Goal: Task Accomplishment & Management: Manage account settings

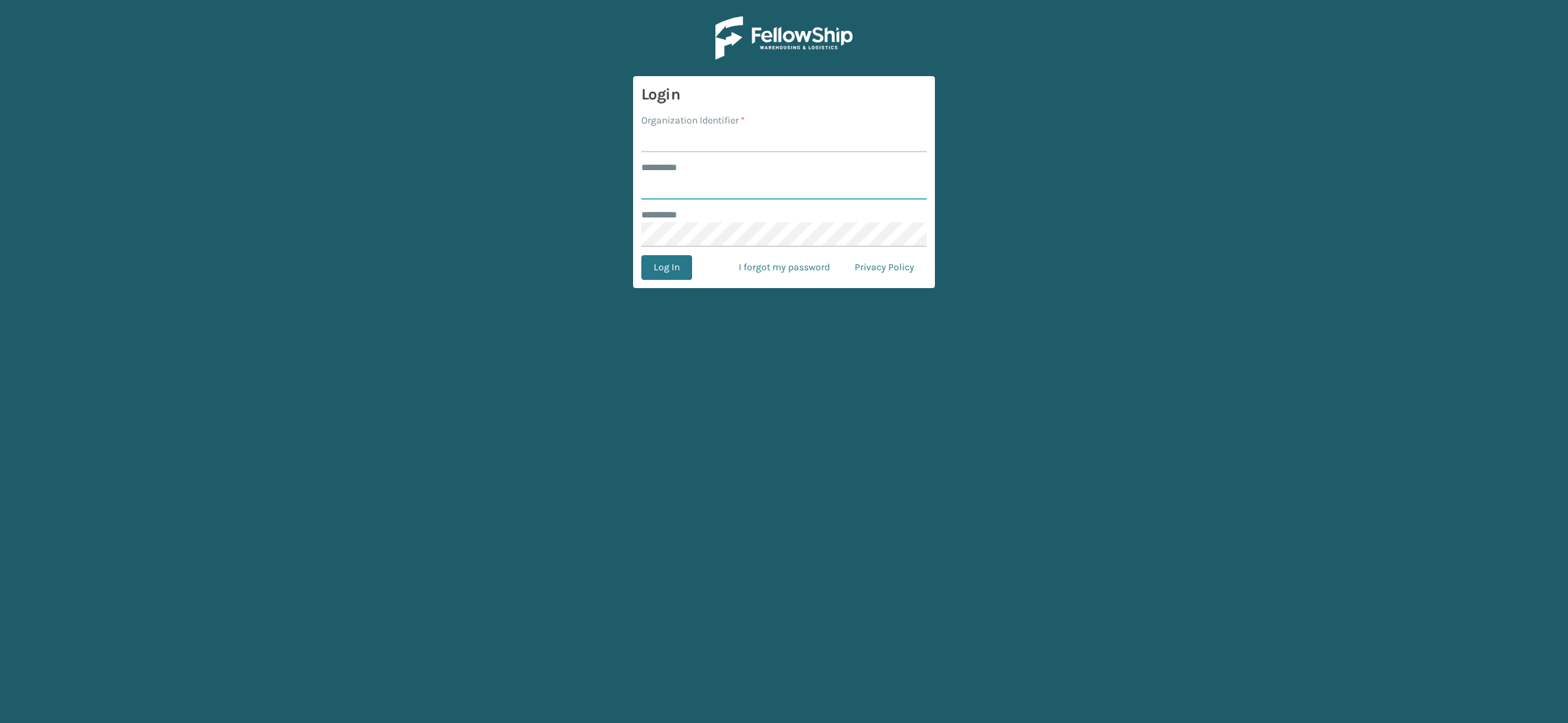
type input "**********"
click at [697, 137] on input "Organization Identifier *" at bounding box center [784, 140] width 285 height 25
type input "SuperAdminOrganization"
click at [656, 262] on button "Log In" at bounding box center [666, 268] width 51 height 25
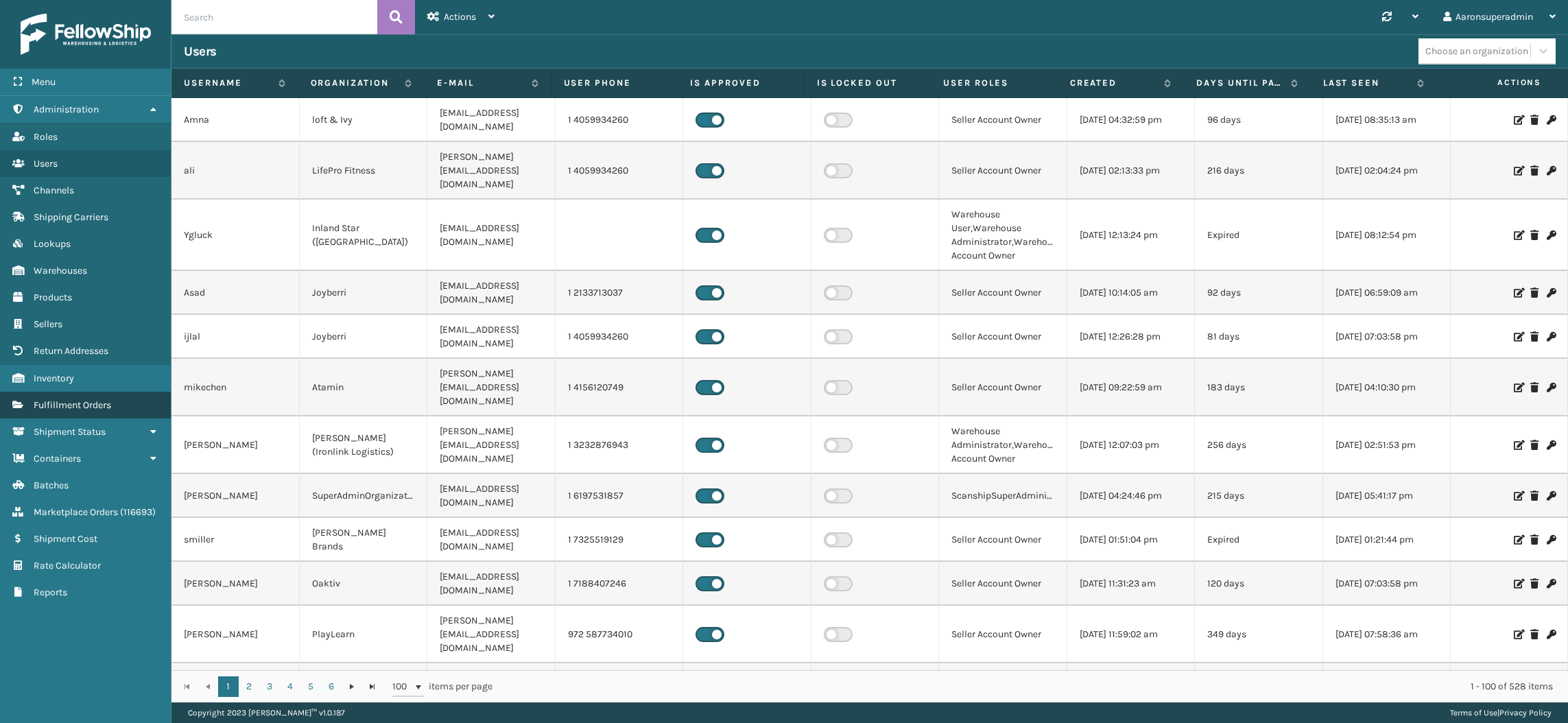
click at [93, 399] on span "Fulfillment Orders" at bounding box center [73, 405] width 78 height 12
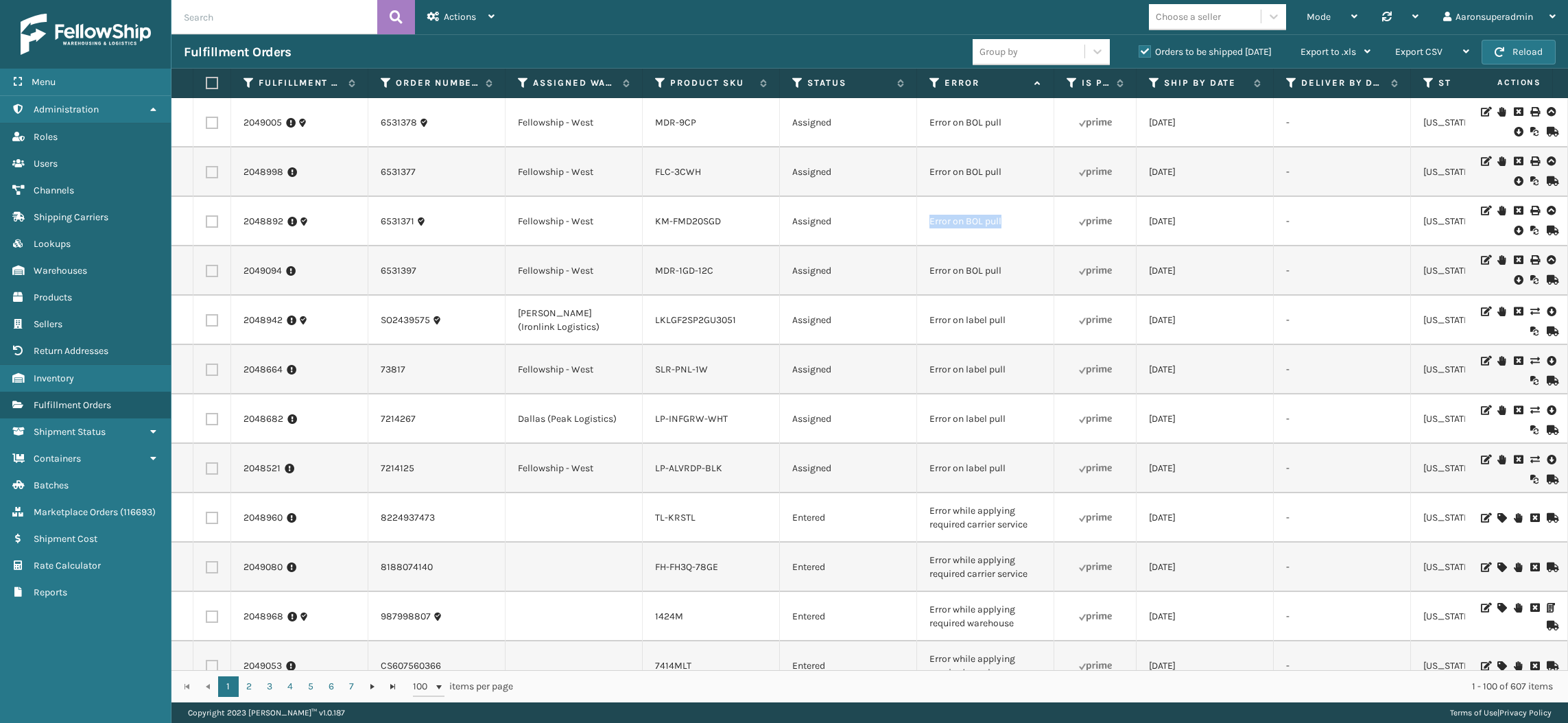
drag, startPoint x: 1026, startPoint y: 220, endPoint x: 888, endPoint y: 225, distance: 138.1
copy tr "Error on BOL pull"
click at [365, 21] on input "text" at bounding box center [274, 17] width 206 height 34
paste input "Error on BOL pull"
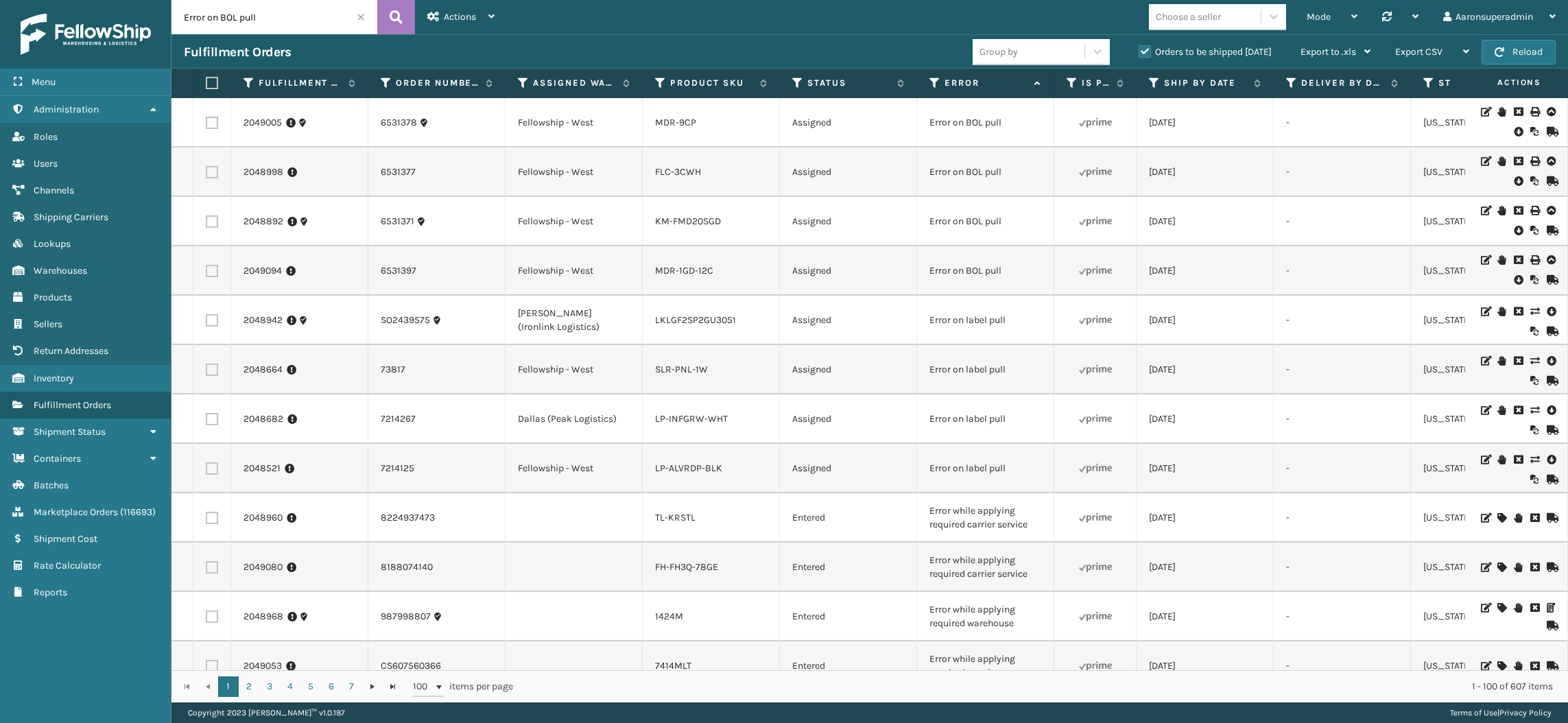
type input "Error on BOL pull"
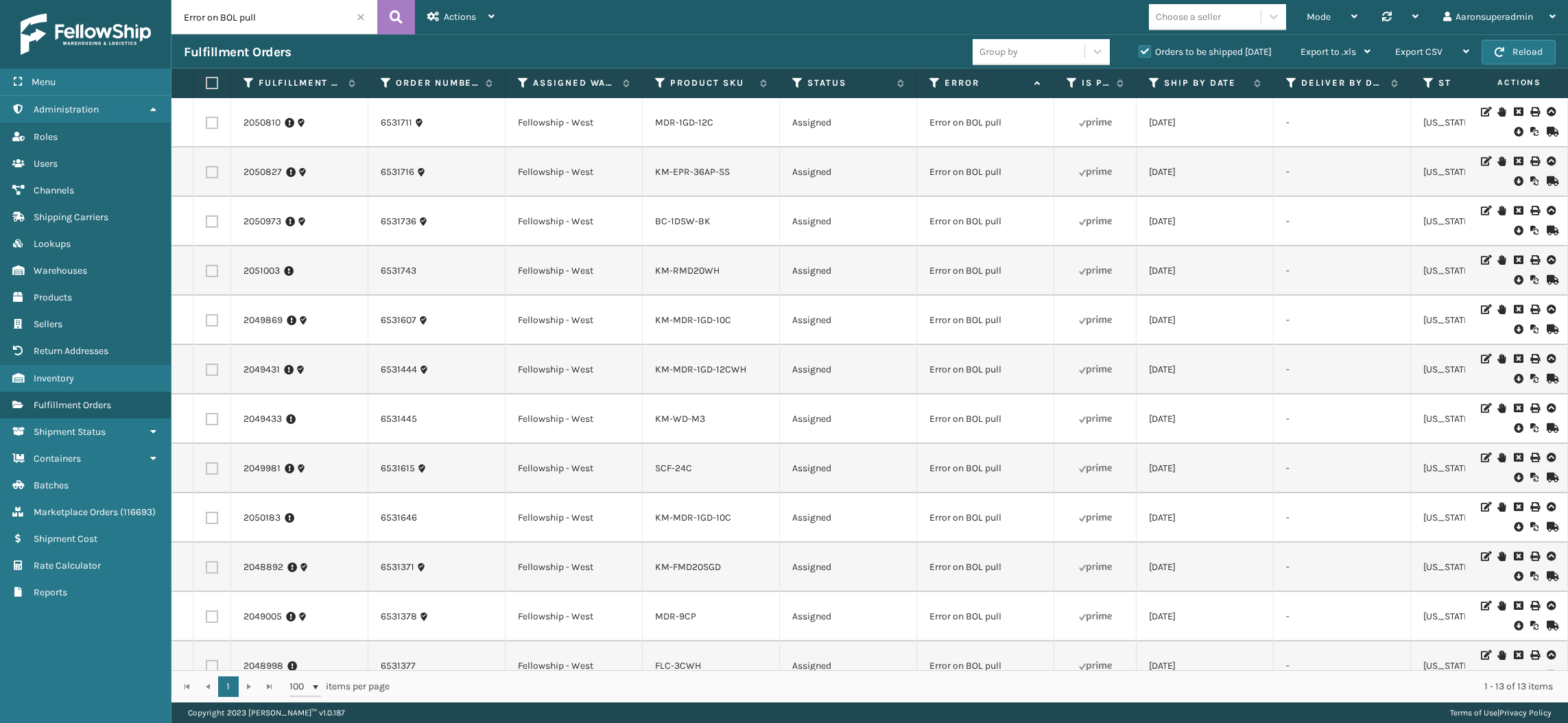
click at [713, 427] on td "KM-WD-M3" at bounding box center [711, 418] width 137 height 49
click at [1513, 129] on icon at bounding box center [1517, 132] width 8 height 14
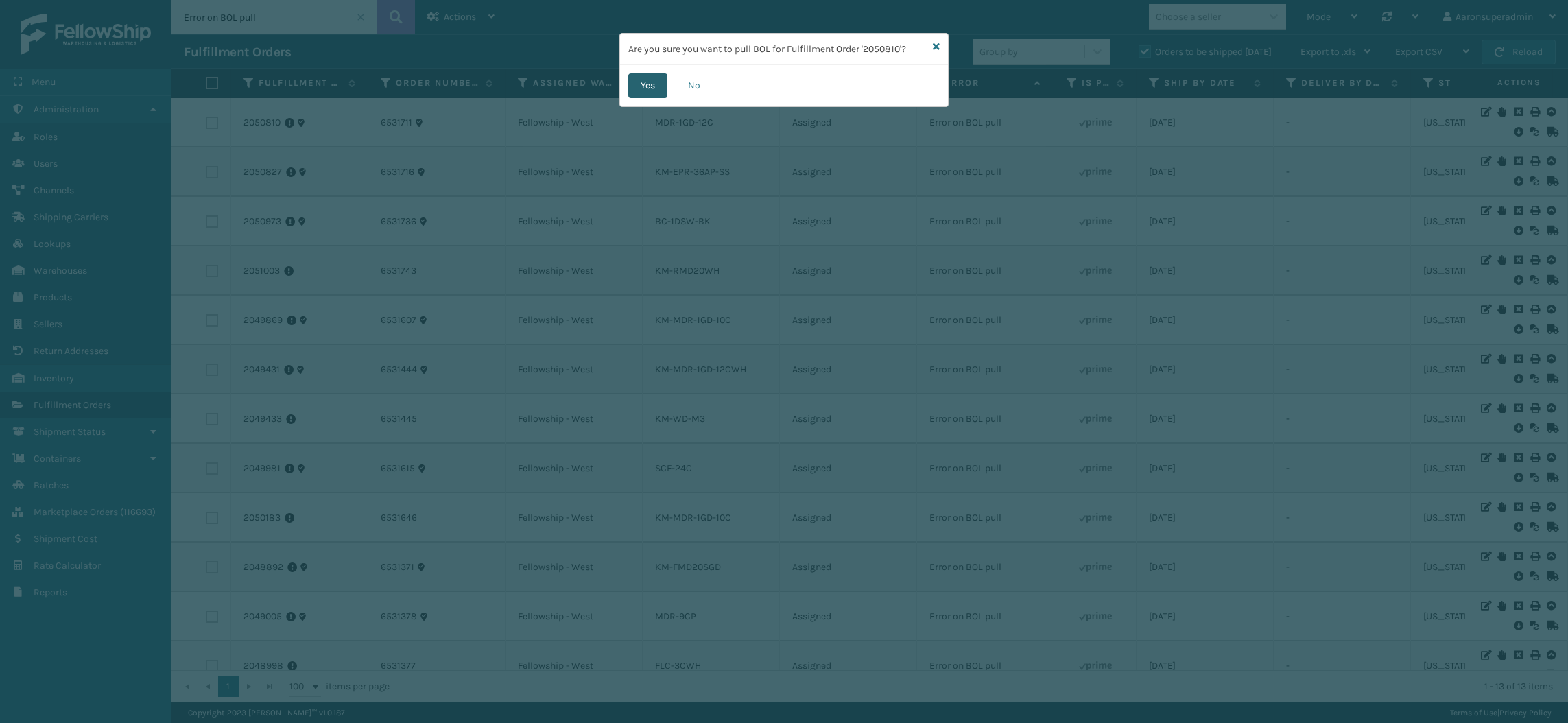
click at [644, 85] on button "Yes" at bounding box center [647, 86] width 39 height 25
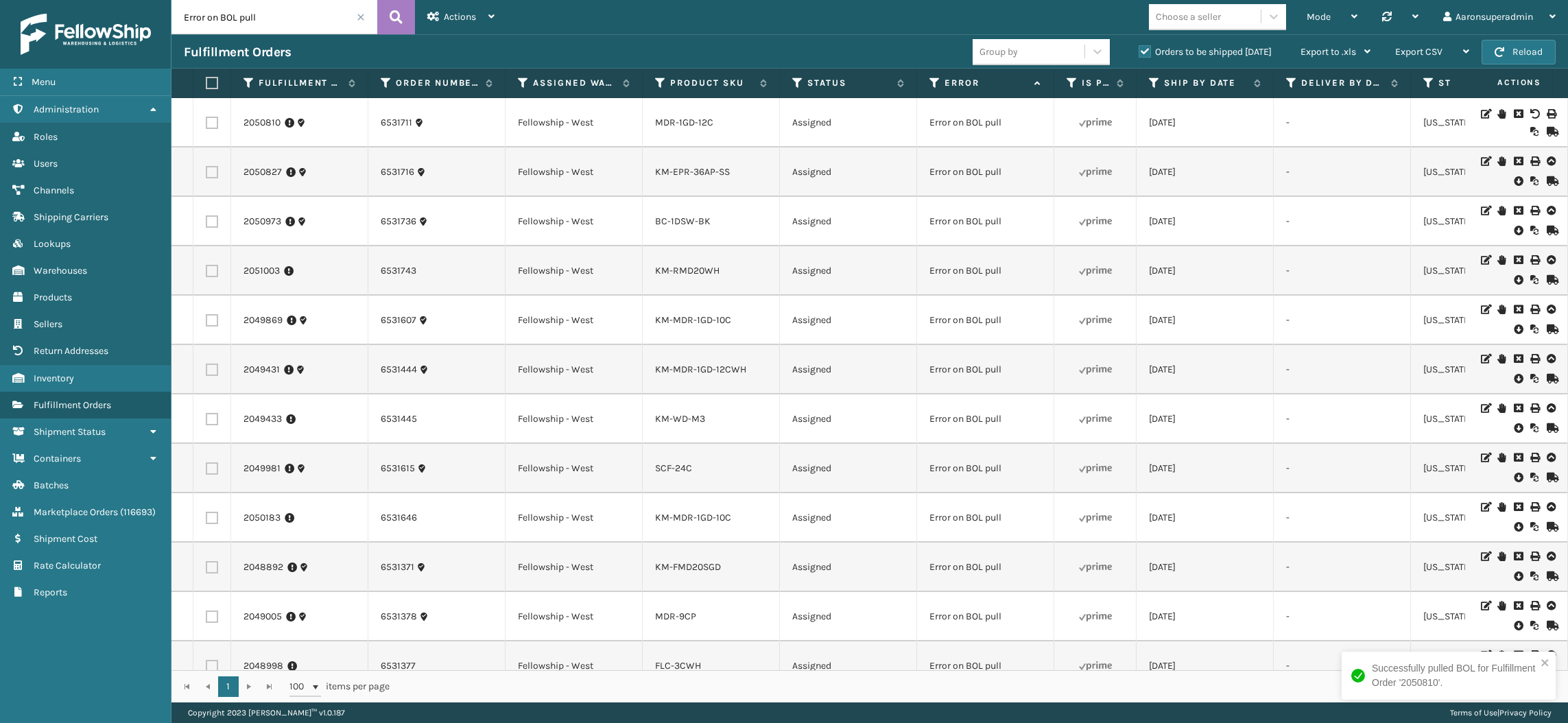
click at [1513, 180] on icon at bounding box center [1517, 182] width 8 height 14
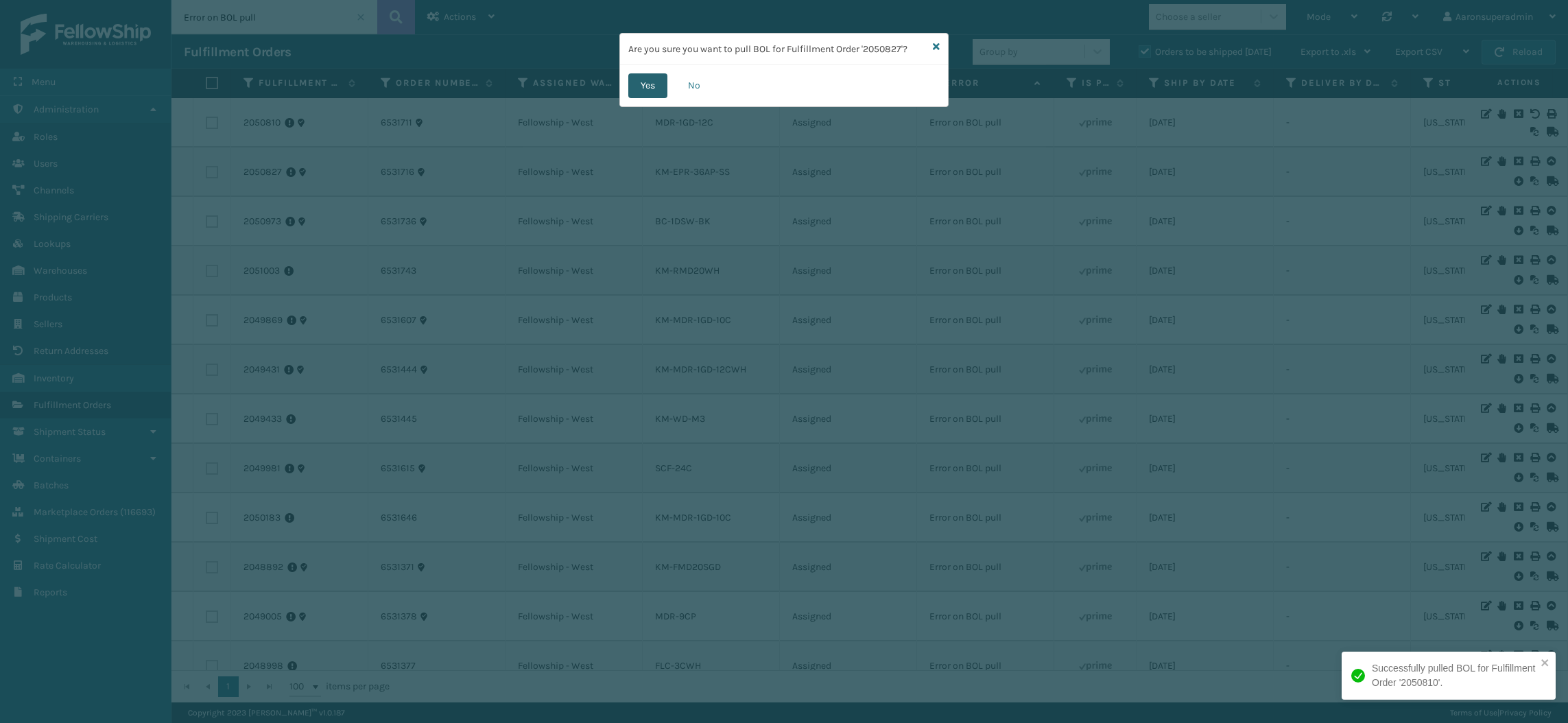
click at [648, 93] on button "Yes" at bounding box center [647, 86] width 39 height 25
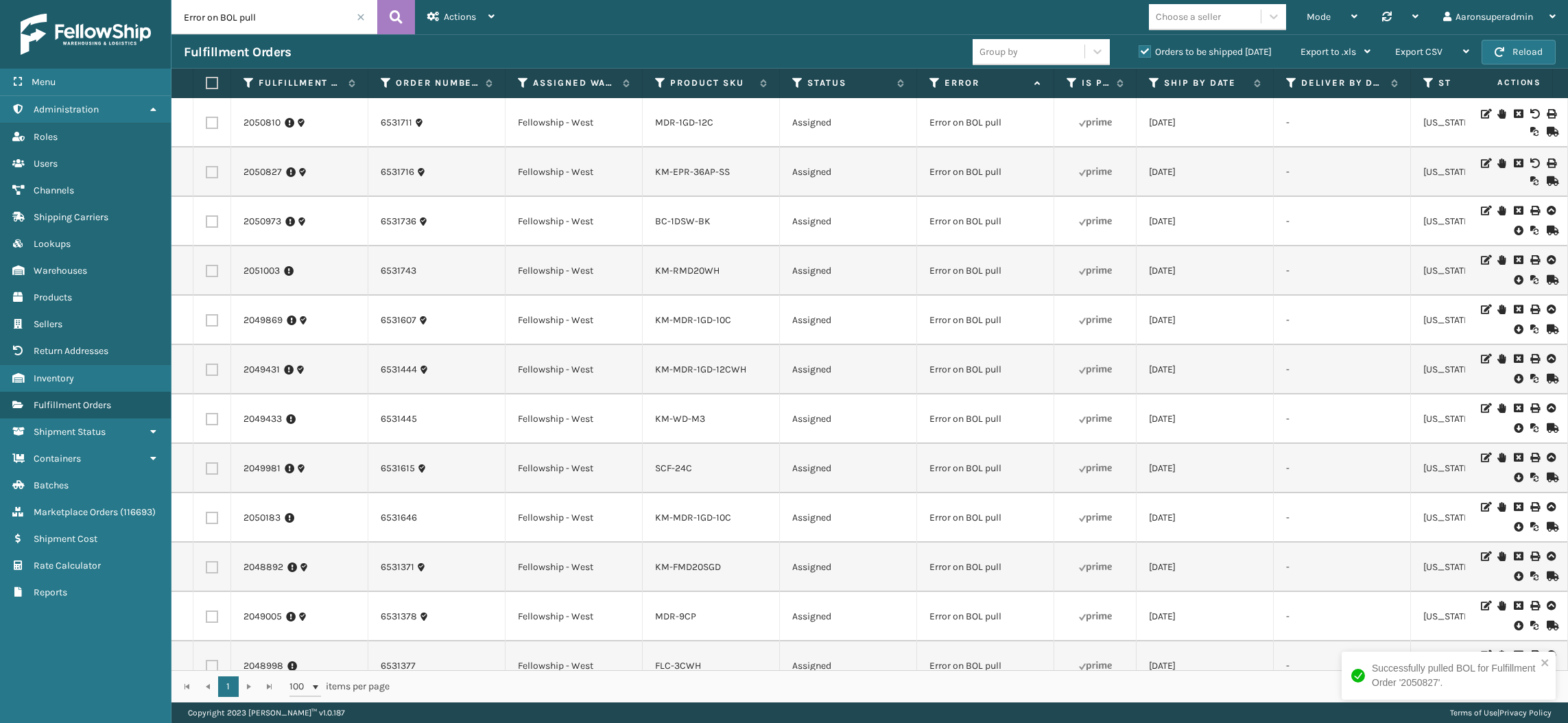
click at [1513, 234] on icon at bounding box center [1517, 231] width 8 height 14
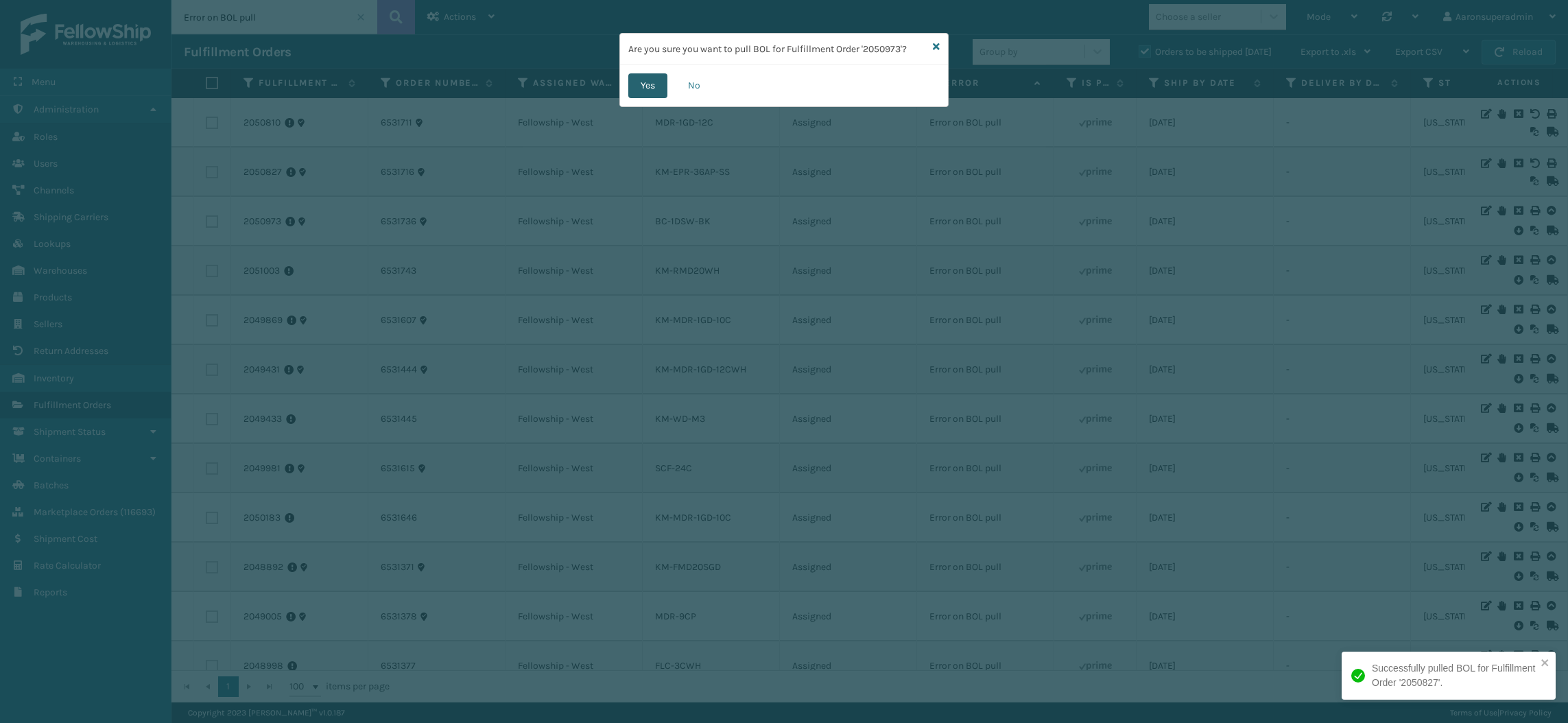
click at [654, 88] on button "Yes" at bounding box center [647, 86] width 39 height 25
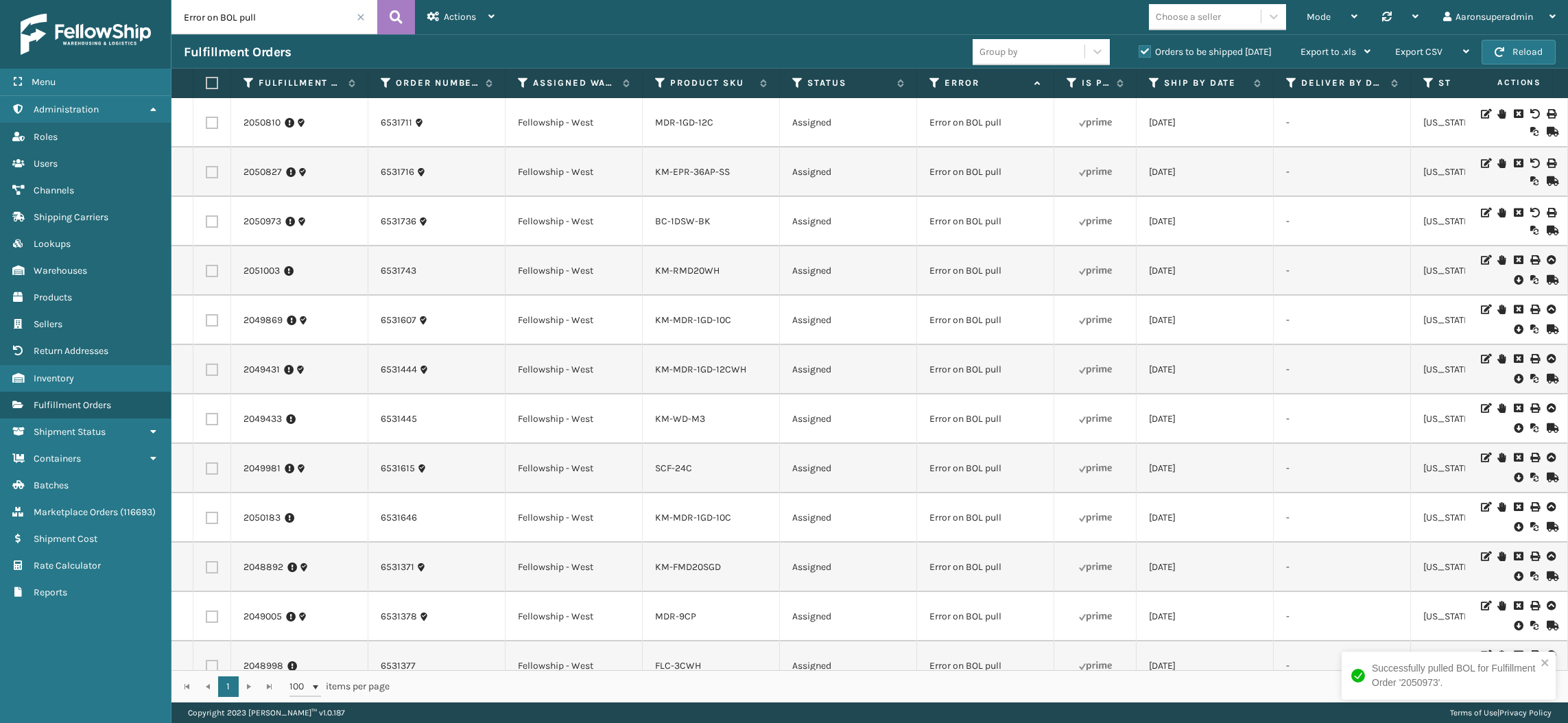
click at [1513, 280] on icon at bounding box center [1517, 280] width 8 height 14
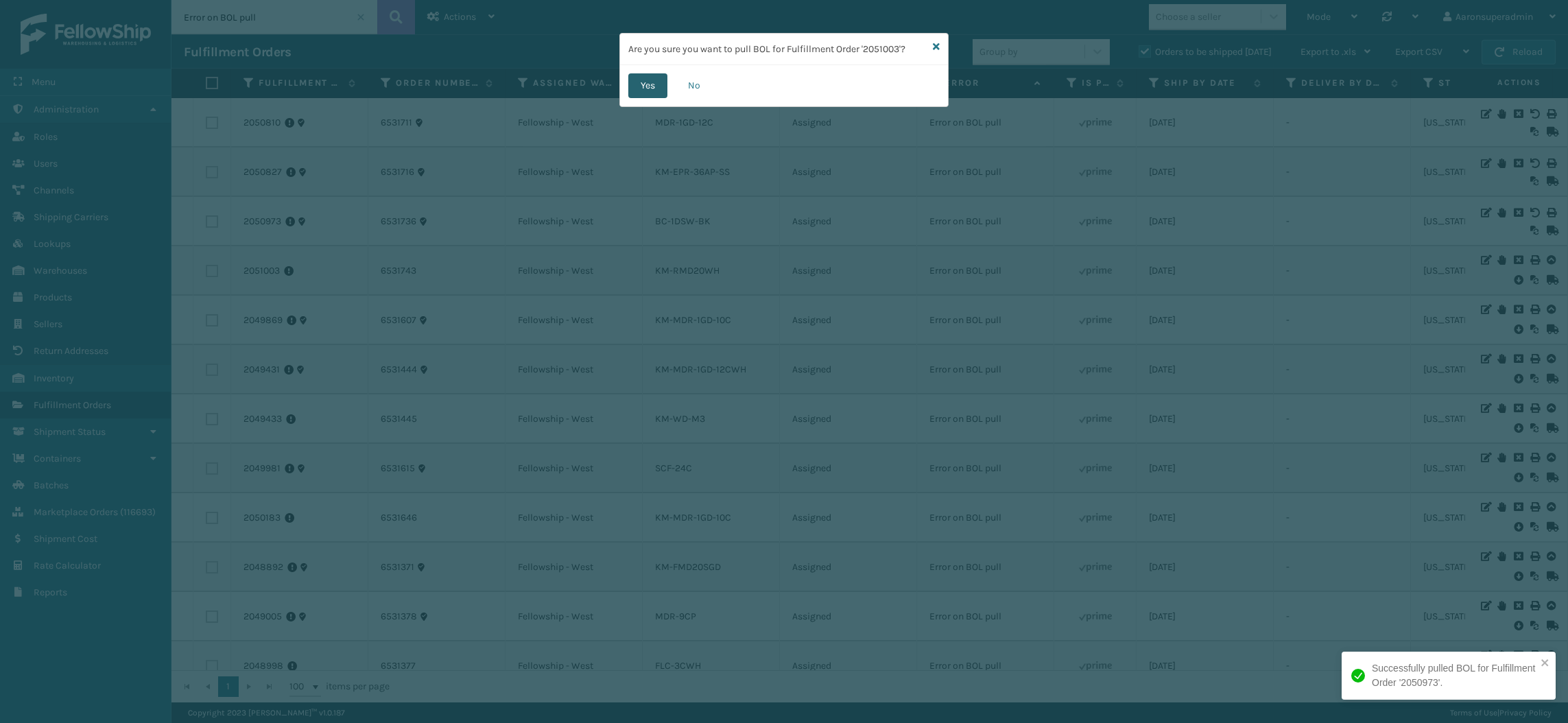
click at [643, 80] on button "Yes" at bounding box center [647, 86] width 39 height 25
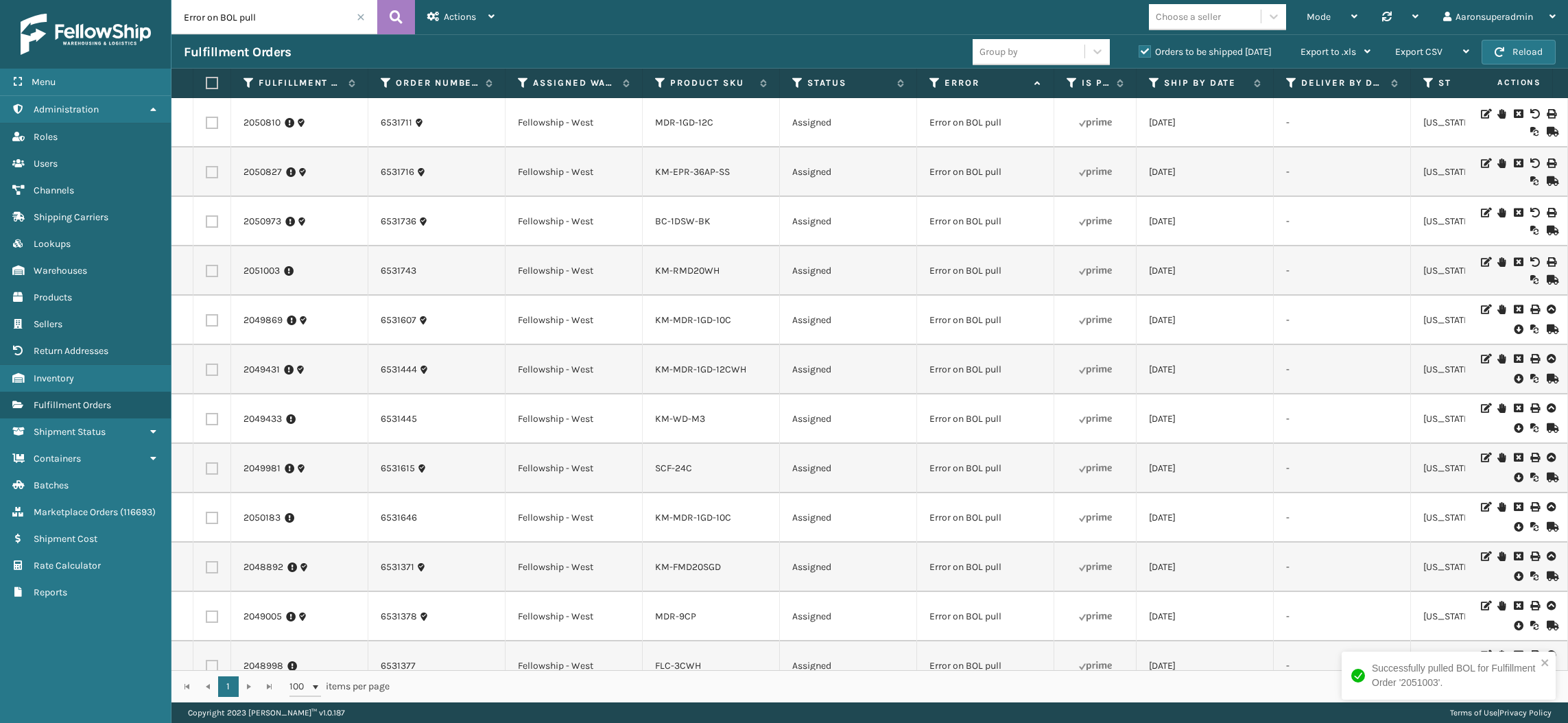
click at [1513, 382] on icon at bounding box center [1517, 378] width 8 height 14
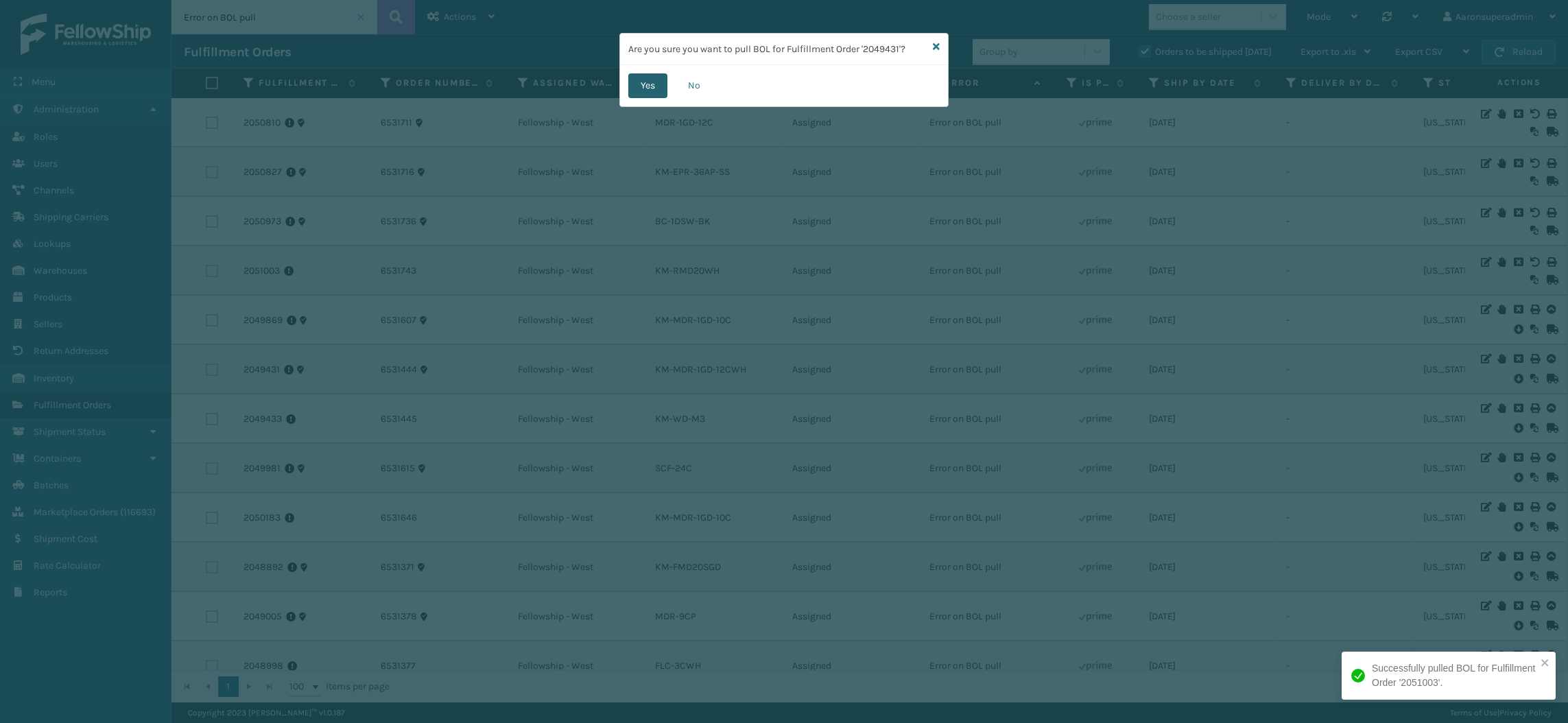
click at [650, 89] on button "Yes" at bounding box center [647, 86] width 39 height 25
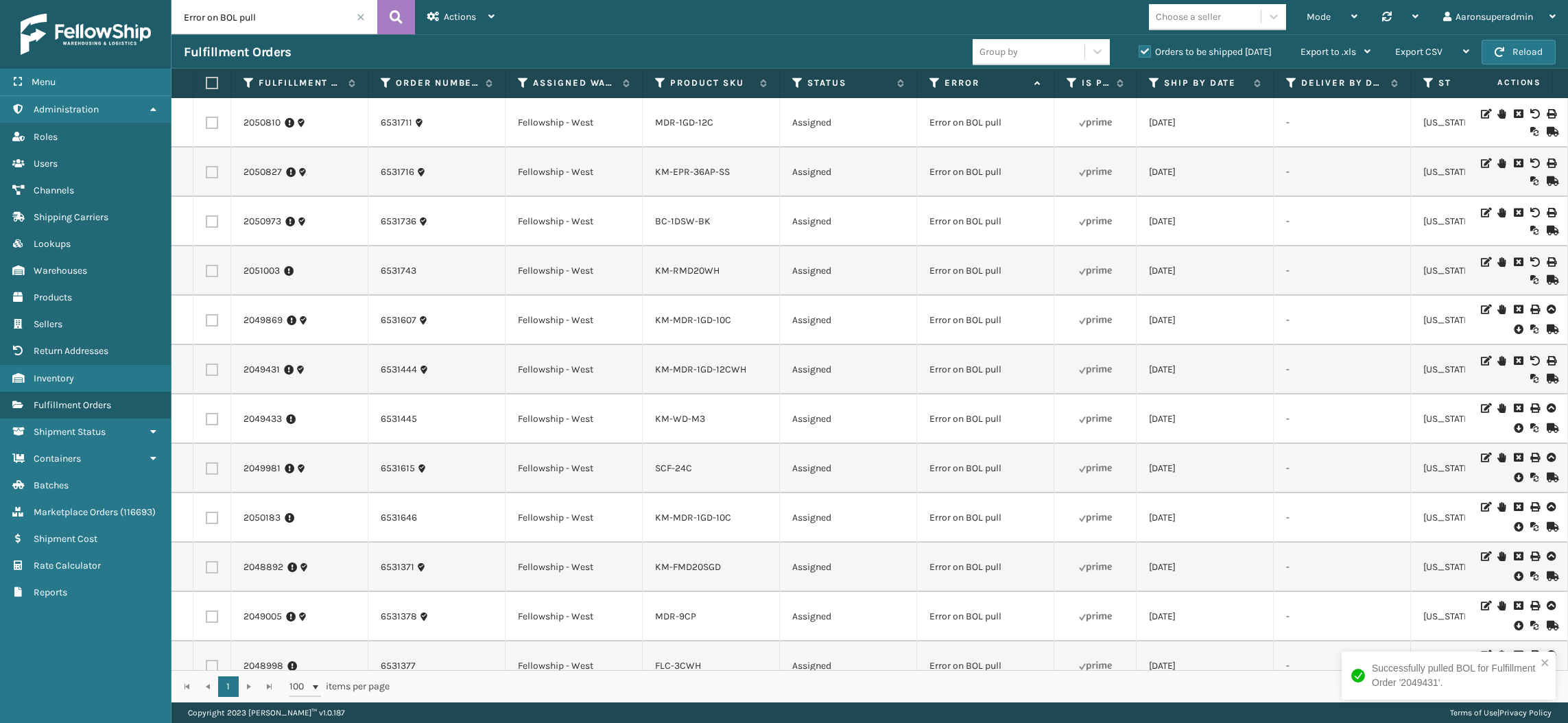
click at [1513, 334] on icon at bounding box center [1517, 330] width 8 height 14
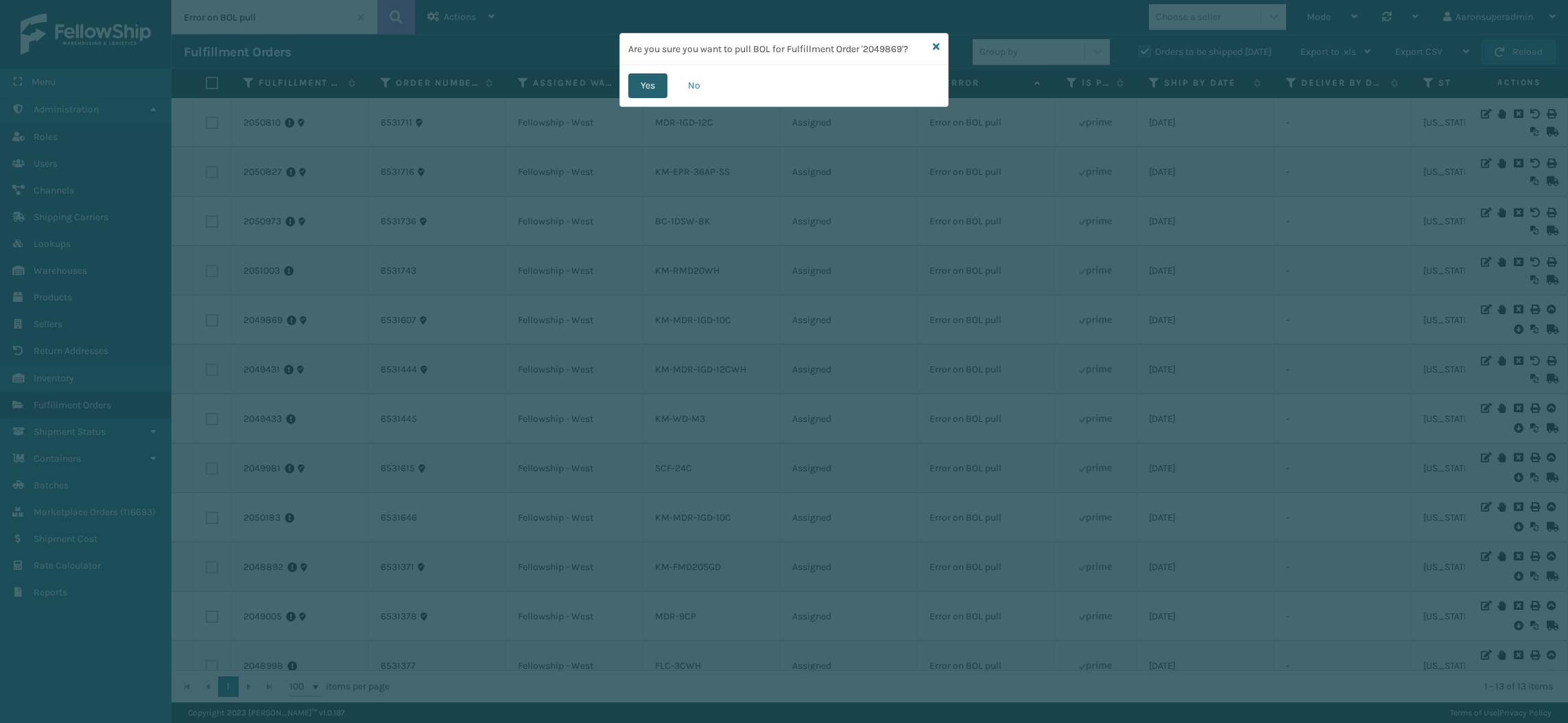
click at [654, 88] on button "Yes" at bounding box center [647, 86] width 39 height 25
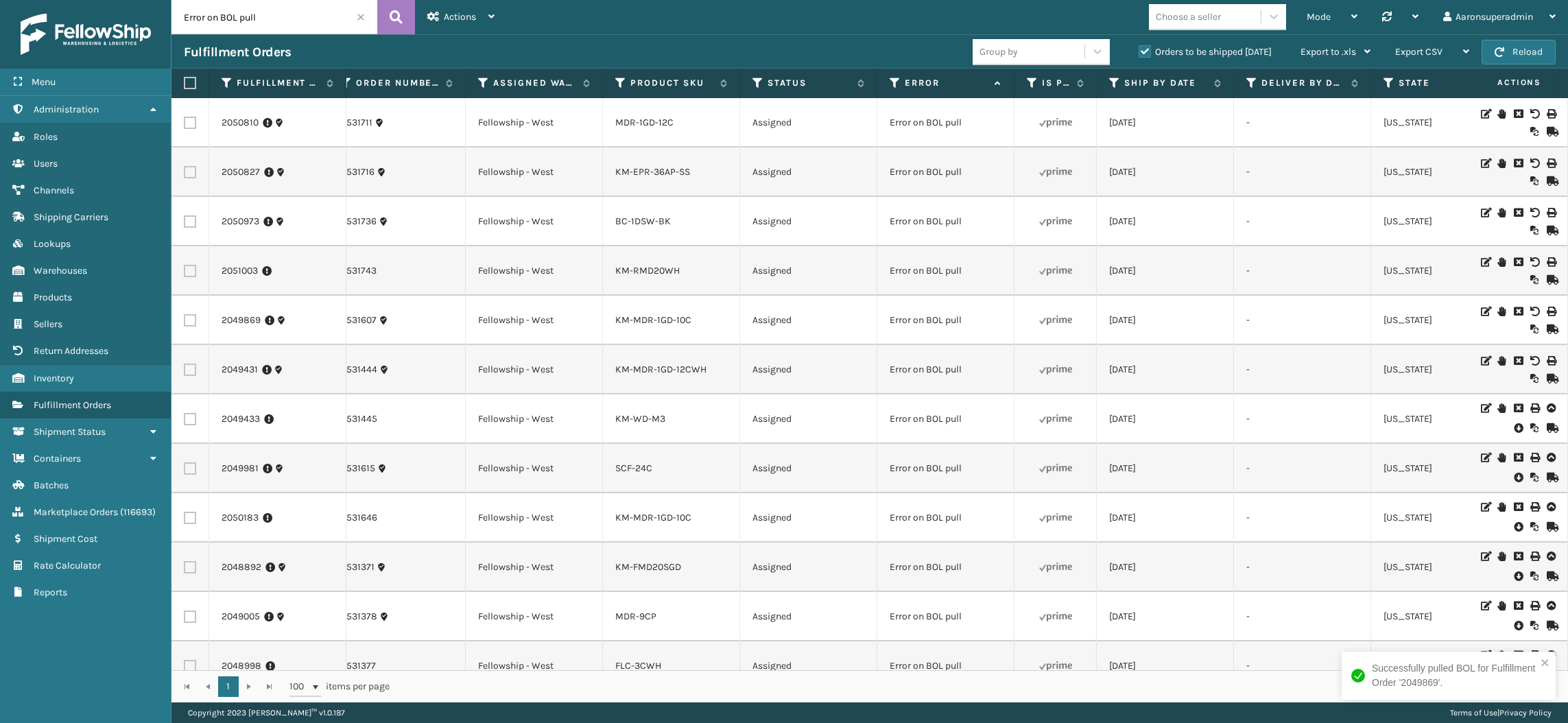
scroll to position [0, 41]
click at [1513, 428] on icon at bounding box center [1517, 428] width 8 height 14
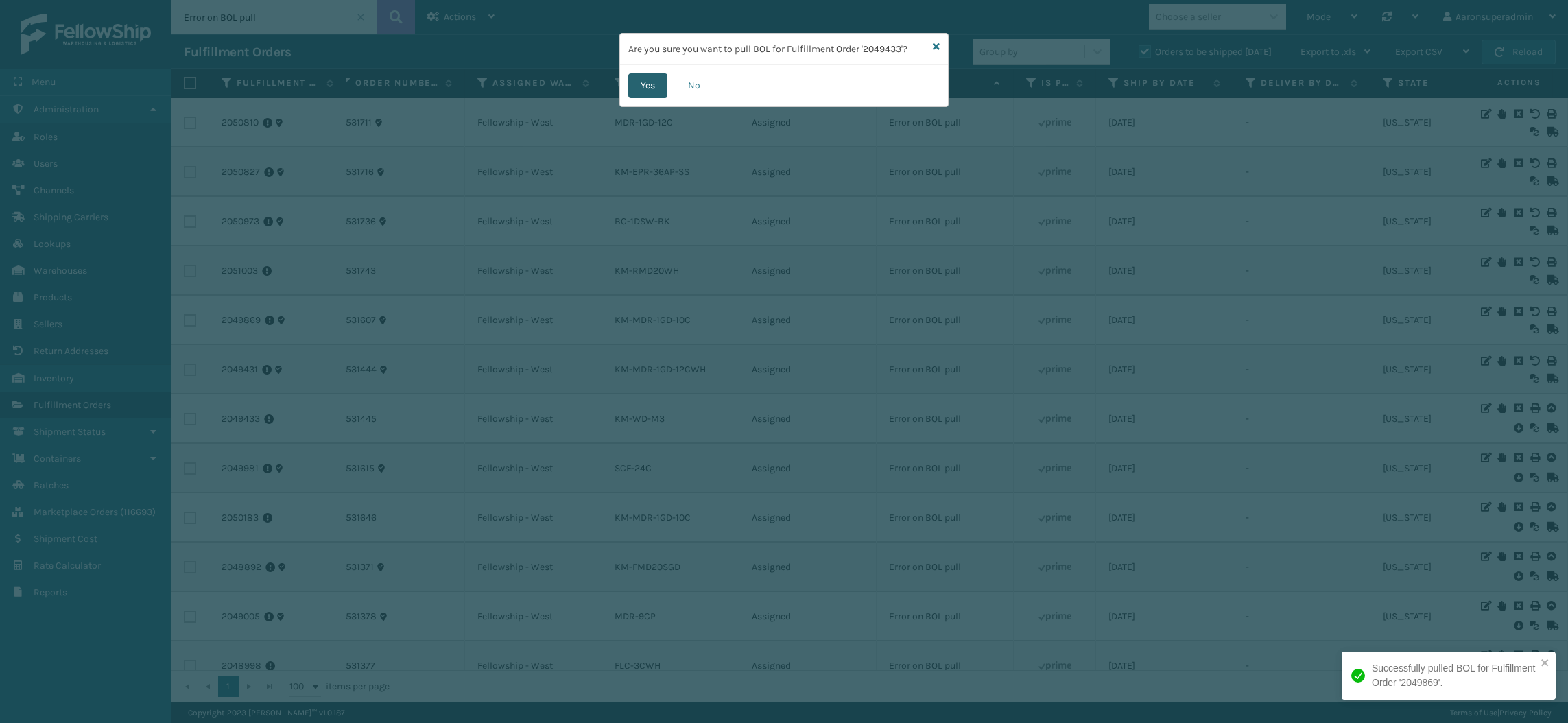
click at [630, 85] on button "Yes" at bounding box center [647, 86] width 39 height 25
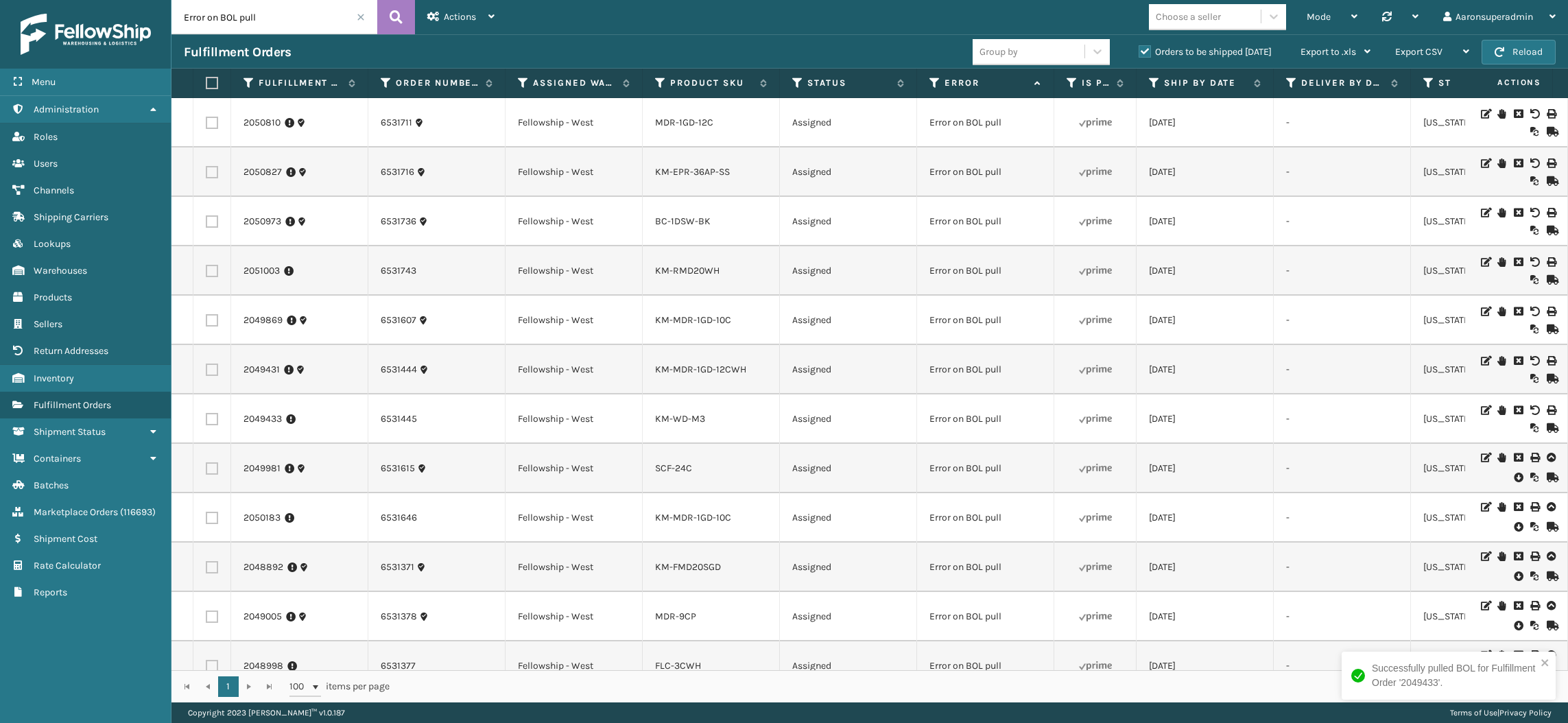
click at [1513, 476] on icon at bounding box center [1517, 477] width 8 height 14
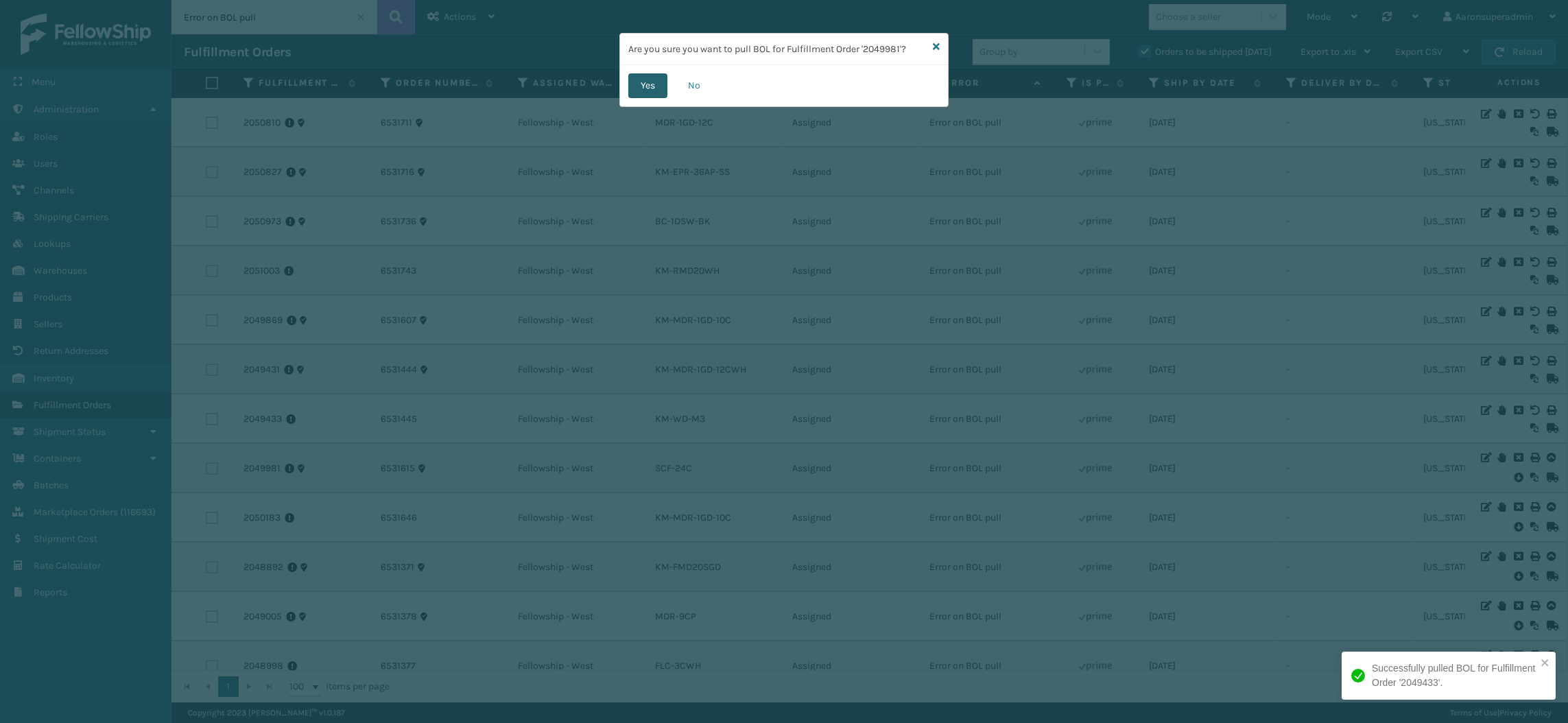
click at [643, 85] on button "Yes" at bounding box center [647, 86] width 39 height 25
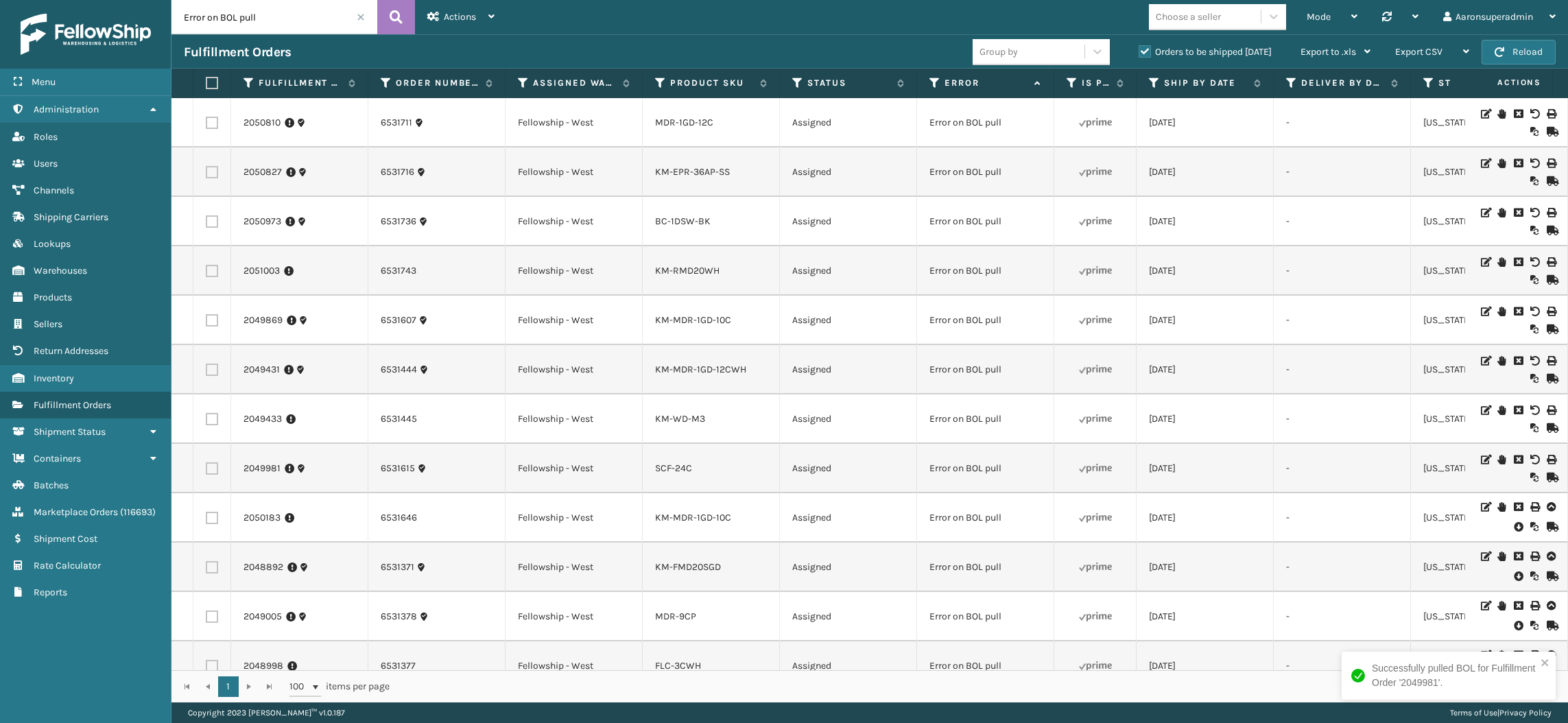
click at [1513, 525] on icon at bounding box center [1517, 527] width 8 height 14
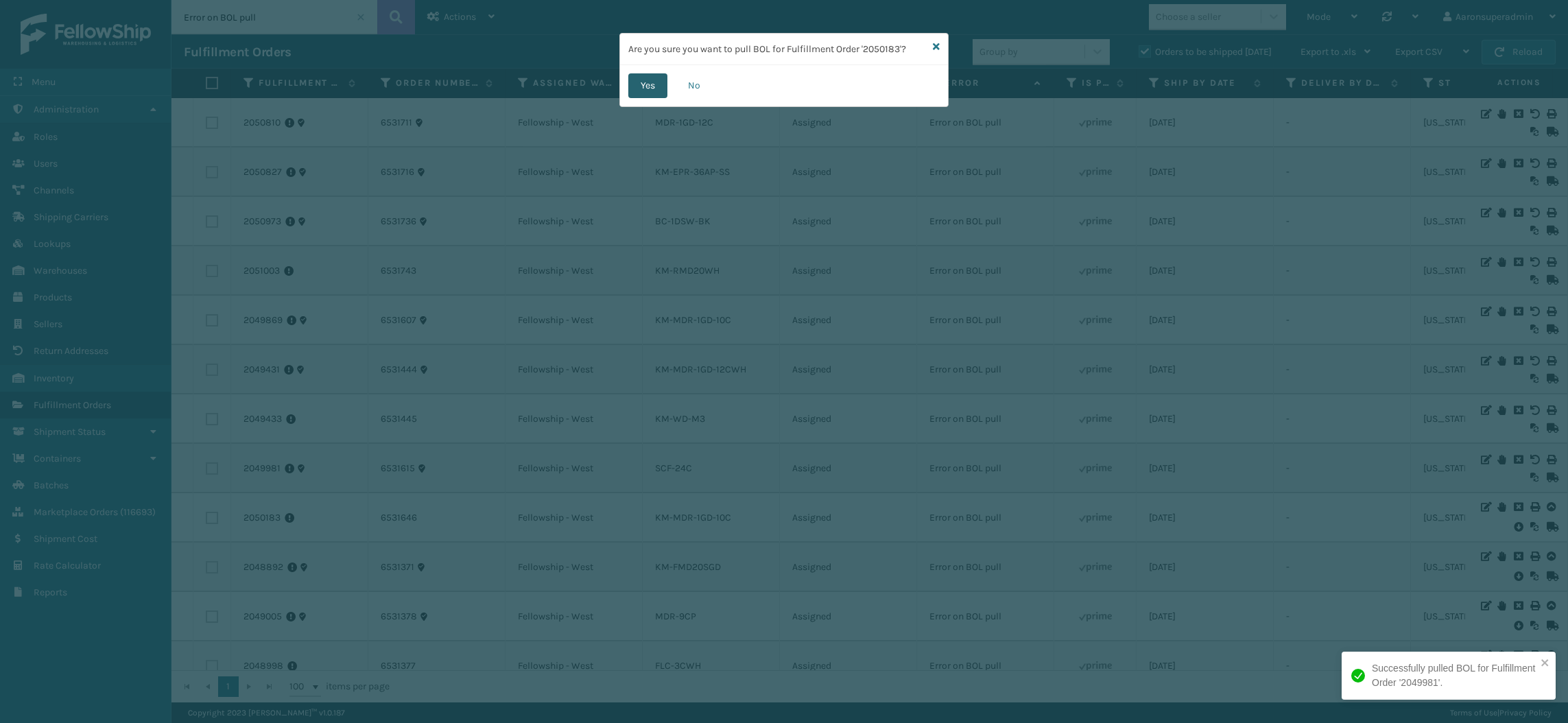
click at [641, 82] on button "Yes" at bounding box center [647, 86] width 39 height 25
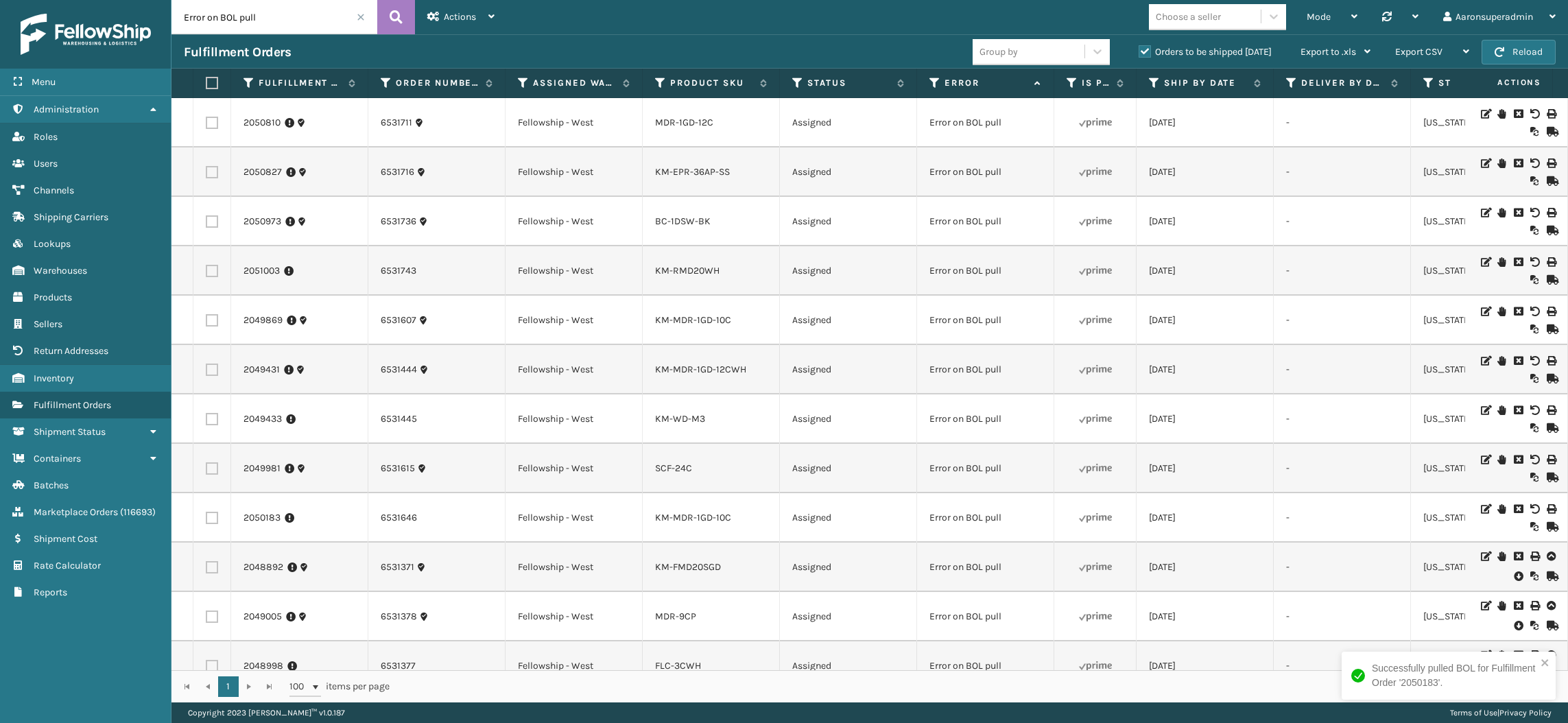
click at [1513, 628] on icon at bounding box center [1517, 626] width 8 height 14
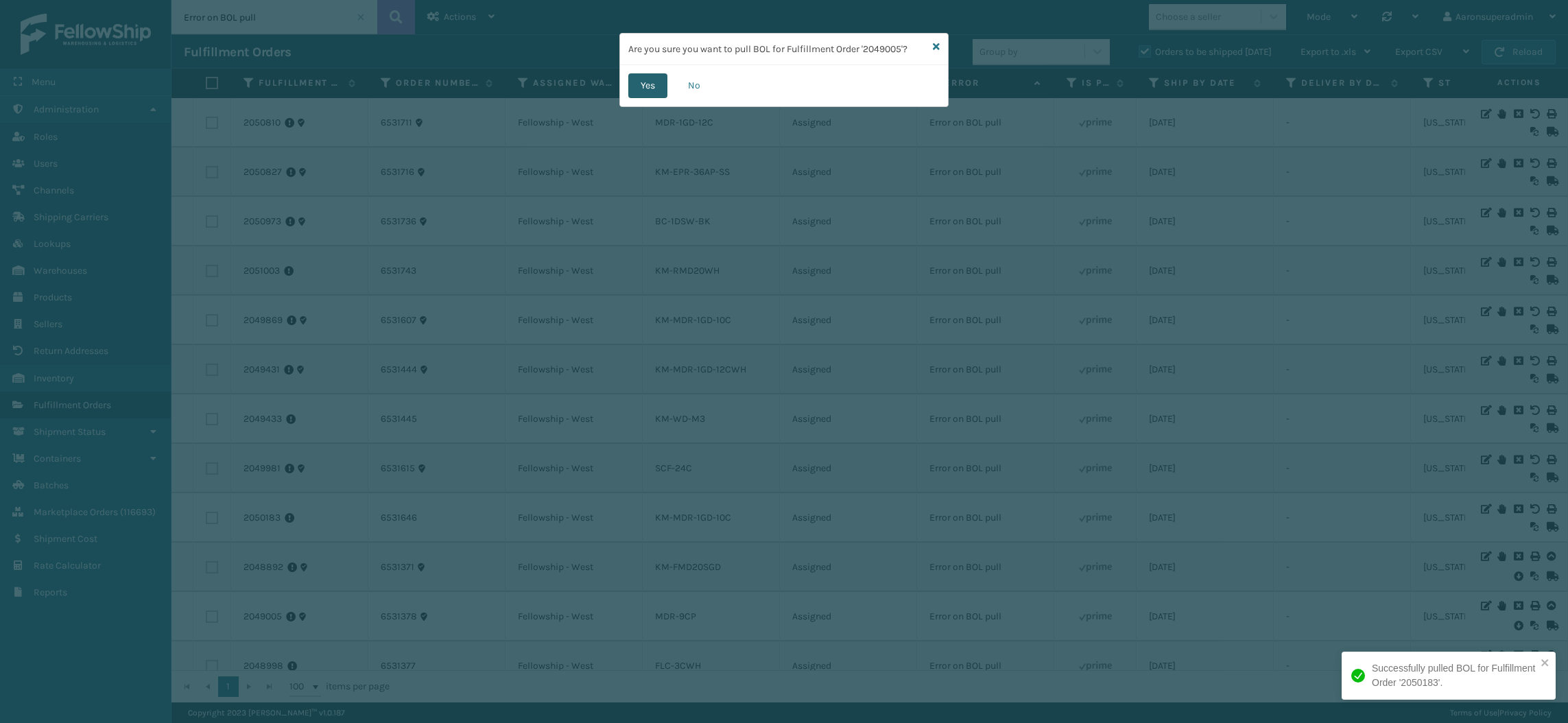
click at [636, 78] on button "Yes" at bounding box center [647, 86] width 39 height 25
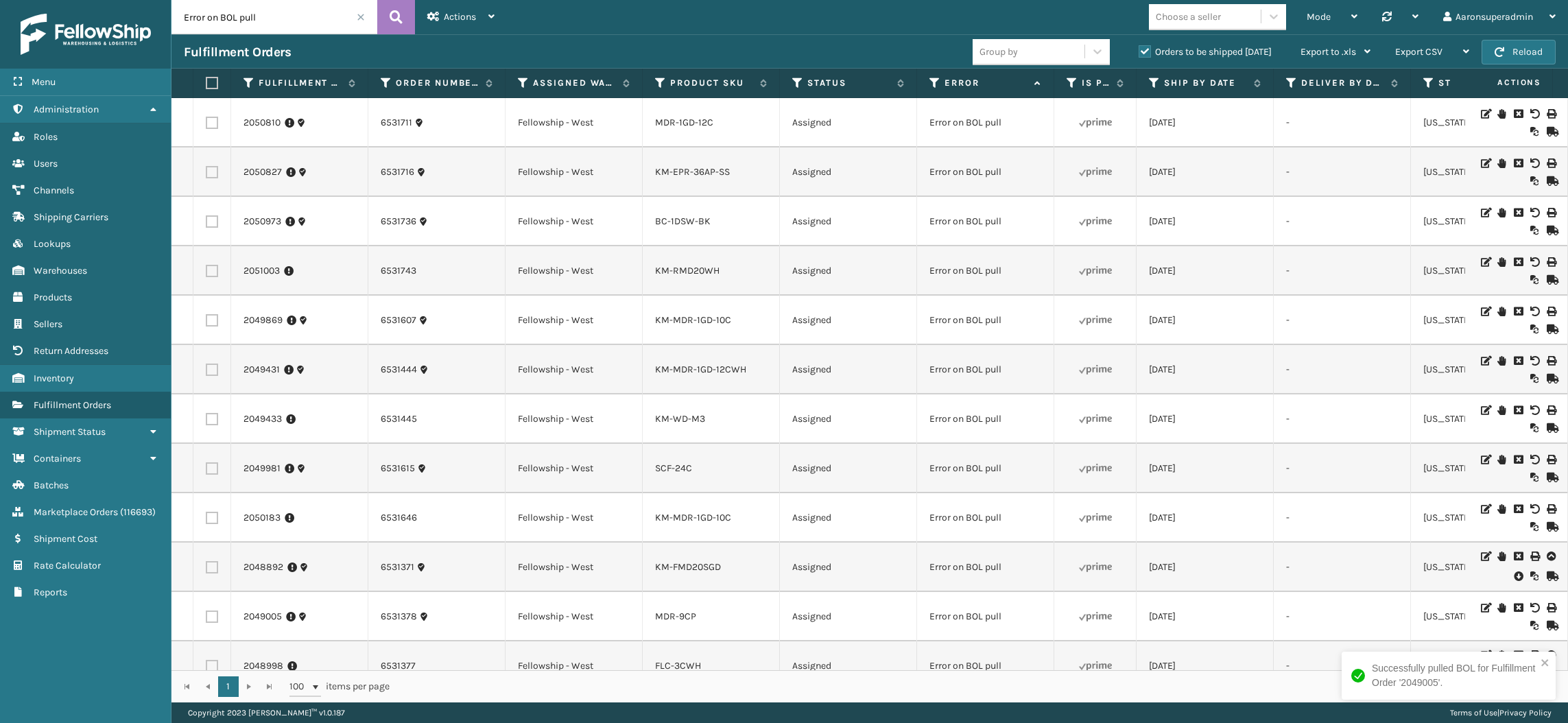
click at [1513, 572] on icon at bounding box center [1517, 576] width 8 height 14
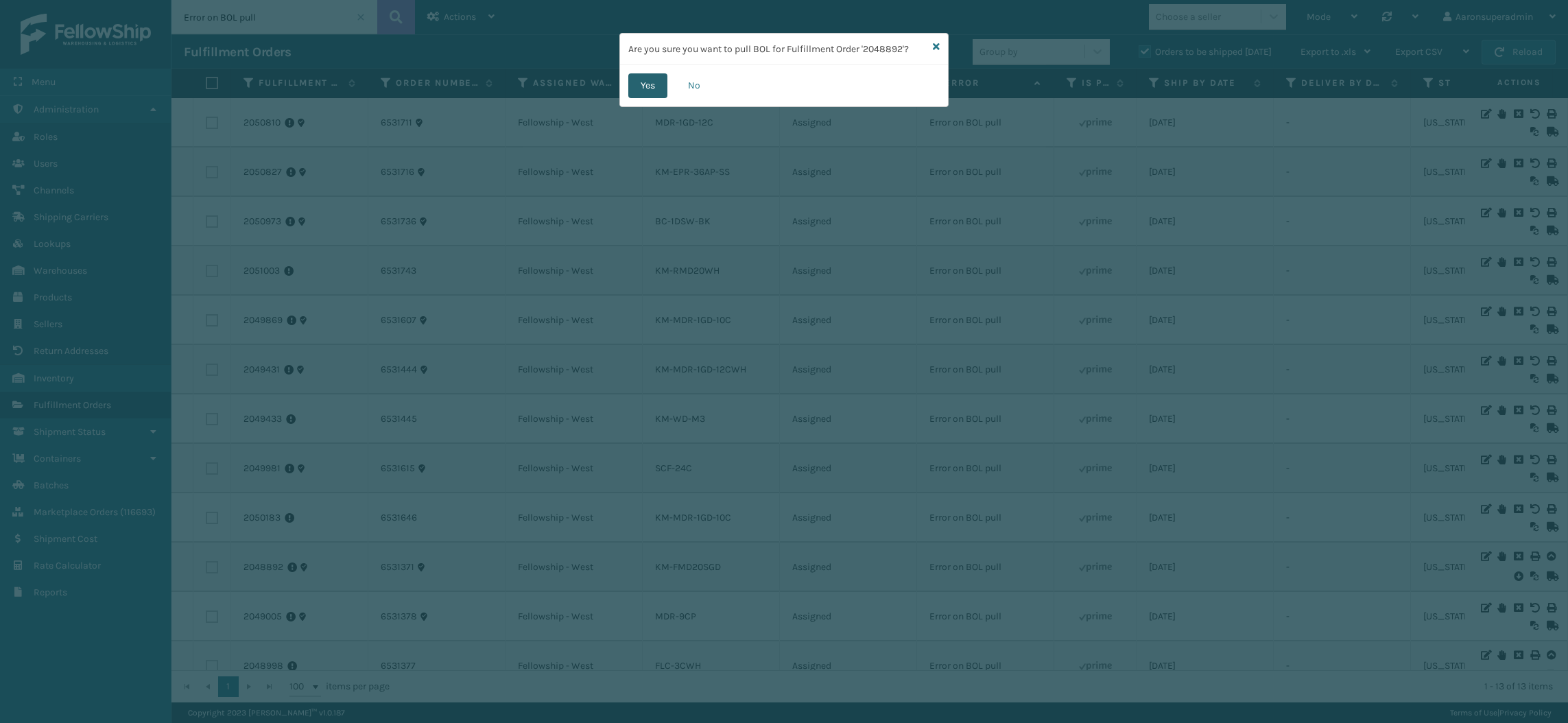
click at [640, 82] on button "Yes" at bounding box center [647, 86] width 39 height 25
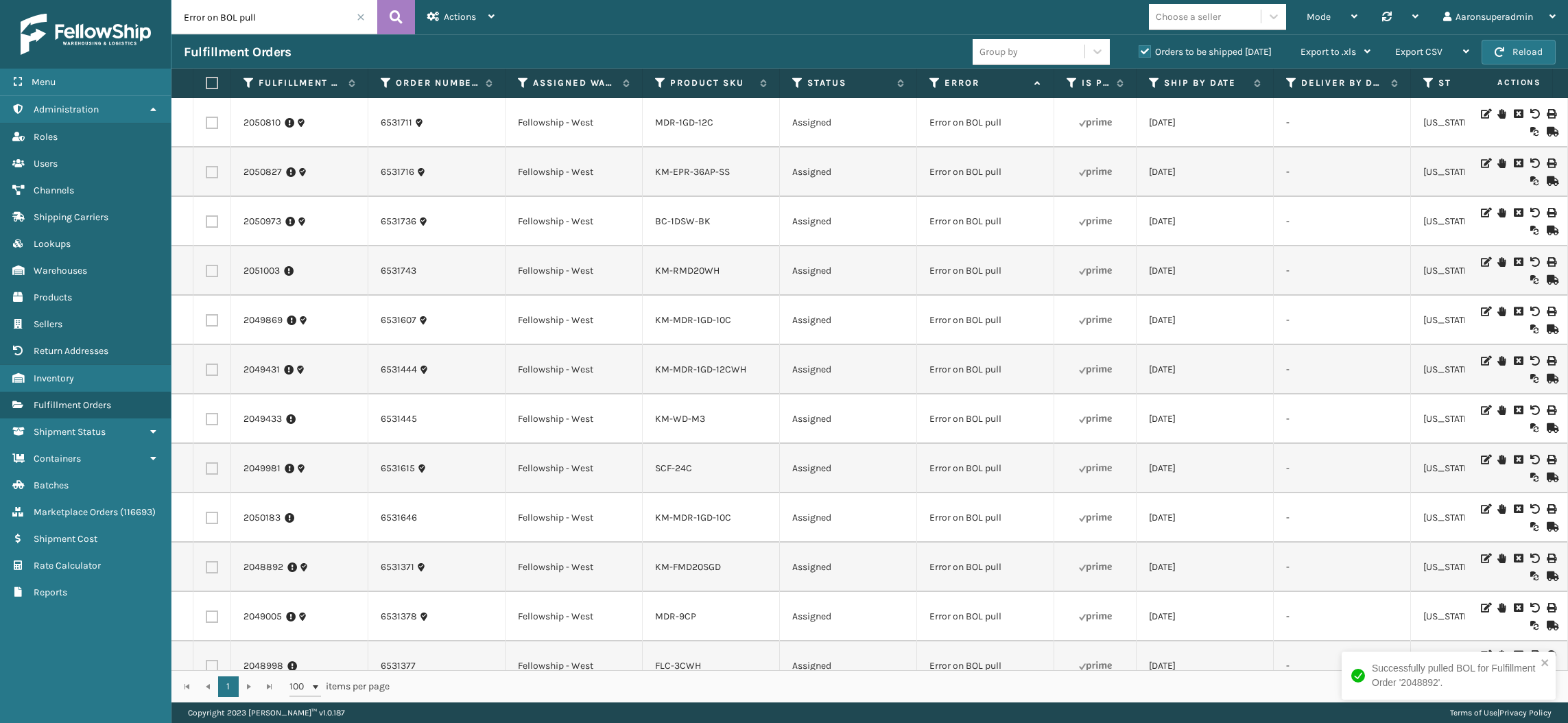
scroll to position [85, 0]
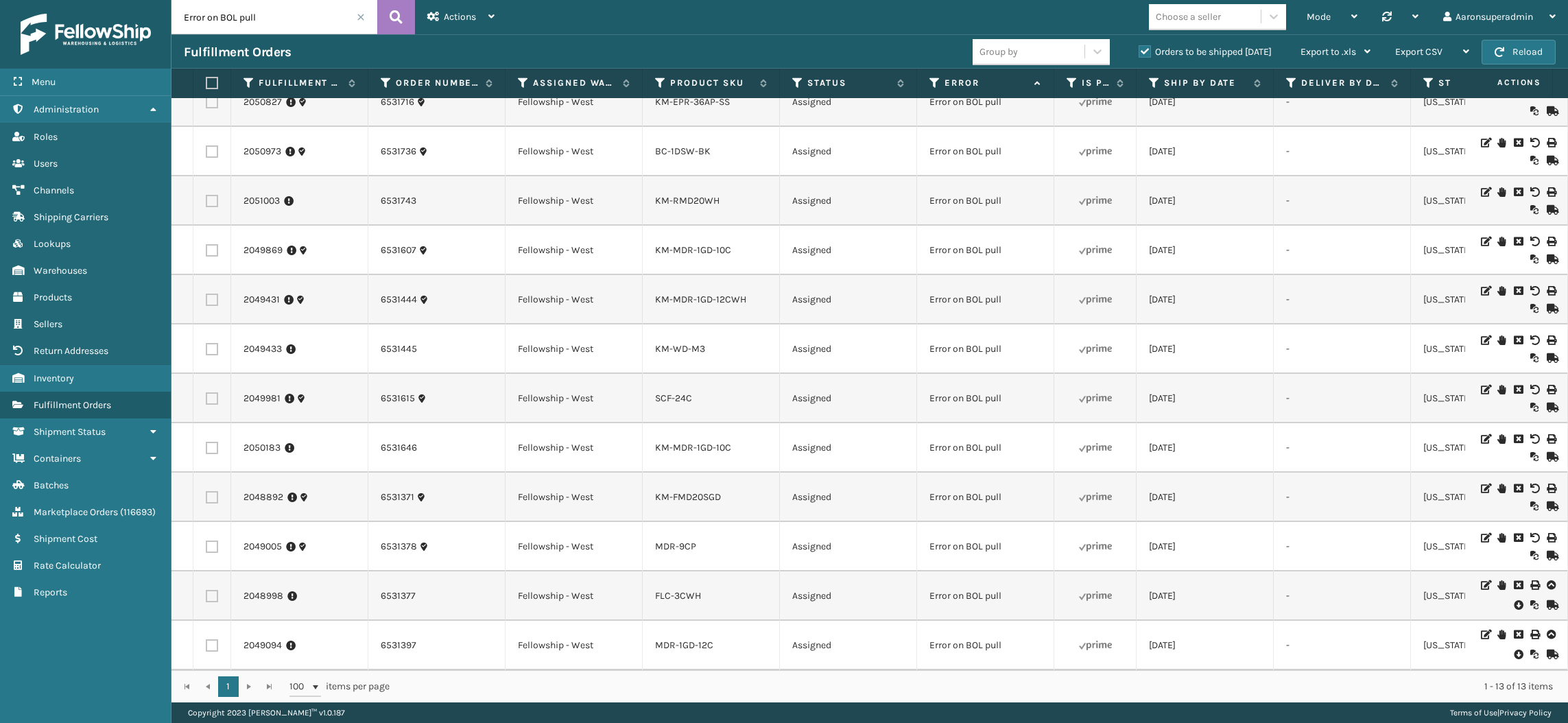
click at [1513, 598] on icon at bounding box center [1517, 605] width 8 height 14
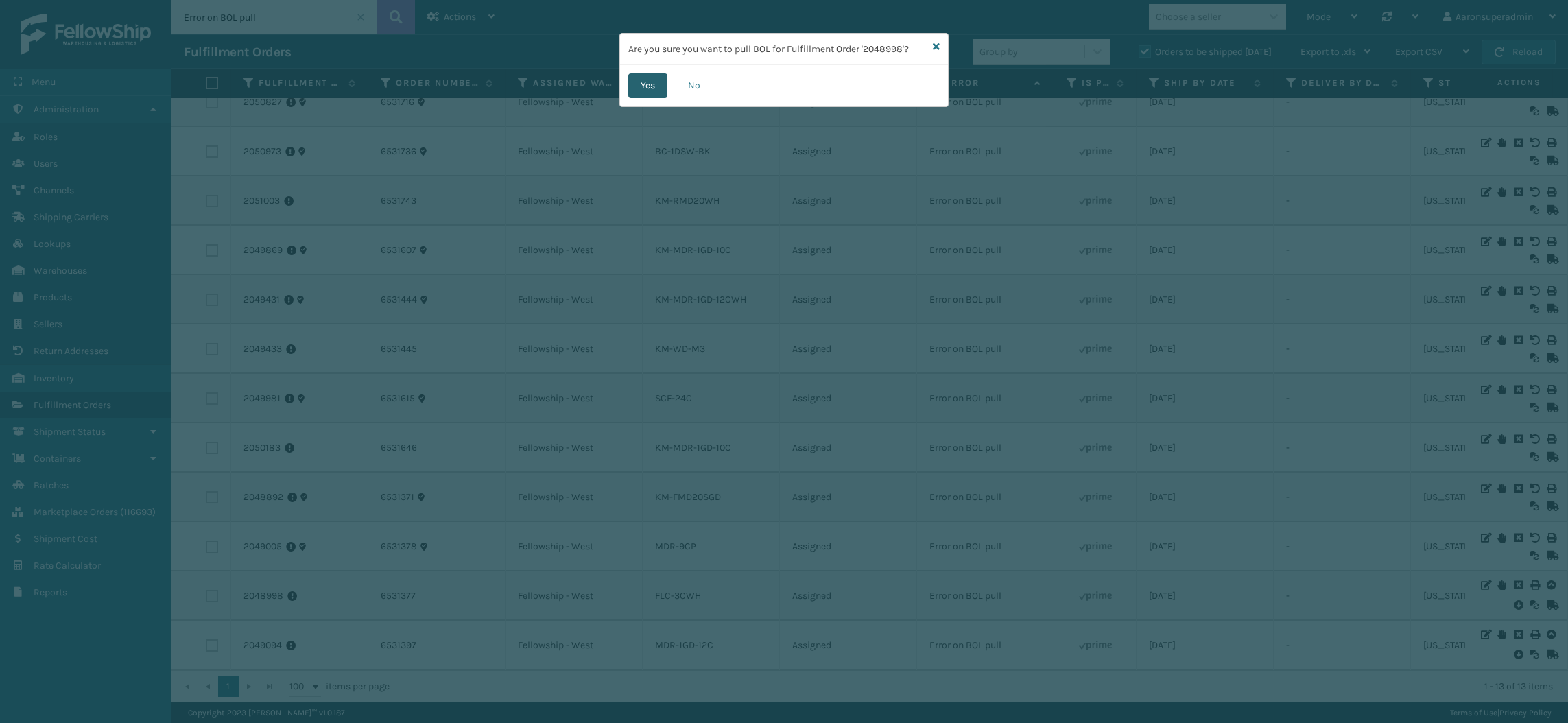
click at [643, 87] on button "Yes" at bounding box center [647, 86] width 39 height 25
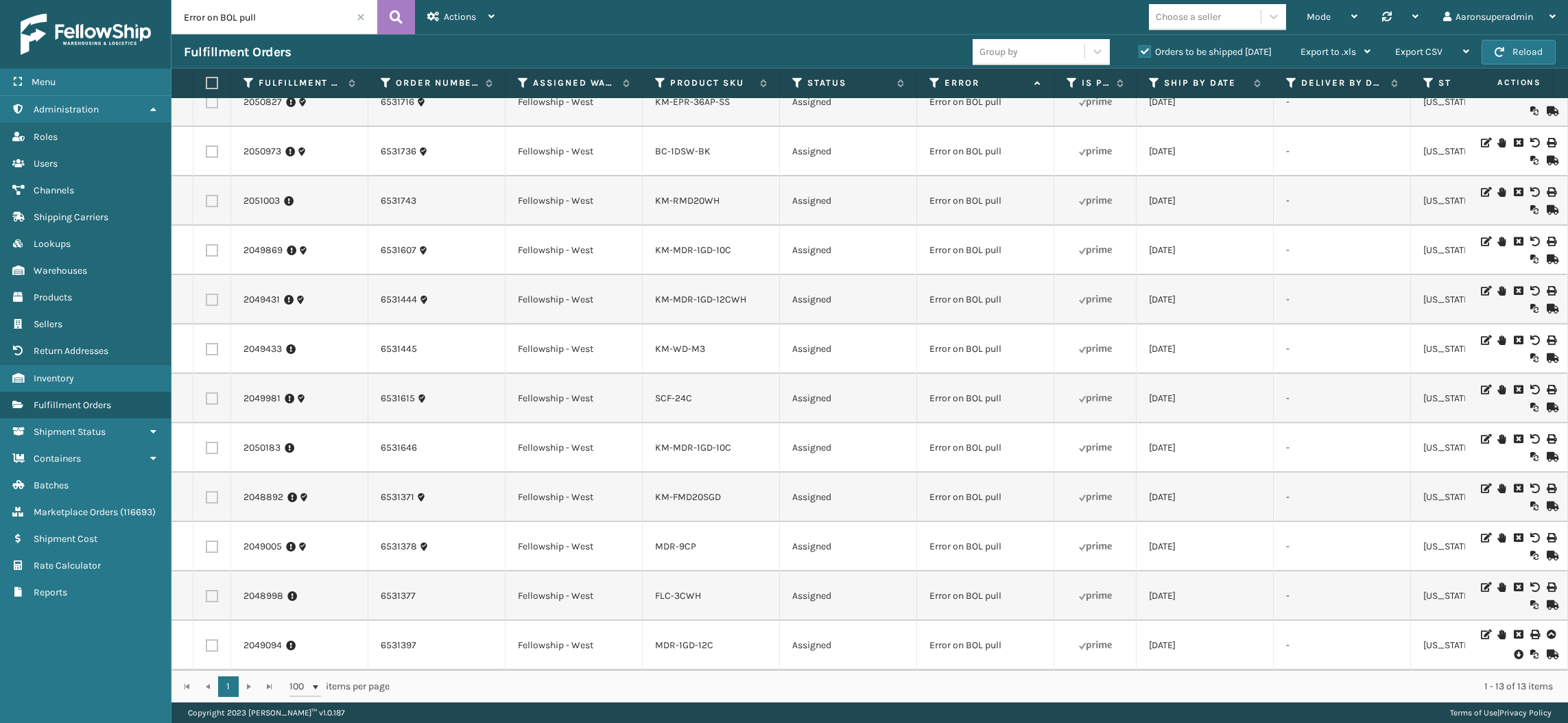
click at [1513, 648] on icon at bounding box center [1517, 655] width 8 height 14
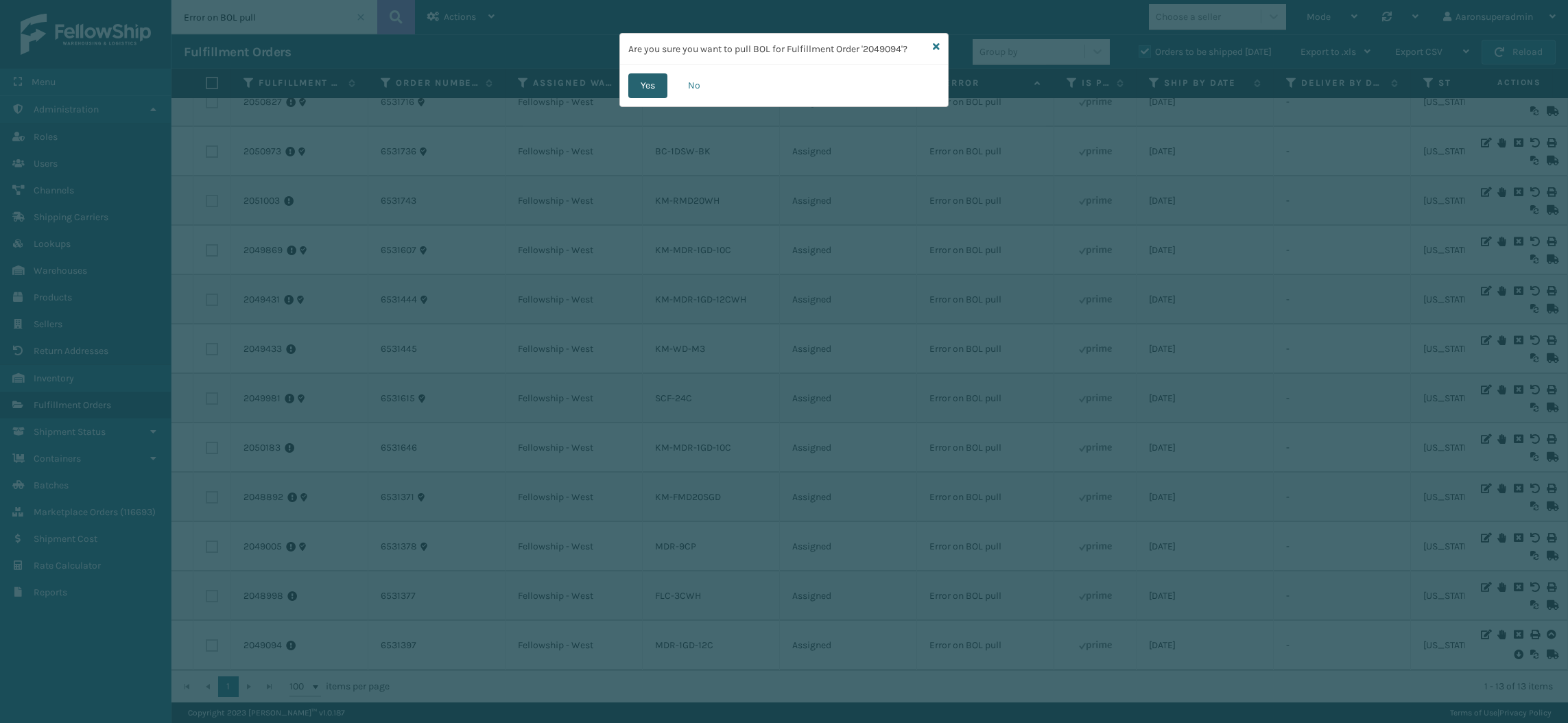
click at [641, 92] on button "Yes" at bounding box center [647, 86] width 39 height 25
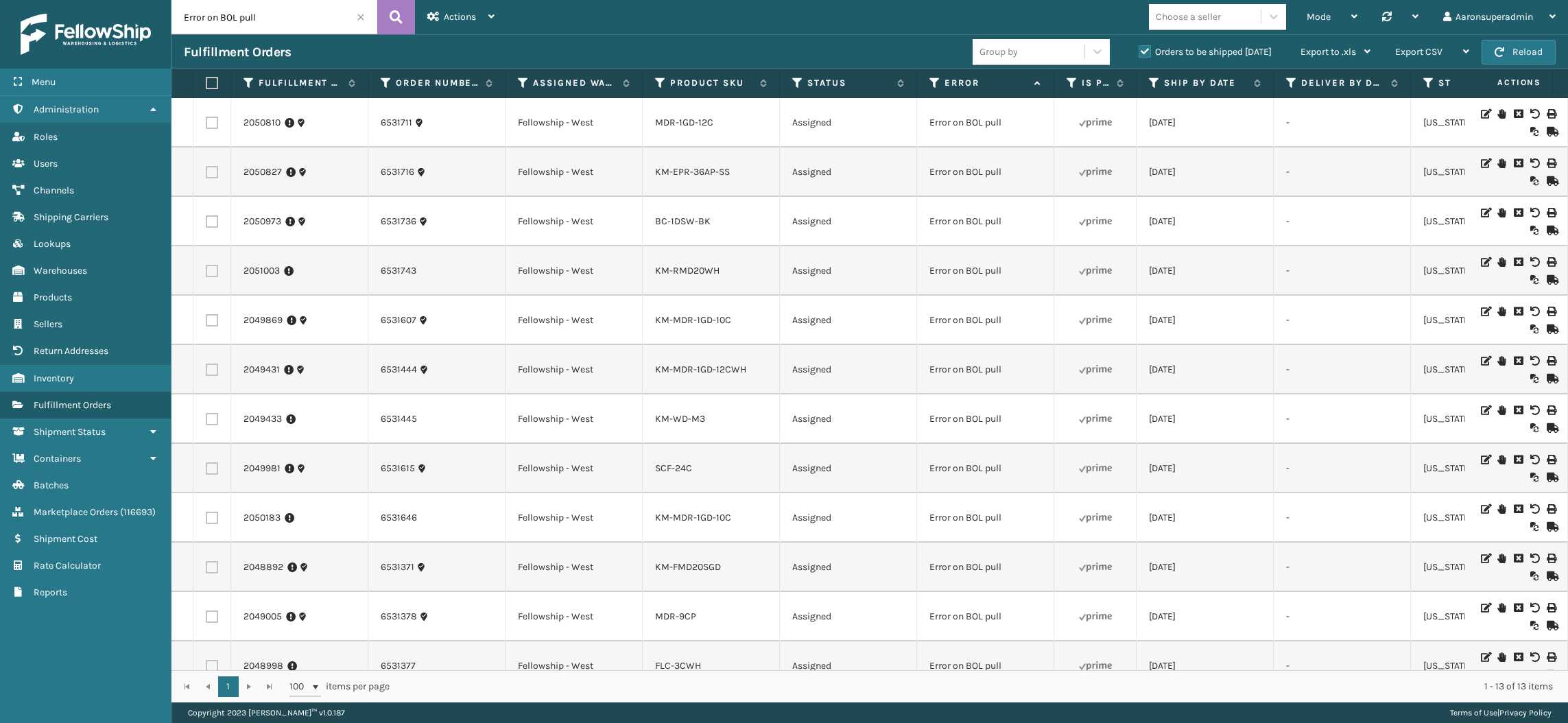
click at [212, 85] on label at bounding box center [210, 83] width 8 height 12
click at [207, 85] on input "checkbox" at bounding box center [206, 83] width 1 height 9
checkbox input "true"
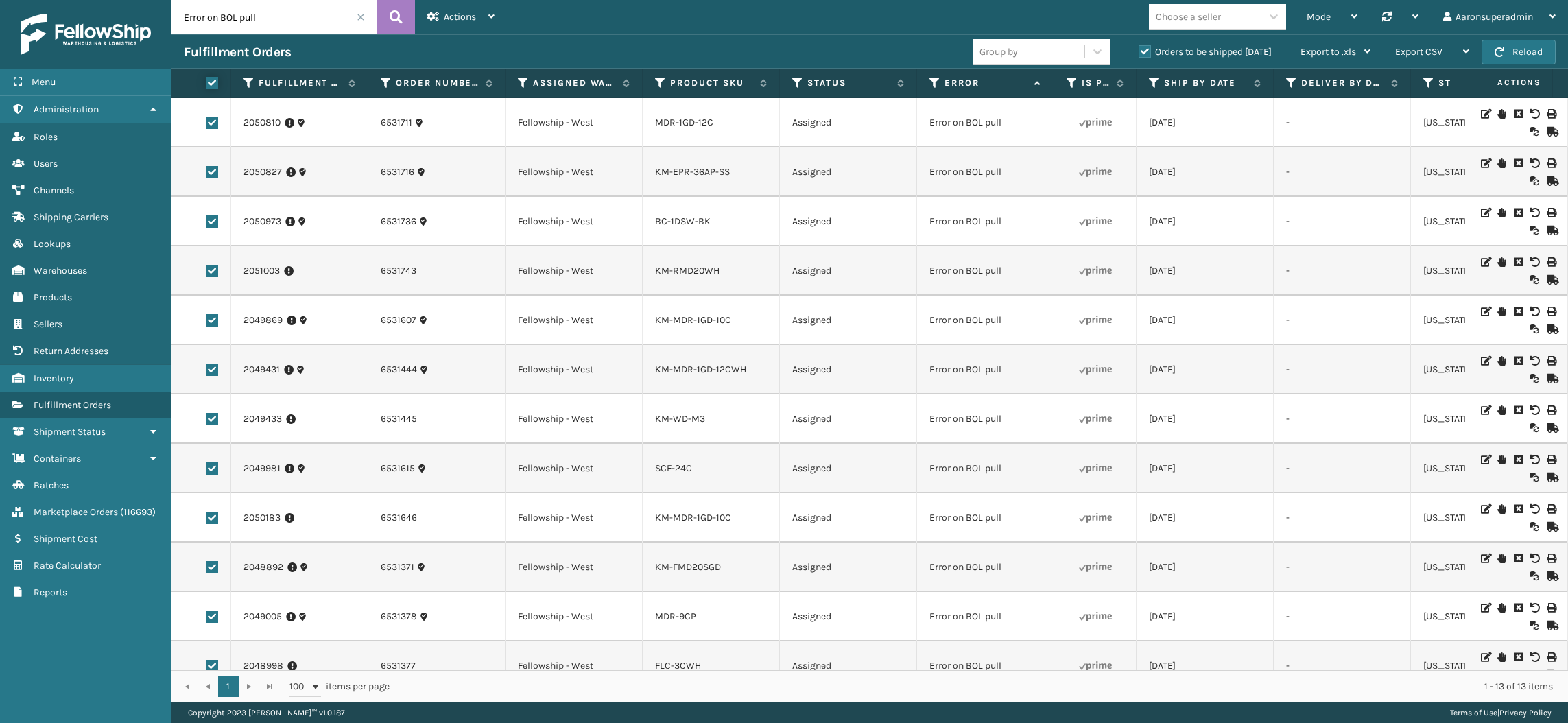
checkbox input "true"
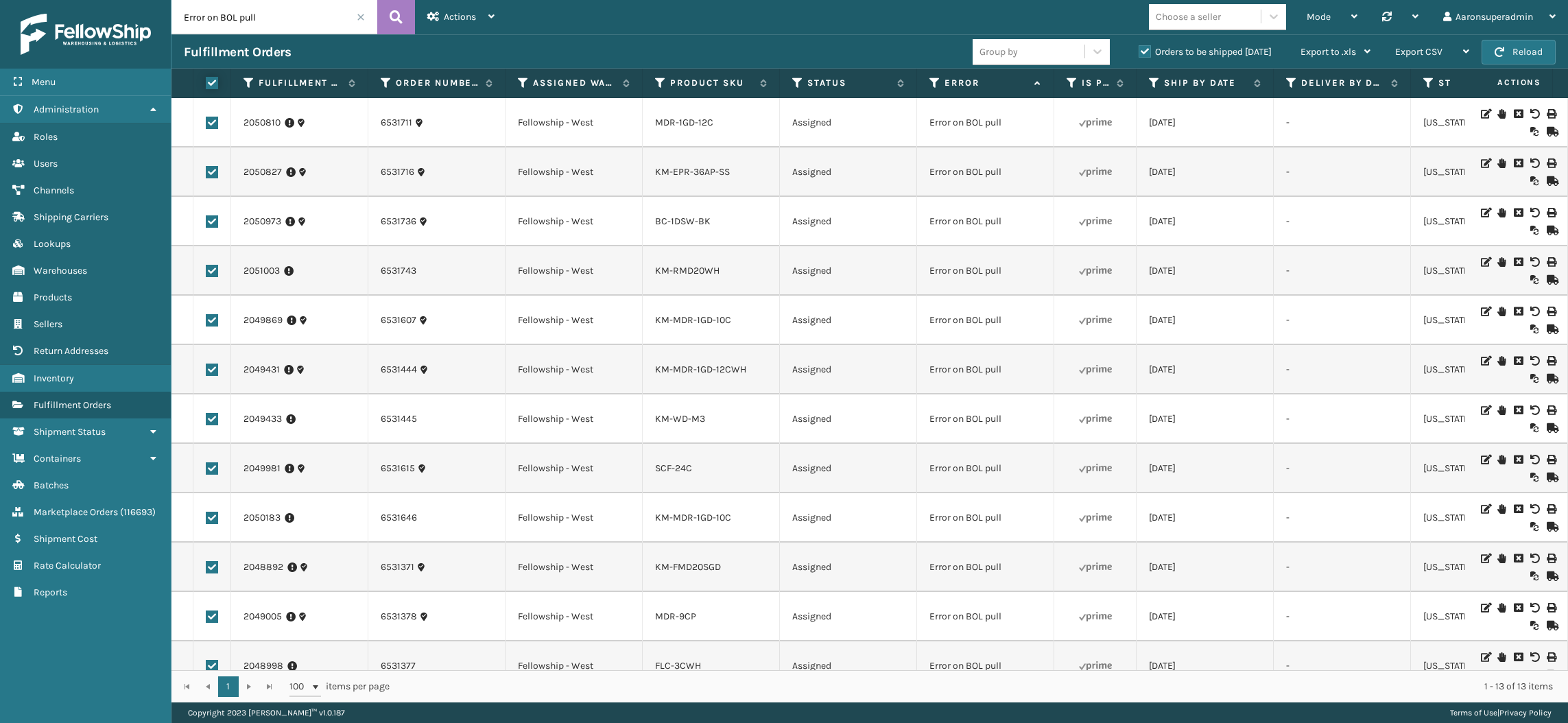
checkbox input "true"
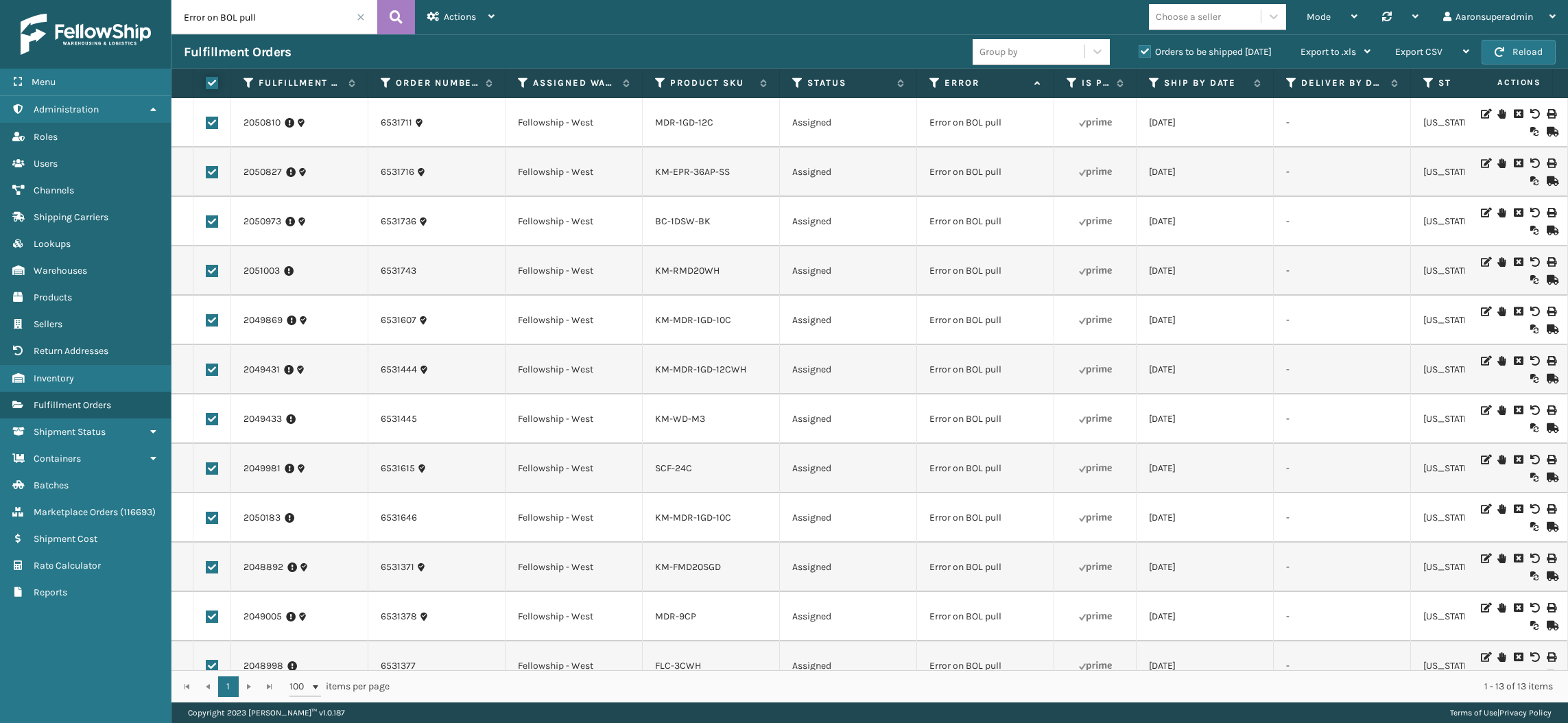
checkbox input "true"
click at [1054, 45] on div "Bulk Actions" at bounding box center [1073, 52] width 81 height 34
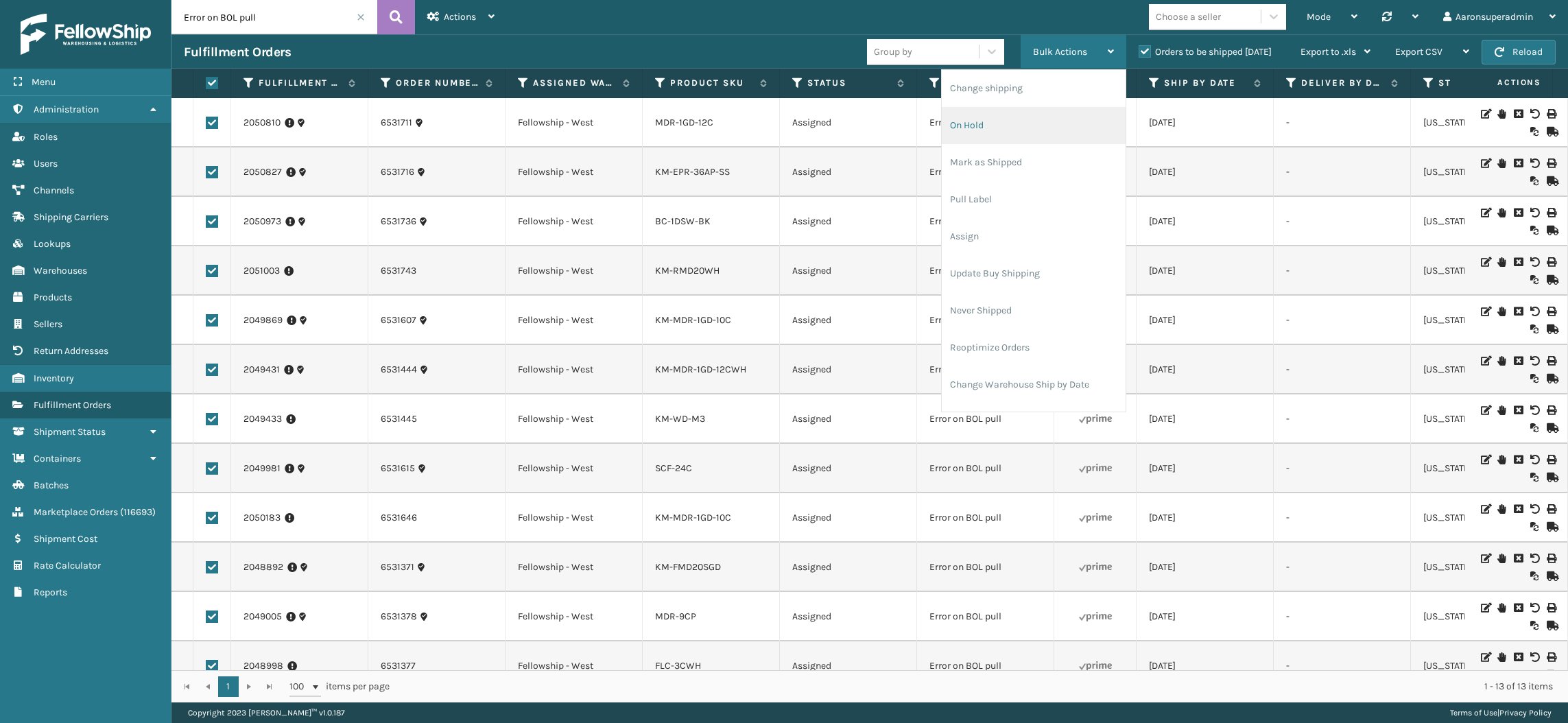
click at [1010, 135] on li "On Hold" at bounding box center [1033, 125] width 184 height 37
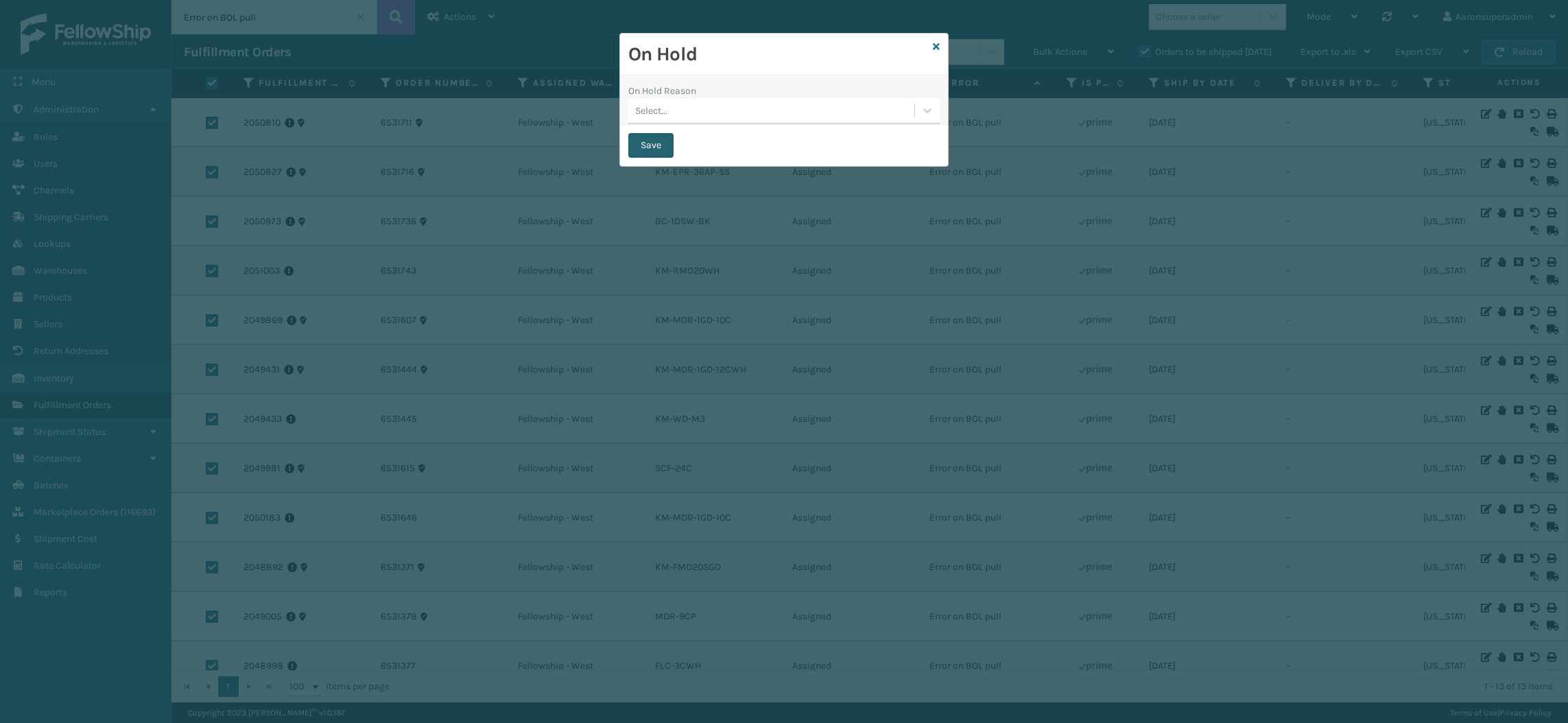
click at [661, 150] on button "Save" at bounding box center [650, 145] width 45 height 25
checkbox input "false"
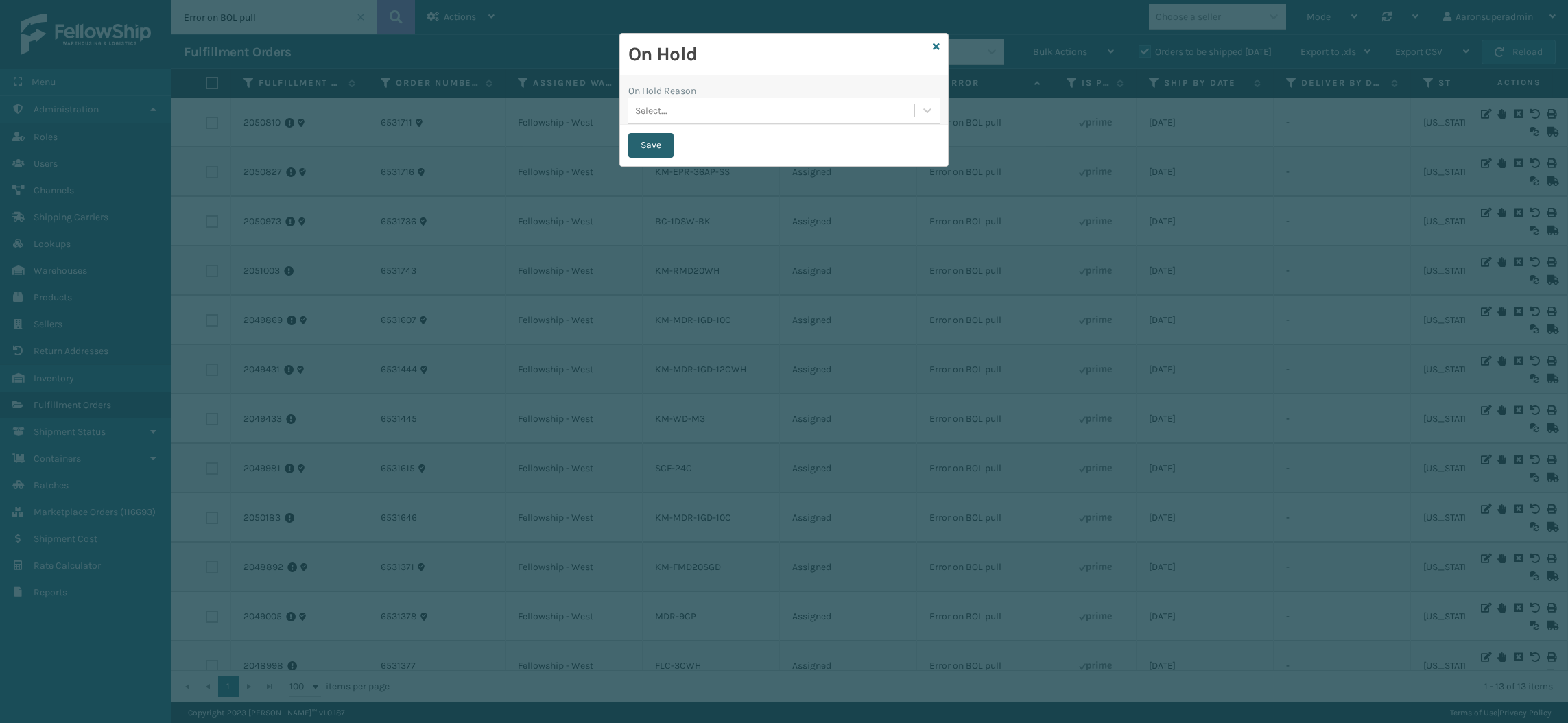
checkbox input "false"
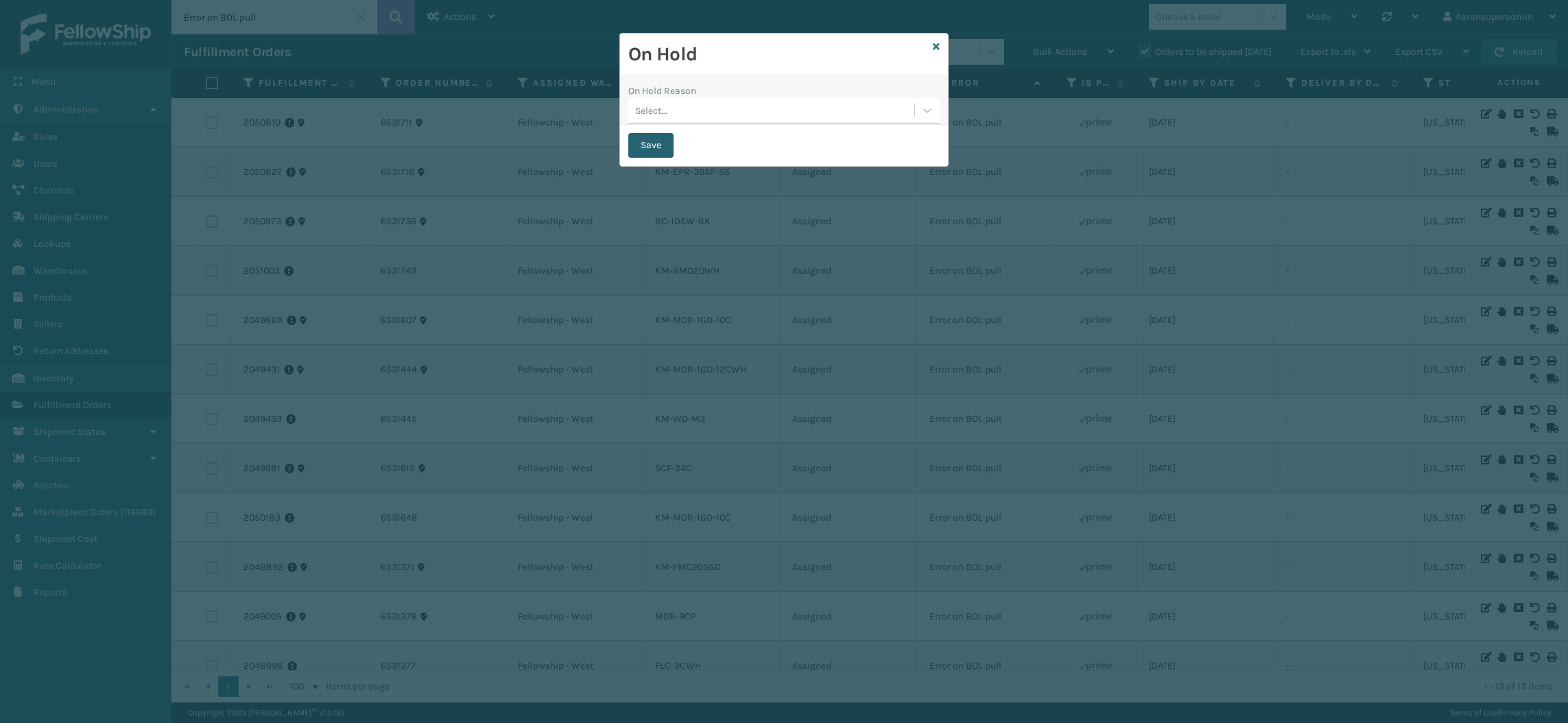
checkbox input "false"
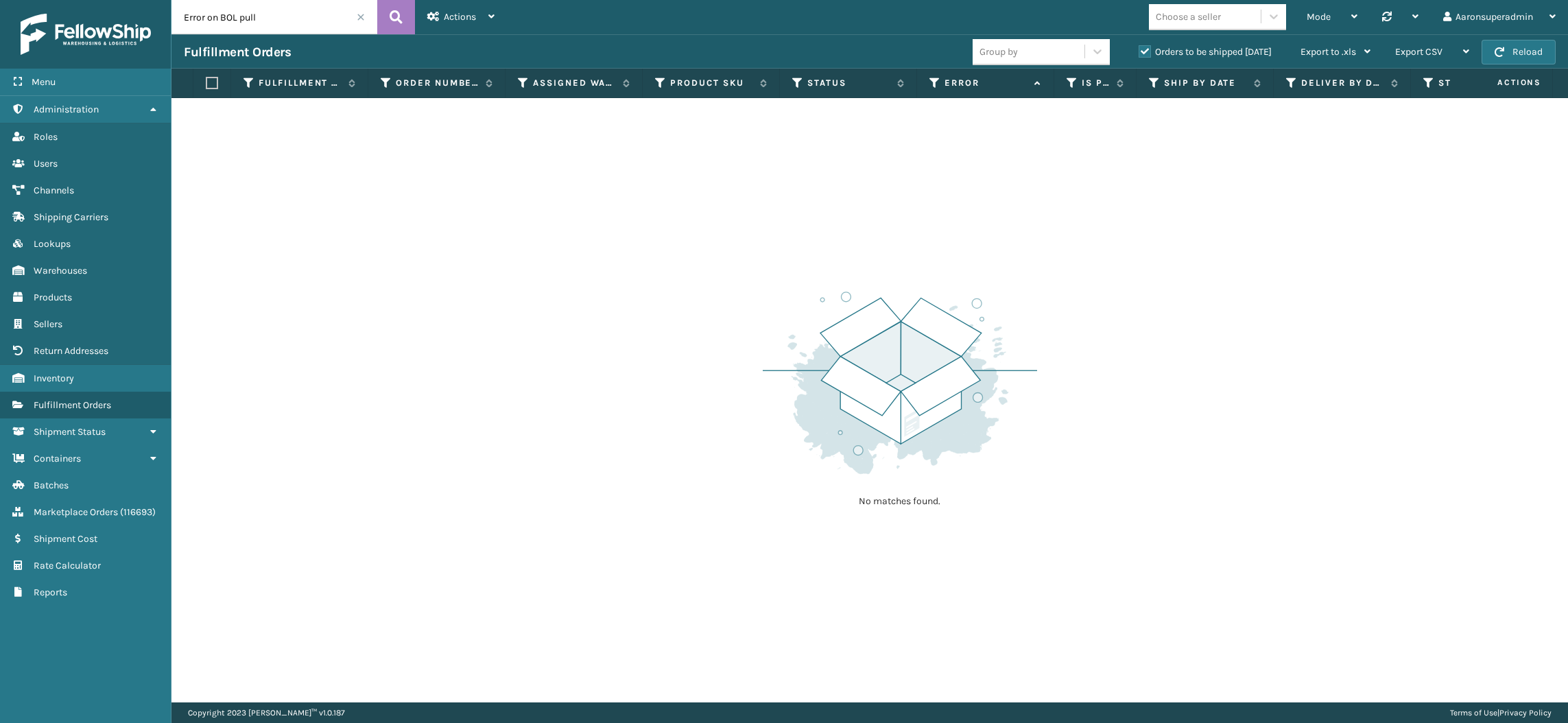
click at [360, 16] on span at bounding box center [360, 17] width 8 height 8
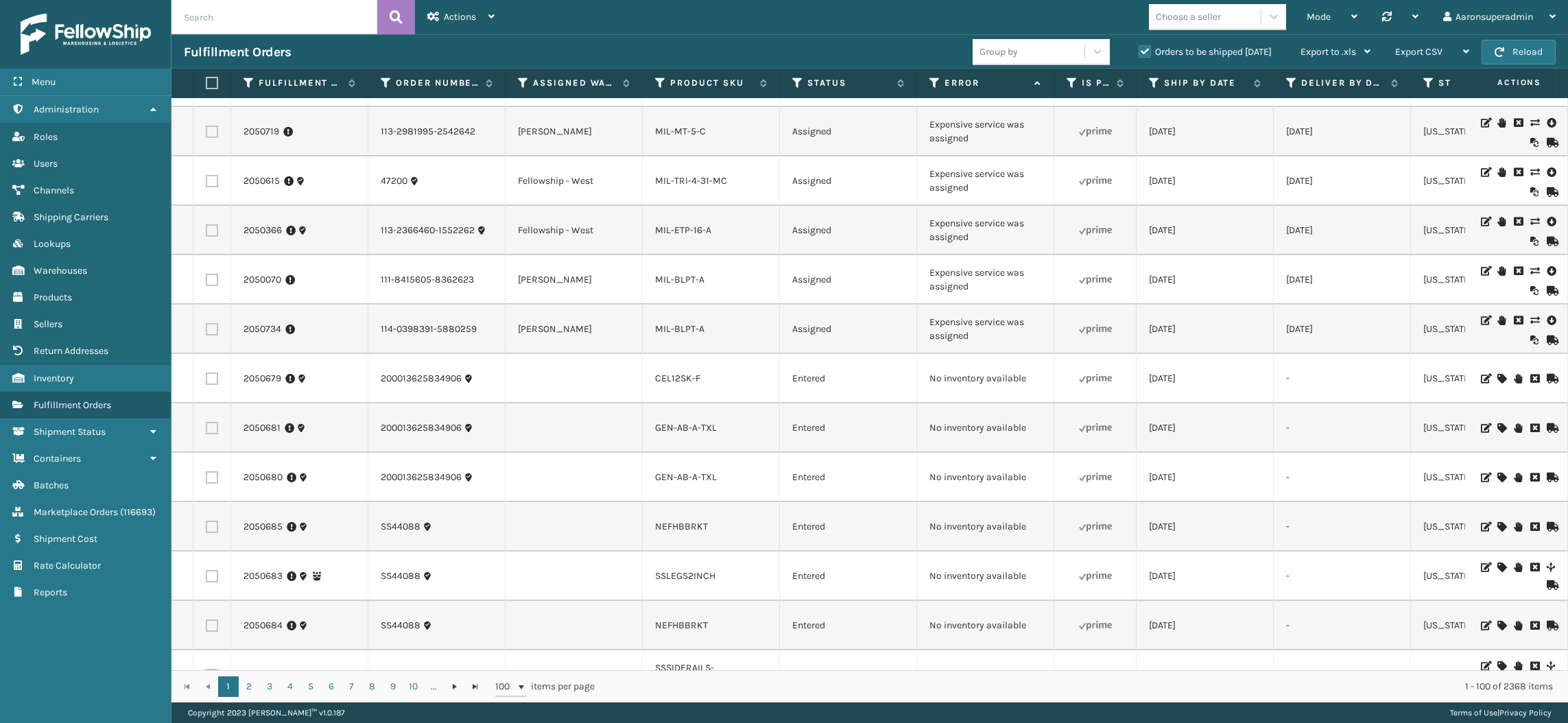
scroll to position [4198, 0]
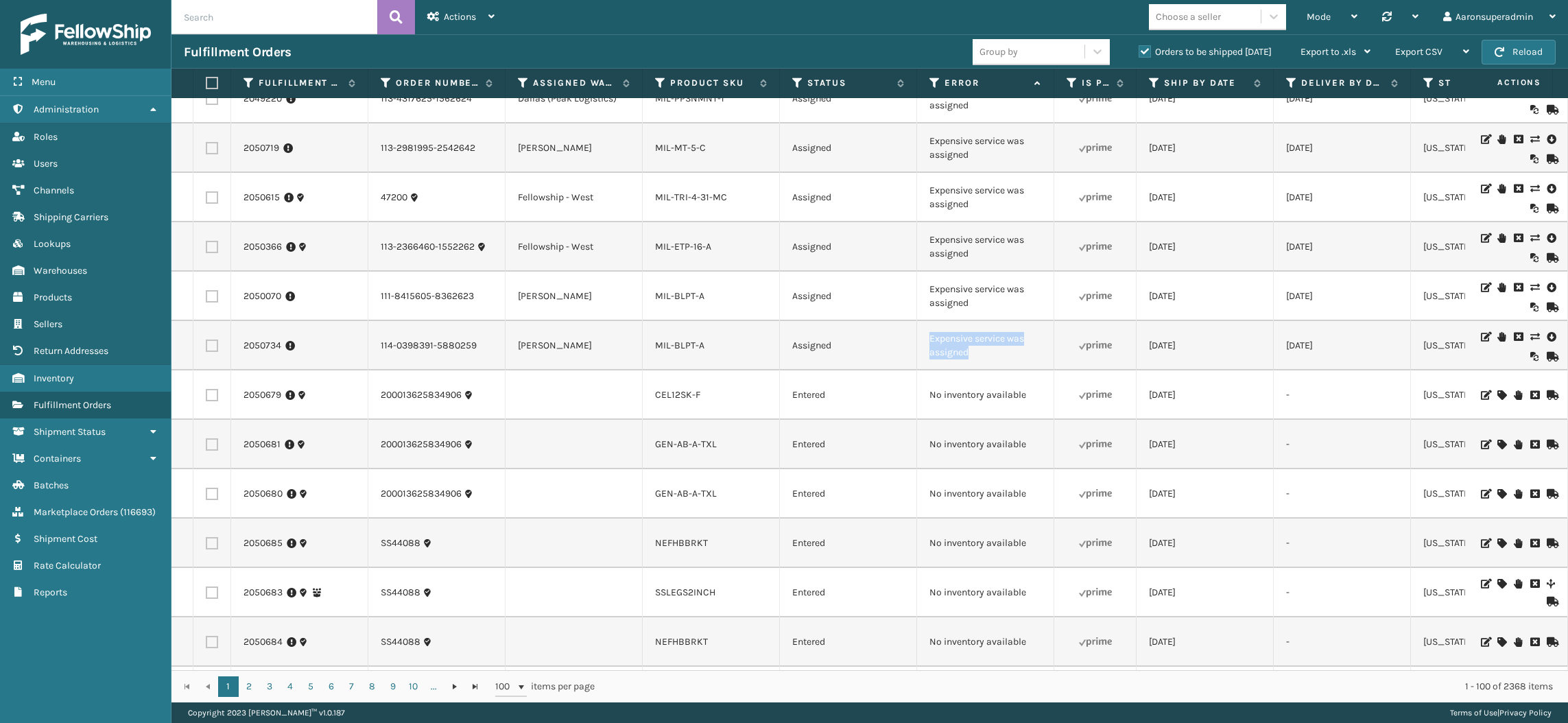
drag, startPoint x: 970, startPoint y: 356, endPoint x: 922, endPoint y: 329, distance: 55.1
click at [922, 329] on td "Expensive service was assigned" at bounding box center [985, 346] width 137 height 49
copy td "Expensive service was assigned"
click at [254, 16] on input "text" at bounding box center [274, 17] width 206 height 34
paste input "Expensive service was assigned"
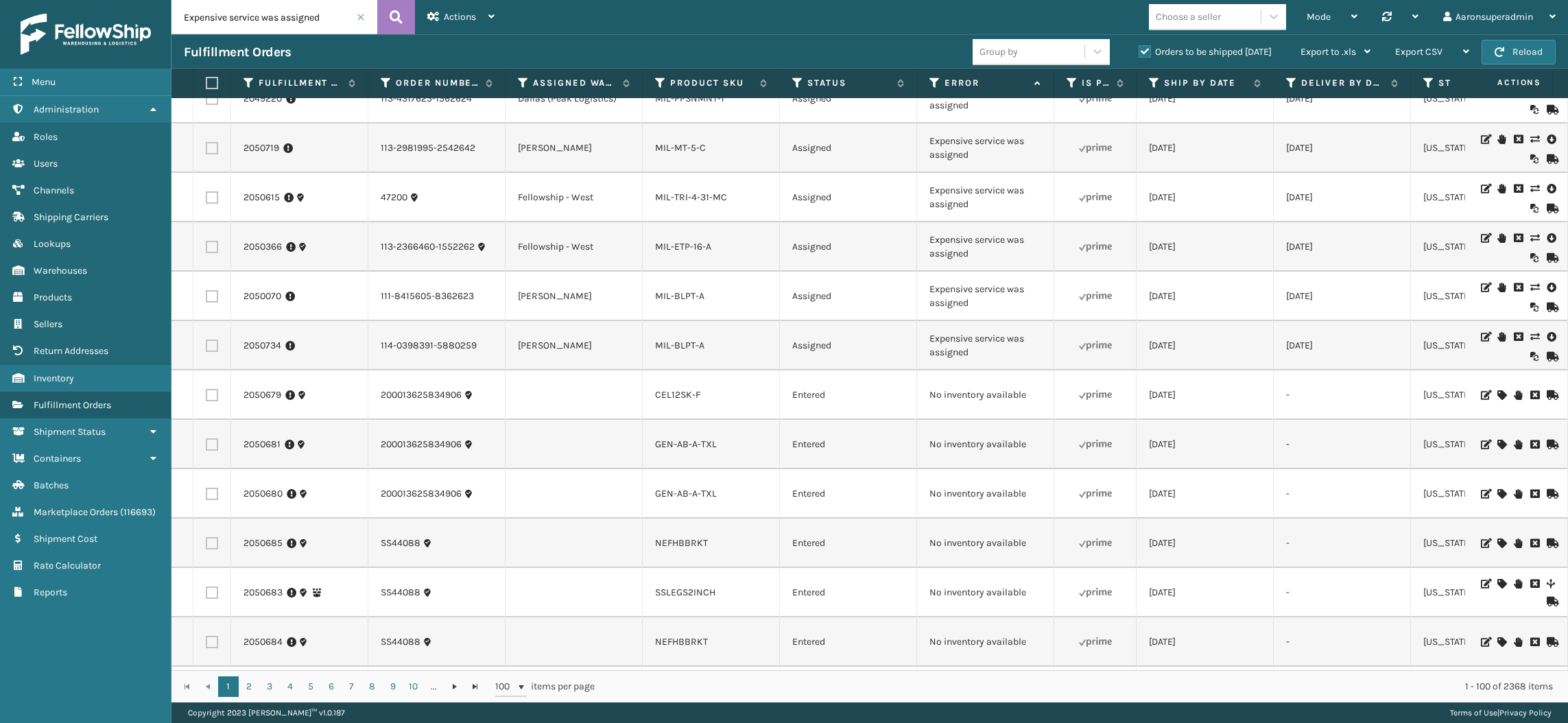
type input "Expensive service was assigned"
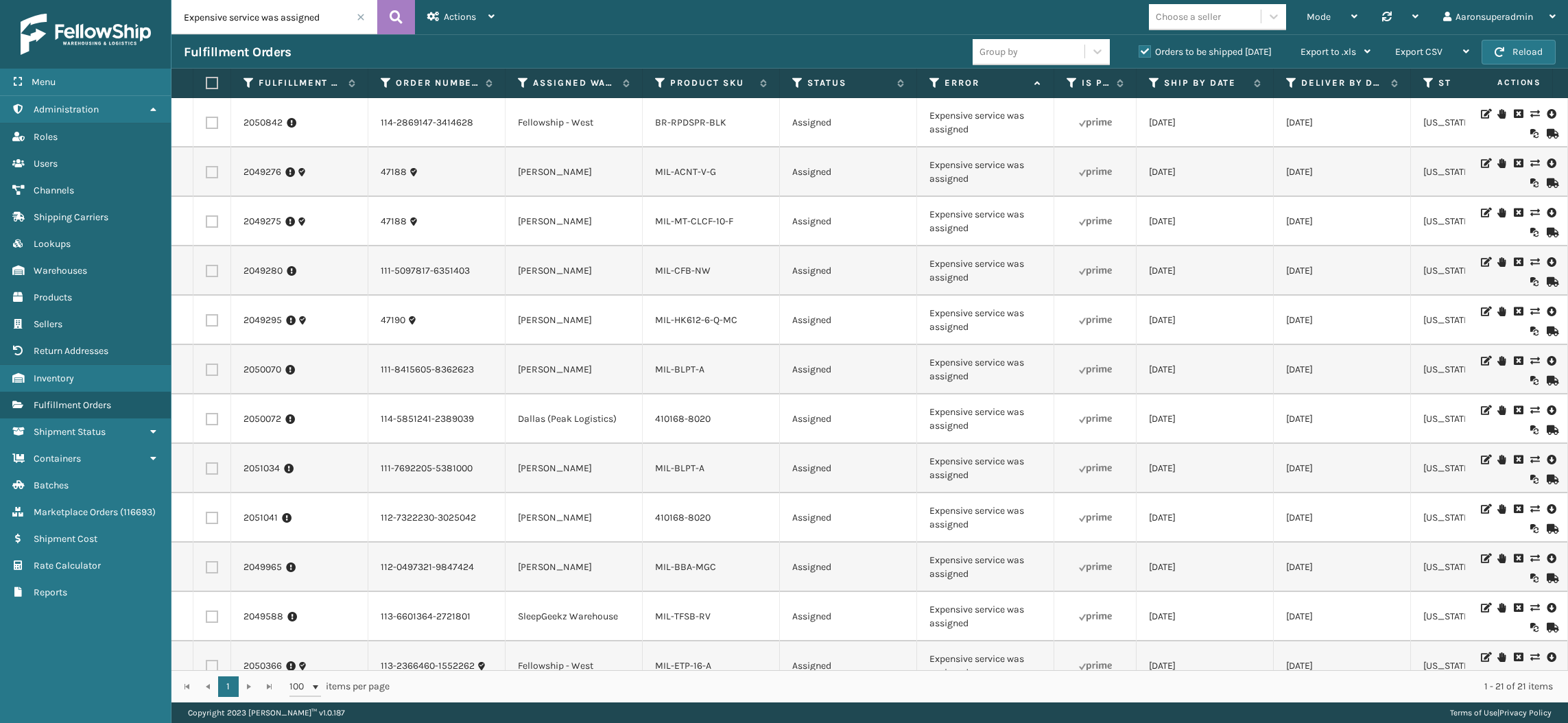
scroll to position [479, 0]
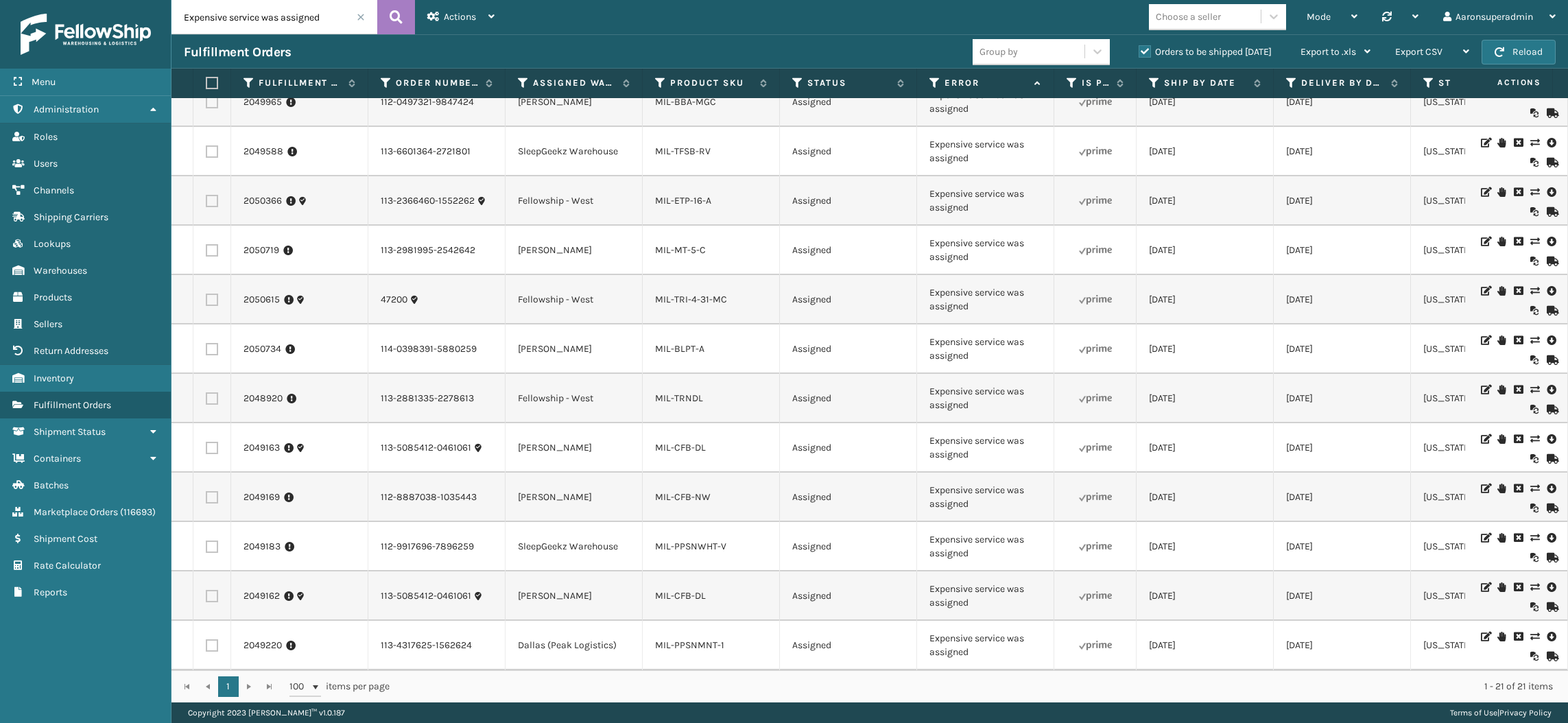
click at [1209, 52] on label "Orders to be shipped [DATE]" at bounding box center [1204, 52] width 133 height 12
click at [1139, 52] on input "Orders to be shipped [DATE]" at bounding box center [1138, 48] width 1 height 9
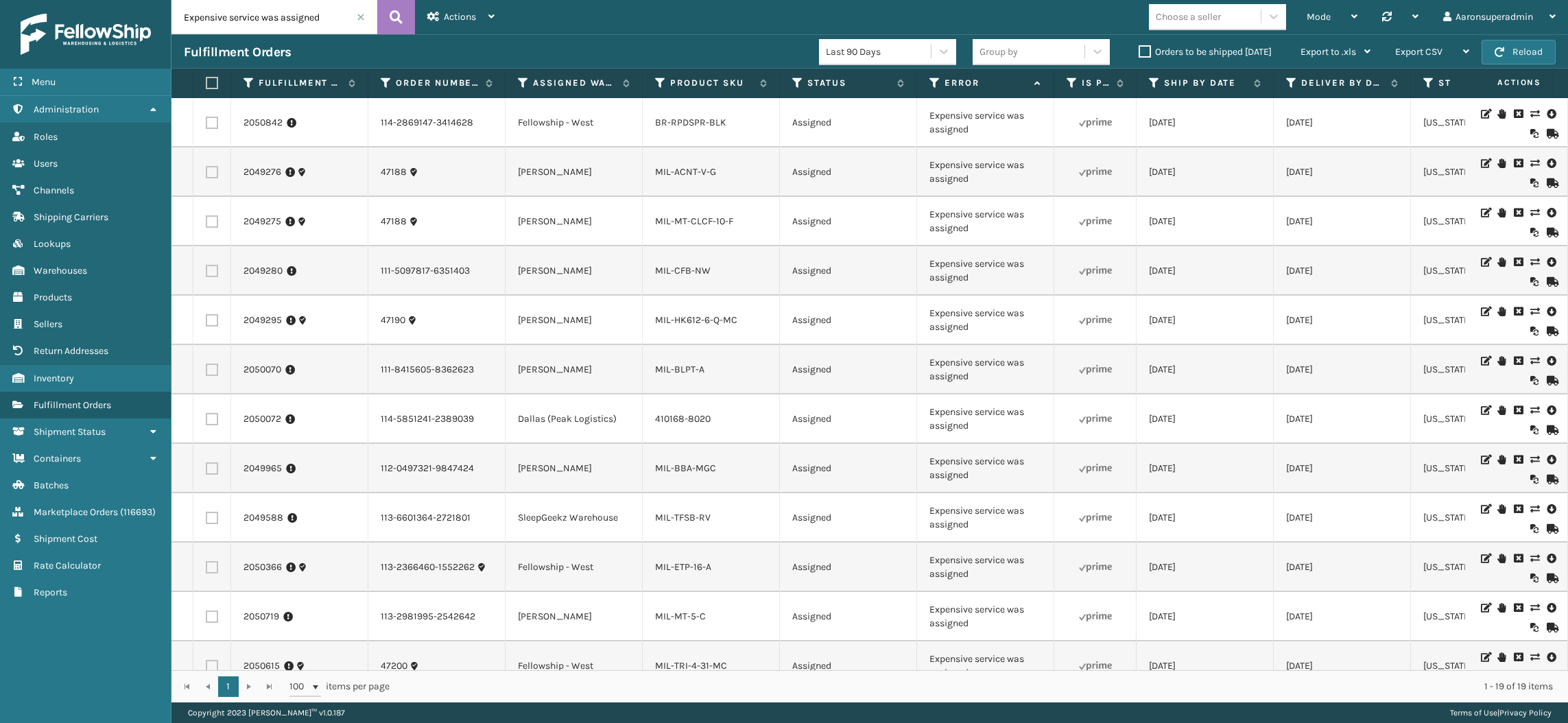
click at [1209, 52] on label "Orders to be shipped [DATE]" at bounding box center [1204, 52] width 133 height 12
click at [1139, 52] on input "Orders to be shipped [DATE]" at bounding box center [1138, 48] width 1 height 9
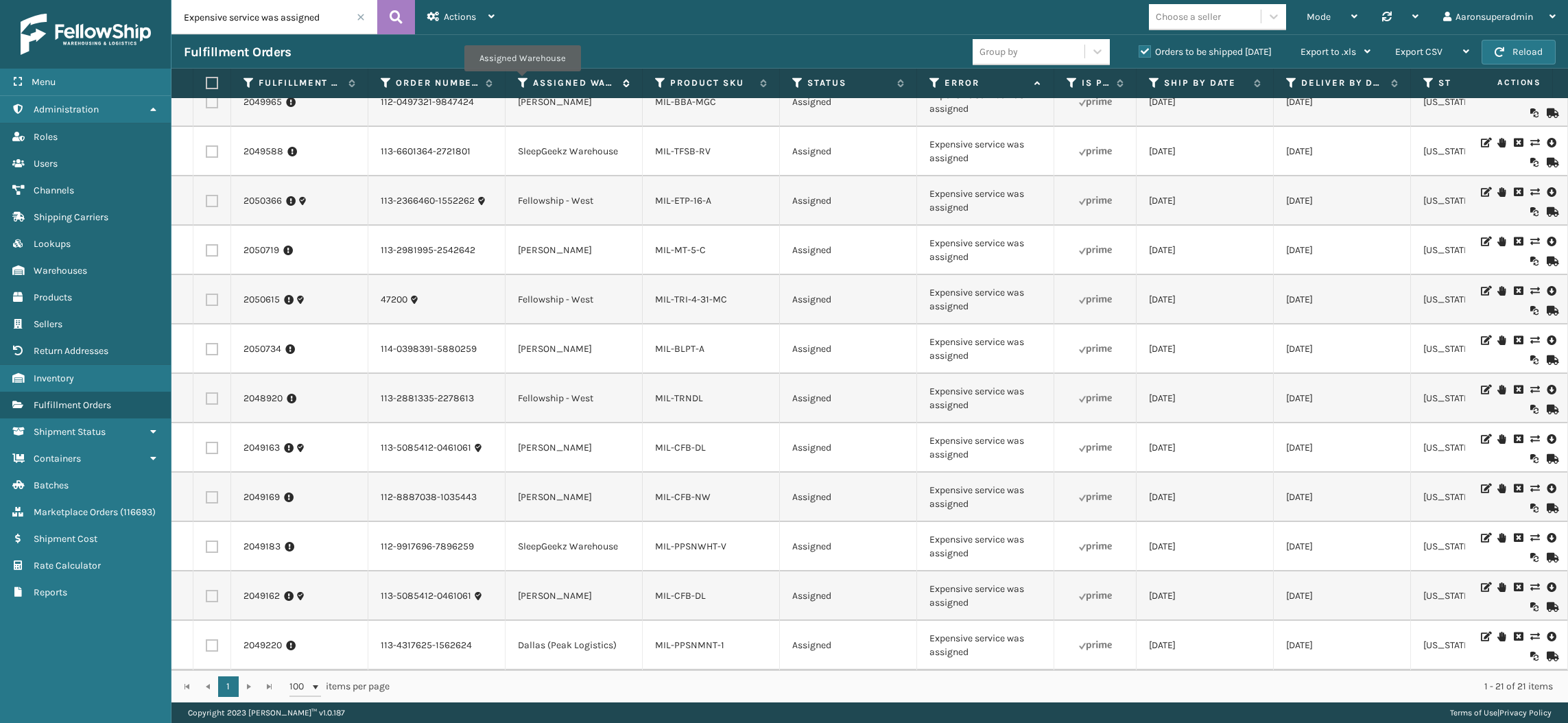
click at [522, 82] on icon at bounding box center [523, 83] width 11 height 12
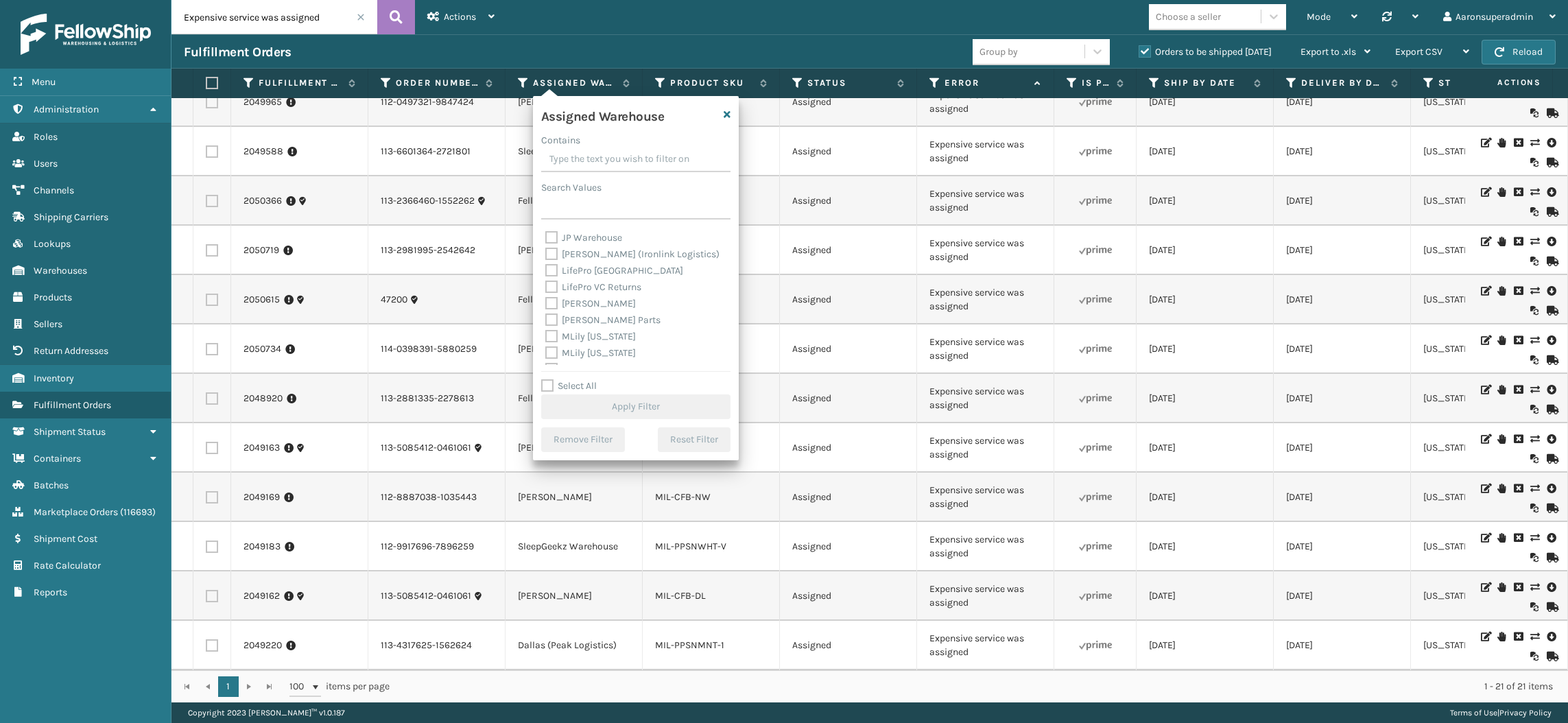
scroll to position [196, 0]
click at [588, 304] on label "[PERSON_NAME]" at bounding box center [590, 303] width 91 height 12
click at [546, 304] on input "[PERSON_NAME]" at bounding box center [545, 299] width 1 height 9
checkbox input "true"
click at [597, 403] on button "Apply Filter" at bounding box center [636, 406] width 190 height 25
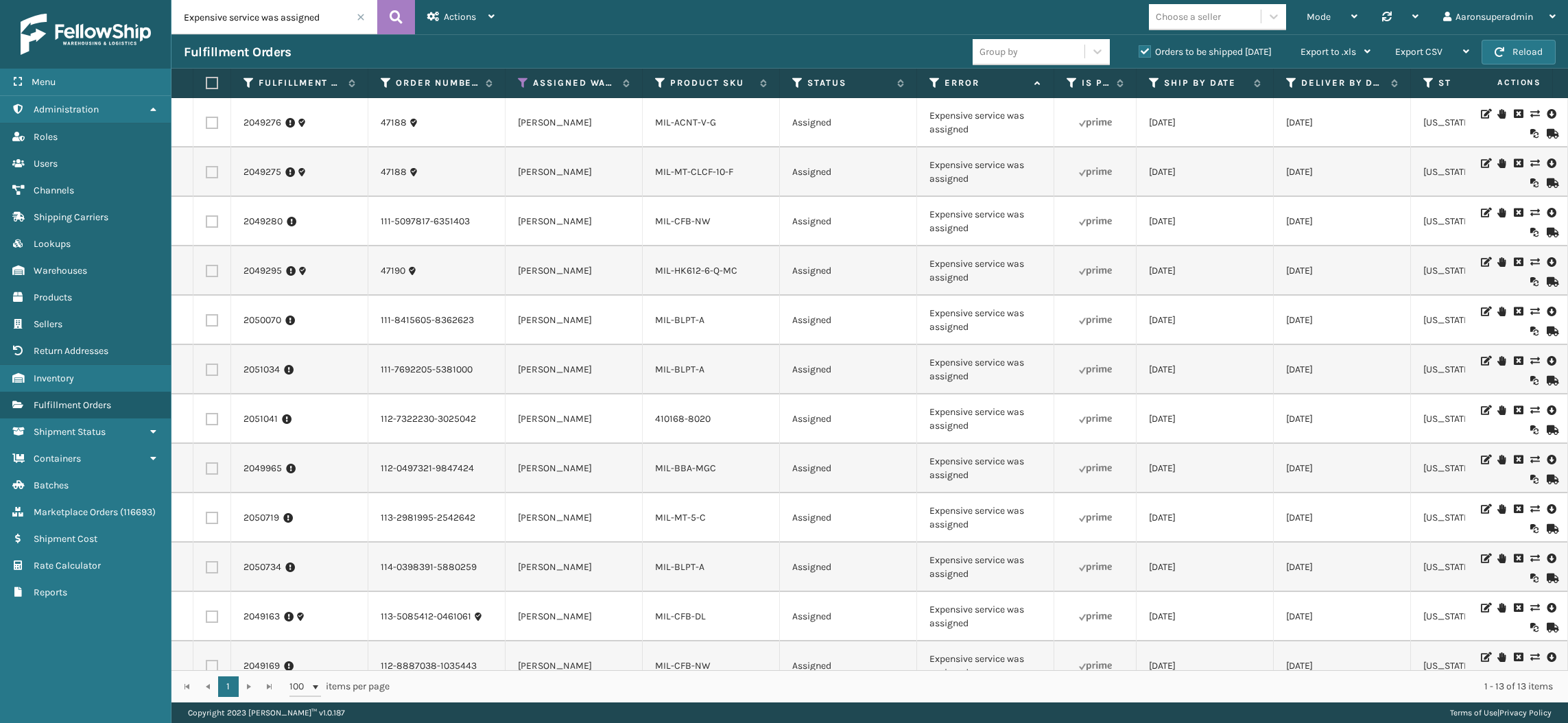
click at [203, 78] on th at bounding box center [213, 84] width 38 height 30
click at [212, 82] on label at bounding box center [210, 83] width 8 height 12
click at [207, 82] on input "checkbox" at bounding box center [206, 83] width 1 height 9
checkbox input "true"
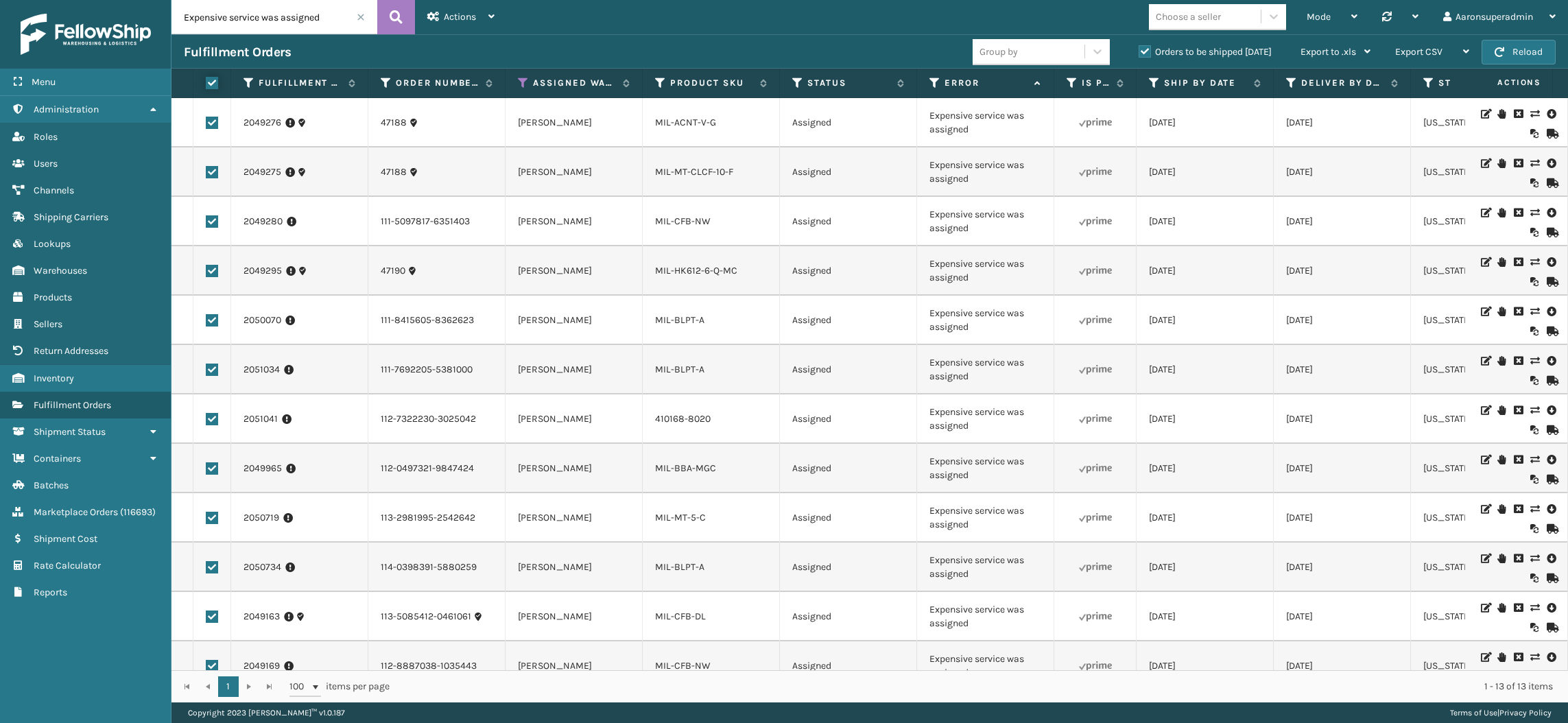
checkbox input "true"
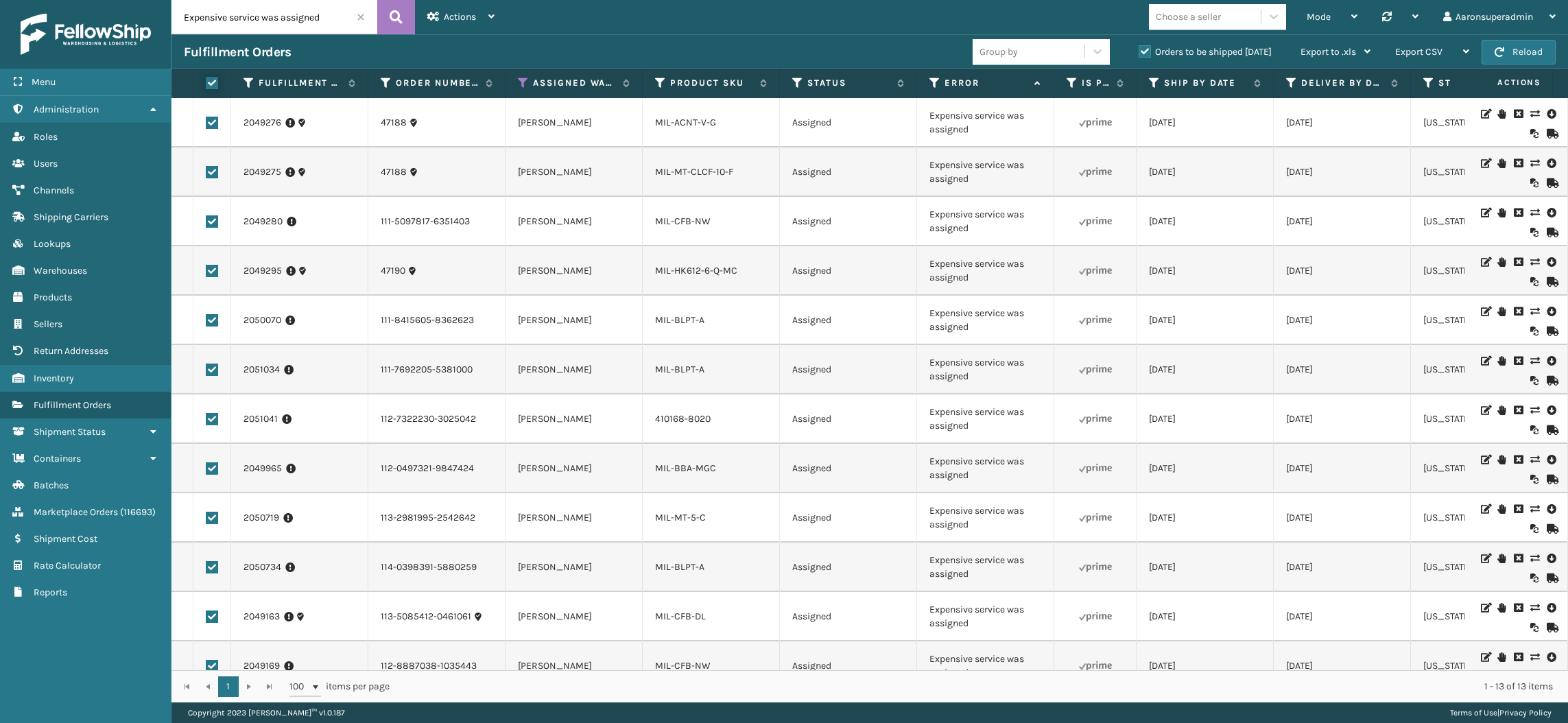
checkbox input "true"
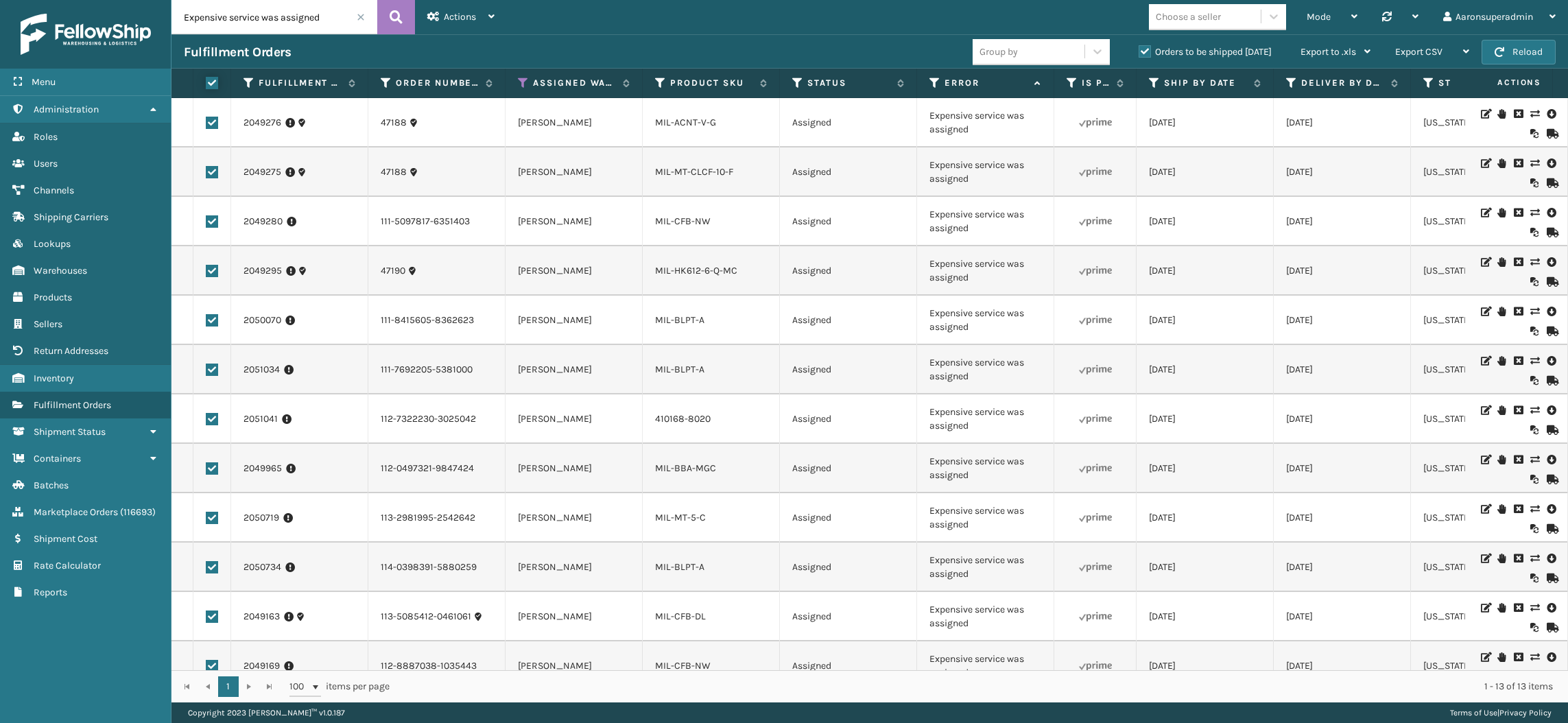
checkbox input "true"
click at [1087, 56] on div "Bulk Actions" at bounding box center [1073, 52] width 81 height 34
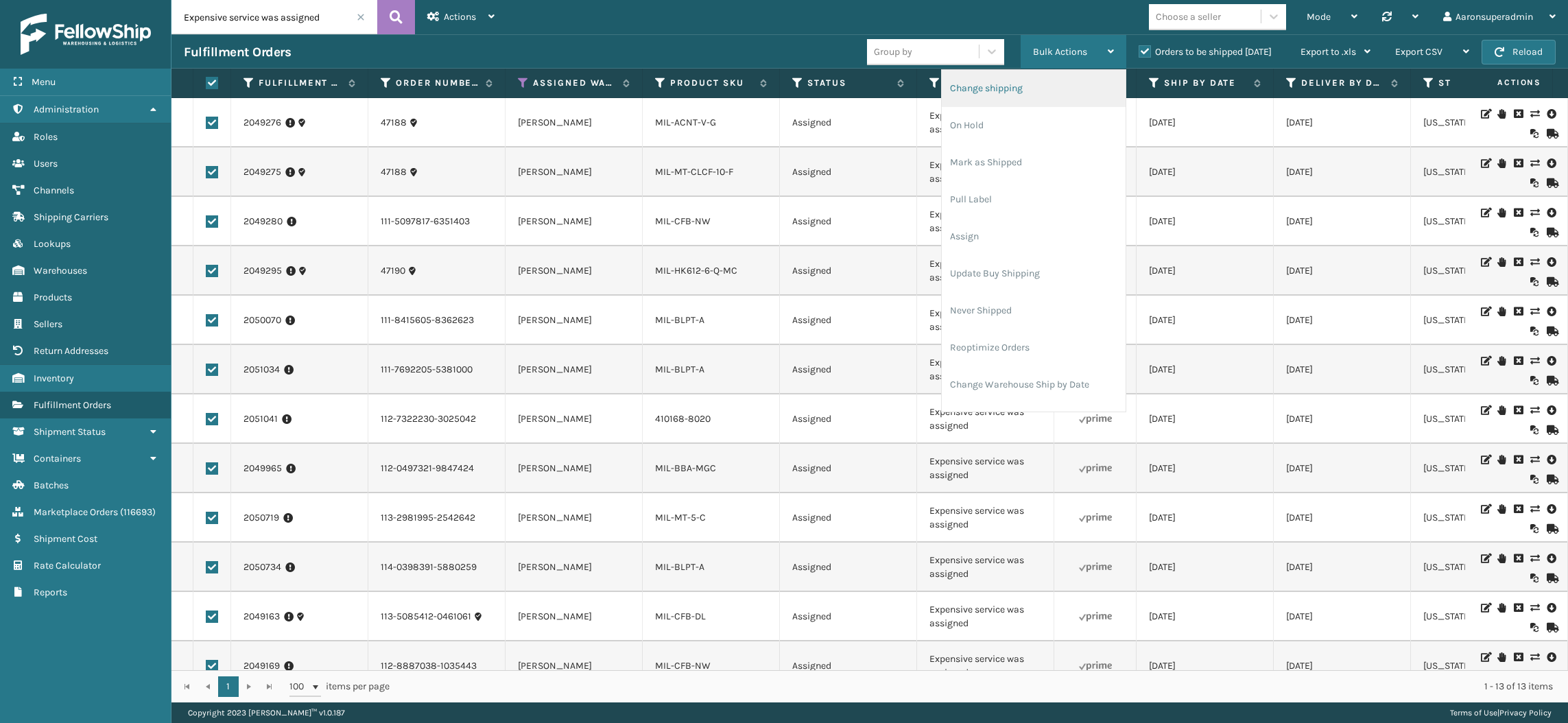
click at [1020, 87] on li "Change shipping" at bounding box center [1033, 88] width 184 height 37
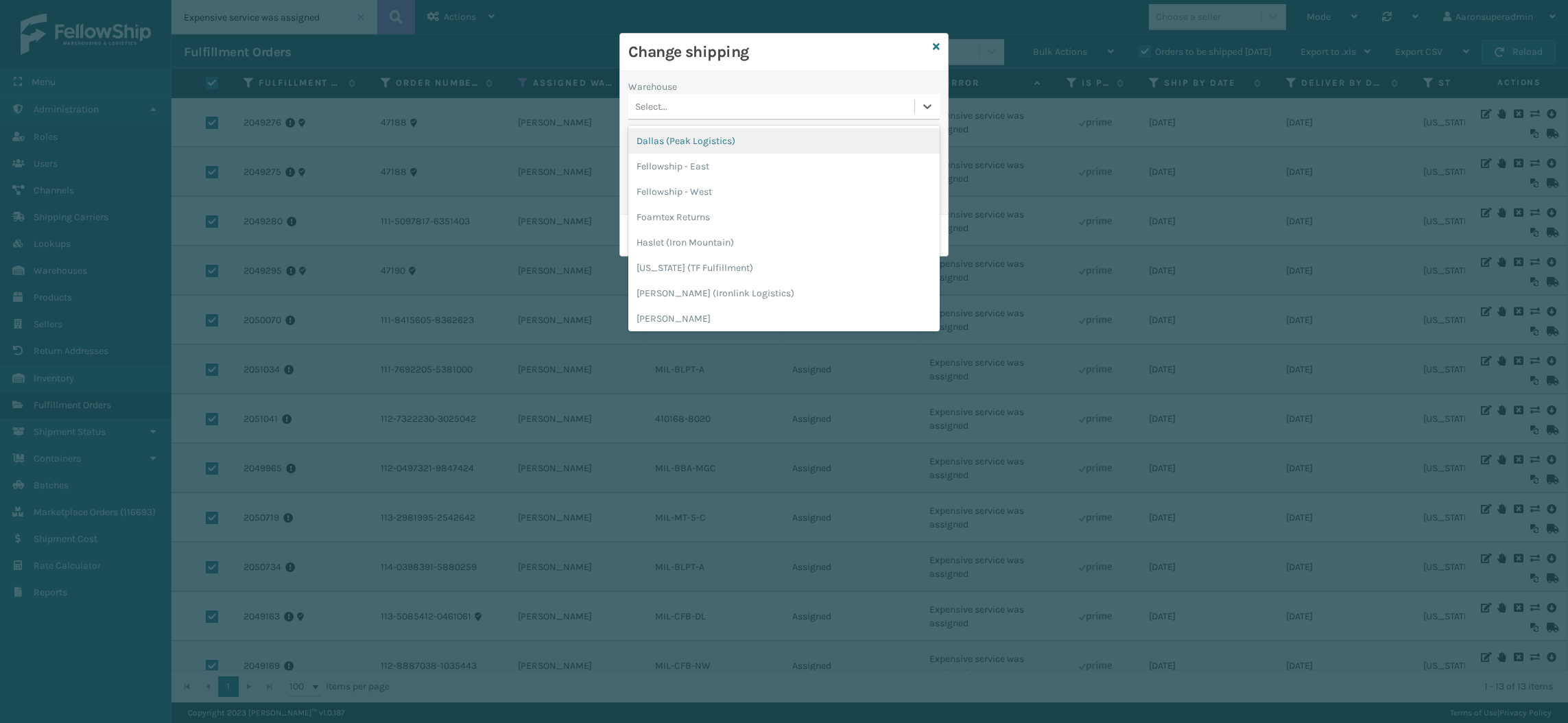
click at [701, 111] on div "Select..." at bounding box center [771, 106] width 285 height 23
click at [676, 260] on div "[PERSON_NAME]" at bounding box center [784, 249] width 311 height 25
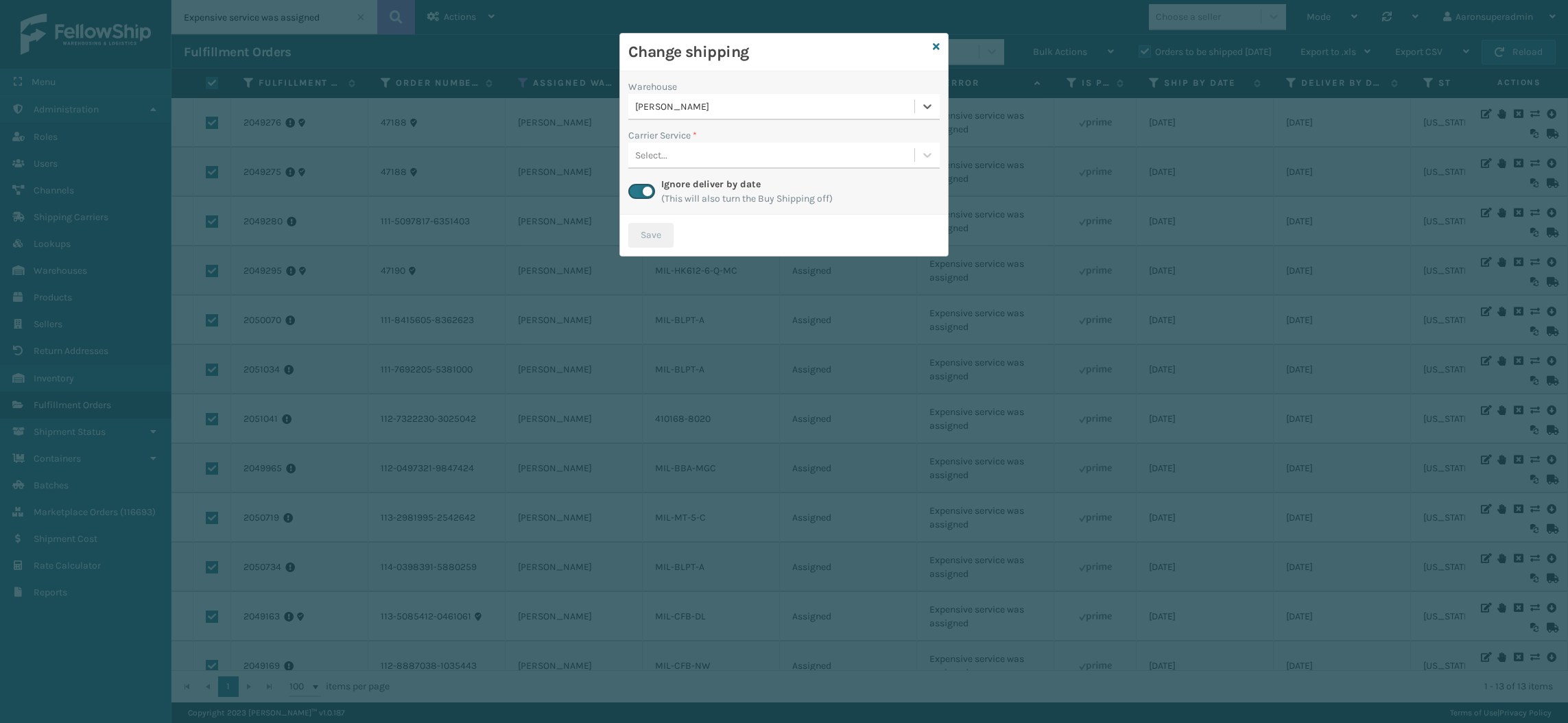
click at [676, 167] on div "Select..." at bounding box center [784, 156] width 311 height 26
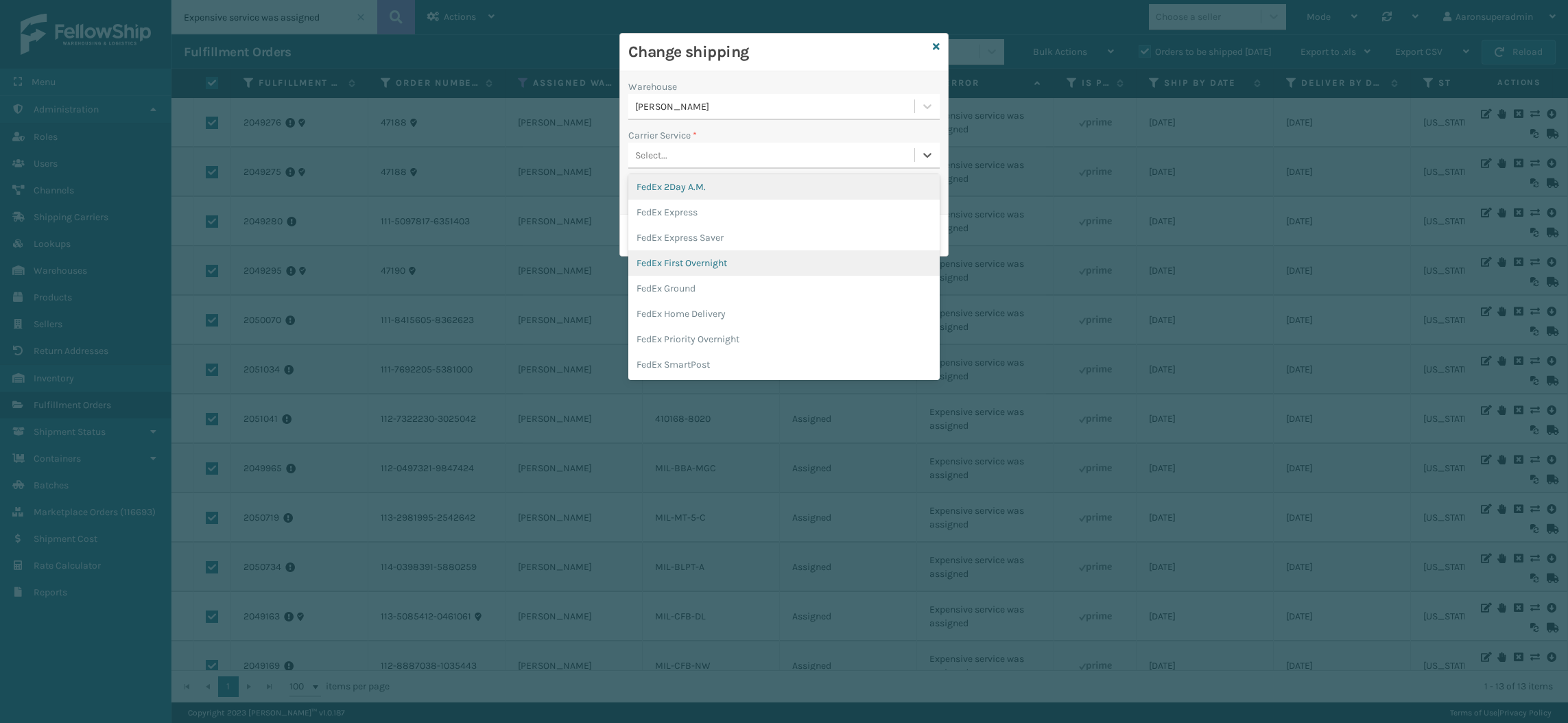
scroll to position [78, 0]
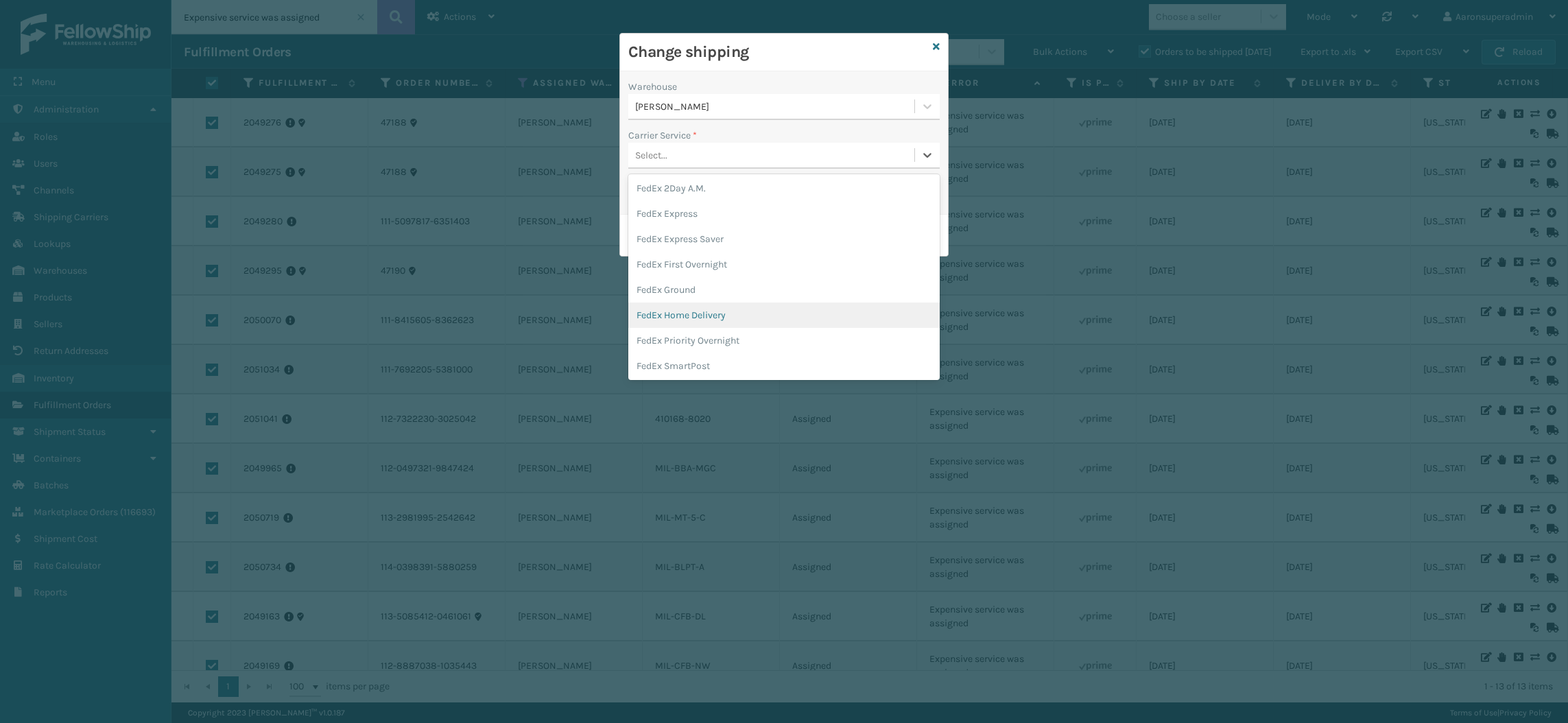
click at [683, 322] on div "FedEx Home Delivery" at bounding box center [784, 315] width 311 height 25
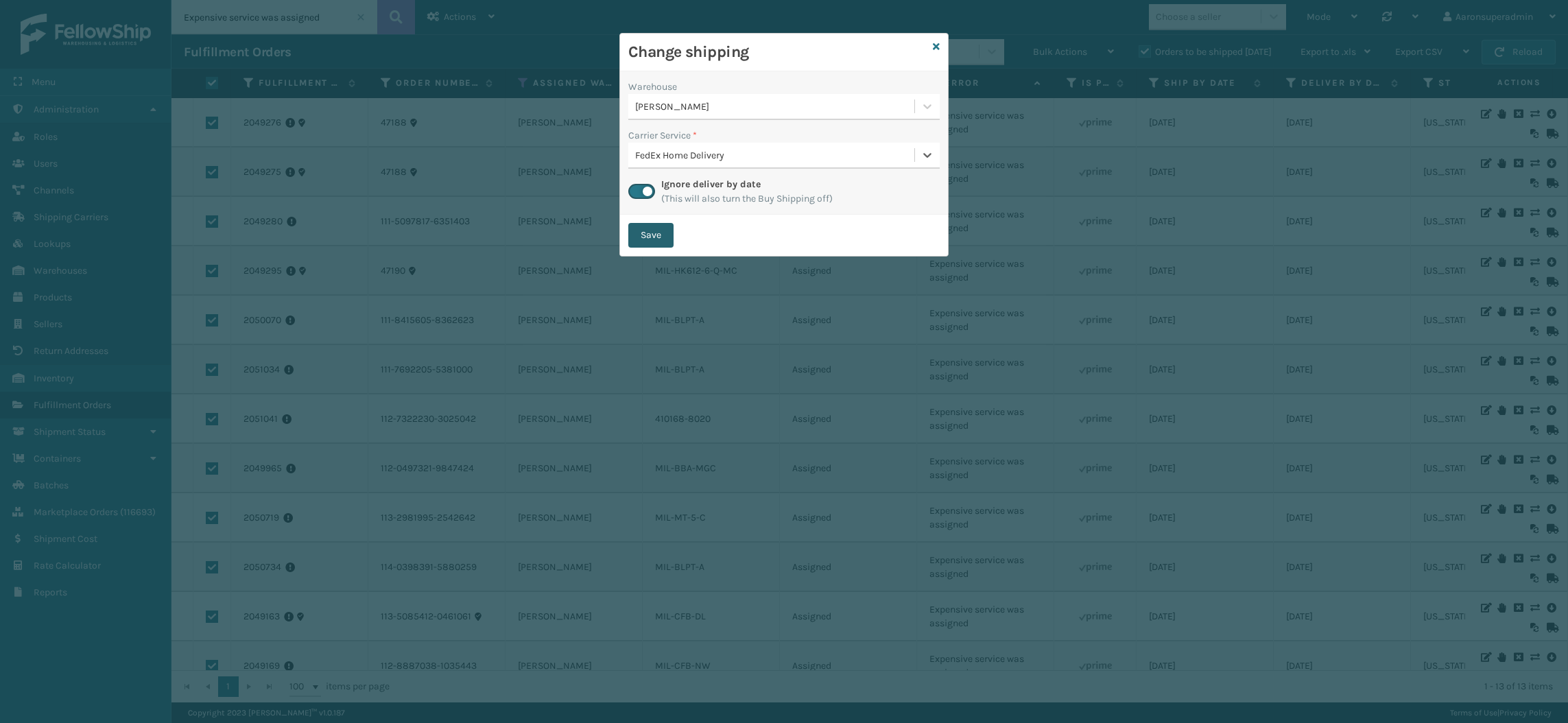
click at [643, 234] on button "Save" at bounding box center [650, 235] width 45 height 25
checkbox input "false"
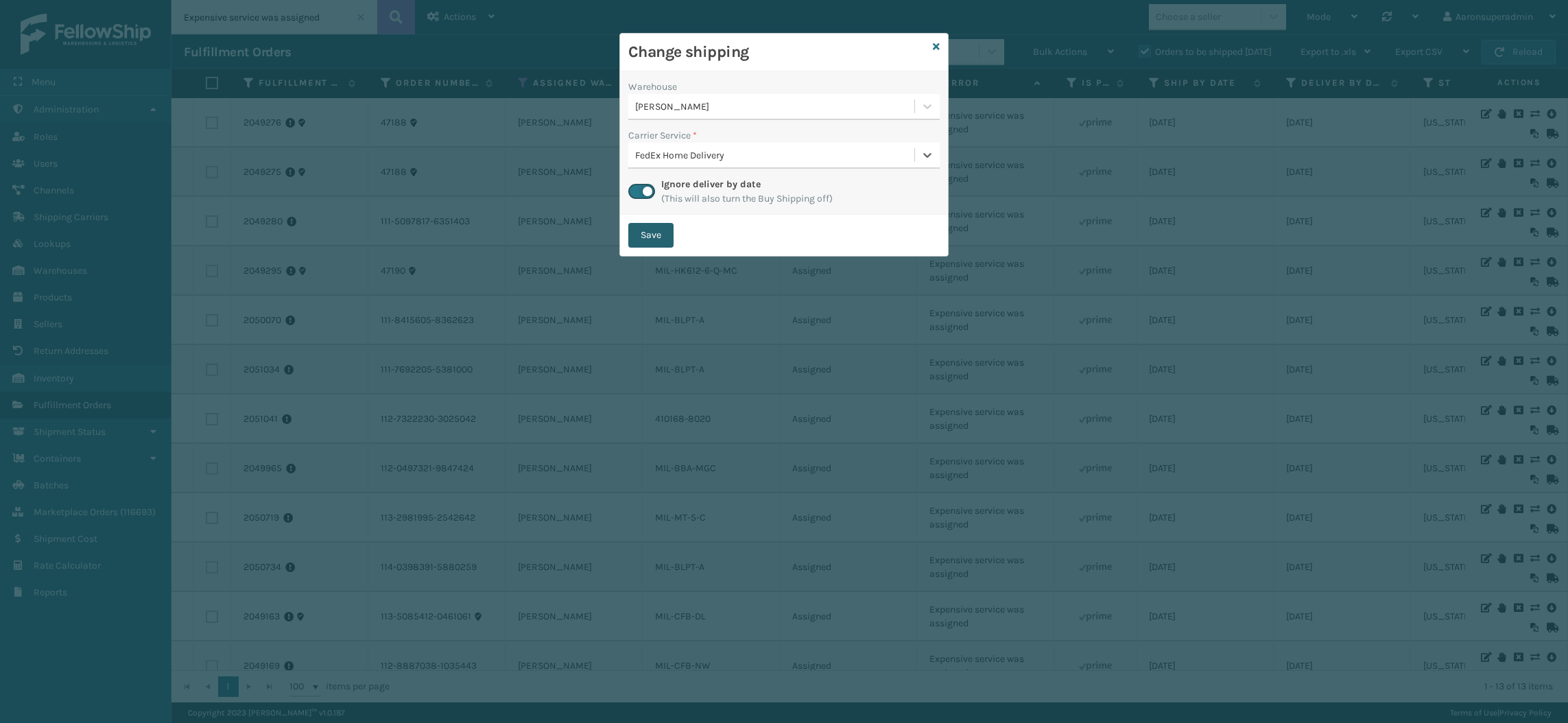
checkbox input "false"
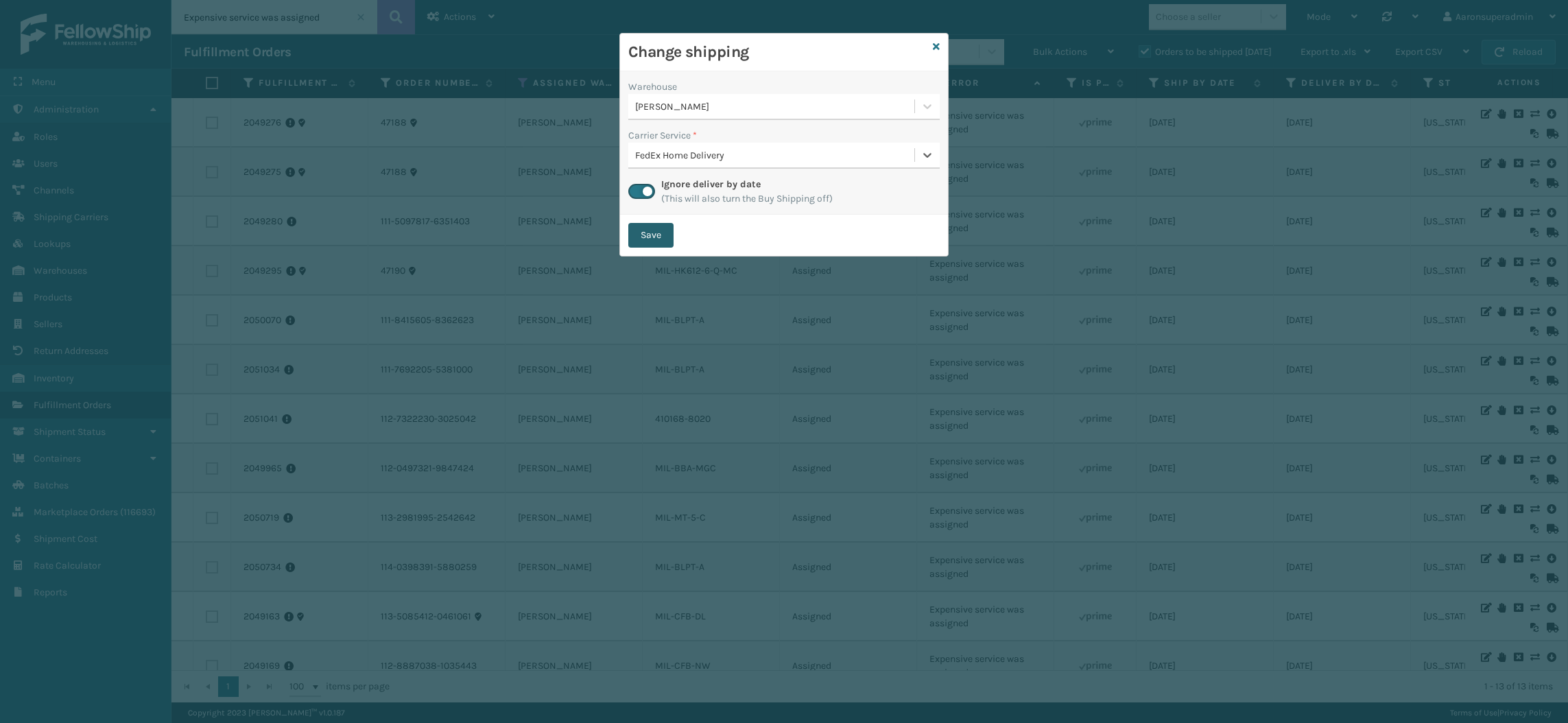
checkbox input "false"
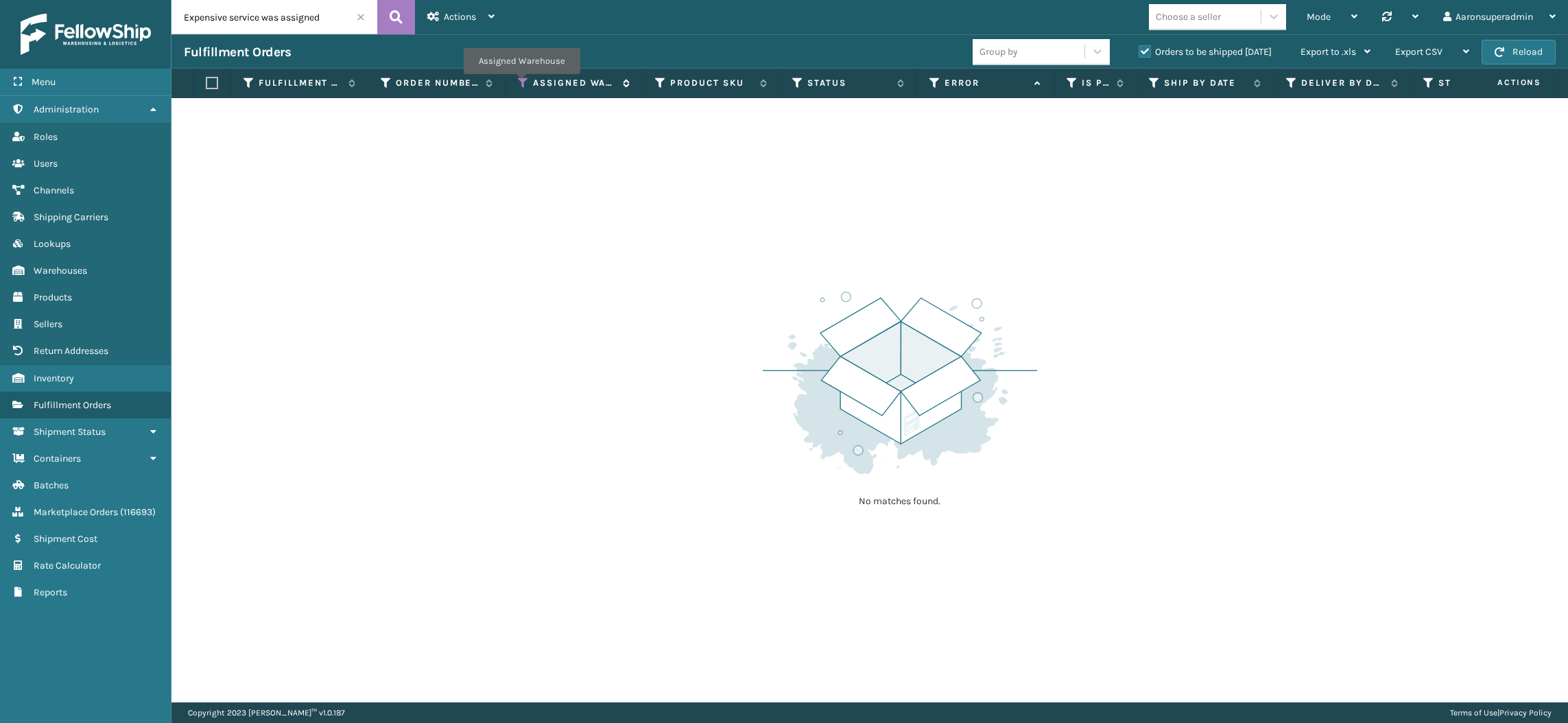
click at [520, 82] on icon at bounding box center [523, 83] width 11 height 12
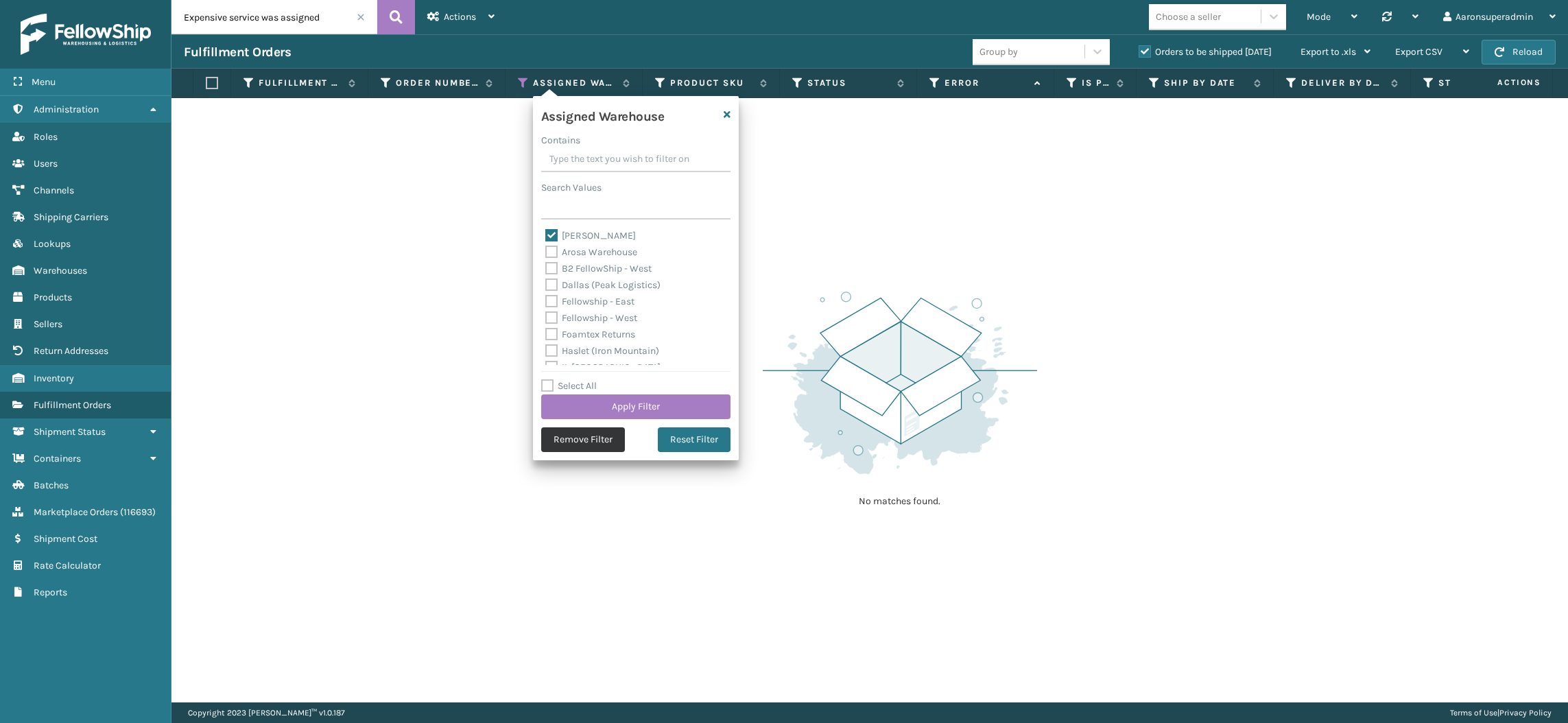
click at [569, 435] on button "Remove Filter" at bounding box center [583, 439] width 84 height 25
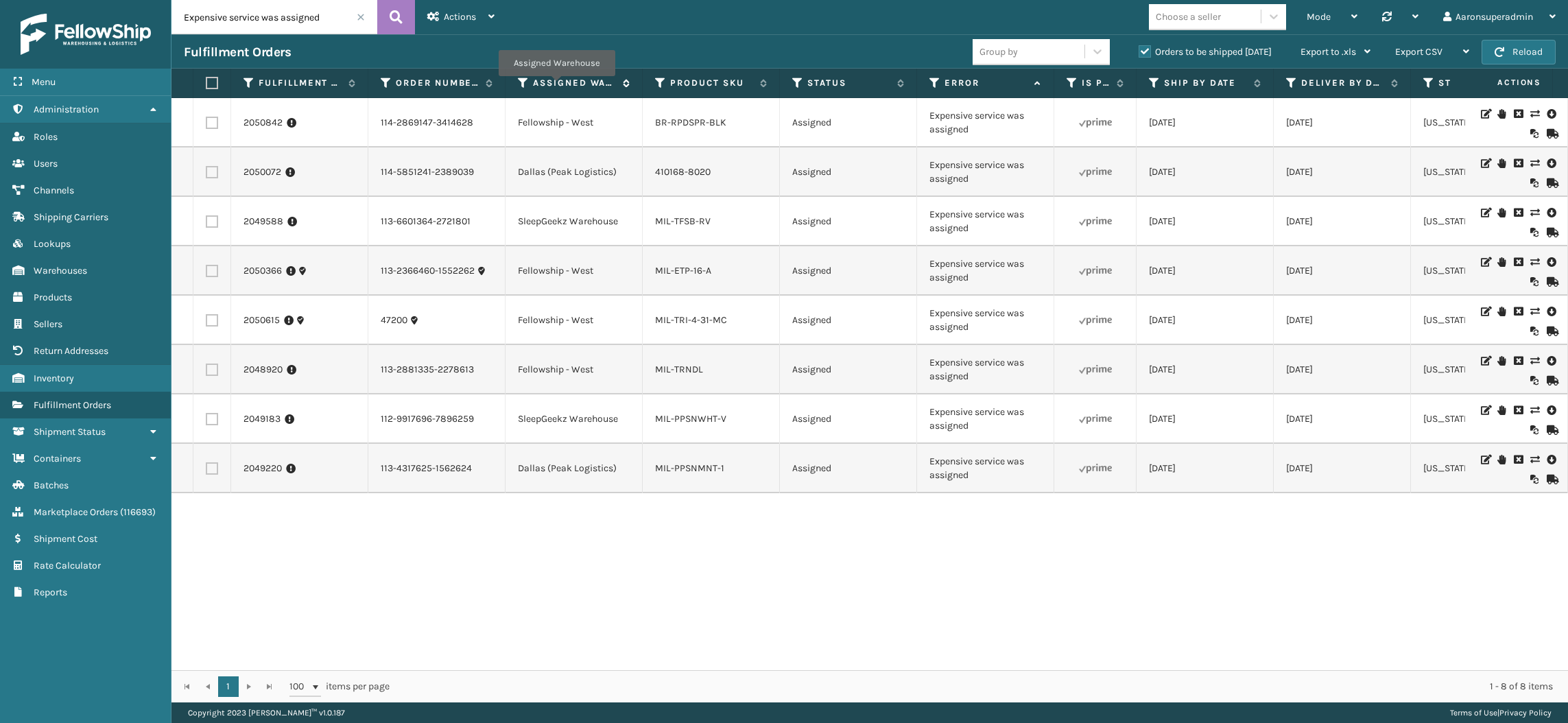
click at [556, 84] on label "Assigned Warehouse" at bounding box center [574, 83] width 83 height 12
click at [213, 169] on label at bounding box center [212, 172] width 12 height 12
click at [207, 169] on input "checkbox" at bounding box center [206, 170] width 1 height 9
checkbox input "true"
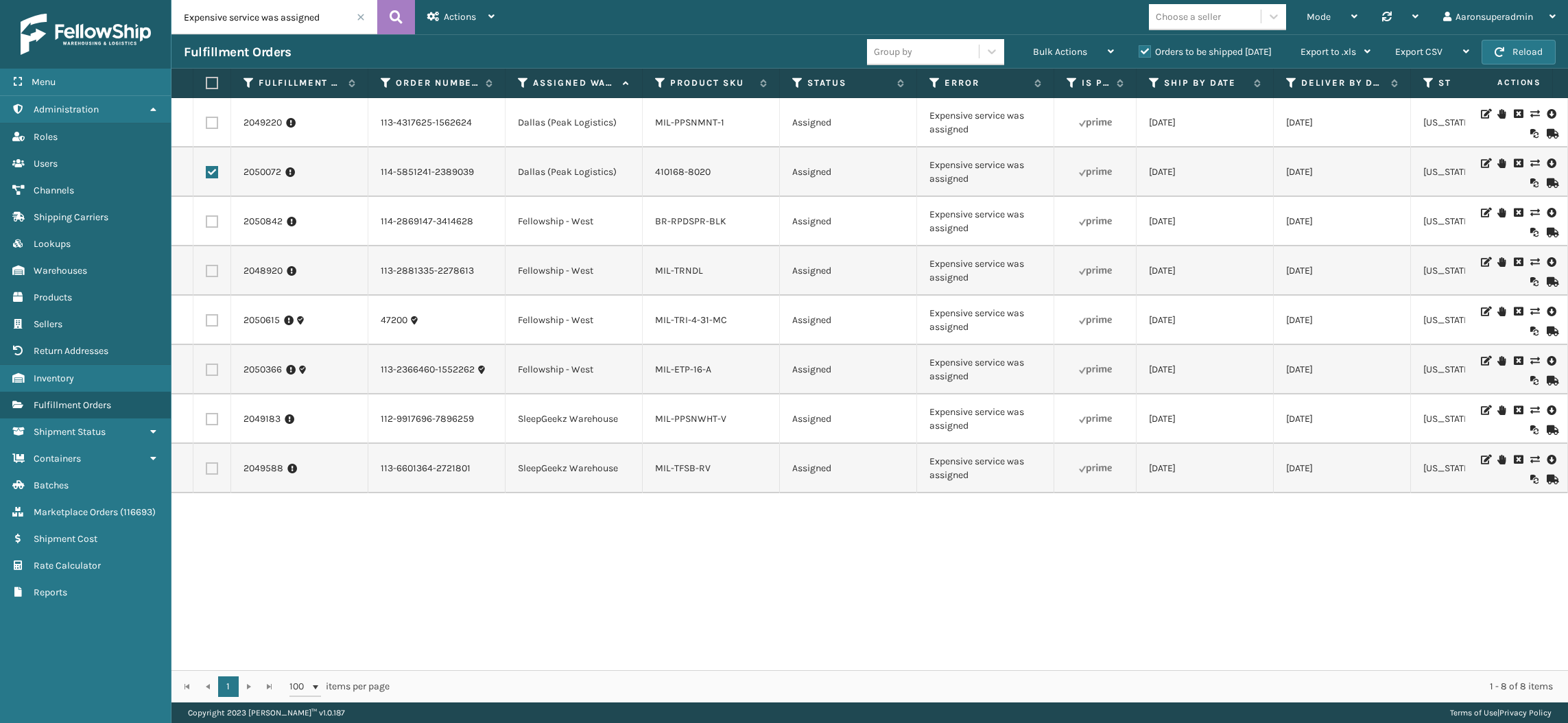
click at [214, 120] on label at bounding box center [212, 123] width 12 height 12
click at [207, 120] on input "checkbox" at bounding box center [206, 121] width 1 height 9
click at [1059, 56] on span "Bulk Actions" at bounding box center [1060, 52] width 54 height 12
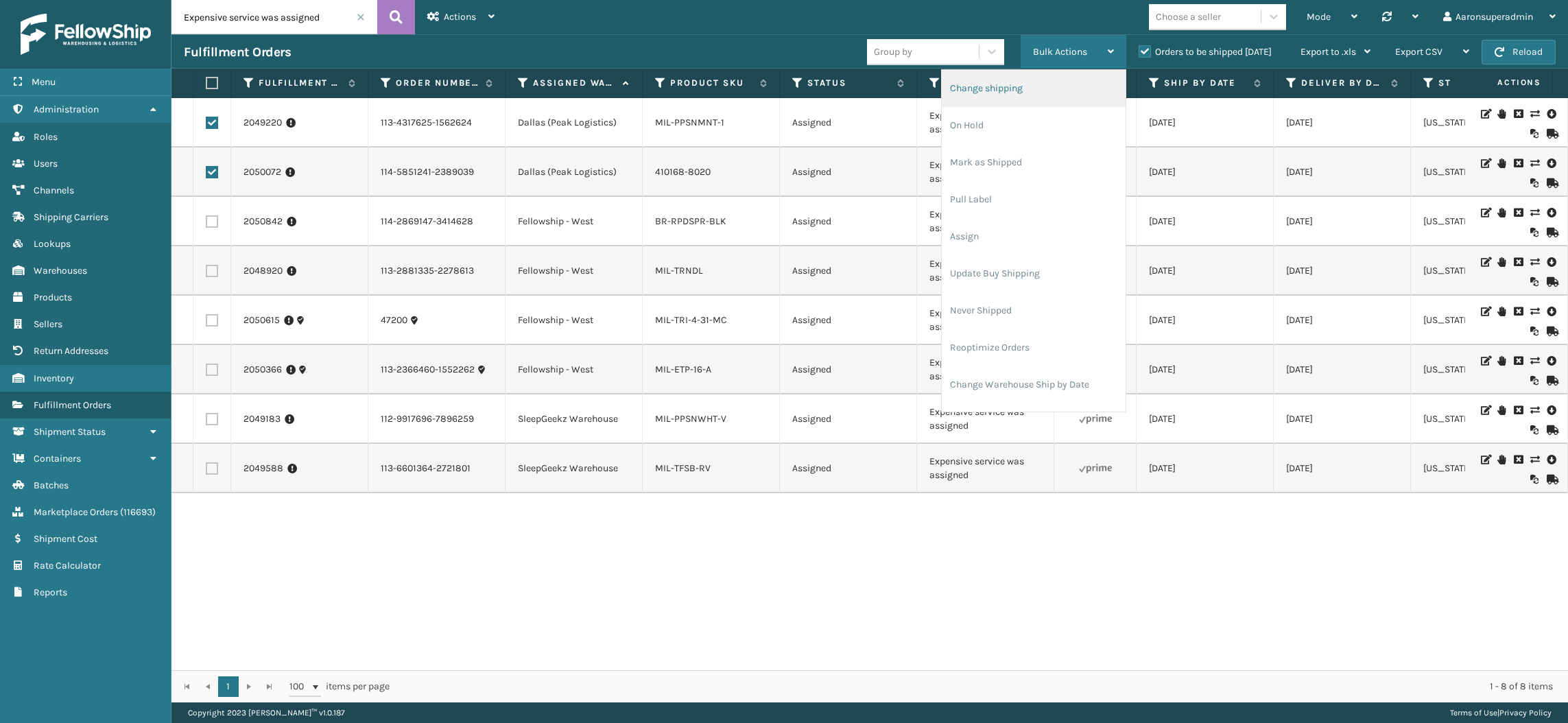
click at [1021, 92] on li "Change shipping" at bounding box center [1033, 88] width 184 height 37
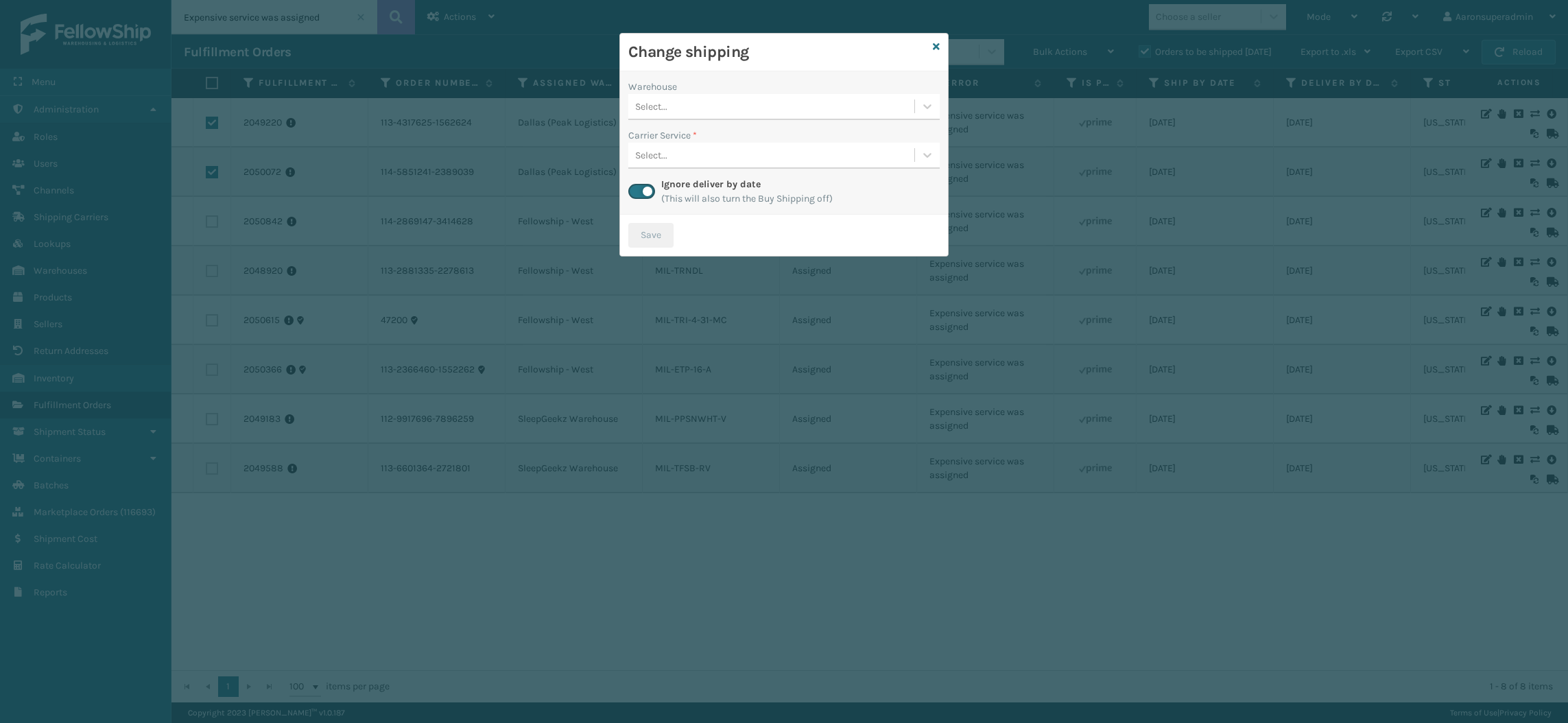
click at [662, 109] on div "Select..." at bounding box center [651, 107] width 32 height 14
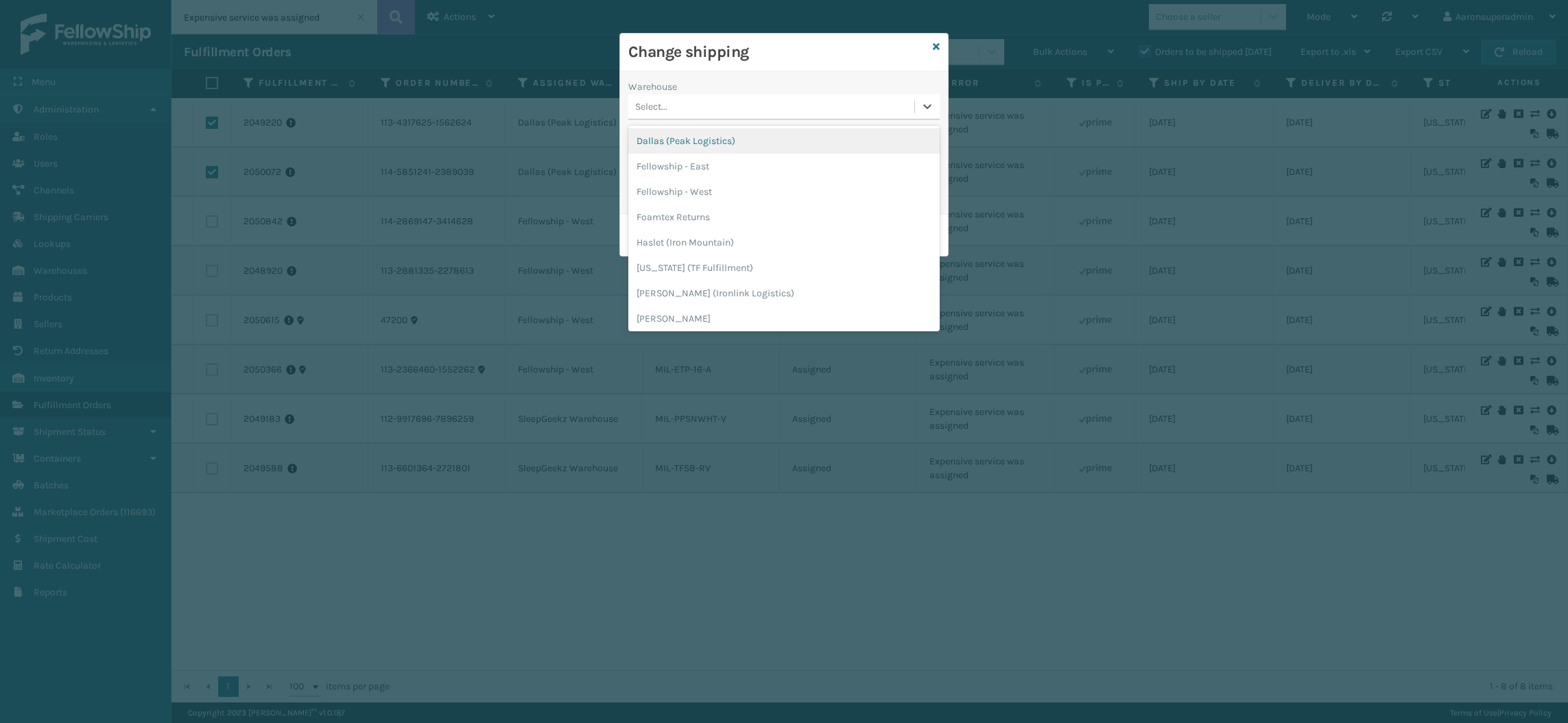
click at [661, 139] on div "Dallas (Peak Logistics)" at bounding box center [784, 140] width 311 height 25
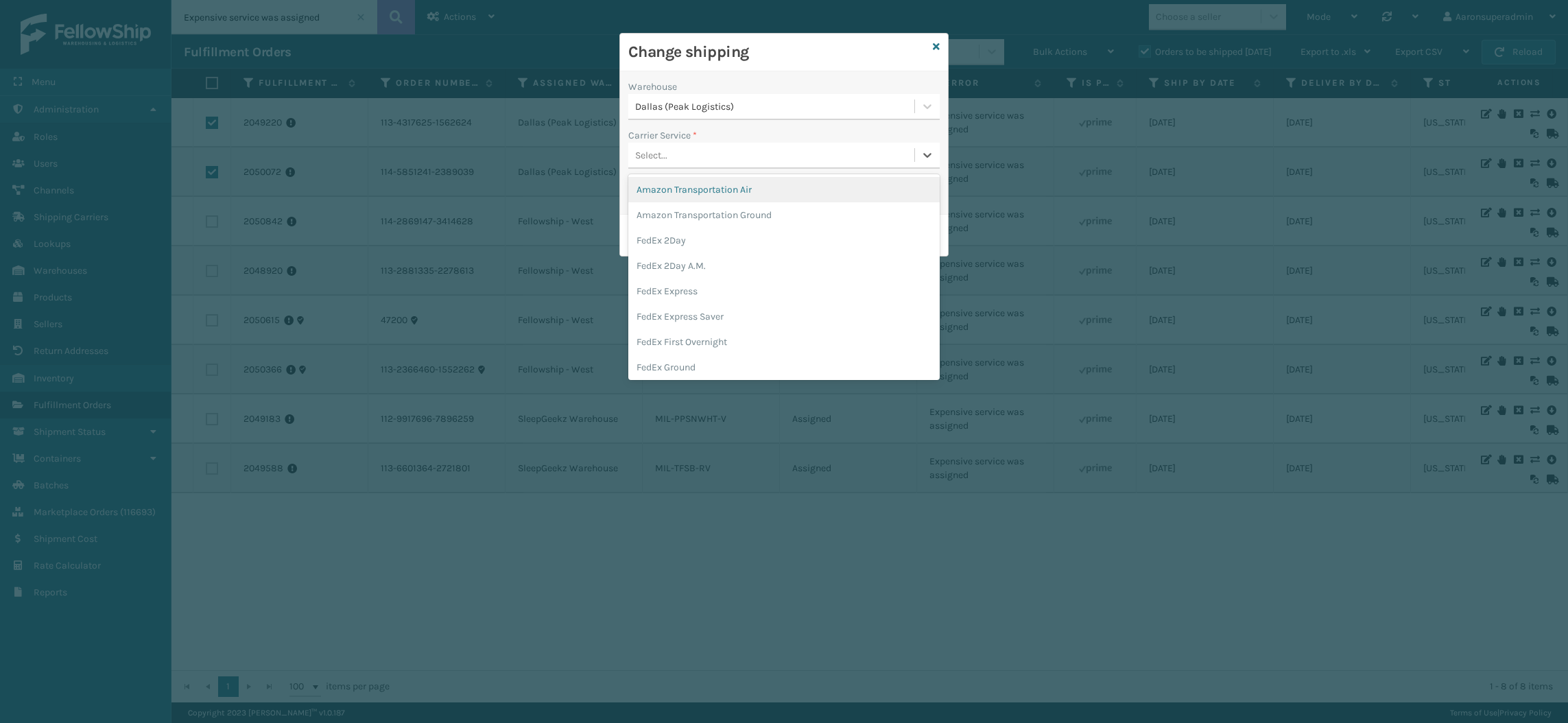
click at [653, 155] on div "Select..." at bounding box center [651, 155] width 32 height 14
click at [693, 333] on div "FedEx Home Delivery" at bounding box center [784, 332] width 311 height 25
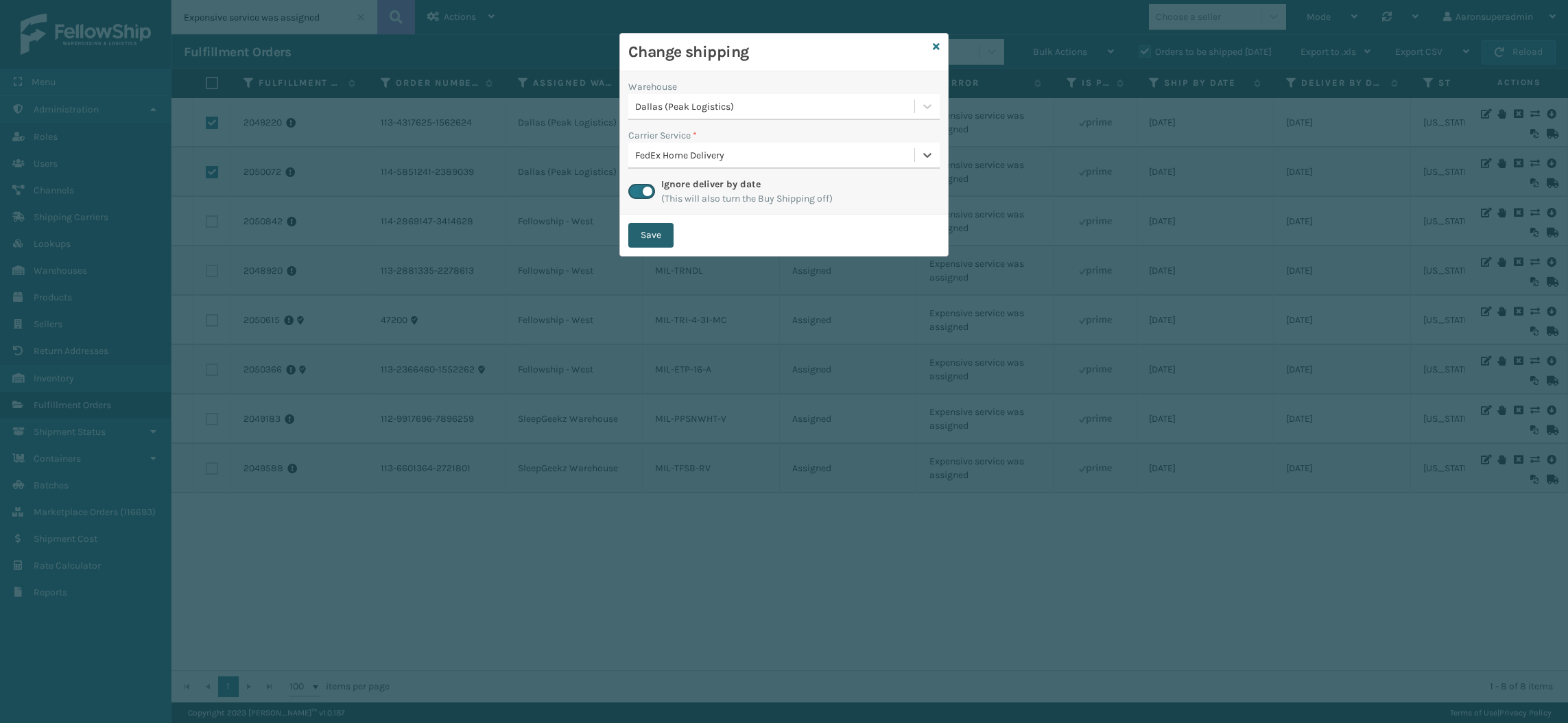
click at [650, 232] on button "Save" at bounding box center [650, 235] width 45 height 25
checkbox input "false"
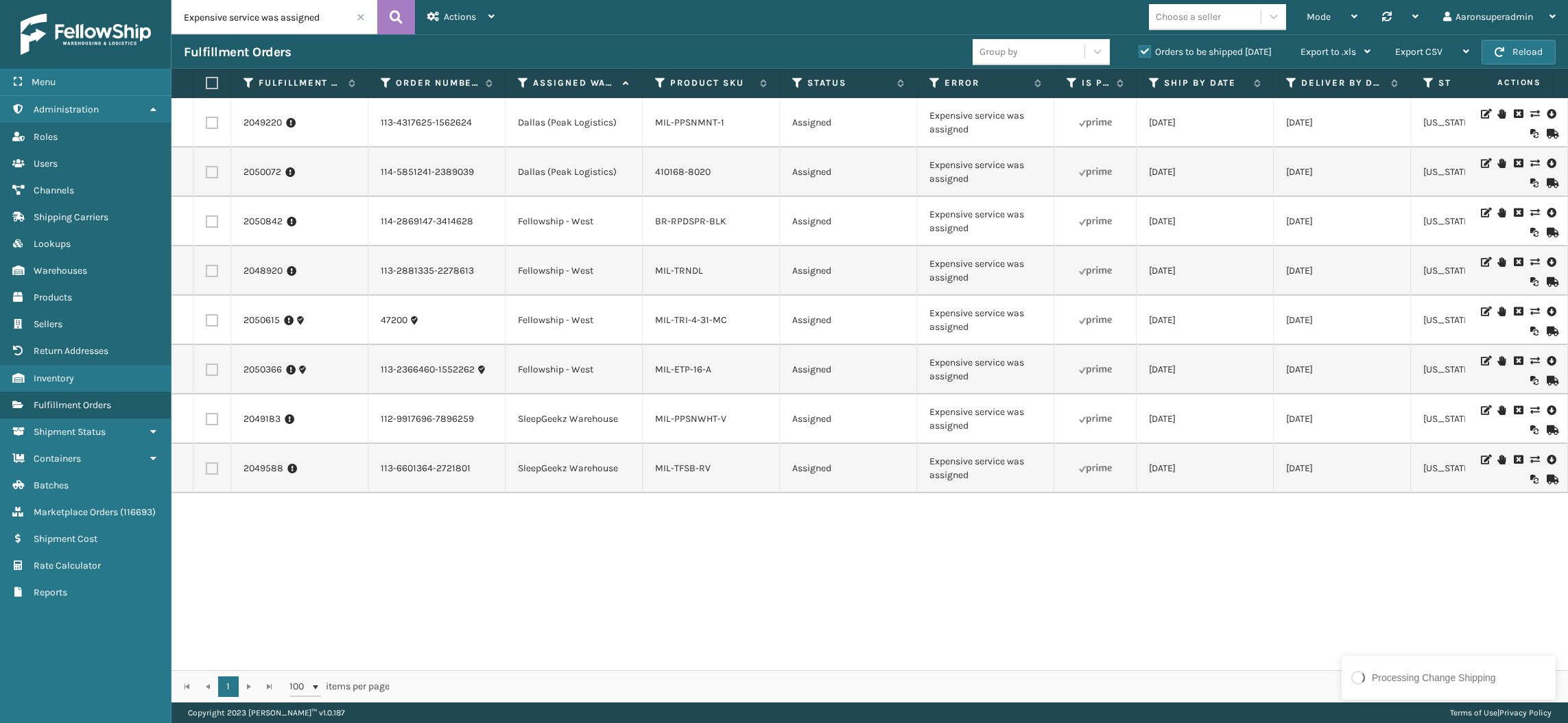
click at [206, 222] on label at bounding box center [212, 222] width 12 height 12
click at [206, 222] on input "checkbox" at bounding box center [206, 220] width 1 height 9
checkbox input "true"
click at [213, 276] on label at bounding box center [212, 271] width 12 height 12
click at [207, 274] on input "checkbox" at bounding box center [206, 269] width 1 height 9
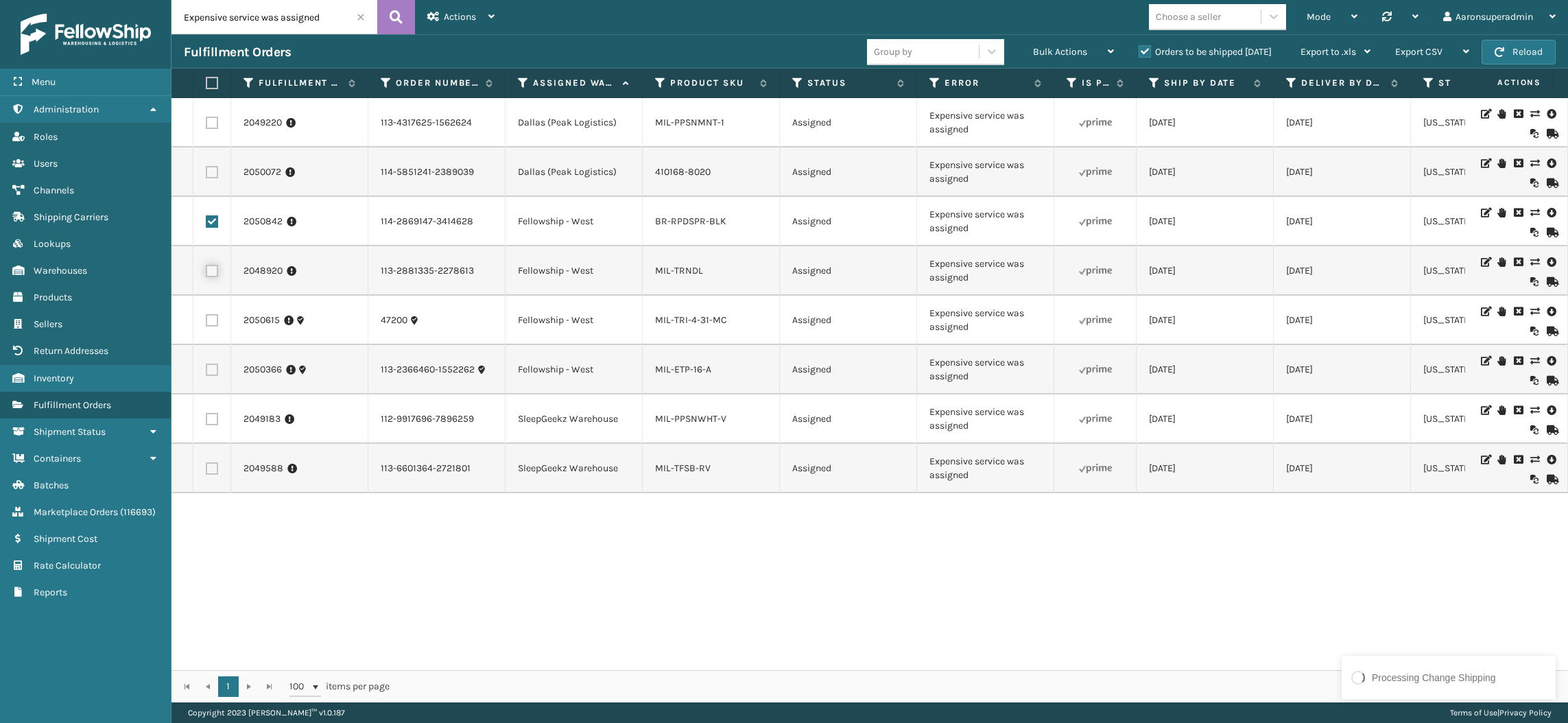
checkbox input "true"
click at [207, 319] on label at bounding box center [212, 321] width 12 height 12
click at [207, 319] on input "checkbox" at bounding box center [206, 319] width 1 height 9
checkbox input "true"
click at [201, 369] on td at bounding box center [213, 369] width 38 height 49
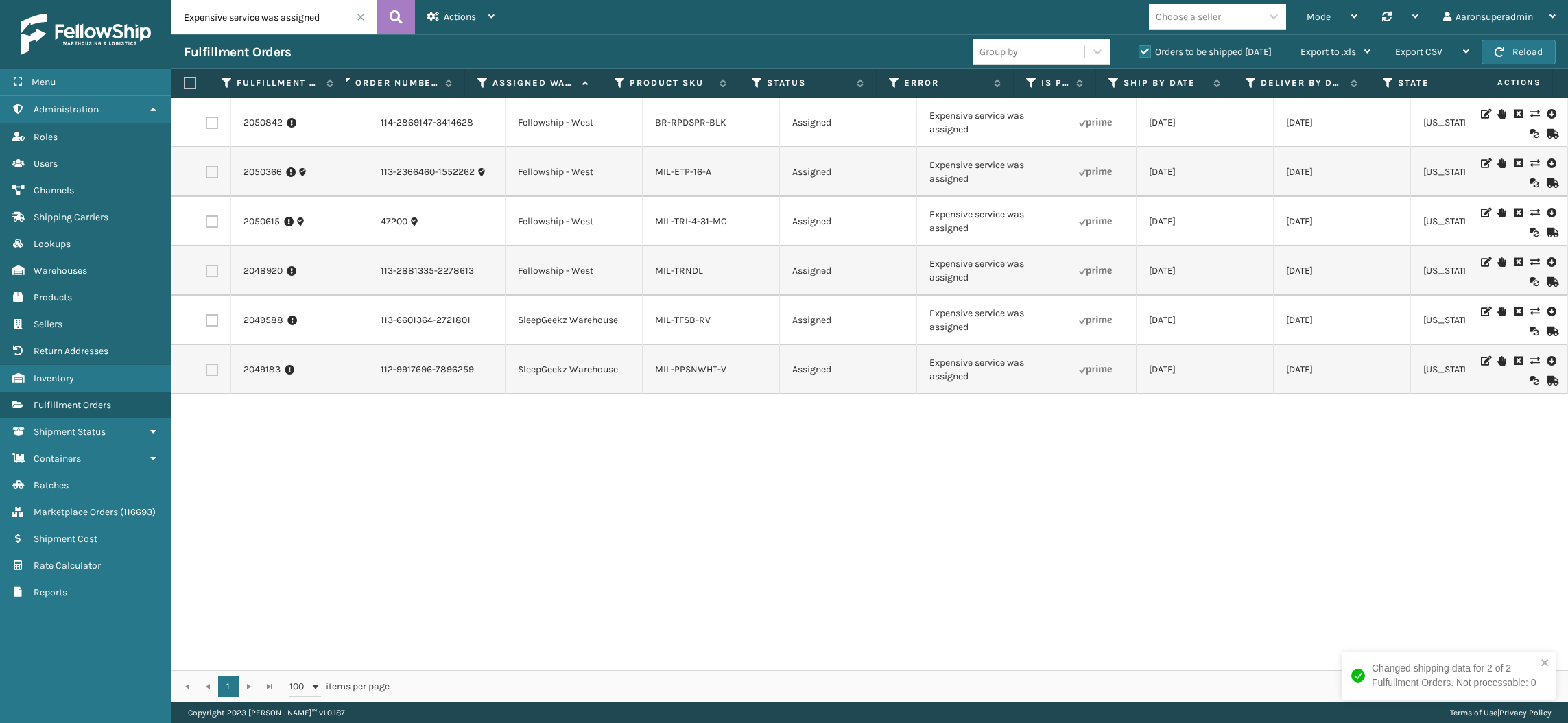
scroll to position [0, 0]
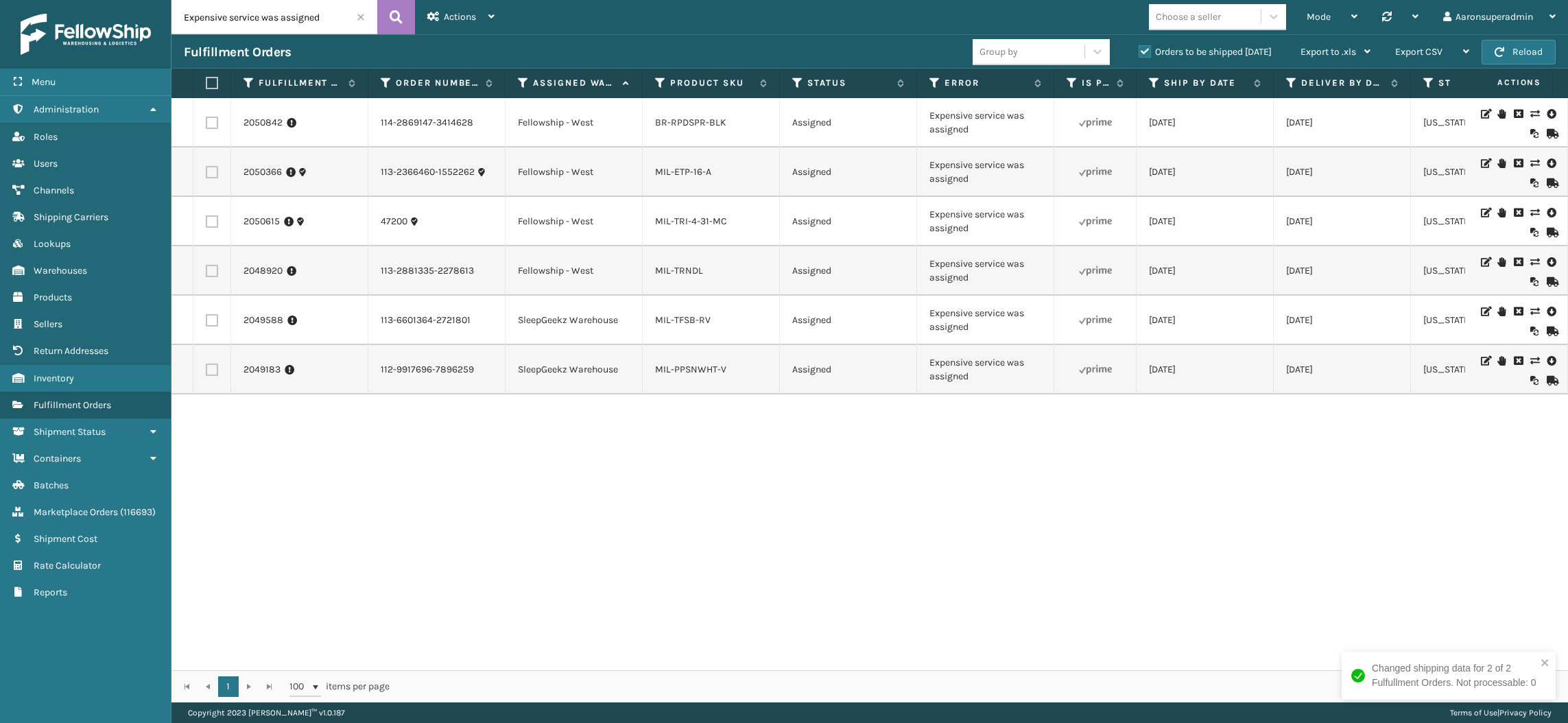
click at [467, 509] on div "2050842 114-2869147-3414628 Fellowship - West BR-RPDSPR-BLK Assigned Expensive …" at bounding box center [869, 383] width 1396 height 572
click at [211, 376] on td at bounding box center [213, 369] width 38 height 49
click at [212, 322] on label at bounding box center [212, 321] width 12 height 12
click at [207, 322] on input "checkbox" at bounding box center [206, 319] width 1 height 9
checkbox input "true"
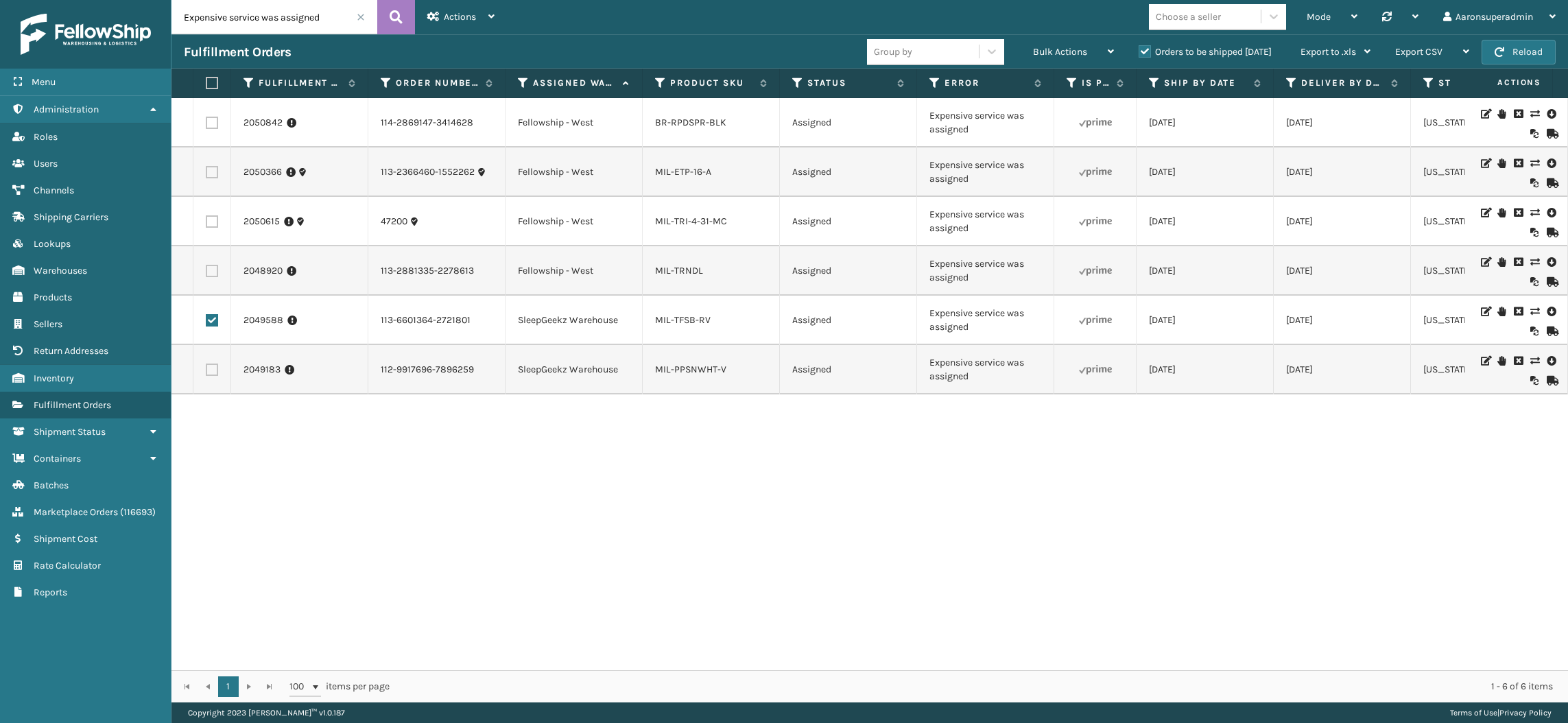
click at [207, 382] on td at bounding box center [213, 369] width 38 height 49
click at [214, 368] on label at bounding box center [212, 369] width 12 height 12
click at [207, 368] on input "checkbox" at bounding box center [206, 367] width 1 height 9
checkbox input "true"
click at [1035, 63] on div "Bulk Actions" at bounding box center [1073, 52] width 81 height 34
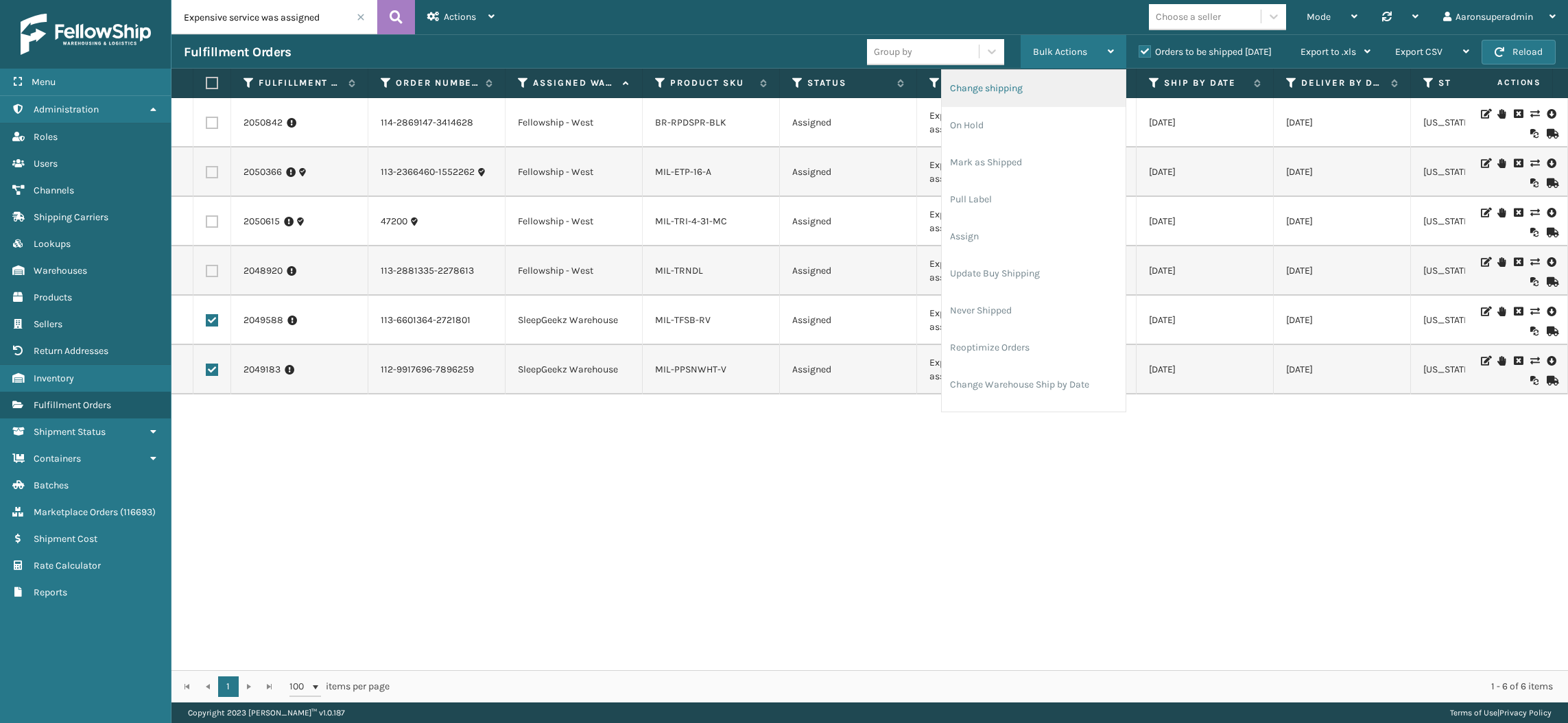
click at [1022, 85] on li "Change shipping" at bounding box center [1033, 88] width 184 height 37
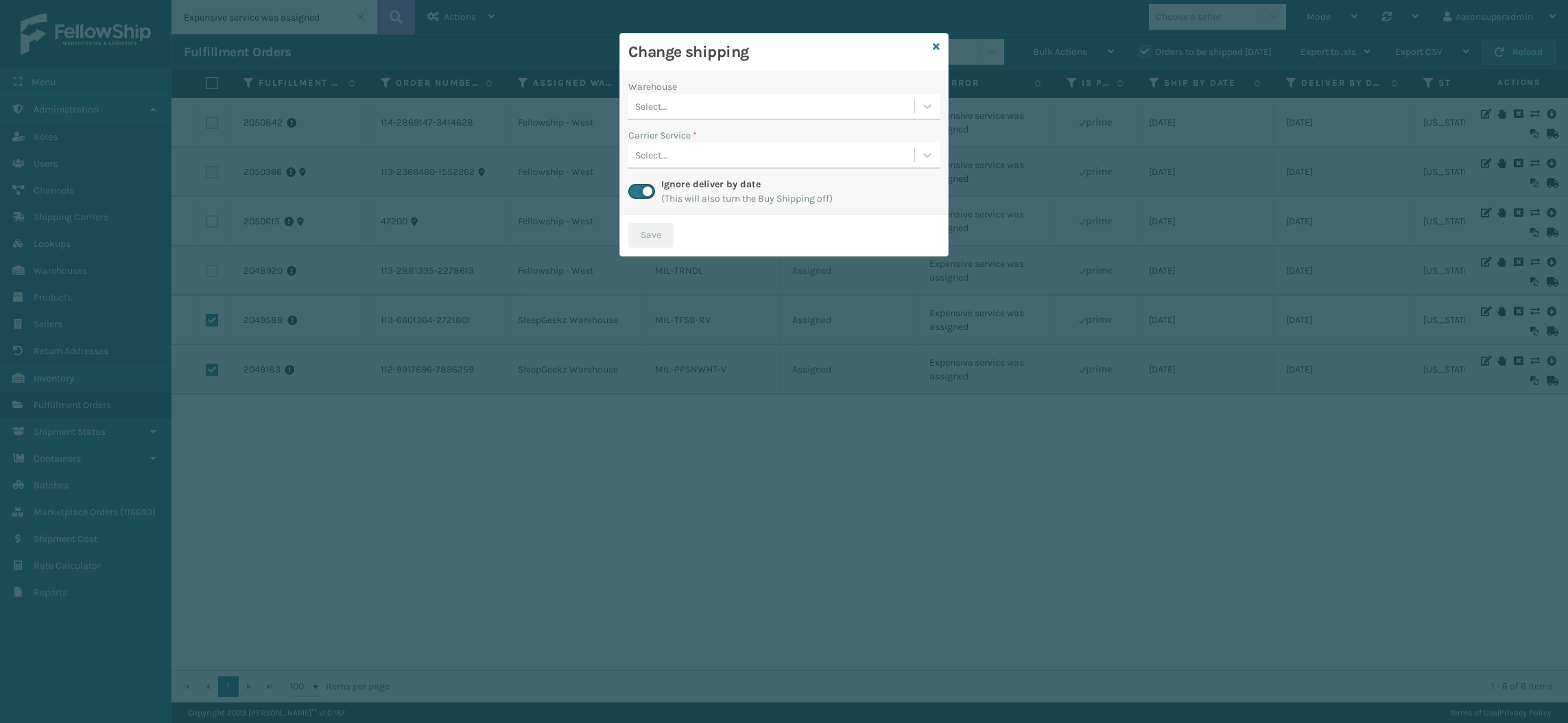
click at [668, 113] on div "Select..." at bounding box center [771, 106] width 285 height 23
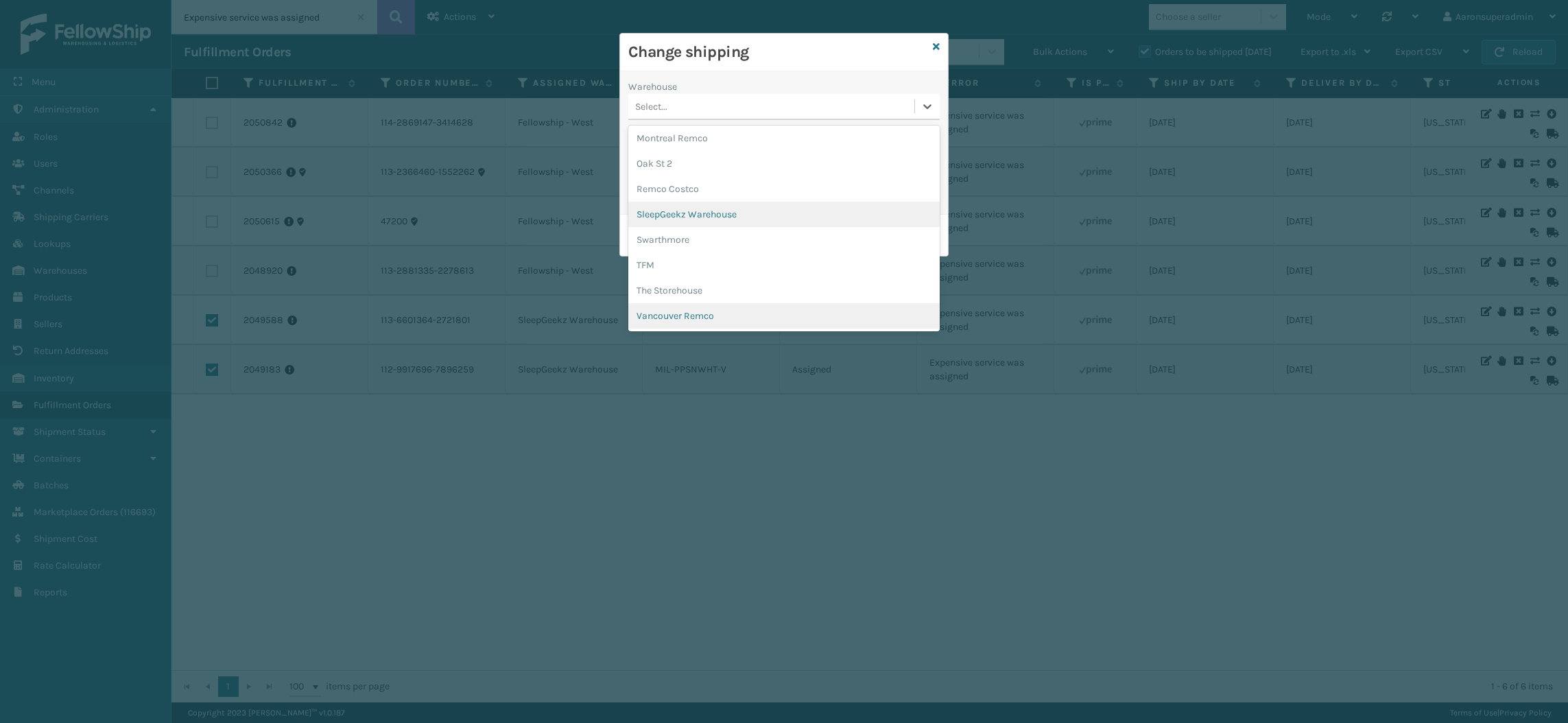
scroll to position [206, 0]
click at [694, 222] on div "SleepGeekz Warehouse" at bounding box center [784, 214] width 311 height 25
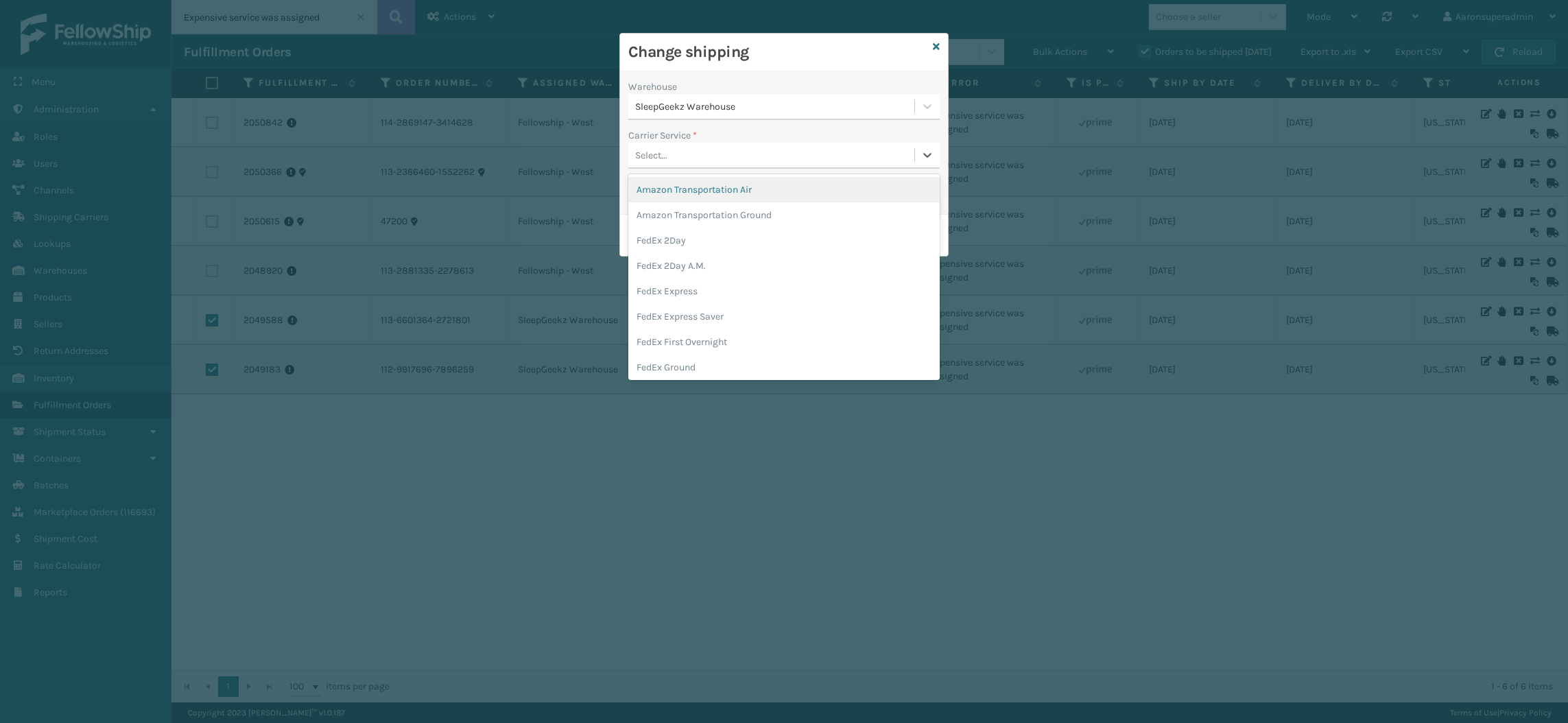
click at [678, 164] on div "Select..." at bounding box center [771, 155] width 285 height 23
click at [682, 282] on div "FedEx Home Delivery" at bounding box center [784, 281] width 311 height 25
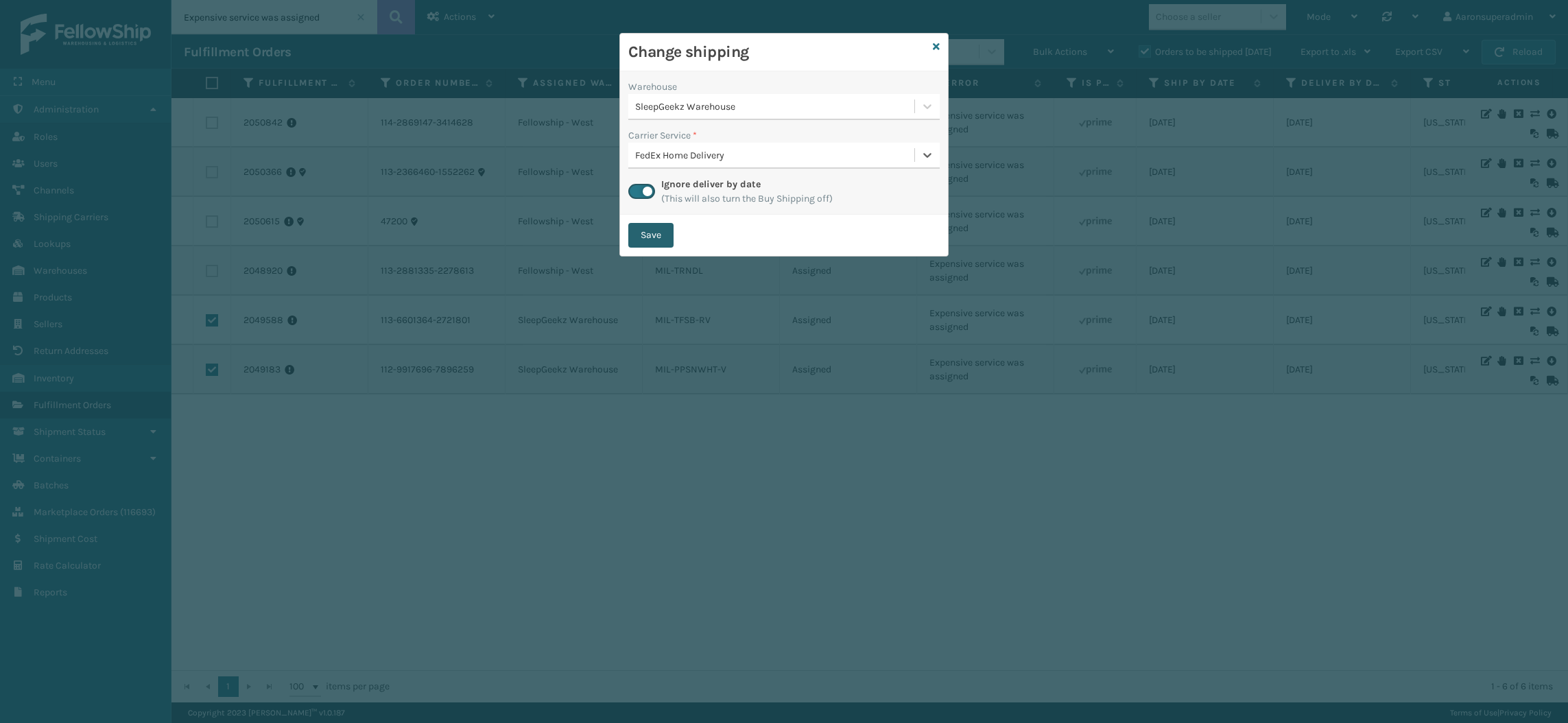
click at [653, 240] on button "Save" at bounding box center [650, 235] width 45 height 25
checkbox input "false"
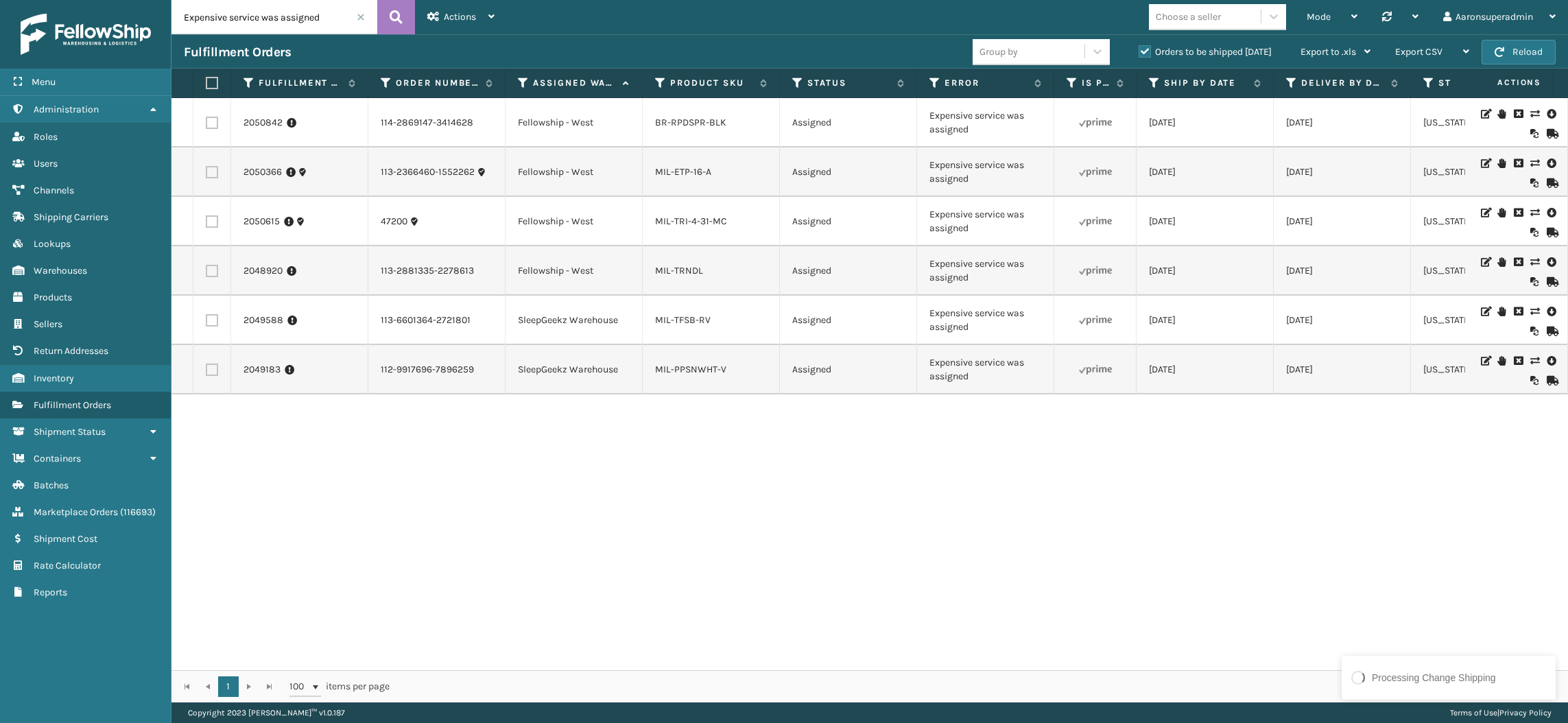
click at [212, 271] on label at bounding box center [212, 271] width 12 height 12
click at [207, 271] on input "checkbox" at bounding box center [206, 269] width 1 height 9
checkbox input "true"
click at [208, 222] on label at bounding box center [212, 222] width 12 height 12
click at [207, 222] on input "checkbox" at bounding box center [206, 220] width 1 height 9
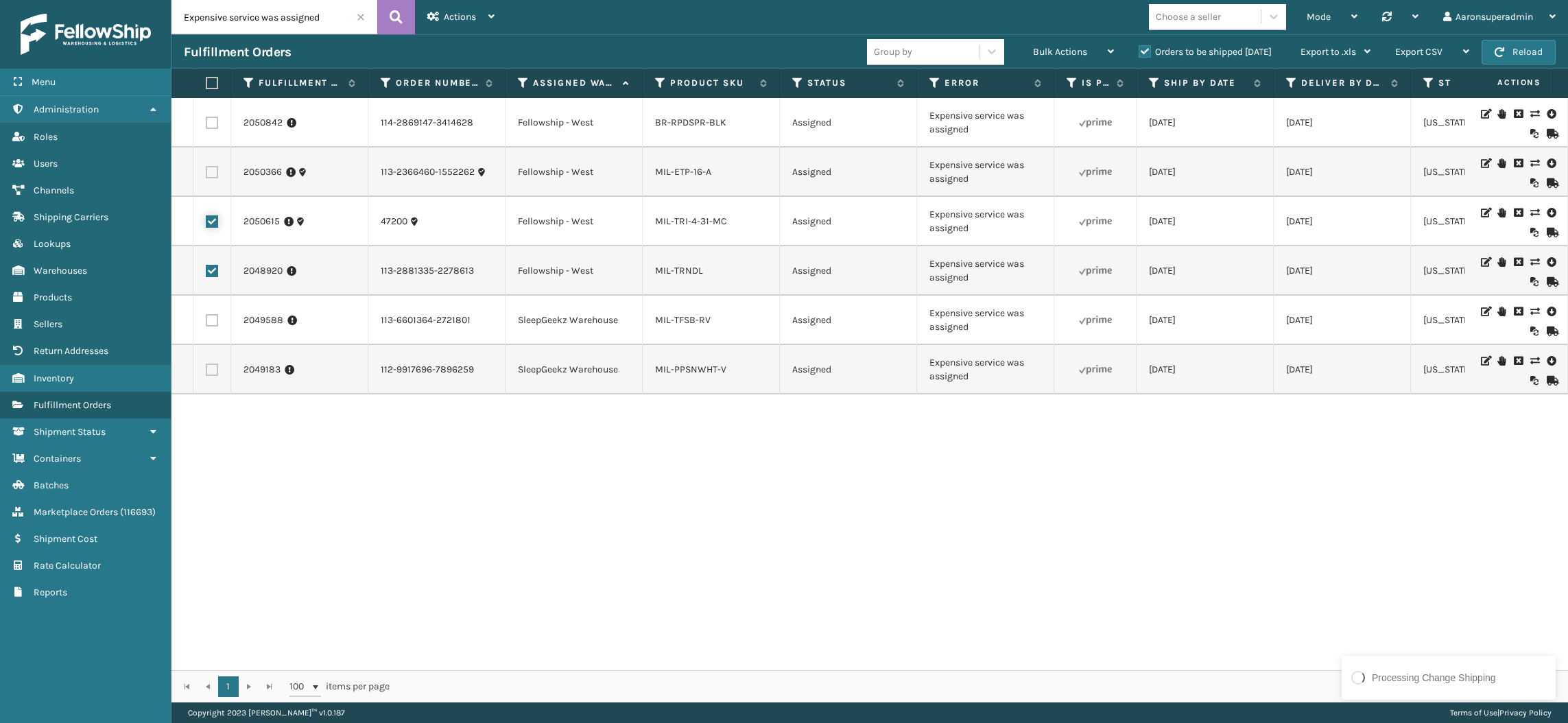
checkbox input "true"
click at [211, 177] on label at bounding box center [212, 172] width 12 height 12
click at [207, 175] on input "checkbox" at bounding box center [206, 170] width 1 height 9
checkbox input "true"
click at [1053, 41] on div "Bulk Actions" at bounding box center [1073, 52] width 81 height 34
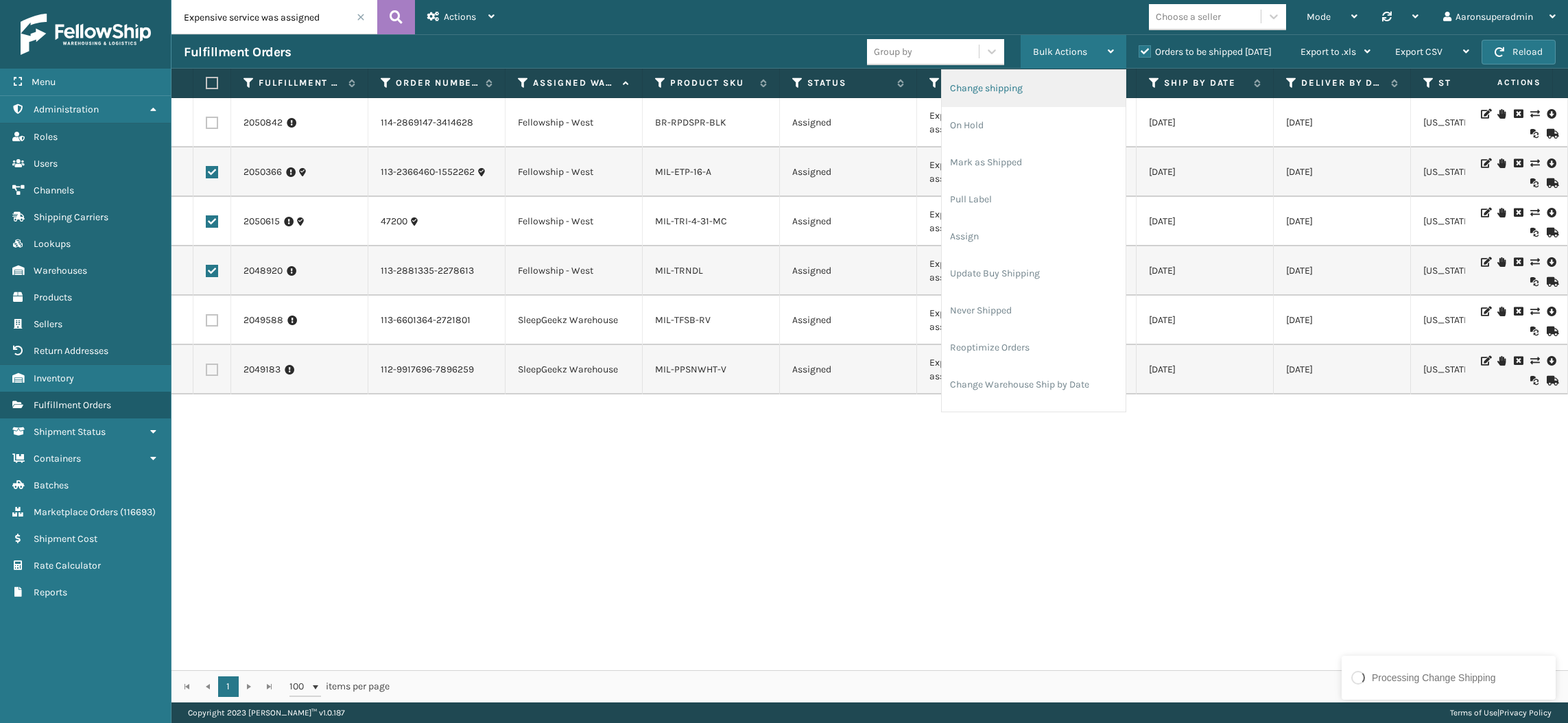
click at [1017, 81] on li "Change shipping" at bounding box center [1033, 88] width 184 height 37
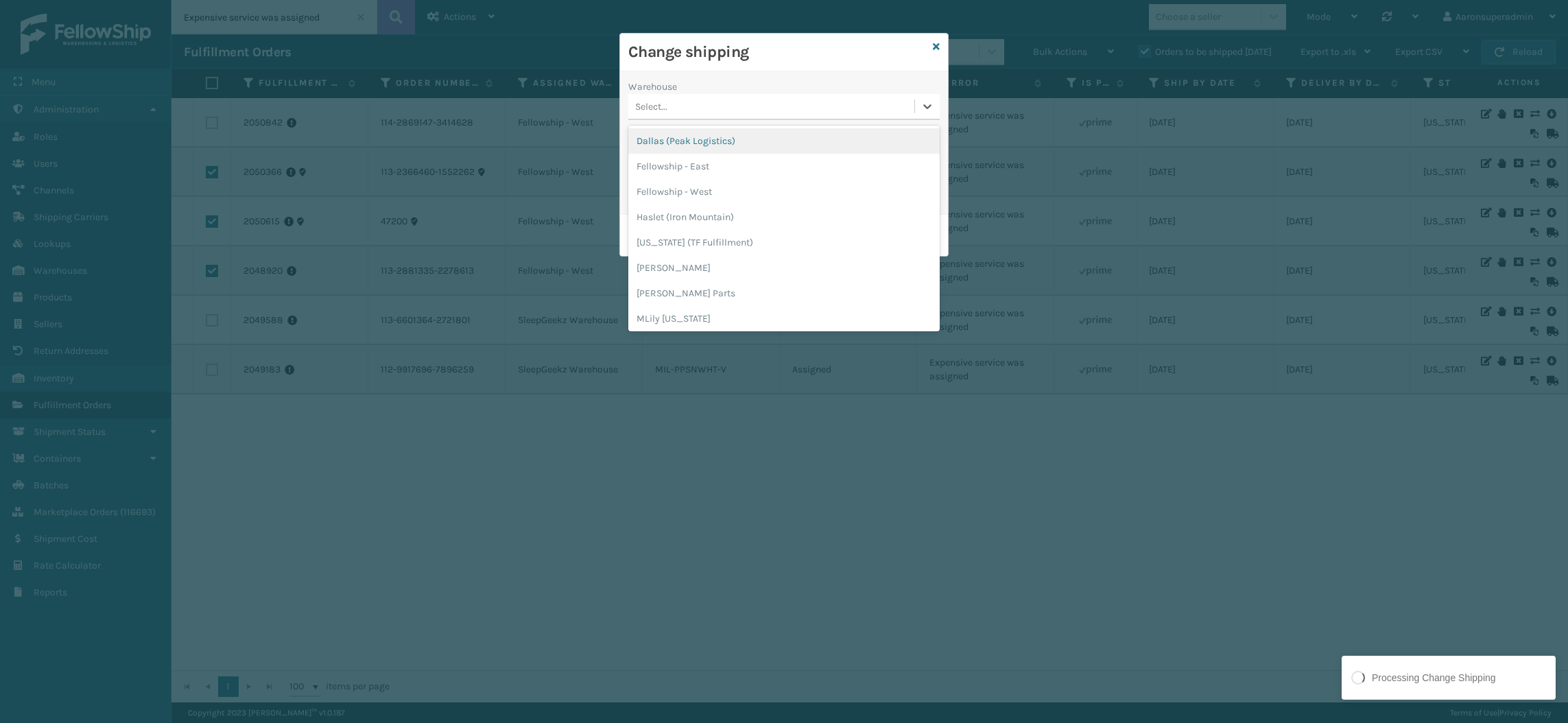
click at [742, 104] on div "Select..." at bounding box center [771, 106] width 285 height 23
click at [731, 188] on div "Fellowship - West" at bounding box center [784, 191] width 311 height 25
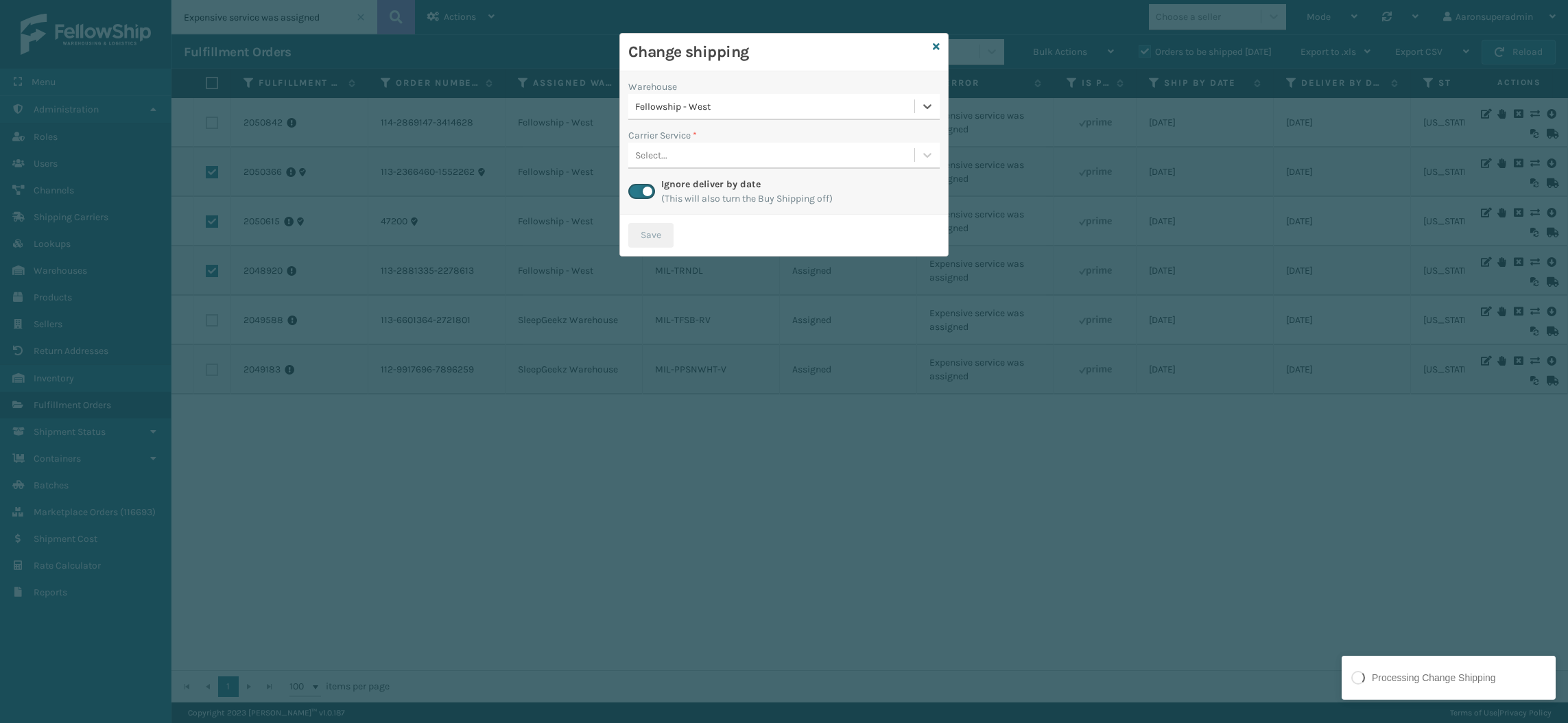
click at [710, 156] on div "Select..." at bounding box center [771, 155] width 285 height 23
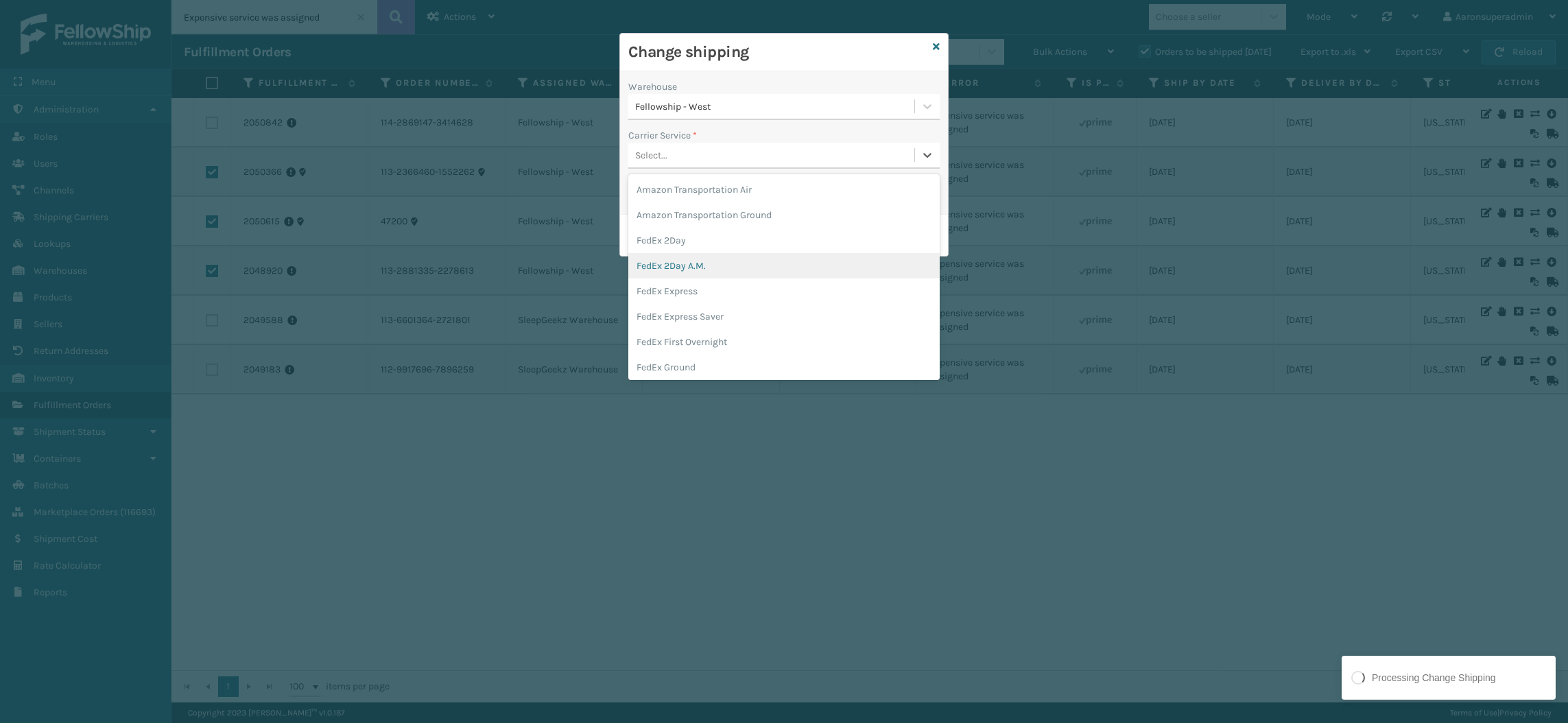
scroll to position [103, 0]
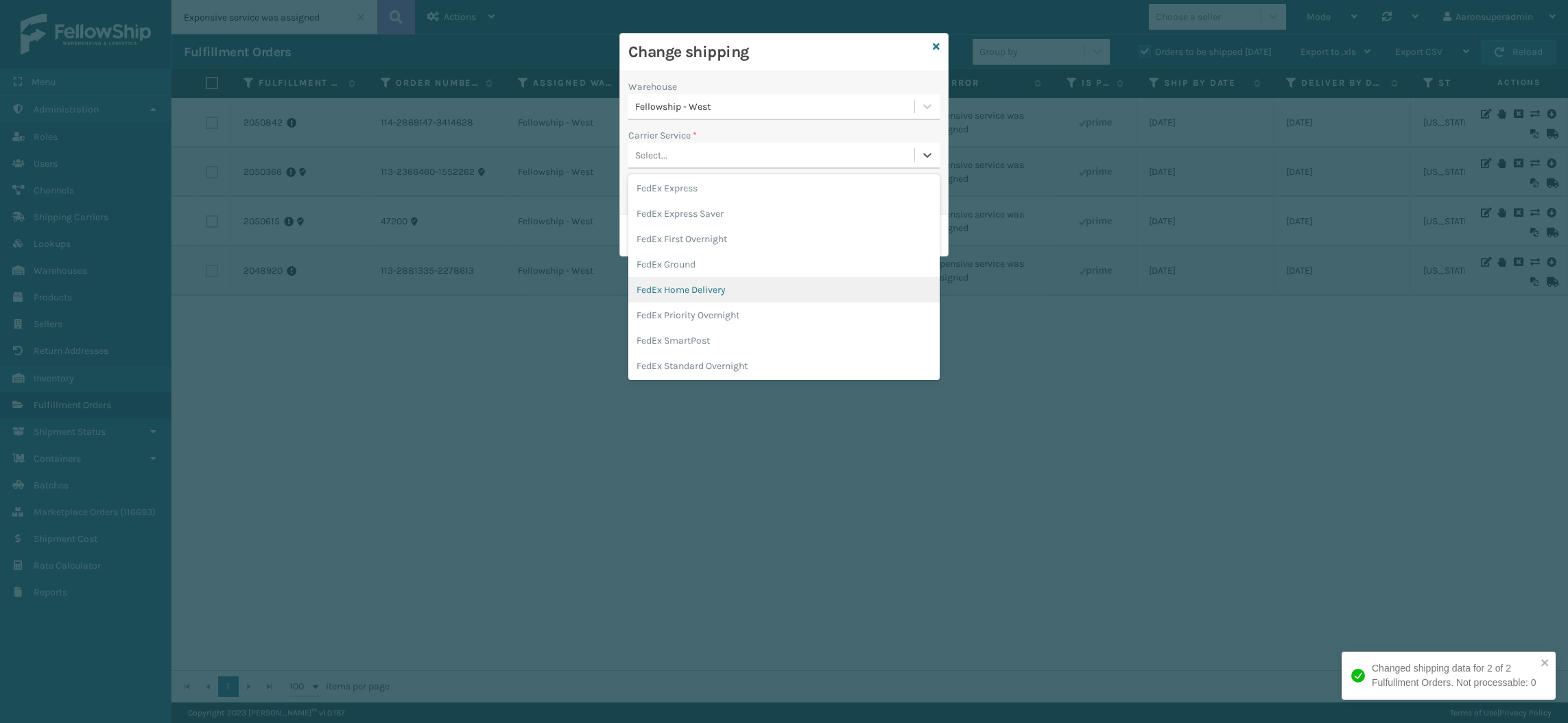
click at [716, 294] on div "FedEx Home Delivery" at bounding box center [784, 290] width 311 height 25
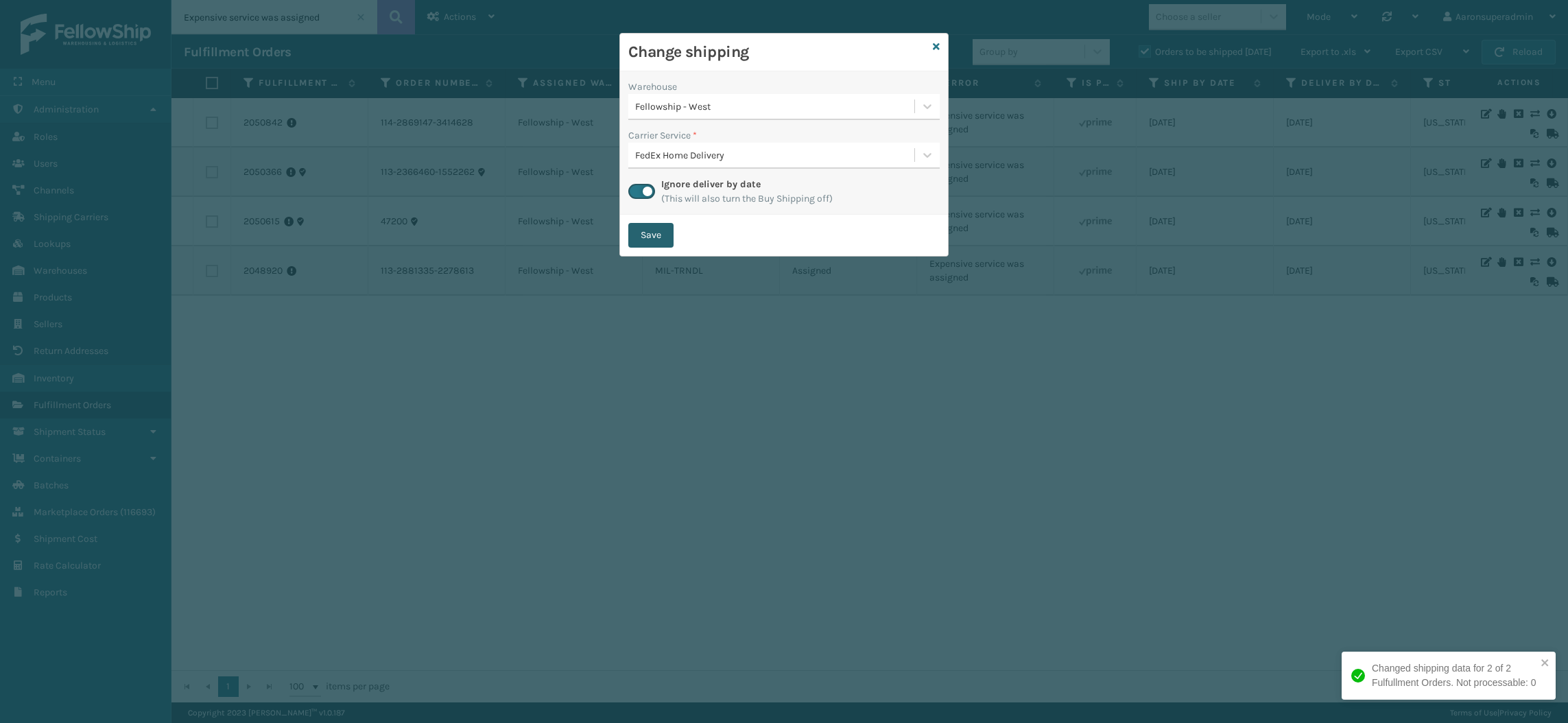
click at [641, 232] on button "Save" at bounding box center [650, 235] width 45 height 25
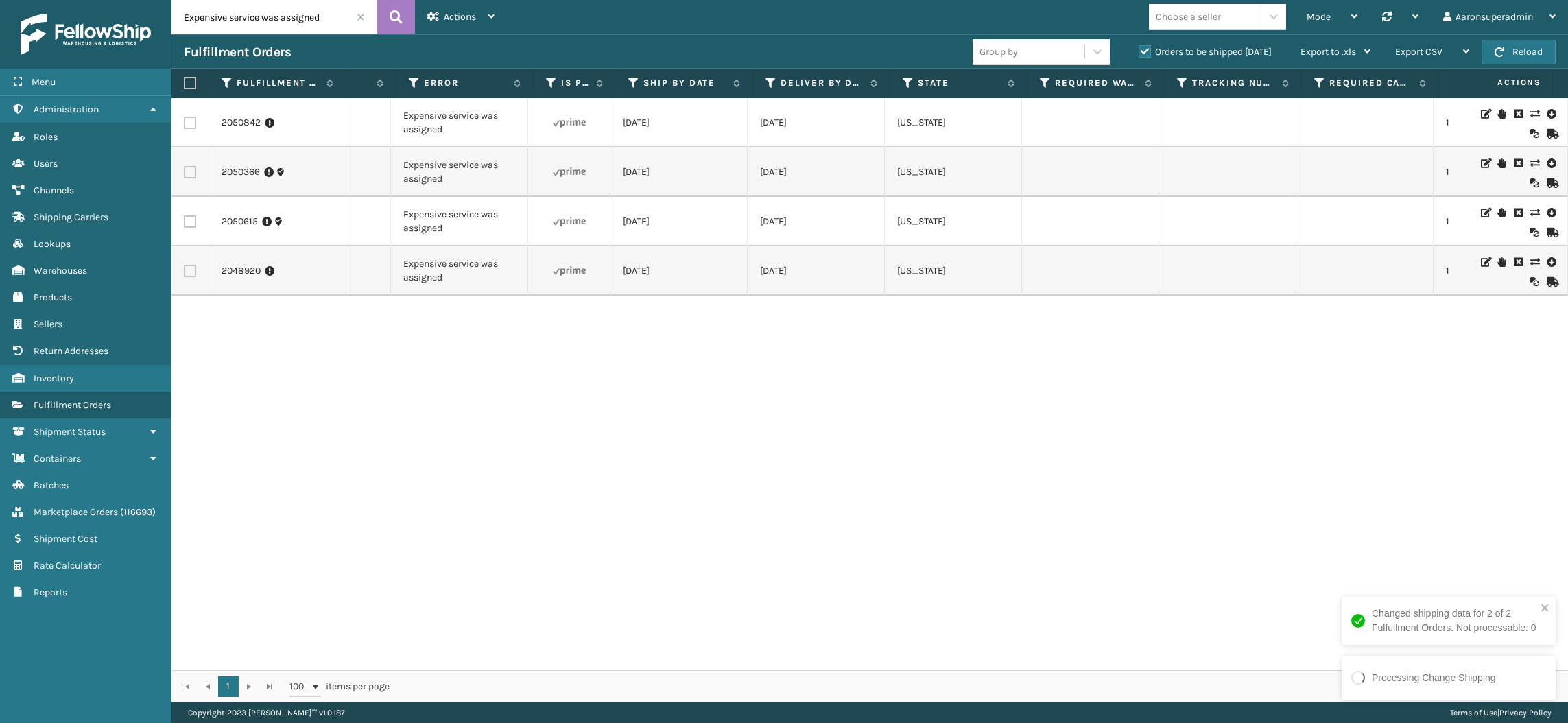
scroll to position [0, 0]
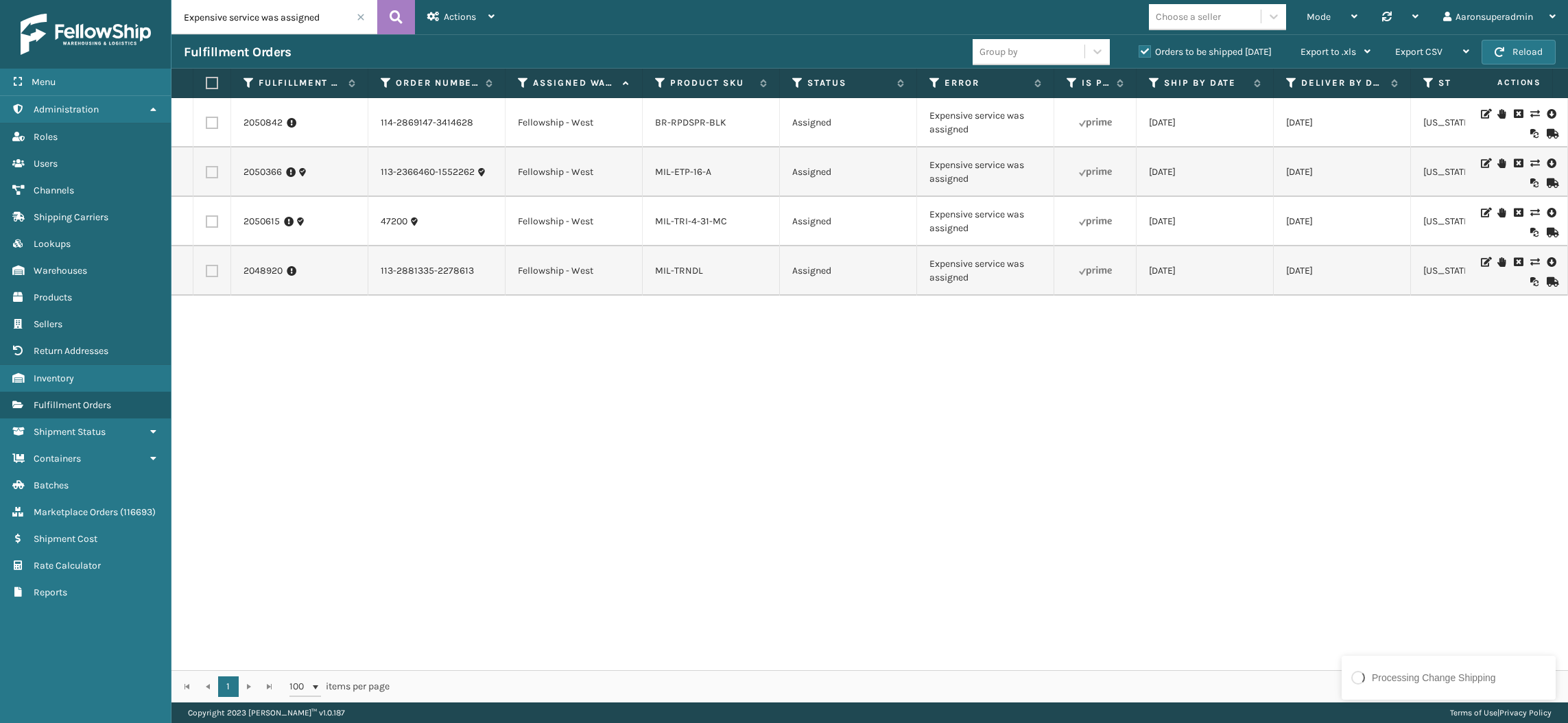
click at [923, 191] on td "Expensive service was assigned" at bounding box center [985, 172] width 137 height 49
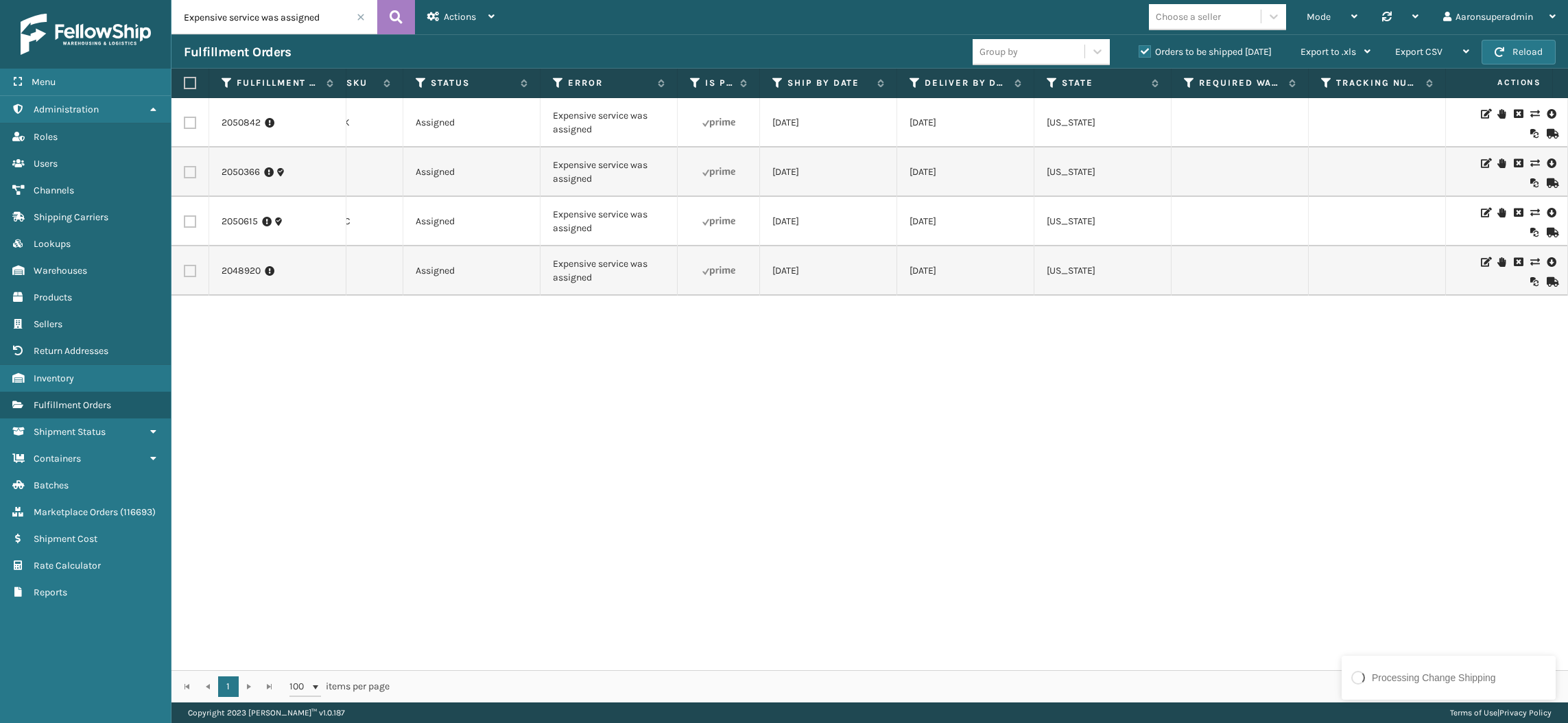
click at [1530, 113] on icon at bounding box center [1534, 114] width 8 height 10
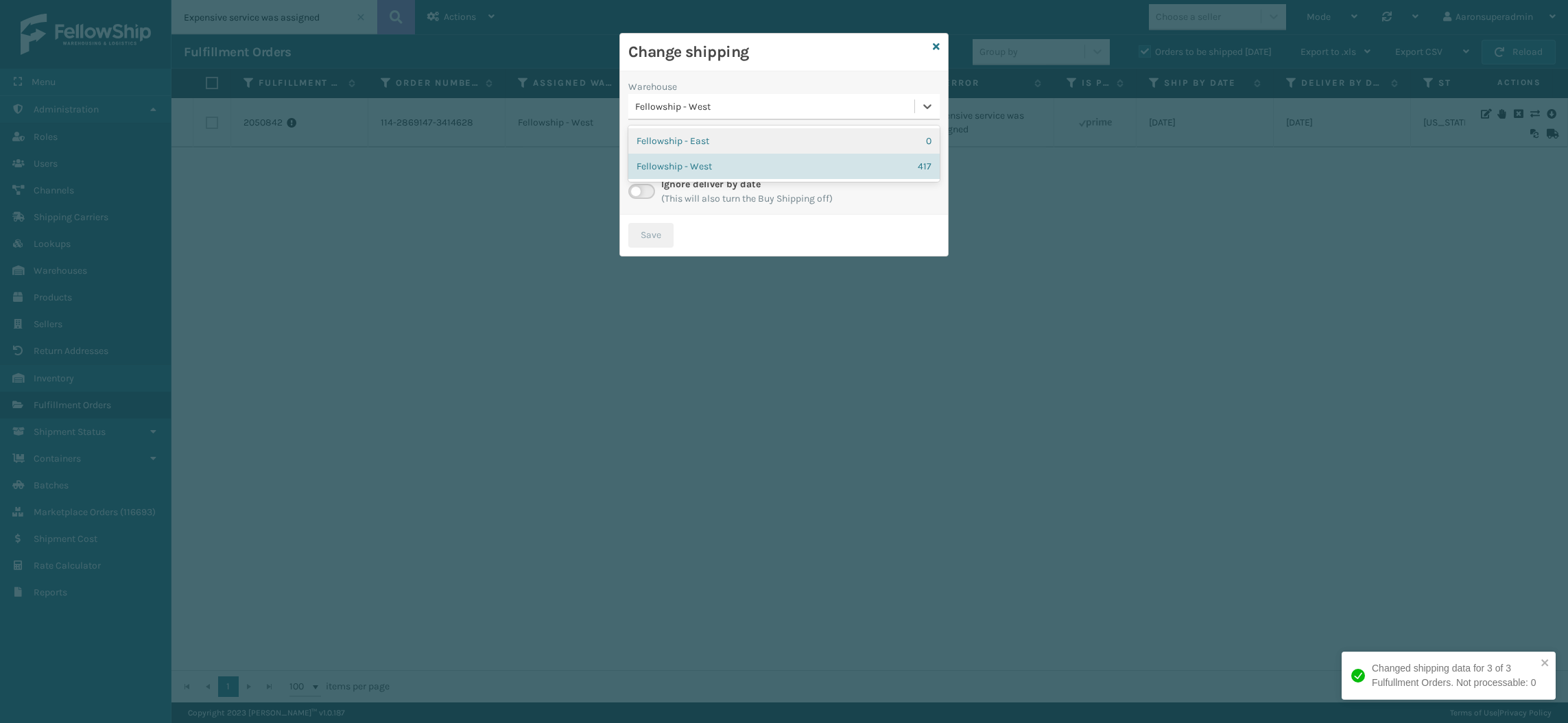
click at [771, 119] on div "Fellowship - West" at bounding box center [784, 107] width 311 height 26
click at [761, 144] on div "Fellowship - East 0" at bounding box center [784, 140] width 311 height 25
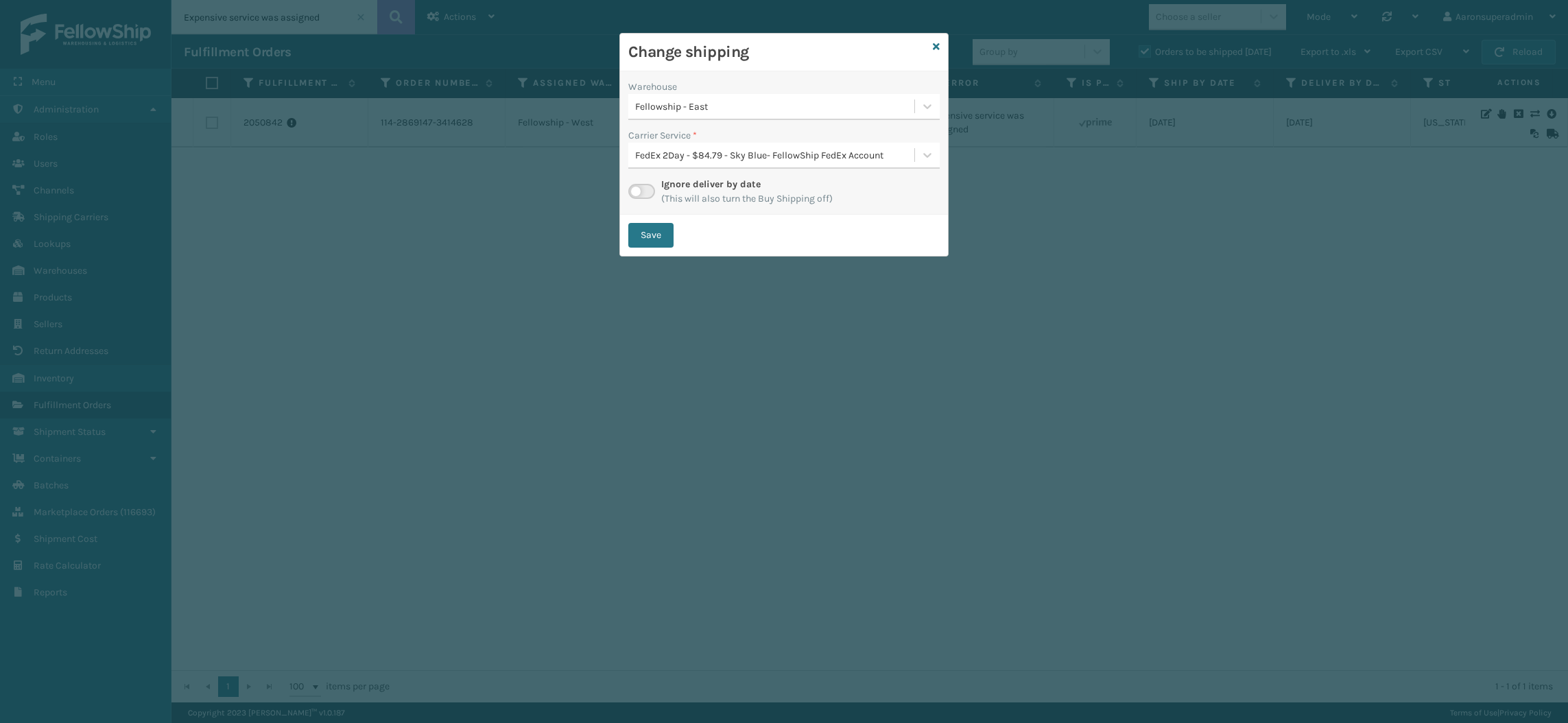
click at [665, 164] on div "FedEx 2Day - $84.79 - Sky Blue- FellowShip FedEx Account" at bounding box center [771, 155] width 285 height 23
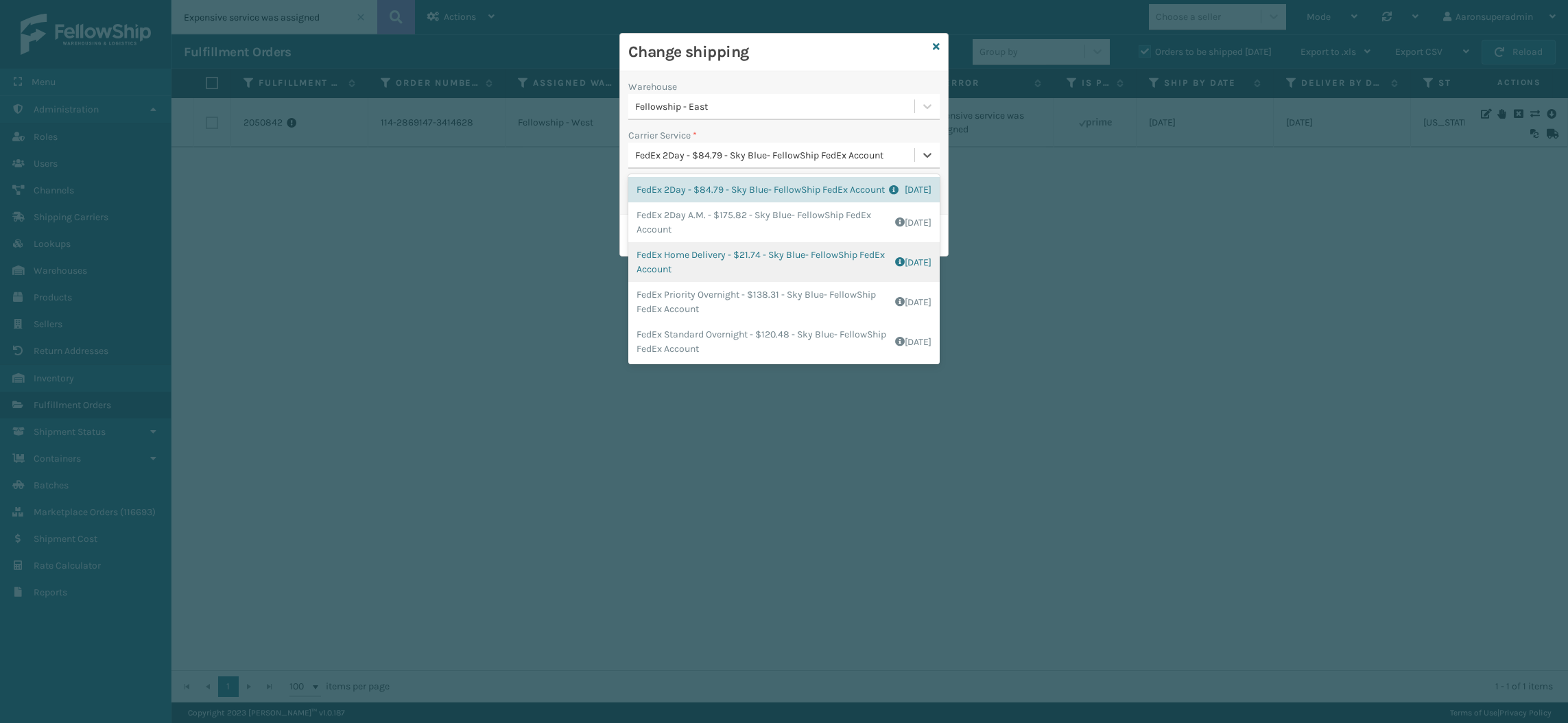
click at [661, 282] on div "FedEx Home Delivery - $21.74 - Sky Blue- FellowShip FedEx Account Shipping Cost…" at bounding box center [784, 263] width 311 height 40
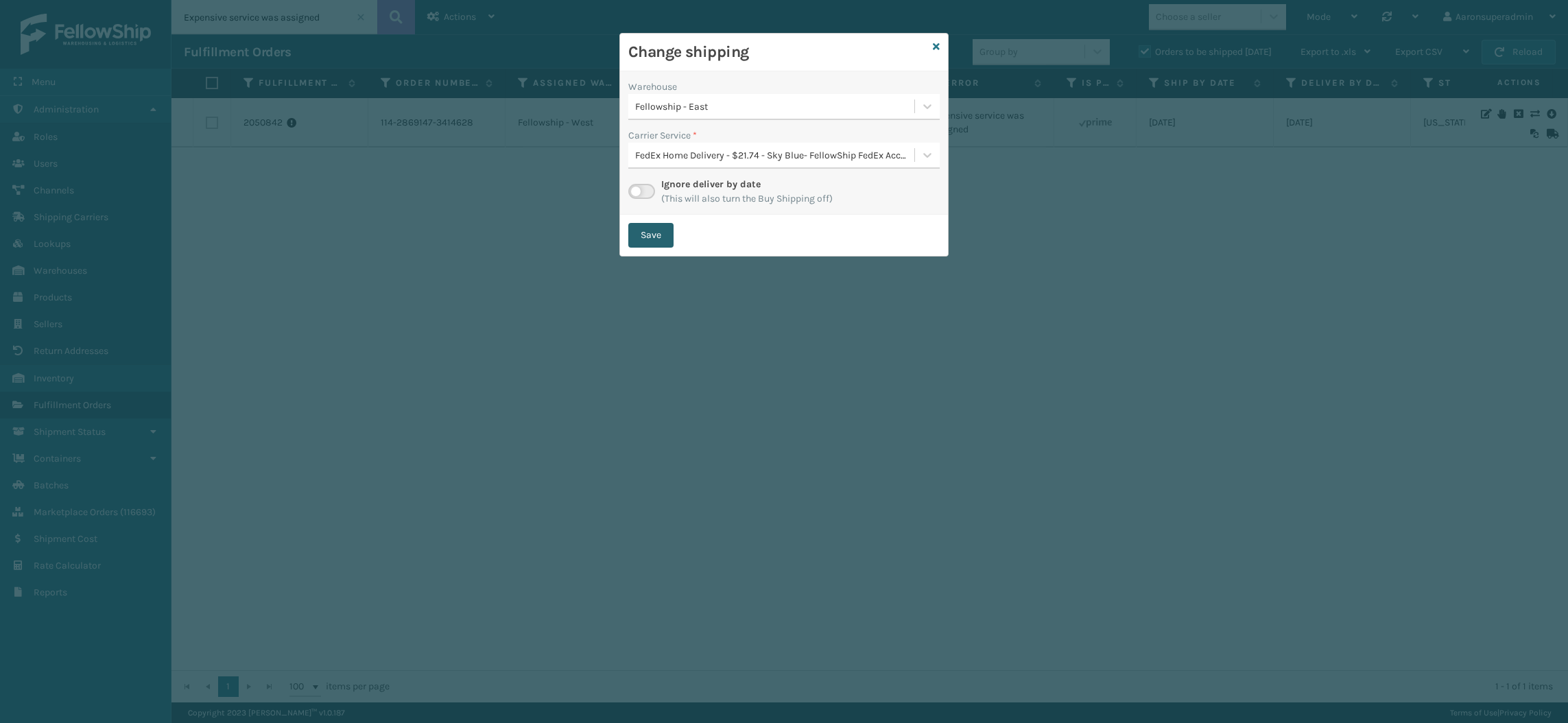
click at [645, 237] on button "Save" at bounding box center [650, 235] width 45 height 25
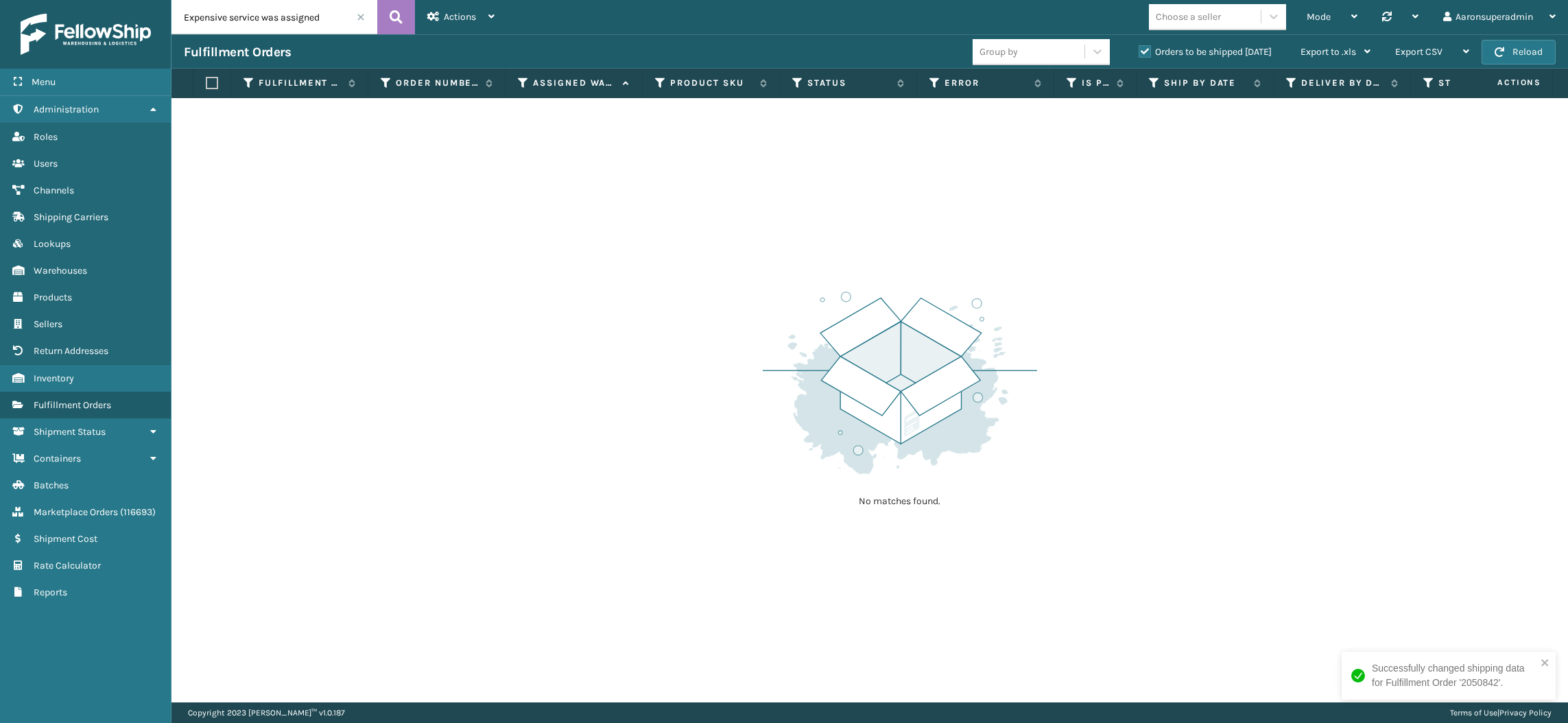
click at [357, 16] on span at bounding box center [360, 17] width 8 height 8
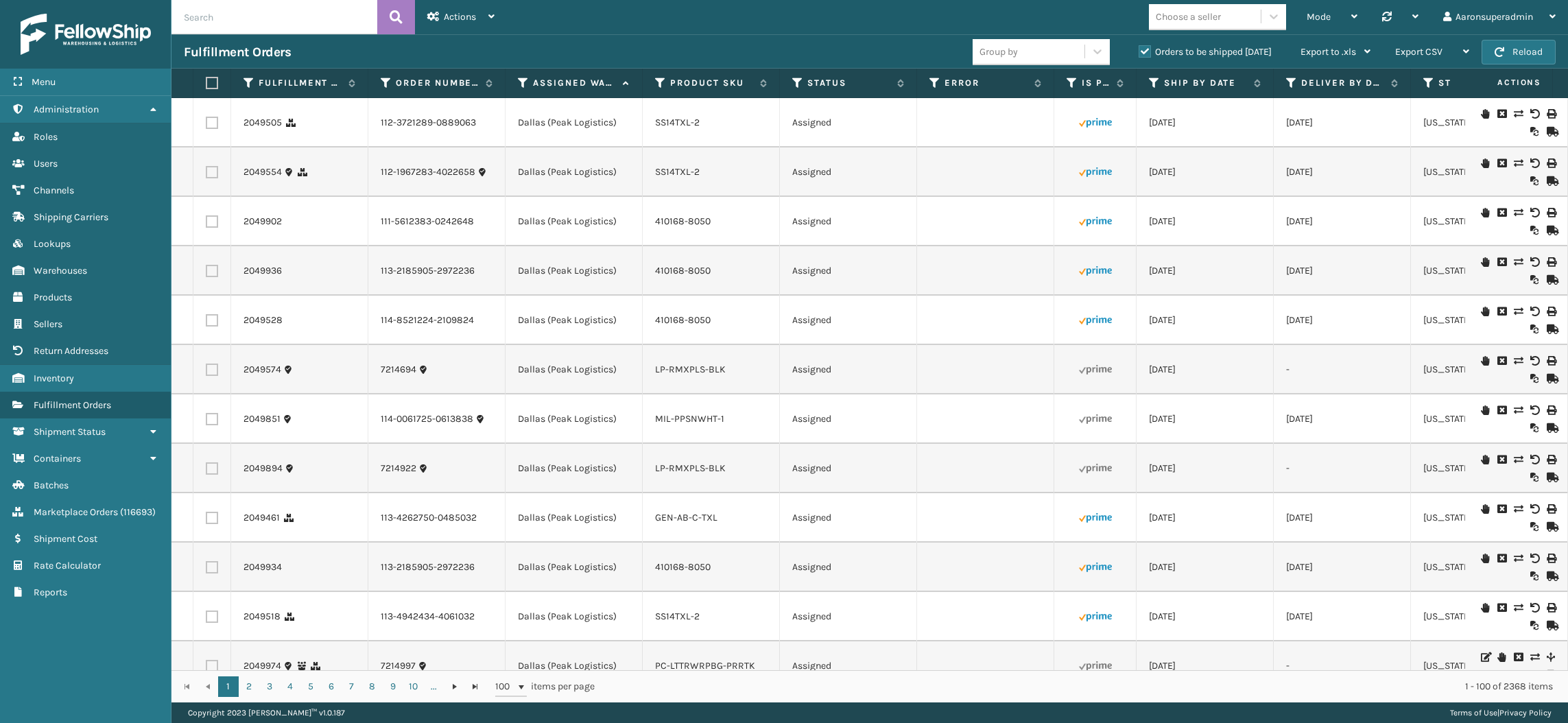
click at [962, 89] on label "Error" at bounding box center [985, 83] width 83 height 12
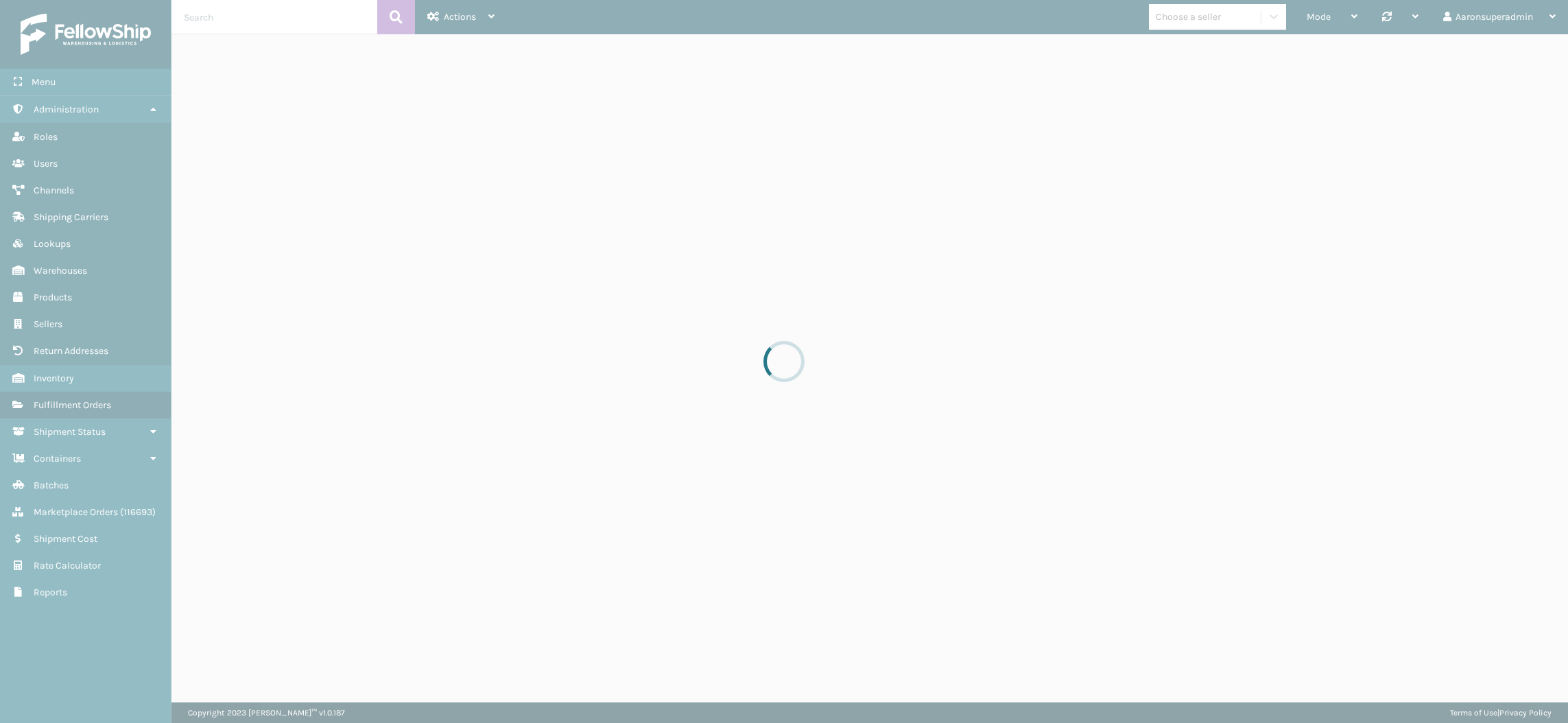
click at [956, 81] on div at bounding box center [784, 362] width 1568 height 723
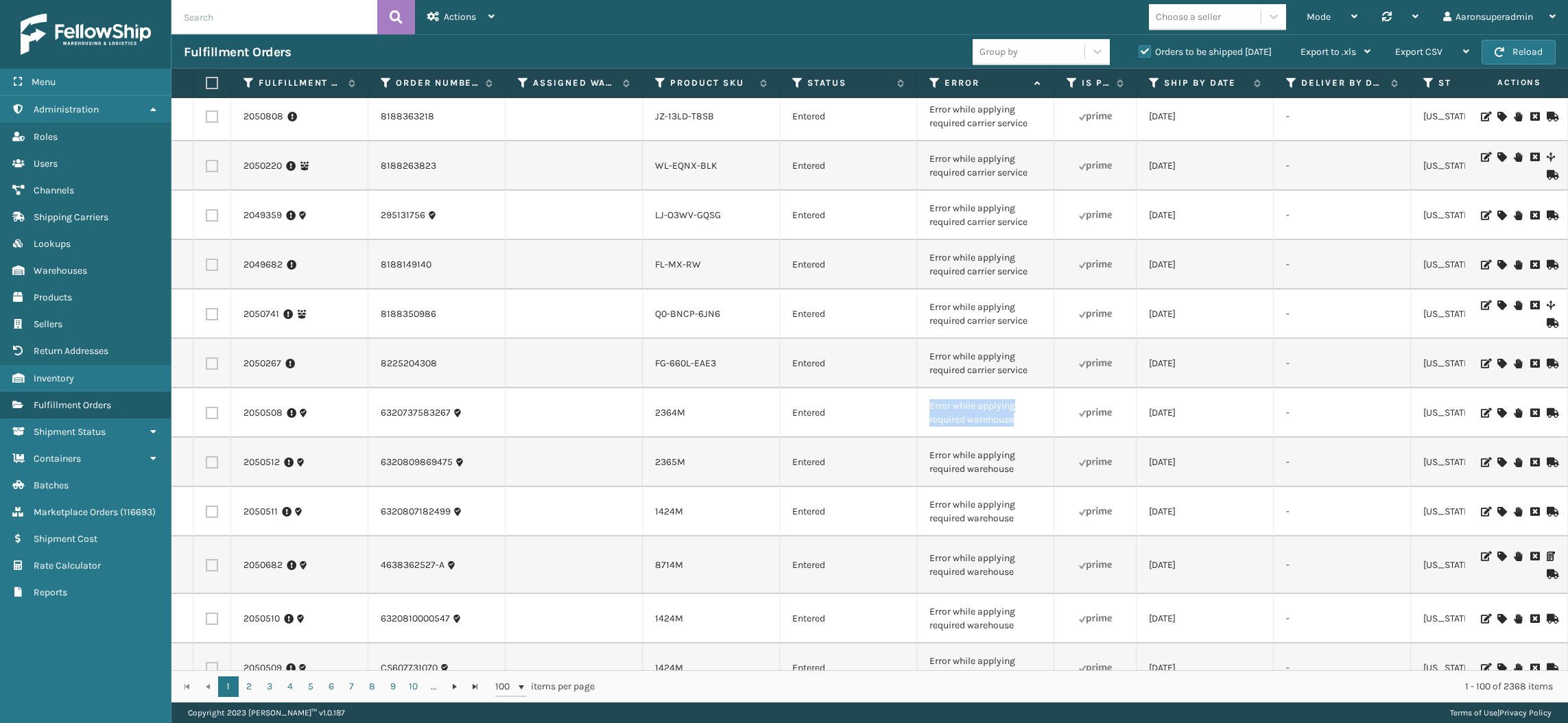
drag, startPoint x: 1025, startPoint y: 423, endPoint x: 897, endPoint y: 407, distance: 129.0
copy tr "Error while applying required warehouse"
click at [334, 10] on input "text" at bounding box center [274, 17] width 206 height 34
paste input "Error while applying required warehouse"
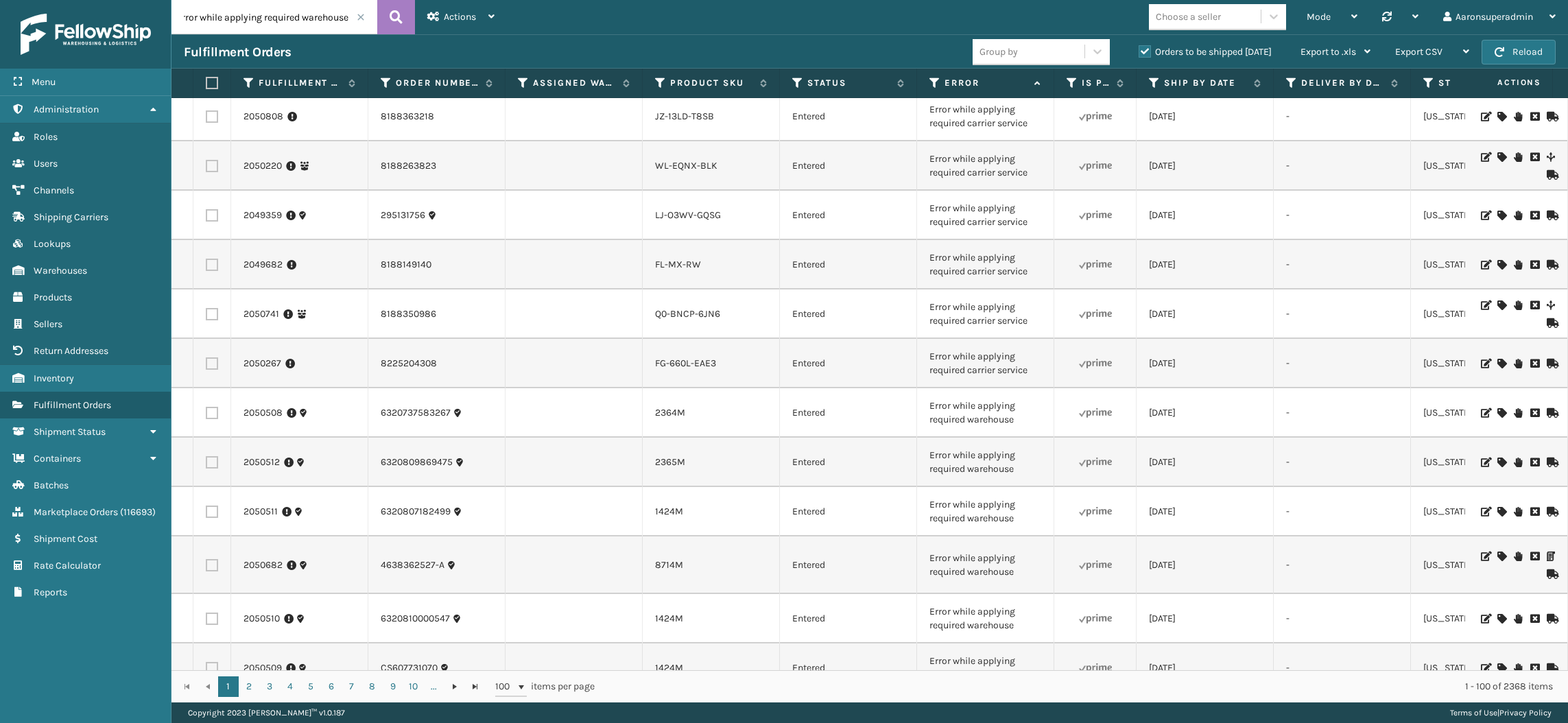
type input "Error while applying required warehouse"
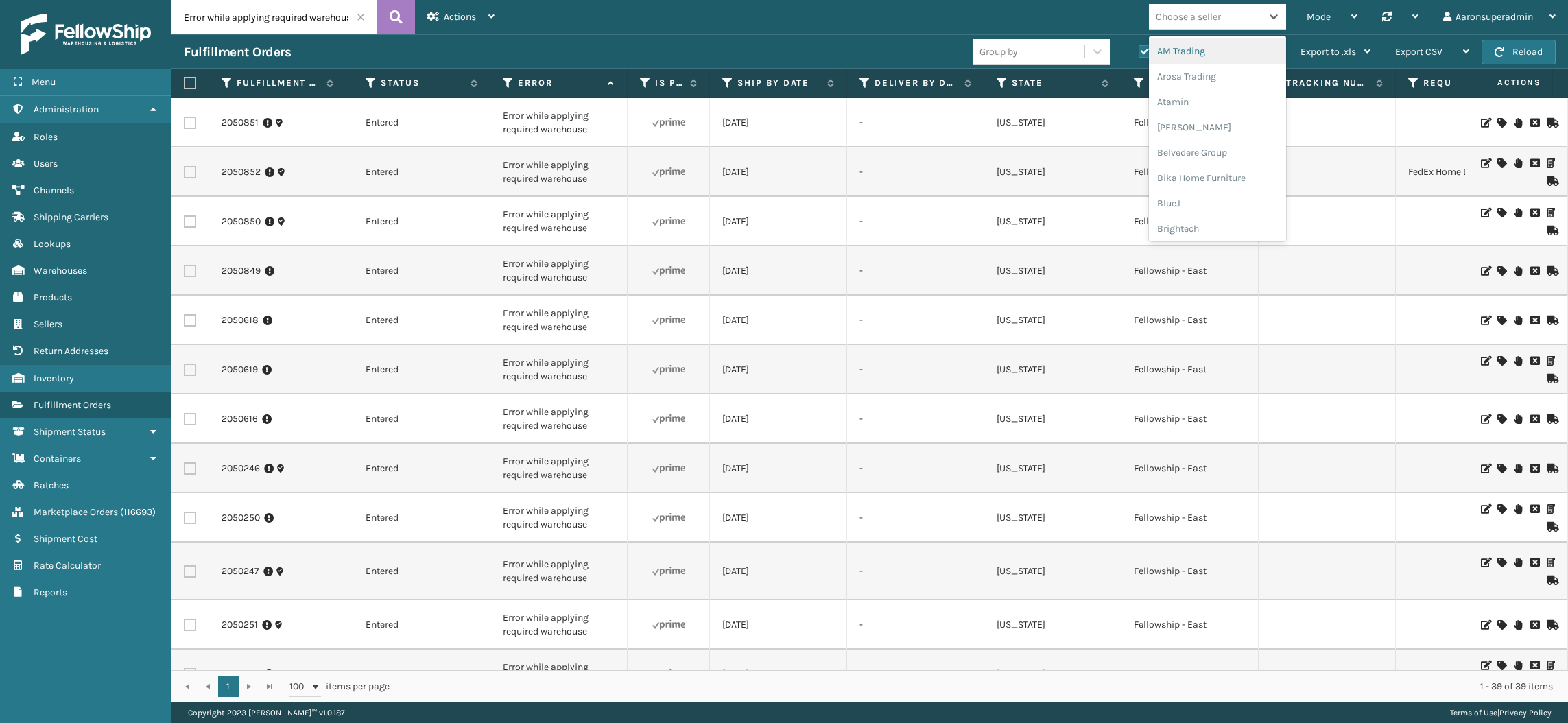
click at [1184, 14] on div "Choose a seller" at bounding box center [1188, 17] width 65 height 14
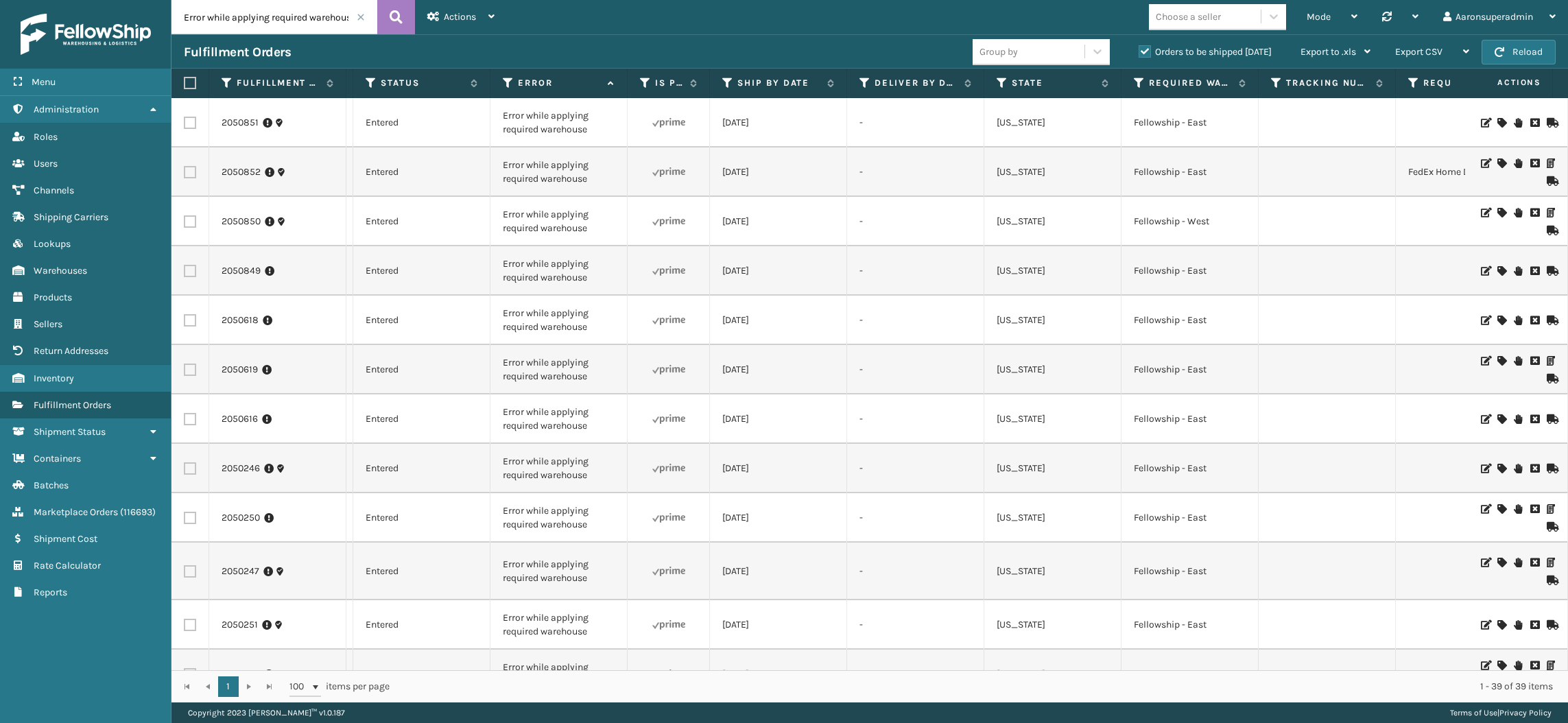
click at [949, 262] on td "-" at bounding box center [914, 271] width 137 height 49
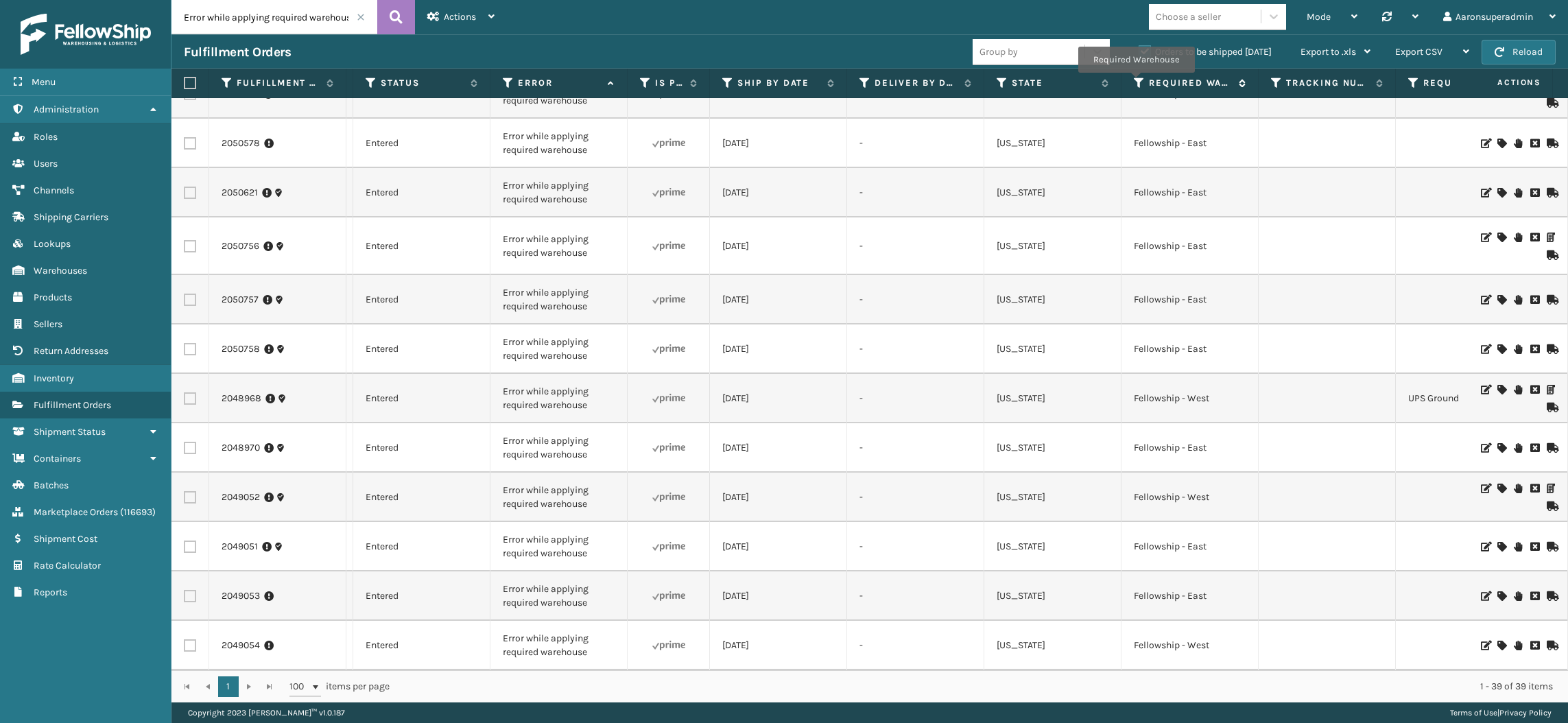
click at [1135, 82] on icon at bounding box center [1139, 83] width 11 height 12
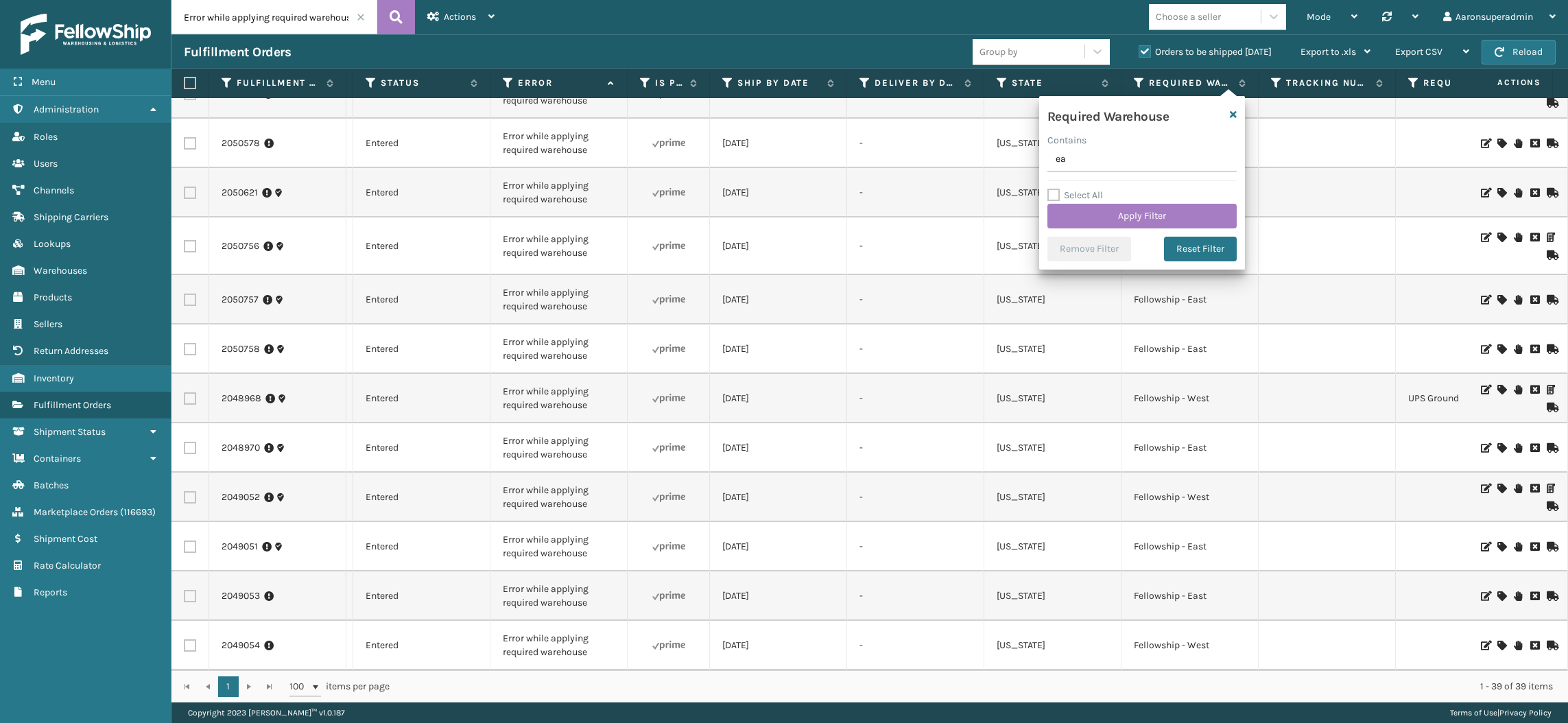
type input "e"
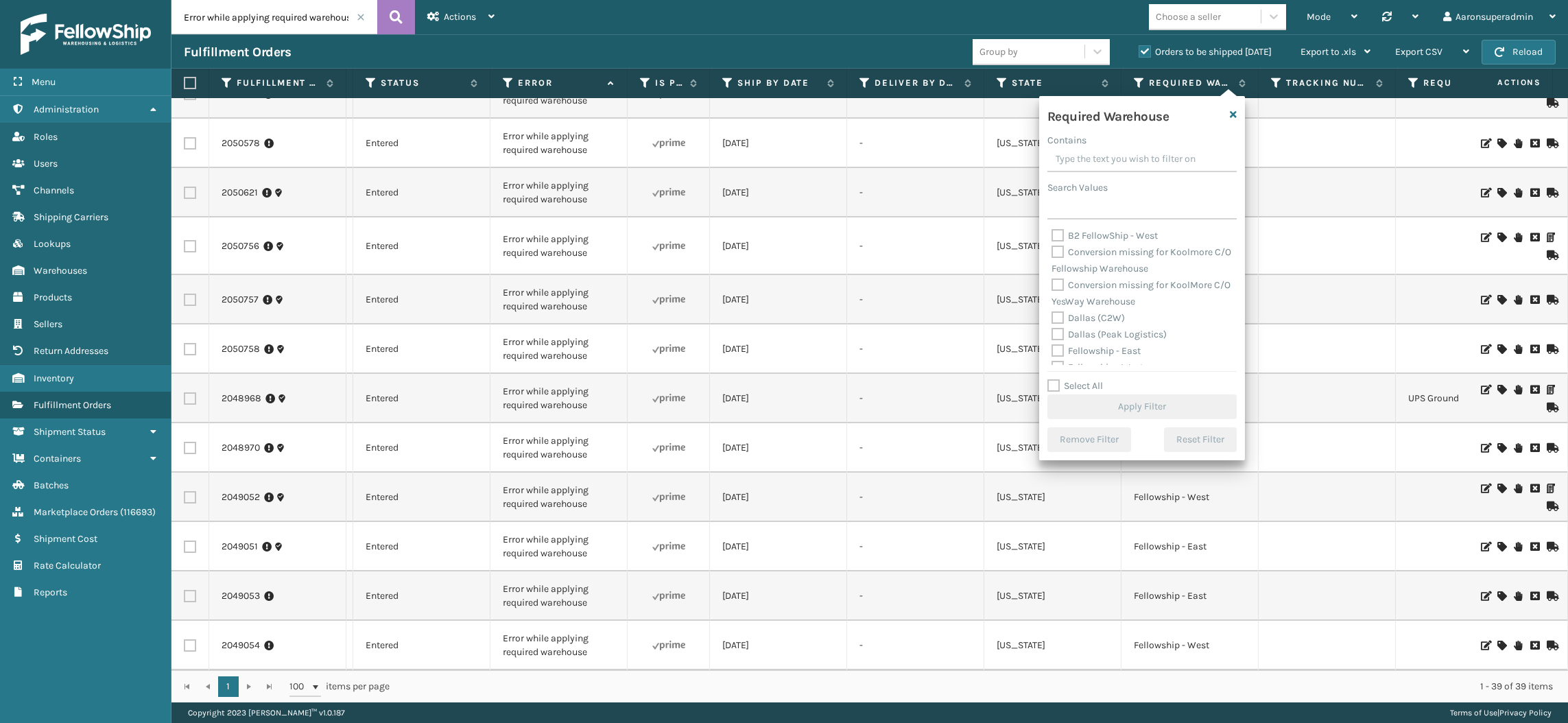
scroll to position [2, 0]
click at [1093, 353] on label "Fellowship - East" at bounding box center [1095, 350] width 89 height 12
click at [1052, 350] on input "Fellowship - East" at bounding box center [1051, 345] width 1 height 9
checkbox input "true"
click at [1087, 408] on button "Apply Filter" at bounding box center [1142, 406] width 190 height 25
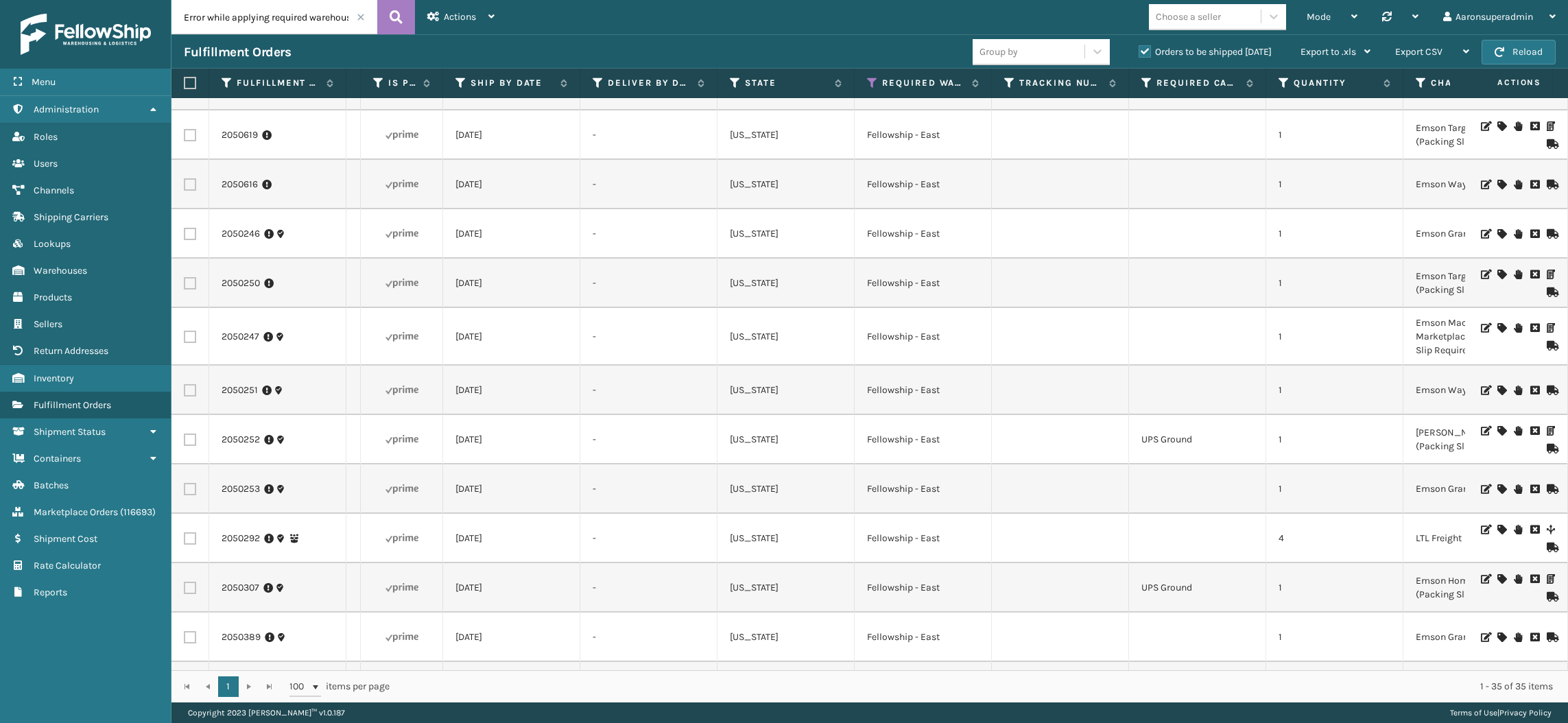
scroll to position [0, 694]
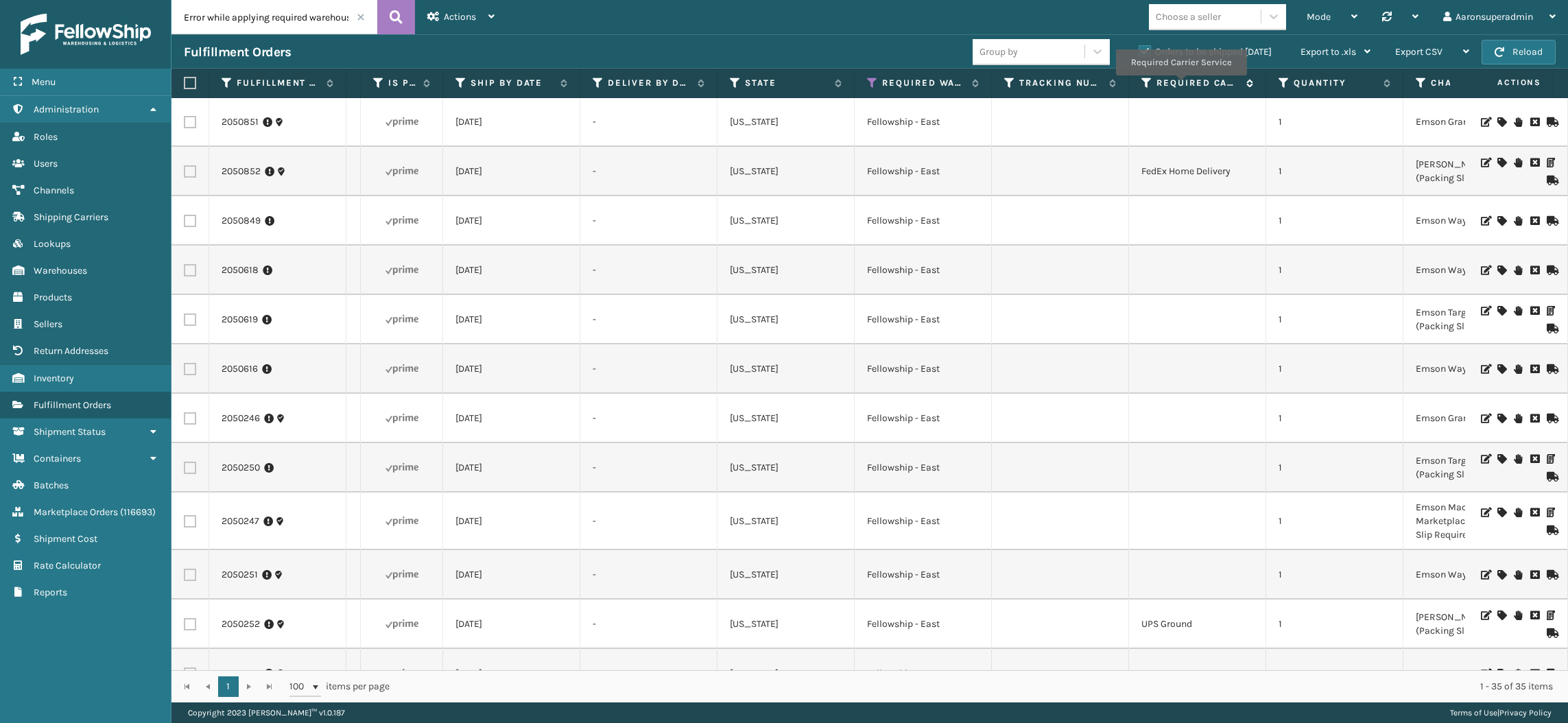
click at [1180, 85] on label "Required Carrier Service" at bounding box center [1197, 83] width 83 height 12
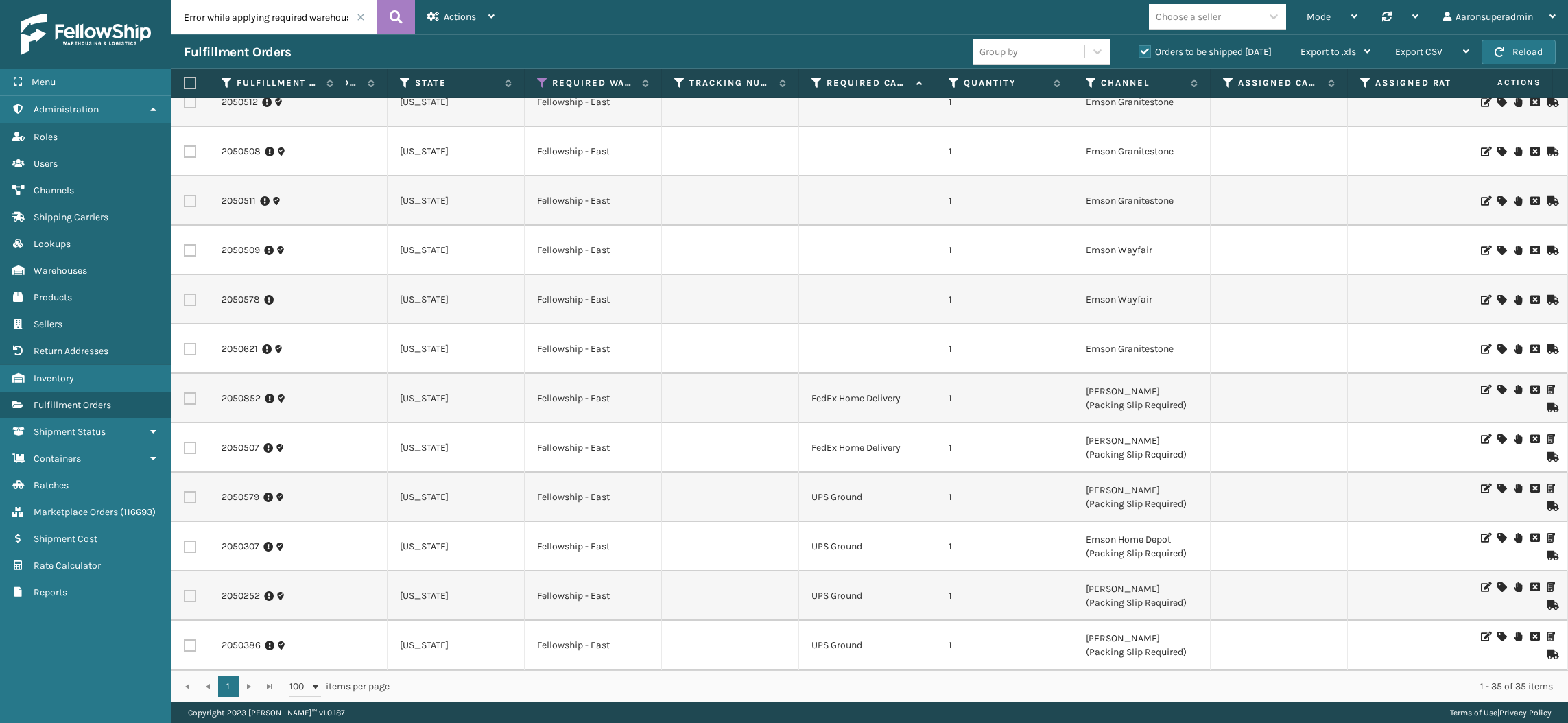
click at [187, 491] on label at bounding box center [190, 497] width 12 height 12
click at [185, 491] on input "checkbox" at bounding box center [184, 495] width 1 height 9
checkbox input "true"
click at [192, 540] on label at bounding box center [190, 546] width 12 height 12
click at [185, 540] on input "checkbox" at bounding box center [184, 544] width 1 height 9
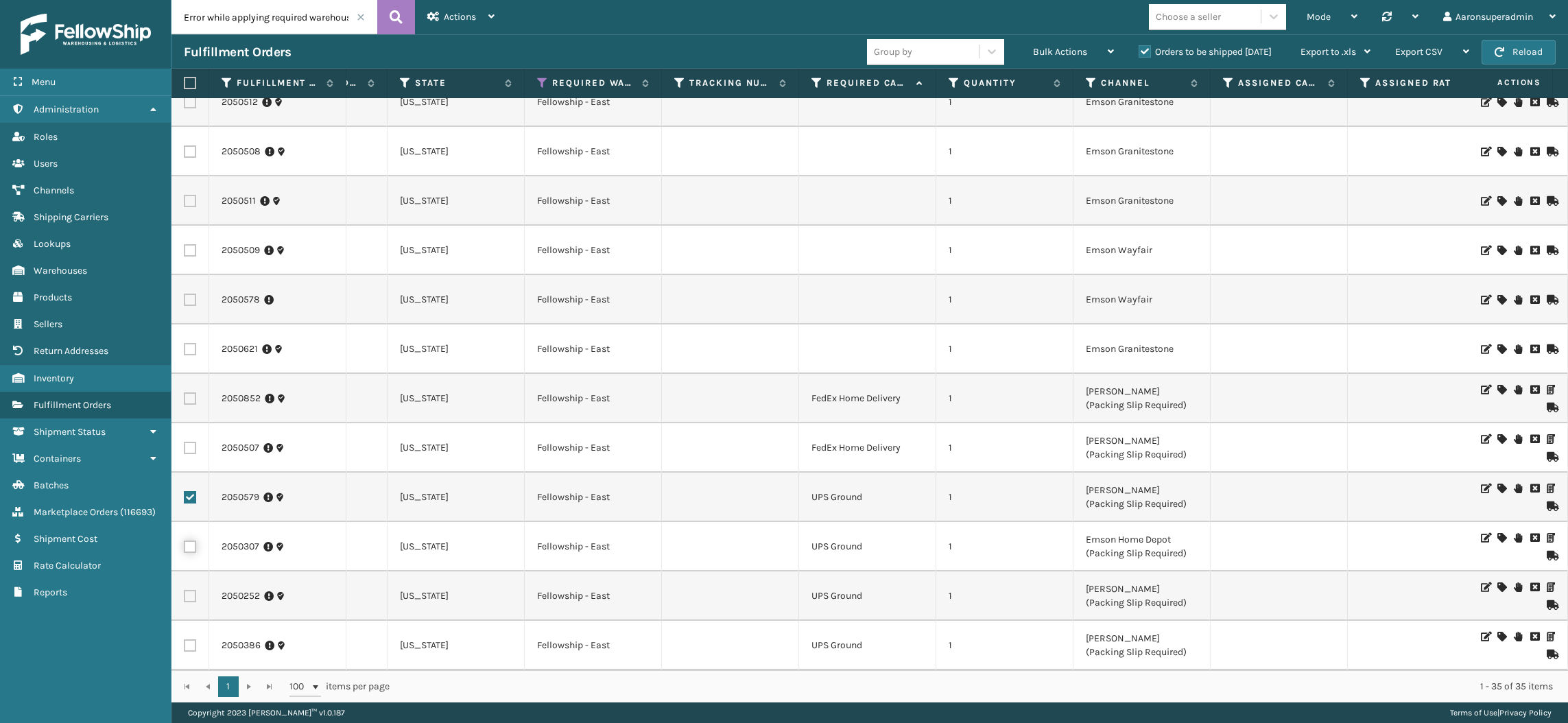
checkbox input "true"
click at [189, 590] on label at bounding box center [190, 596] width 12 height 12
click at [185, 590] on input "checkbox" at bounding box center [184, 594] width 1 height 9
checkbox input "true"
click at [188, 639] on label at bounding box center [190, 645] width 12 height 12
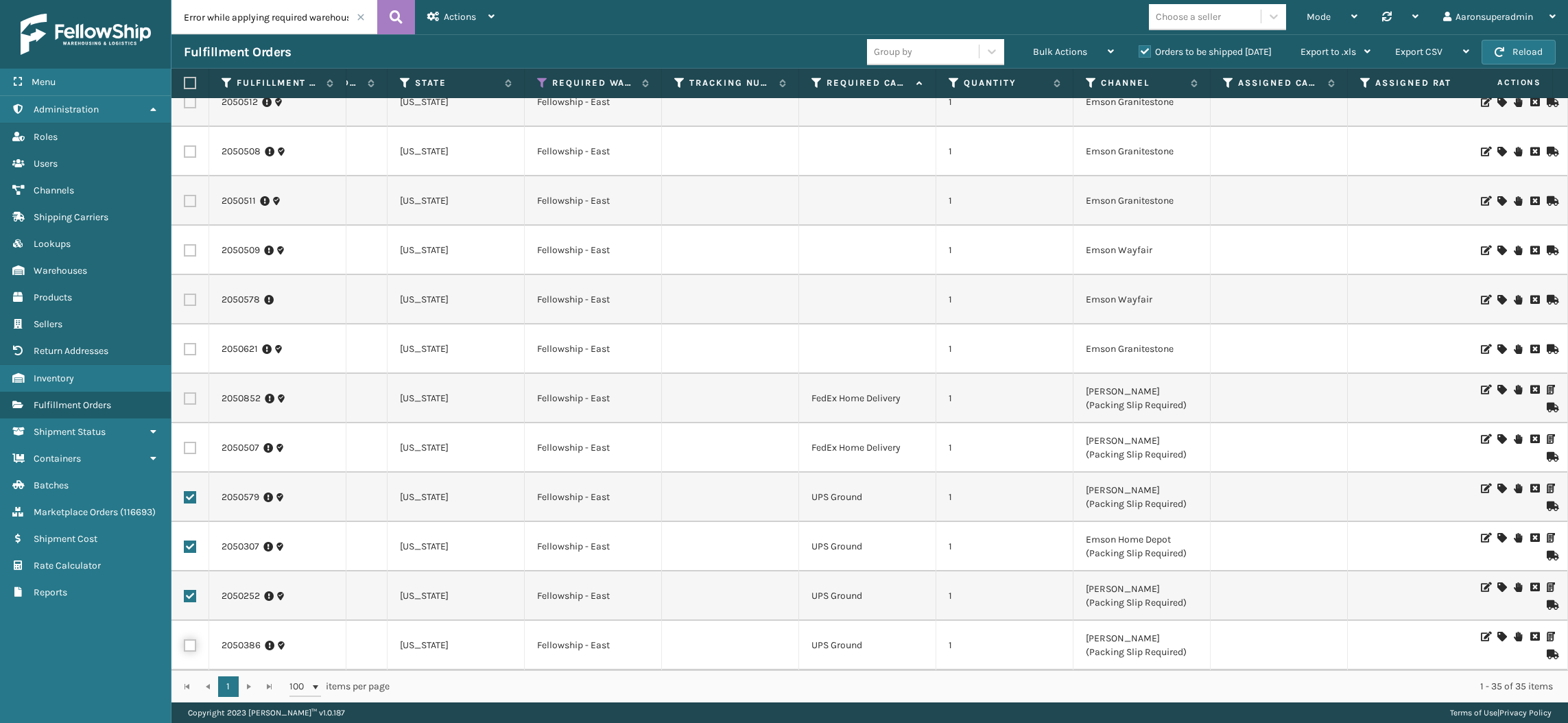
click at [185, 639] on input "checkbox" at bounding box center [184, 643] width 1 height 9
checkbox input "true"
click at [1044, 57] on span "Bulk Actions" at bounding box center [1060, 52] width 54 height 12
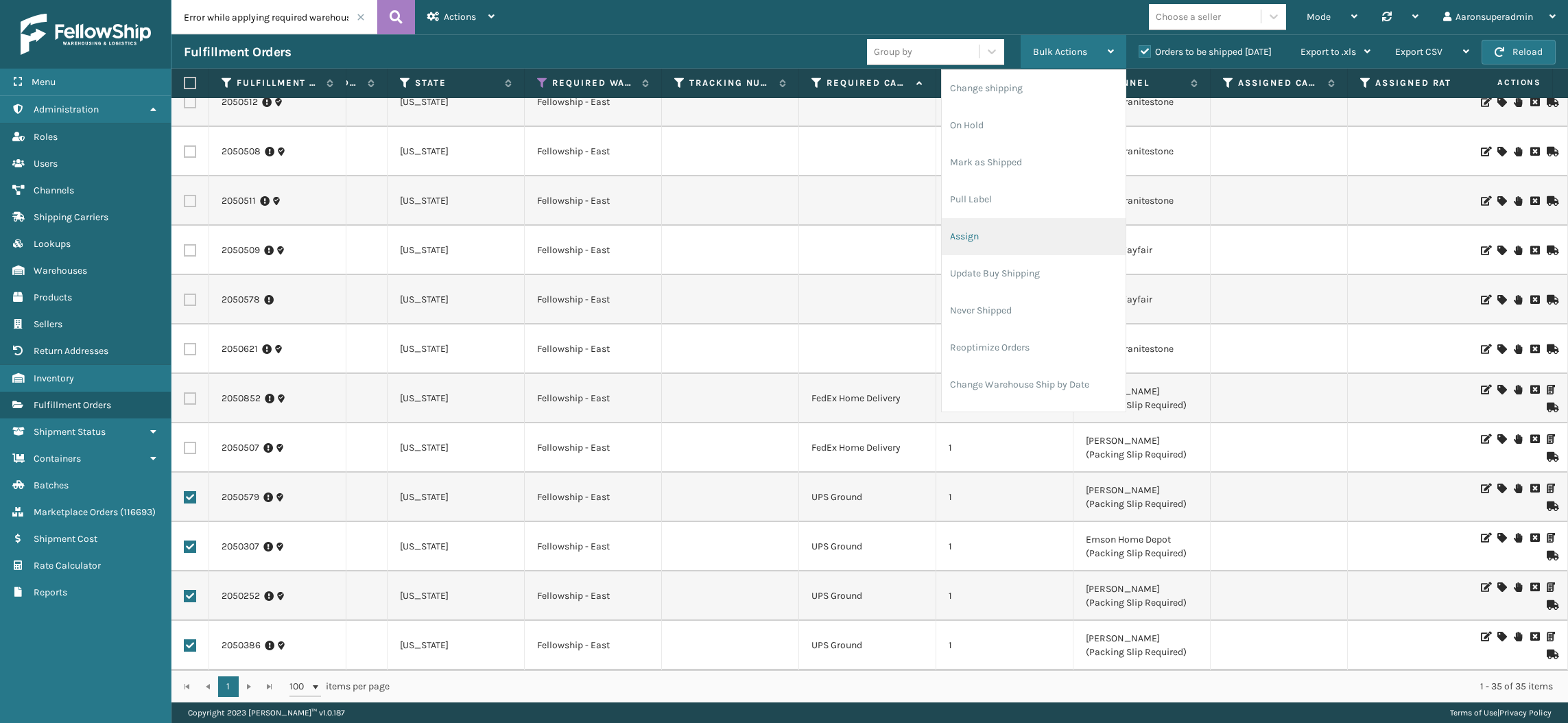
click at [966, 238] on li "Assign" at bounding box center [1033, 236] width 184 height 37
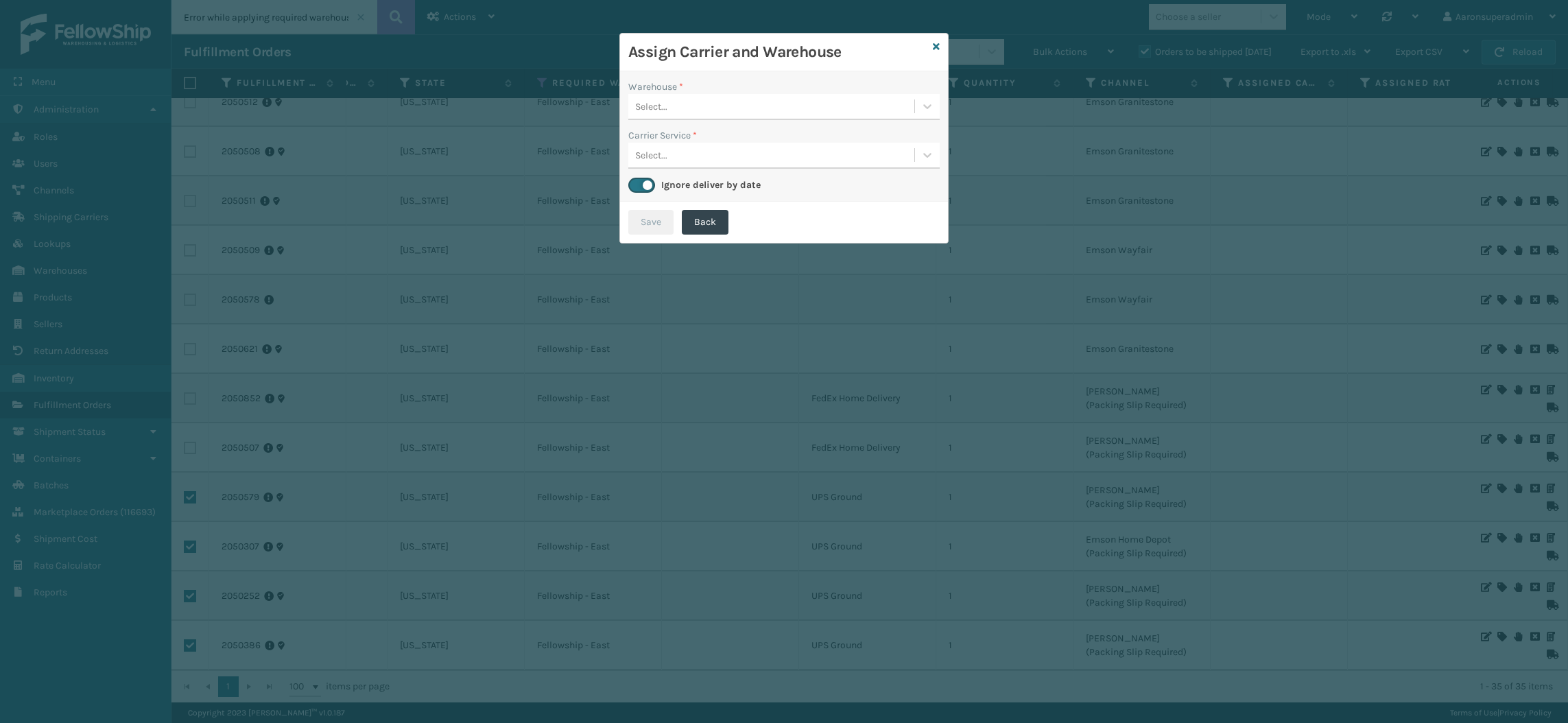
click at [695, 107] on div "Select..." at bounding box center [771, 106] width 285 height 23
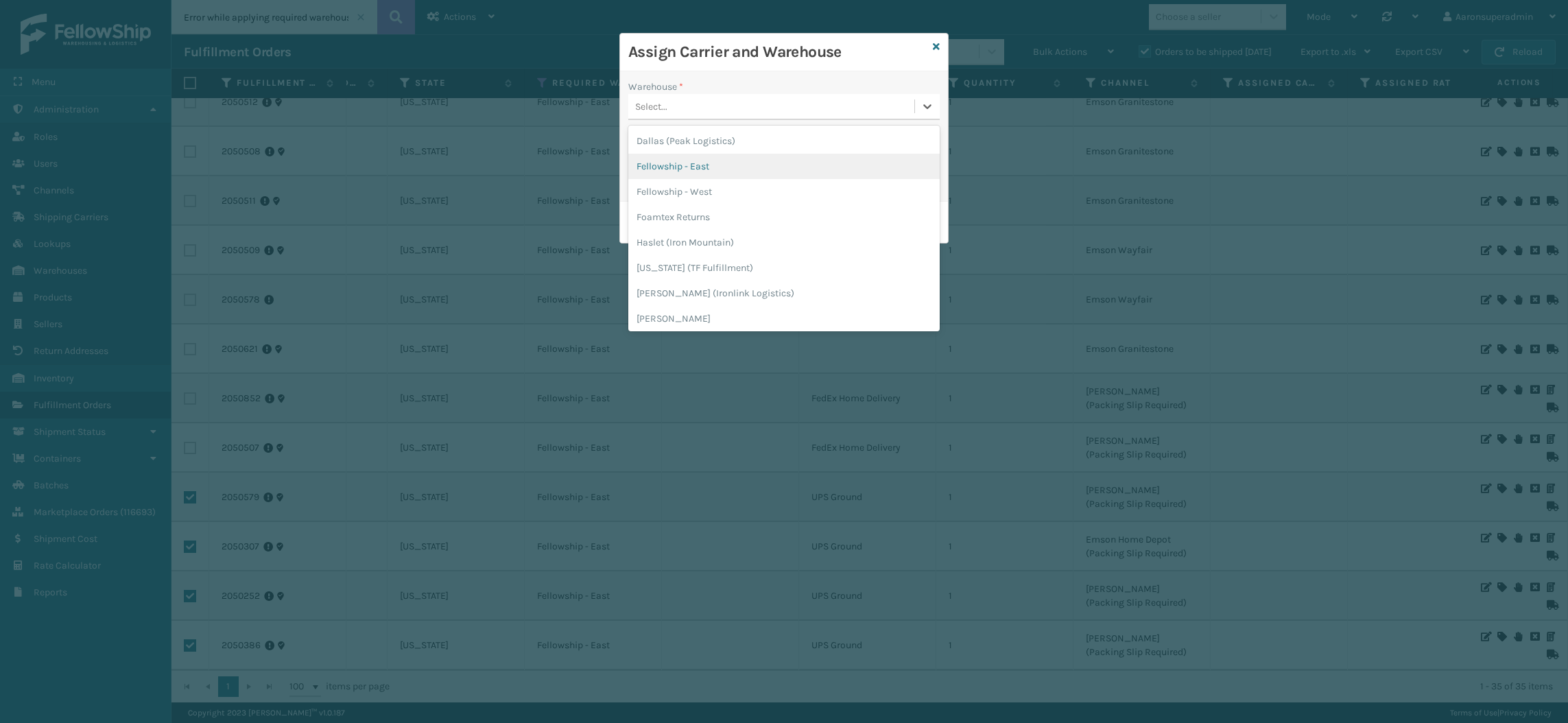
click at [698, 162] on div "Fellowship - East" at bounding box center [784, 166] width 311 height 25
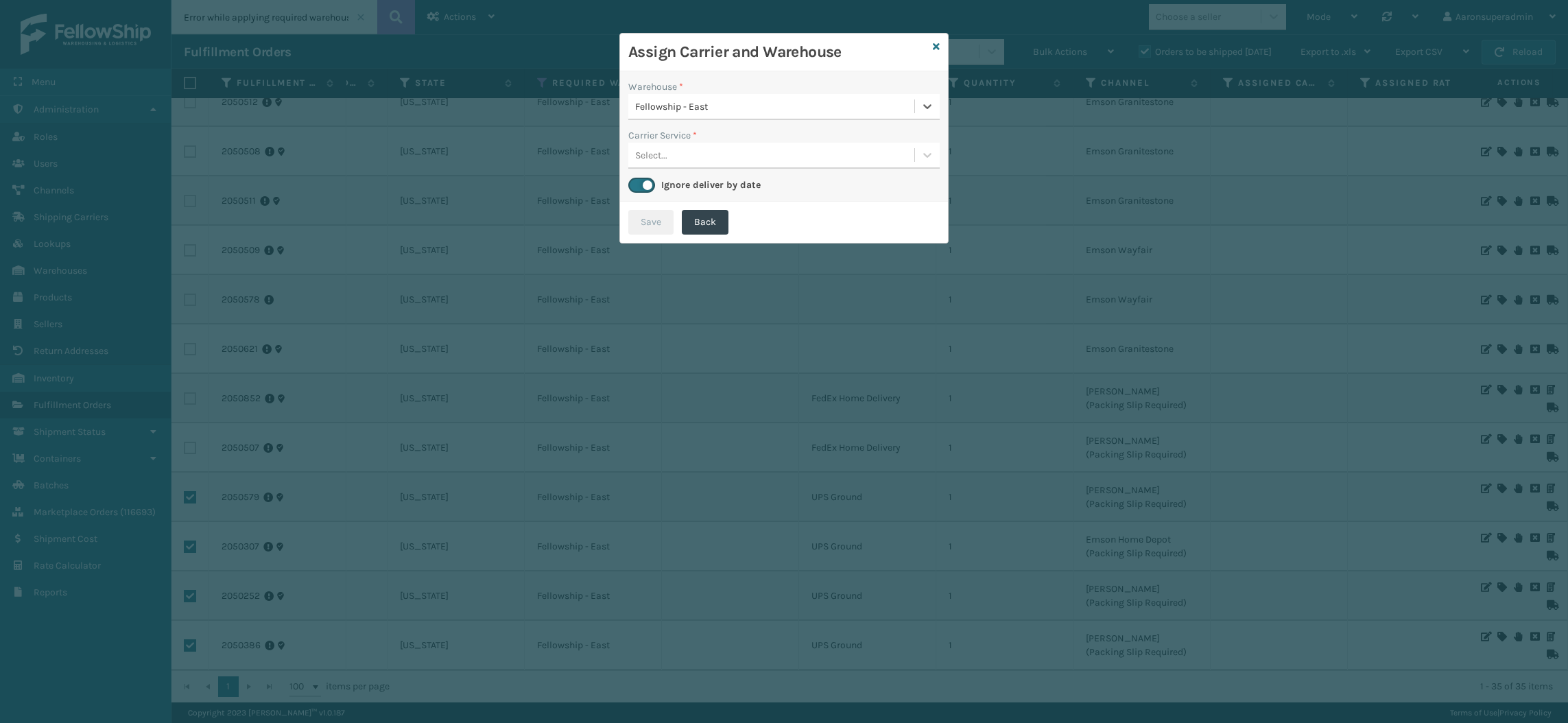
click at [674, 155] on div "Select..." at bounding box center [771, 155] width 285 height 23
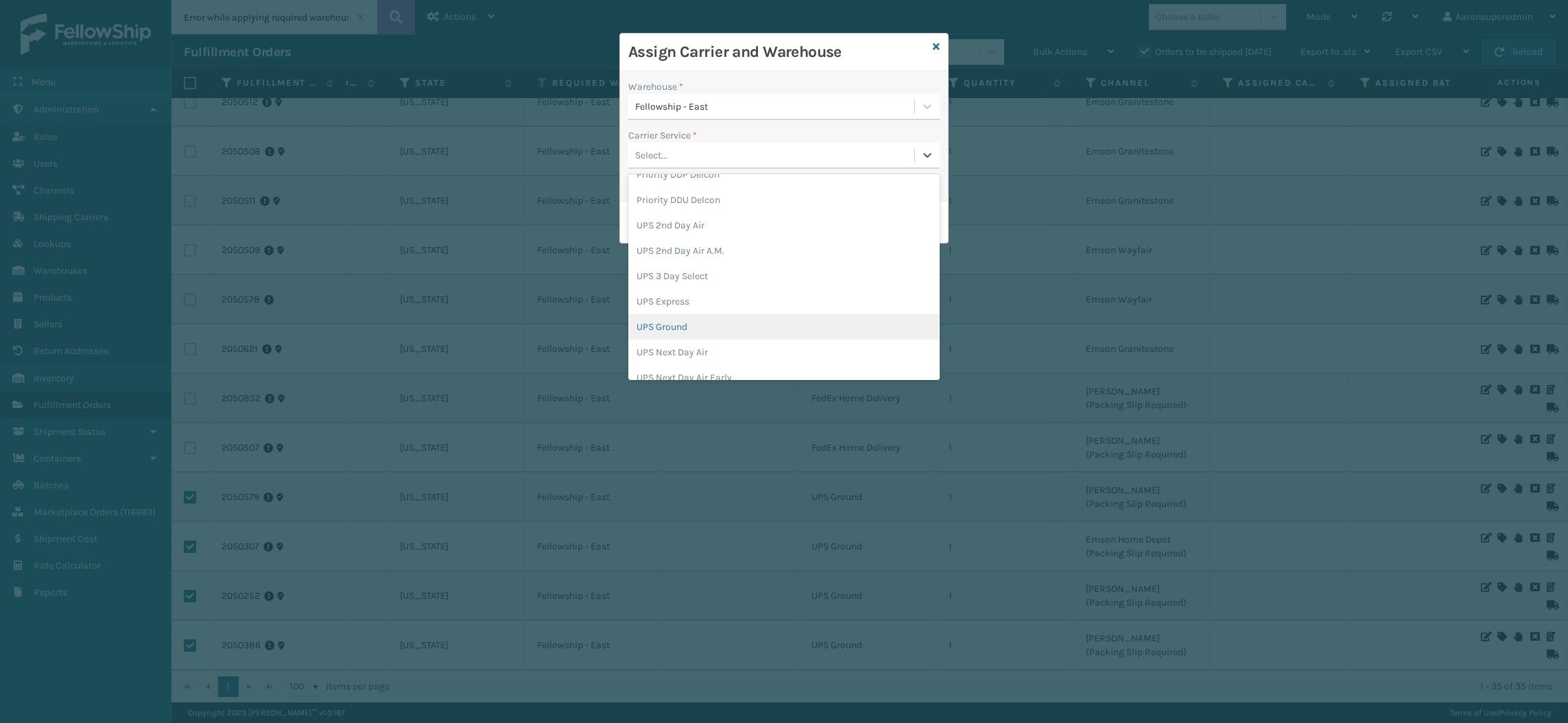
click at [672, 325] on div "UPS Ground" at bounding box center [784, 327] width 311 height 25
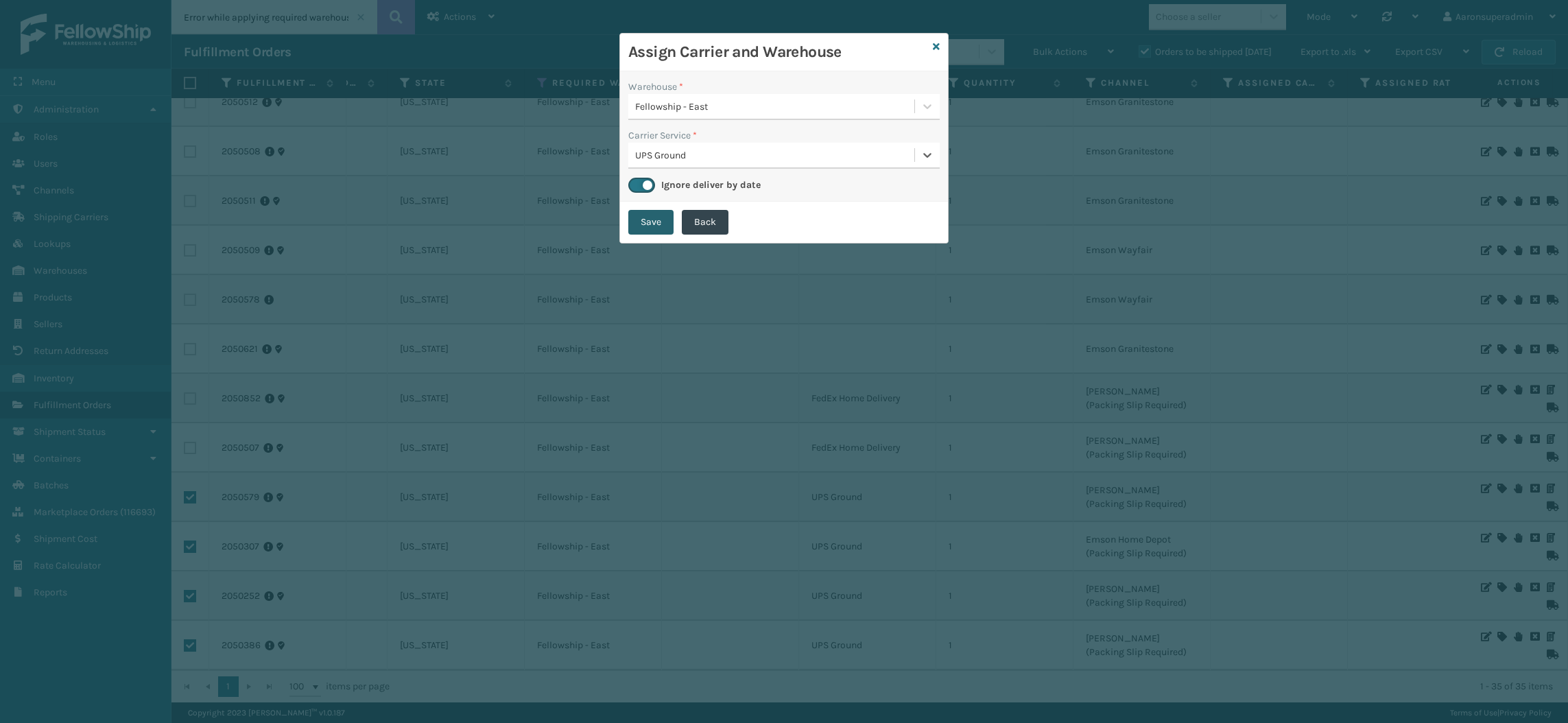
click at [653, 224] on button "Save" at bounding box center [650, 222] width 45 height 25
checkbox input "false"
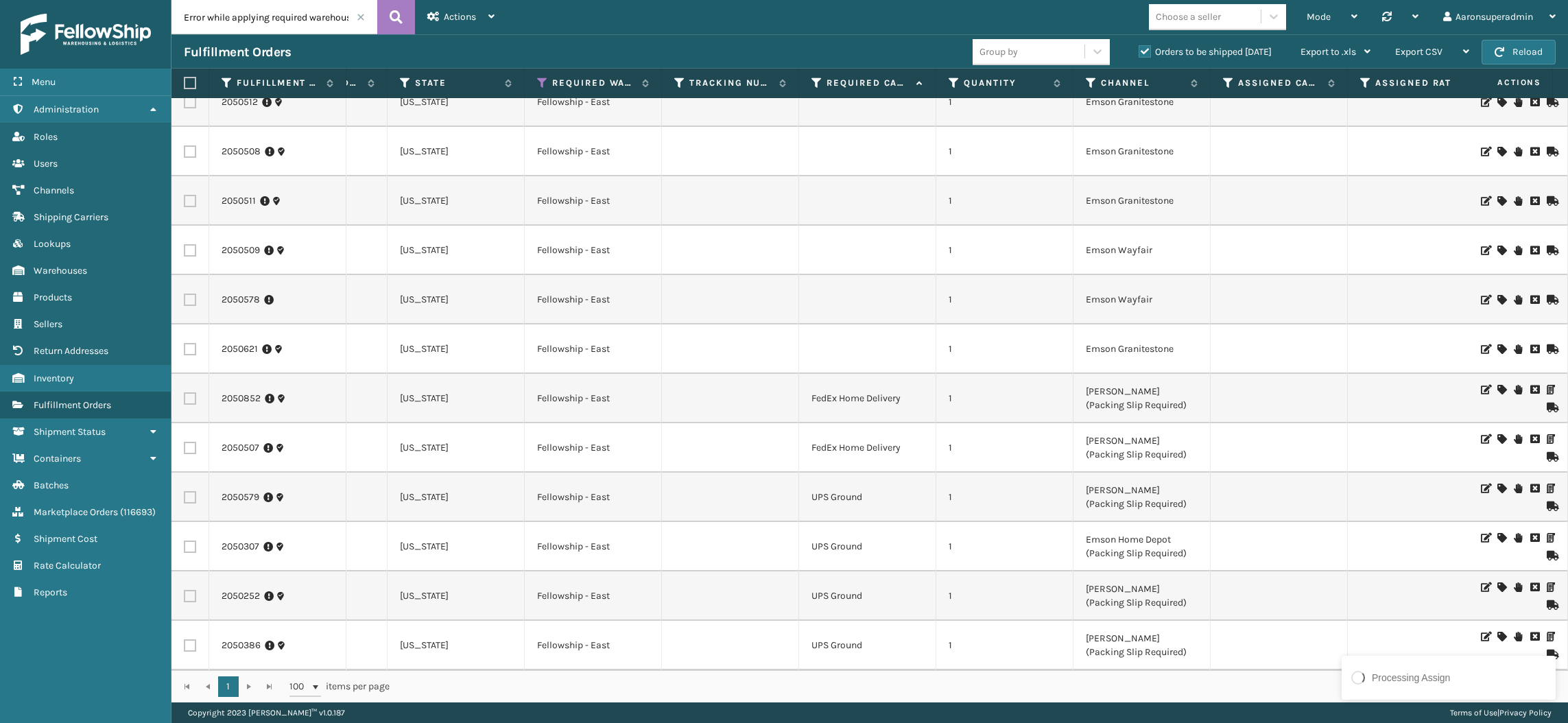
click at [192, 441] on label at bounding box center [190, 447] width 12 height 12
click at [185, 441] on input "checkbox" at bounding box center [184, 445] width 1 height 9
checkbox input "true"
click at [190, 392] on label at bounding box center [190, 398] width 12 height 12
click at [185, 392] on input "checkbox" at bounding box center [184, 396] width 1 height 9
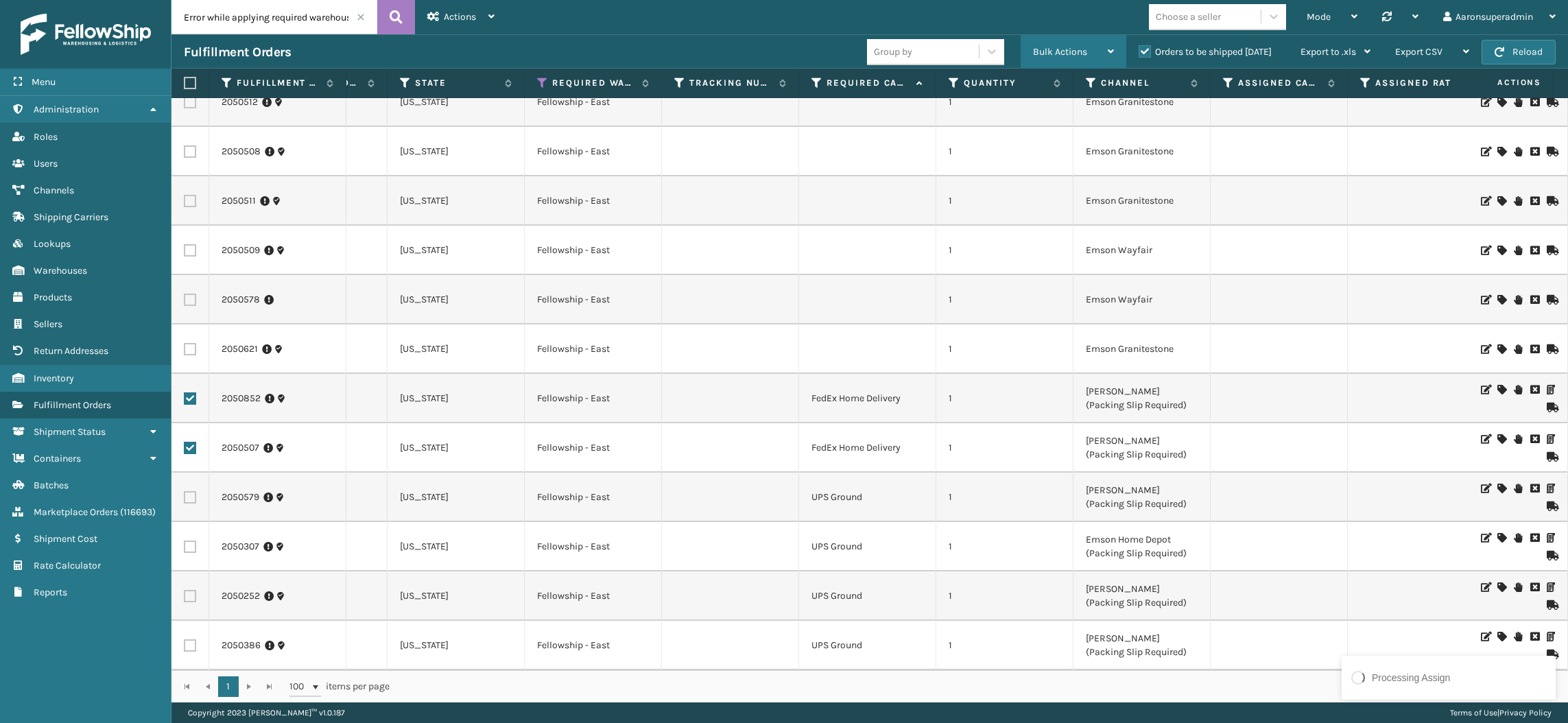
click at [1043, 47] on span "Bulk Actions" at bounding box center [1060, 52] width 54 height 12
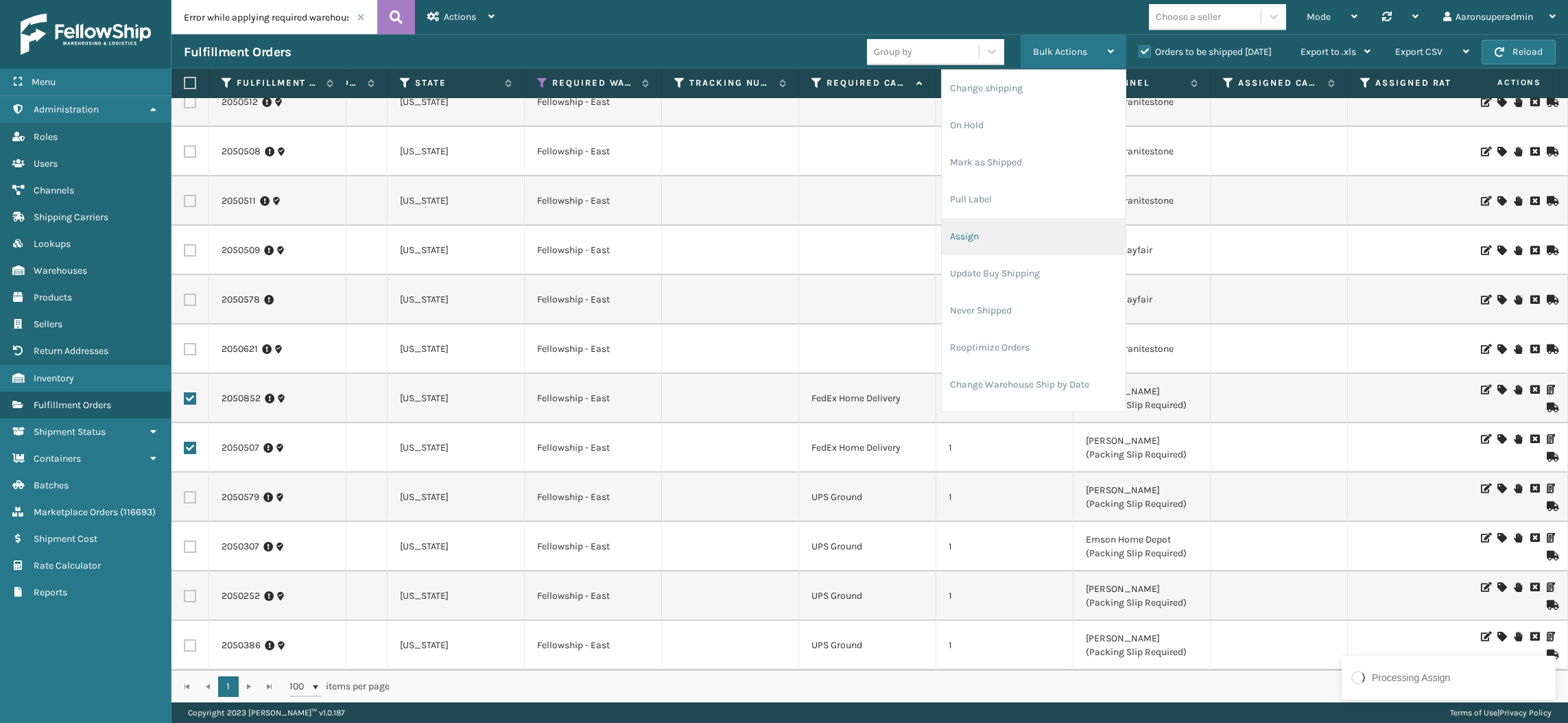
click at [976, 225] on li "Assign" at bounding box center [1033, 236] width 184 height 37
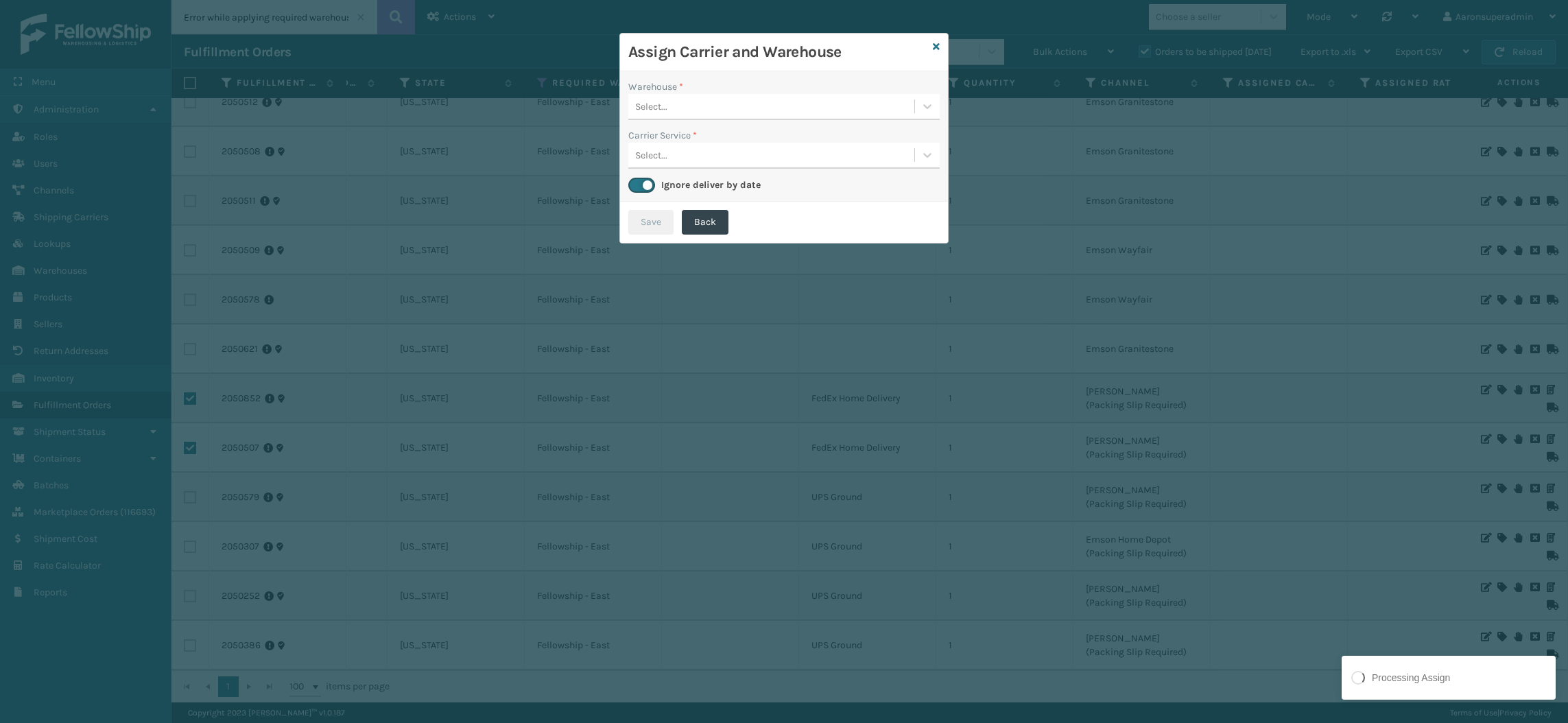
click at [750, 113] on div "Select..." at bounding box center [771, 106] width 285 height 23
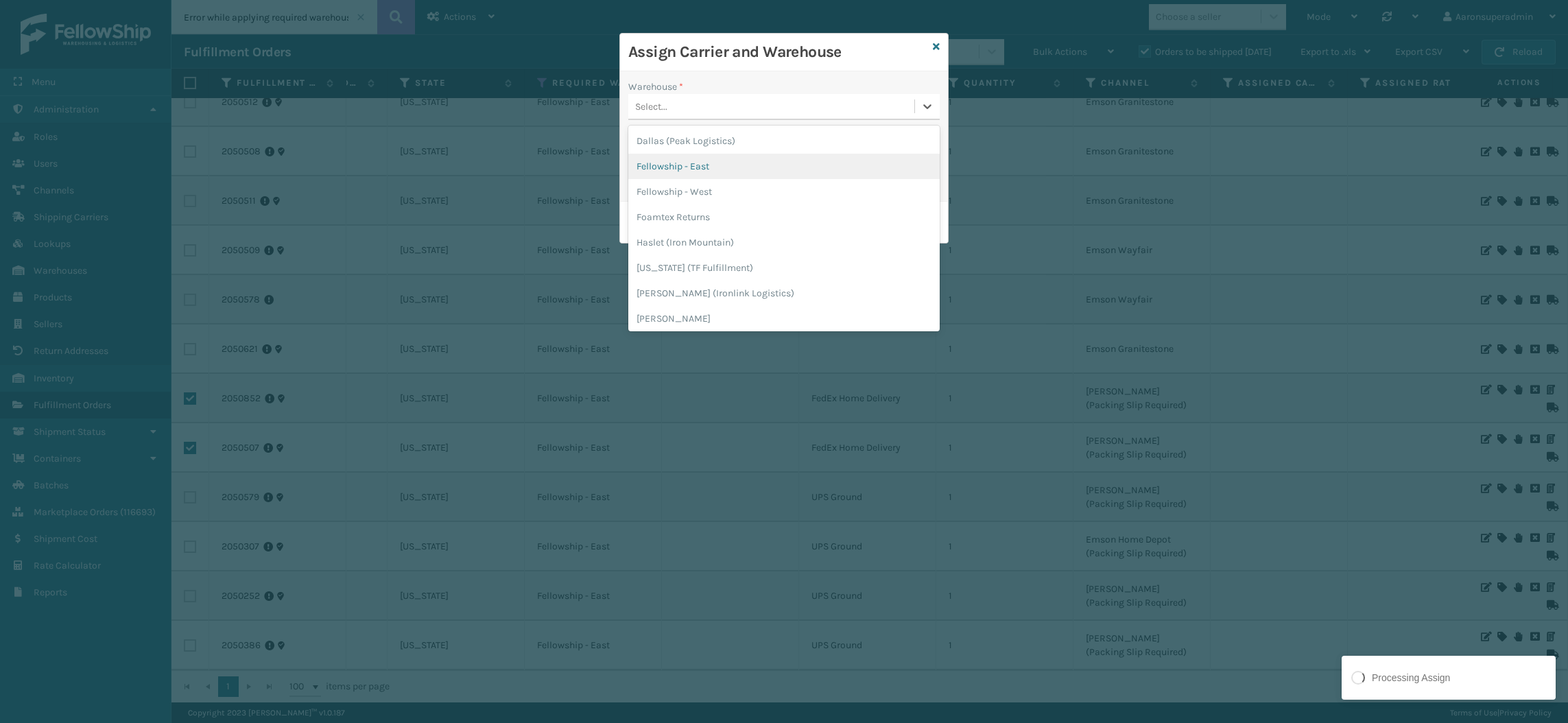
click at [718, 168] on div "Fellowship - East" at bounding box center [784, 166] width 311 height 25
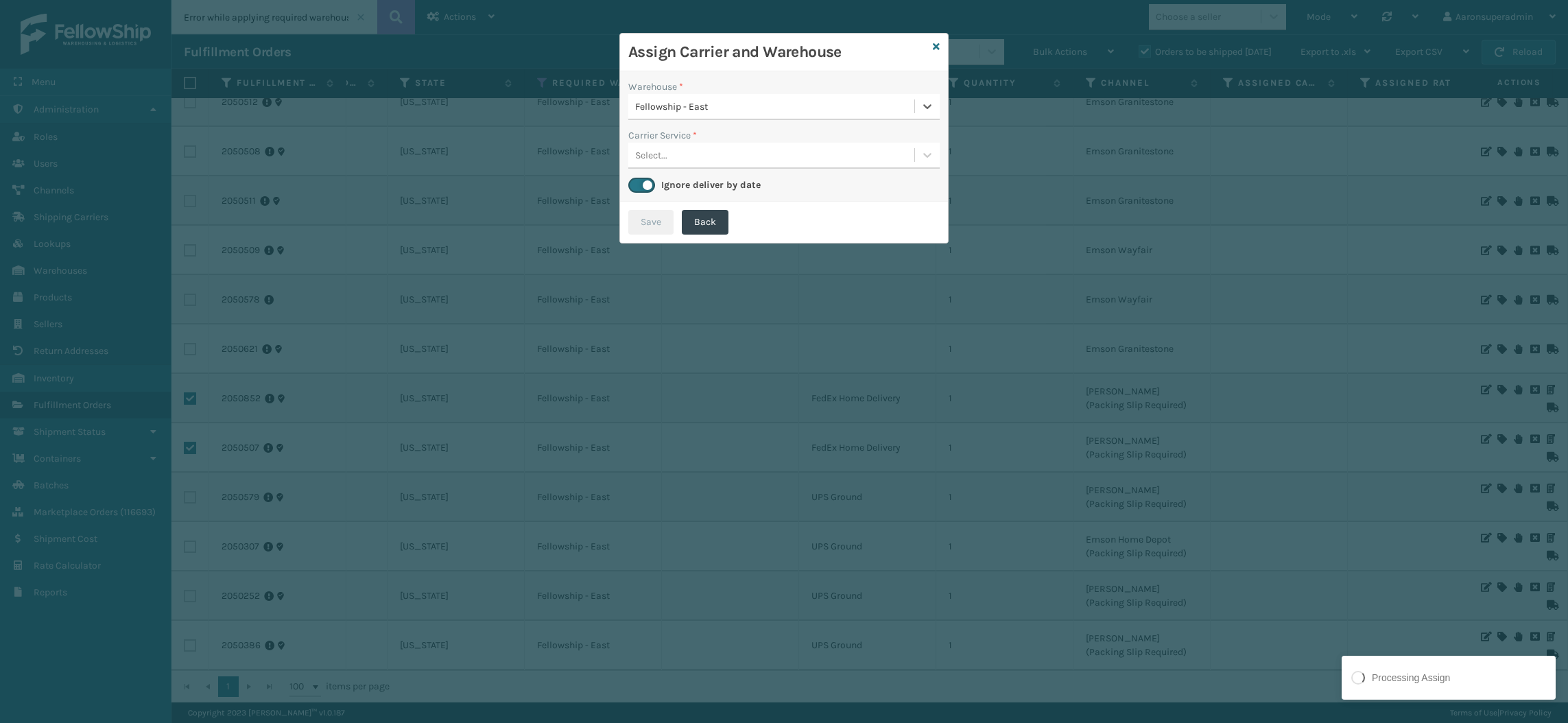
click at [700, 158] on div "Select..." at bounding box center [771, 155] width 285 height 23
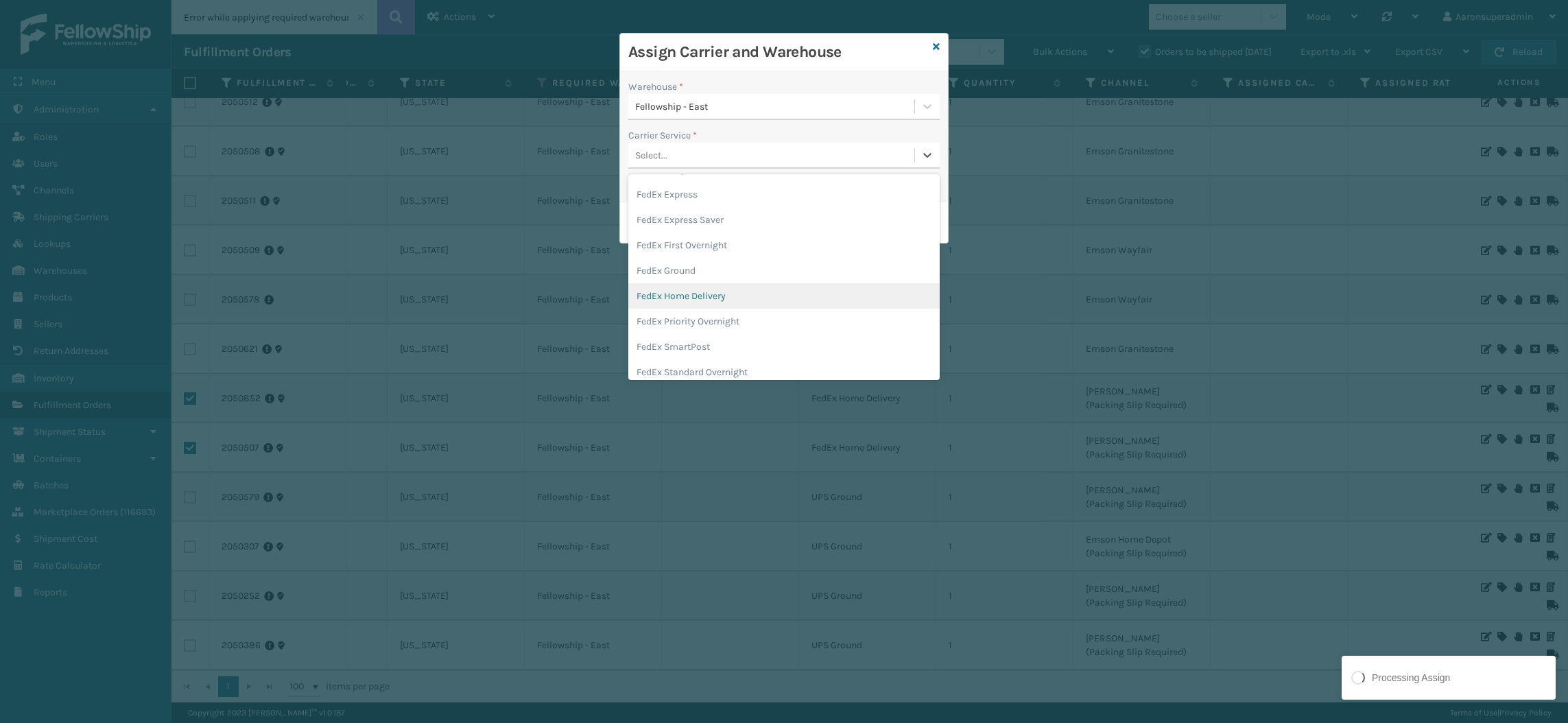
click at [699, 295] on div "FedEx Home Delivery" at bounding box center [784, 296] width 311 height 25
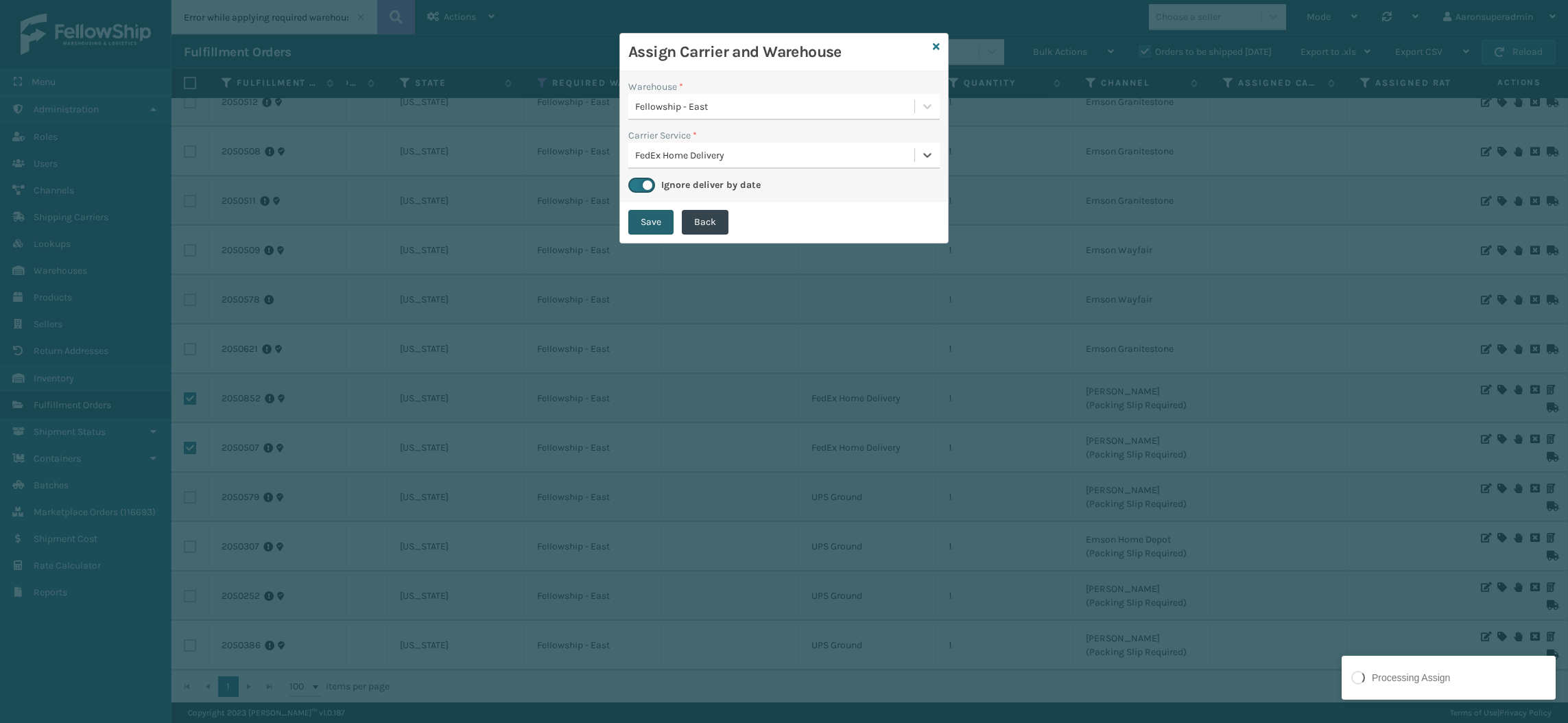
click at [649, 222] on button "Save" at bounding box center [650, 222] width 45 height 25
checkbox input "false"
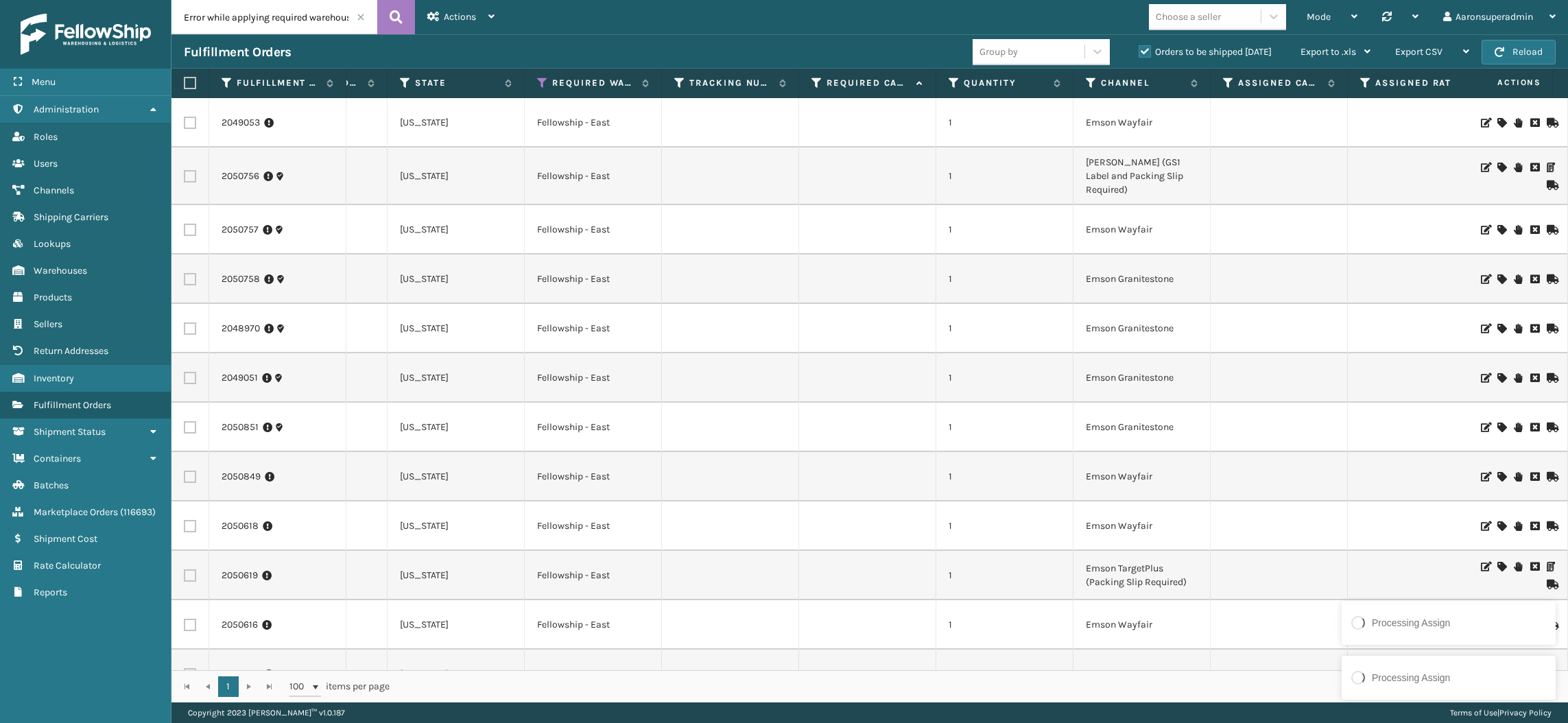
click at [1497, 122] on icon at bounding box center [1501, 123] width 8 height 10
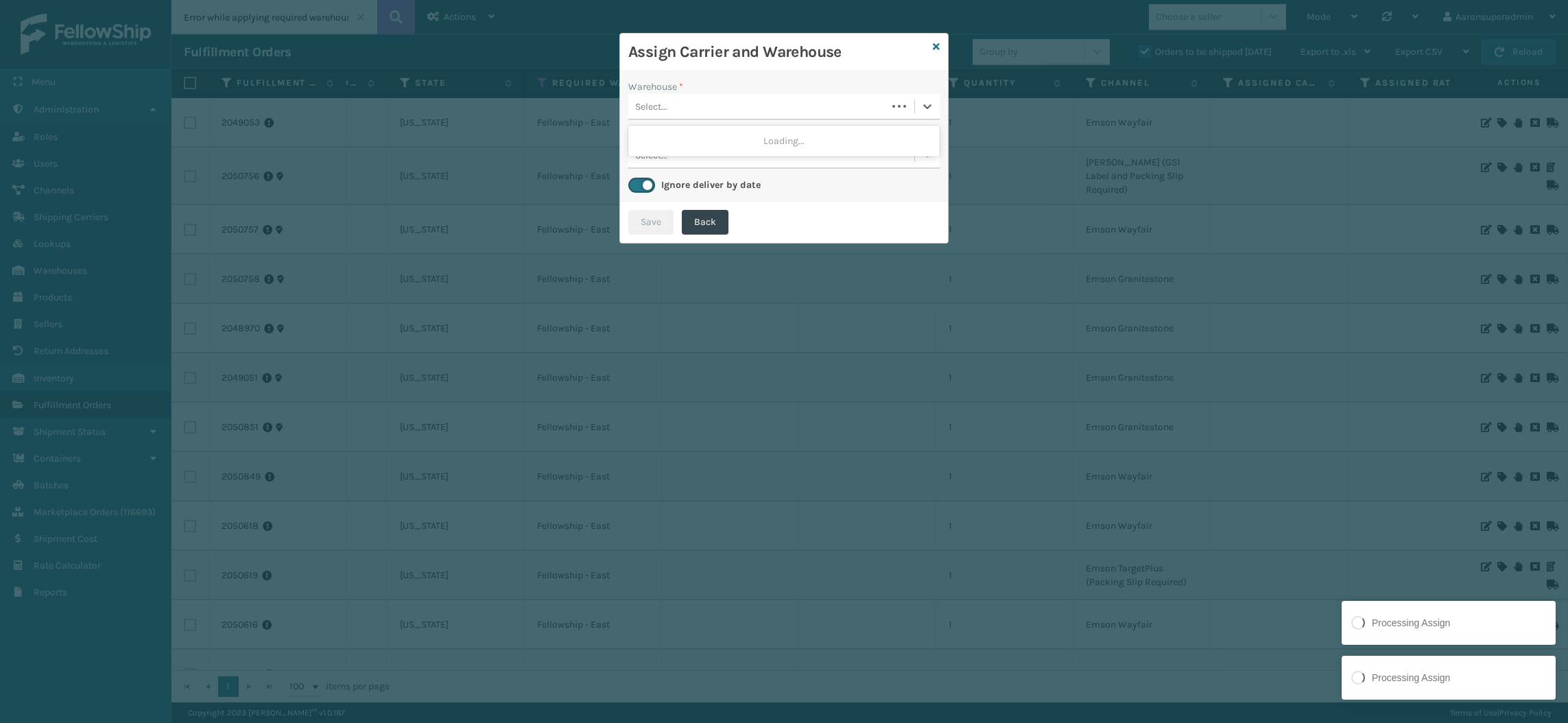
click at [758, 105] on div "Select..." at bounding box center [757, 106] width 259 height 23
click at [719, 142] on div "Fellowship - East" at bounding box center [784, 140] width 311 height 25
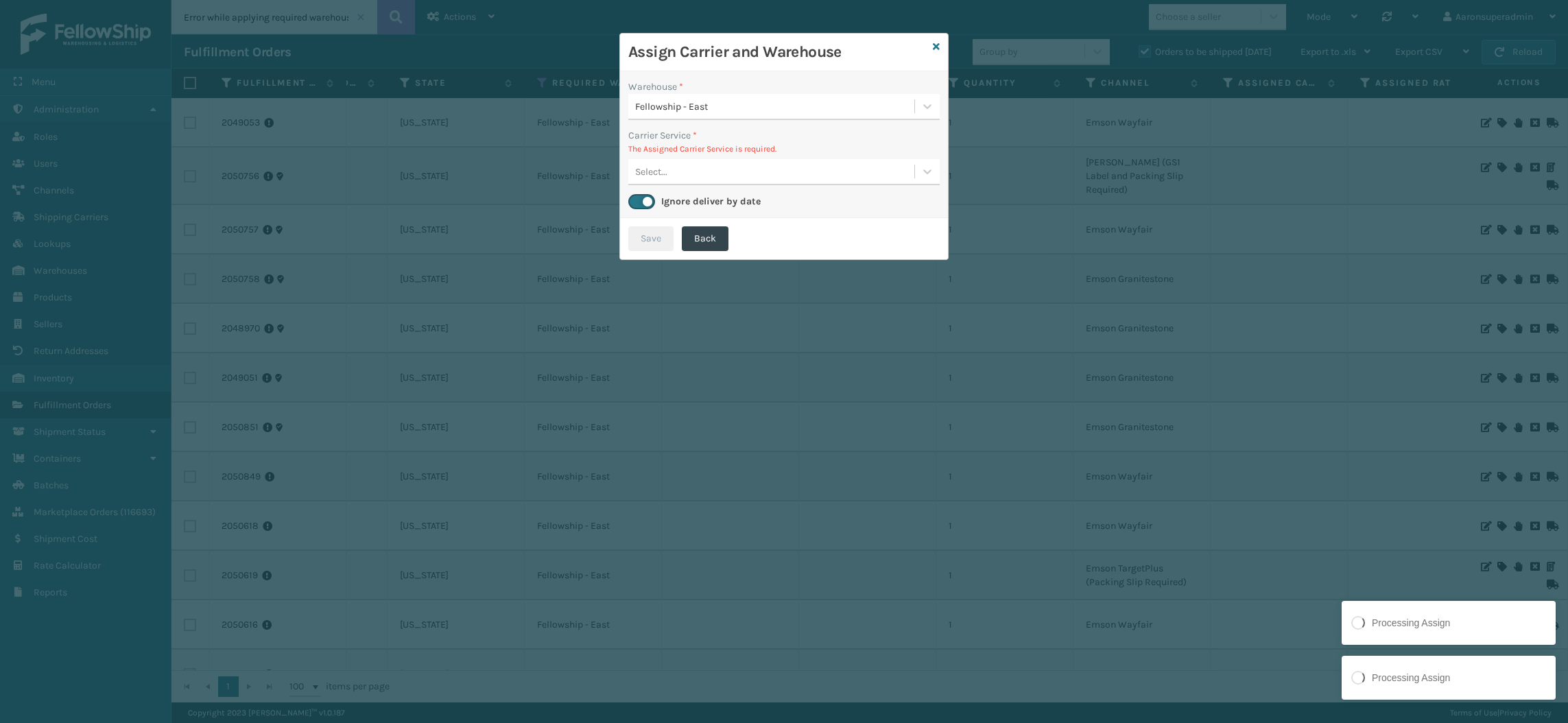
click at [655, 171] on div "Select..." at bounding box center [651, 172] width 32 height 14
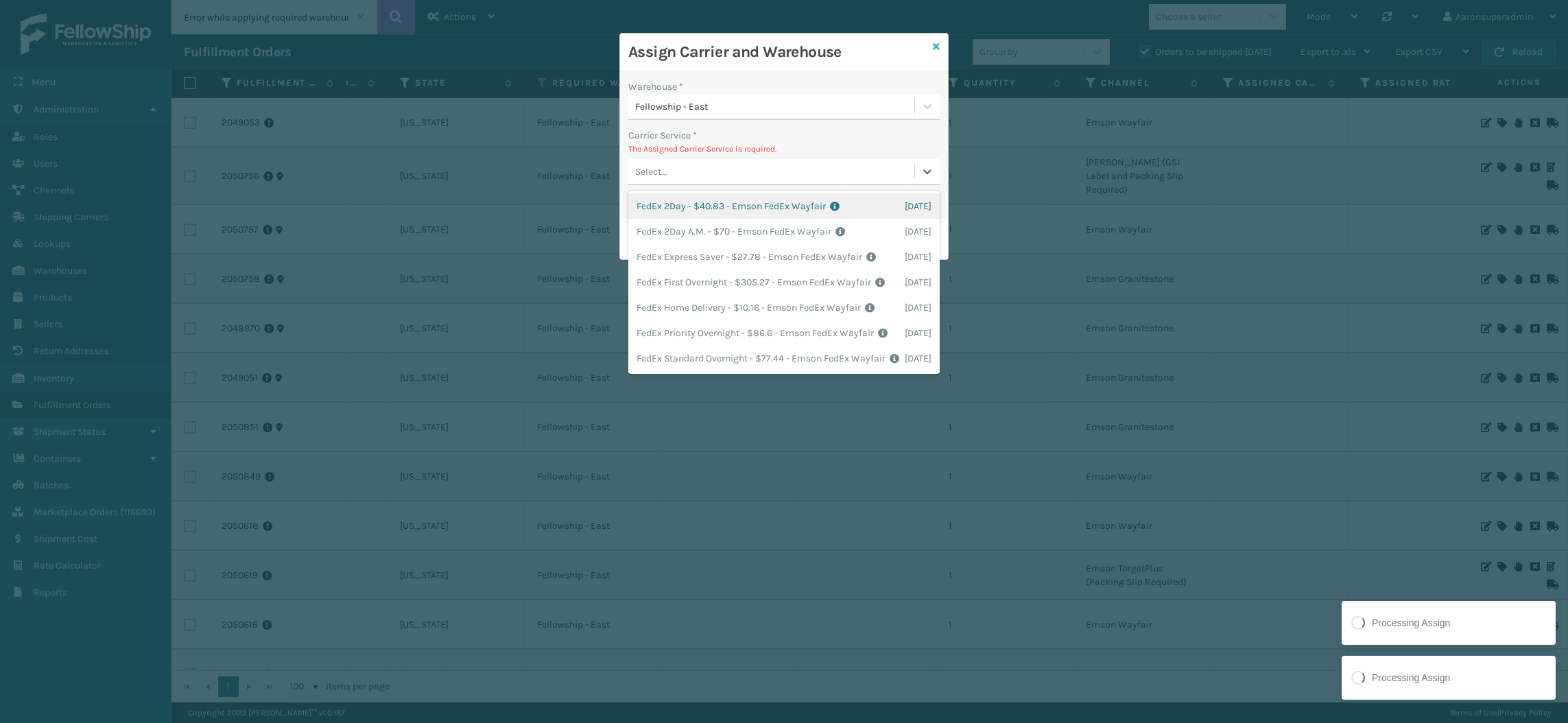
click at [933, 45] on icon at bounding box center [935, 47] width 7 height 10
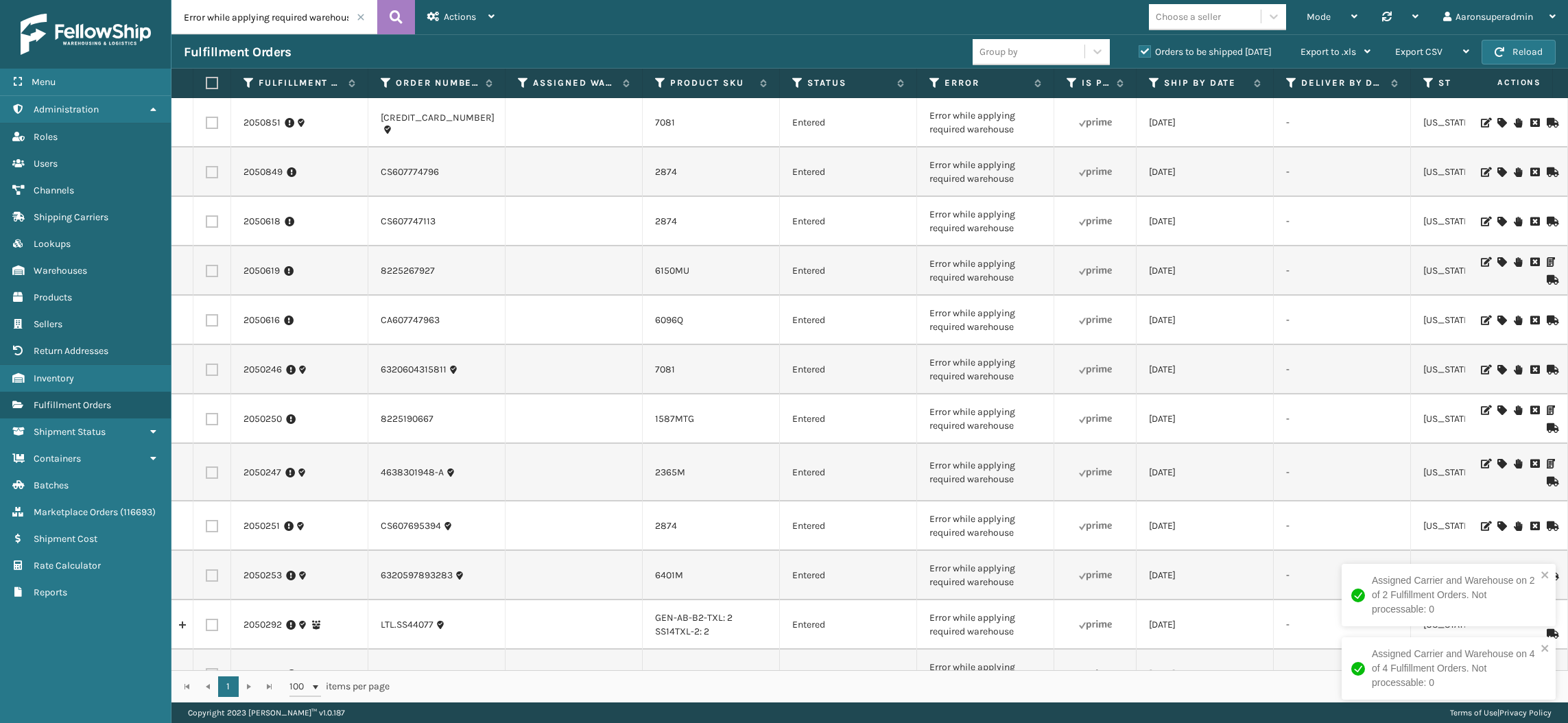
click at [1497, 320] on icon at bounding box center [1501, 321] width 8 height 10
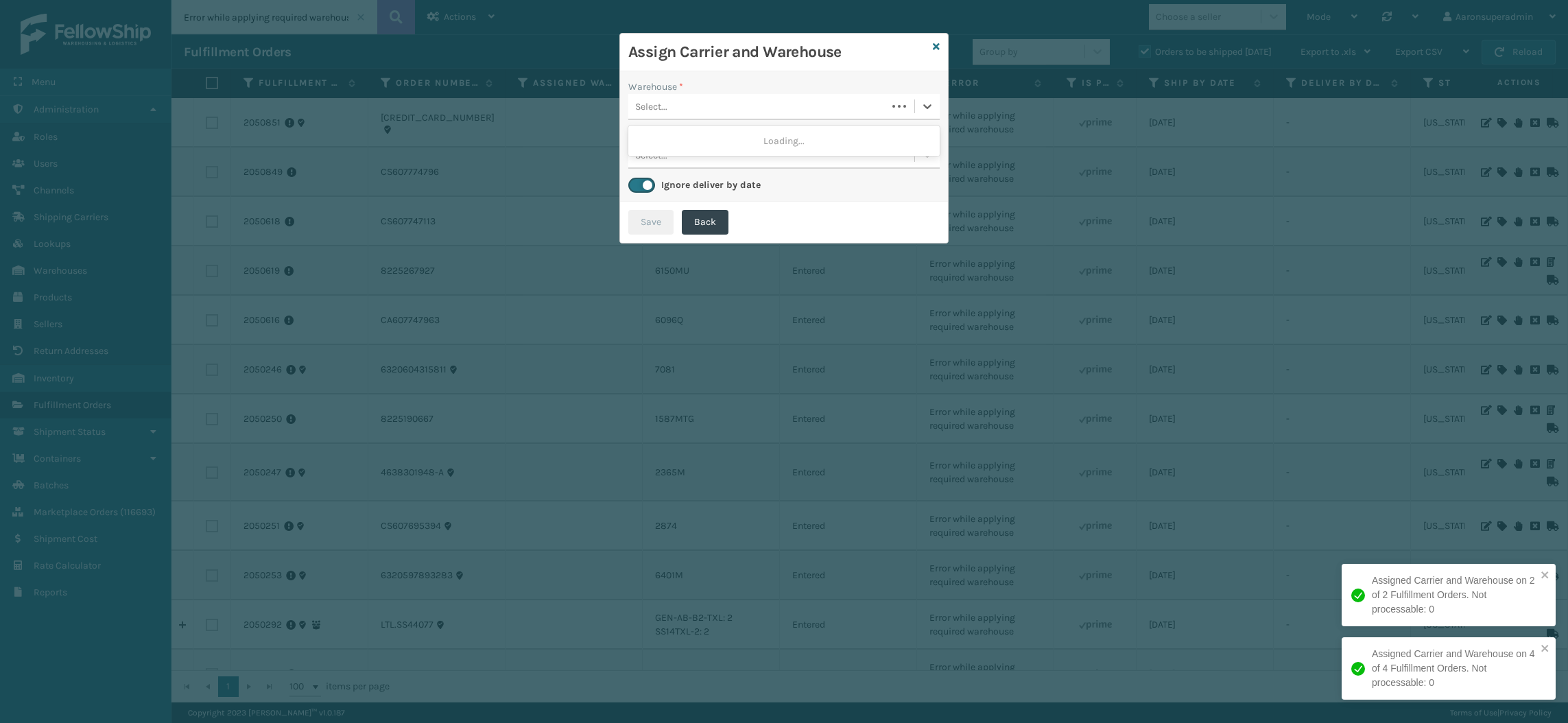
click at [694, 94] on div "Select..." at bounding box center [784, 107] width 311 height 26
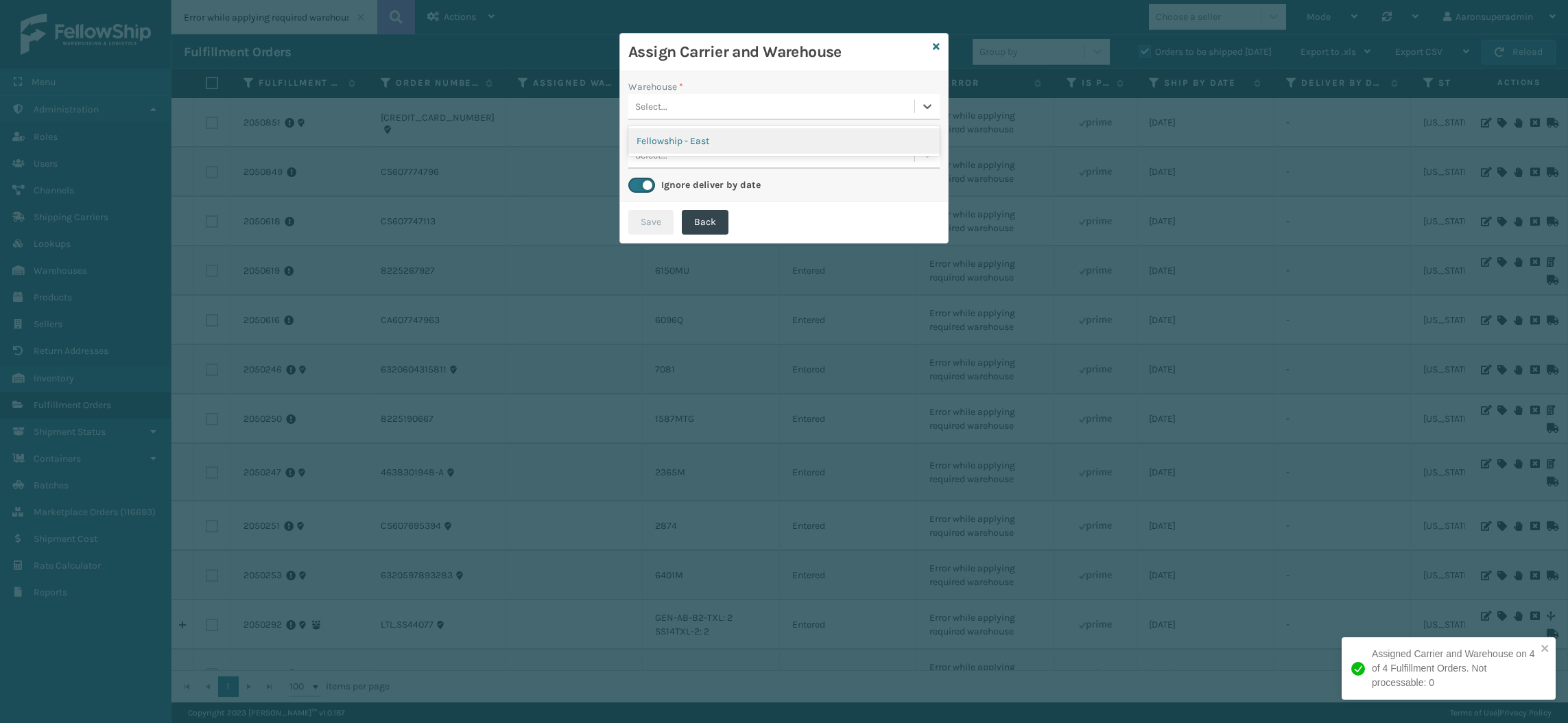
click at [680, 138] on div "Fellowship - East" at bounding box center [784, 140] width 311 height 25
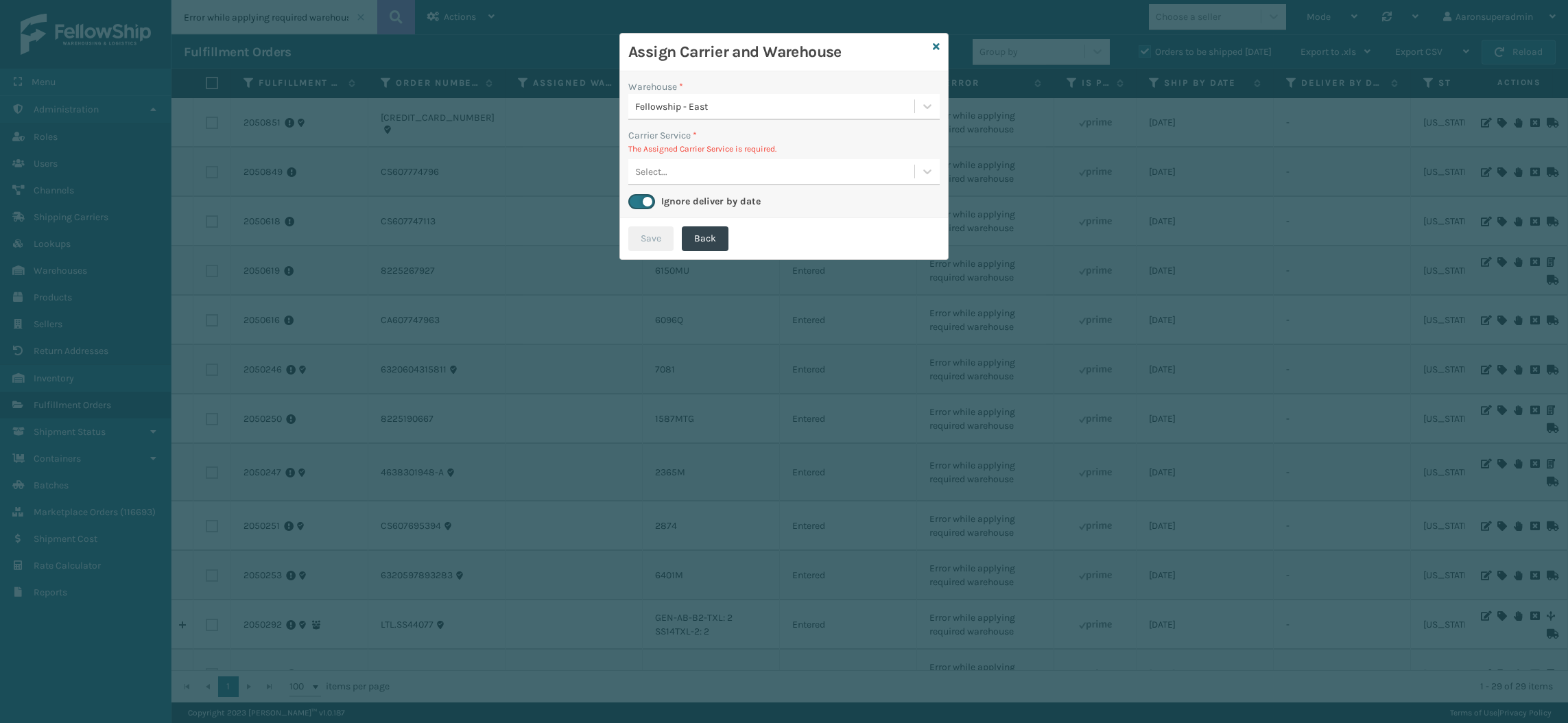
click at [648, 167] on div "Select..." at bounding box center [651, 172] width 32 height 14
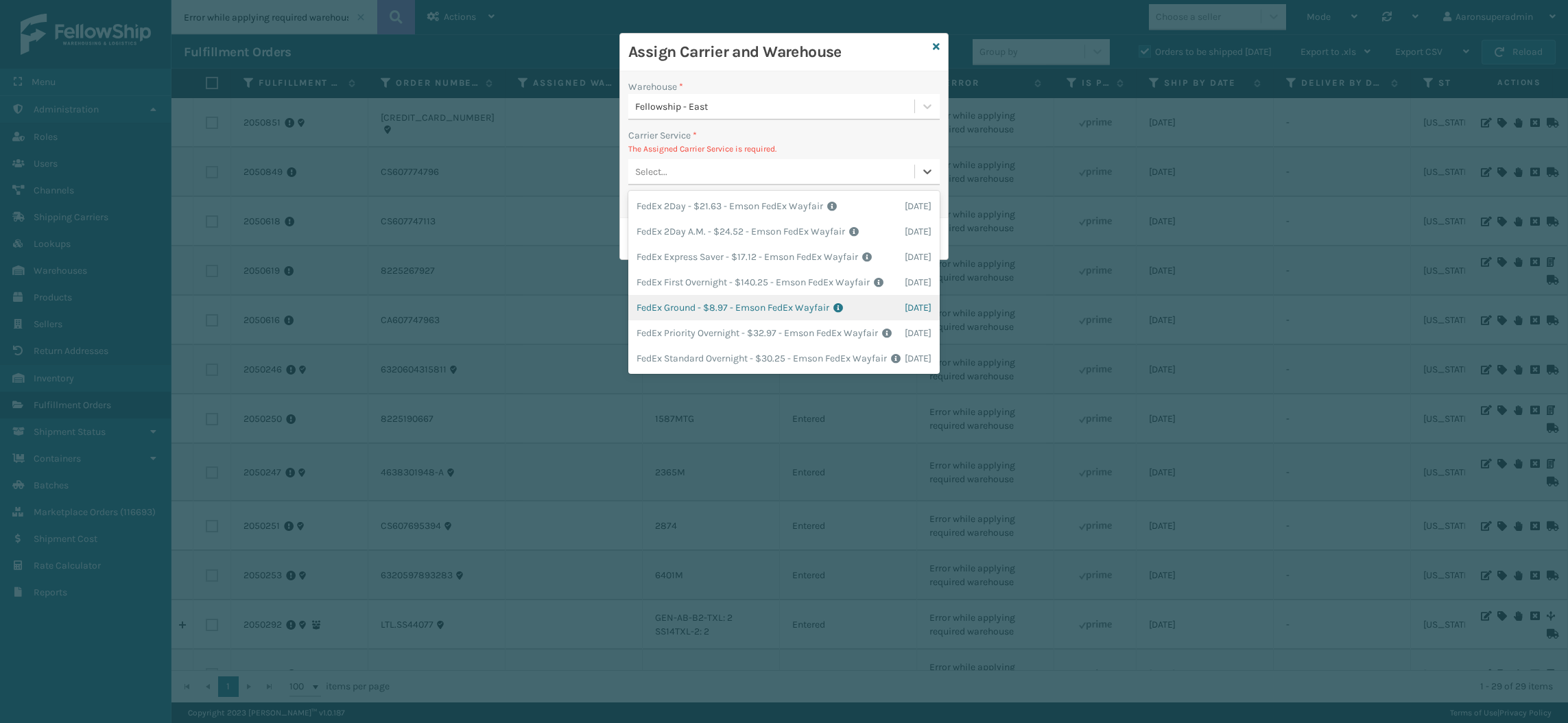
click at [709, 321] on div "FedEx Ground - $8.97 - Emson FedEx Wayfair Shipping Cost $8.97 Surplus Cost $0 …" at bounding box center [784, 307] width 311 height 25
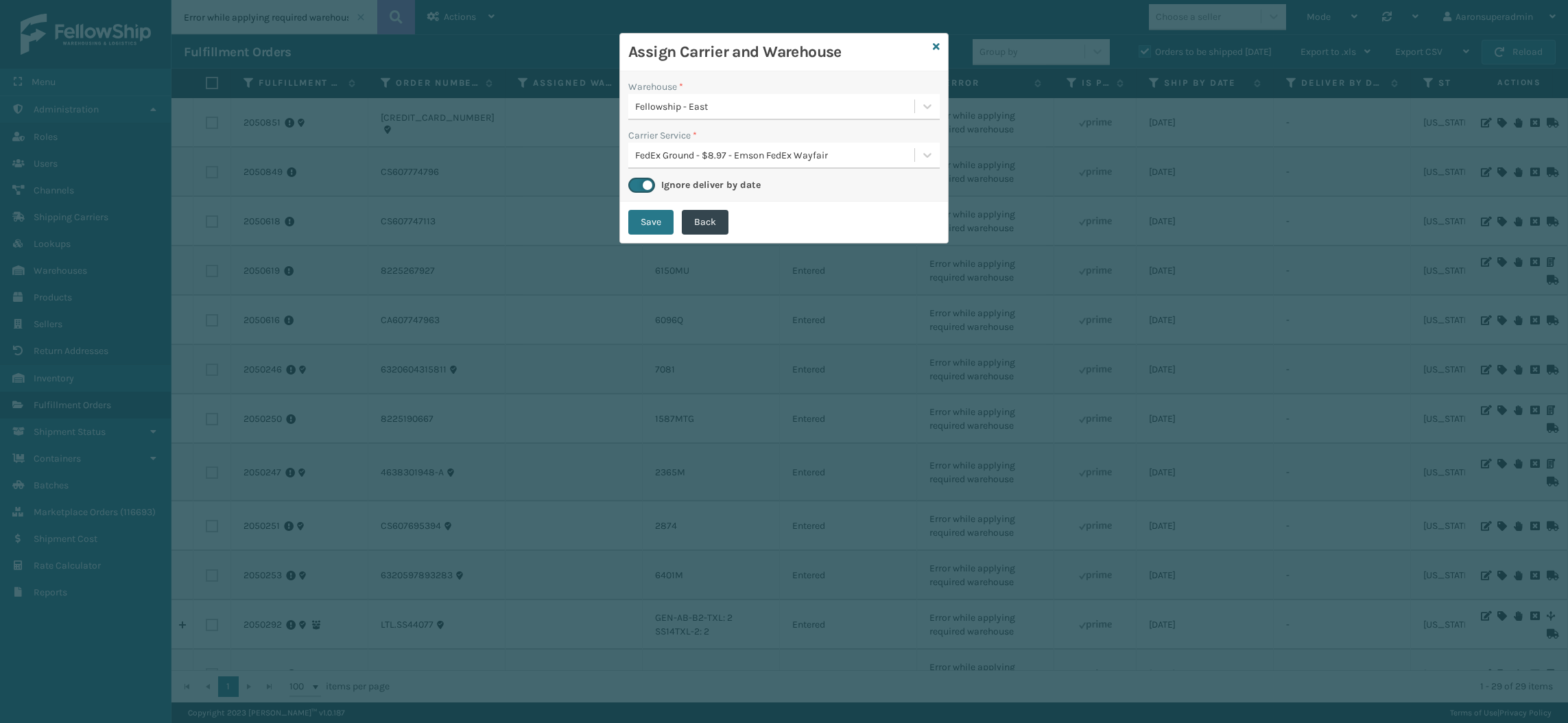
click at [652, 234] on button "Save" at bounding box center [650, 222] width 45 height 25
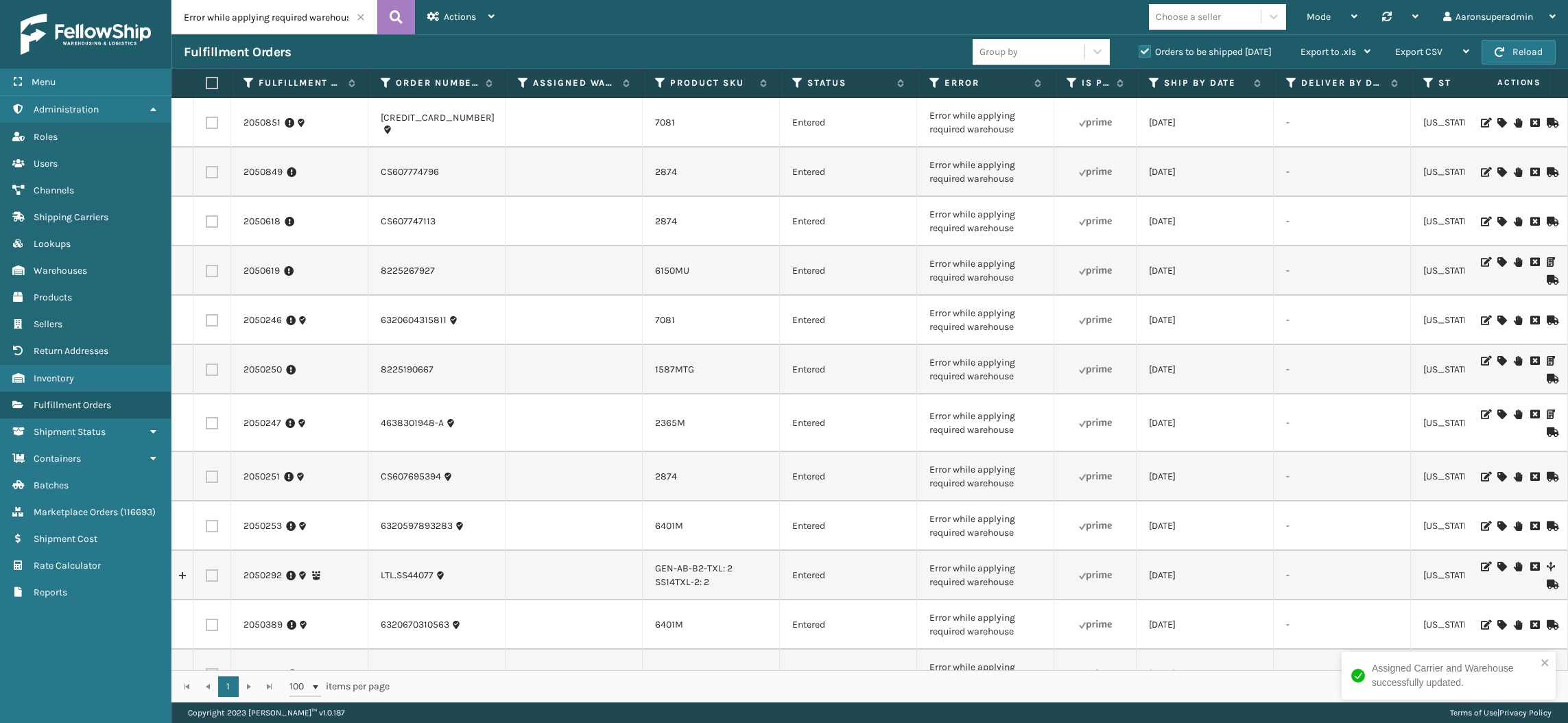
click at [1497, 413] on icon at bounding box center [1501, 414] width 8 height 10
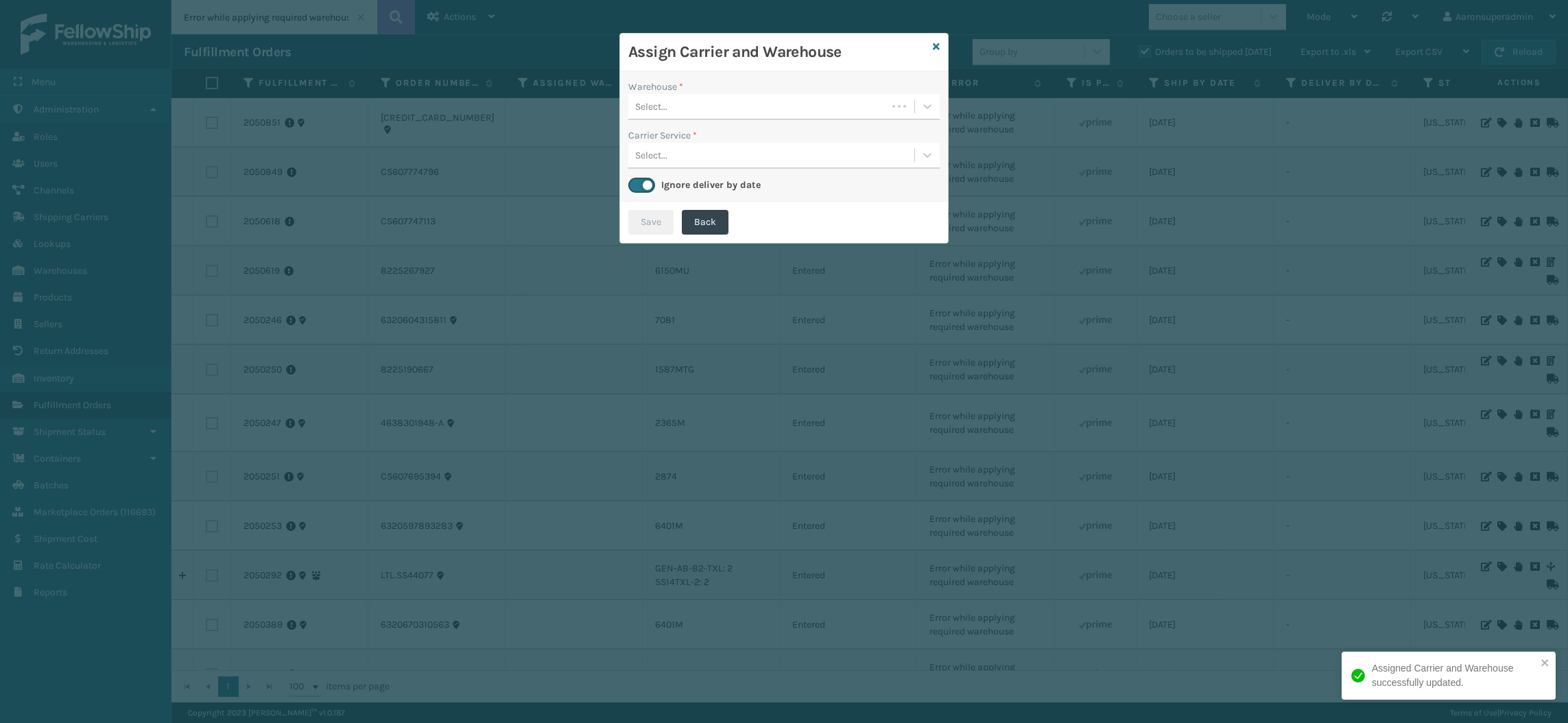
click at [686, 113] on div "Select..." at bounding box center [757, 106] width 259 height 23
click at [698, 144] on div "Fellowship - East" at bounding box center [784, 140] width 311 height 25
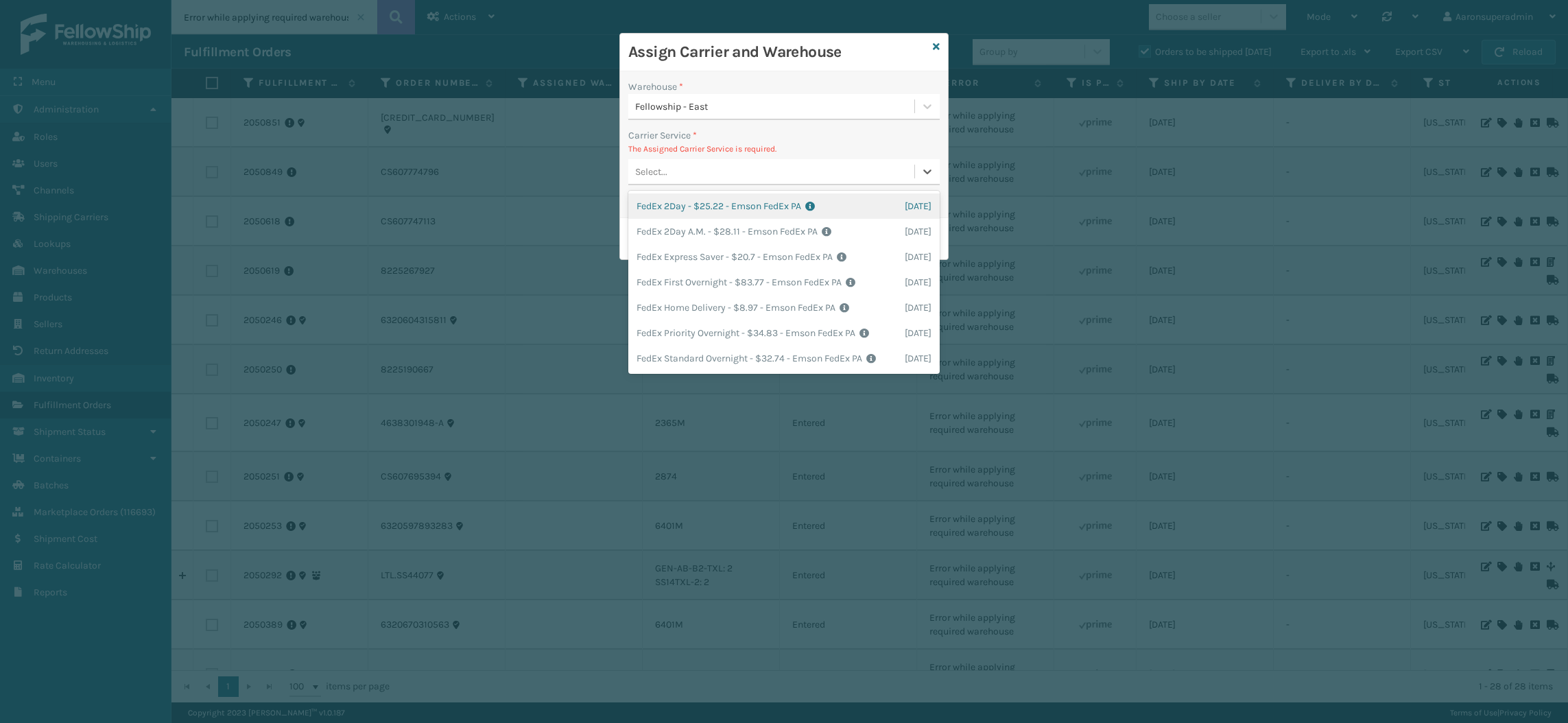
click at [670, 176] on div "Select..." at bounding box center [771, 172] width 285 height 23
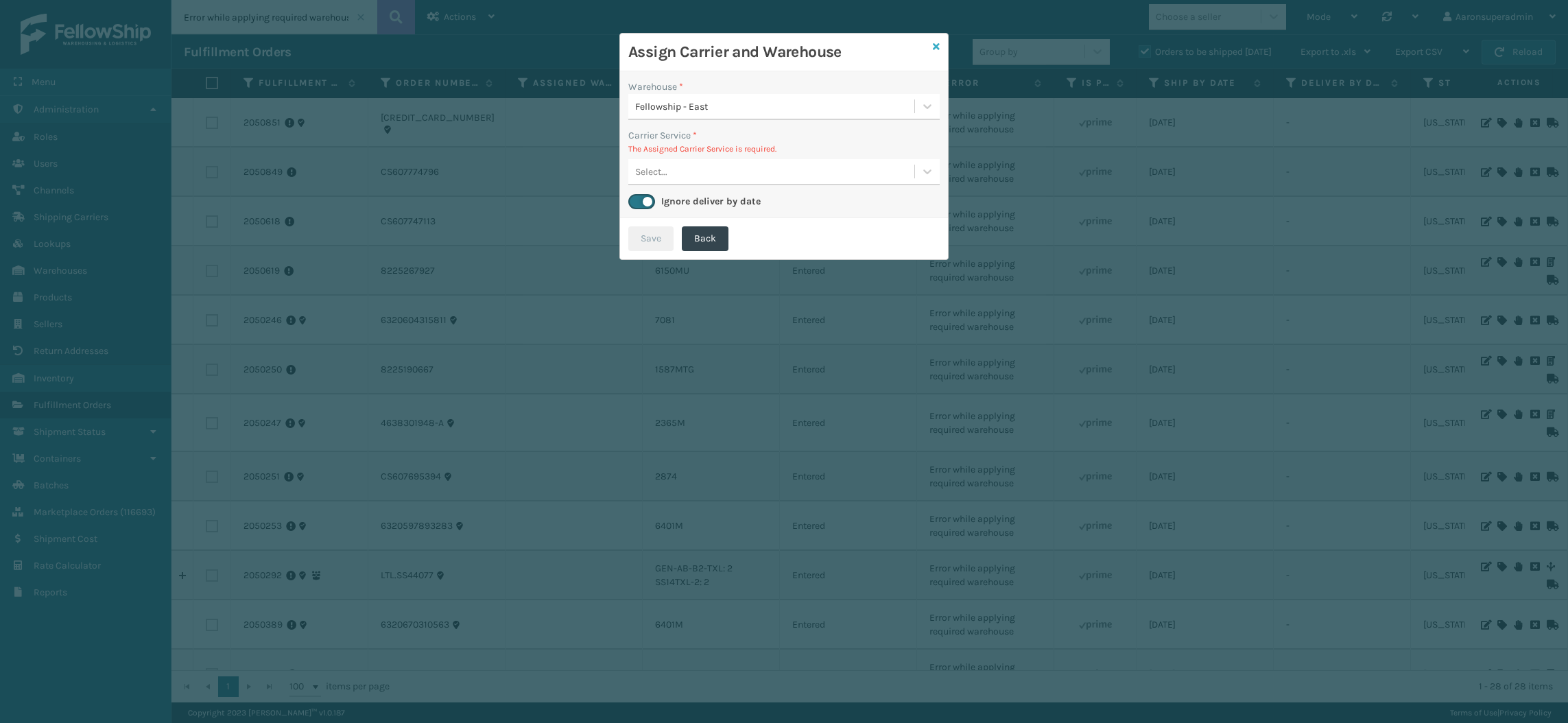
click at [937, 41] on link at bounding box center [935, 47] width 7 height 14
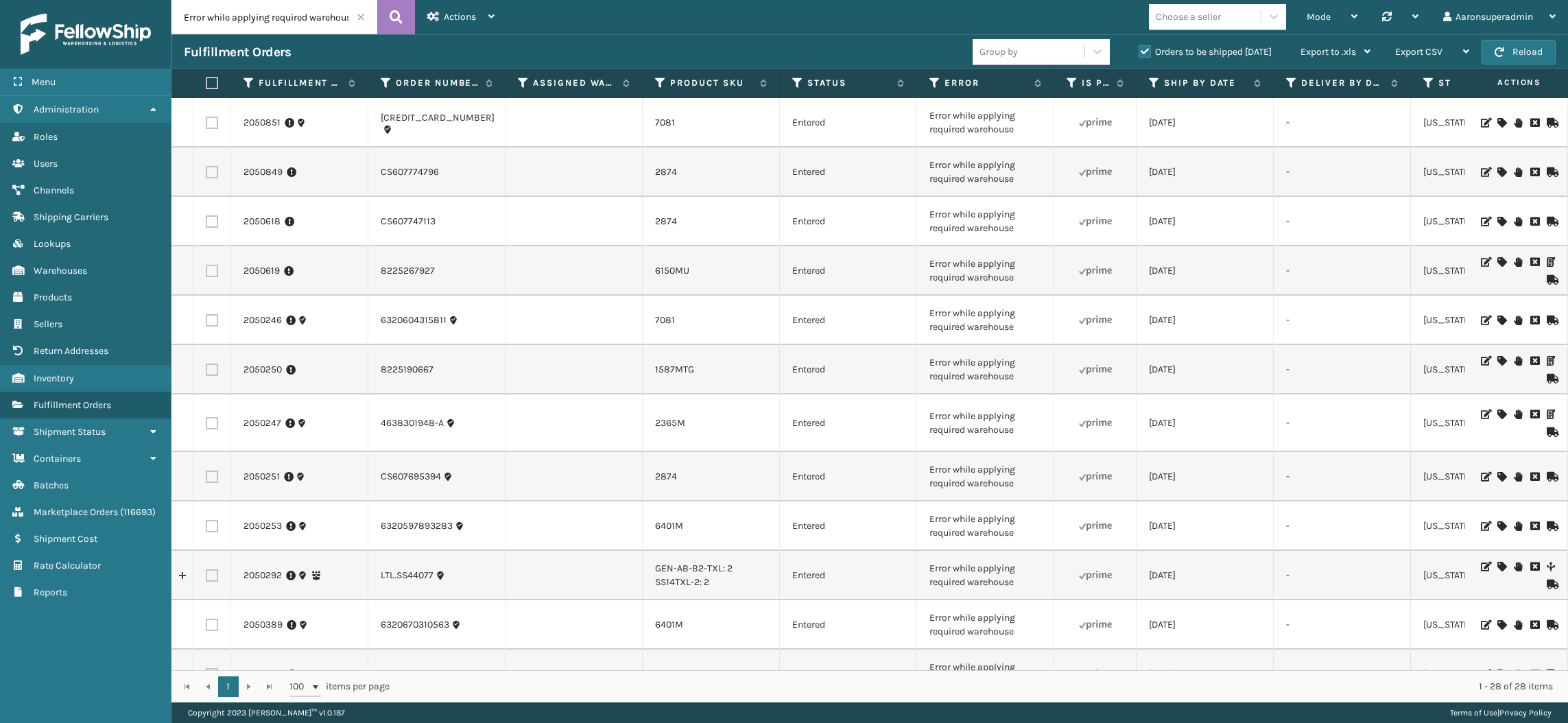
click at [207, 80] on label at bounding box center [210, 83] width 8 height 12
click at [207, 80] on input "checkbox" at bounding box center [206, 83] width 1 height 9
checkbox input "true"
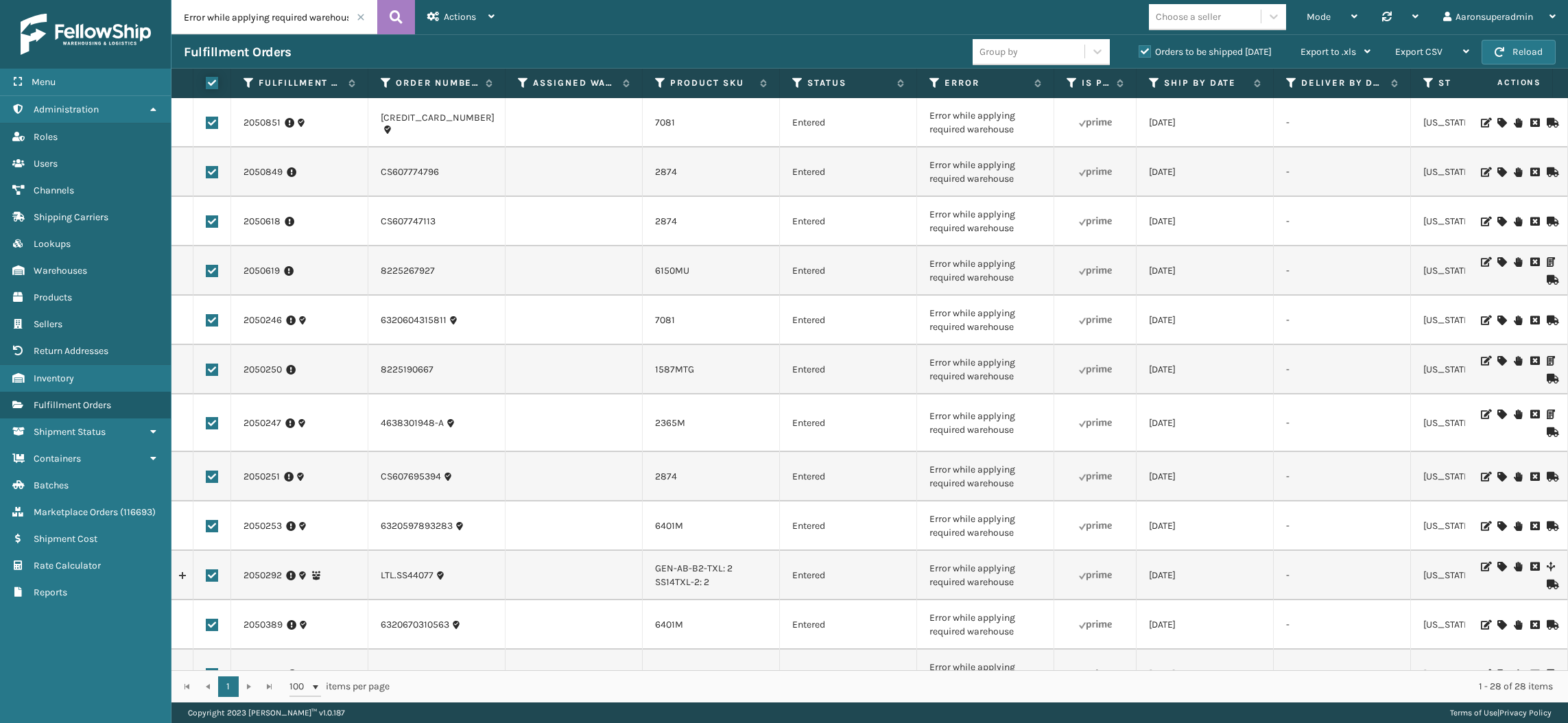
checkbox input "true"
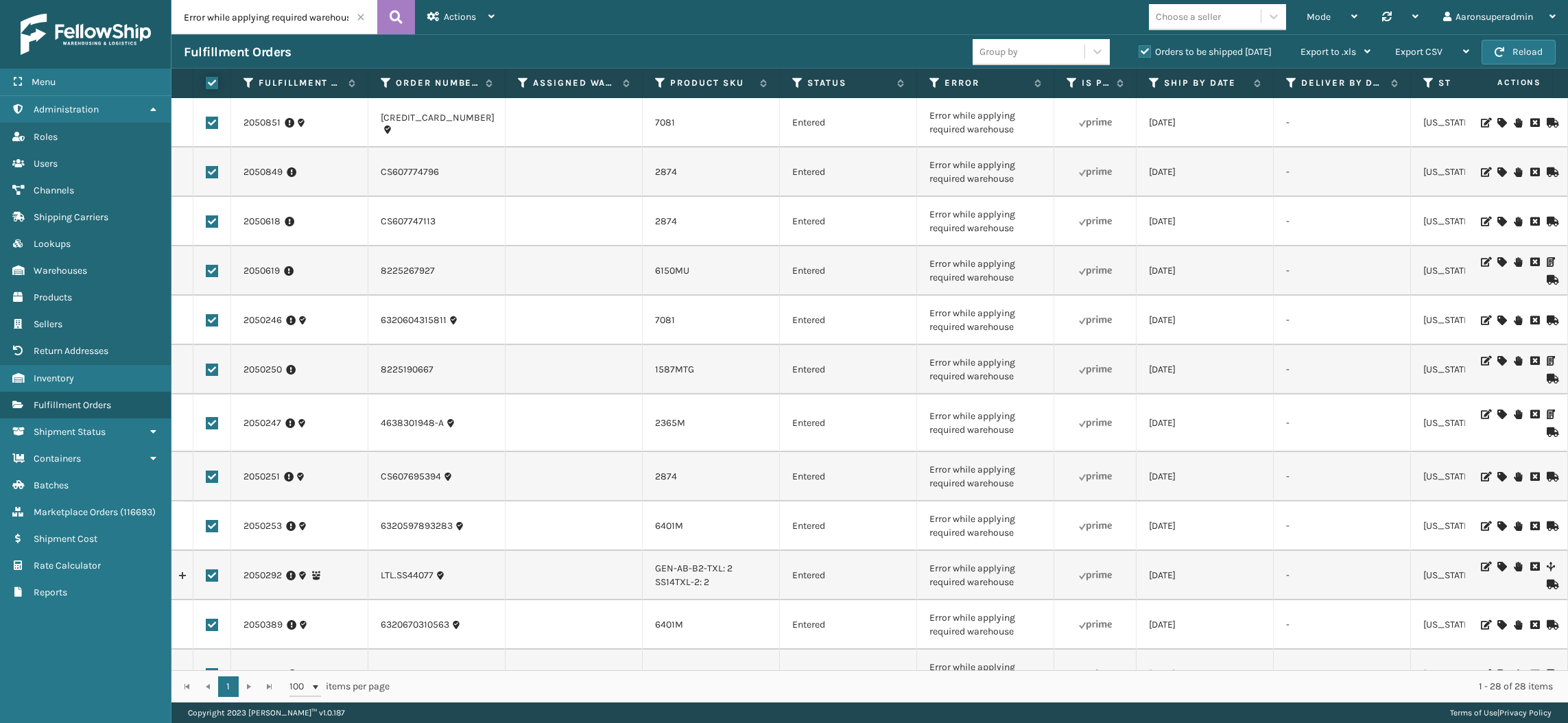
checkbox input "true"
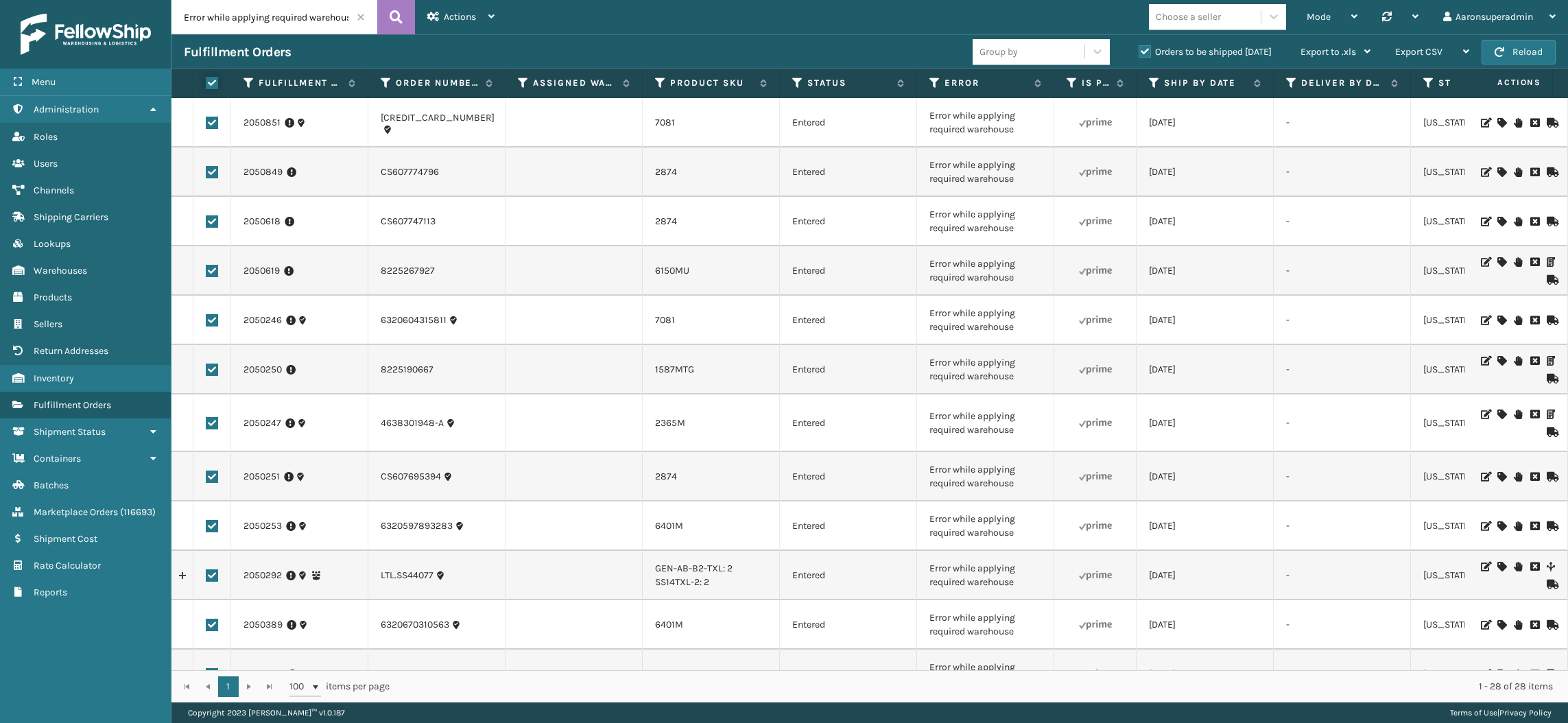
checkbox input "true"
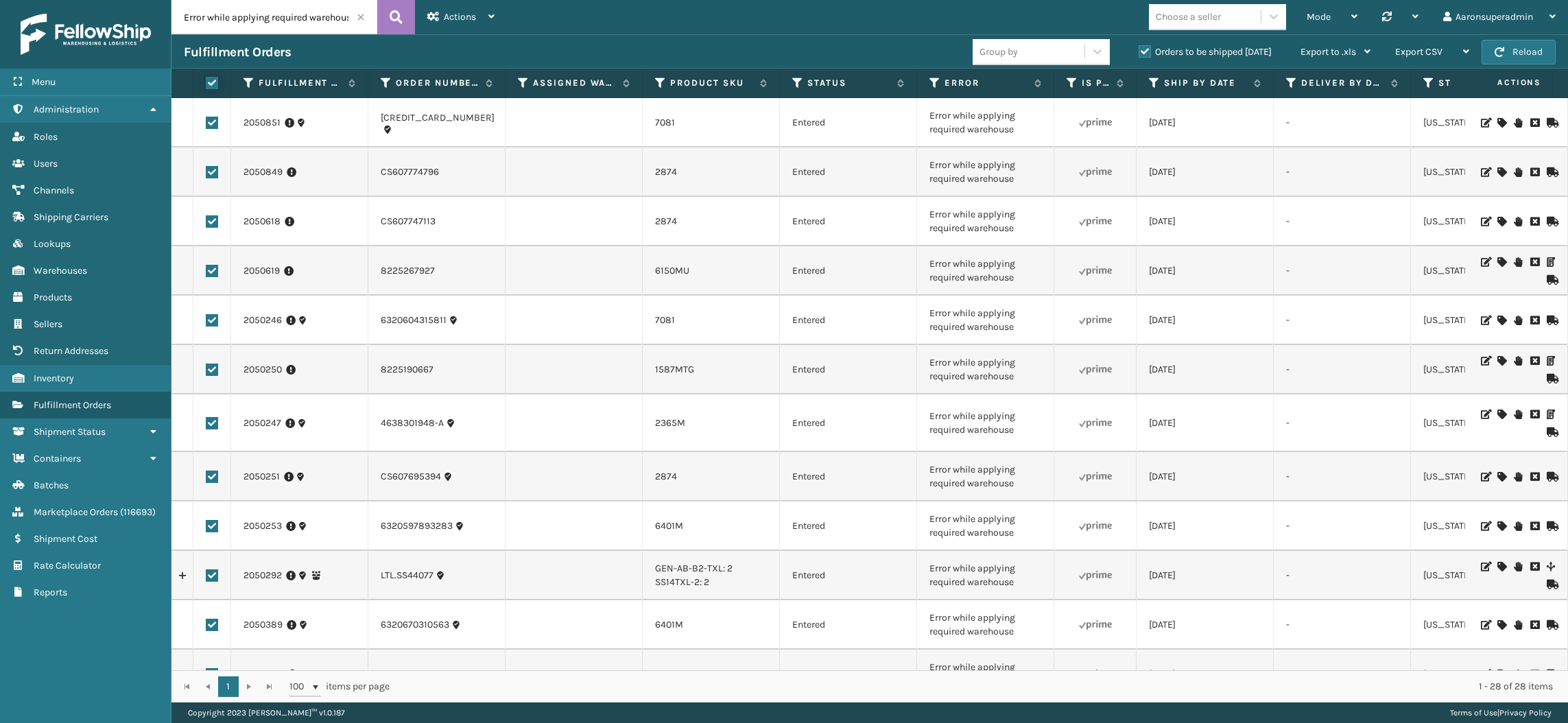
checkbox input "true"
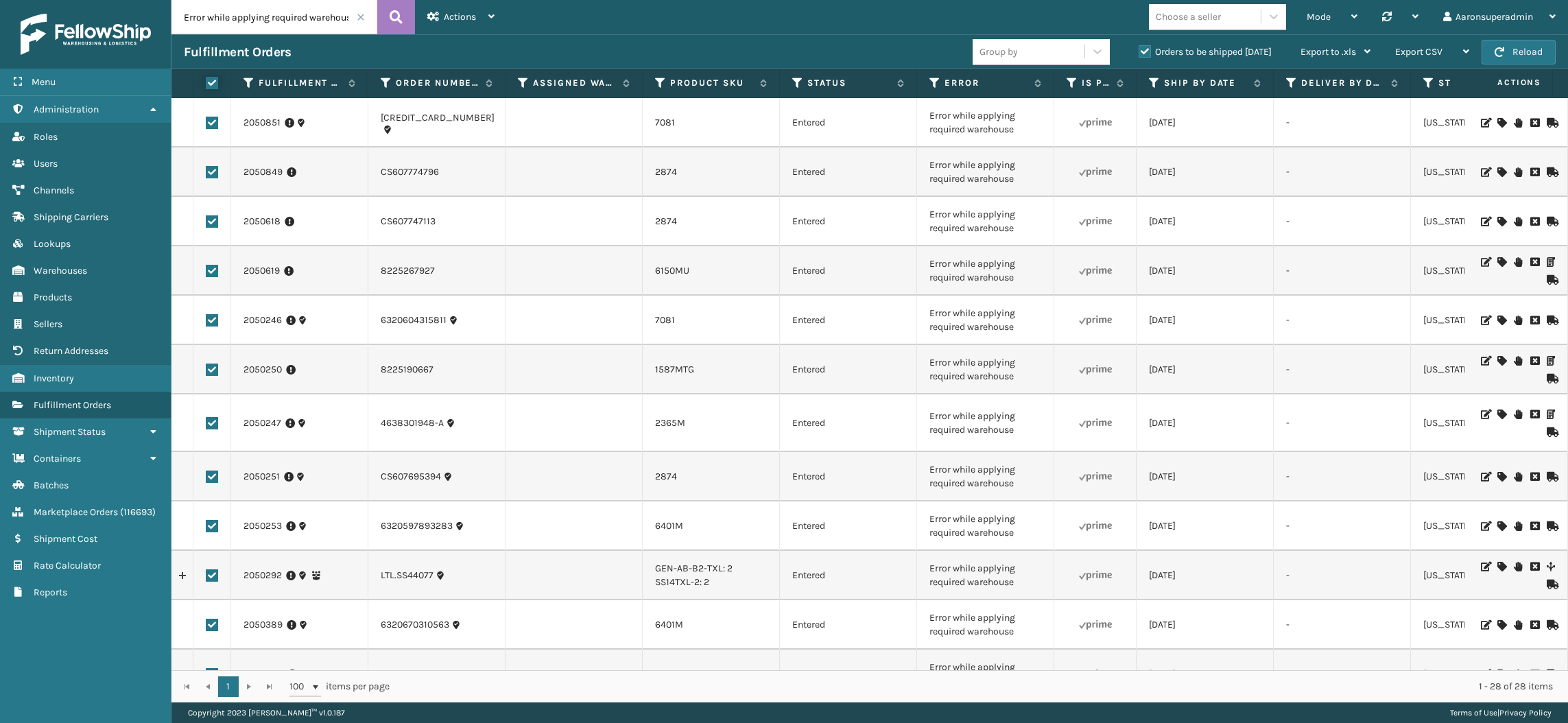
checkbox input "true"
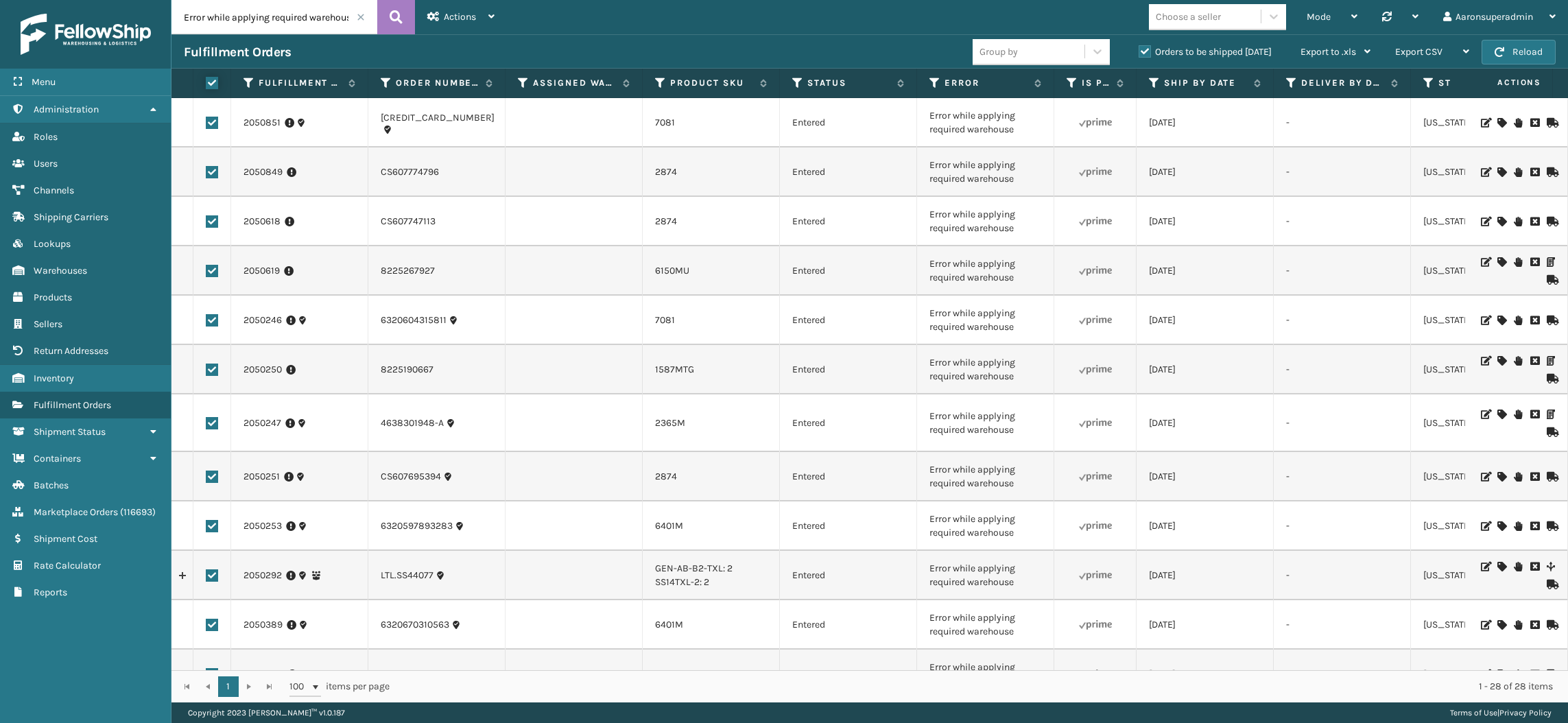
checkbox input "true"
click at [1073, 44] on div "Bulk Actions" at bounding box center [1073, 52] width 81 height 34
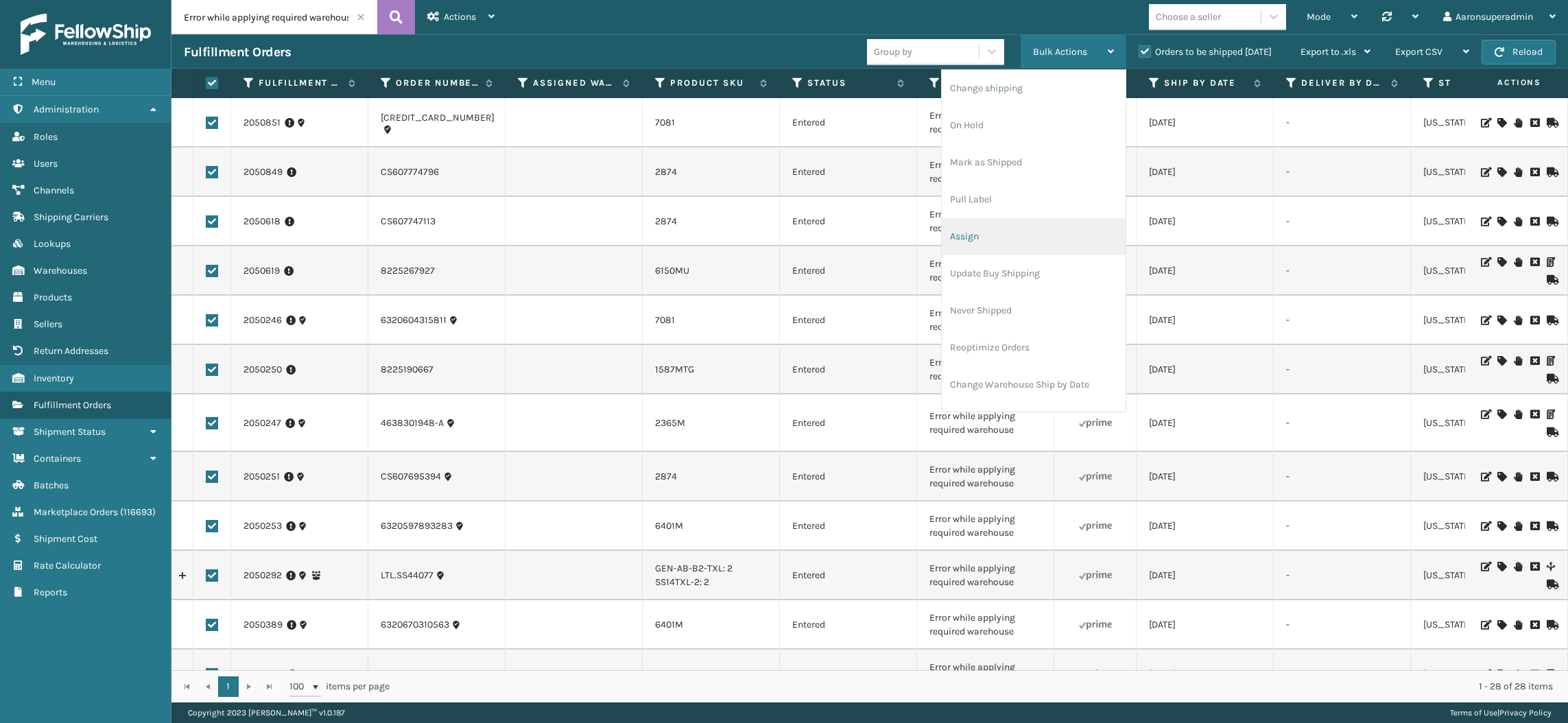
click at [972, 236] on li "Assign" at bounding box center [1033, 236] width 184 height 37
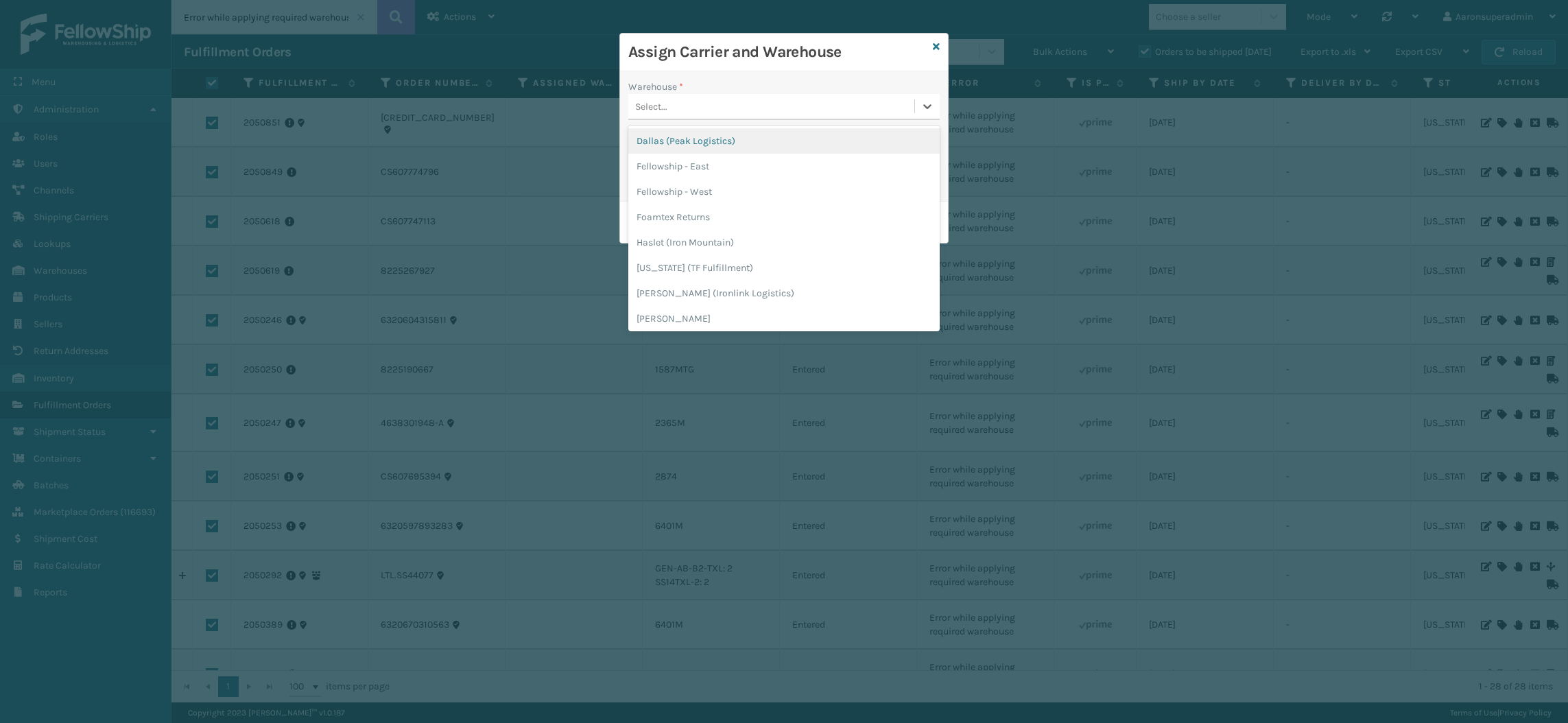
click at [668, 102] on div "Select..." at bounding box center [771, 106] width 285 height 23
click at [677, 169] on div "Fellowship - East" at bounding box center [784, 166] width 311 height 25
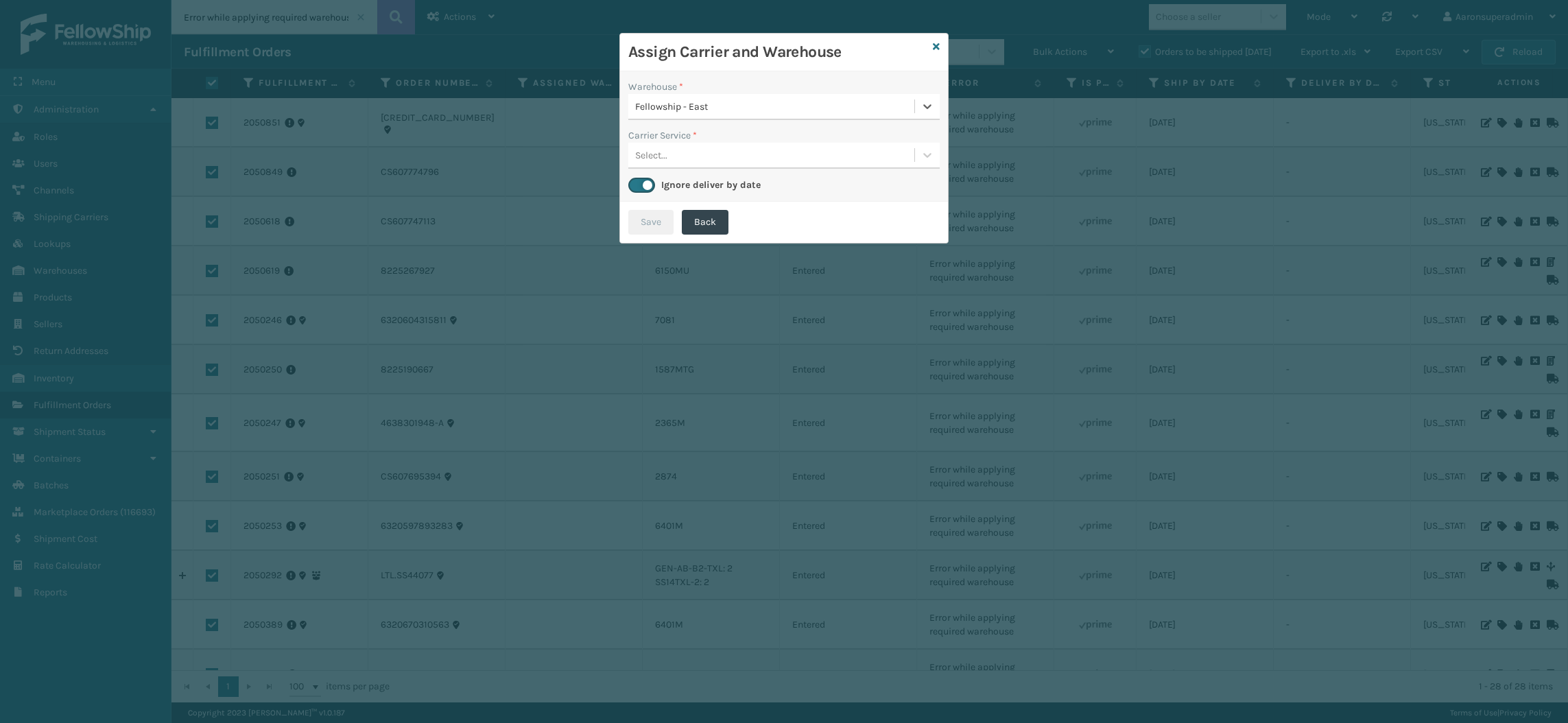
click at [665, 153] on div "Select..." at bounding box center [651, 155] width 32 height 14
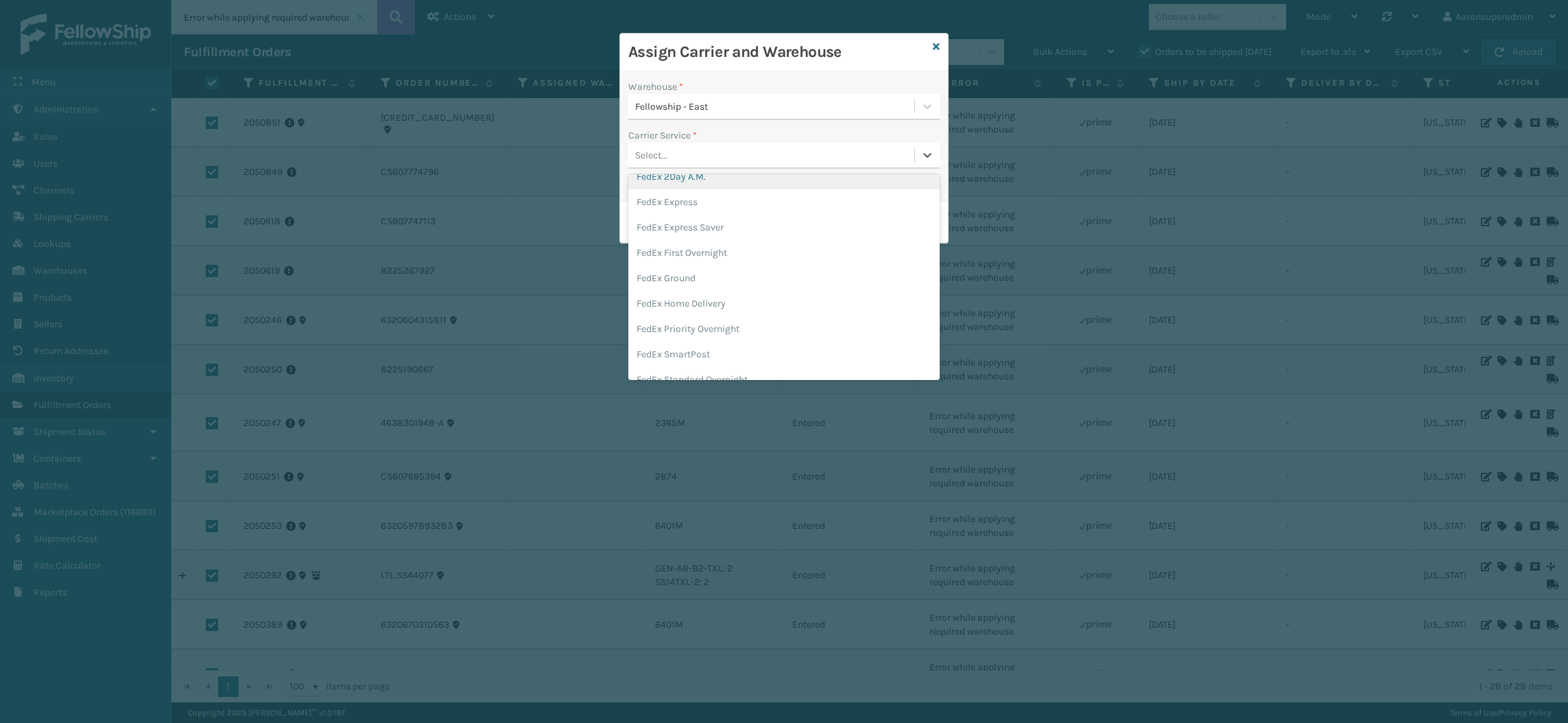
scroll to position [95, 0]
click at [688, 292] on div "FedEx Home Delivery" at bounding box center [784, 298] width 311 height 25
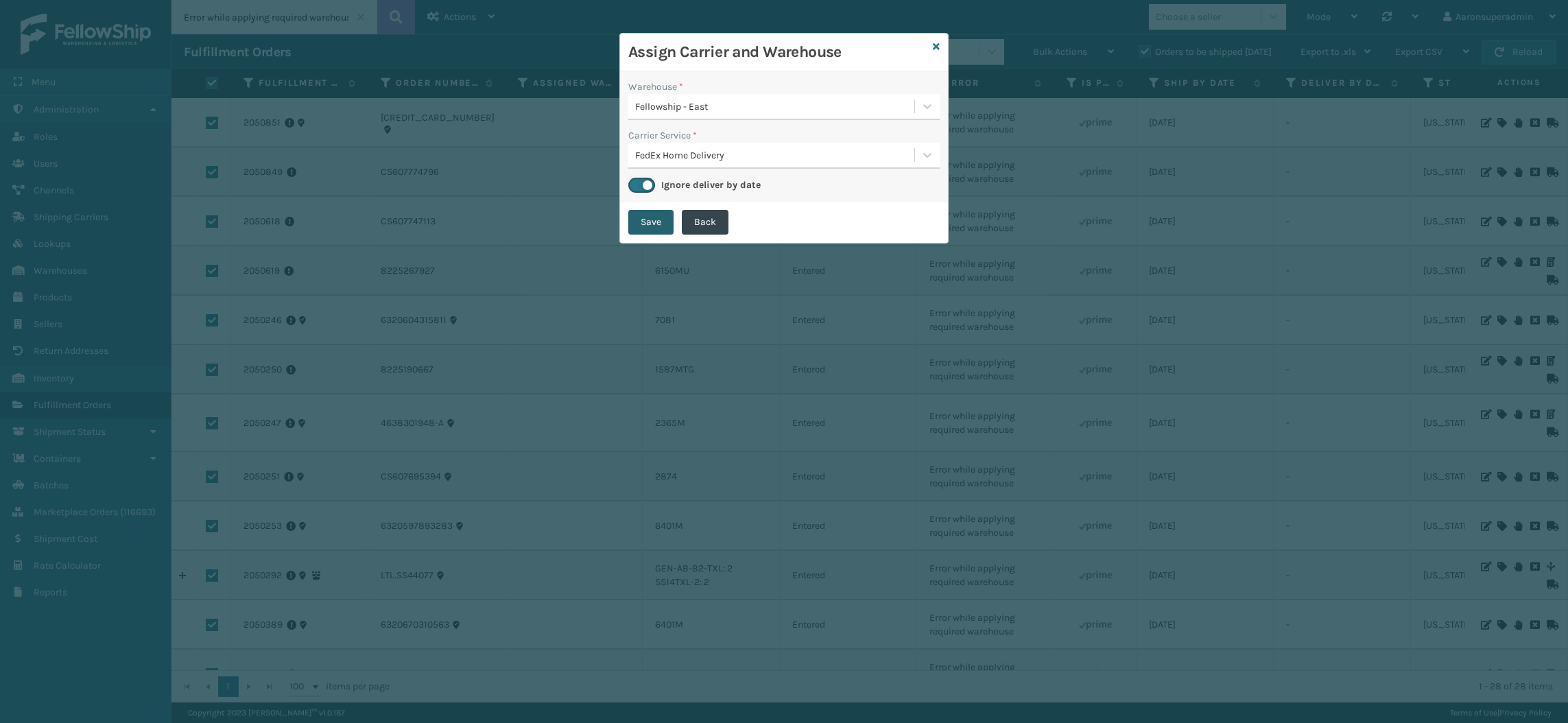
click at [651, 225] on button "Save" at bounding box center [650, 222] width 45 height 25
checkbox input "false"
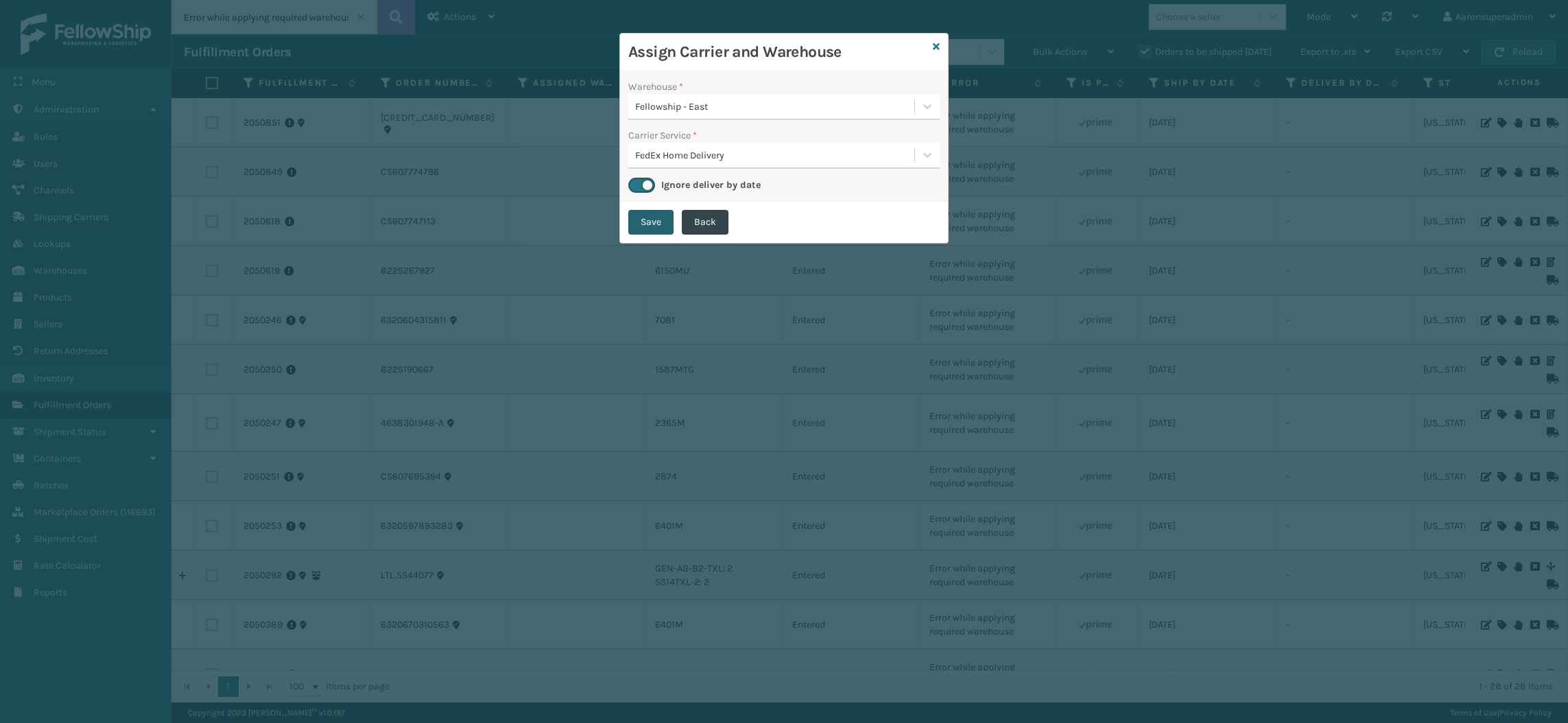
checkbox input "false"
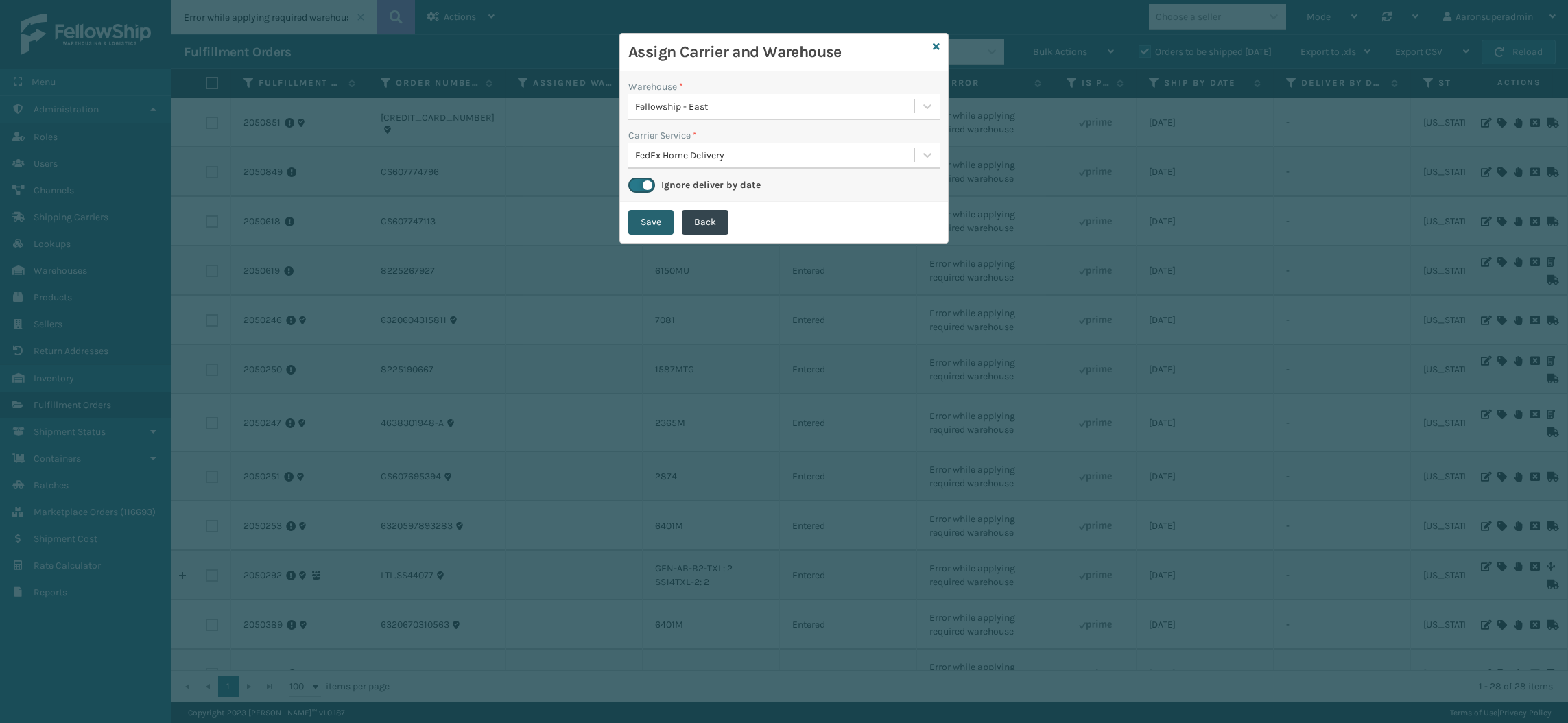
checkbox input "false"
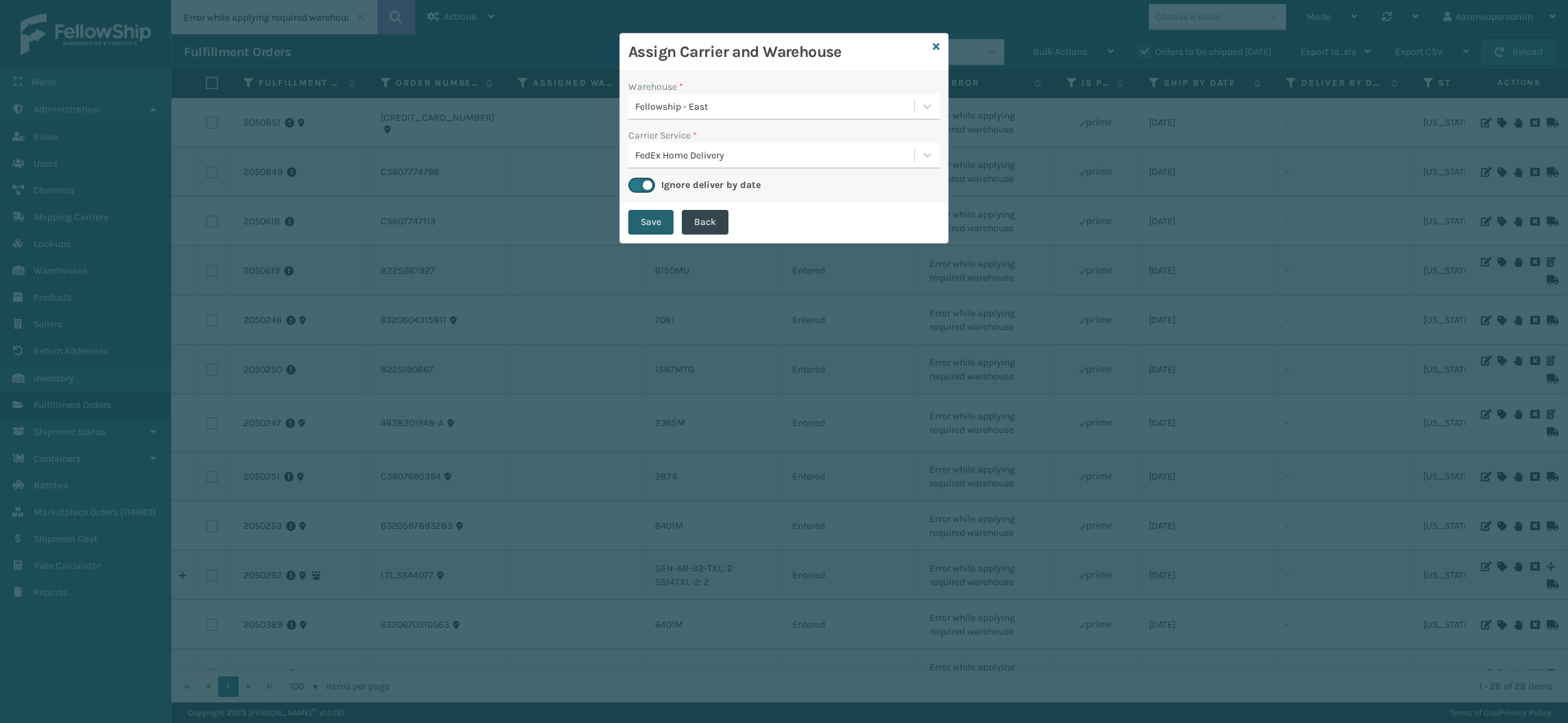
checkbox input "false"
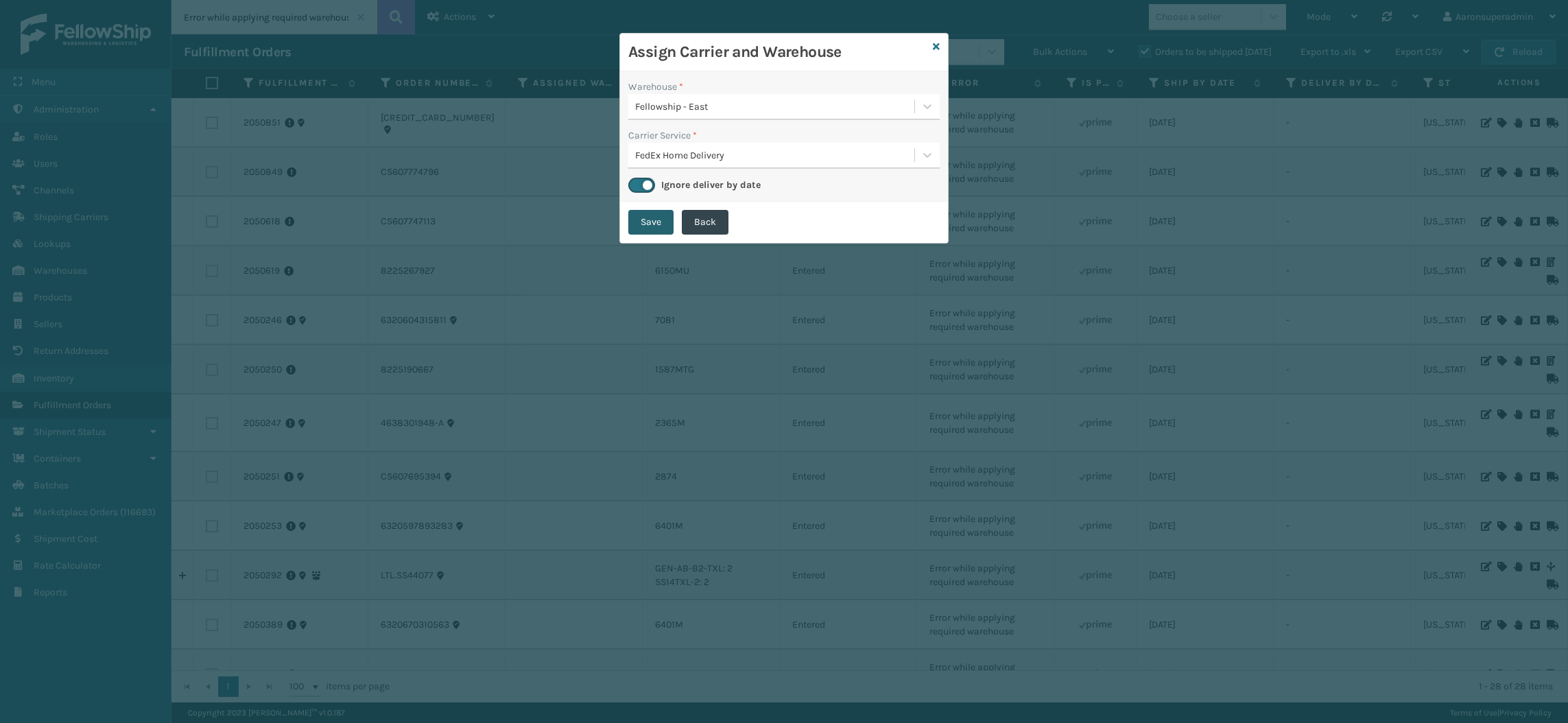
checkbox input "false"
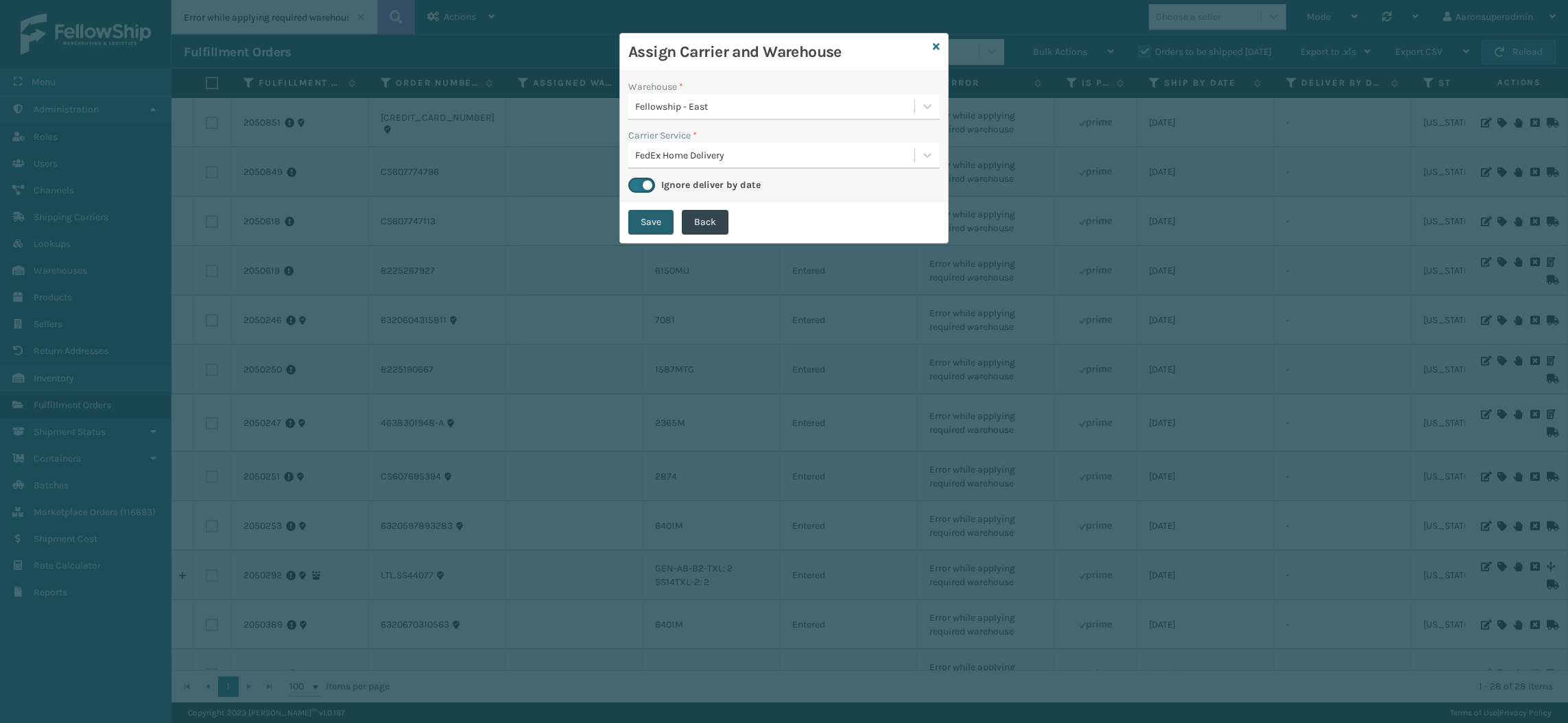
checkbox input "false"
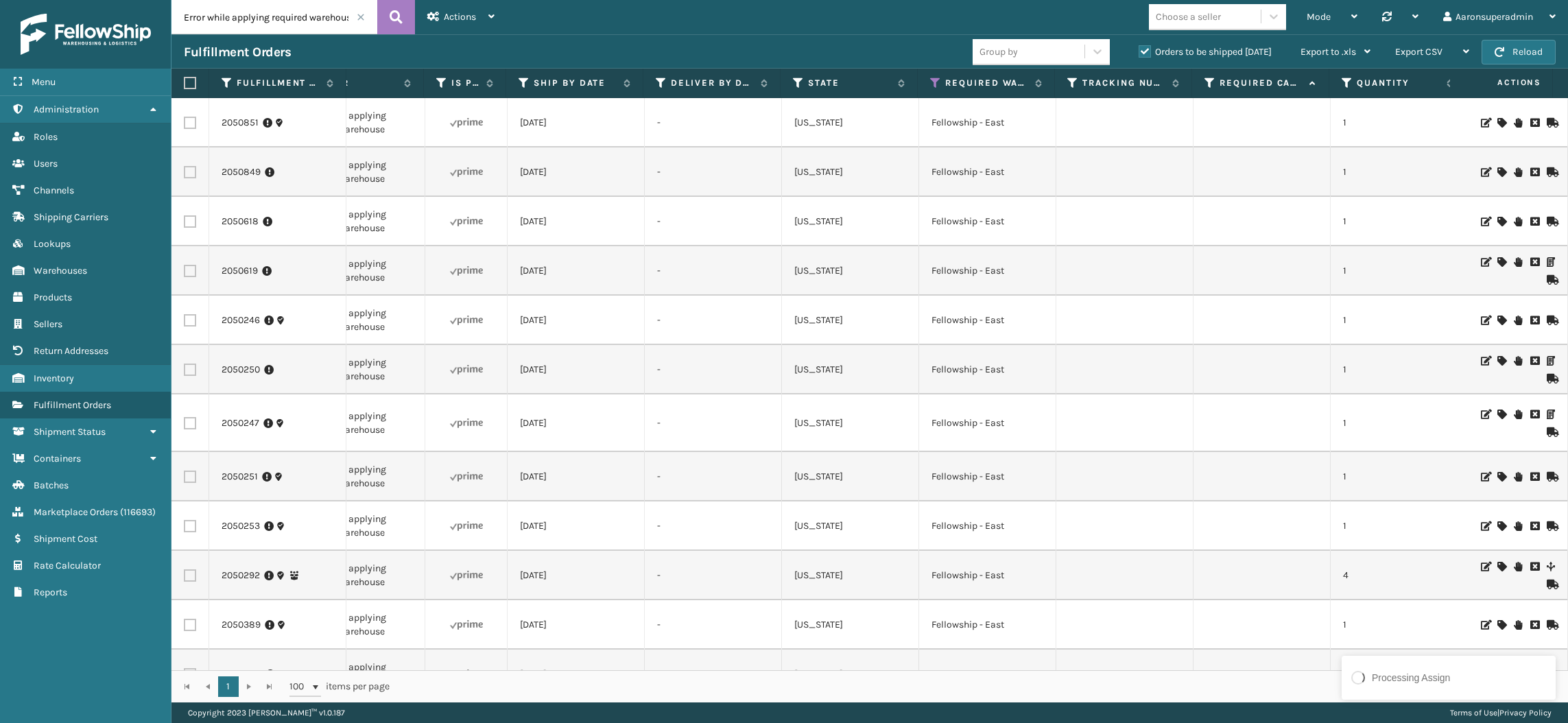
scroll to position [0, 629]
click at [935, 80] on icon at bounding box center [936, 83] width 11 height 12
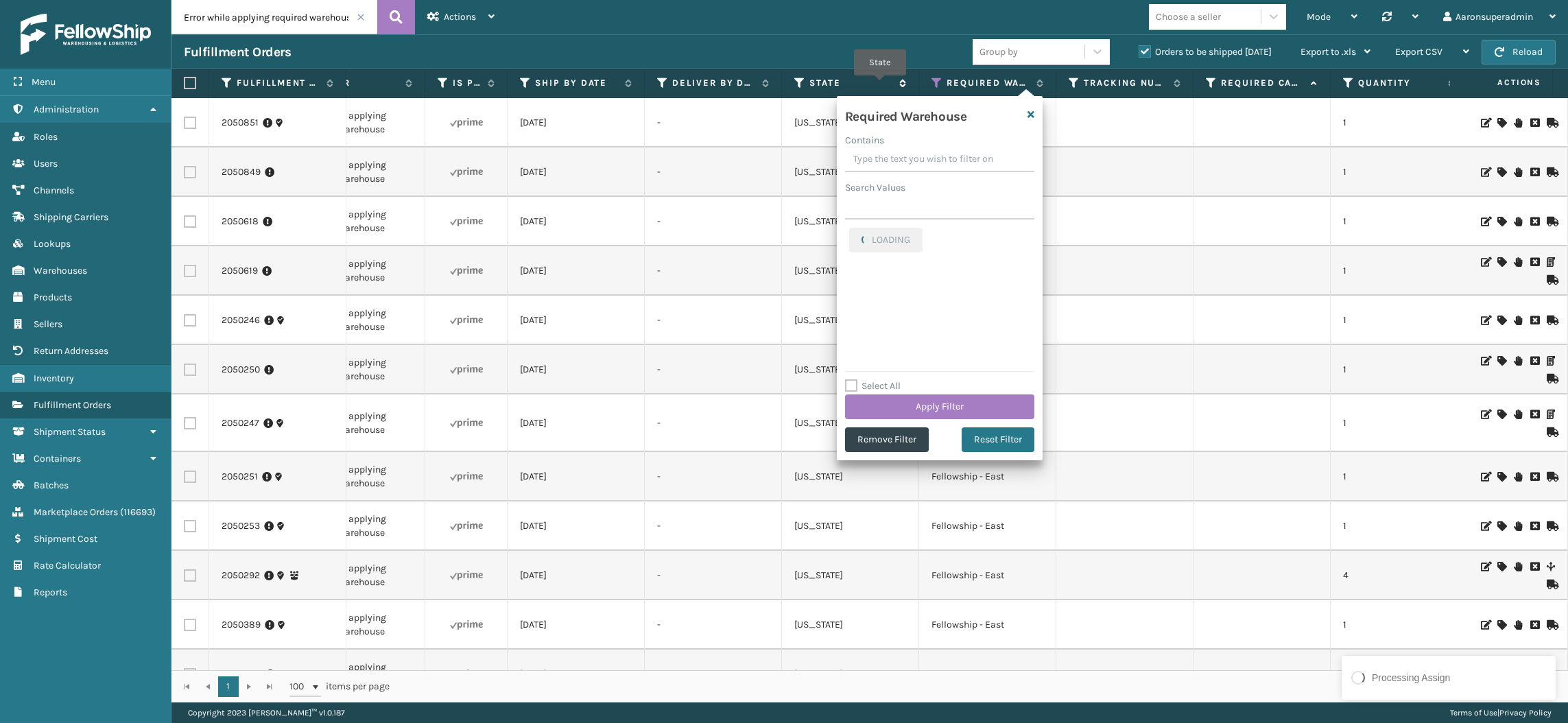
click at [879, 85] on label "State" at bounding box center [850, 83] width 83 height 12
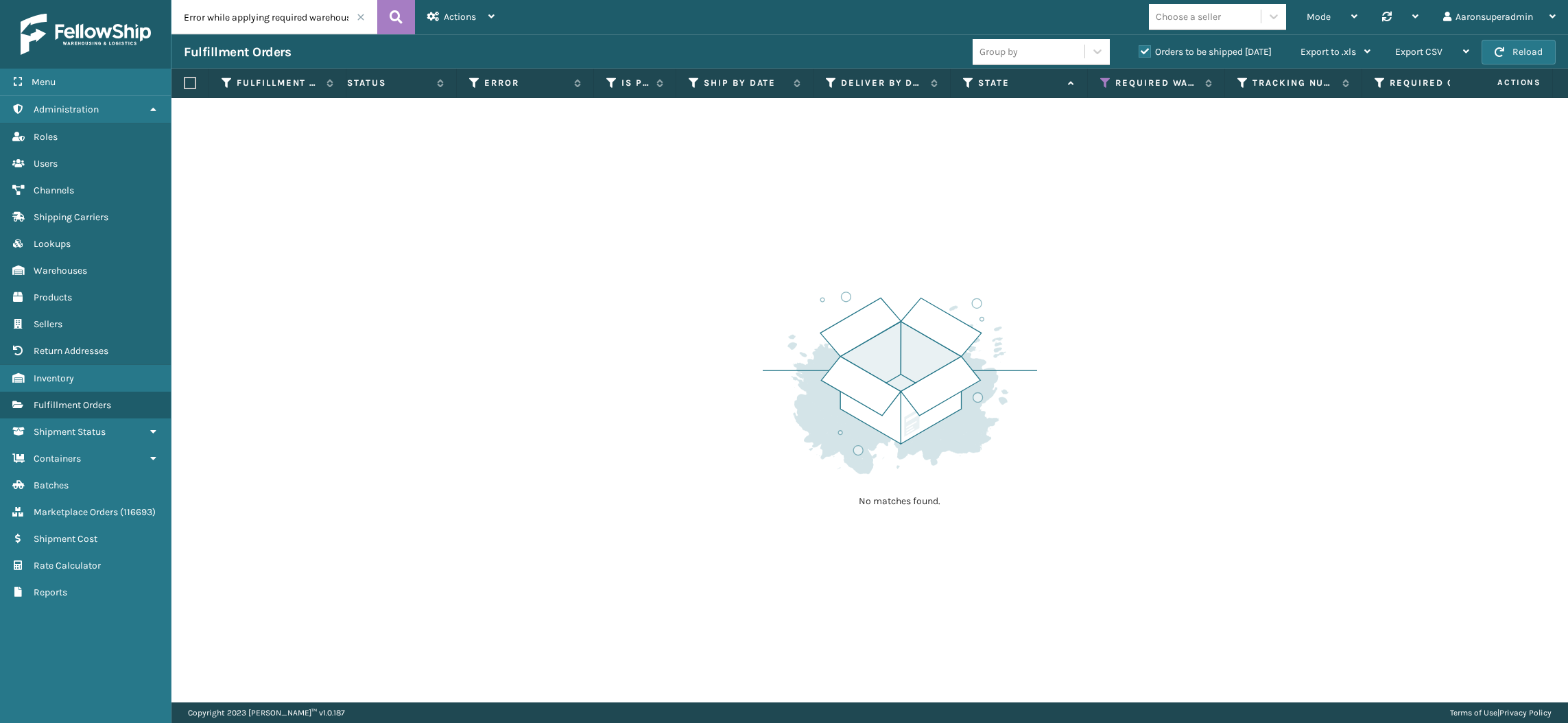
scroll to position [0, 492]
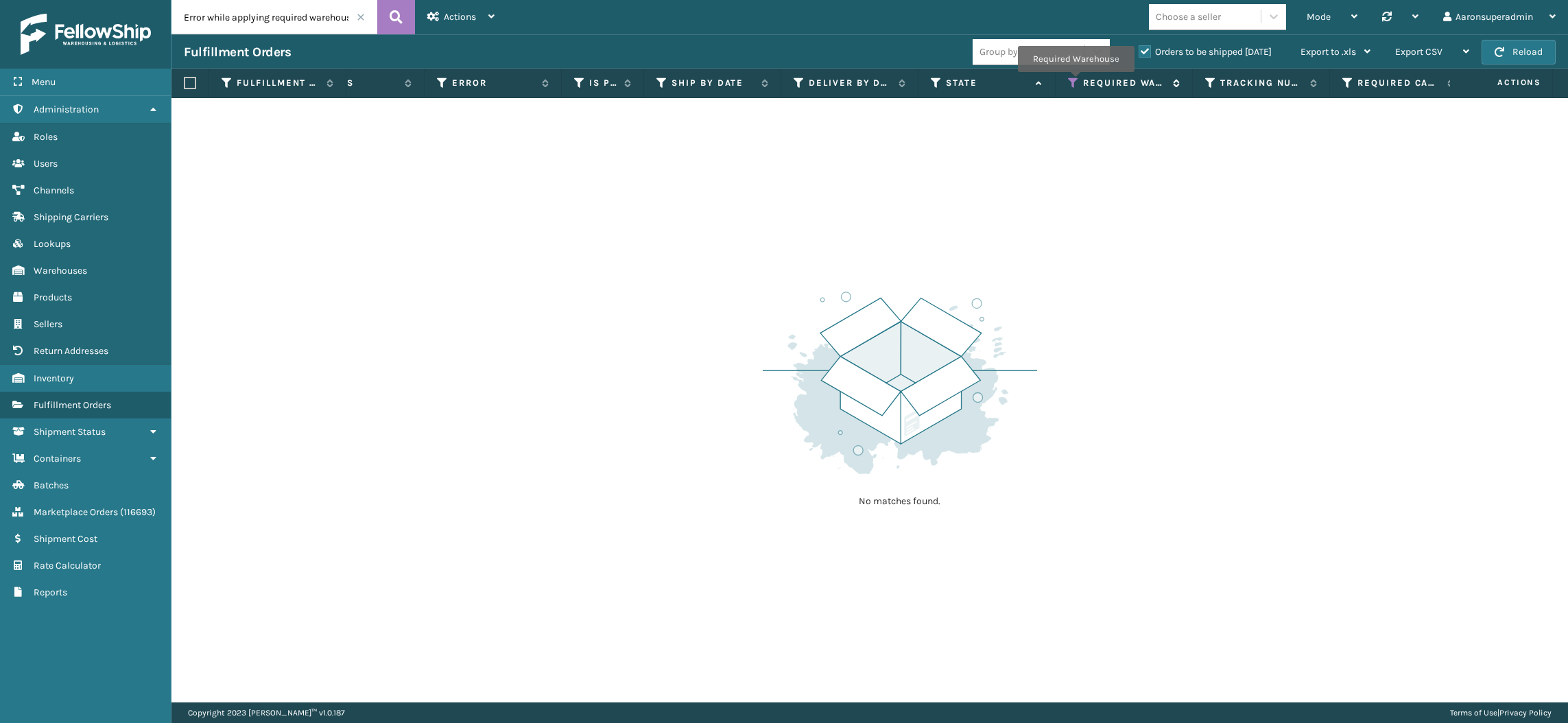
click at [1075, 82] on icon at bounding box center [1073, 83] width 11 height 12
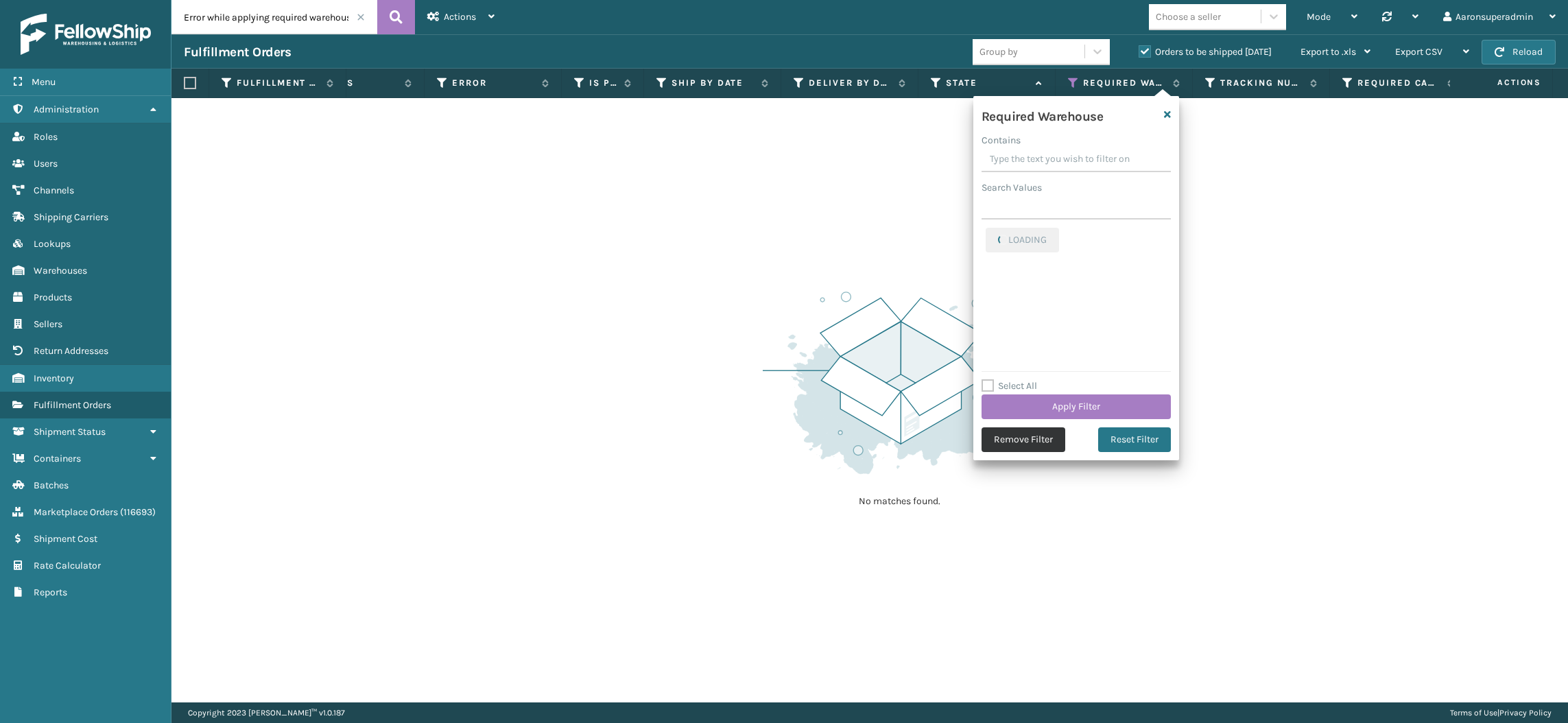
click at [996, 444] on button "Remove Filter" at bounding box center [1023, 439] width 84 height 25
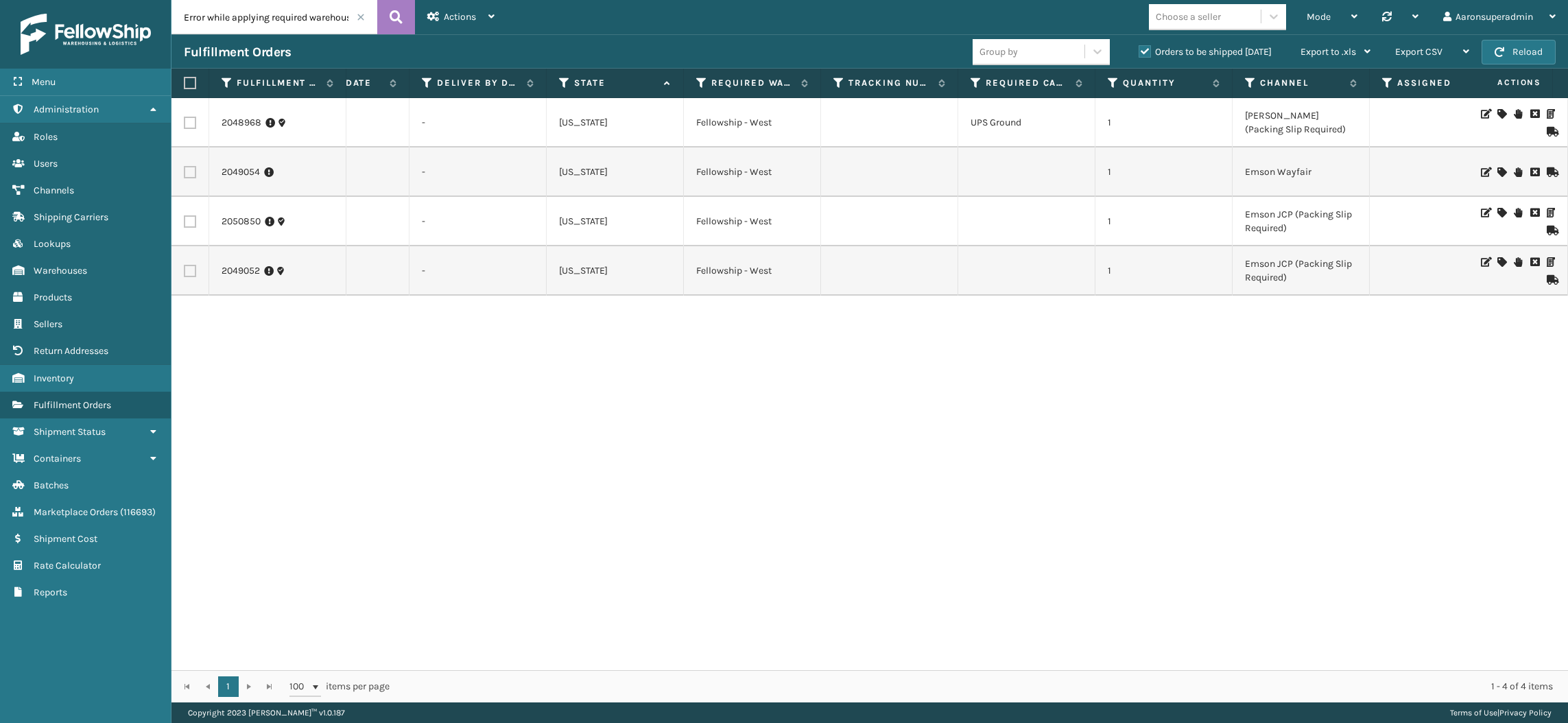
scroll to position [0, 868]
click at [1497, 113] on icon at bounding box center [1501, 114] width 8 height 10
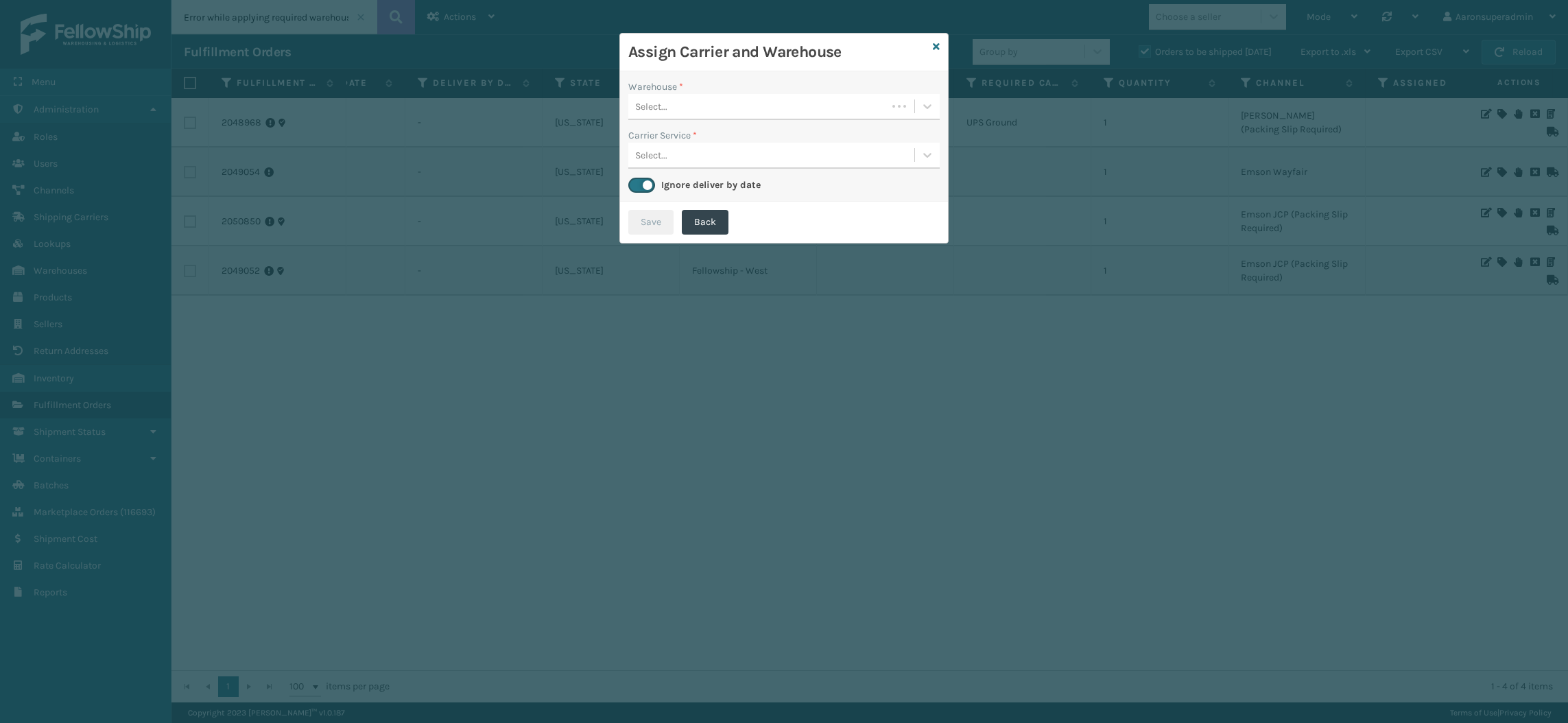
click at [829, 113] on div "Select..." at bounding box center [757, 106] width 259 height 23
click at [763, 146] on div "Fellowship - West" at bounding box center [784, 140] width 311 height 25
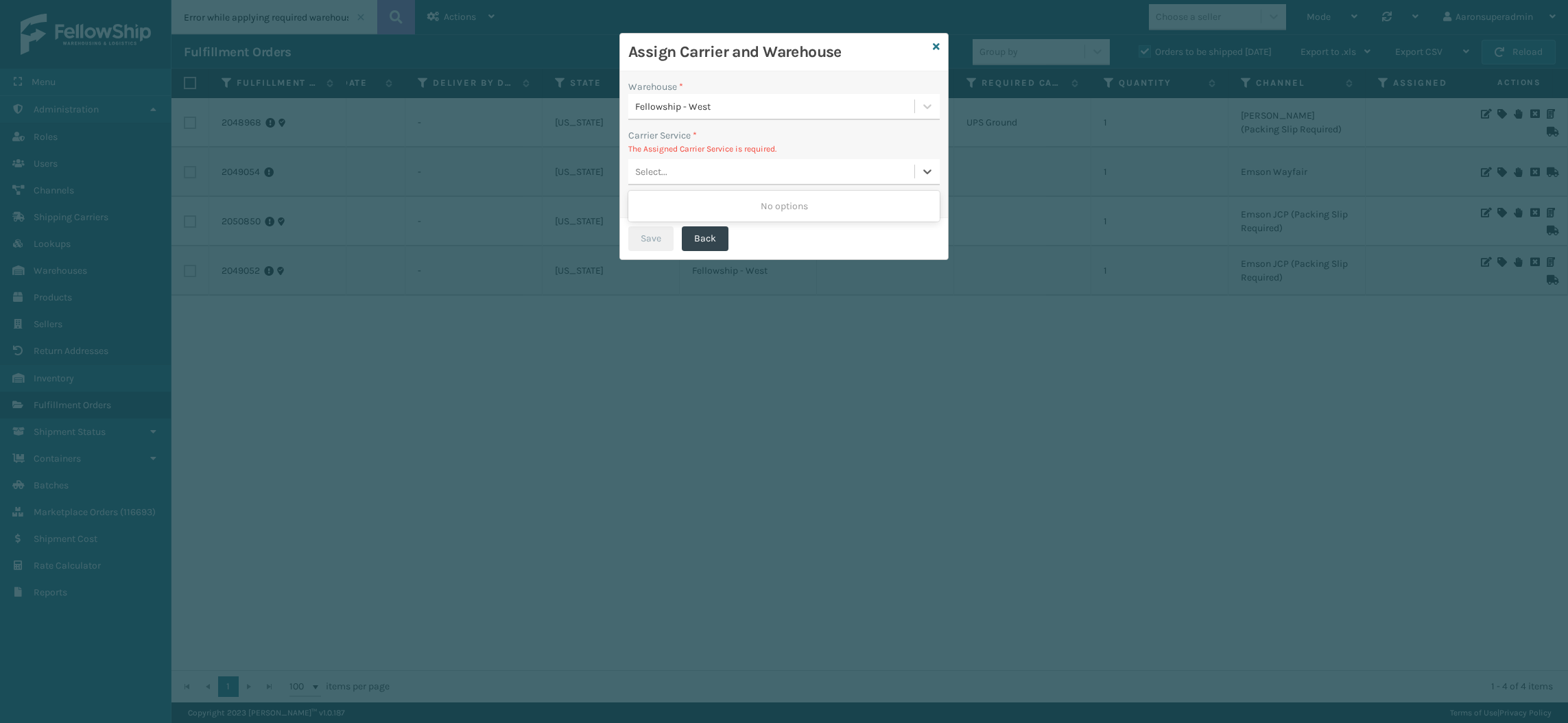
click at [736, 159] on div "Select..." at bounding box center [784, 172] width 311 height 26
click at [721, 175] on div "Select..." at bounding box center [771, 172] width 285 height 23
click at [718, 175] on div "Select..." at bounding box center [771, 172] width 285 height 23
click at [939, 47] on div "Assign Carrier and Warehouse" at bounding box center [784, 53] width 327 height 38
click at [932, 49] on icon at bounding box center [935, 47] width 7 height 10
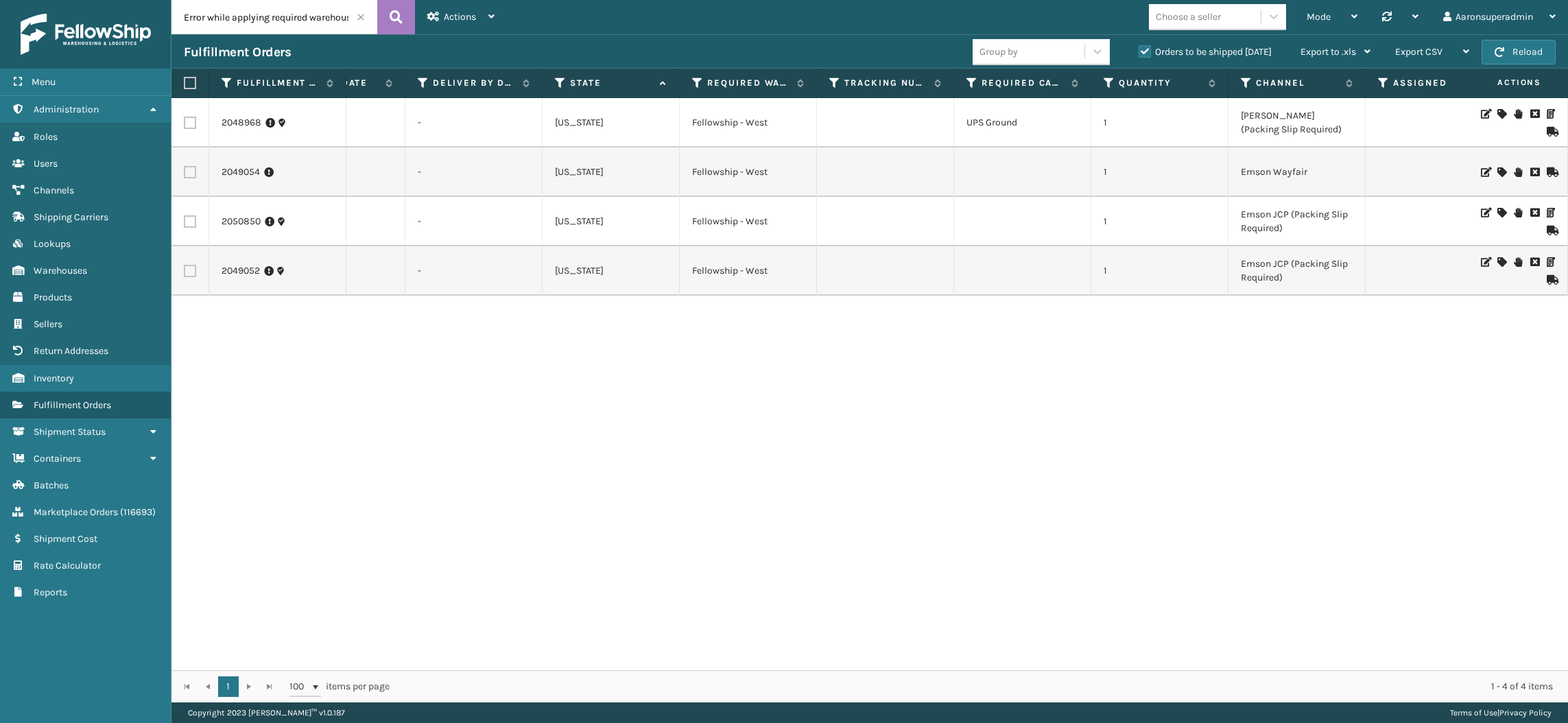
click at [1497, 168] on icon at bounding box center [1501, 173] width 8 height 10
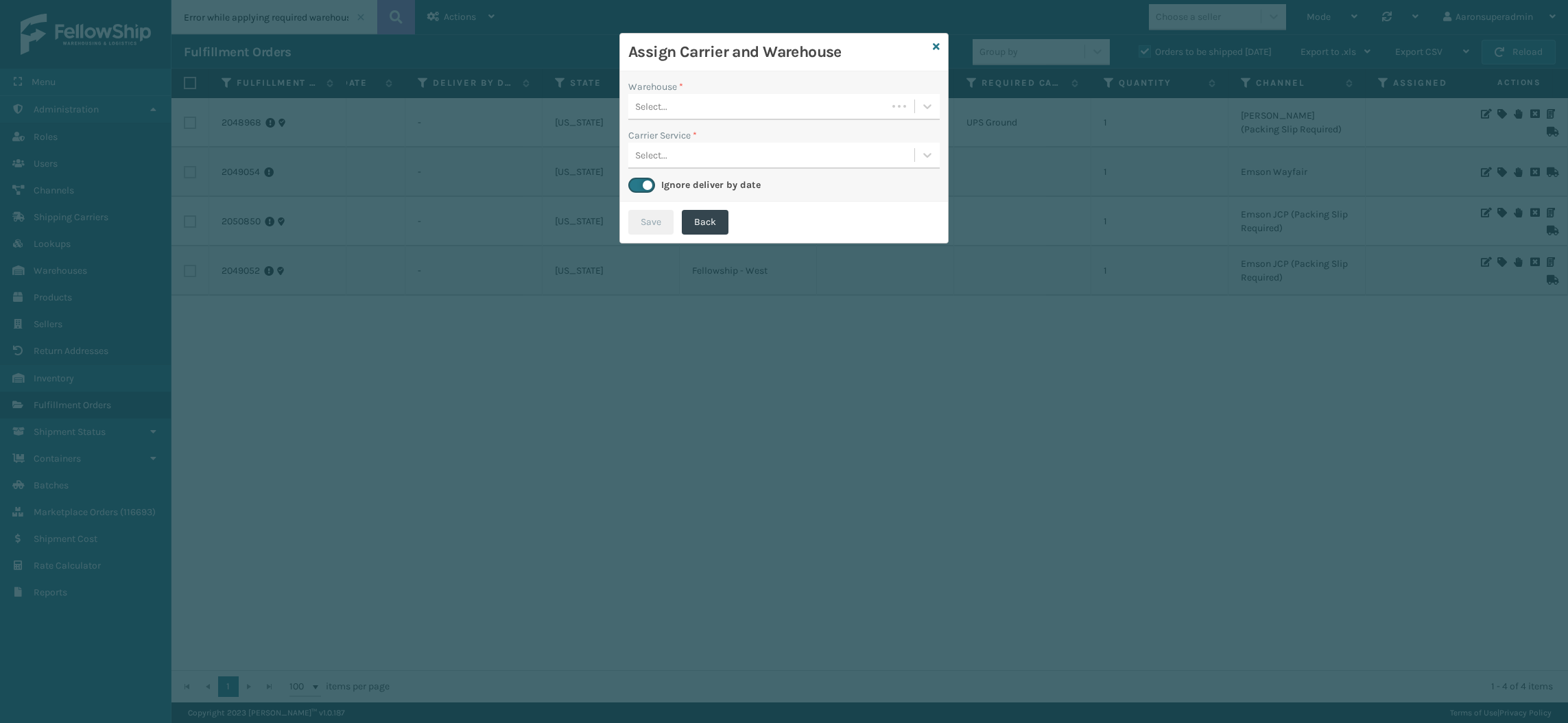
click at [807, 110] on div "Select..." at bounding box center [757, 106] width 259 height 23
click at [773, 139] on div "Fellowship - West" at bounding box center [784, 140] width 311 height 25
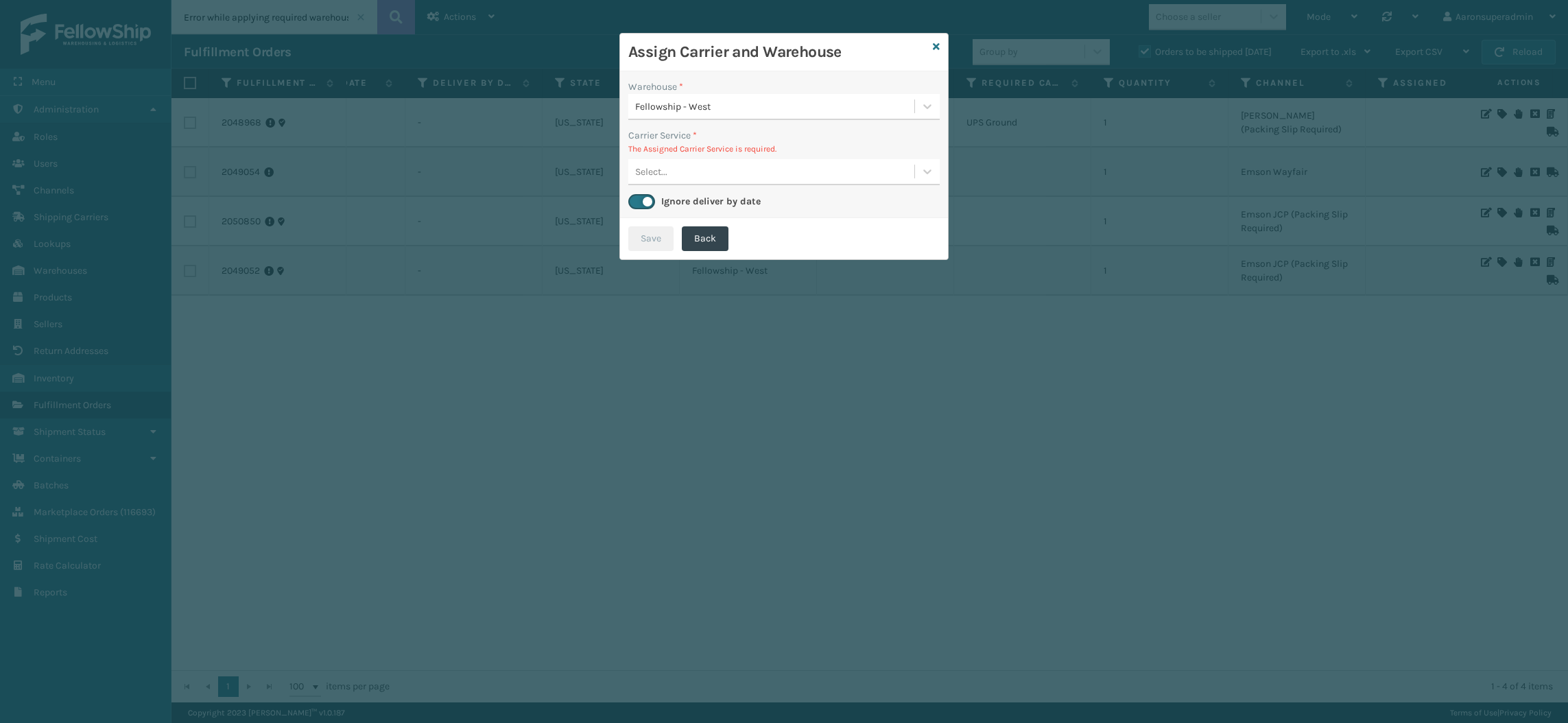
click at [713, 171] on div "Select..." at bounding box center [771, 172] width 285 height 23
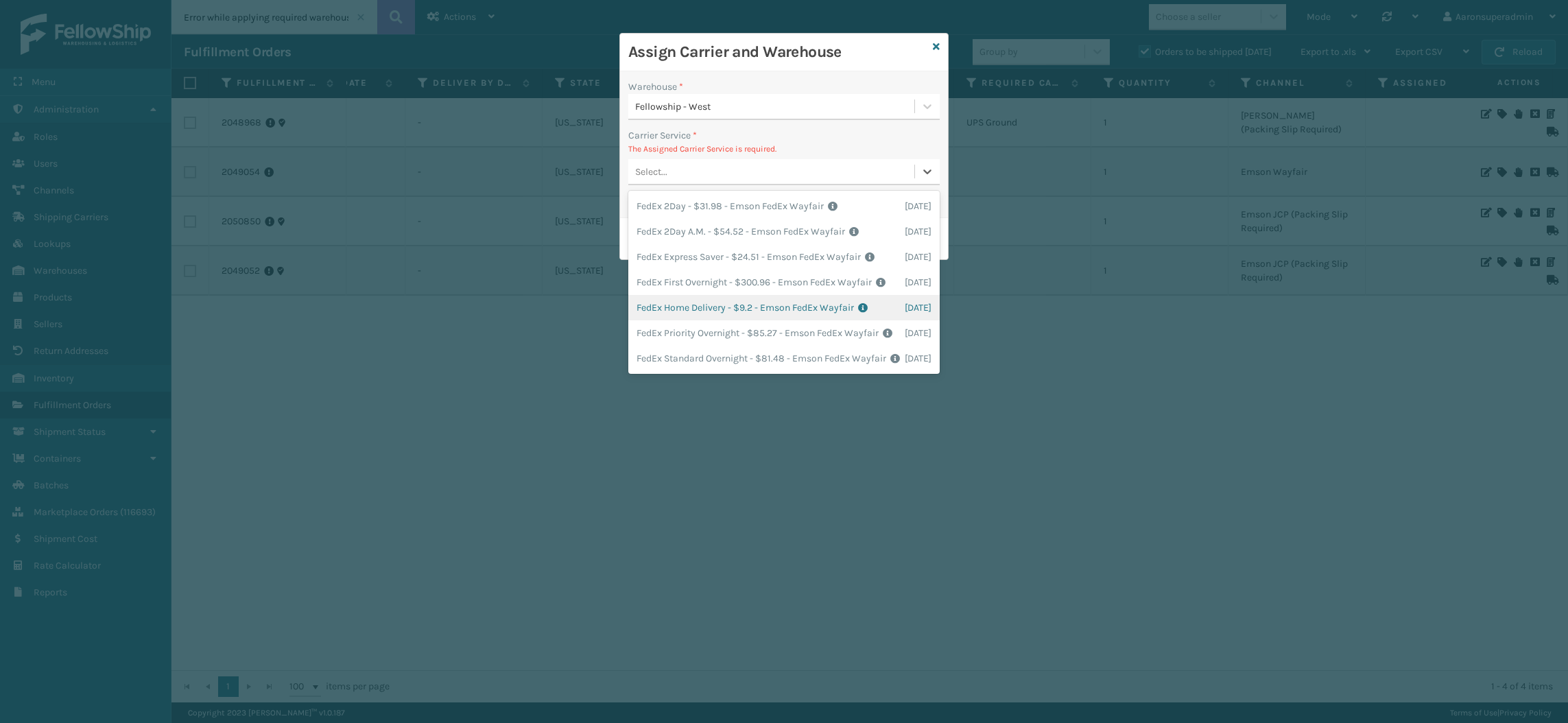
click at [685, 321] on div "FedEx Home Delivery - $9.2 - Emson FedEx Wayfair Shipping Cost $9.2 Surplus Cos…" at bounding box center [784, 307] width 311 height 25
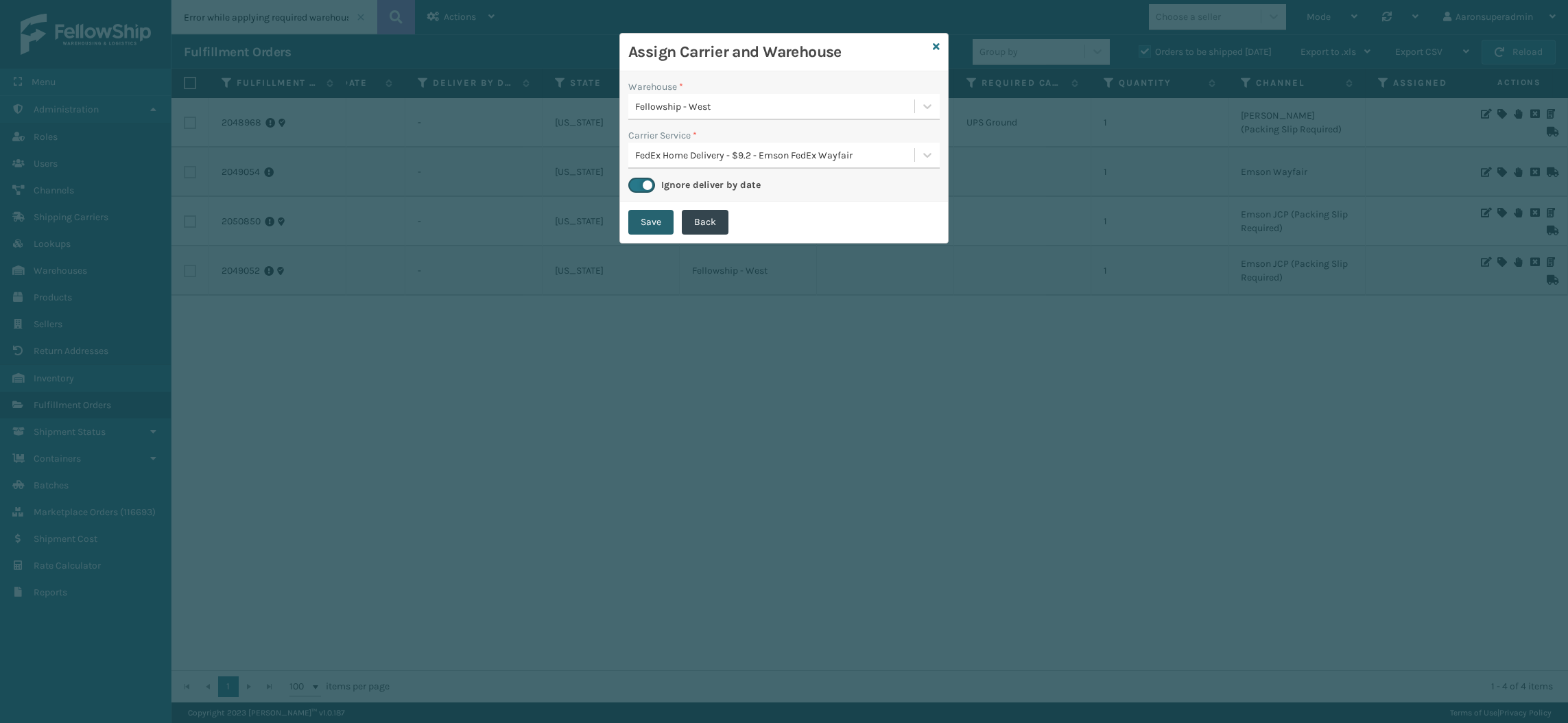
click at [655, 230] on button "Save" at bounding box center [650, 222] width 45 height 25
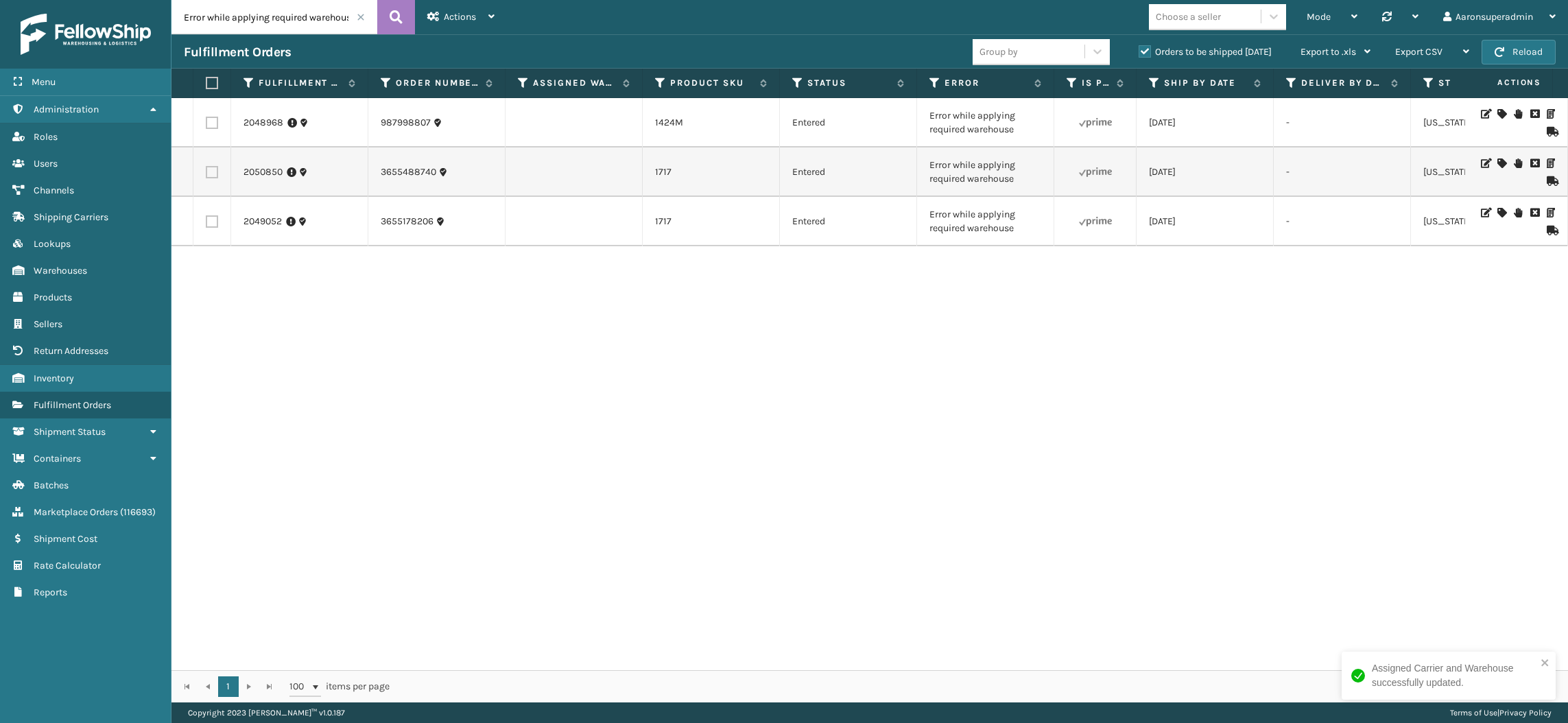
click at [215, 227] on label at bounding box center [212, 222] width 12 height 12
click at [207, 225] on input "checkbox" at bounding box center [206, 220] width 1 height 9
checkbox input "true"
click at [214, 179] on td at bounding box center [213, 172] width 38 height 49
click at [213, 173] on label at bounding box center [212, 172] width 12 height 12
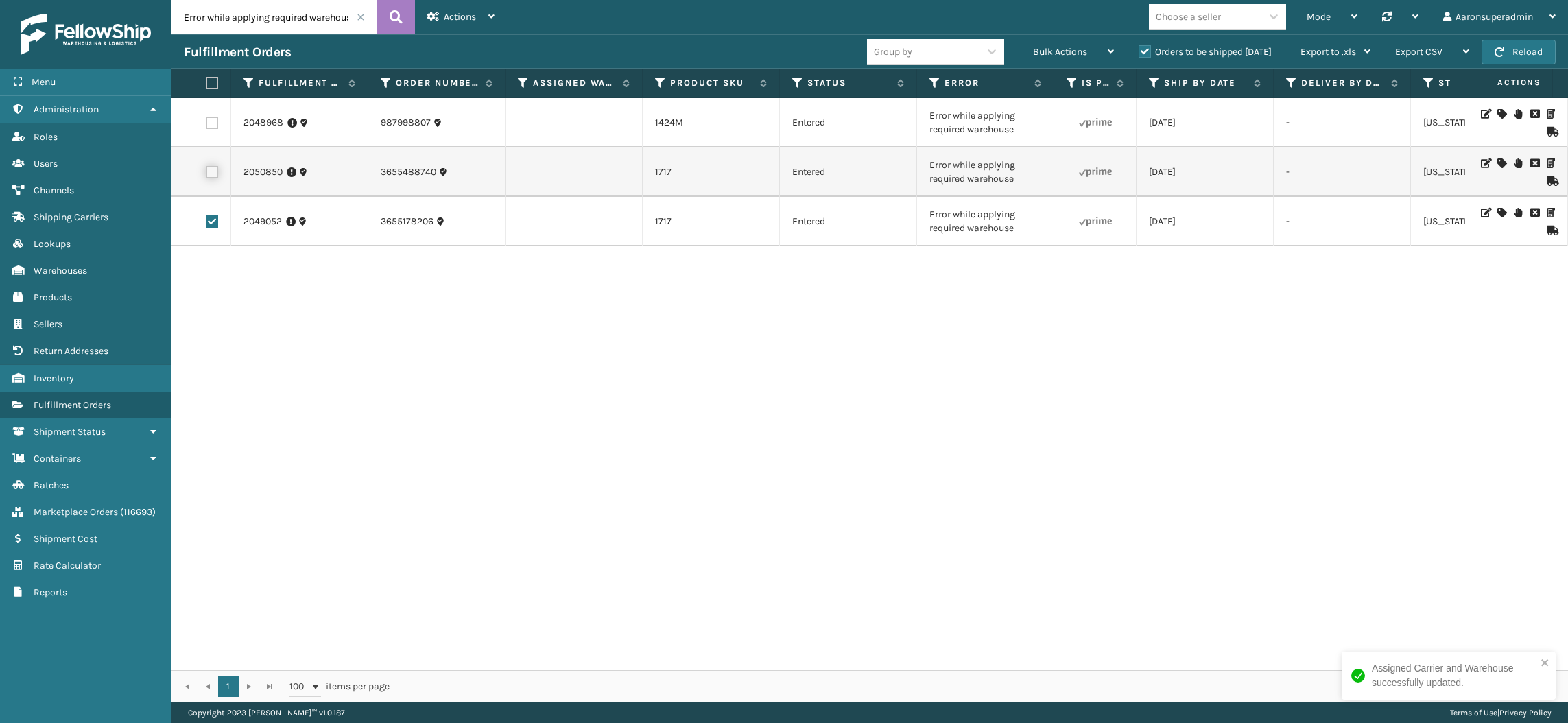
click at [207, 173] on input "checkbox" at bounding box center [206, 170] width 1 height 9
click at [1040, 38] on div "Bulk Actions" at bounding box center [1073, 52] width 81 height 34
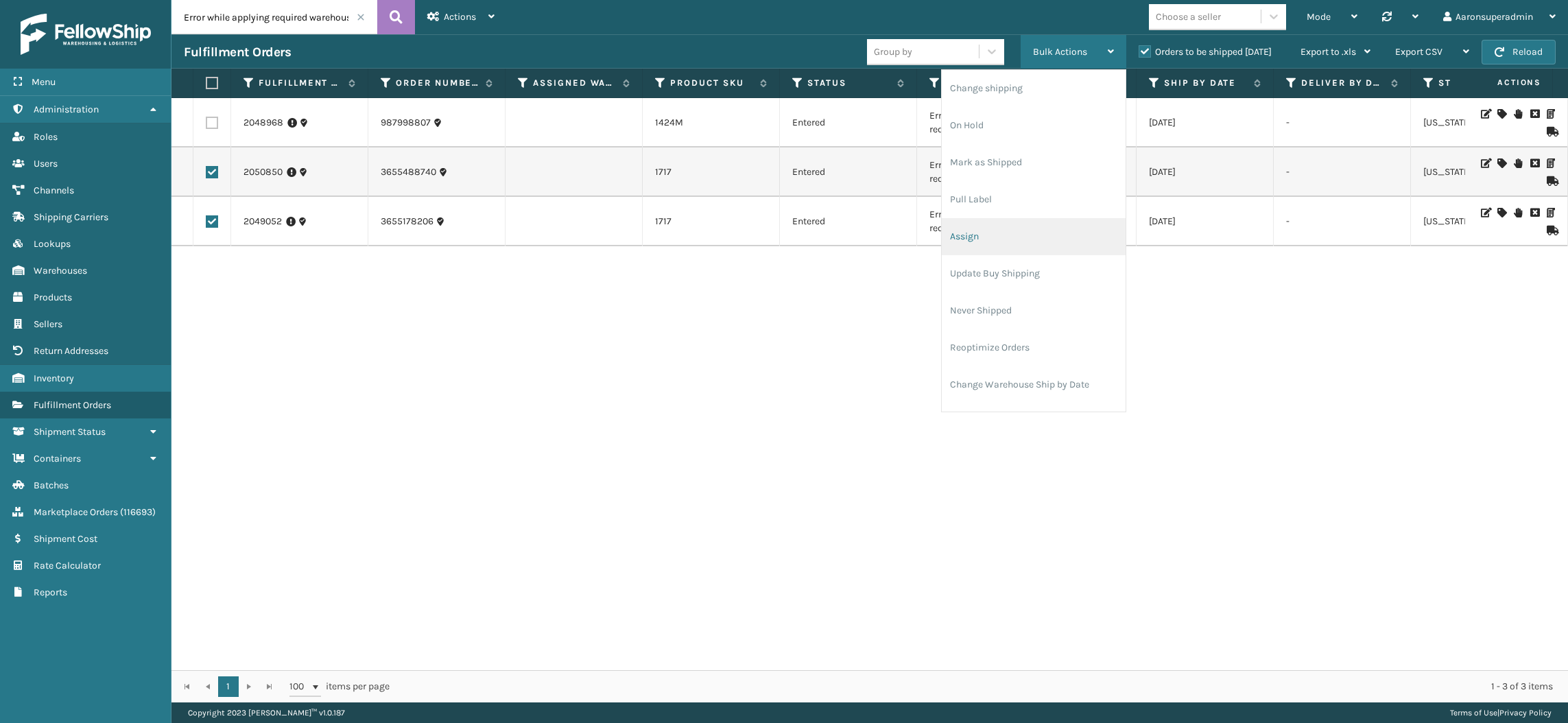
click at [972, 233] on li "Assign" at bounding box center [1033, 236] width 184 height 37
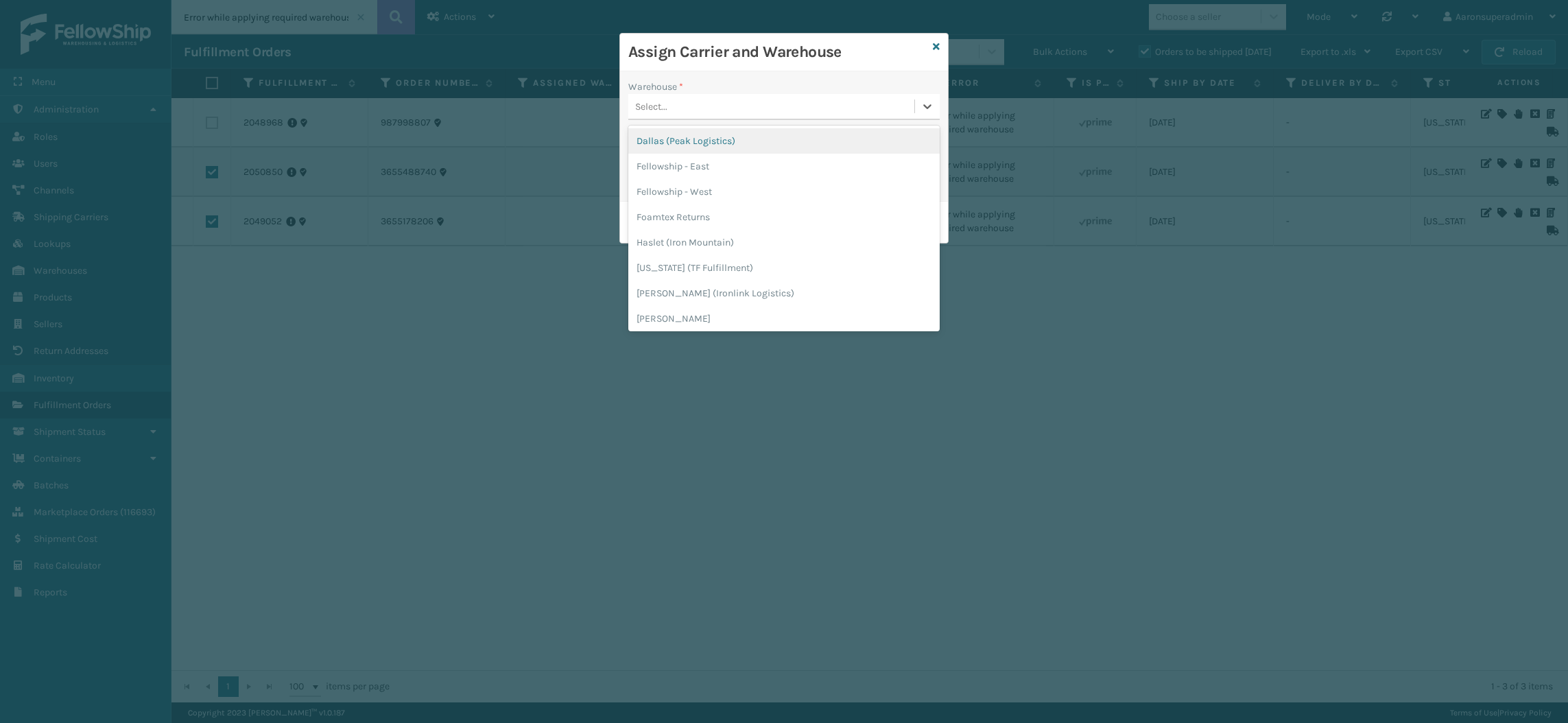
click at [785, 109] on div "Select..." at bounding box center [771, 106] width 285 height 23
click at [727, 190] on div "Fellowship - West" at bounding box center [784, 191] width 311 height 25
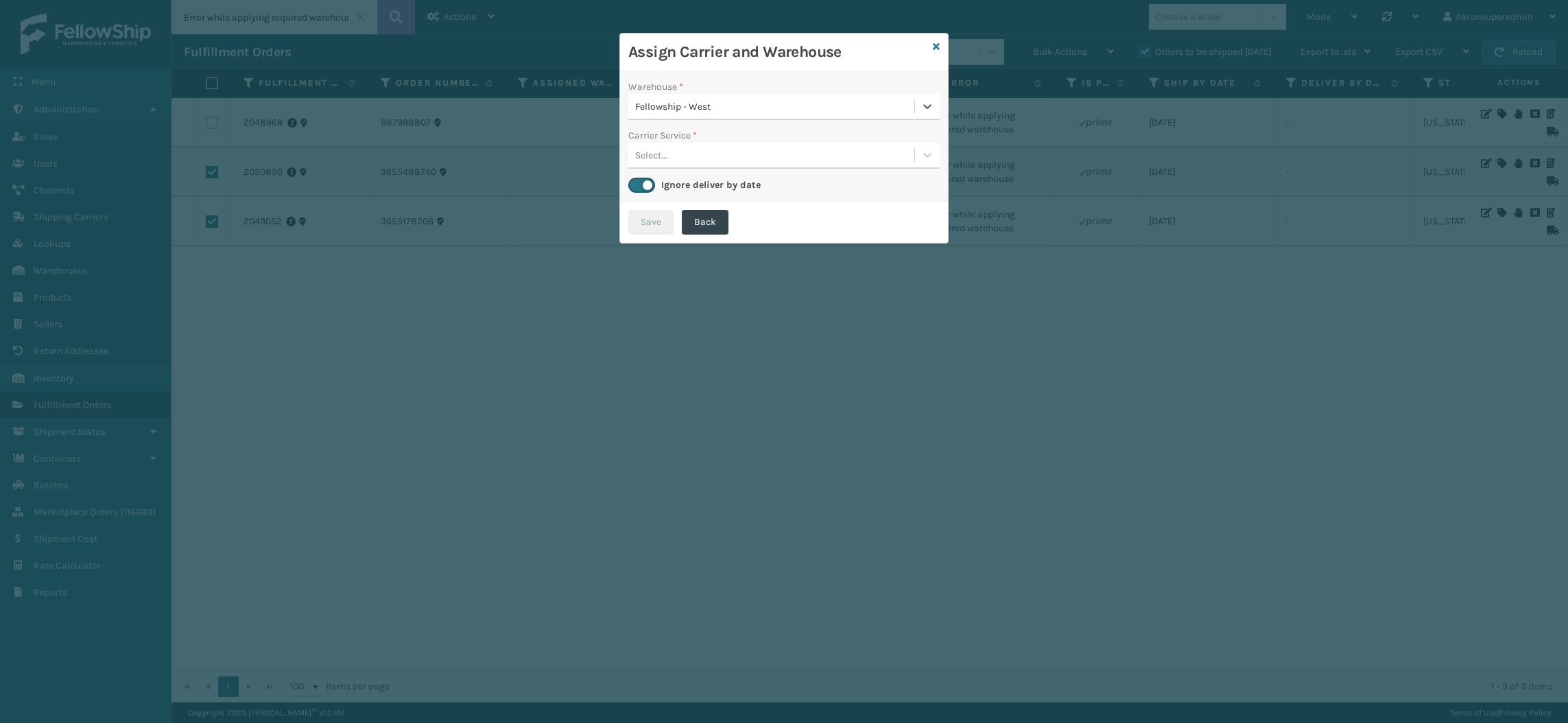
click at [713, 163] on div "Select..." at bounding box center [771, 155] width 285 height 23
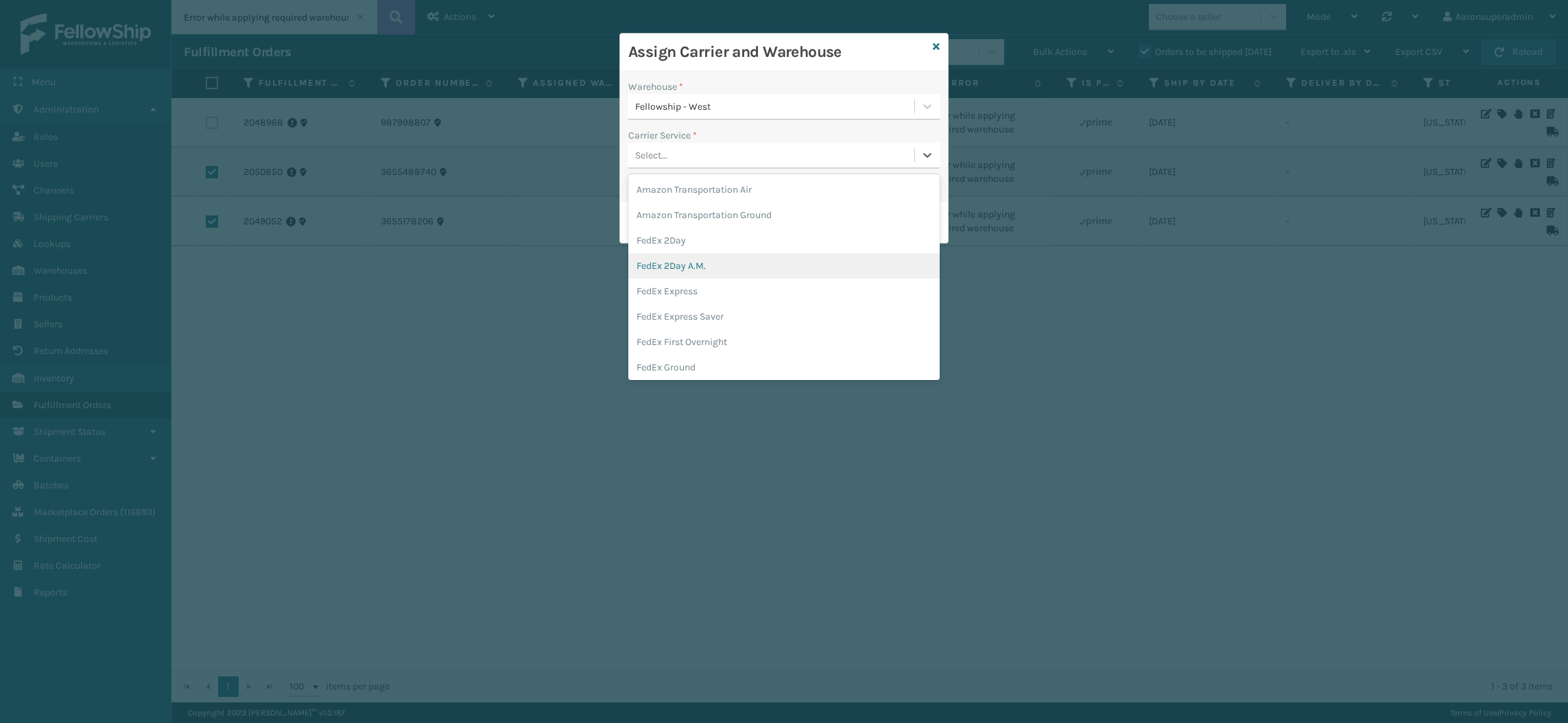
scroll to position [58, 0]
click at [701, 336] on div "FedEx Home Delivery" at bounding box center [784, 334] width 311 height 25
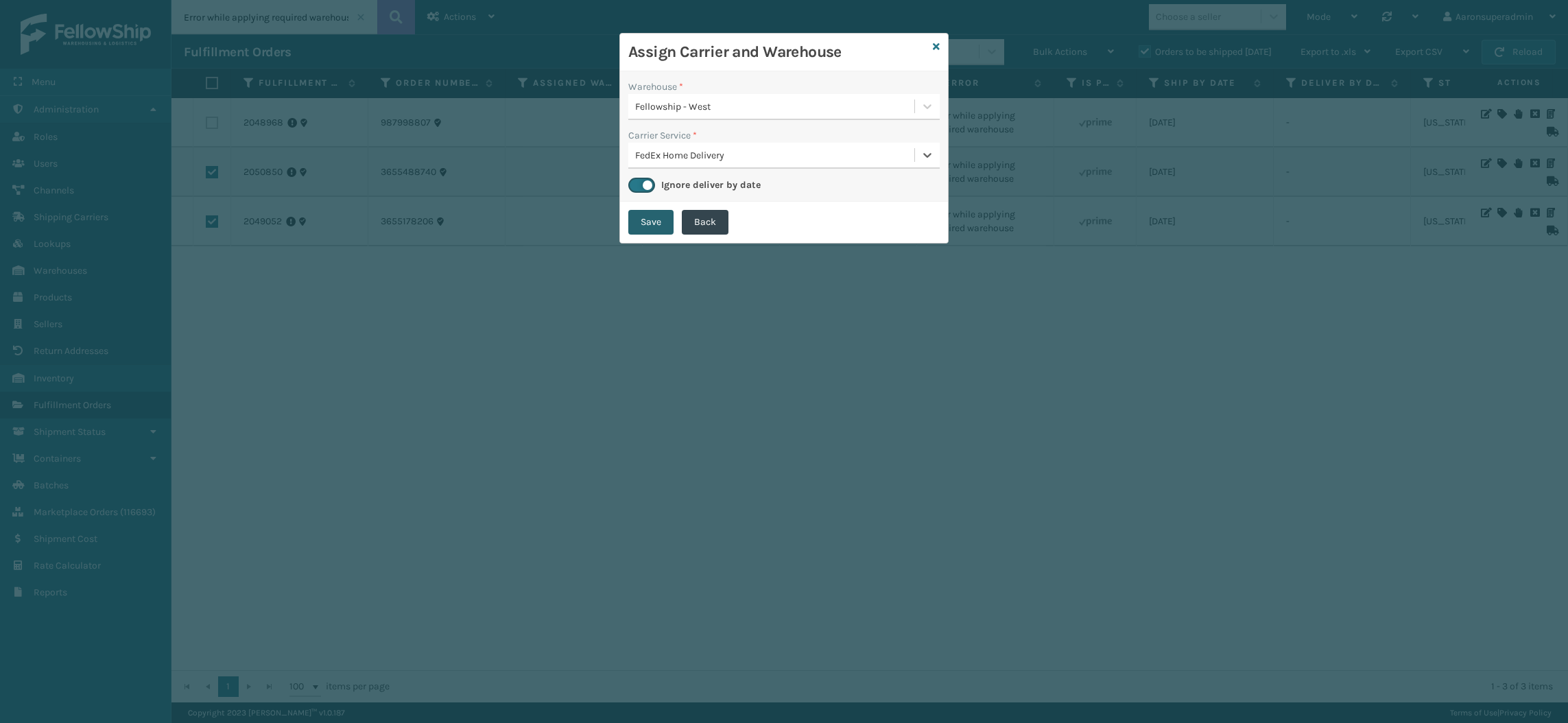
click at [651, 229] on button "Save" at bounding box center [650, 222] width 45 height 25
checkbox input "false"
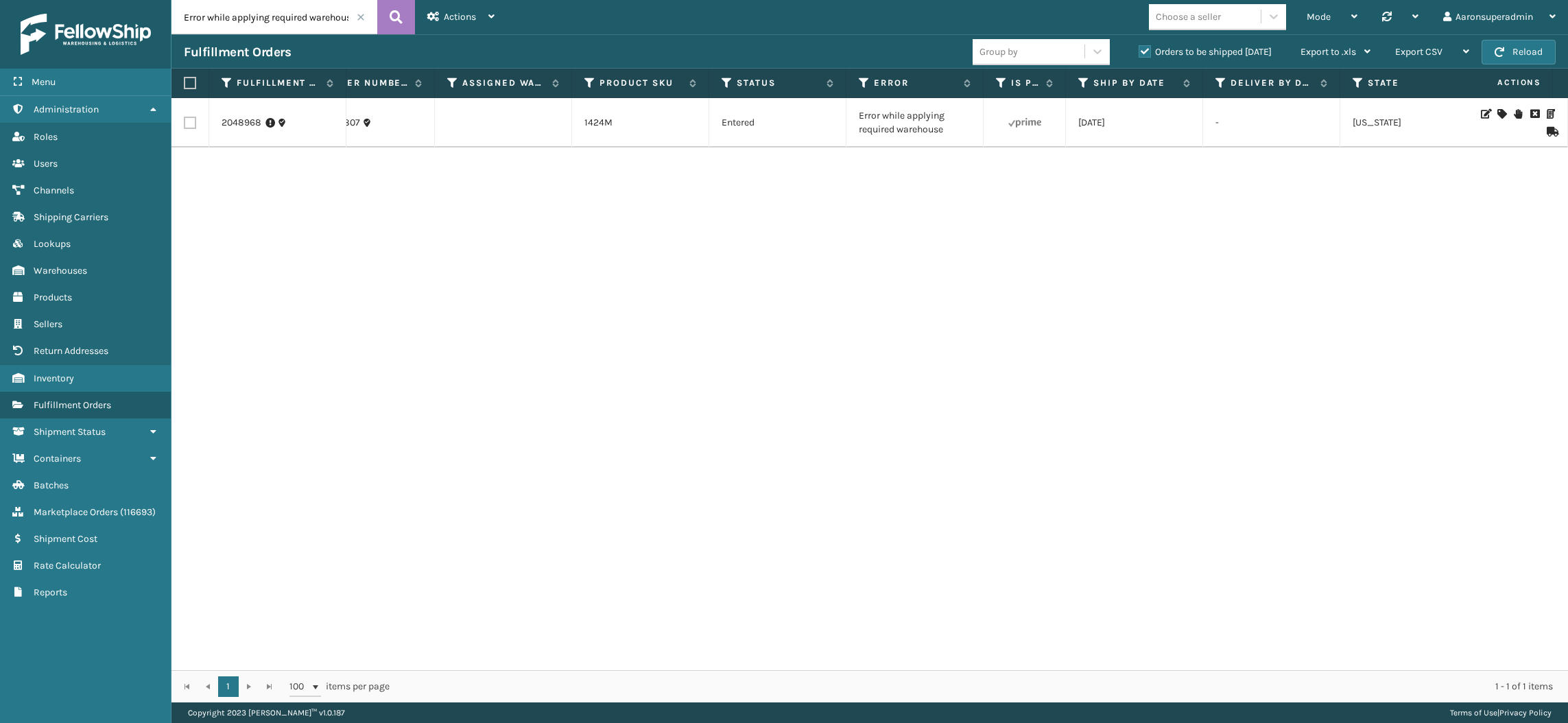
scroll to position [0, 0]
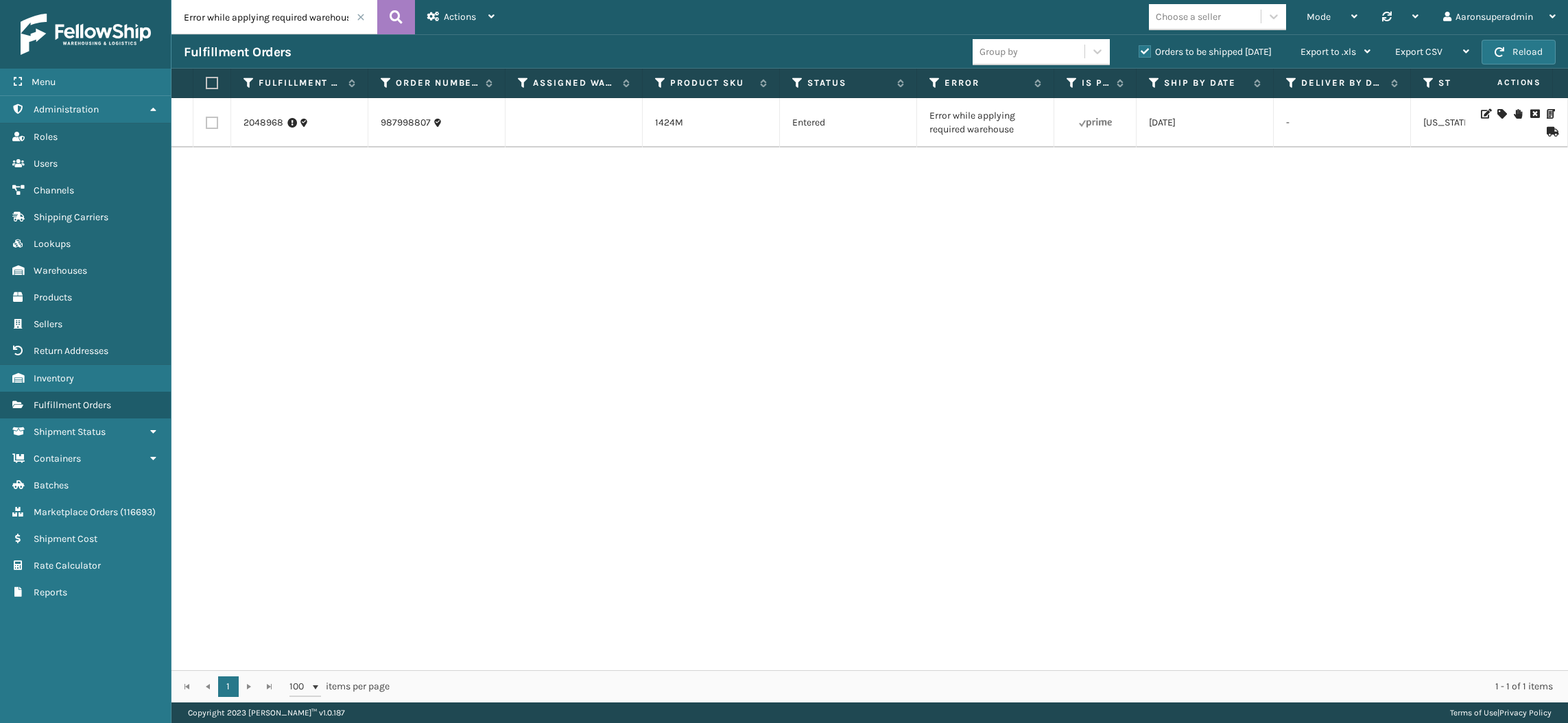
click at [364, 16] on span at bounding box center [360, 17] width 8 height 8
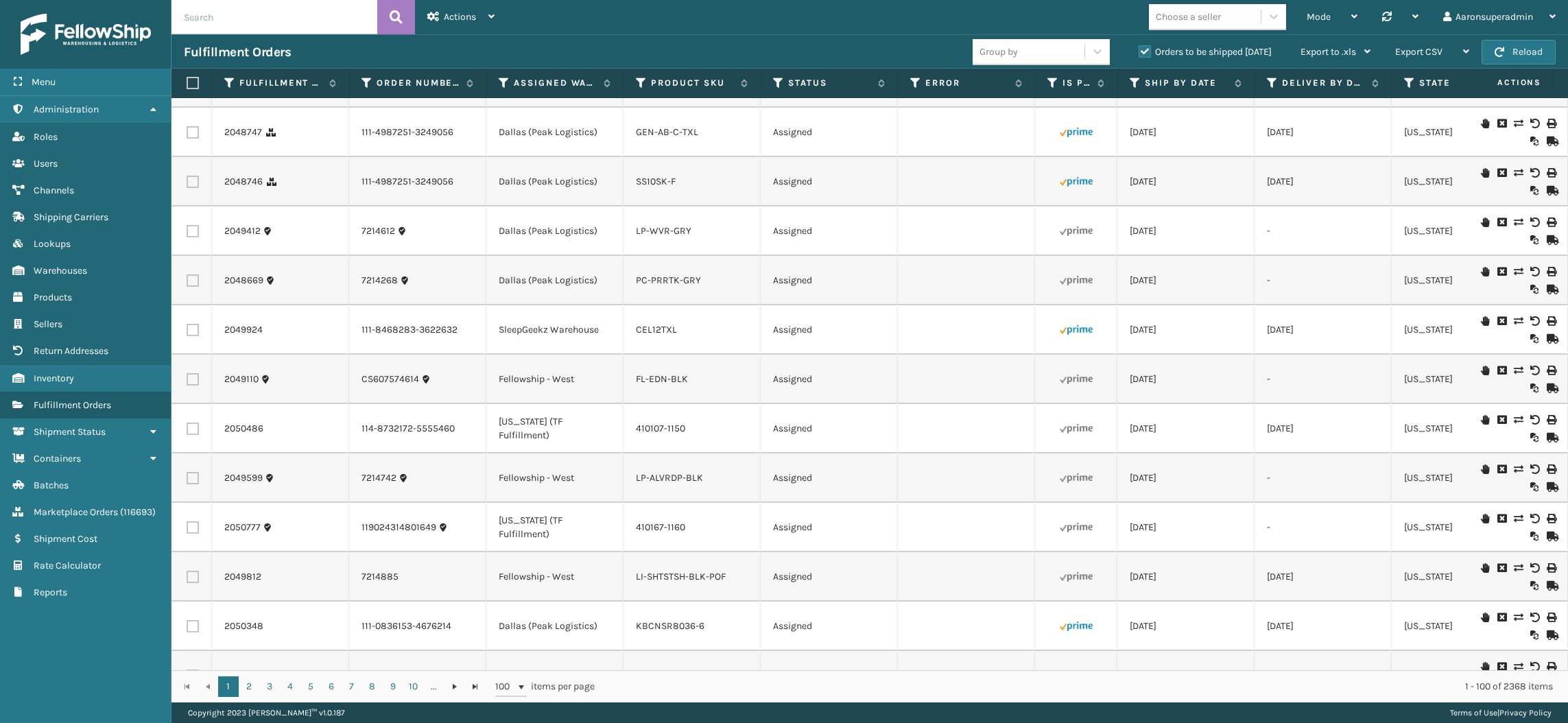
scroll to position [0, 19]
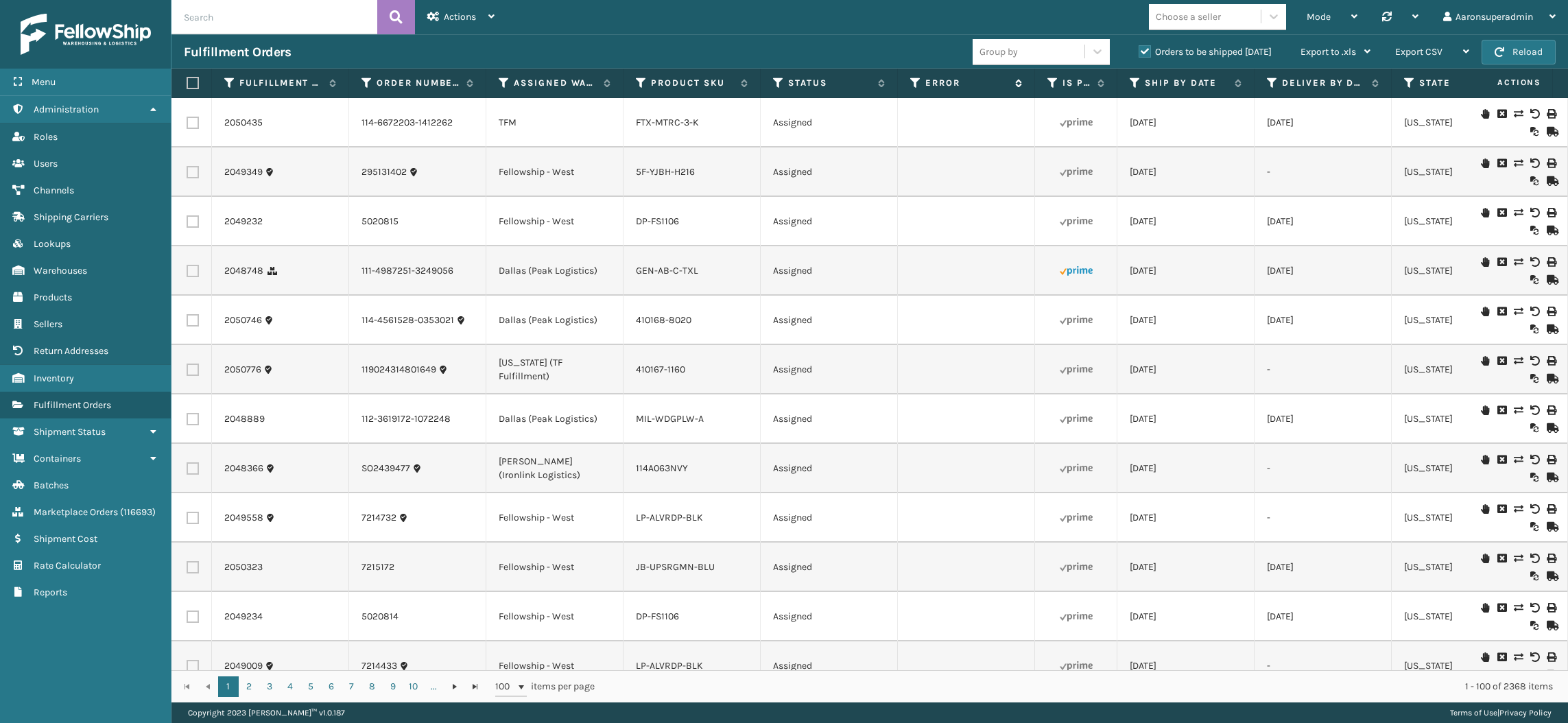
click at [945, 80] on label "Error" at bounding box center [966, 83] width 83 height 12
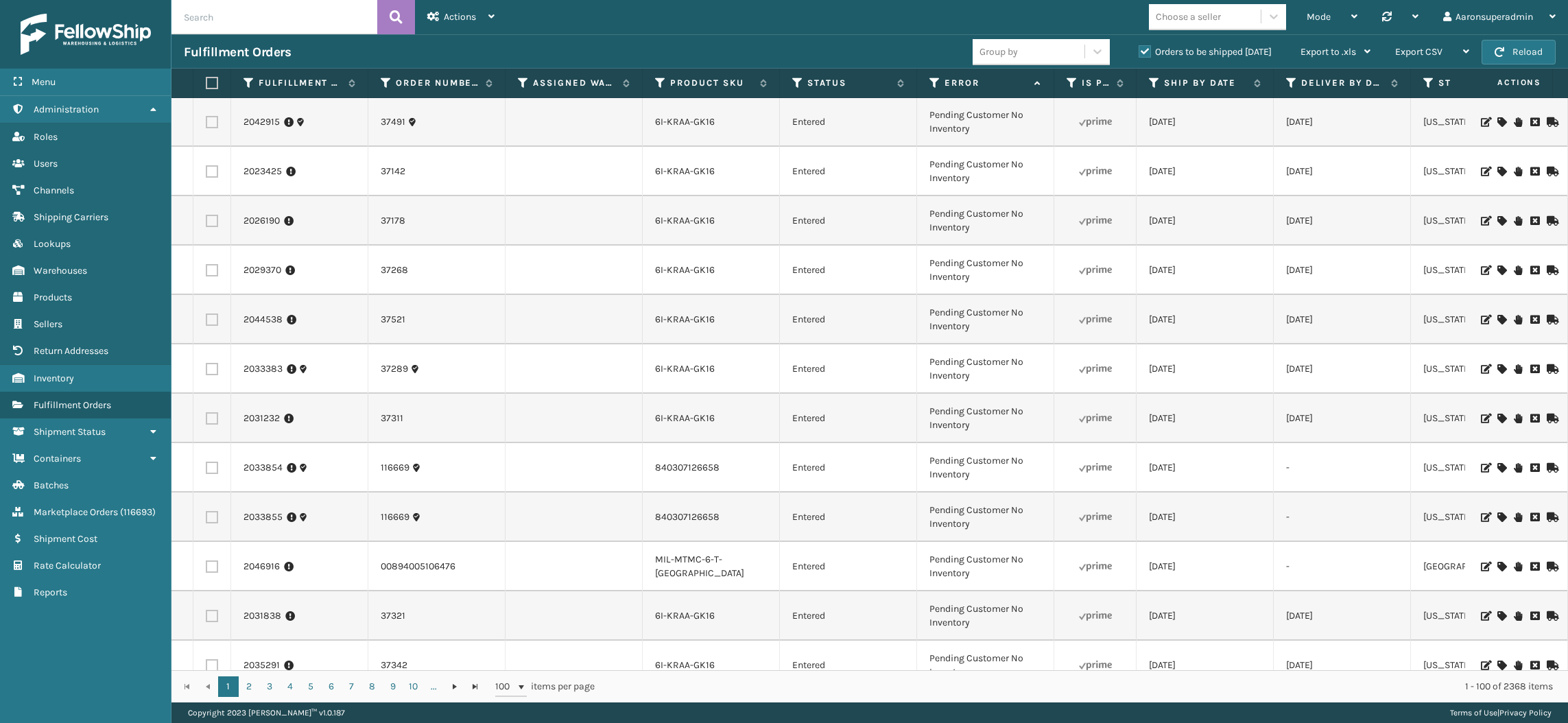
scroll to position [4382, 0]
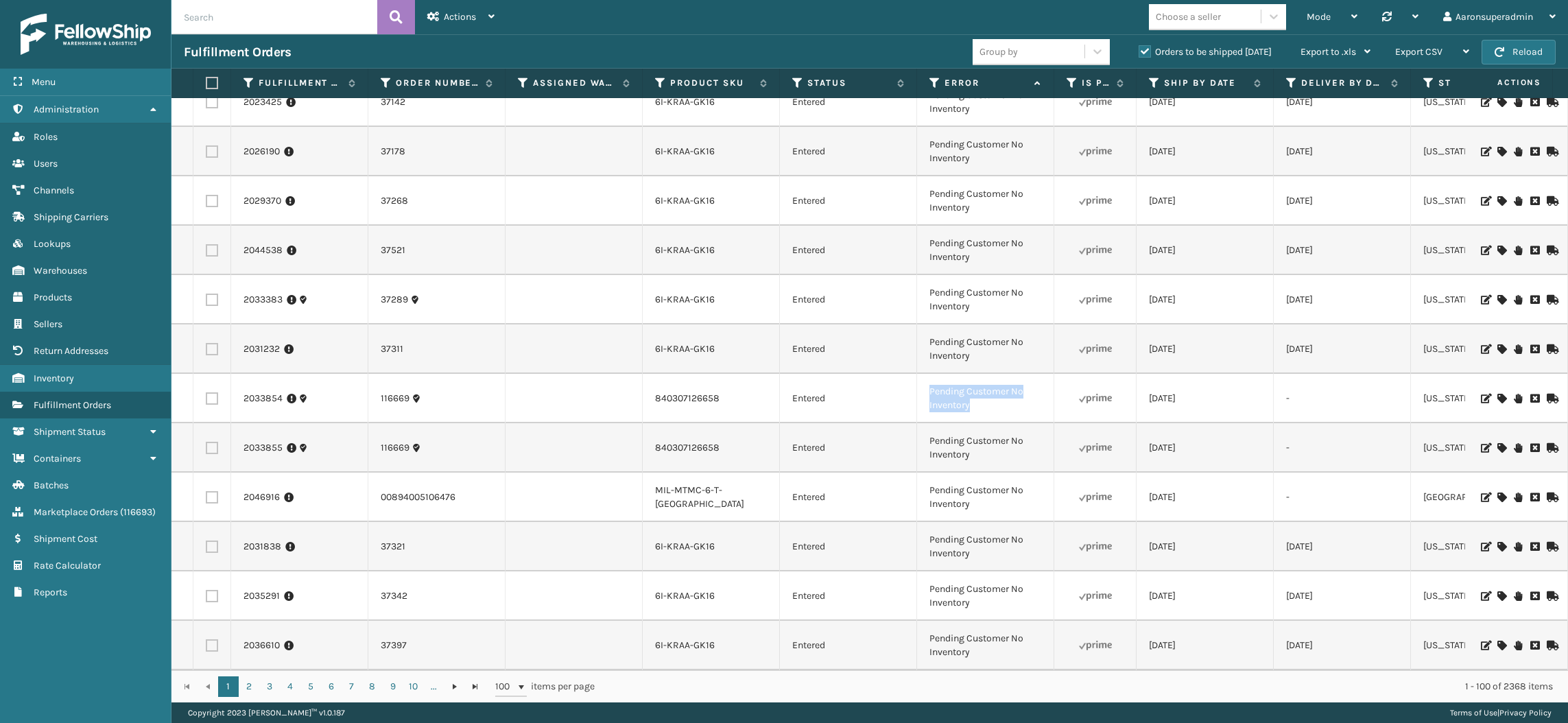
drag, startPoint x: 980, startPoint y: 393, endPoint x: 917, endPoint y: 377, distance: 65.0
click at [917, 377] on td "Pending Customer No Inventory" at bounding box center [985, 397] width 137 height 49
copy td "Pending Customer No Inventory"
click at [346, 21] on input "text" at bounding box center [274, 17] width 206 height 34
paste input "Pending Customer No Inventory"
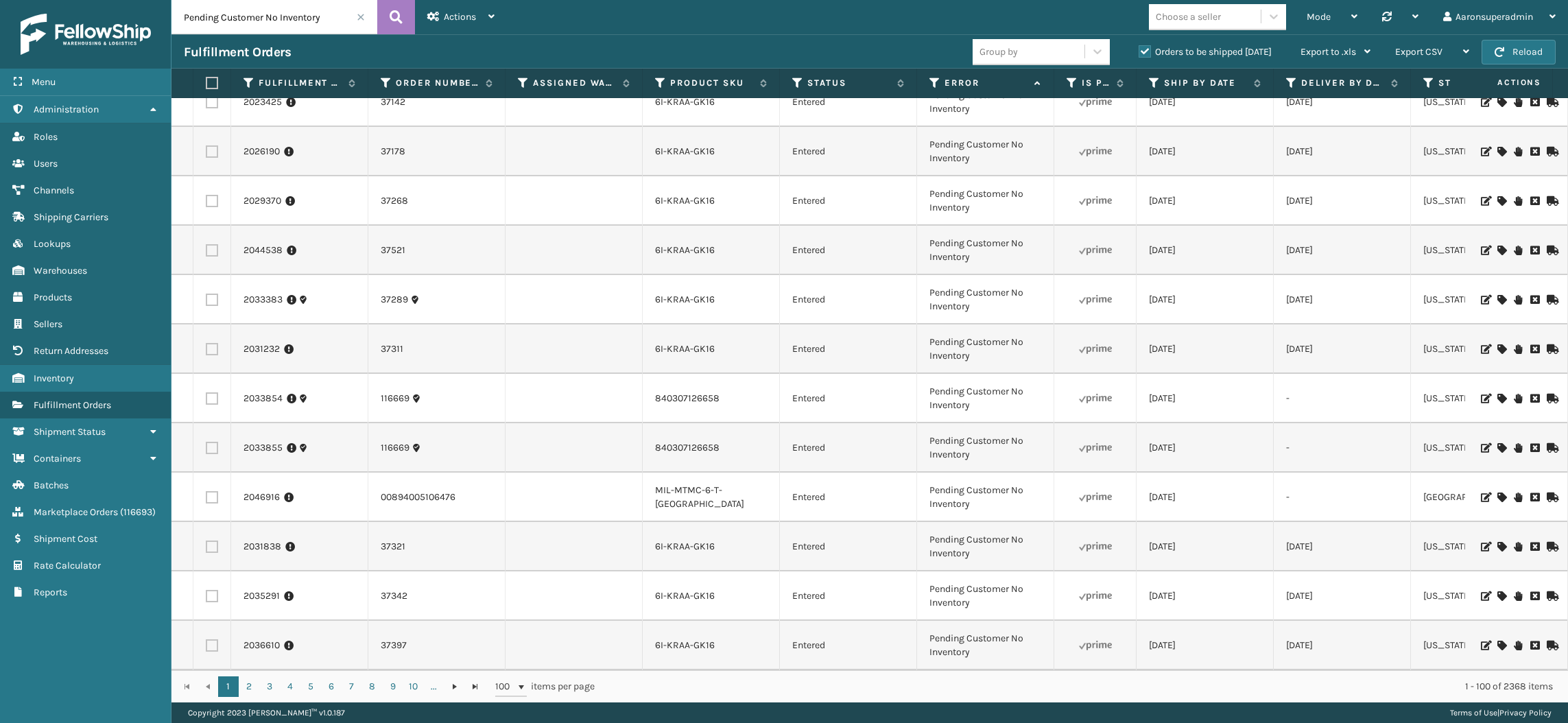
type input "Pending Customer No Inventory"
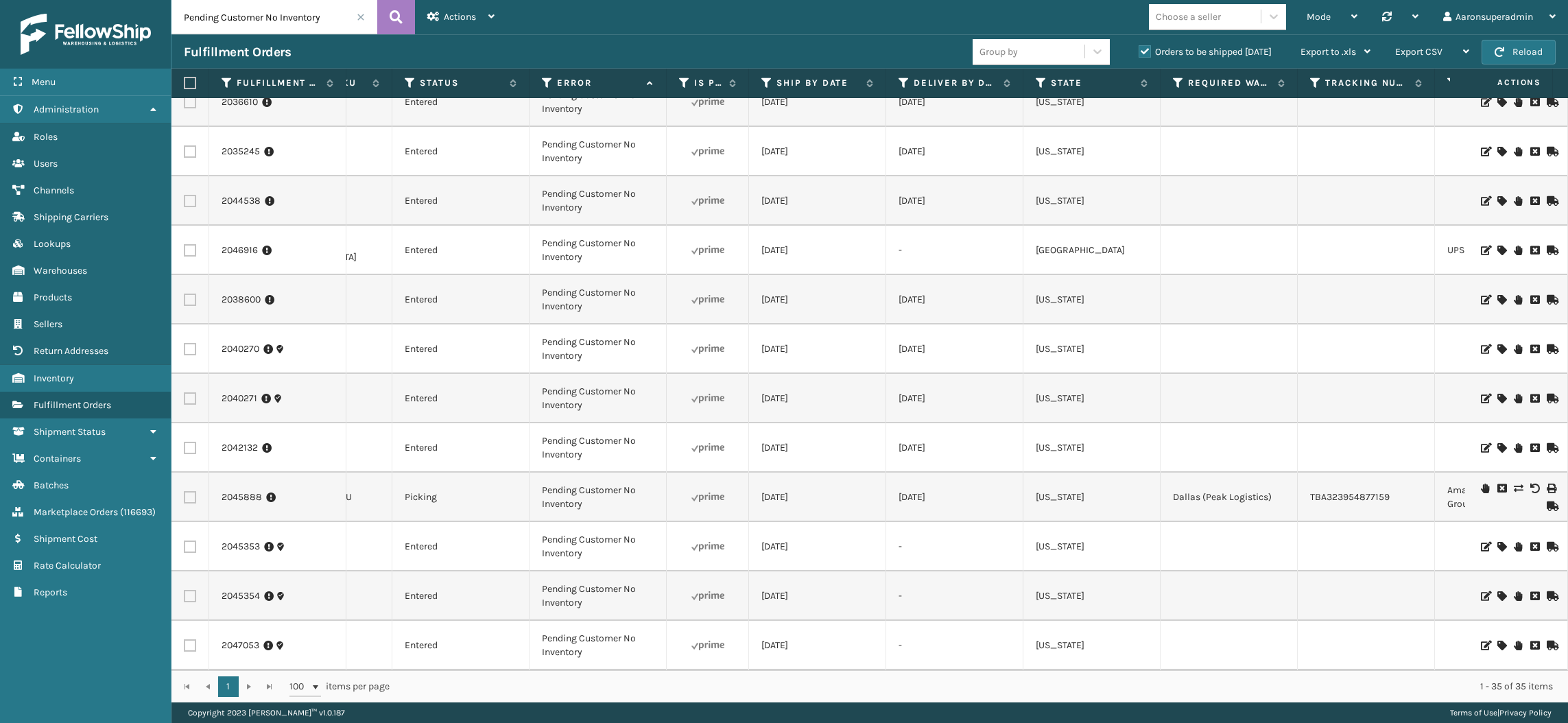
scroll to position [1171, 386]
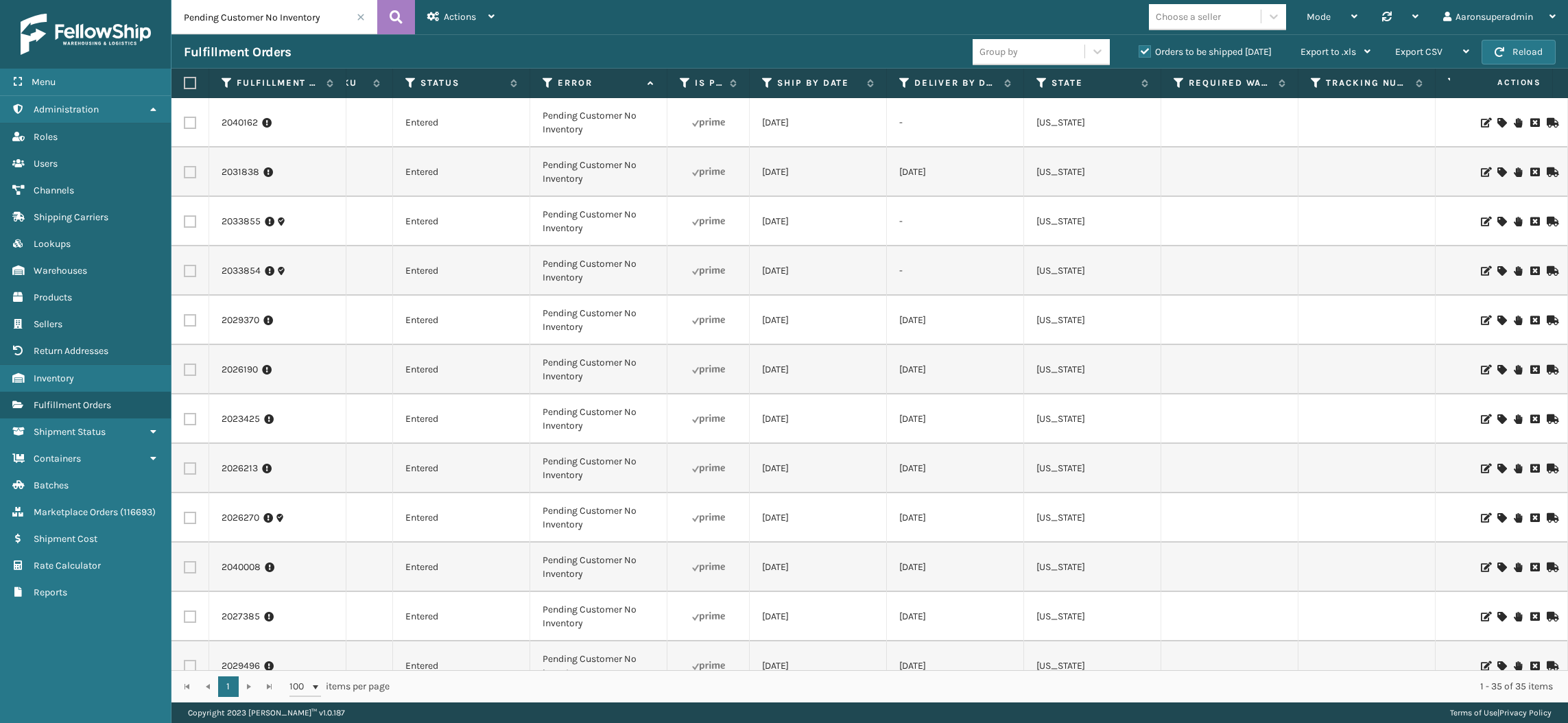
click at [362, 16] on span at bounding box center [360, 17] width 8 height 8
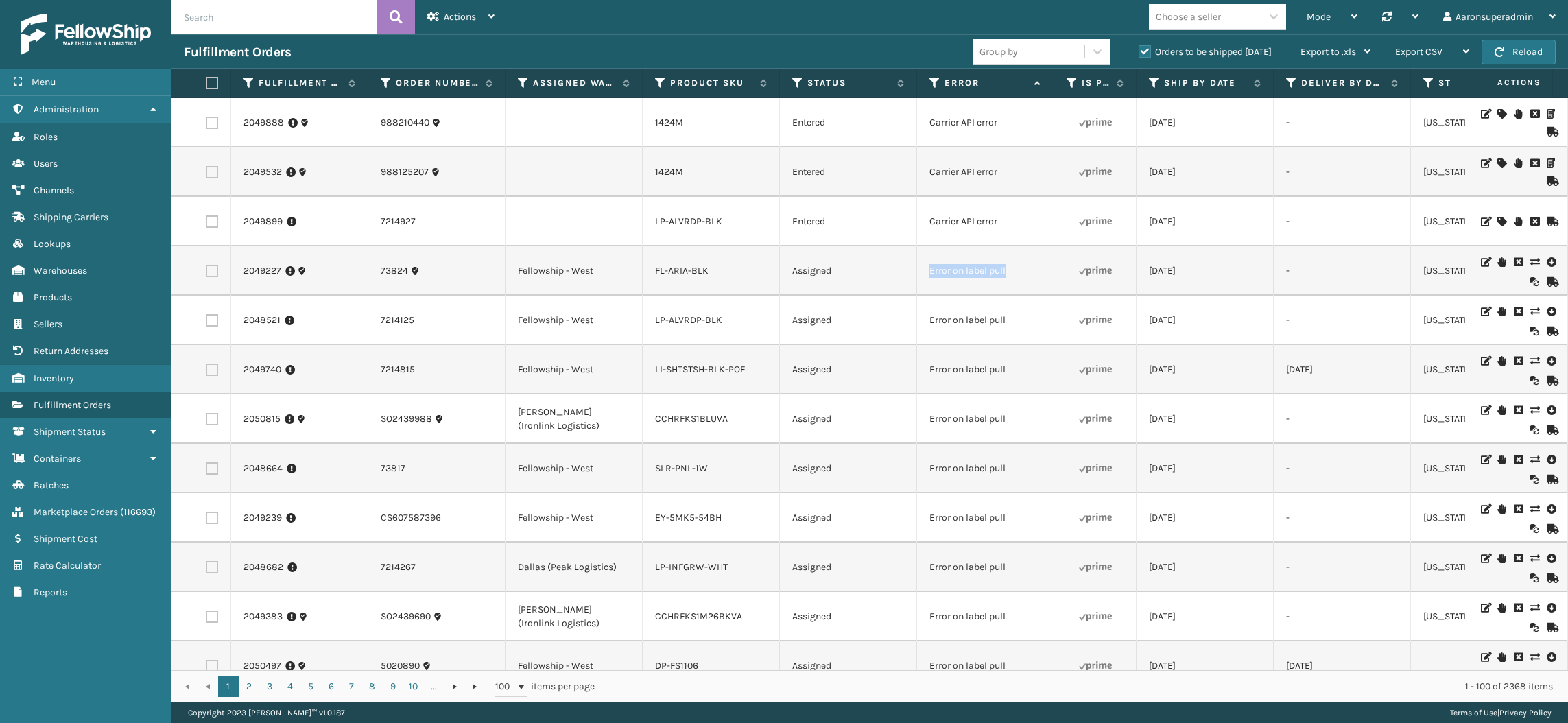
drag, startPoint x: 1029, startPoint y: 275, endPoint x: 881, endPoint y: 256, distance: 149.2
copy tr "Error on label pull"
click at [332, 26] on input "text" at bounding box center [274, 17] width 206 height 34
paste input "Error on label pull"
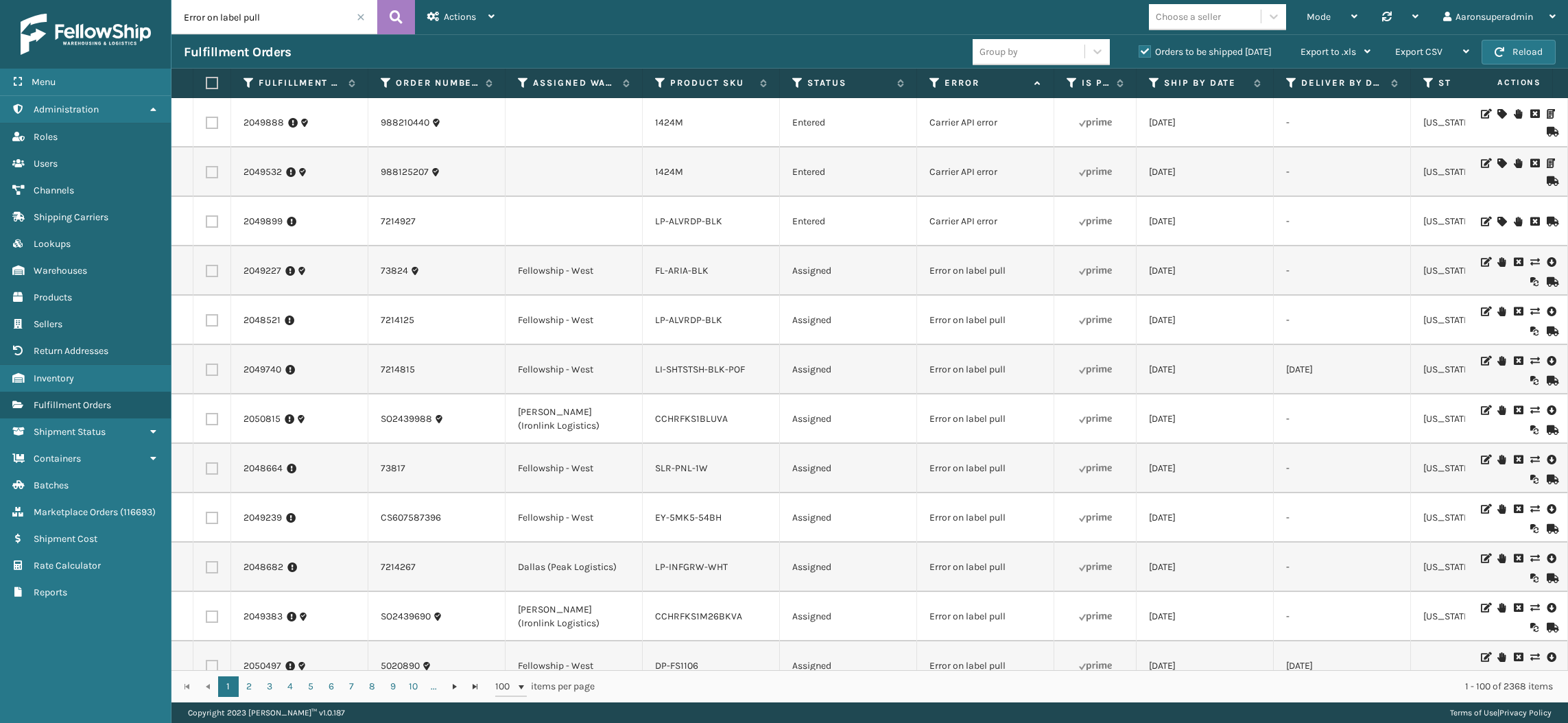
type input "Error on label pull"
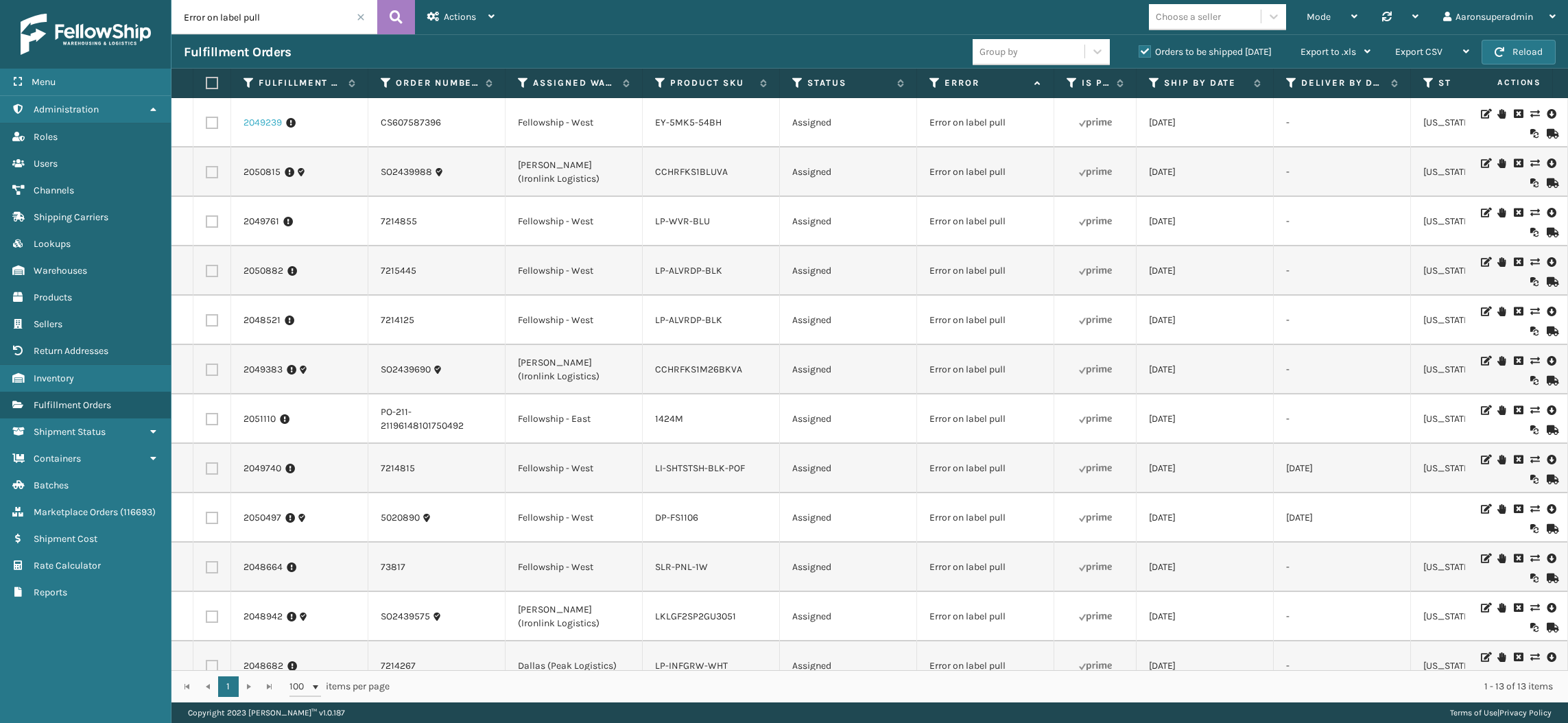
click at [266, 129] on link "2049239" at bounding box center [262, 123] width 38 height 14
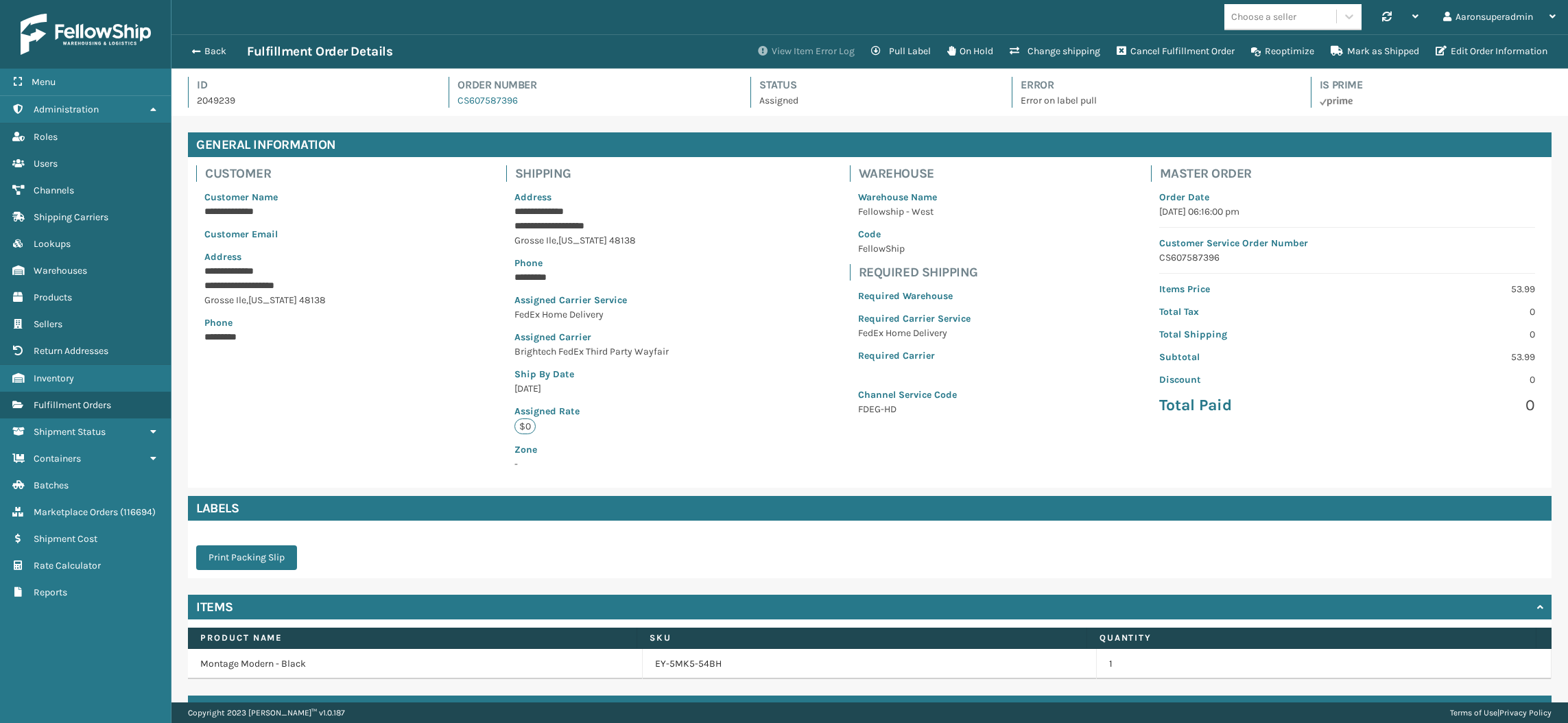
click at [800, 45] on button "View Item Error Log" at bounding box center [805, 51] width 113 height 27
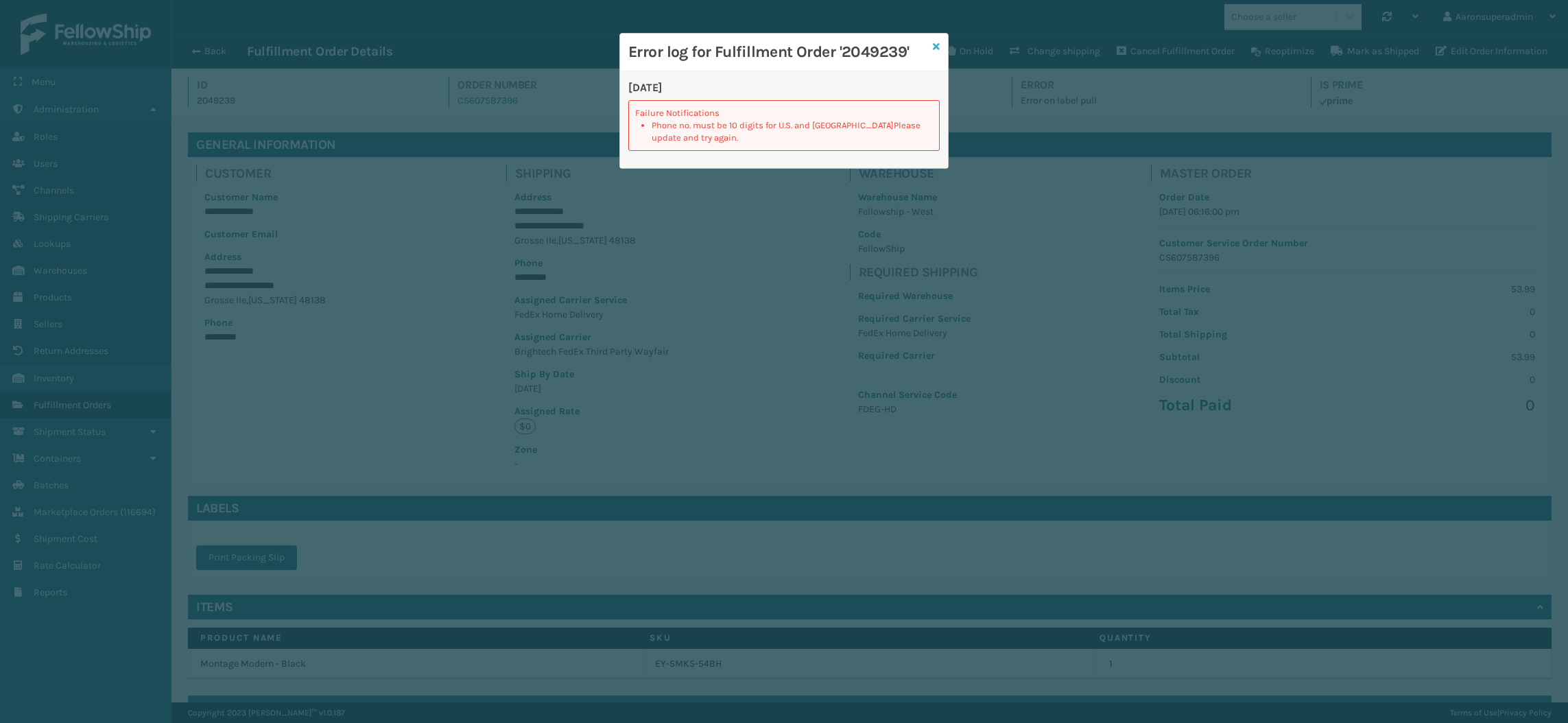
click at [937, 47] on icon at bounding box center [935, 47] width 7 height 10
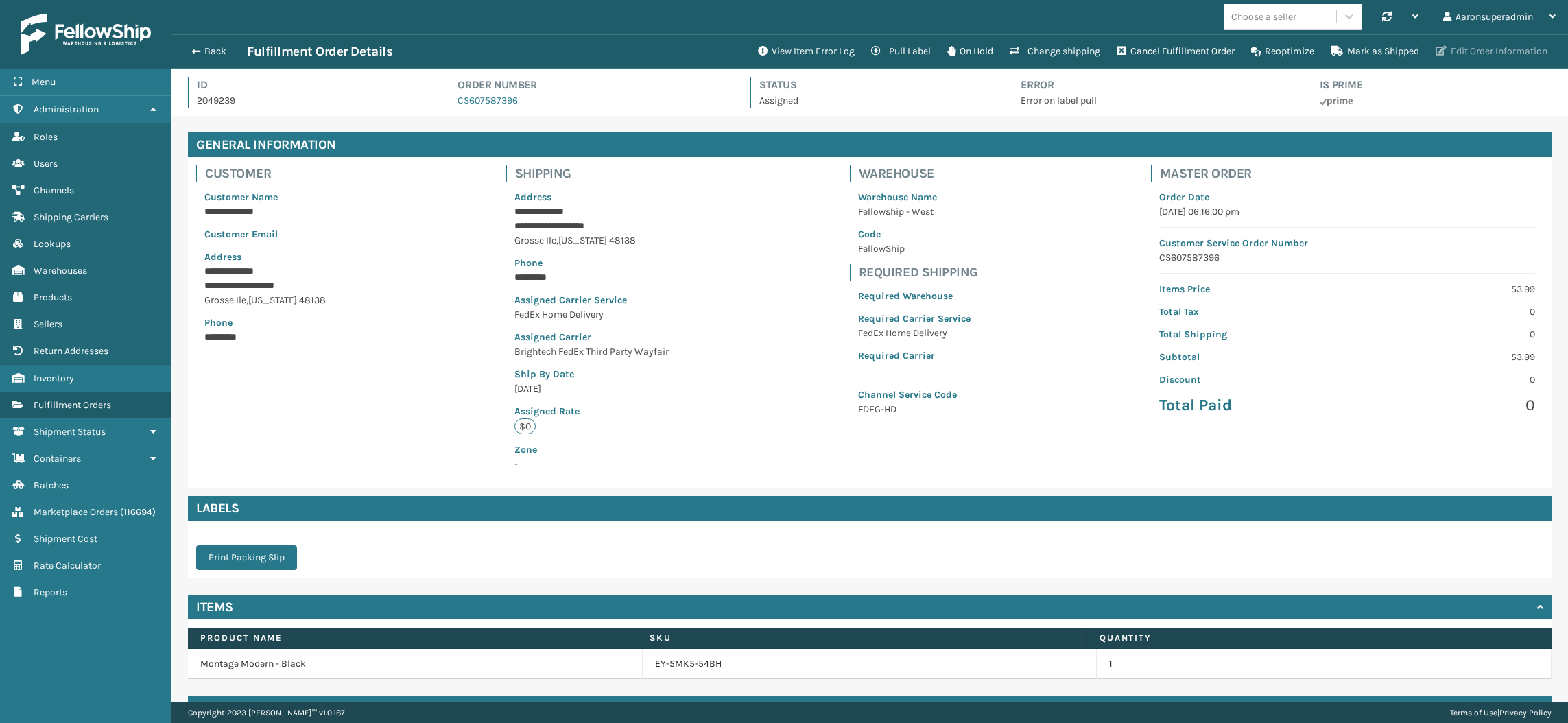
click at [1500, 53] on button "Edit Order Information" at bounding box center [1491, 51] width 128 height 27
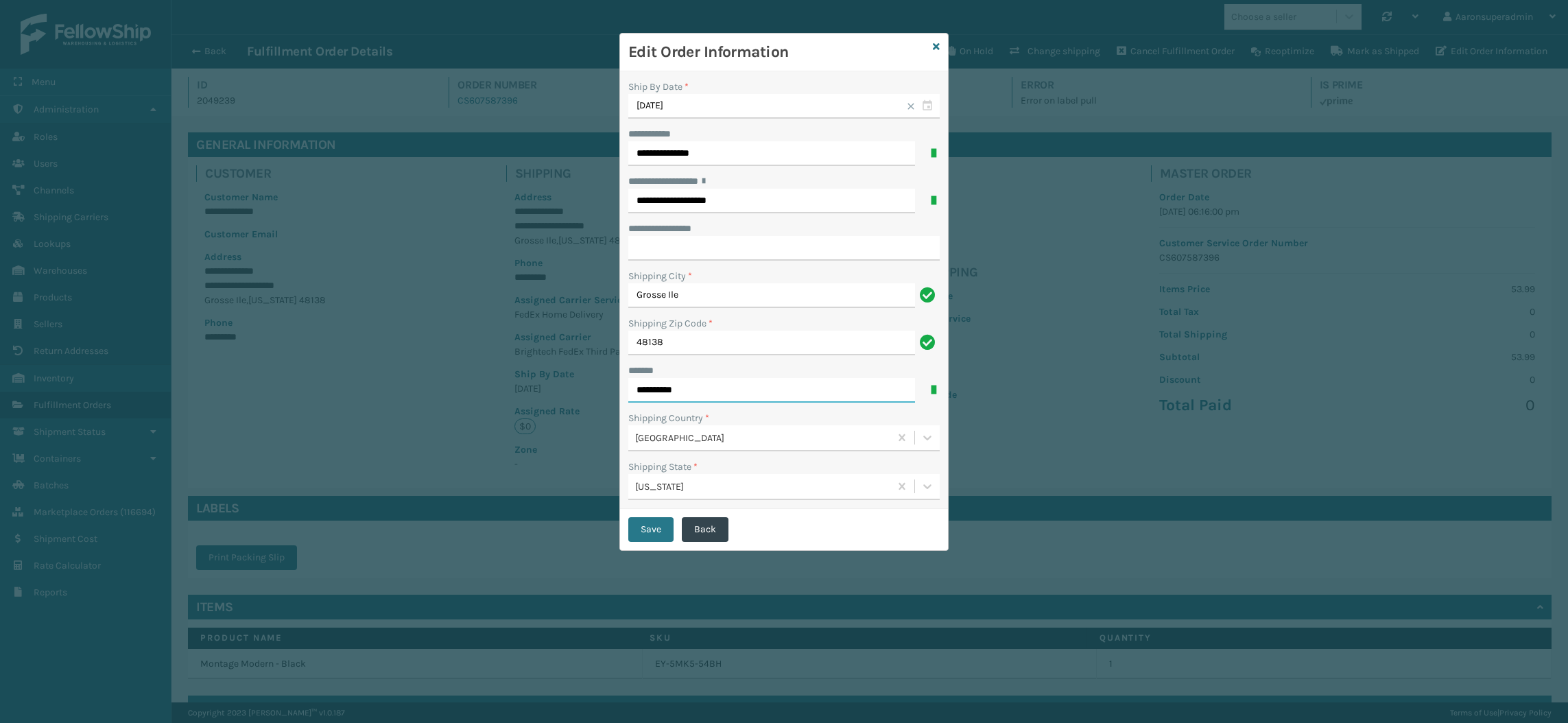
click at [684, 389] on input "*********" at bounding box center [771, 390] width 286 height 25
type input "**********"
click at [637, 532] on button "Save" at bounding box center [650, 529] width 45 height 25
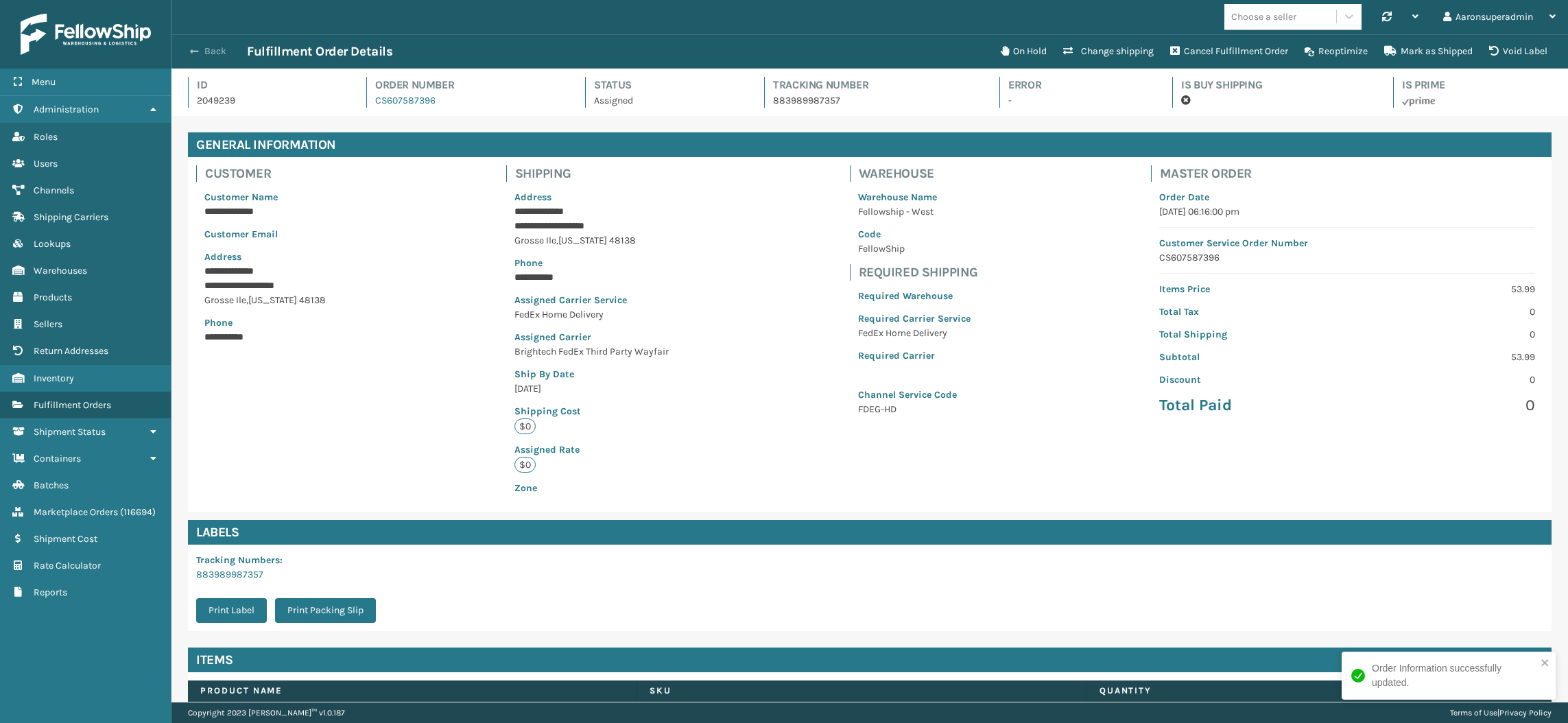
click at [190, 52] on span "button" at bounding box center [194, 52] width 8 height 10
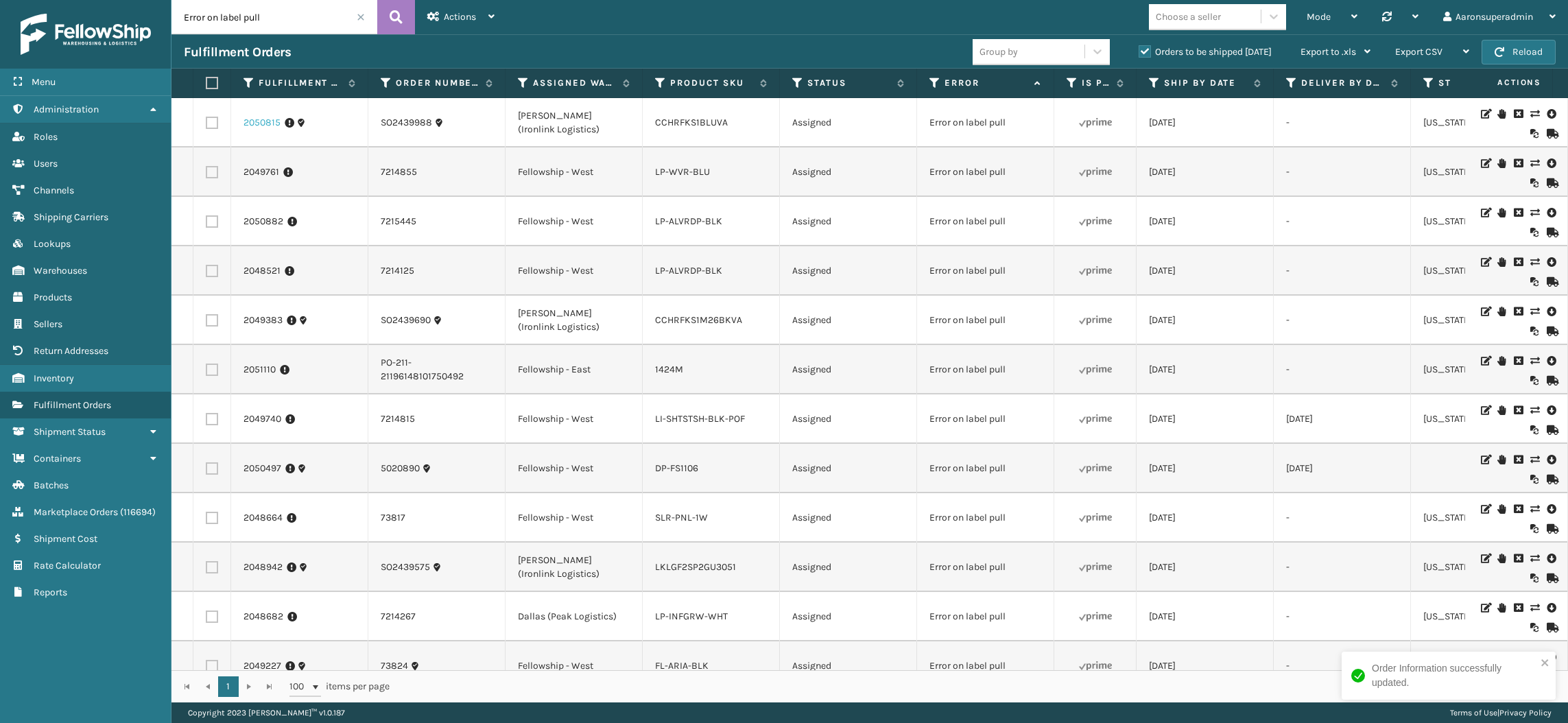
click at [250, 126] on link "2050815" at bounding box center [261, 123] width 37 height 14
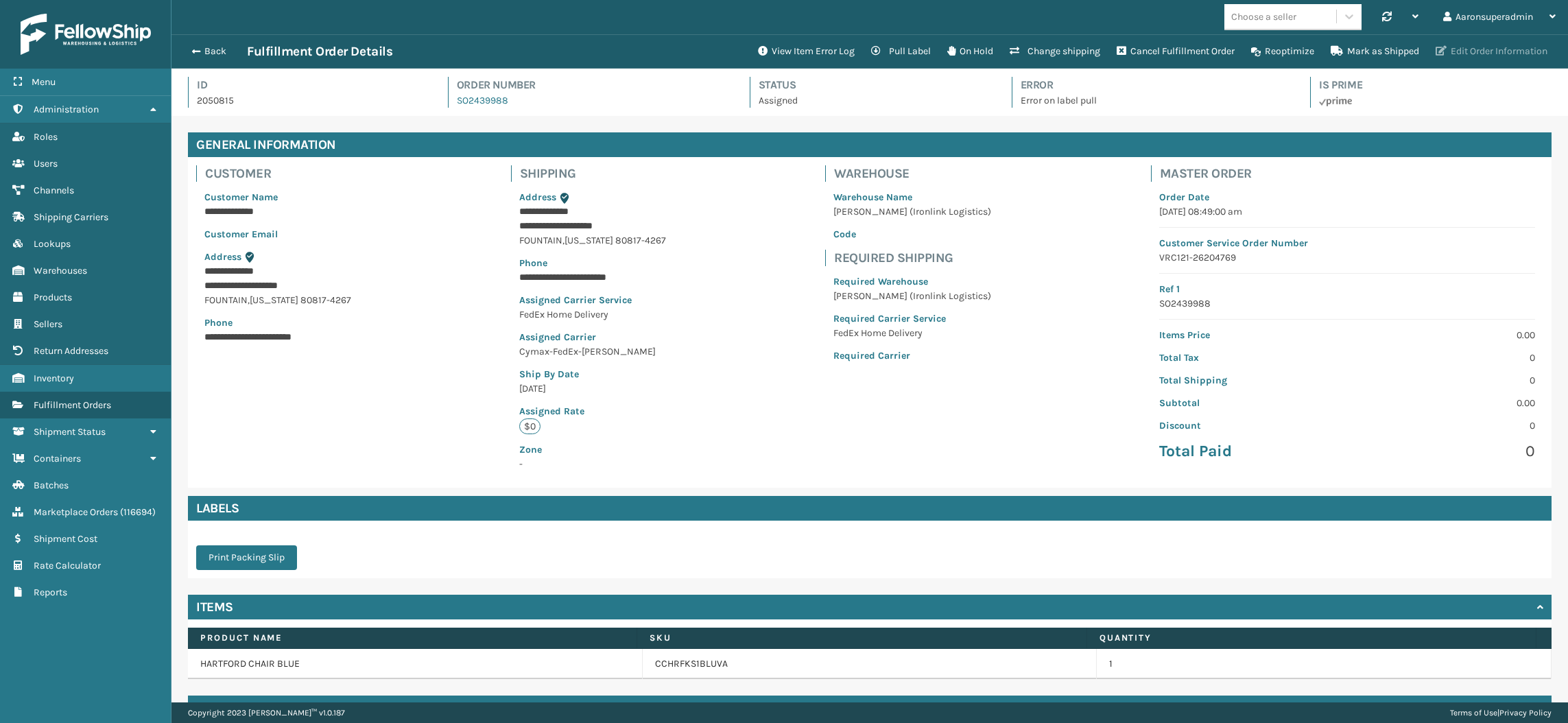
click at [1515, 49] on button "Edit Order Information" at bounding box center [1491, 51] width 128 height 27
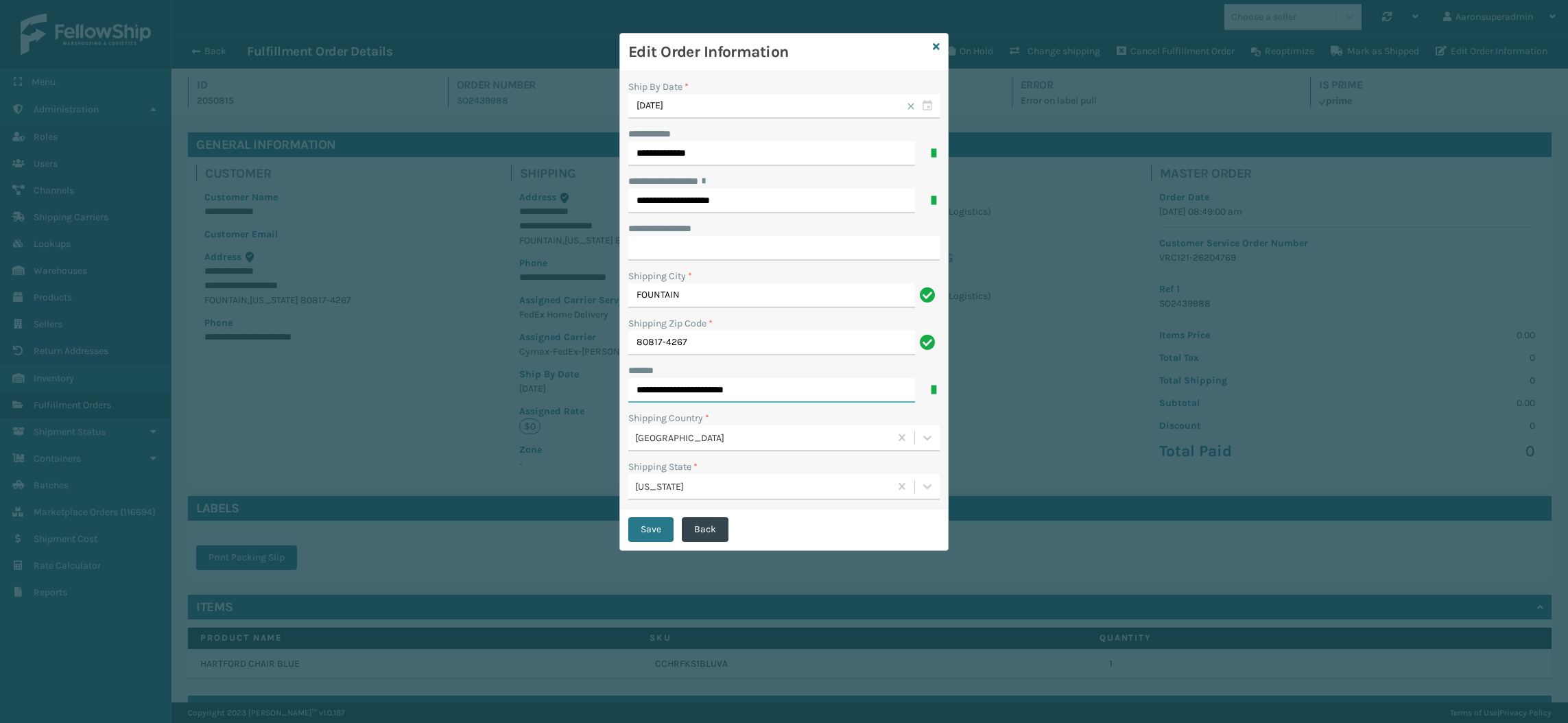
click at [729, 386] on input "**********" at bounding box center [771, 390] width 286 height 25
type input "**********"
click button "Save" at bounding box center [650, 529] width 45 height 25
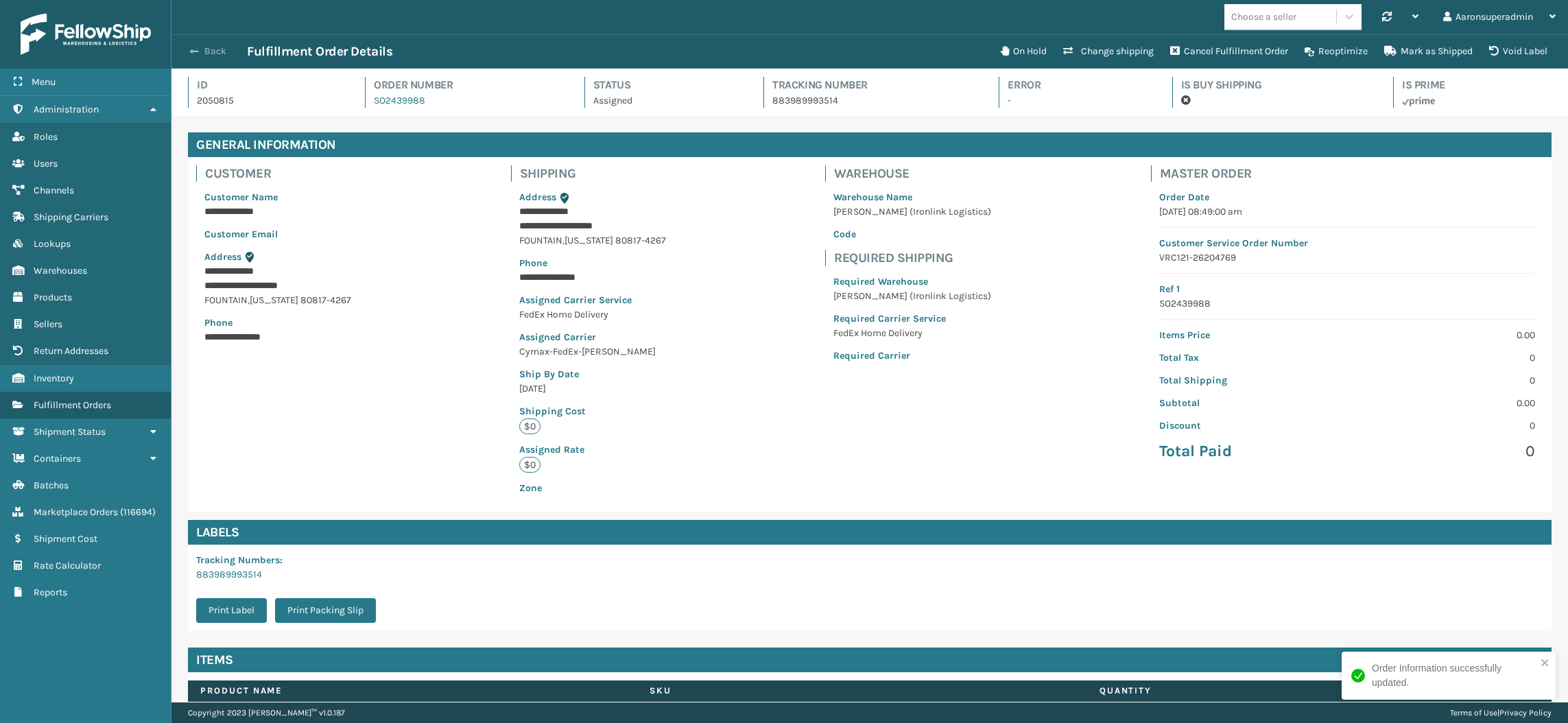
click at [205, 52] on button "Back" at bounding box center [215, 51] width 63 height 12
click at [205, 49] on button "Back" at bounding box center [215, 51] width 63 height 12
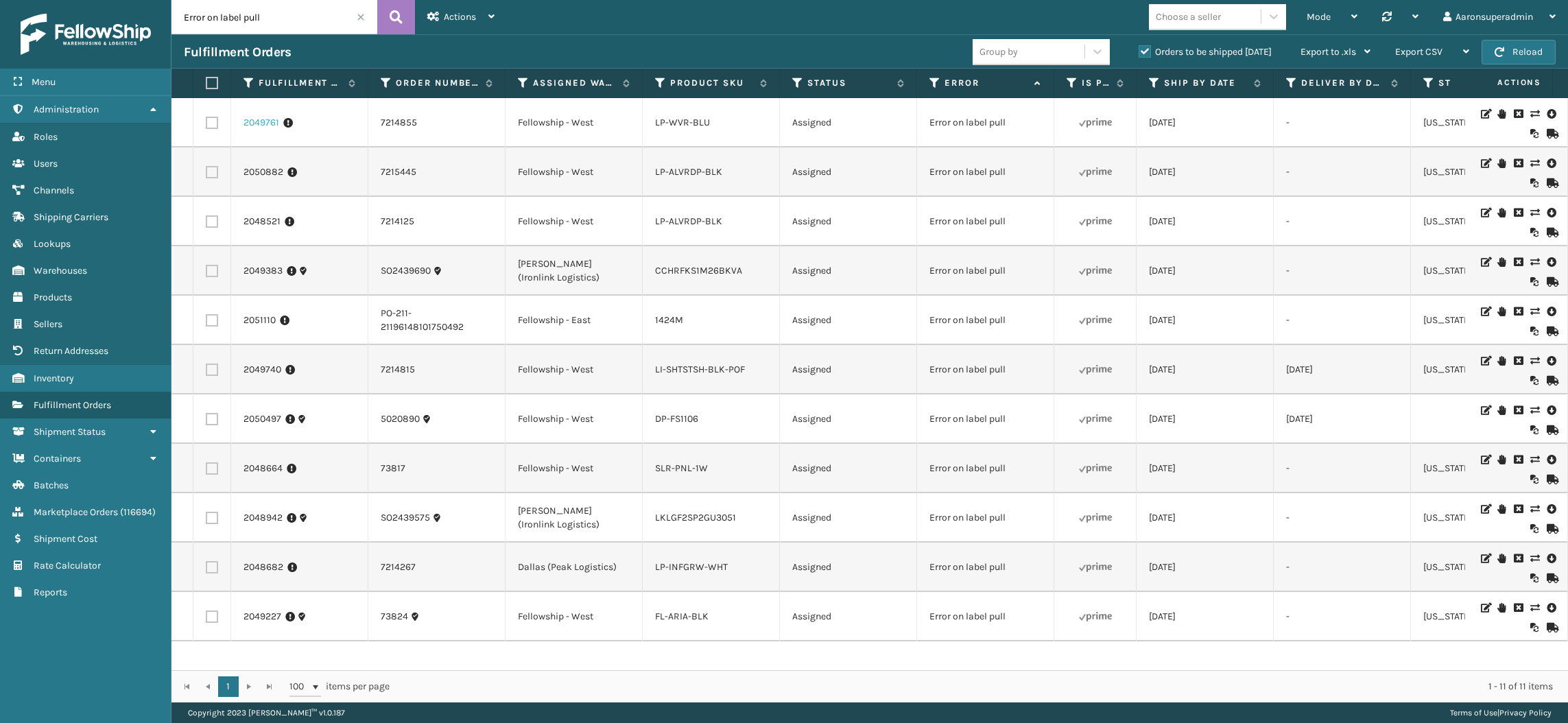
click at [246, 127] on link "2049761" at bounding box center [261, 123] width 36 height 14
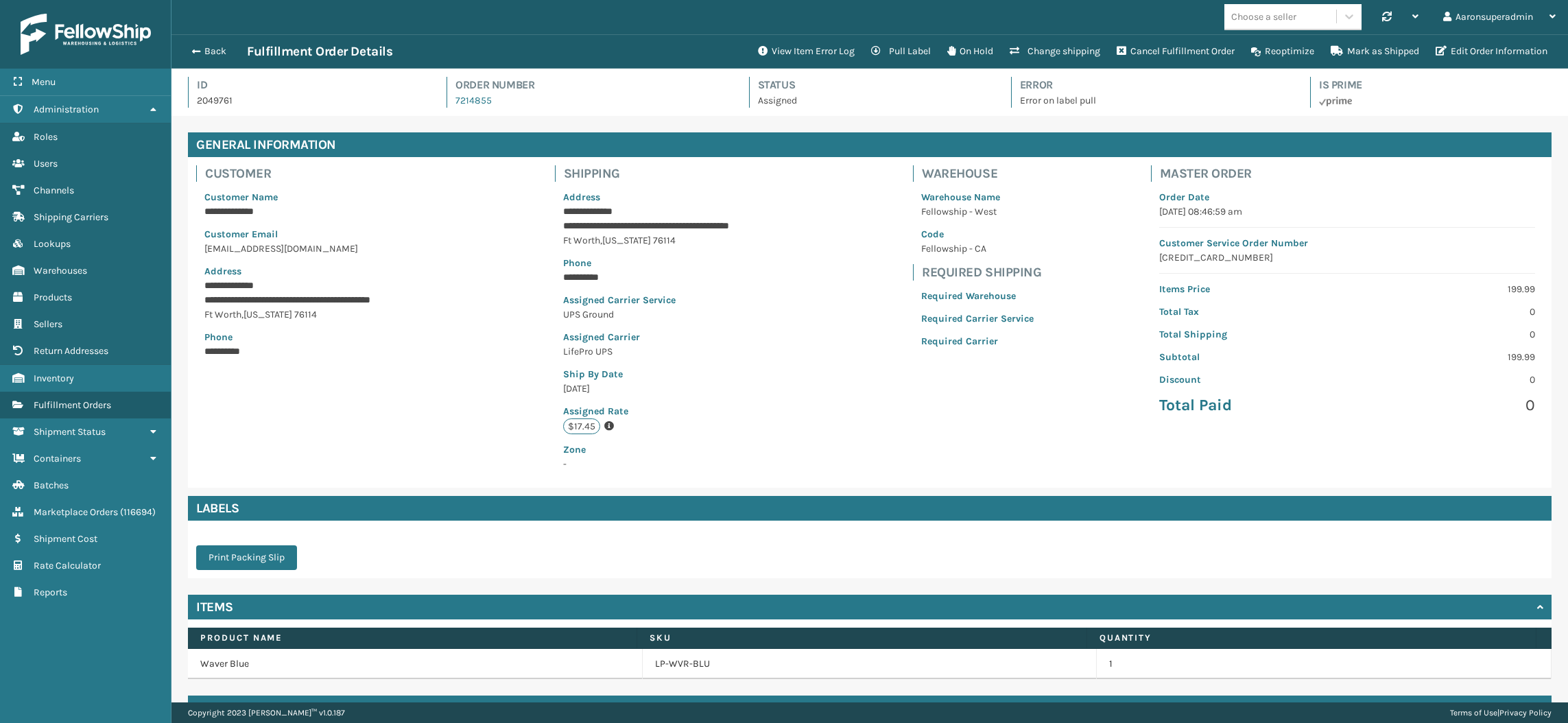
scroll to position [32, 1395]
click at [1456, 53] on button "Edit Order Information" at bounding box center [1491, 51] width 128 height 27
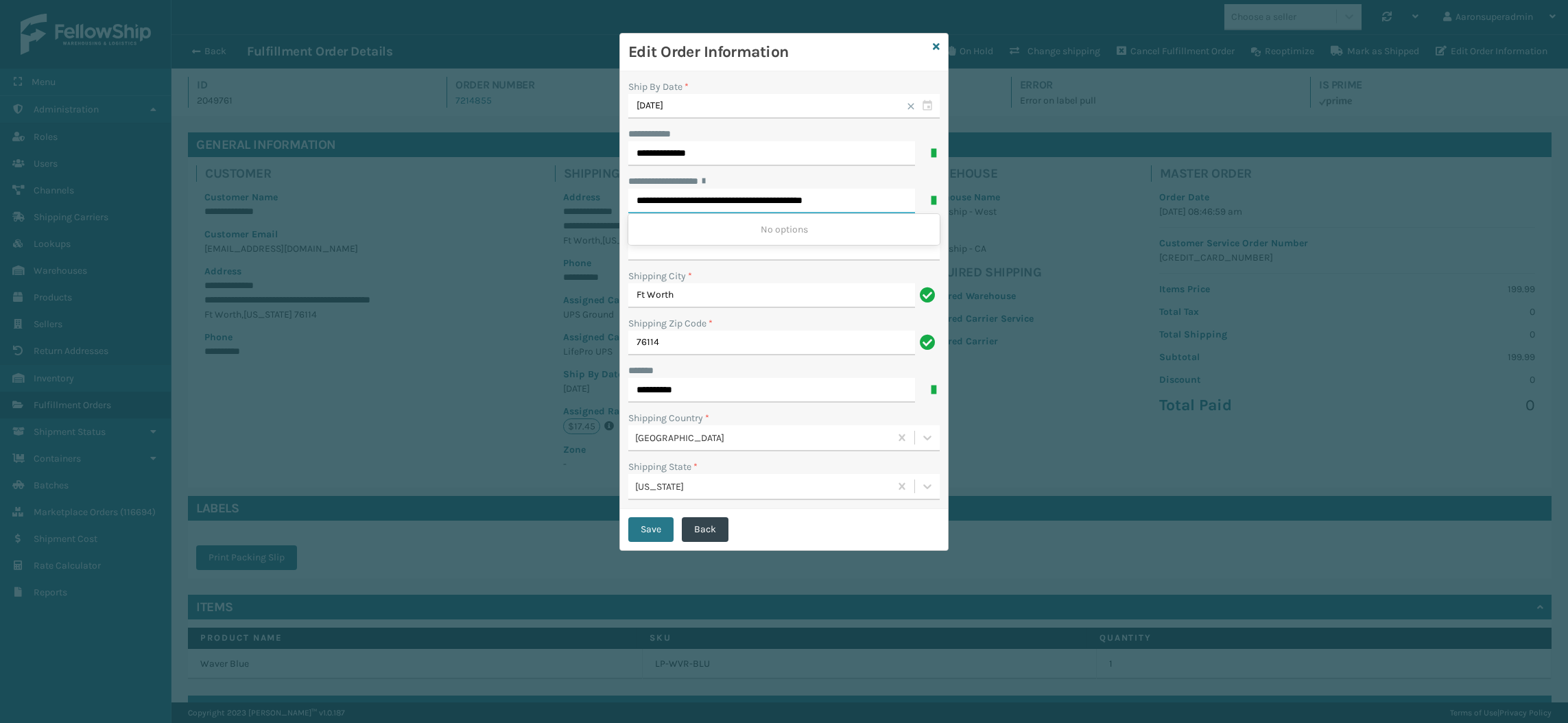
drag, startPoint x: 732, startPoint y: 204, endPoint x: 918, endPoint y: 213, distance: 186.2
click at [918, 213] on div "**********" at bounding box center [784, 201] width 311 height 25
type input "**********"
click at [645, 524] on button "Save" at bounding box center [650, 529] width 45 height 25
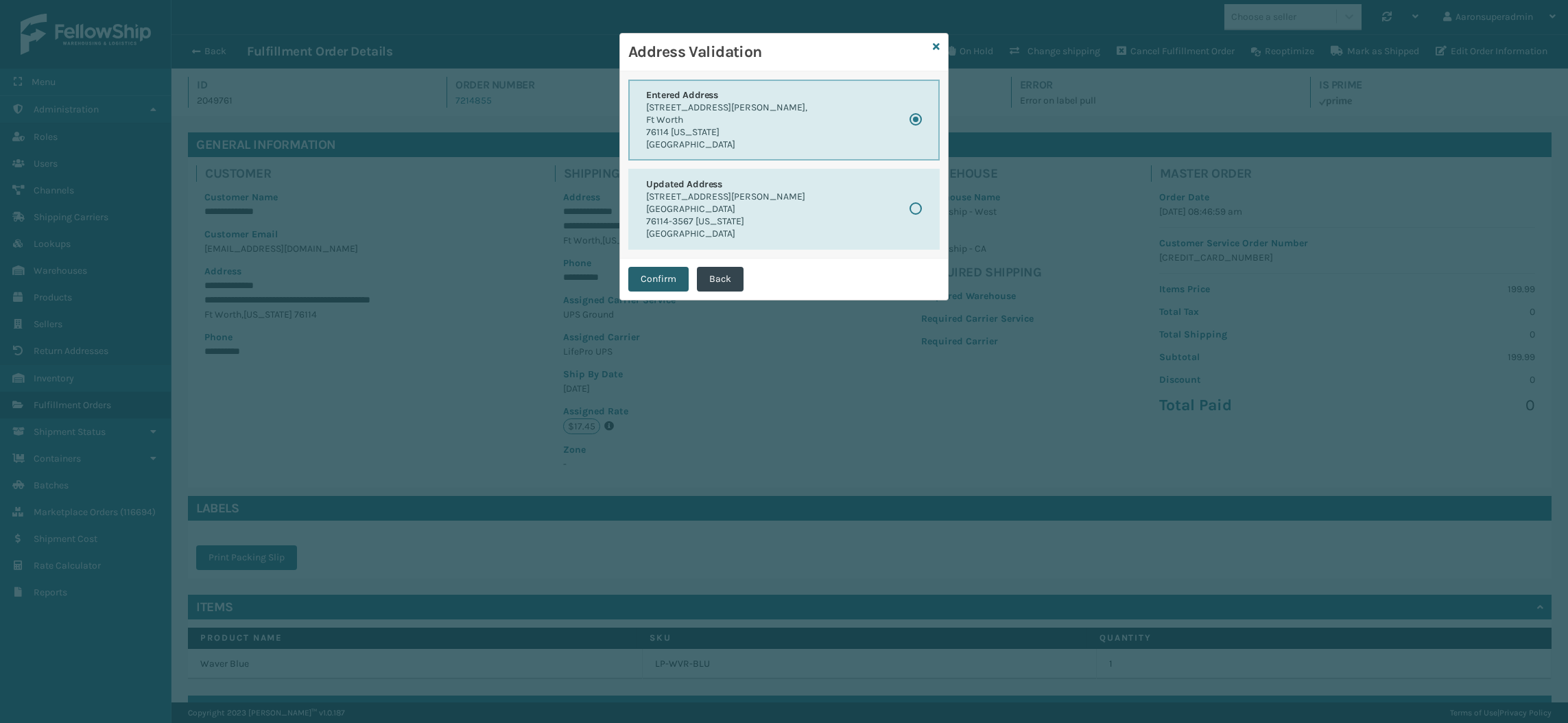
click at [637, 274] on button "Confirm" at bounding box center [658, 279] width 60 height 25
click at [657, 278] on button "Confirm" at bounding box center [658, 279] width 60 height 25
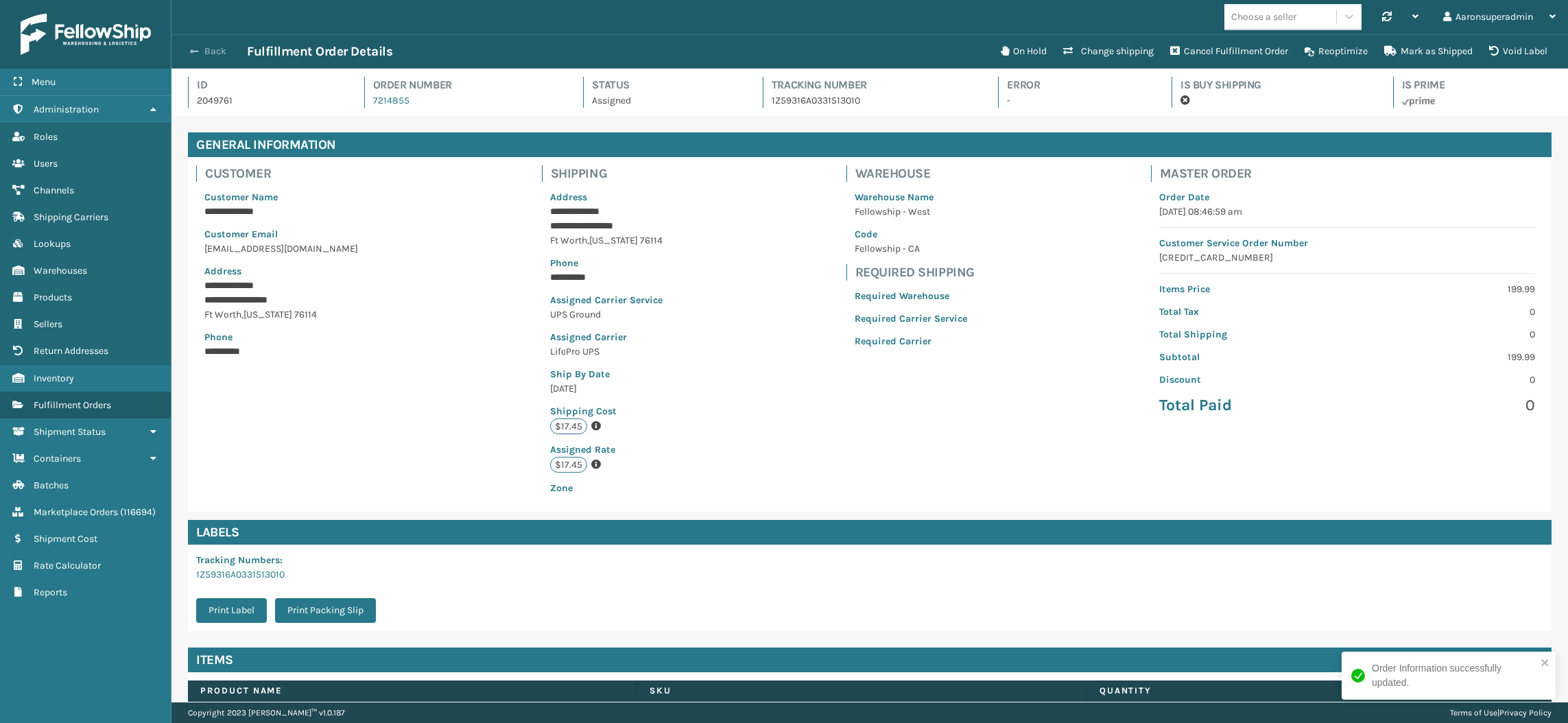
click at [212, 48] on button "Back" at bounding box center [215, 51] width 63 height 12
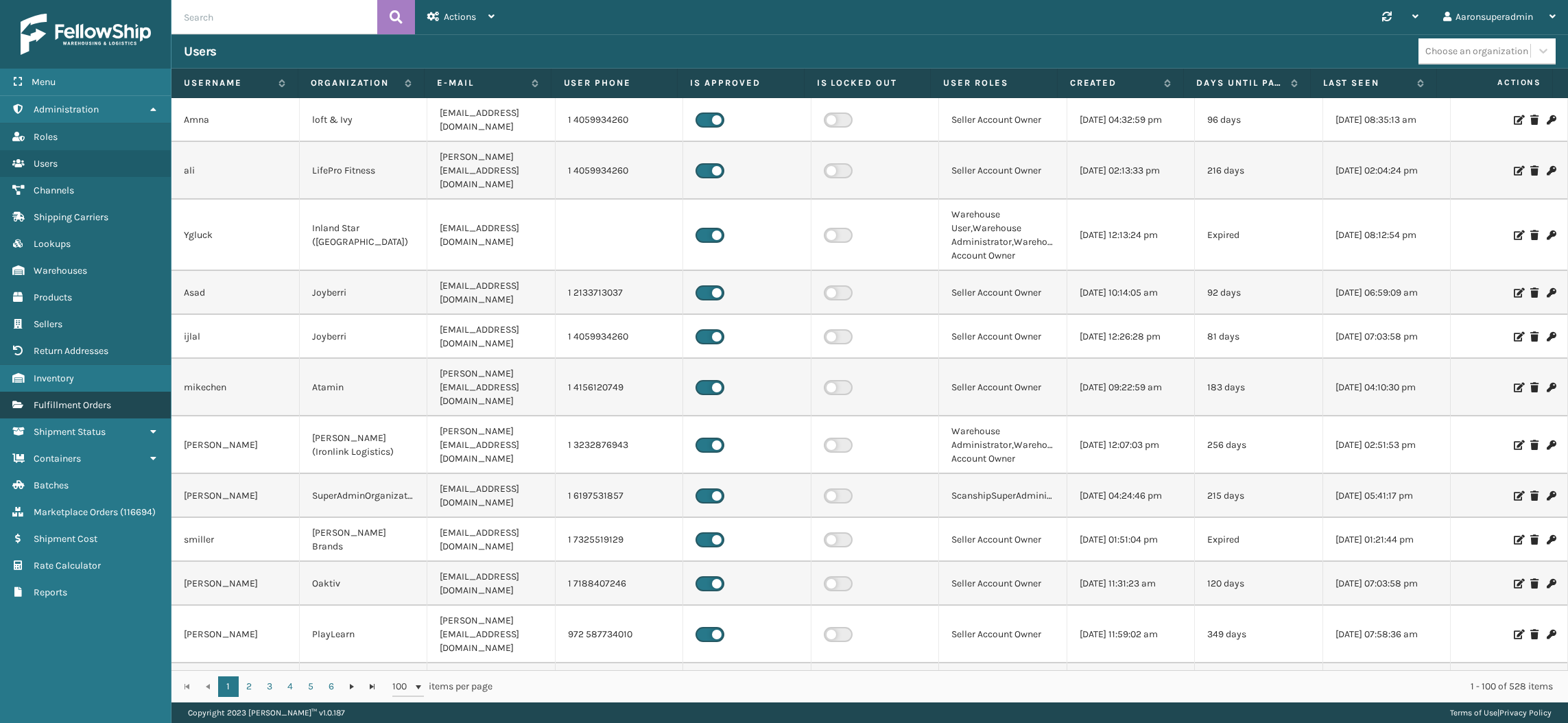
click at [102, 399] on span "Fulfillment Orders" at bounding box center [73, 405] width 78 height 12
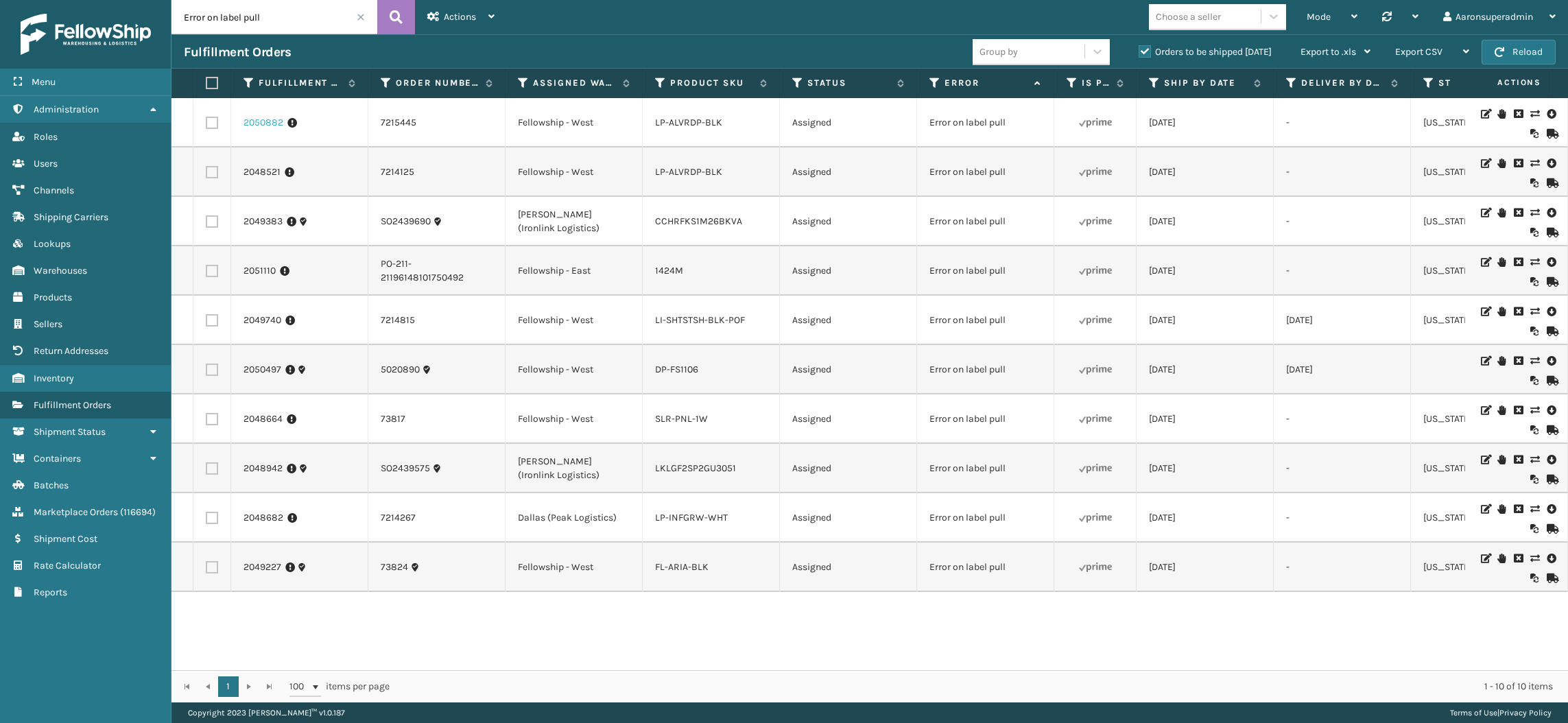
click at [258, 125] on link "2050882" at bounding box center [263, 123] width 40 height 14
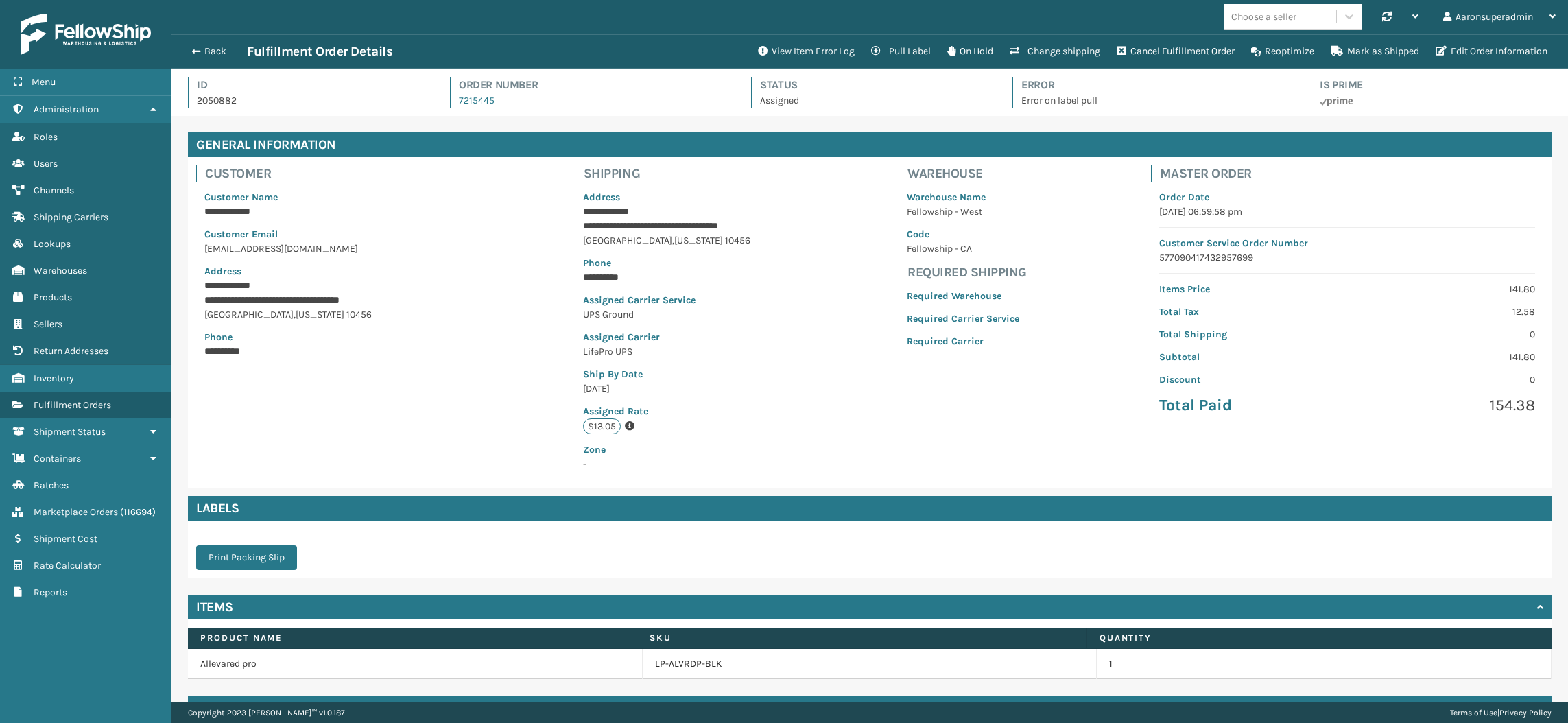
scroll to position [32, 1395]
click at [1458, 49] on button "Edit Order Information" at bounding box center [1491, 51] width 128 height 27
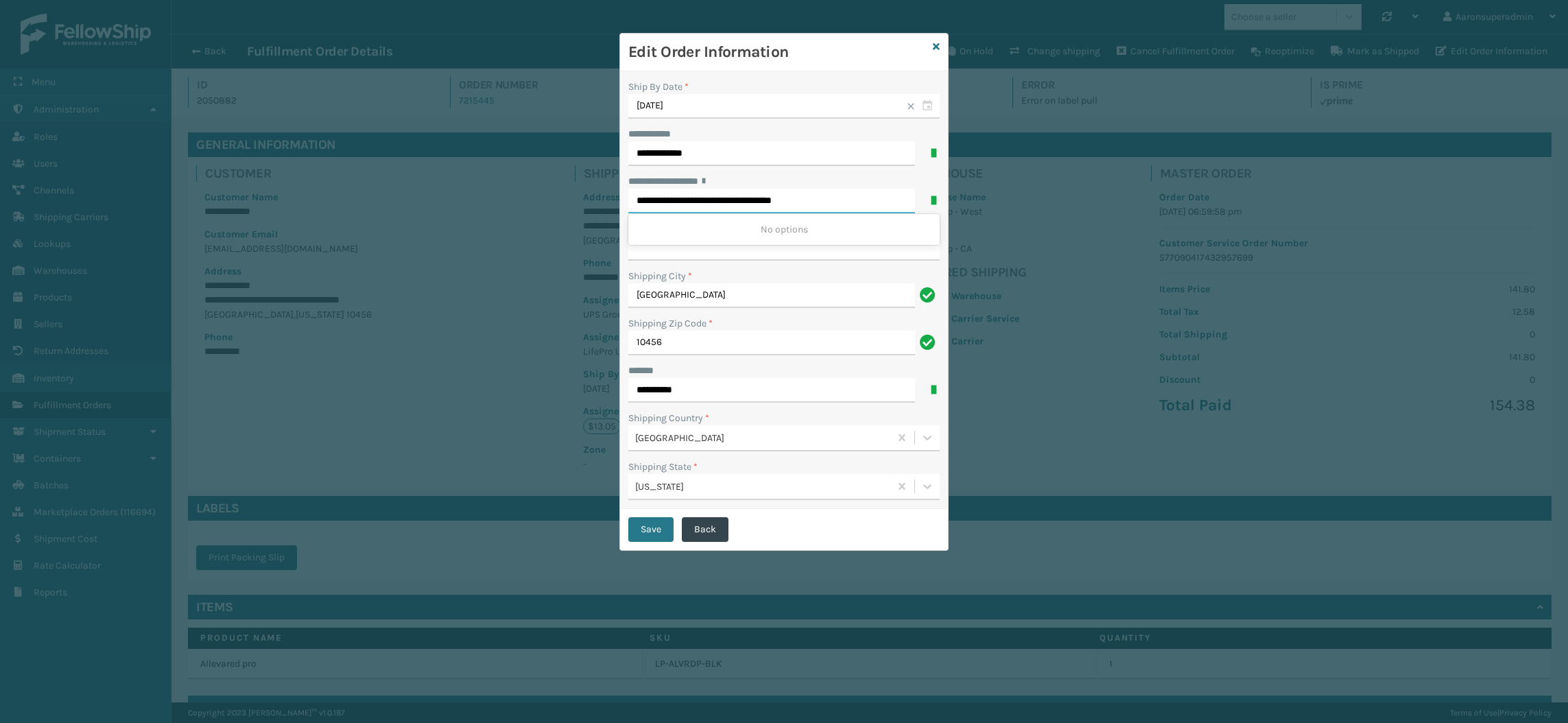
drag, startPoint x: 733, startPoint y: 201, endPoint x: 857, endPoint y: 216, distance: 124.9
click at [857, 214] on div "**********" at bounding box center [784, 194] width 311 height 39
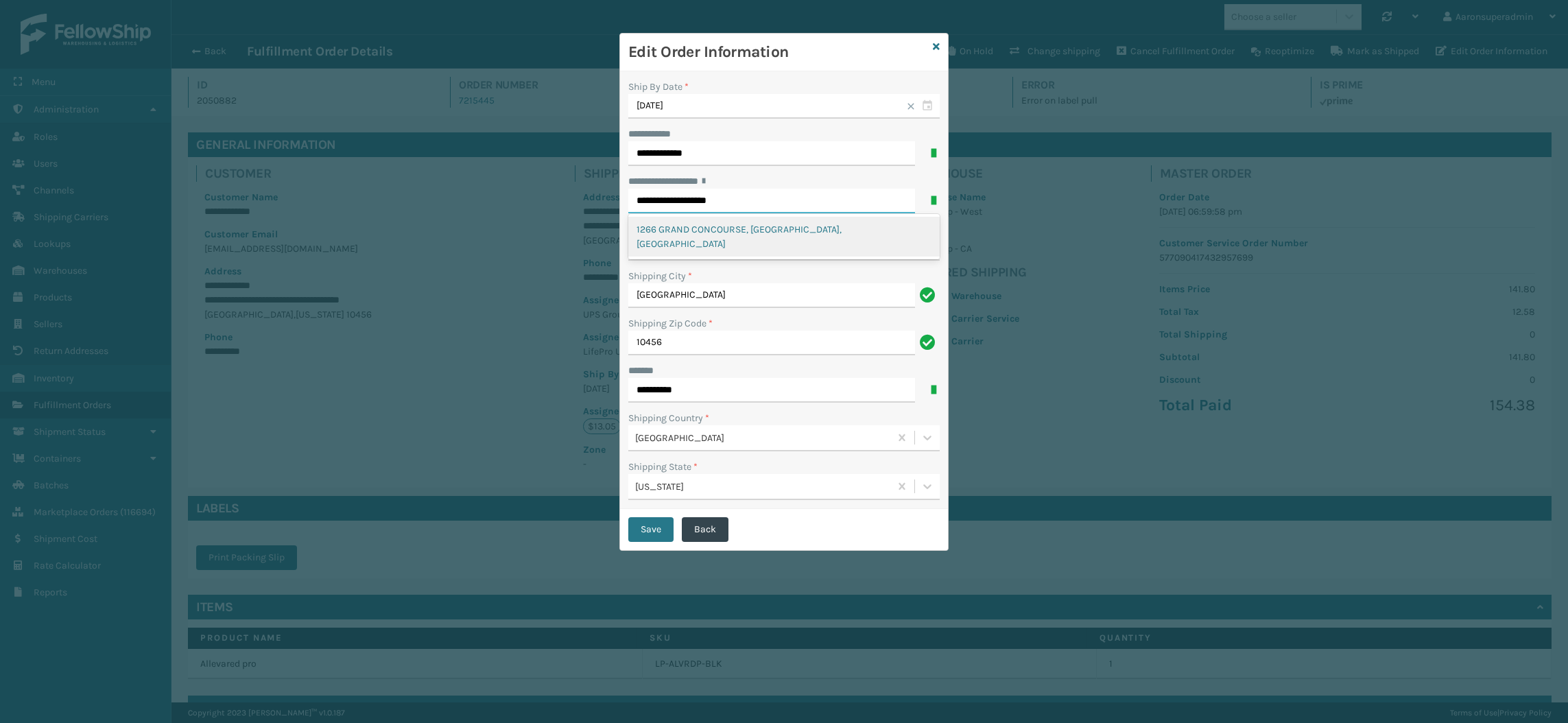
type input "**********"
click at [736, 254] on input "**********" at bounding box center [784, 248] width 311 height 25
paste input "**********"
type input "**********"
click at [640, 531] on button "Save" at bounding box center [650, 529] width 45 height 25
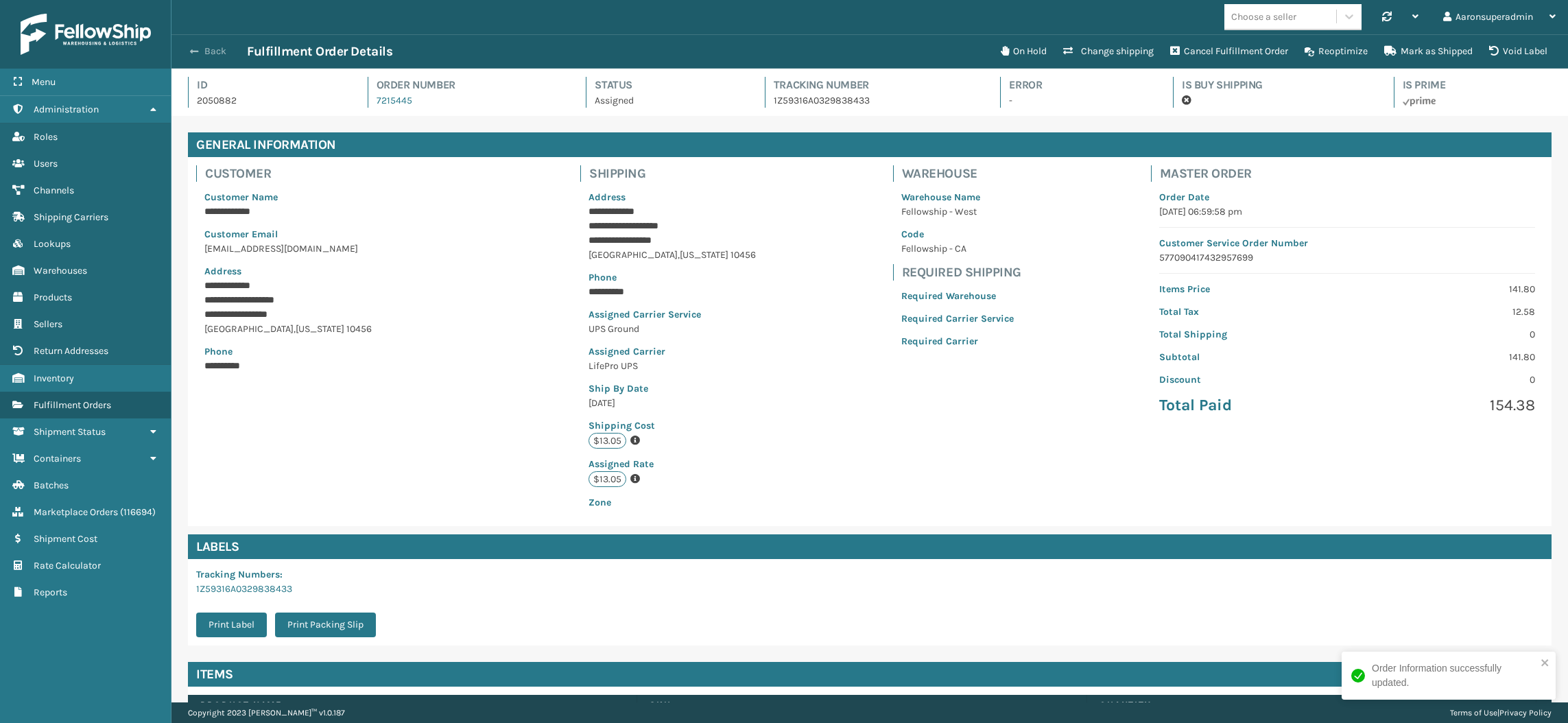
click at [212, 51] on button "Back" at bounding box center [215, 51] width 63 height 12
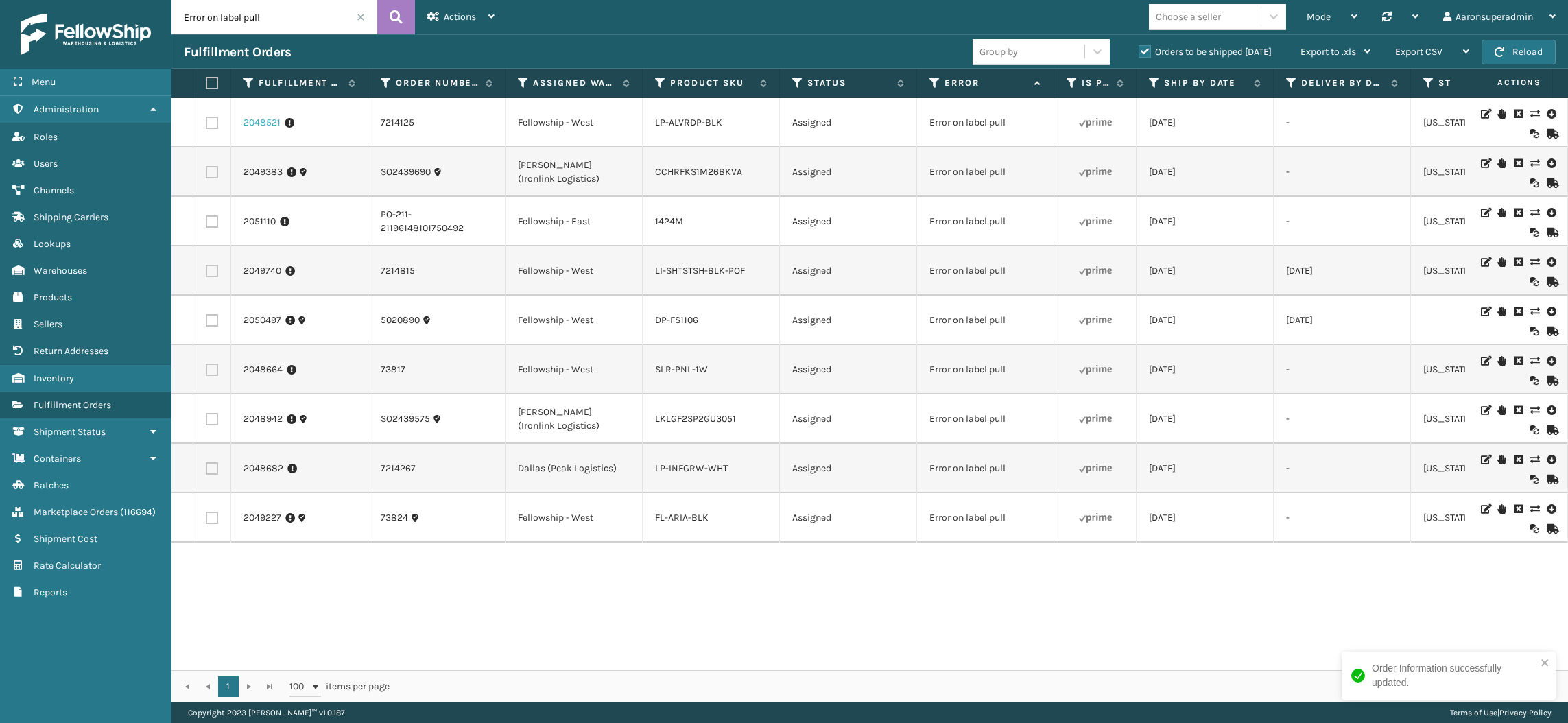
click at [249, 126] on link "2048521" at bounding box center [261, 123] width 37 height 14
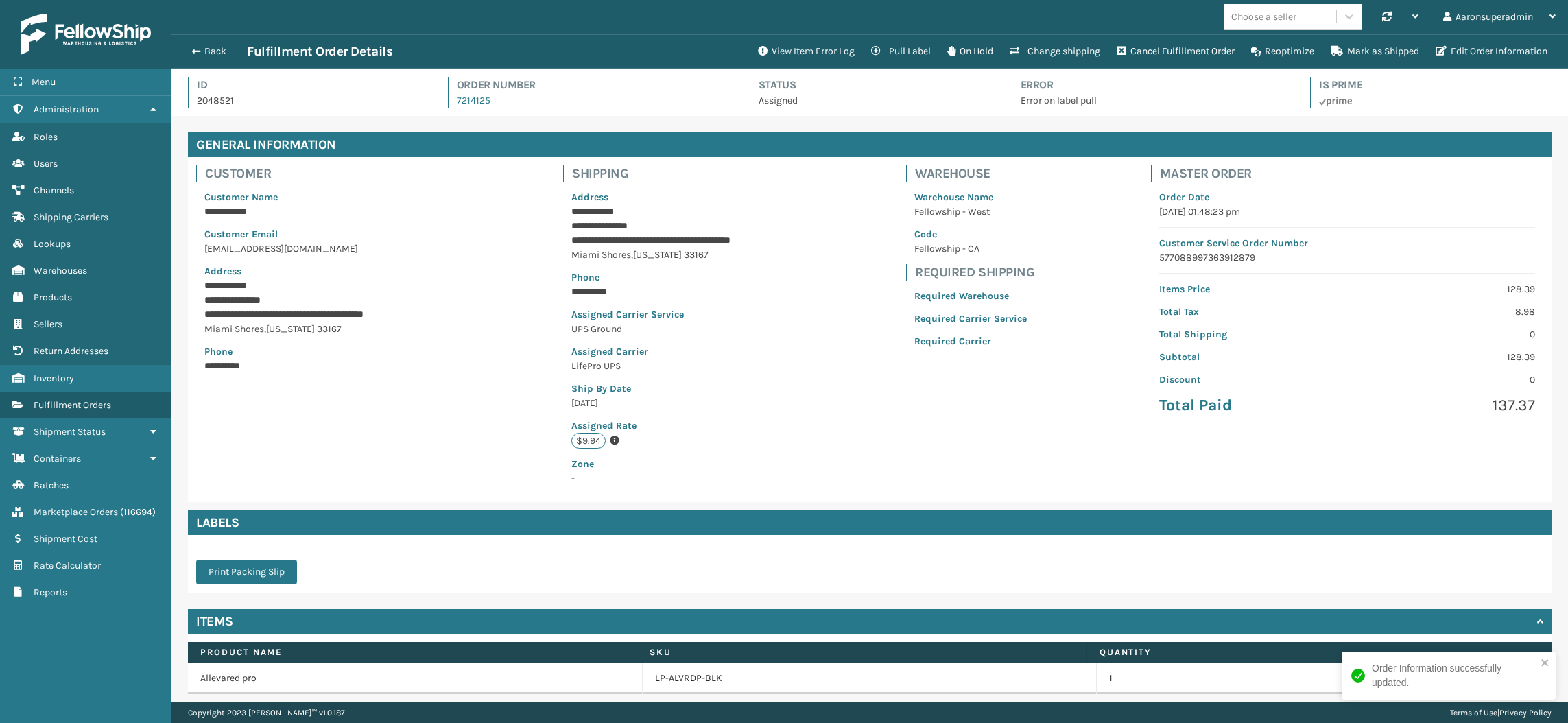
scroll to position [32, 1395]
click at [1501, 57] on button "Edit Order Information" at bounding box center [1491, 51] width 128 height 27
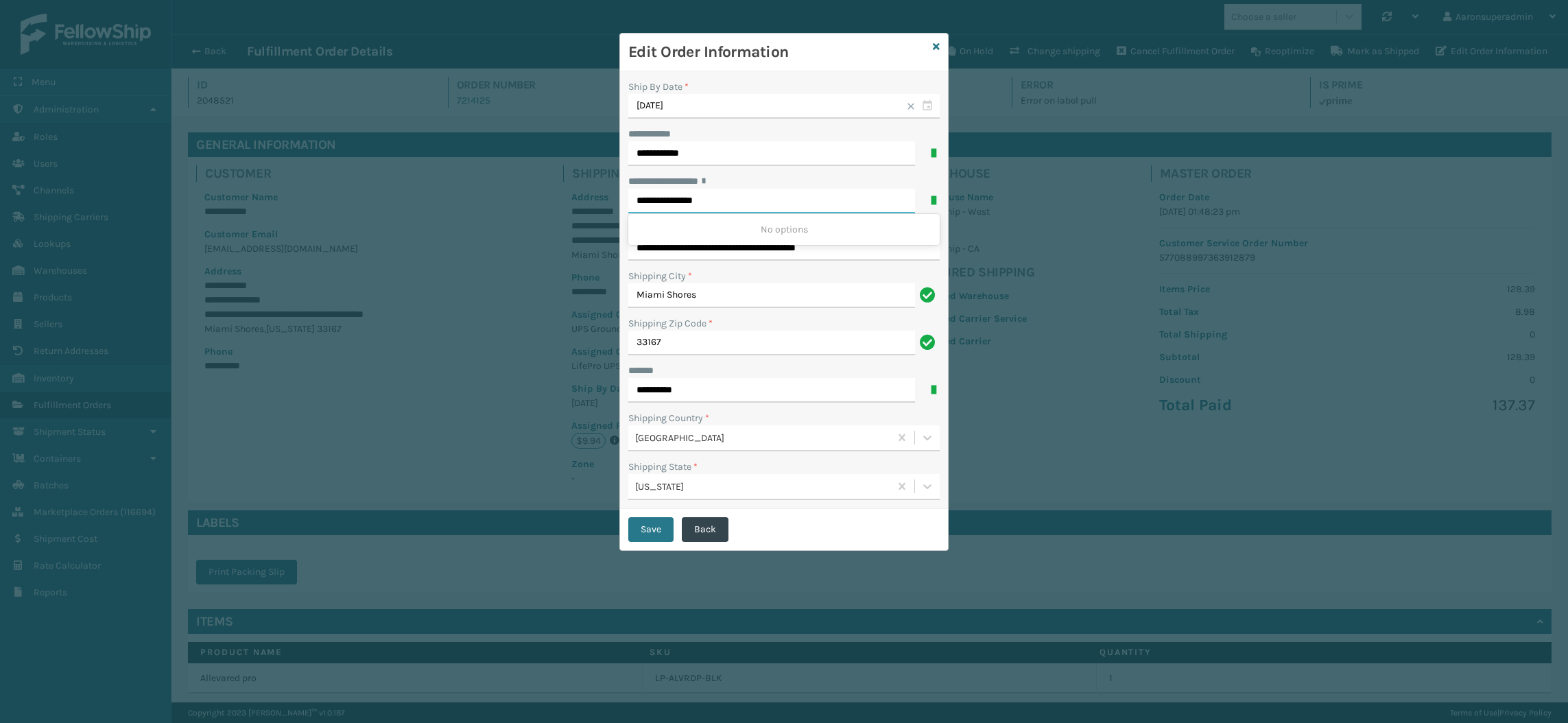
click at [749, 205] on input "**********" at bounding box center [771, 201] width 286 height 25
click at [808, 337] on input "33167" at bounding box center [771, 343] width 286 height 25
drag, startPoint x: 739, startPoint y: 249, endPoint x: 943, endPoint y: 260, distance: 204.3
click at [943, 260] on div "**********" at bounding box center [784, 290] width 327 height 437
type input "**********"
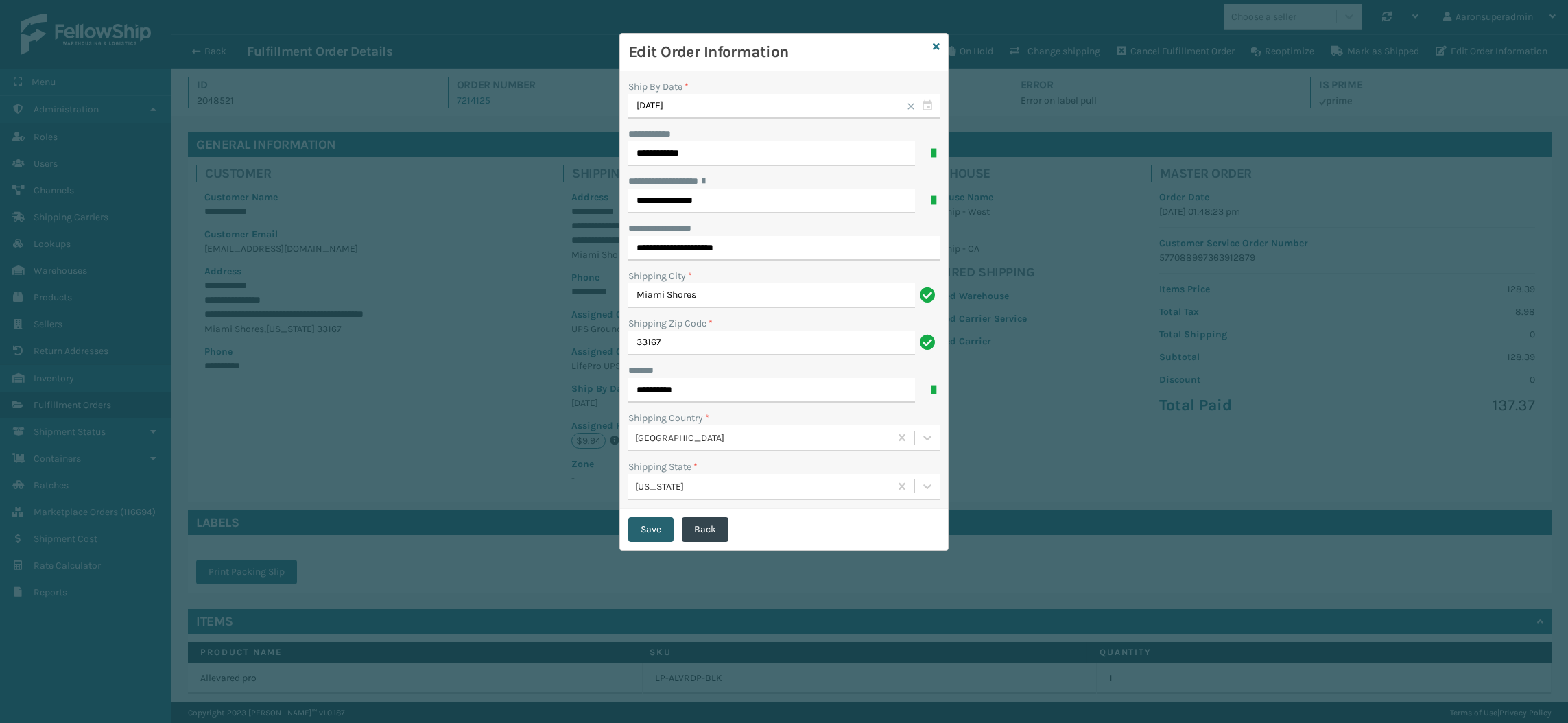
click at [657, 531] on button "Save" at bounding box center [650, 529] width 45 height 25
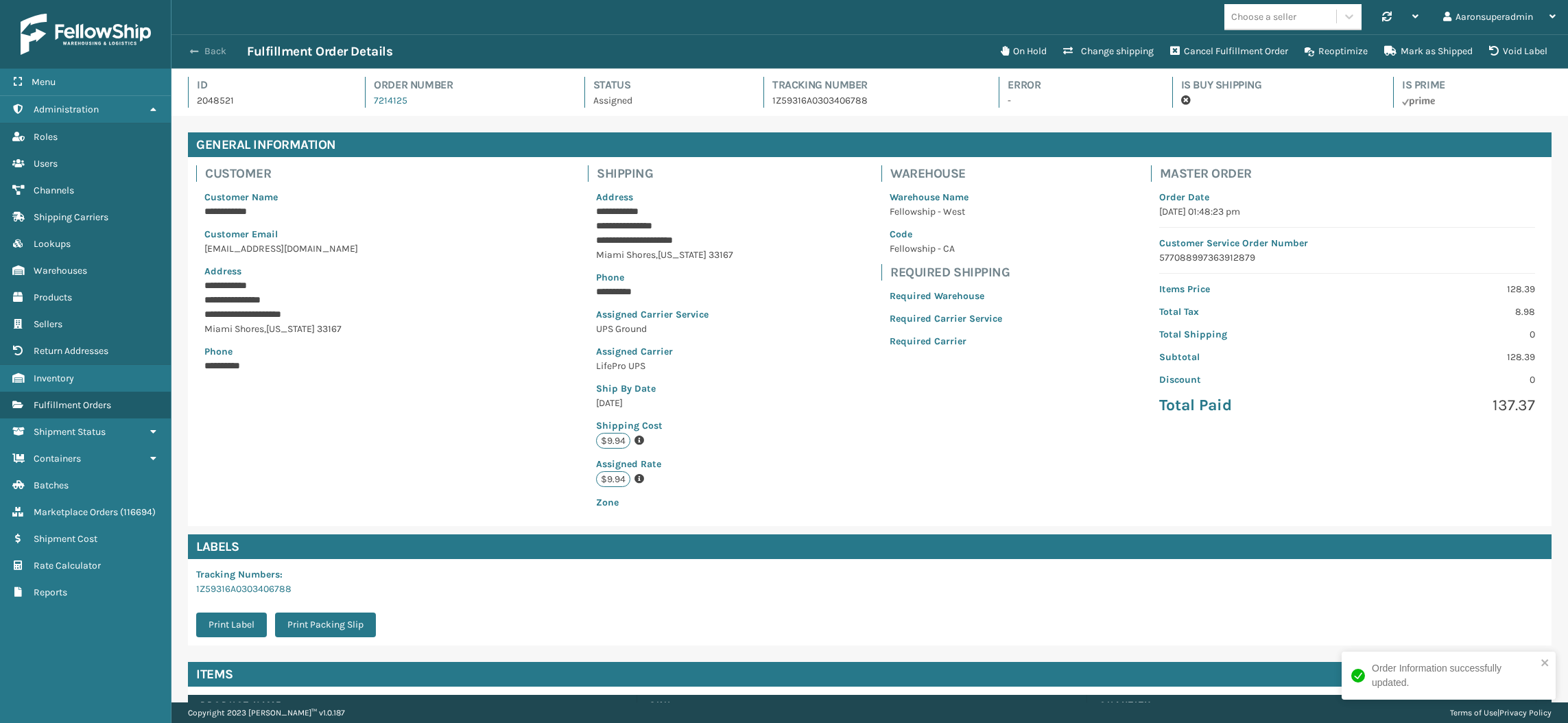
click at [212, 47] on button "Back" at bounding box center [215, 51] width 63 height 12
click at [212, 55] on button "Back" at bounding box center [215, 51] width 63 height 12
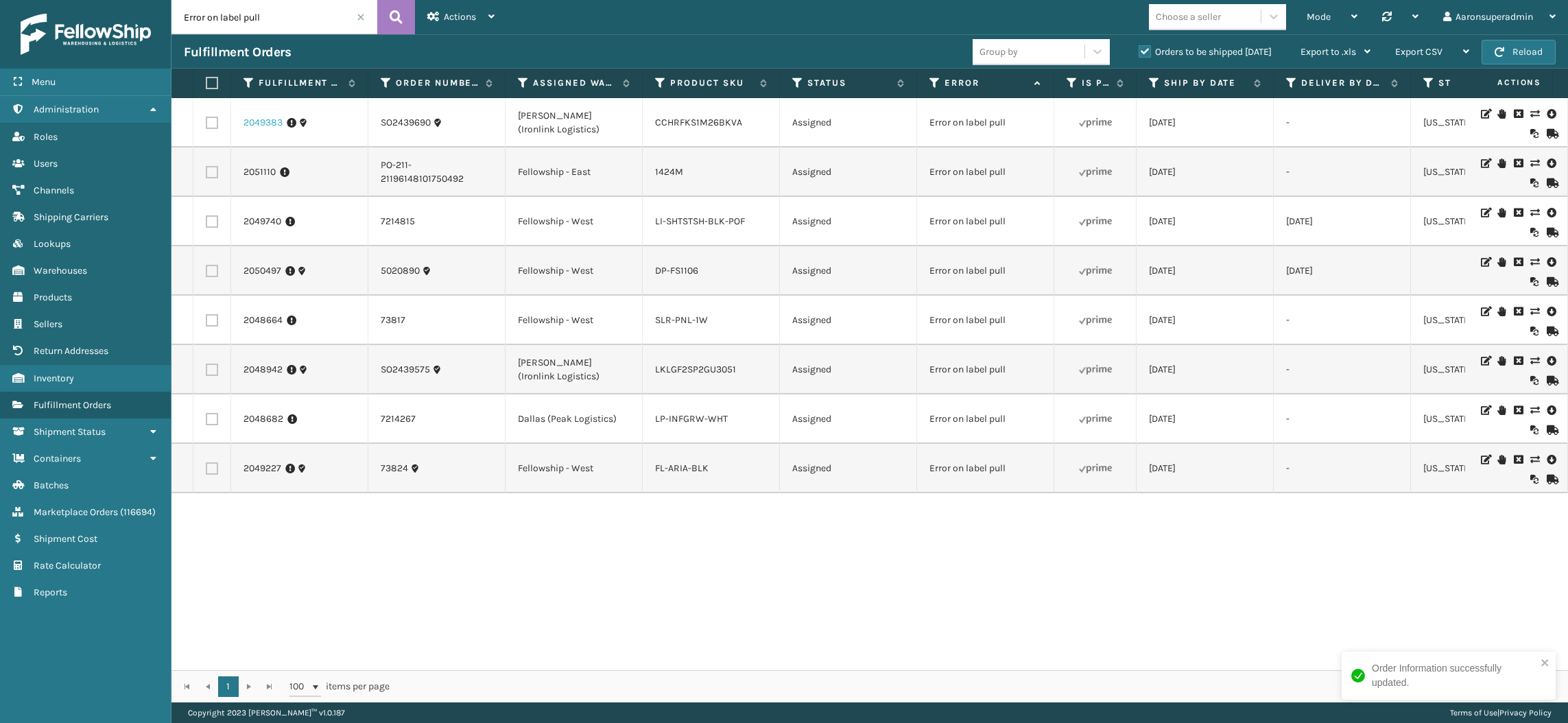
click at [258, 124] on link "2049383" at bounding box center [262, 123] width 39 height 14
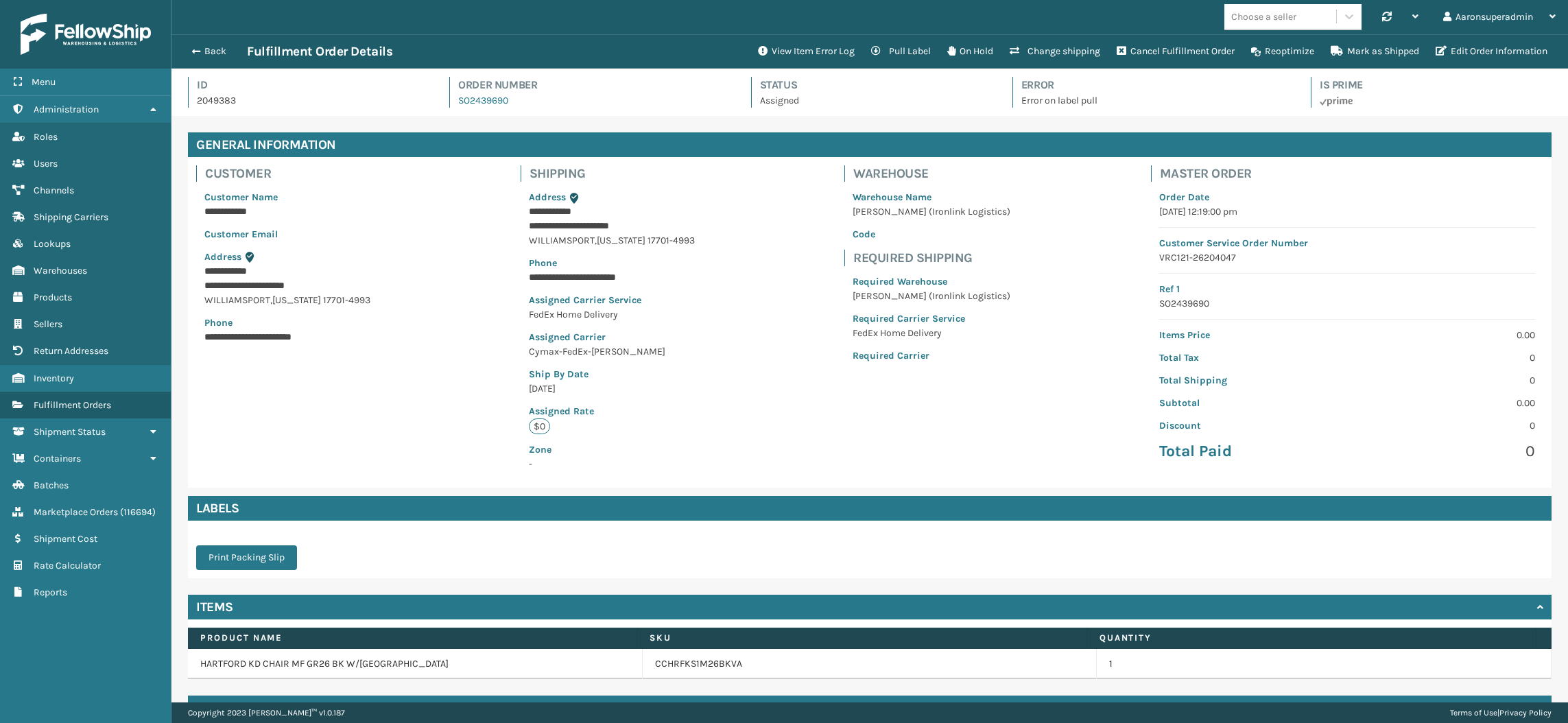
scroll to position [32, 1395]
click at [1436, 51] on icon "button" at bounding box center [1440, 51] width 11 height 10
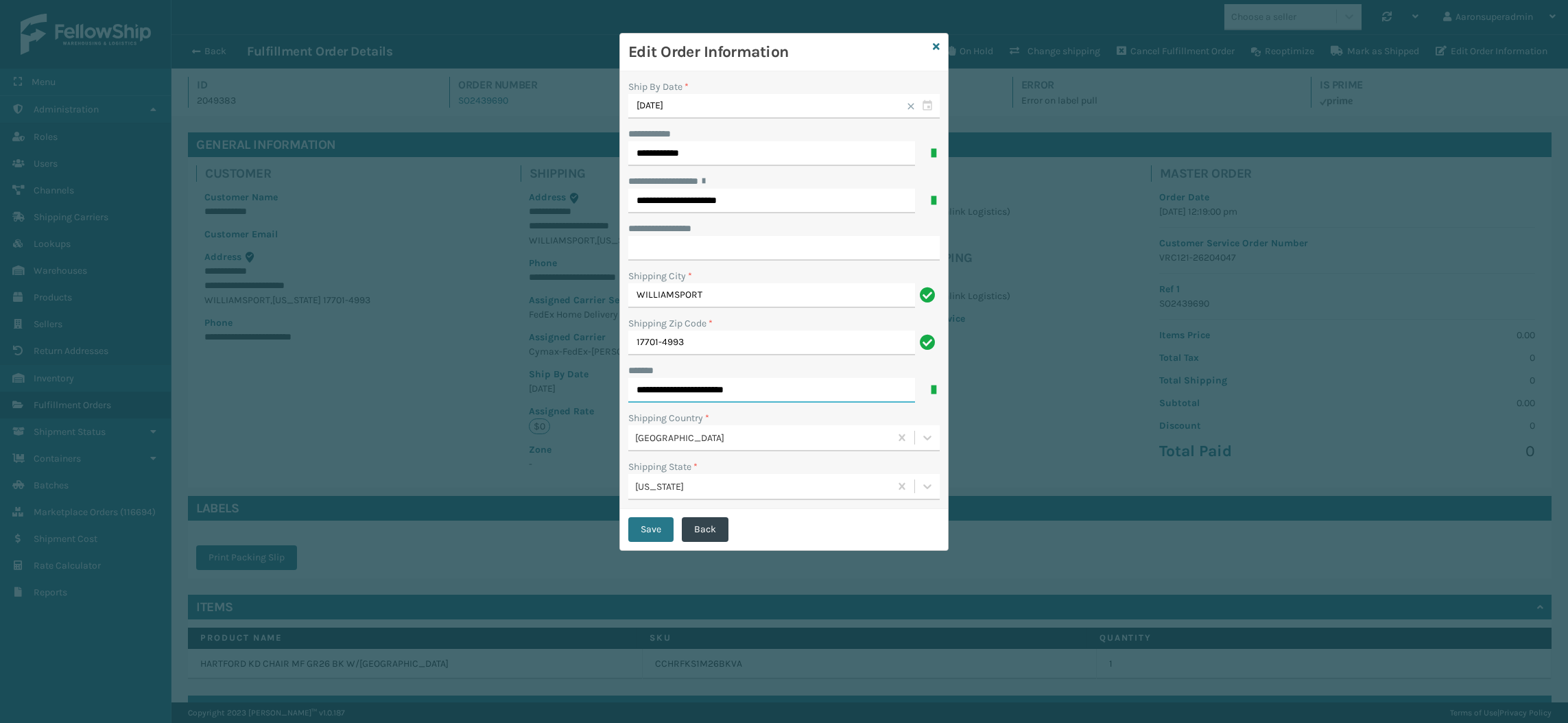
click at [731, 393] on input "**********" at bounding box center [771, 390] width 286 height 25
type input "**********"
click button "Save" at bounding box center [650, 529] width 45 height 25
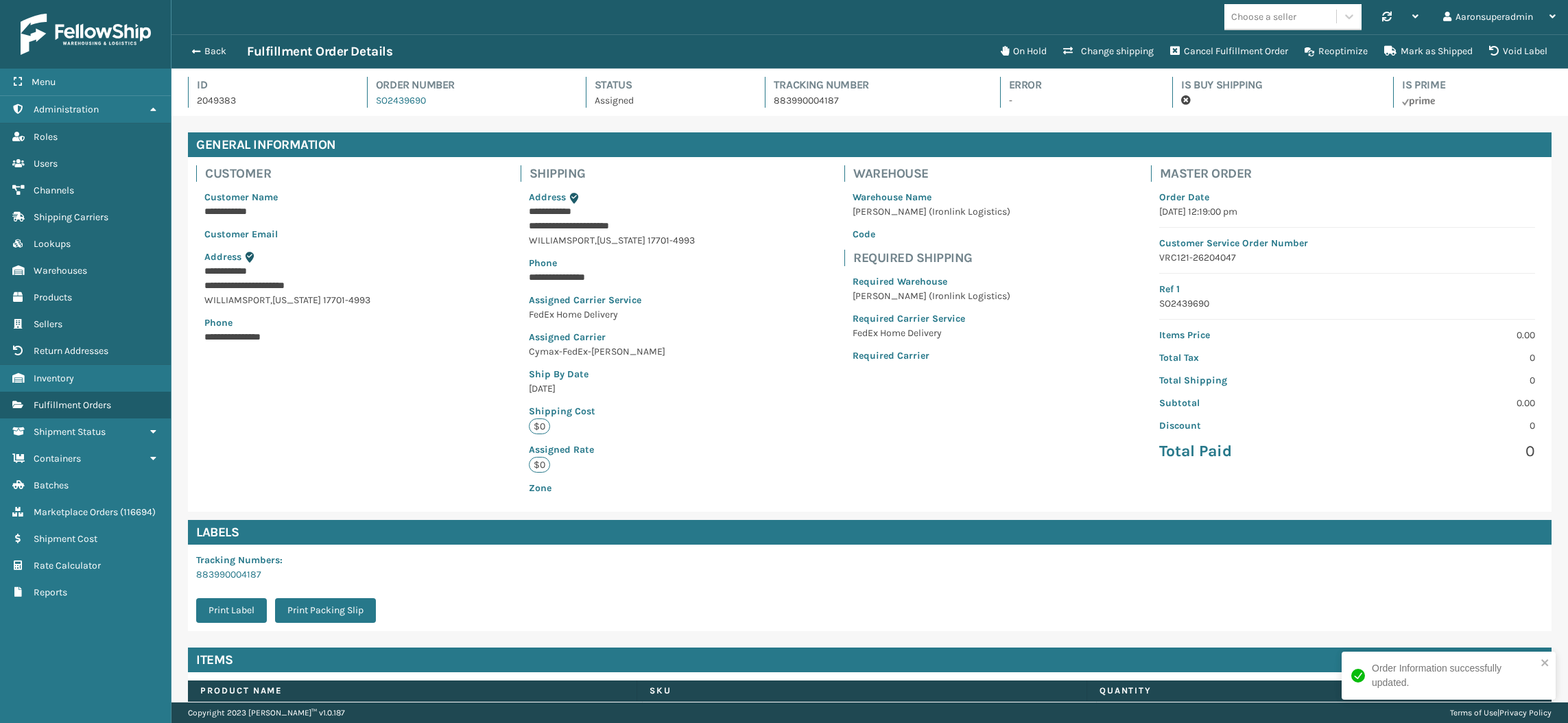
click at [196, 58] on div "Back Fulfillment Order Details" at bounding box center [588, 51] width 808 height 16
click at [204, 45] on button "Back" at bounding box center [215, 51] width 63 height 12
click at [203, 52] on button "Back" at bounding box center [215, 51] width 63 height 12
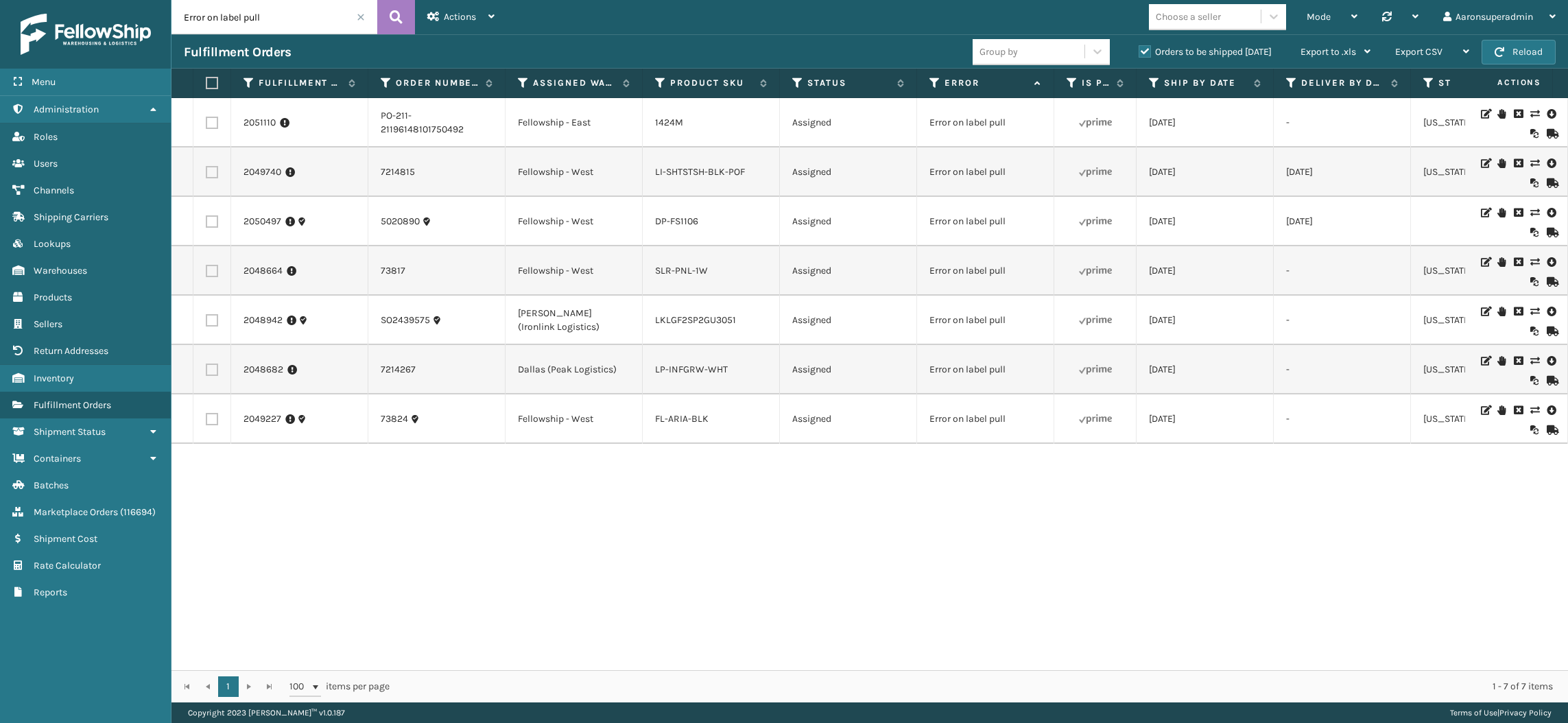
click at [258, 132] on td "2051110" at bounding box center [299, 122] width 137 height 49
click at [258, 121] on link "2051110" at bounding box center [260, 123] width 32 height 14
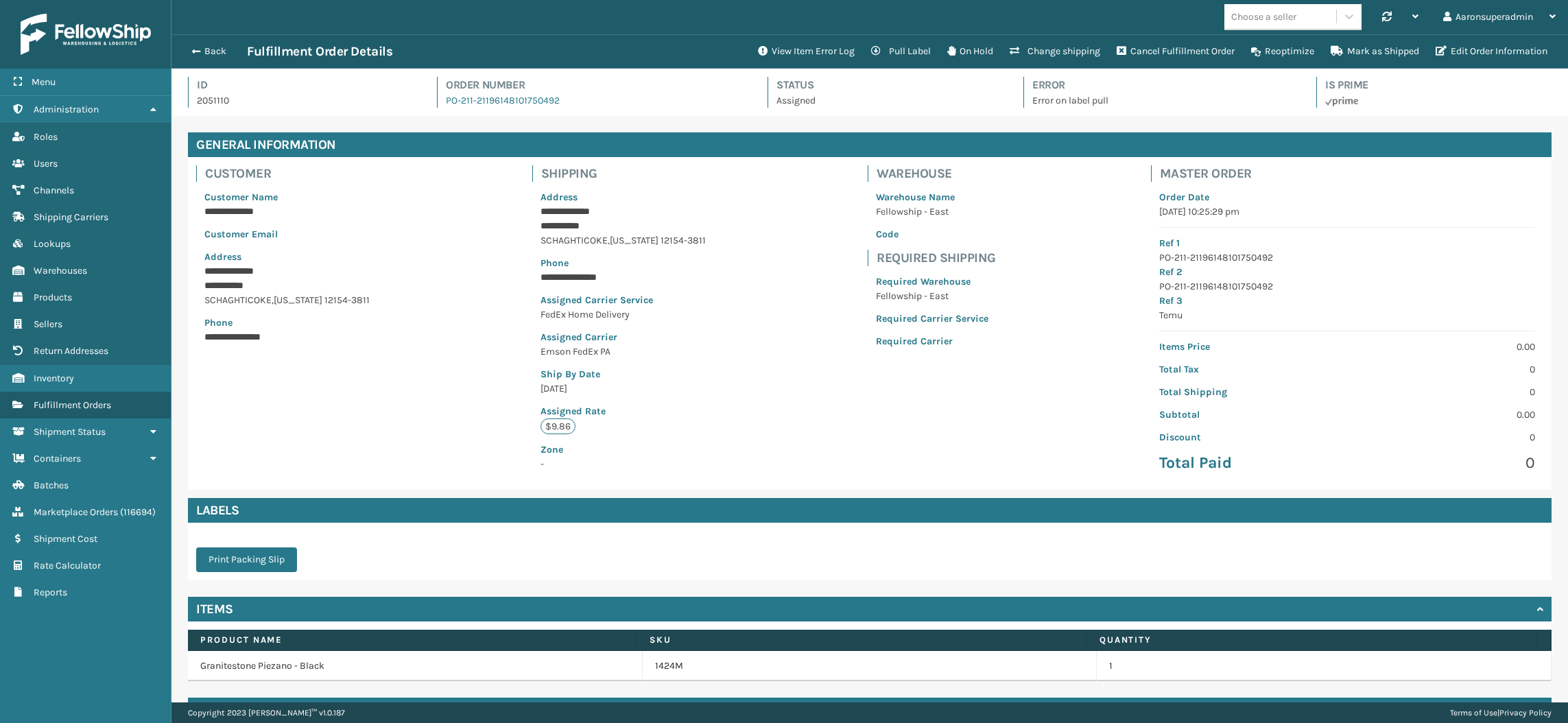
scroll to position [32, 1395]
click at [811, 55] on button "View Item Error Log" at bounding box center [805, 51] width 113 height 27
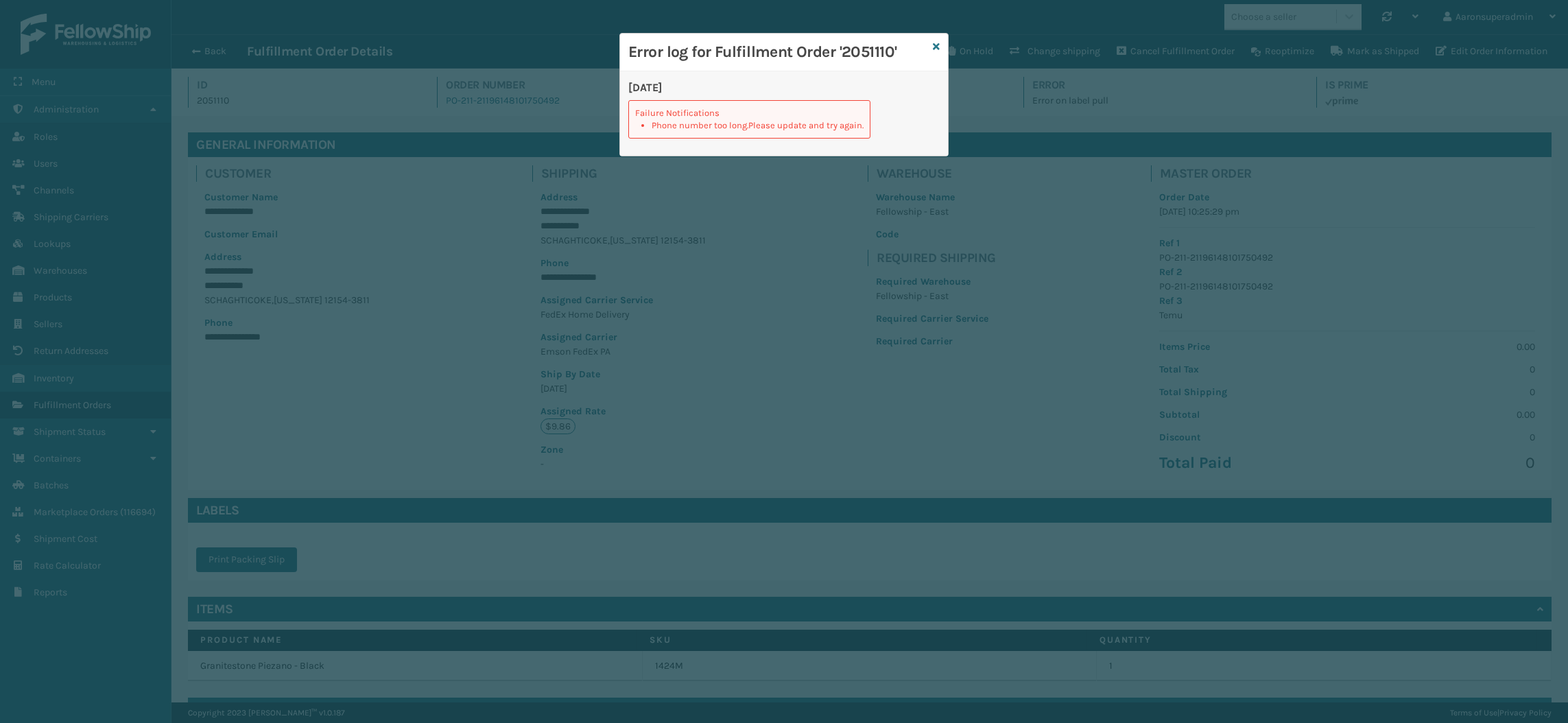
click at [940, 47] on div "Error log for Fulfillment Order '2051110'" at bounding box center [784, 53] width 327 height 38
click at [937, 49] on icon at bounding box center [935, 47] width 7 height 10
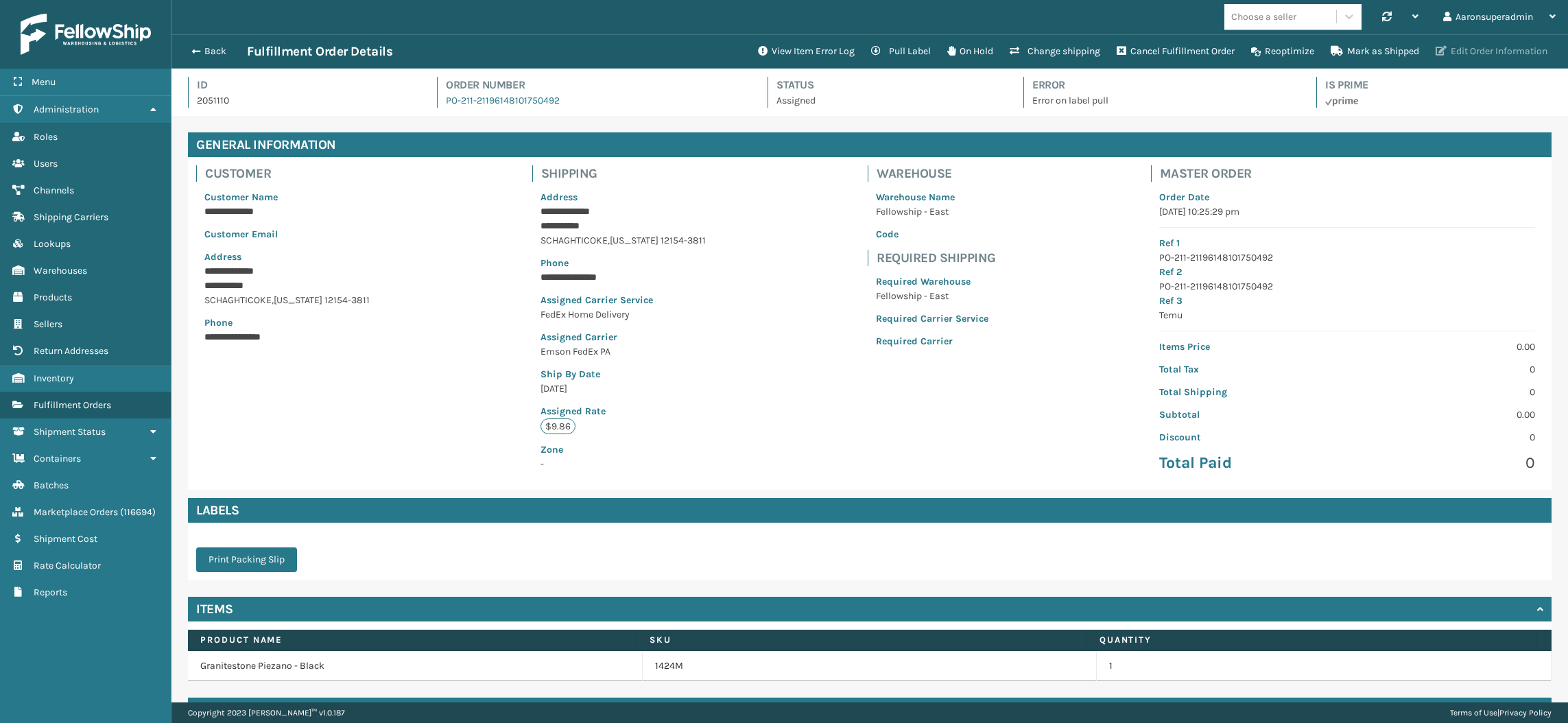
click at [1487, 56] on button "Edit Order Information" at bounding box center [1491, 51] width 128 height 27
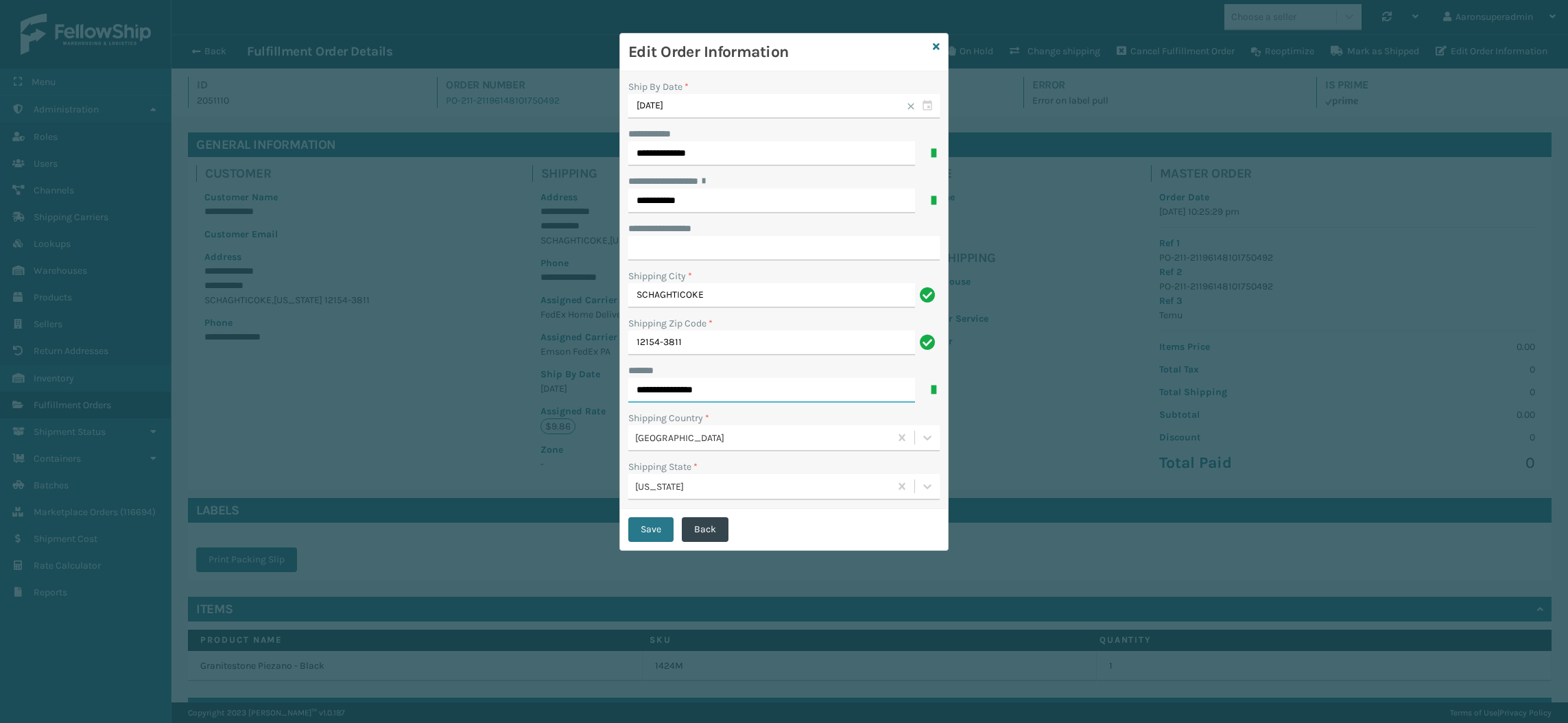
click at [655, 381] on input "**********" at bounding box center [771, 390] width 286 height 25
type input "**********"
click at [644, 525] on button "Save" at bounding box center [650, 529] width 45 height 25
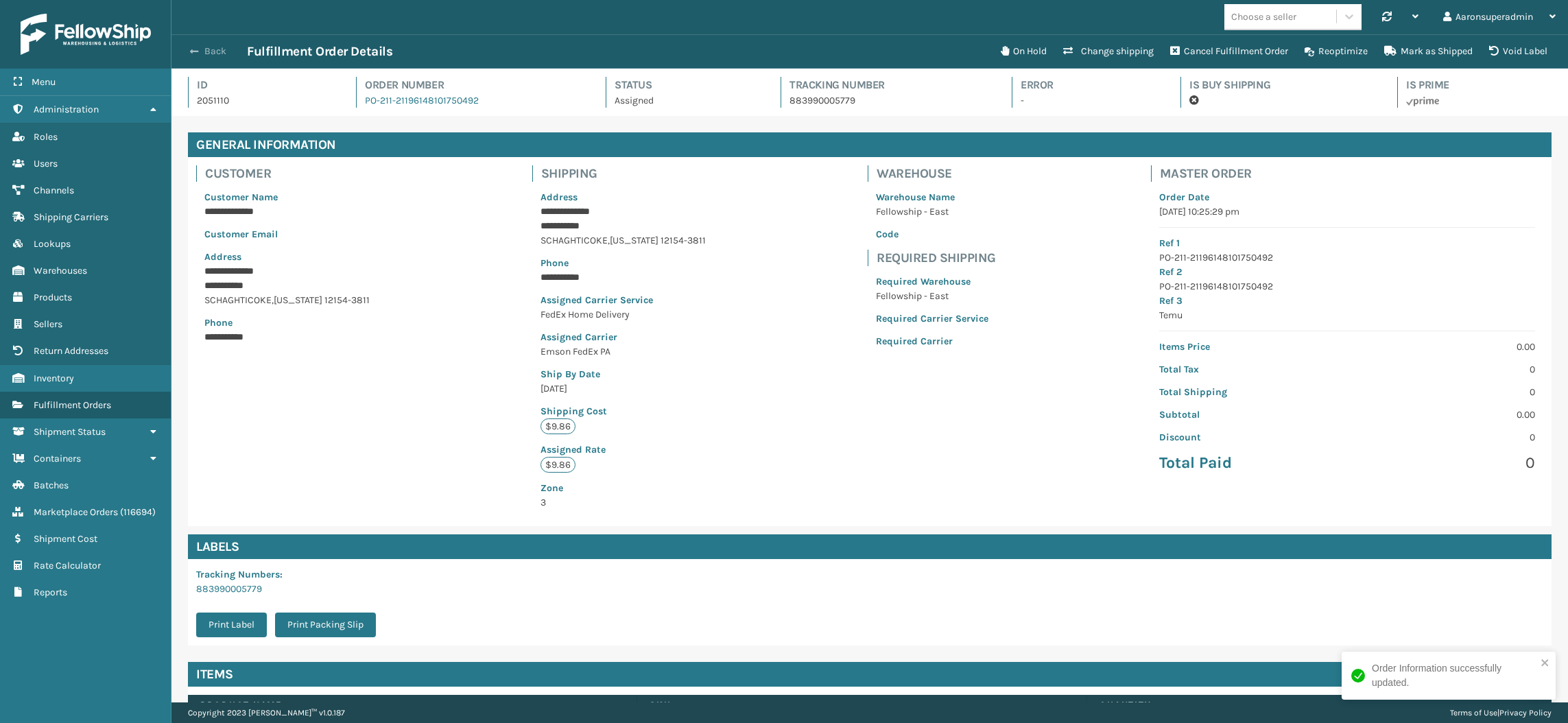
click at [207, 52] on button "Back" at bounding box center [215, 51] width 63 height 12
click at [208, 54] on button "Back" at bounding box center [215, 51] width 63 height 12
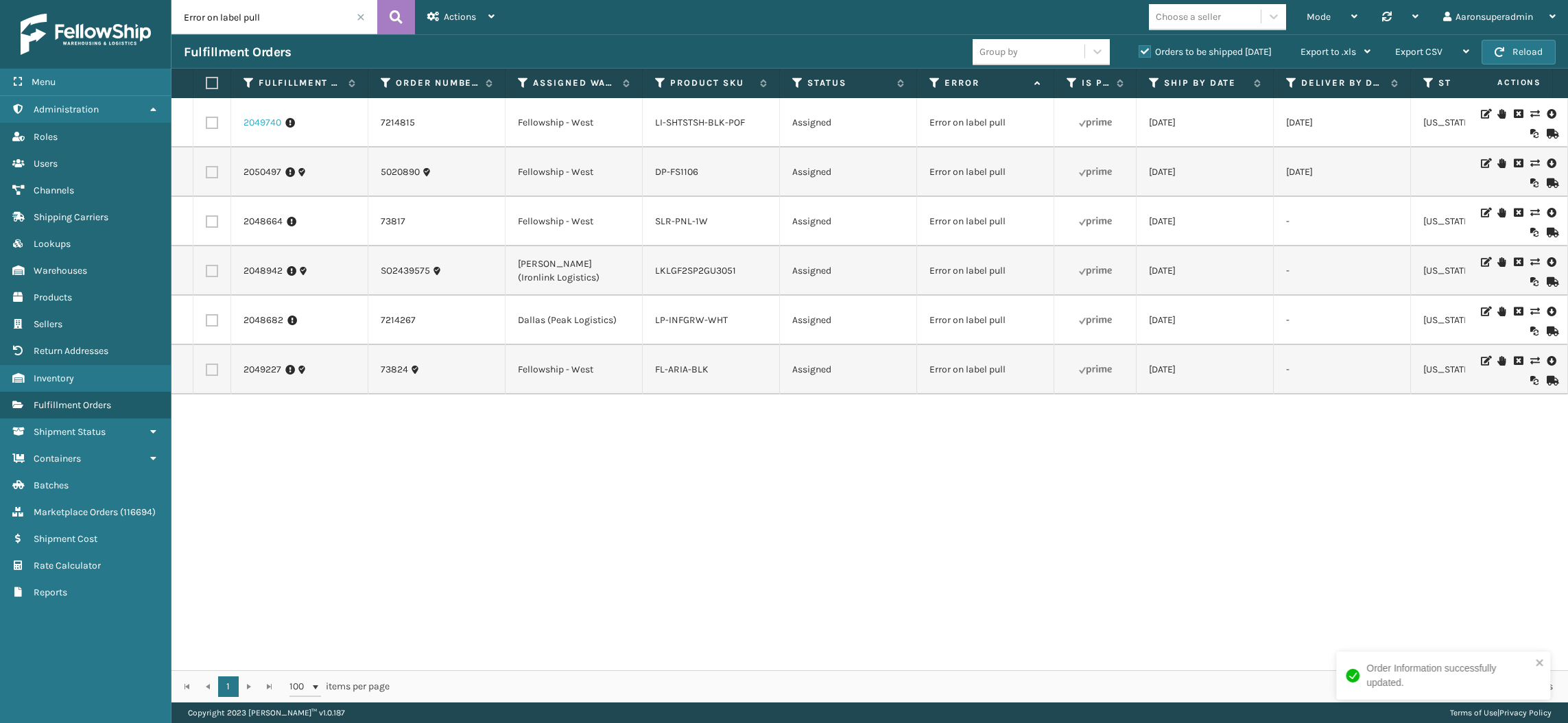
click at [252, 125] on link "2049740" at bounding box center [262, 123] width 38 height 14
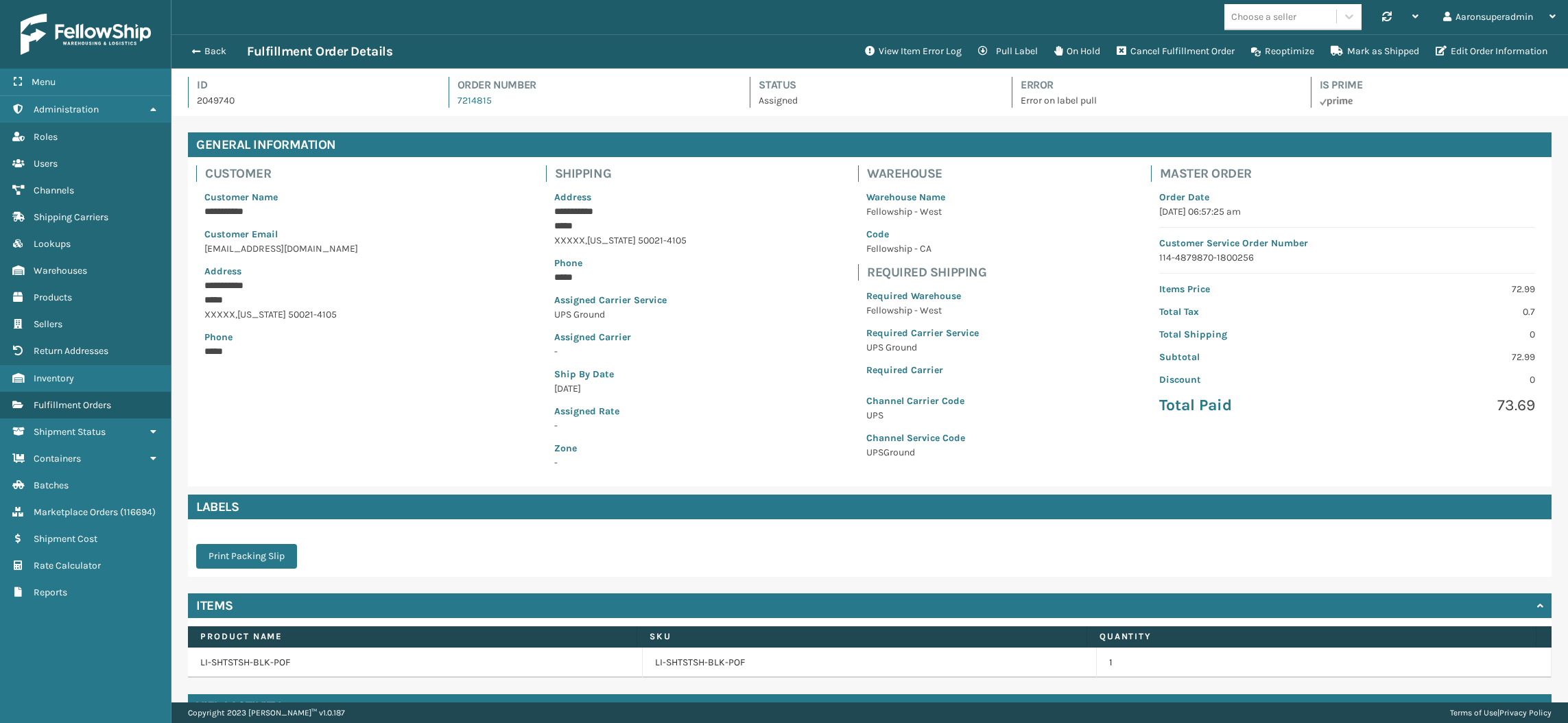
scroll to position [32, 1395]
click at [887, 49] on button "View Item Error Log" at bounding box center [912, 51] width 113 height 27
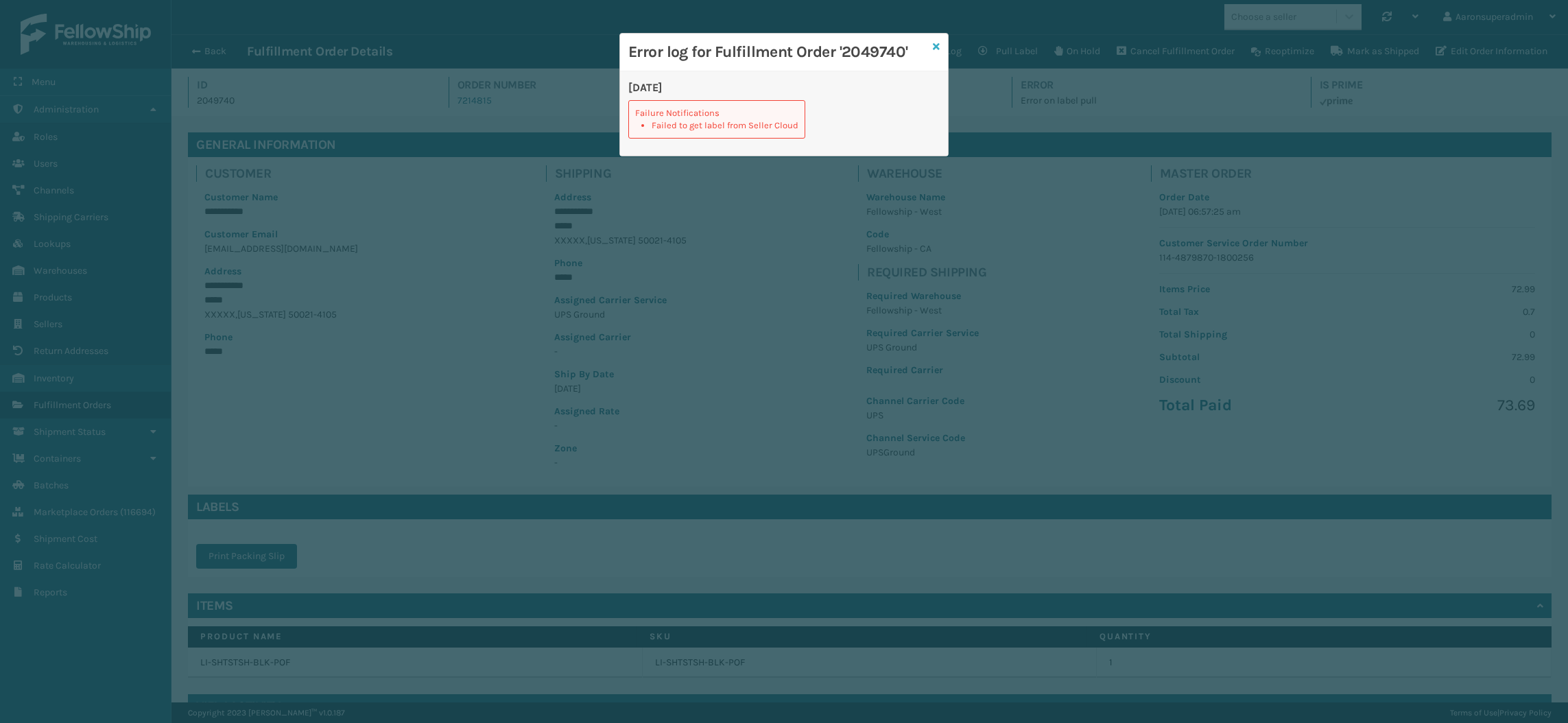
click at [939, 45] on icon at bounding box center [935, 47] width 7 height 10
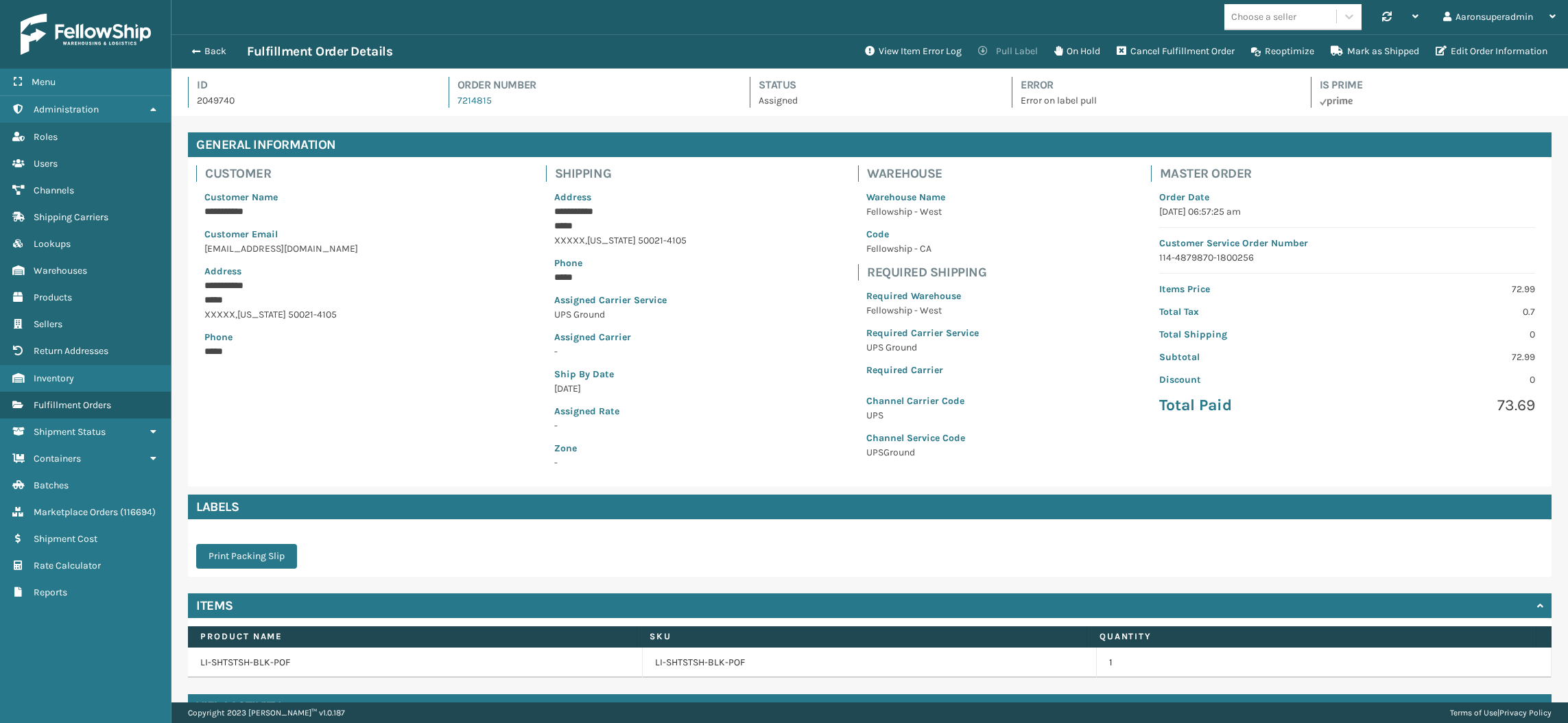
click at [986, 53] on button "Pull Label" at bounding box center [1007, 51] width 76 height 27
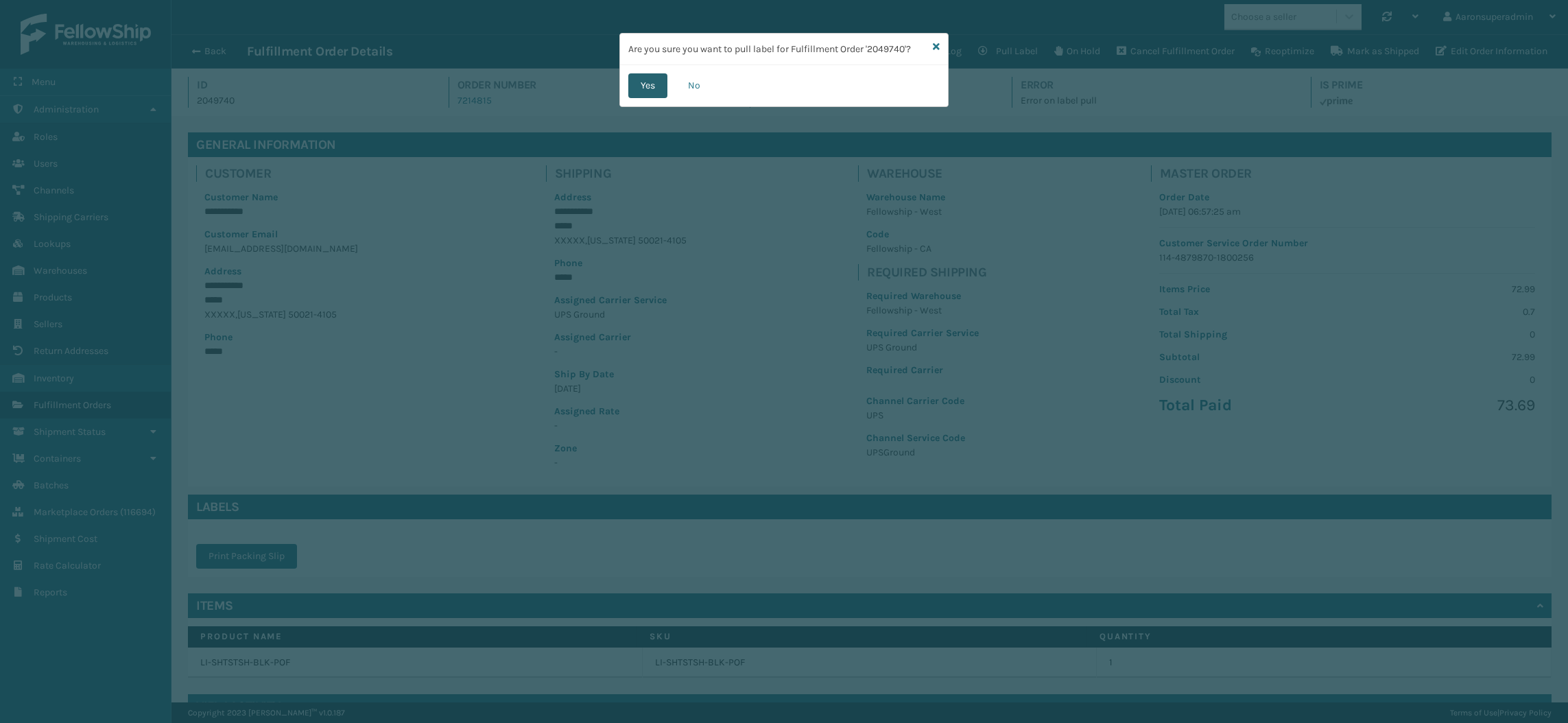
click at [652, 82] on button "Yes" at bounding box center [647, 86] width 39 height 25
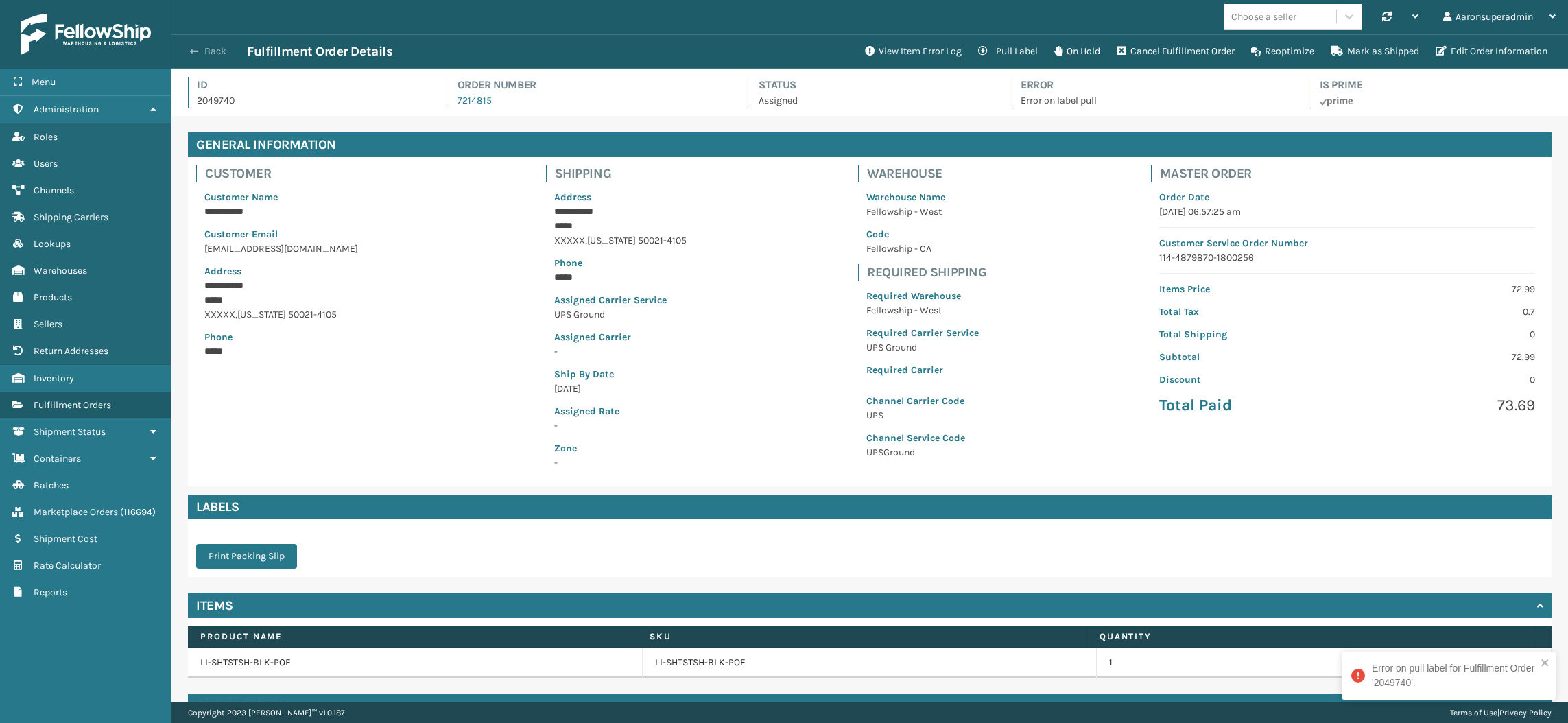
click at [212, 53] on button "Back" at bounding box center [215, 51] width 63 height 12
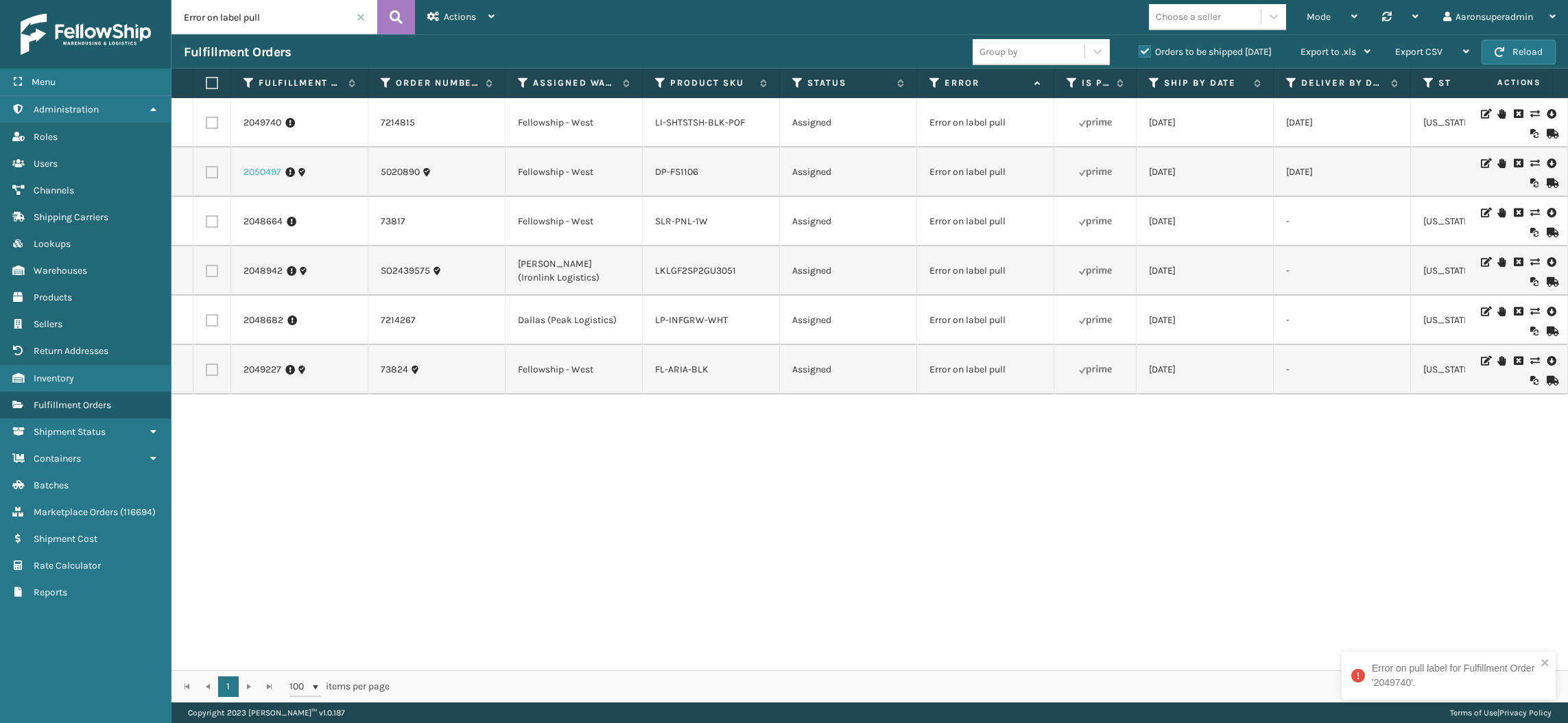
click at [256, 167] on link "2050497" at bounding box center [262, 173] width 38 height 14
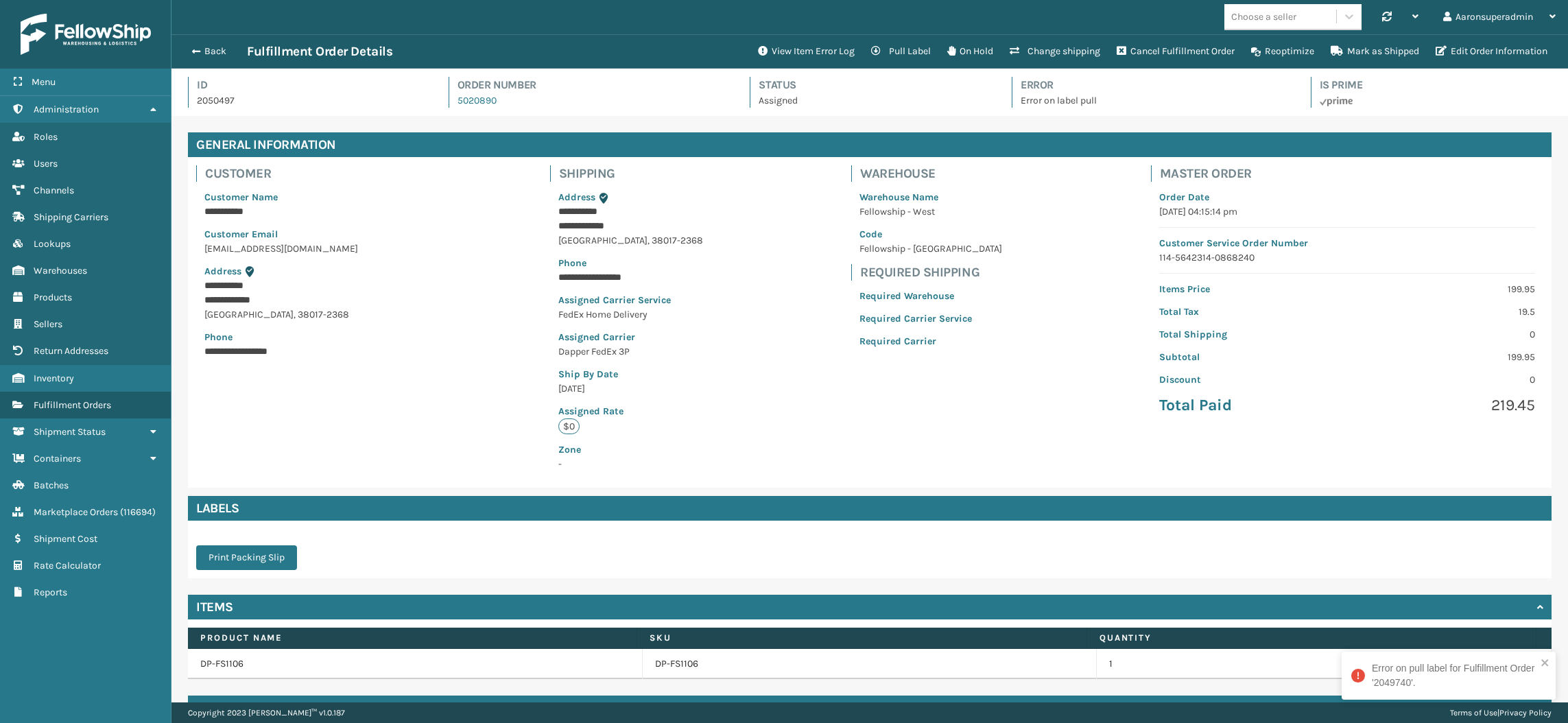
scroll to position [32, 1395]
click at [801, 49] on button "View Item Error Log" at bounding box center [805, 51] width 113 height 27
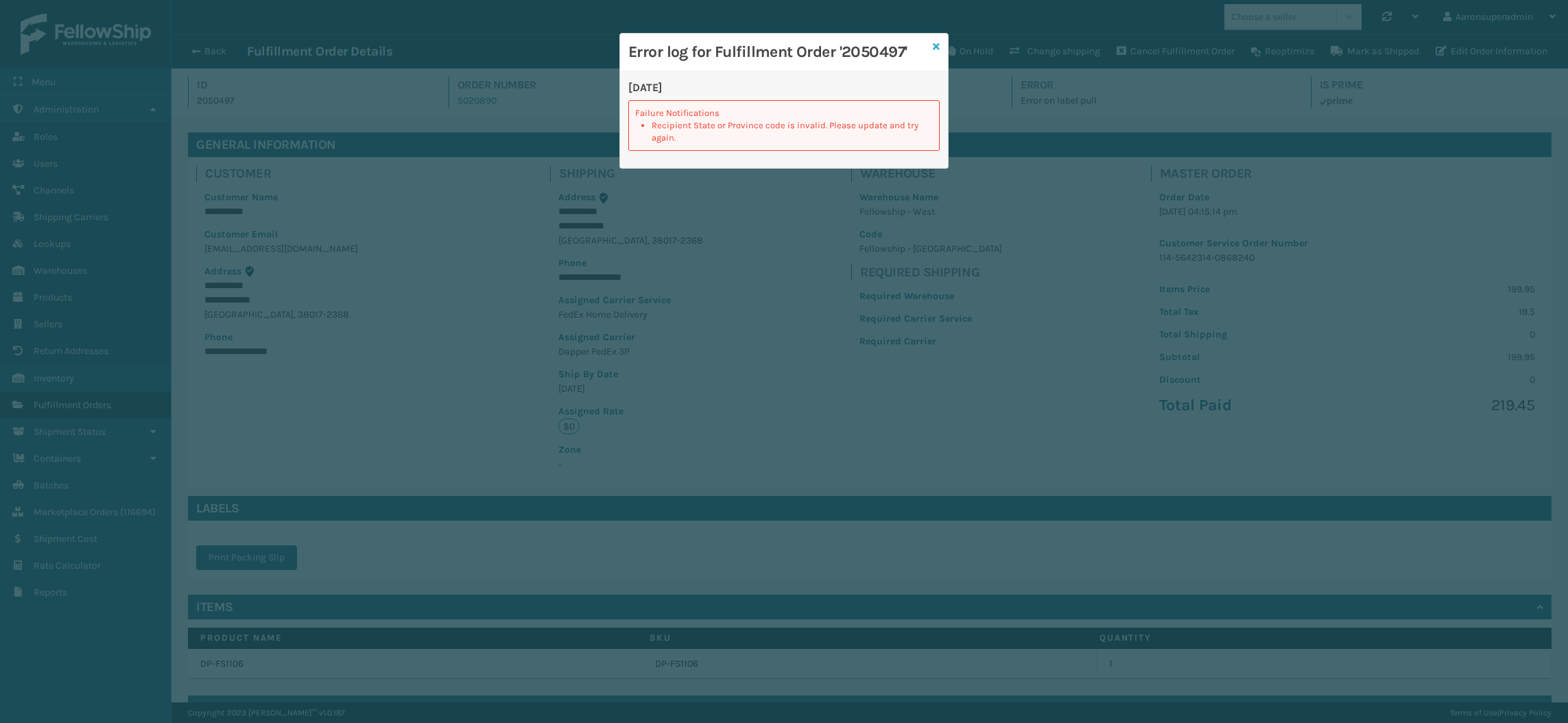
click at [934, 47] on icon at bounding box center [935, 47] width 7 height 10
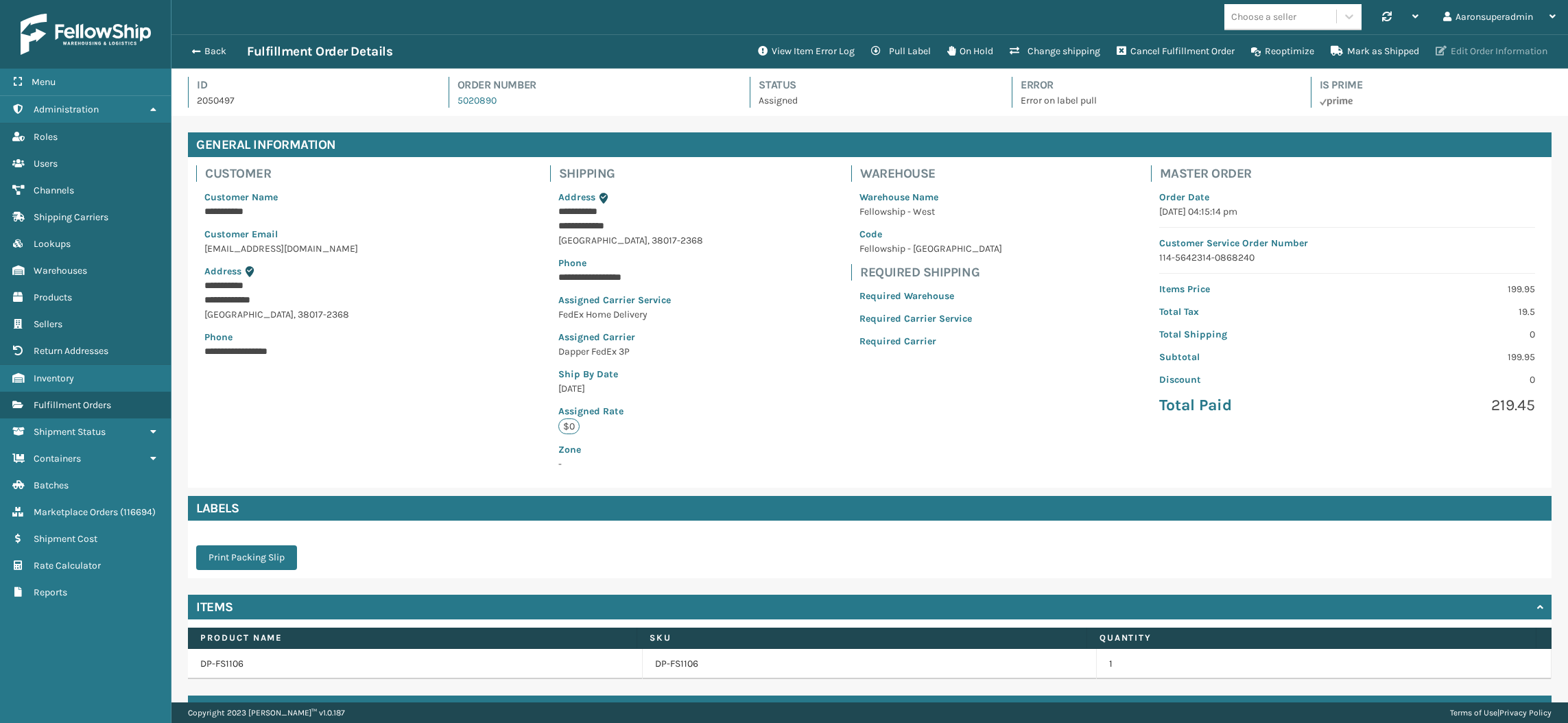
click at [1467, 41] on button "Edit Order Information" at bounding box center [1491, 51] width 128 height 27
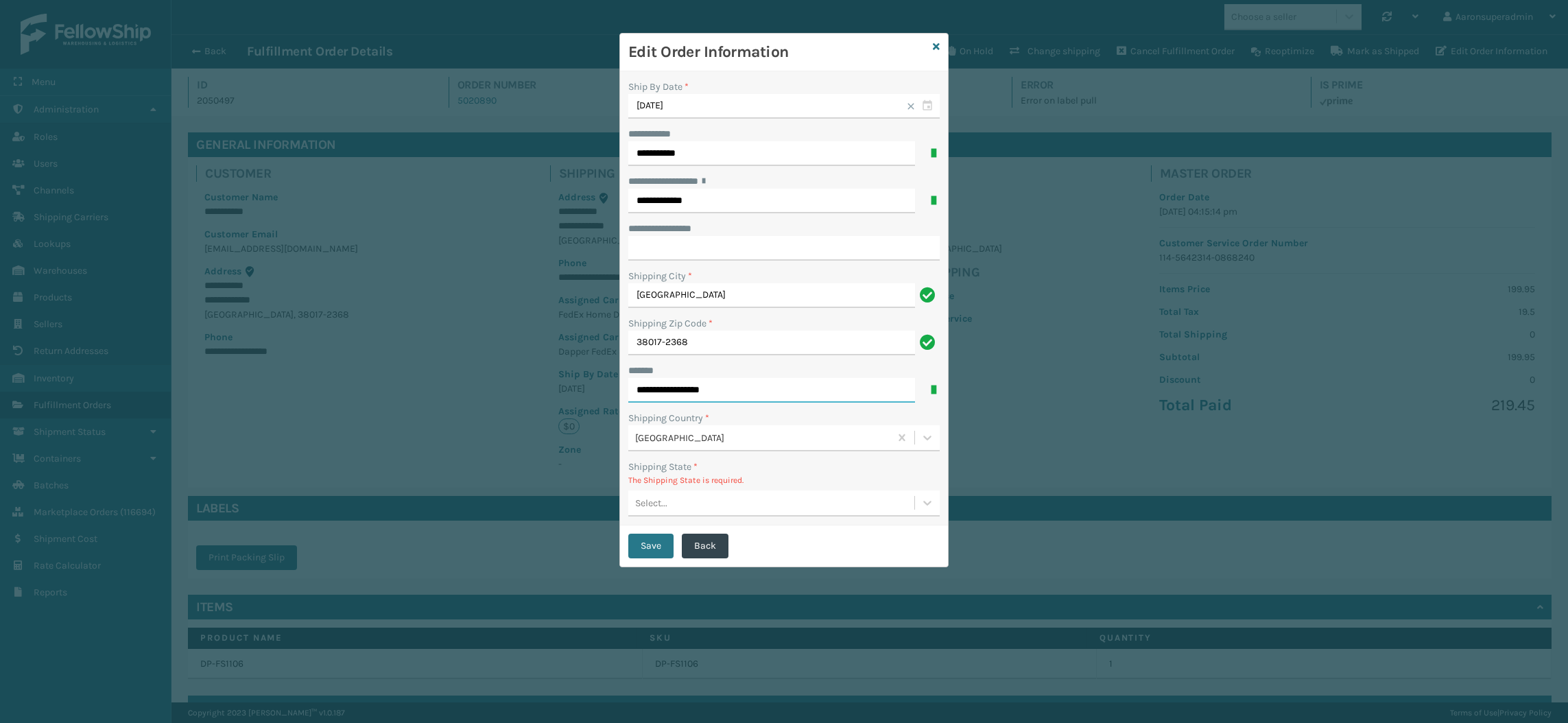
click at [698, 395] on input "**********" at bounding box center [771, 390] width 286 height 25
type input "**********"
click at [649, 551] on button "Save" at bounding box center [650, 546] width 45 height 25
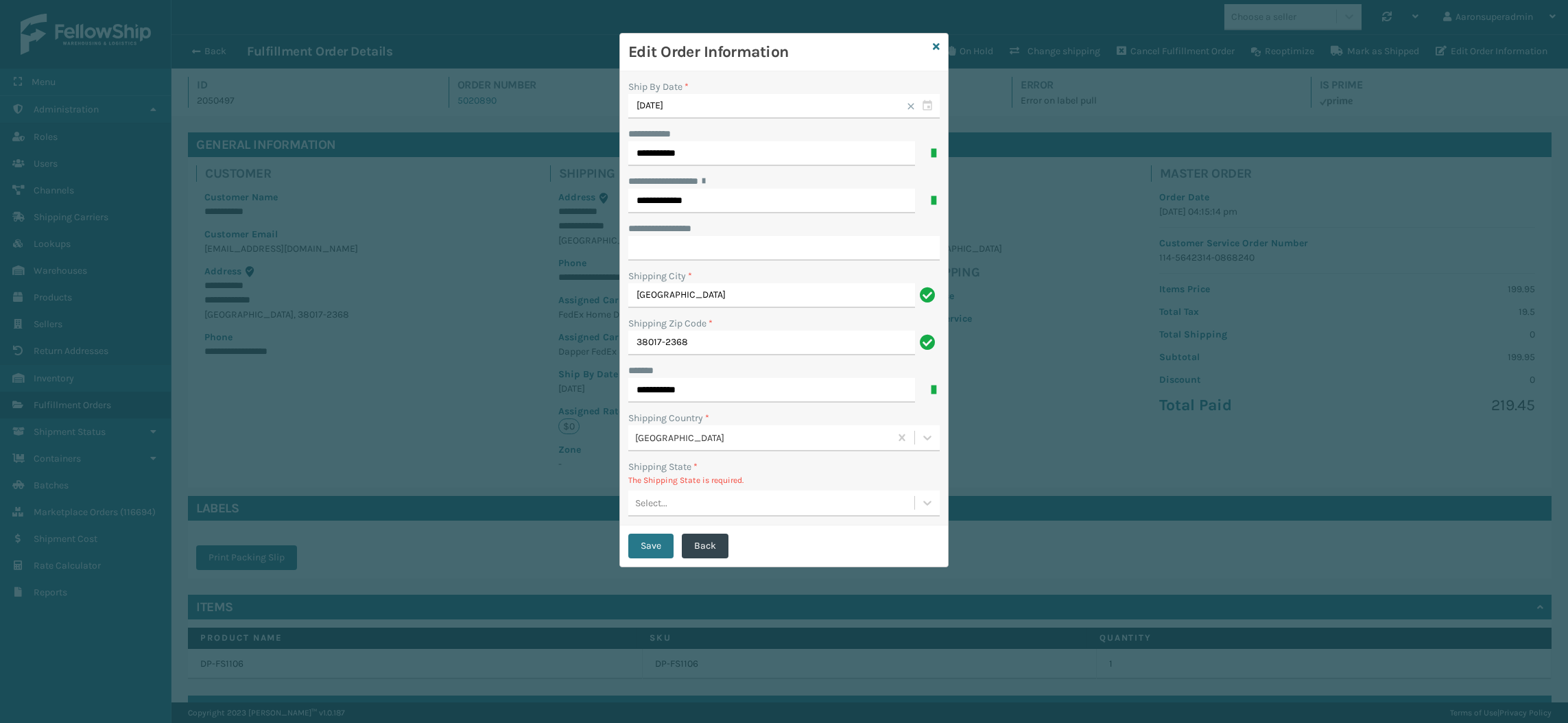
scroll to position [0, 0]
click at [668, 508] on div "Select..." at bounding box center [771, 502] width 285 height 23
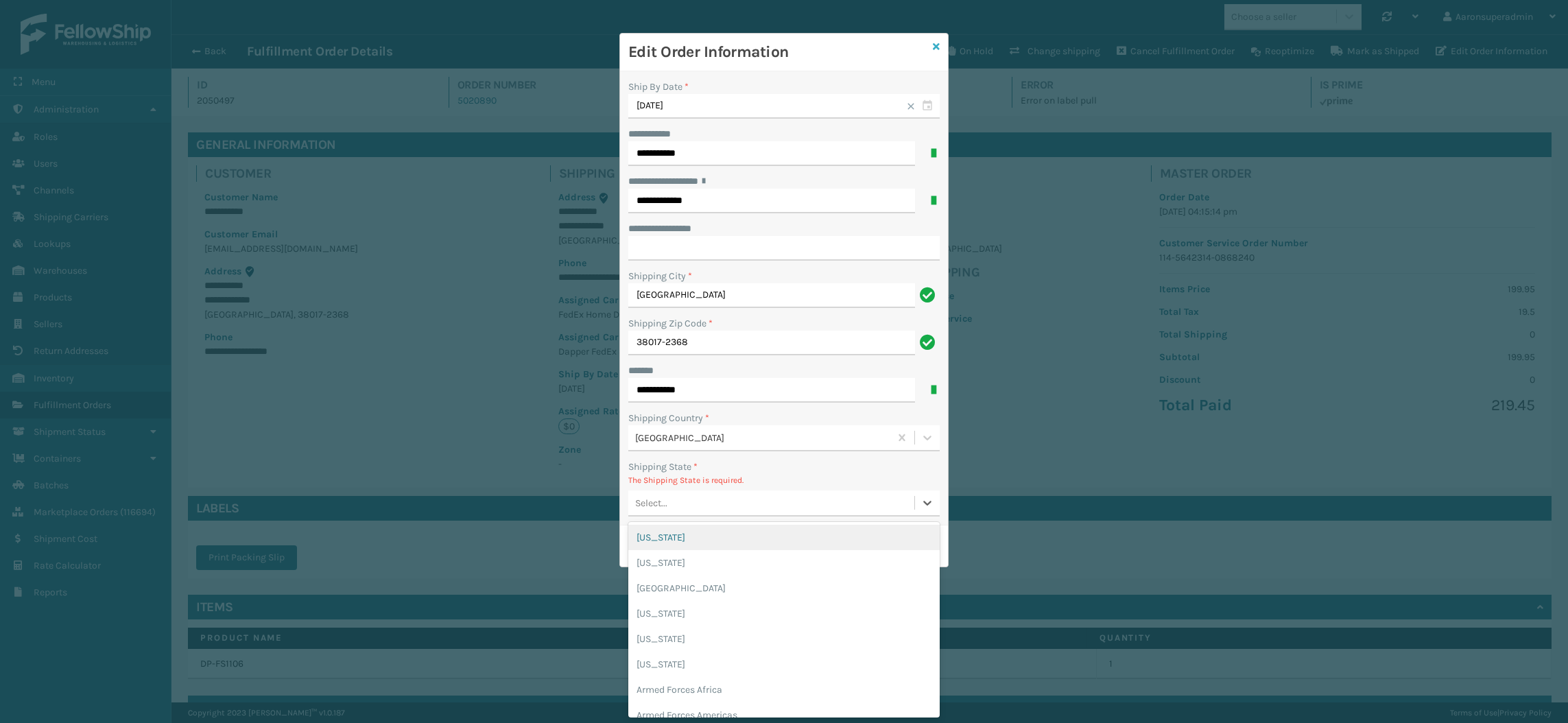
click at [934, 51] on icon at bounding box center [935, 47] width 7 height 10
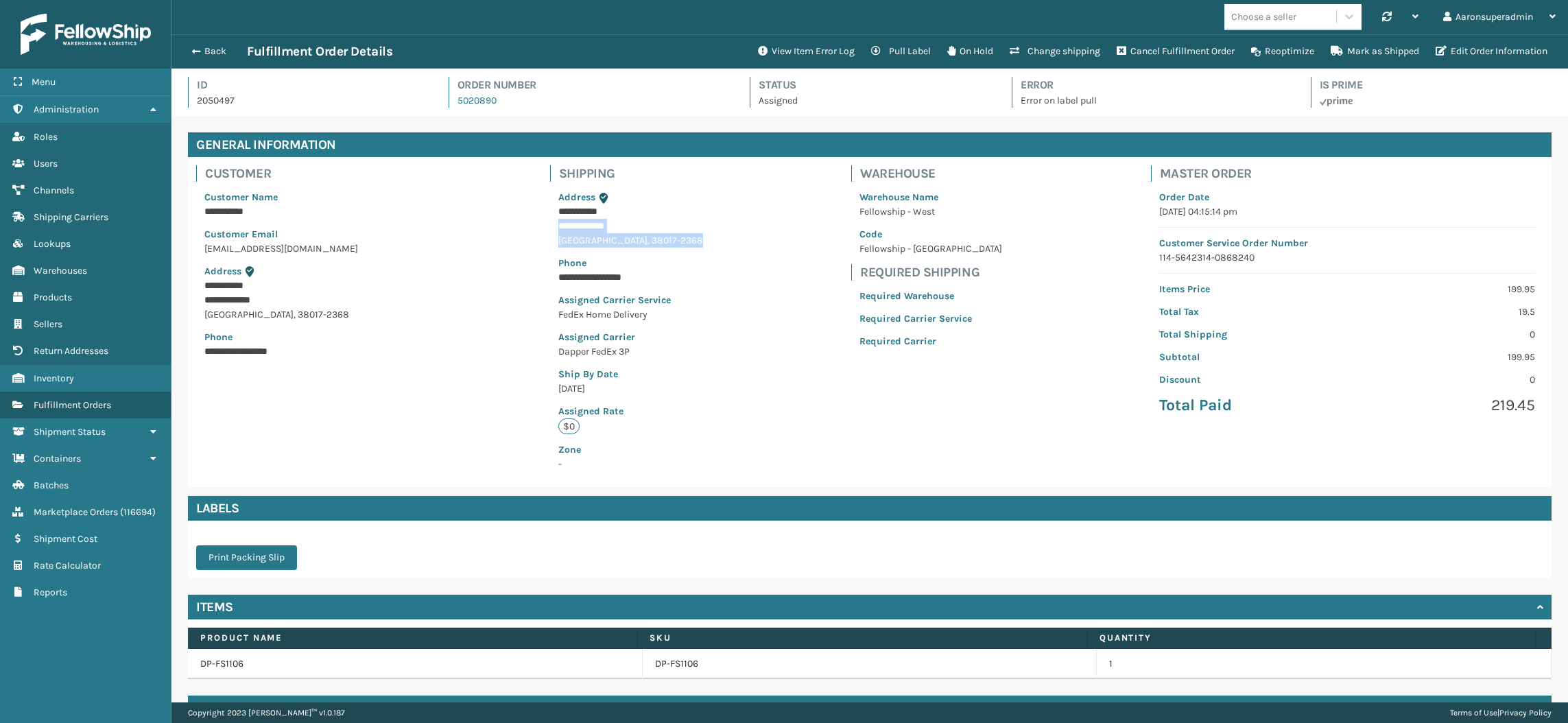
drag, startPoint x: 699, startPoint y: 241, endPoint x: 562, endPoint y: 223, distance: 138.2
click at [562, 223] on div "**********" at bounding box center [631, 322] width 178 height 331
click at [1458, 58] on button "Edit Order Information" at bounding box center [1491, 51] width 128 height 27
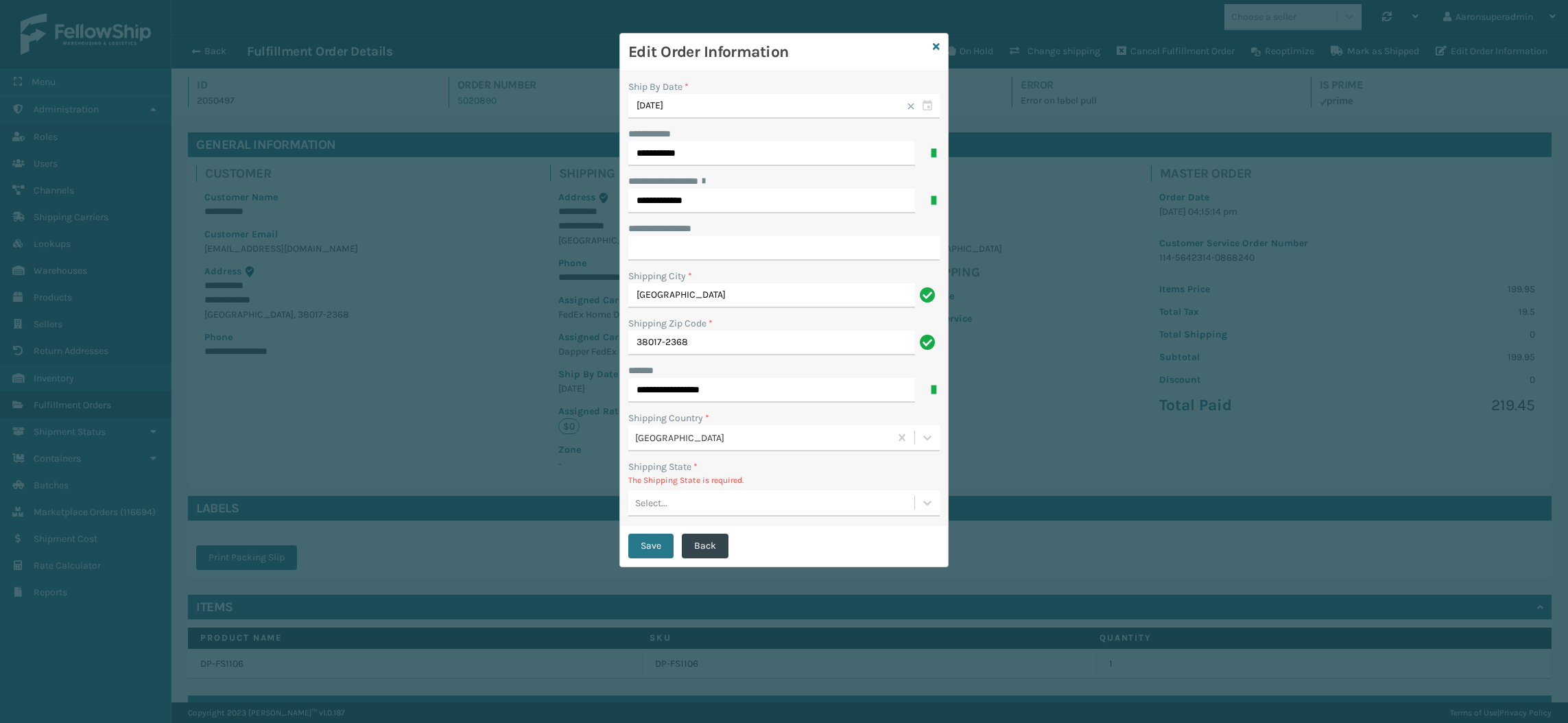
click at [664, 512] on div "Select..." at bounding box center [771, 502] width 285 height 23
type input "ten"
click at [676, 537] on div "[US_STATE]" at bounding box center [784, 537] width 311 height 25
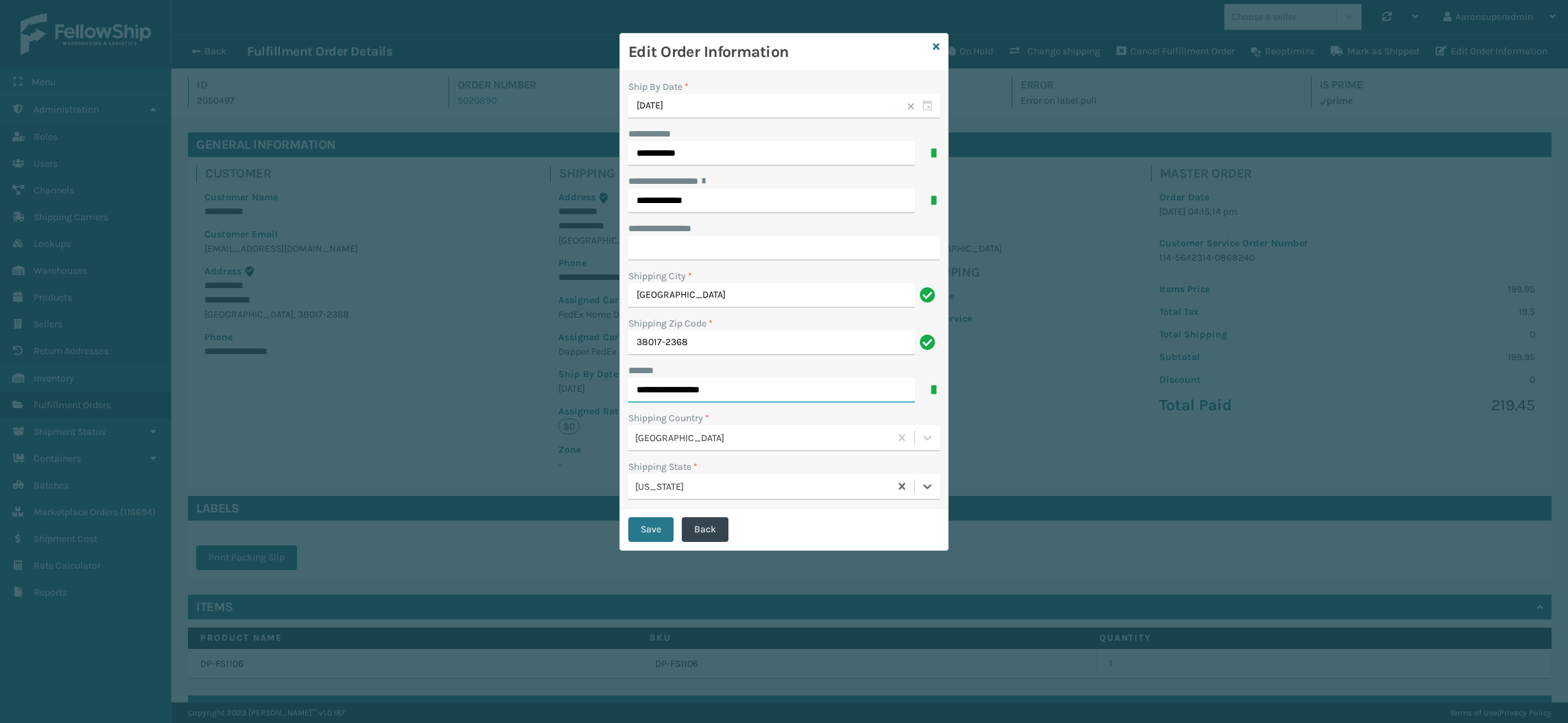
click at [699, 394] on input "**********" at bounding box center [771, 390] width 286 height 25
type input "**********"
click at [653, 540] on button "Save" at bounding box center [650, 529] width 45 height 25
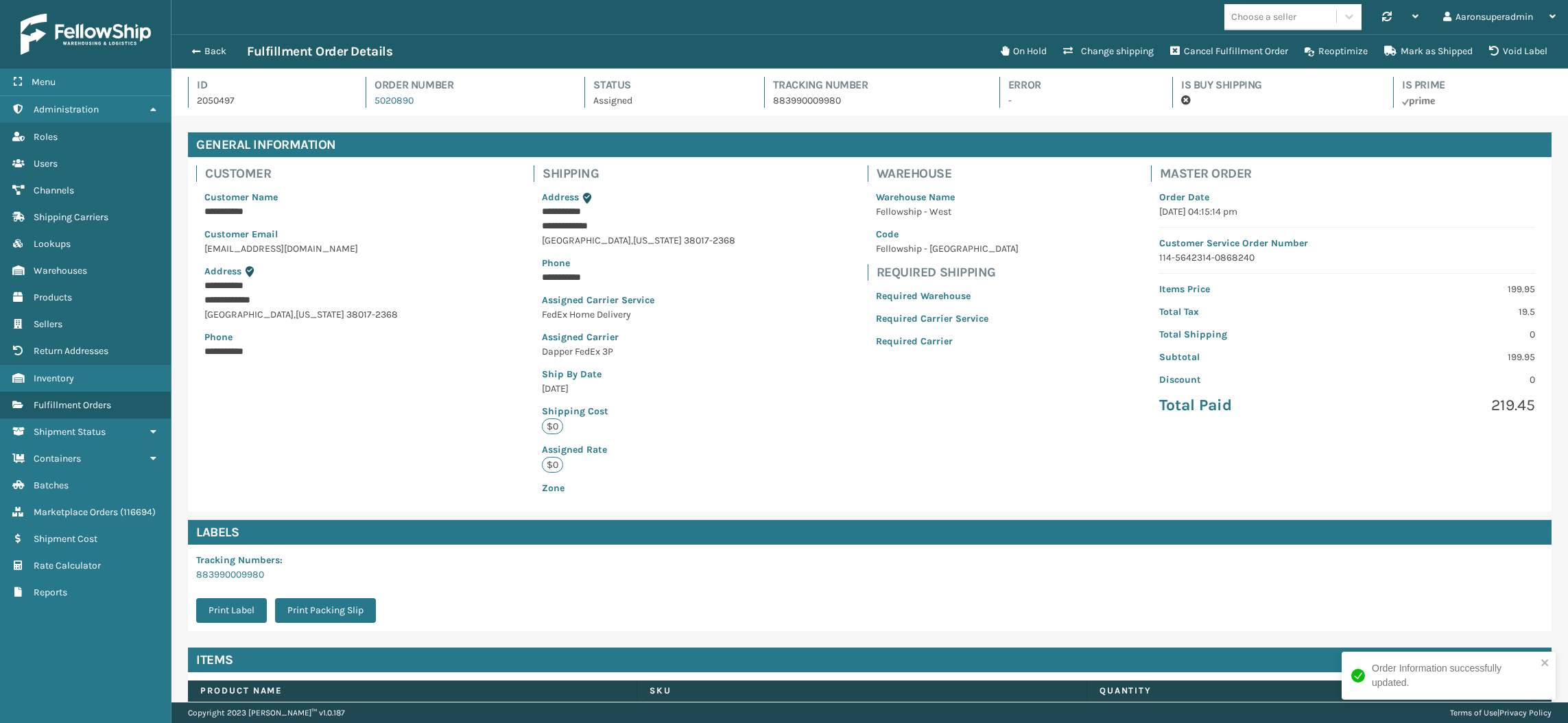
scroll to position [32, 1395]
click at [196, 52] on span "button" at bounding box center [194, 52] width 8 height 10
click at [209, 49] on button "Back" at bounding box center [215, 51] width 63 height 12
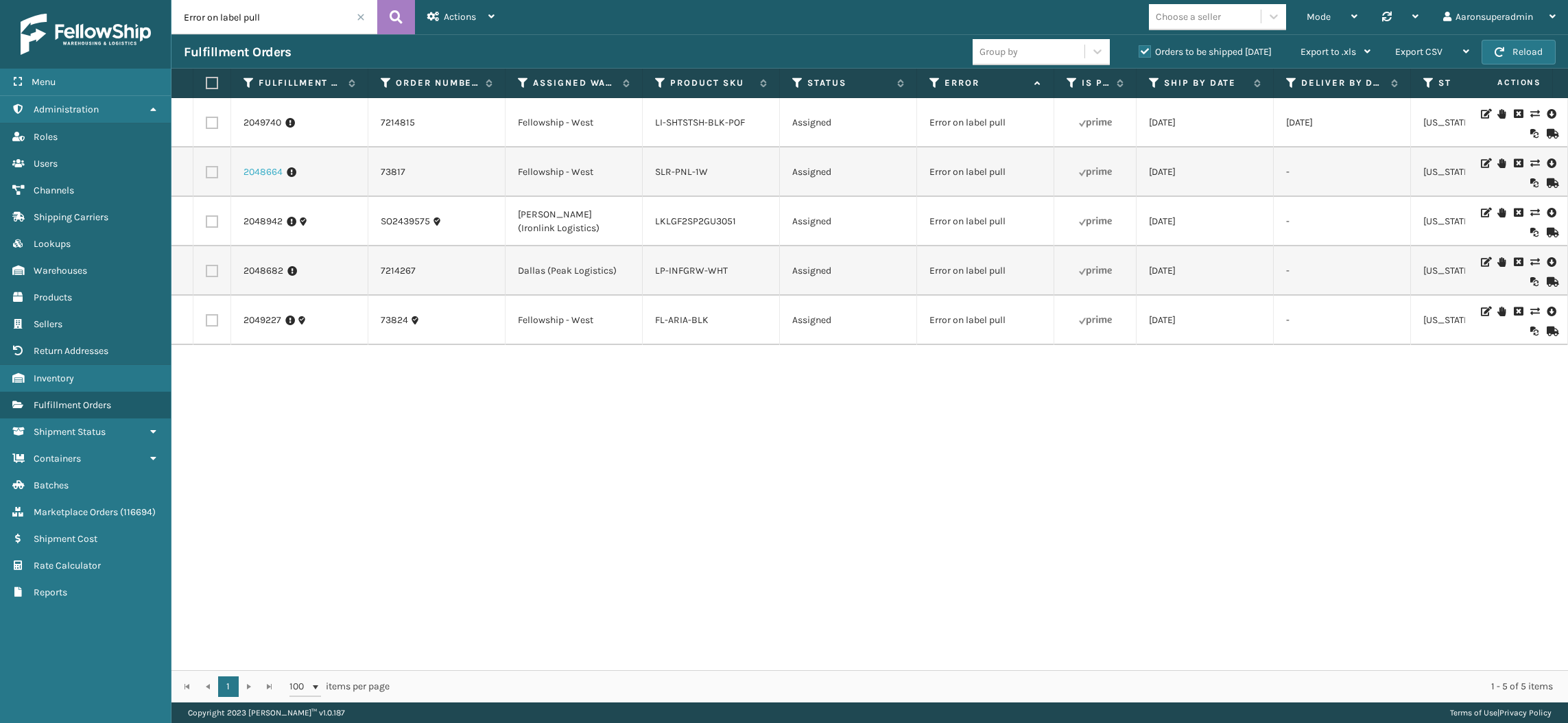
click at [258, 175] on link "2048664" at bounding box center [262, 173] width 39 height 14
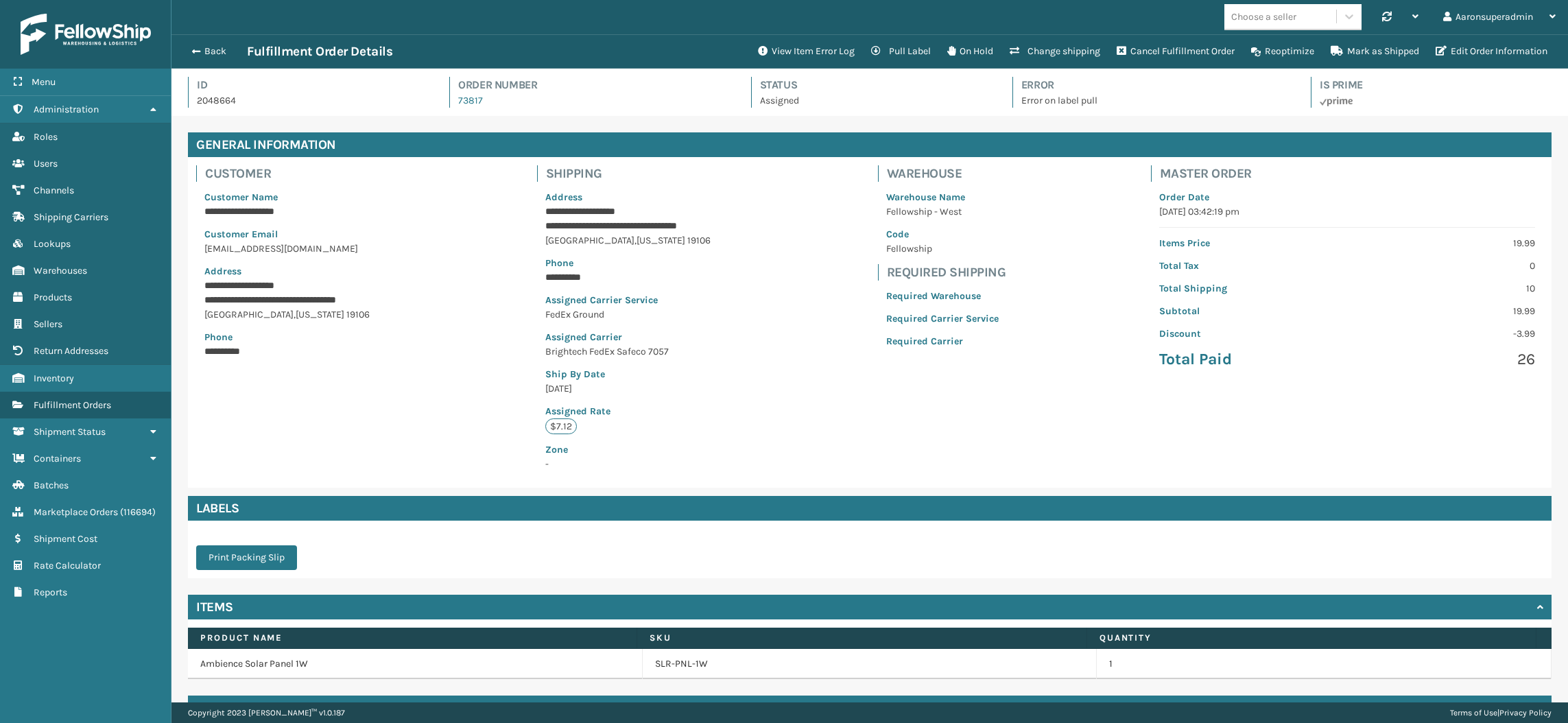
scroll to position [32, 1395]
click at [1521, 55] on button "Edit Order Information" at bounding box center [1491, 51] width 128 height 27
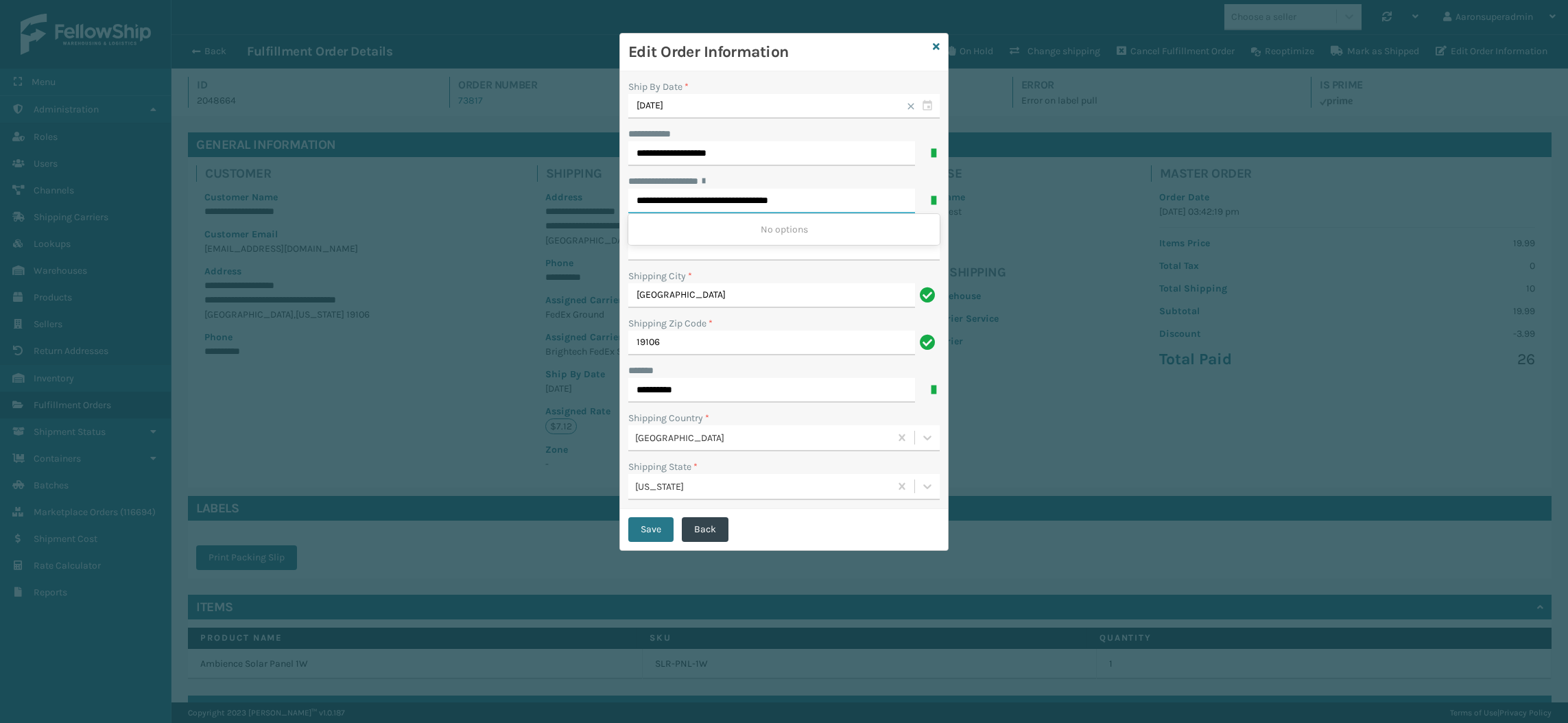
click at [722, 202] on input "**********" at bounding box center [771, 201] width 286 height 25
click at [936, 44] on icon at bounding box center [935, 47] width 7 height 10
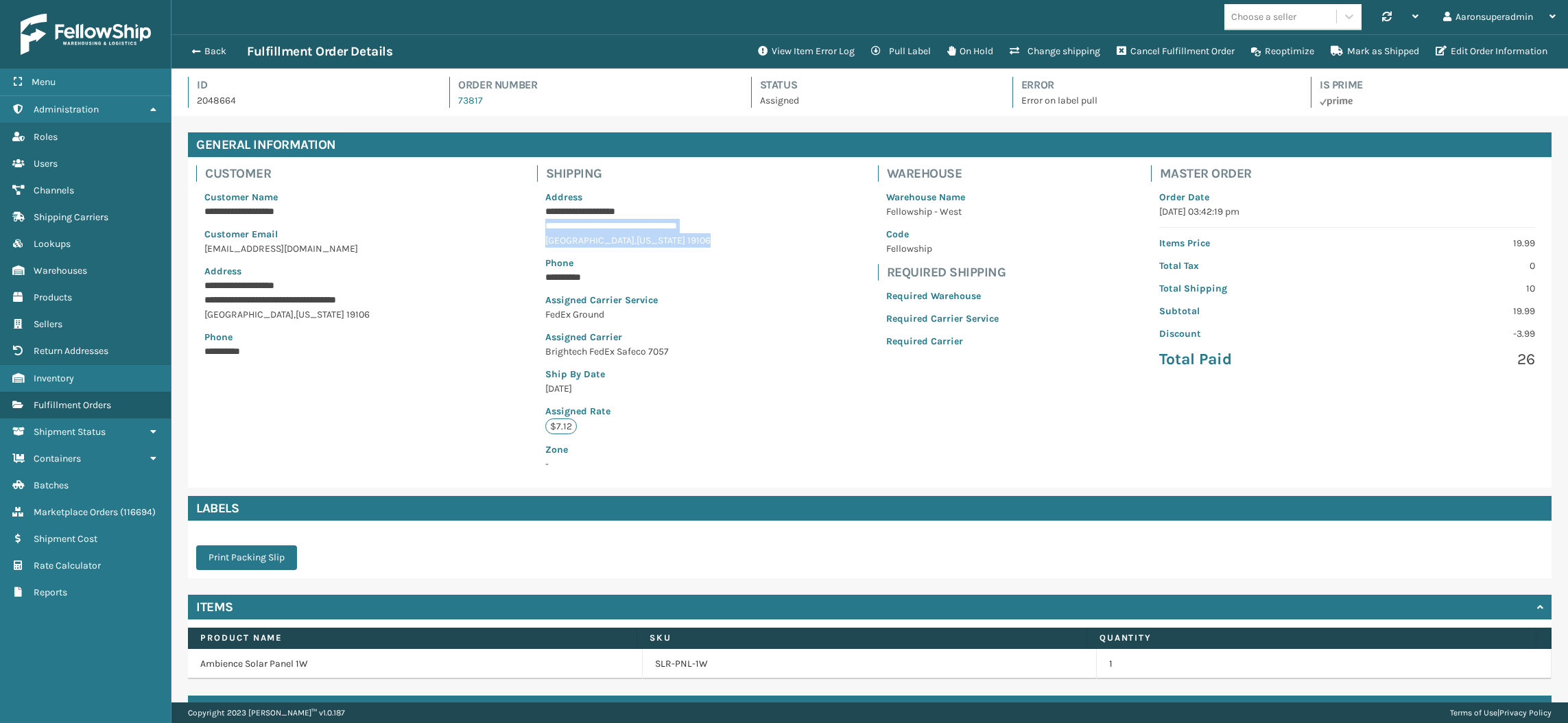
drag, startPoint x: 701, startPoint y: 243, endPoint x: 538, endPoint y: 229, distance: 163.6
click at [538, 229] on div "**********" at bounding box center [635, 331] width 197 height 298
click at [1511, 52] on button "Edit Order Information" at bounding box center [1491, 51] width 128 height 27
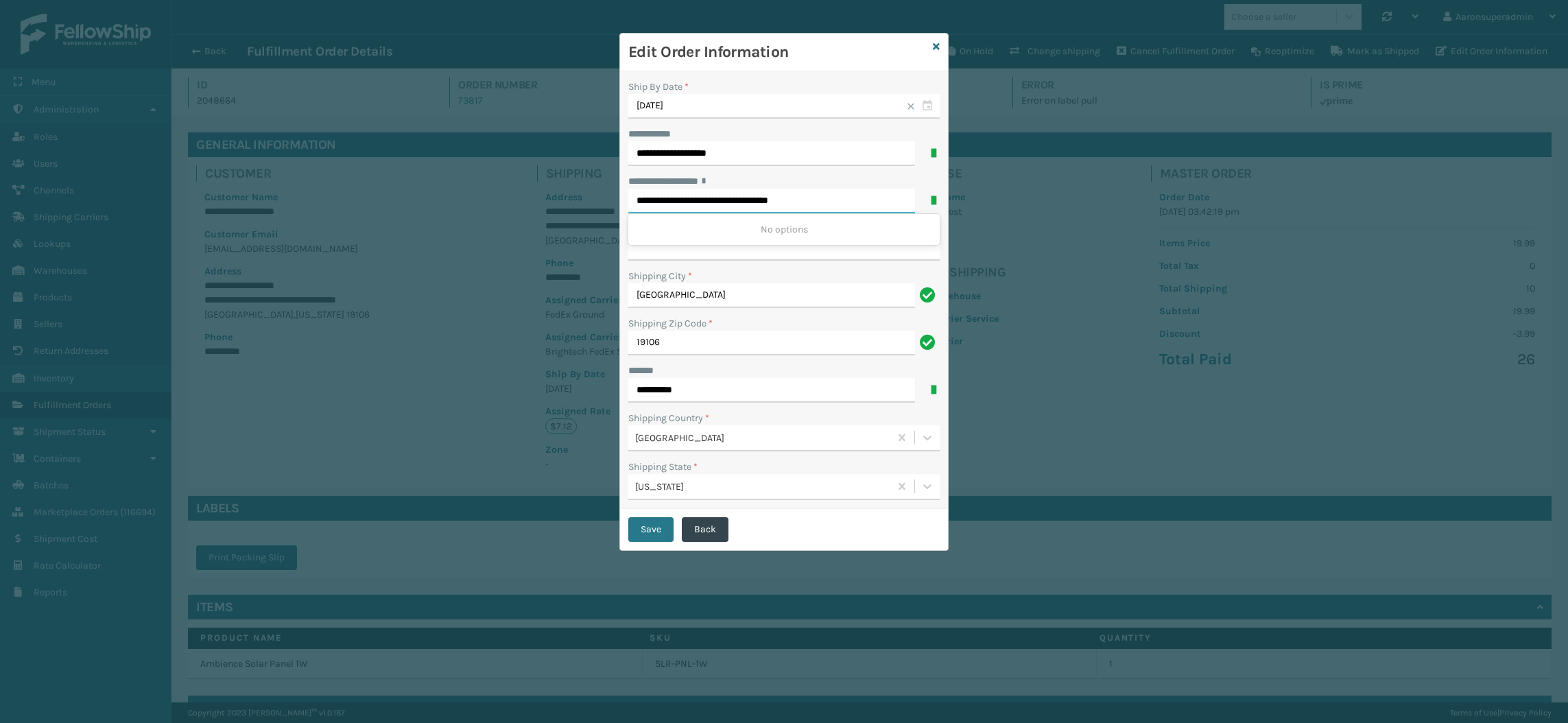
click at [787, 203] on input "**********" at bounding box center [771, 201] width 286 height 25
paste input "**********"
click at [796, 204] on input "**********" at bounding box center [771, 201] width 286 height 25
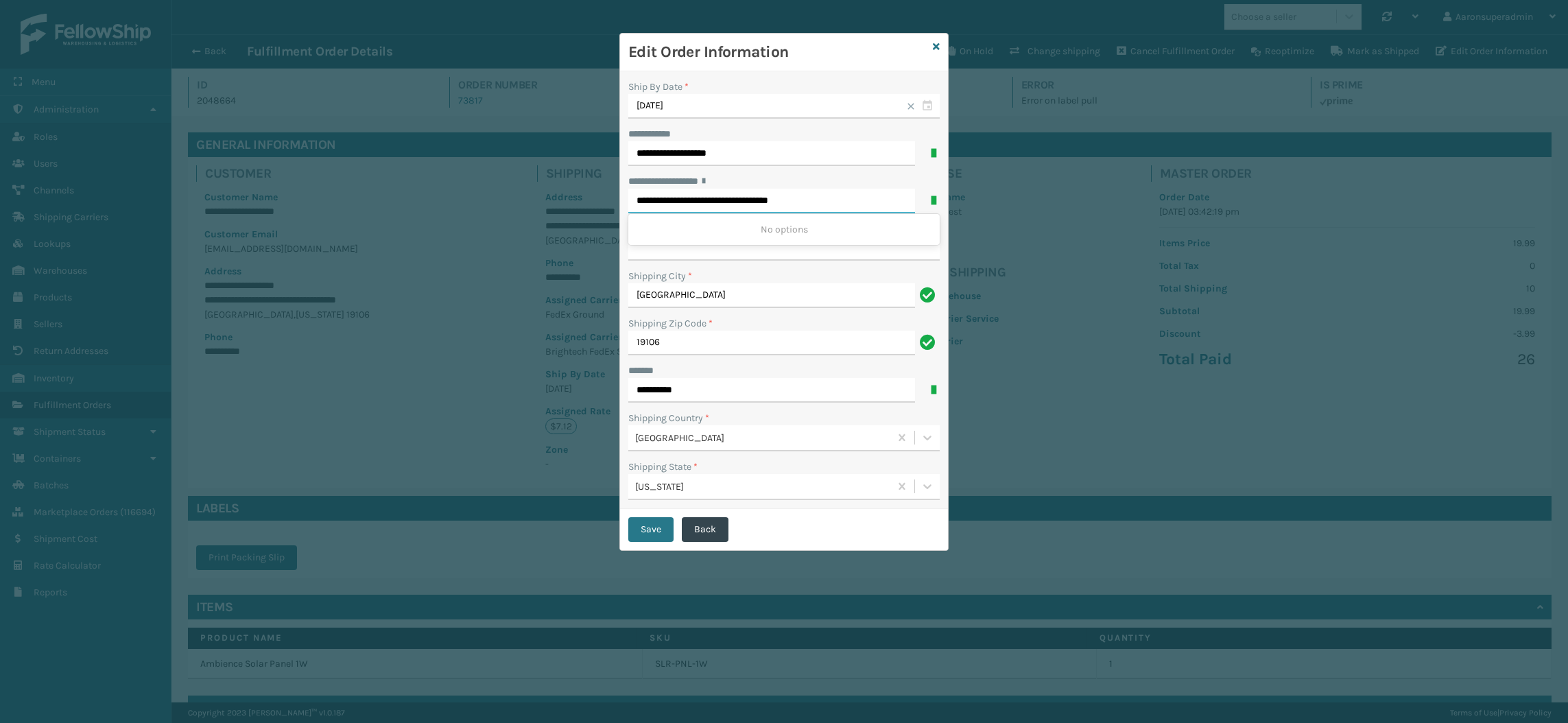
paste input "text"
type input "**********"
click at [643, 525] on button "Save" at bounding box center [650, 529] width 45 height 25
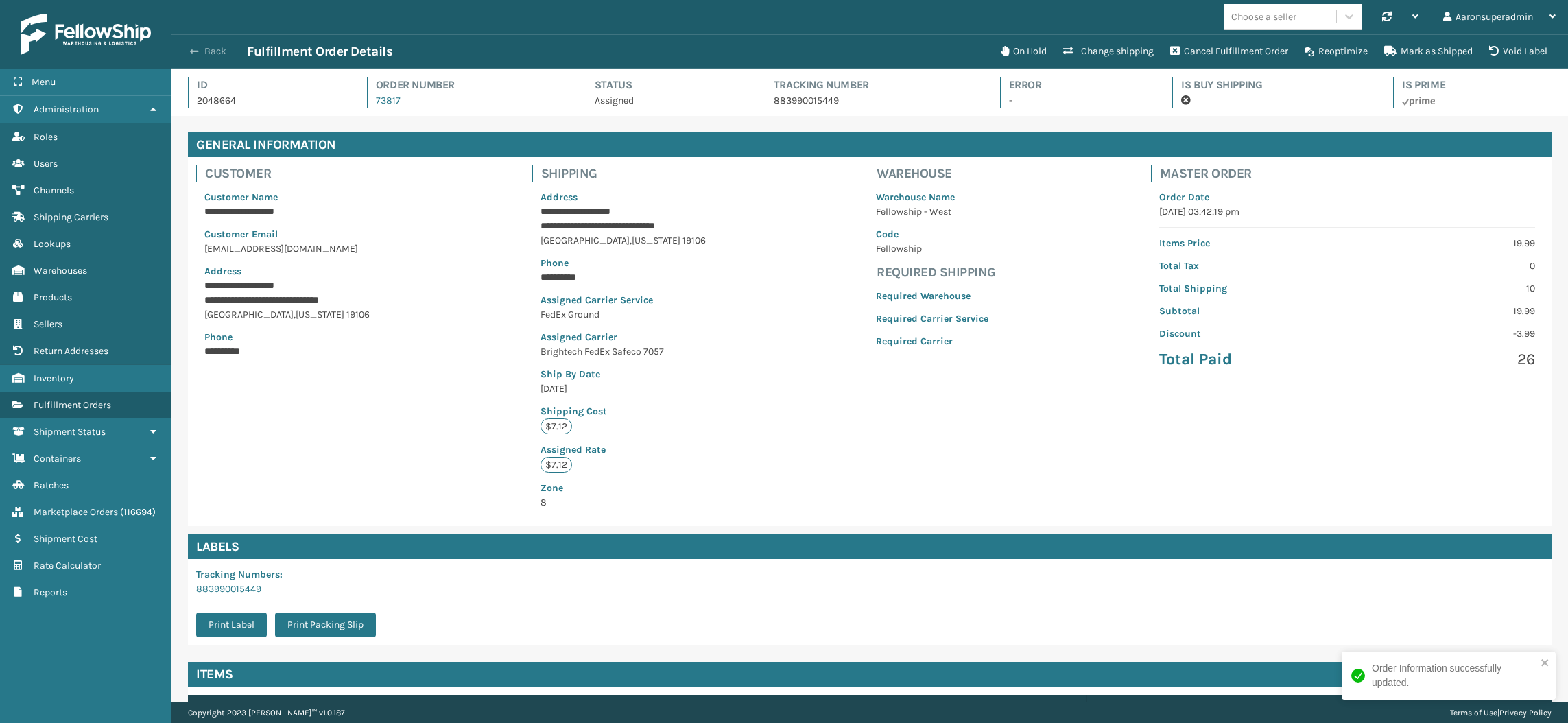
click at [188, 53] on button "Back" at bounding box center [215, 51] width 63 height 12
click at [203, 52] on button "Back" at bounding box center [215, 51] width 63 height 12
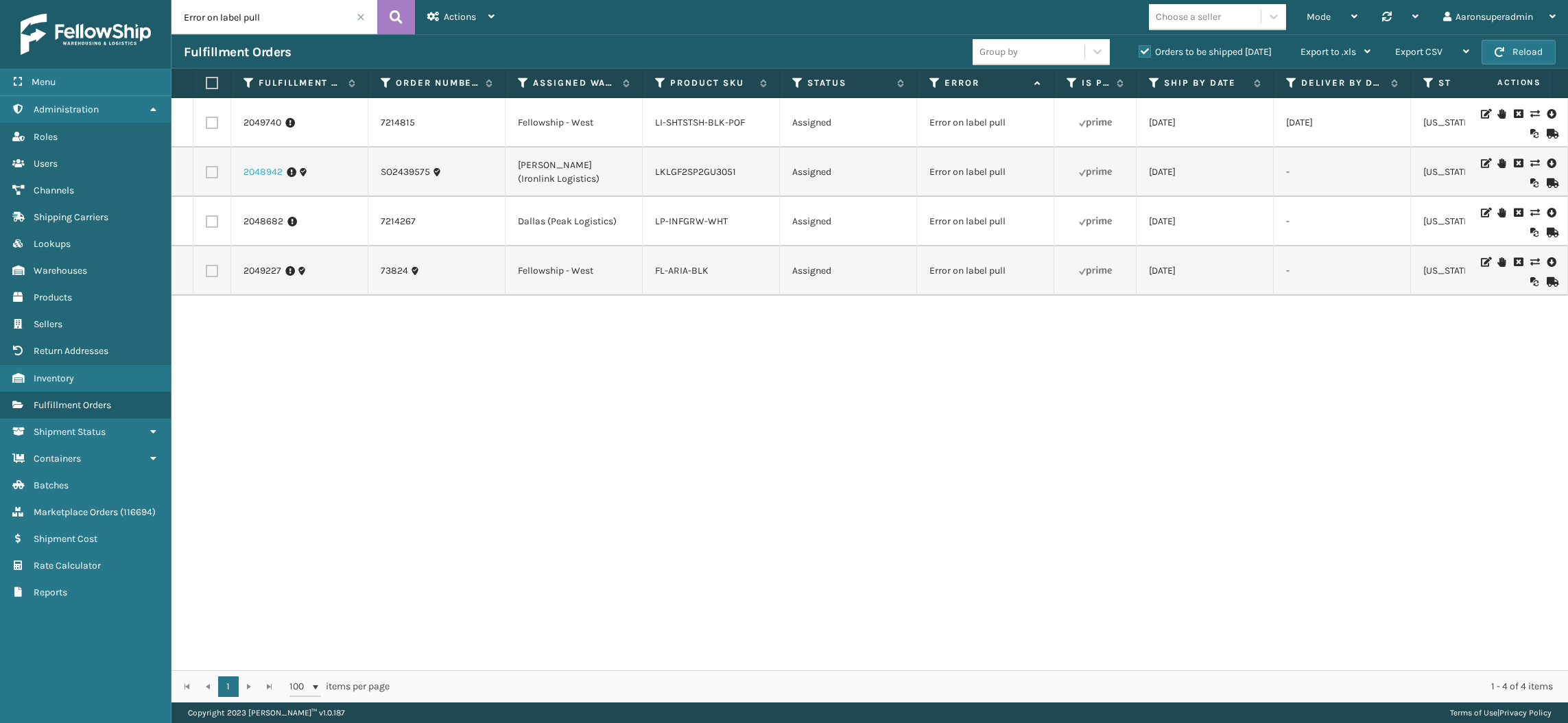
click at [266, 179] on link "2048942" at bounding box center [262, 173] width 39 height 14
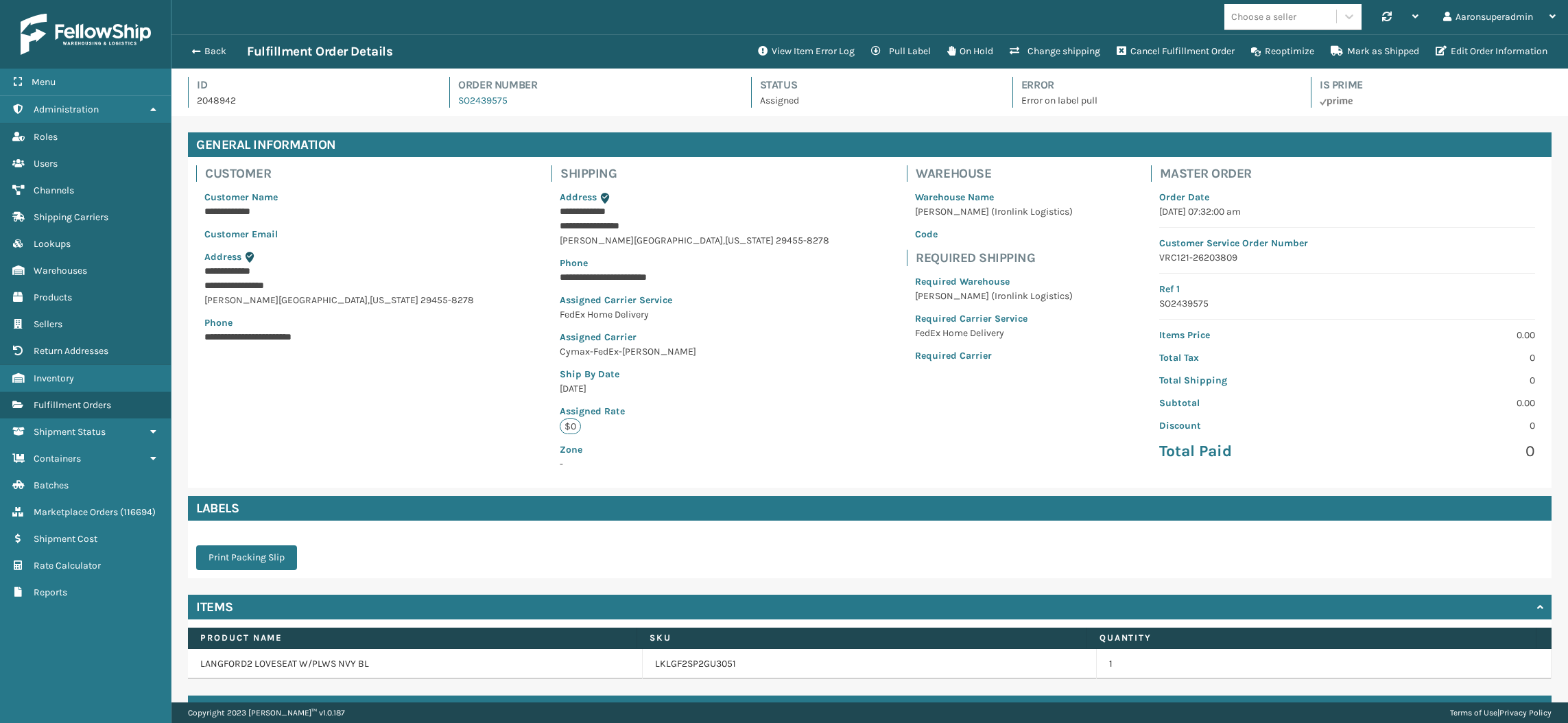
scroll to position [32, 1395]
click at [1442, 56] on icon "button" at bounding box center [1440, 51] width 11 height 10
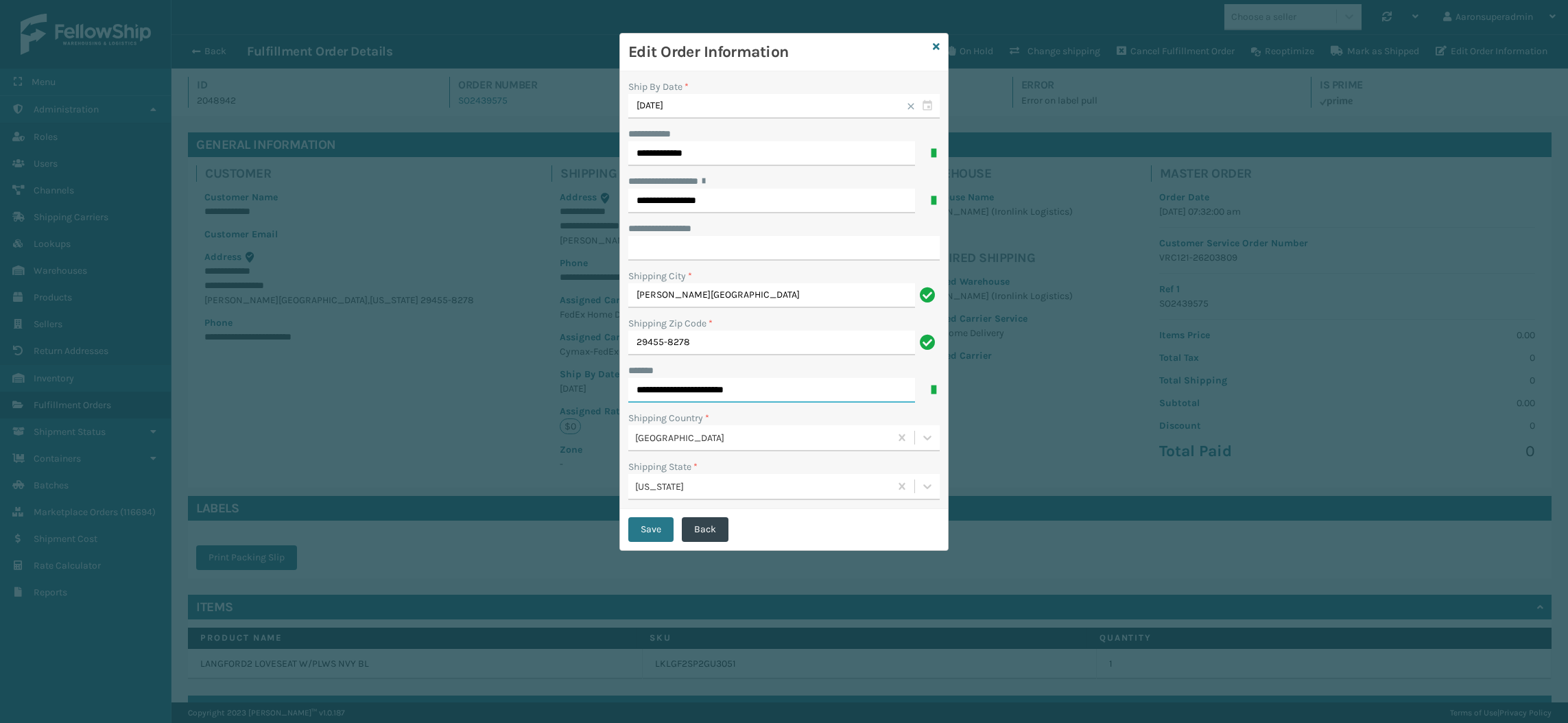
click at [720, 382] on input "**********" at bounding box center [771, 390] width 286 height 25
type input "**********"
click at [654, 522] on button "Save" at bounding box center [650, 529] width 45 height 25
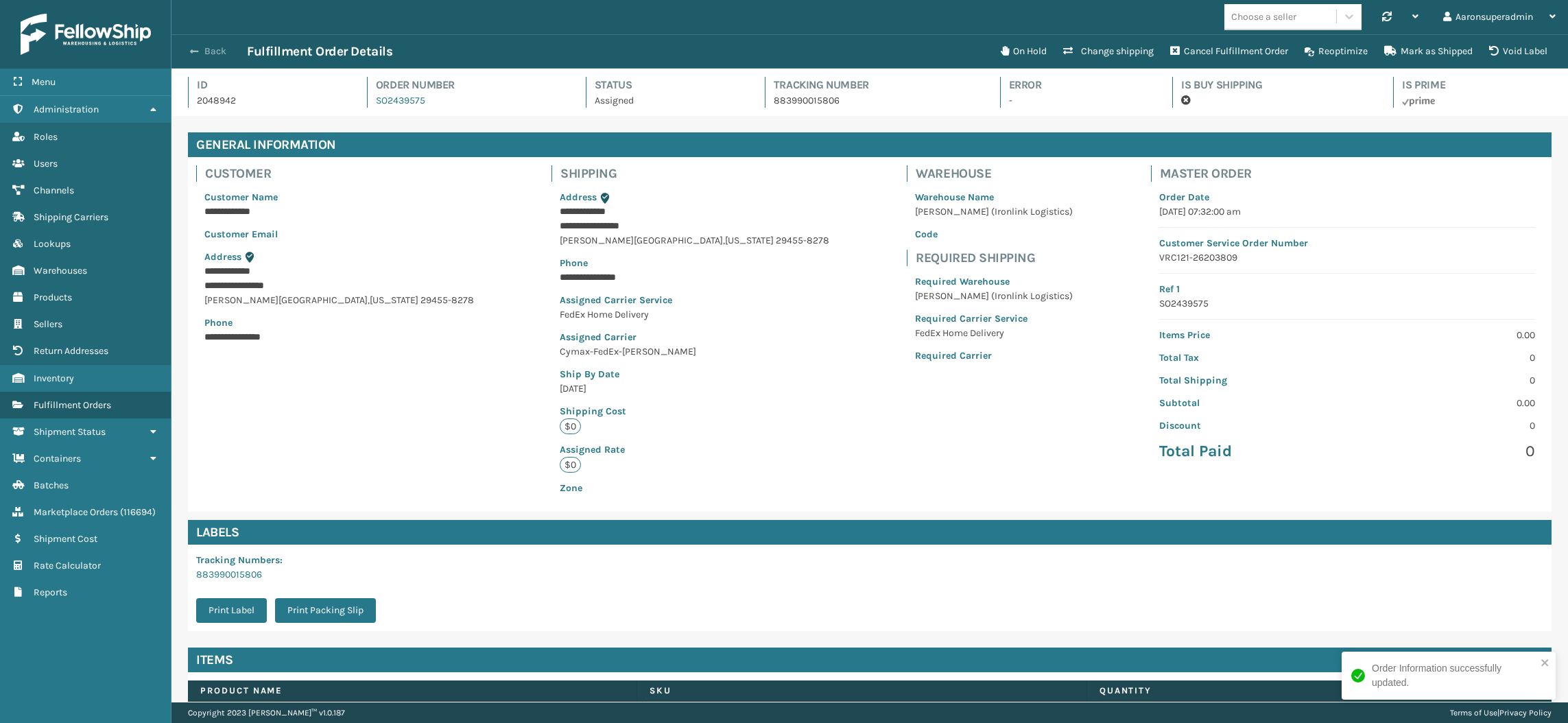
click at [203, 52] on button "Back" at bounding box center [215, 51] width 63 height 12
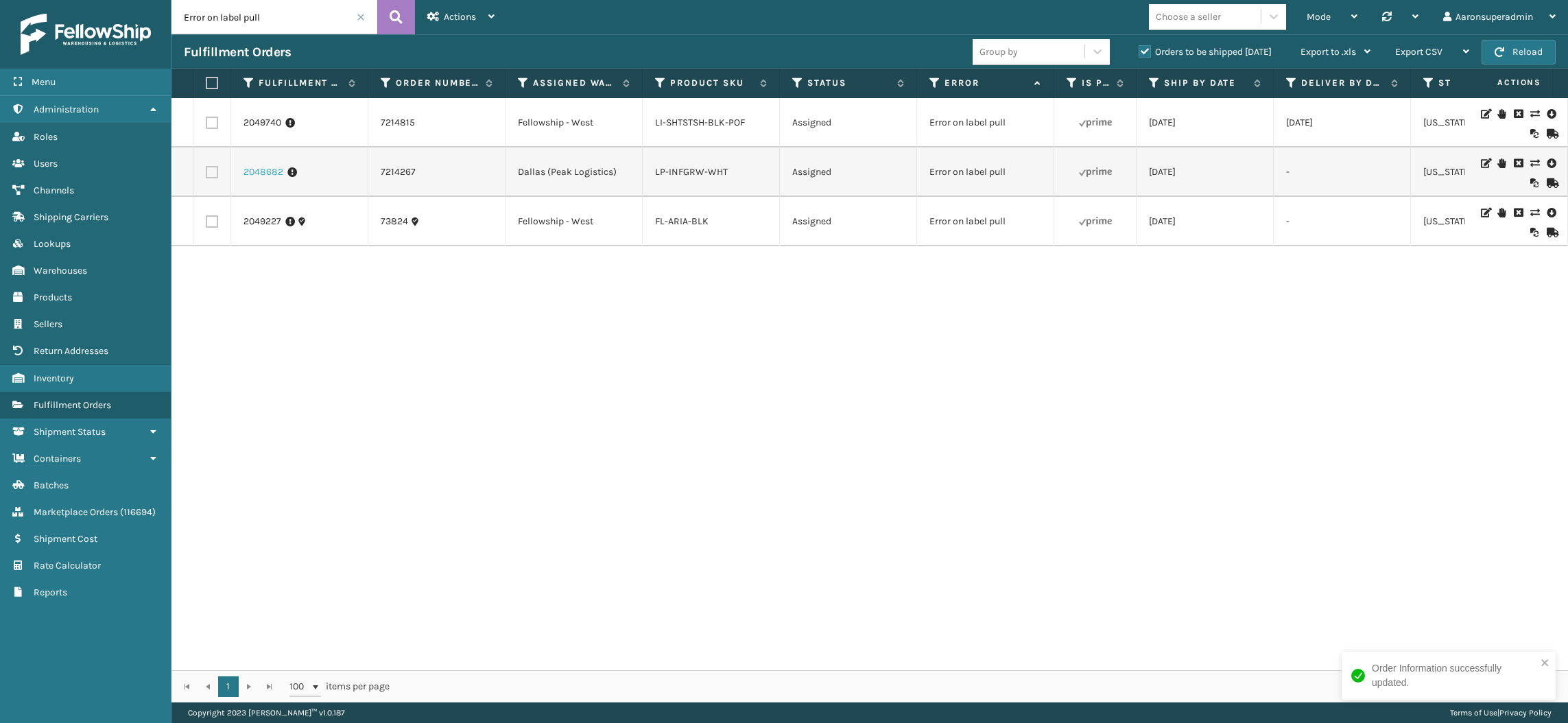
click at [268, 173] on link "2048682" at bounding box center [263, 173] width 40 height 14
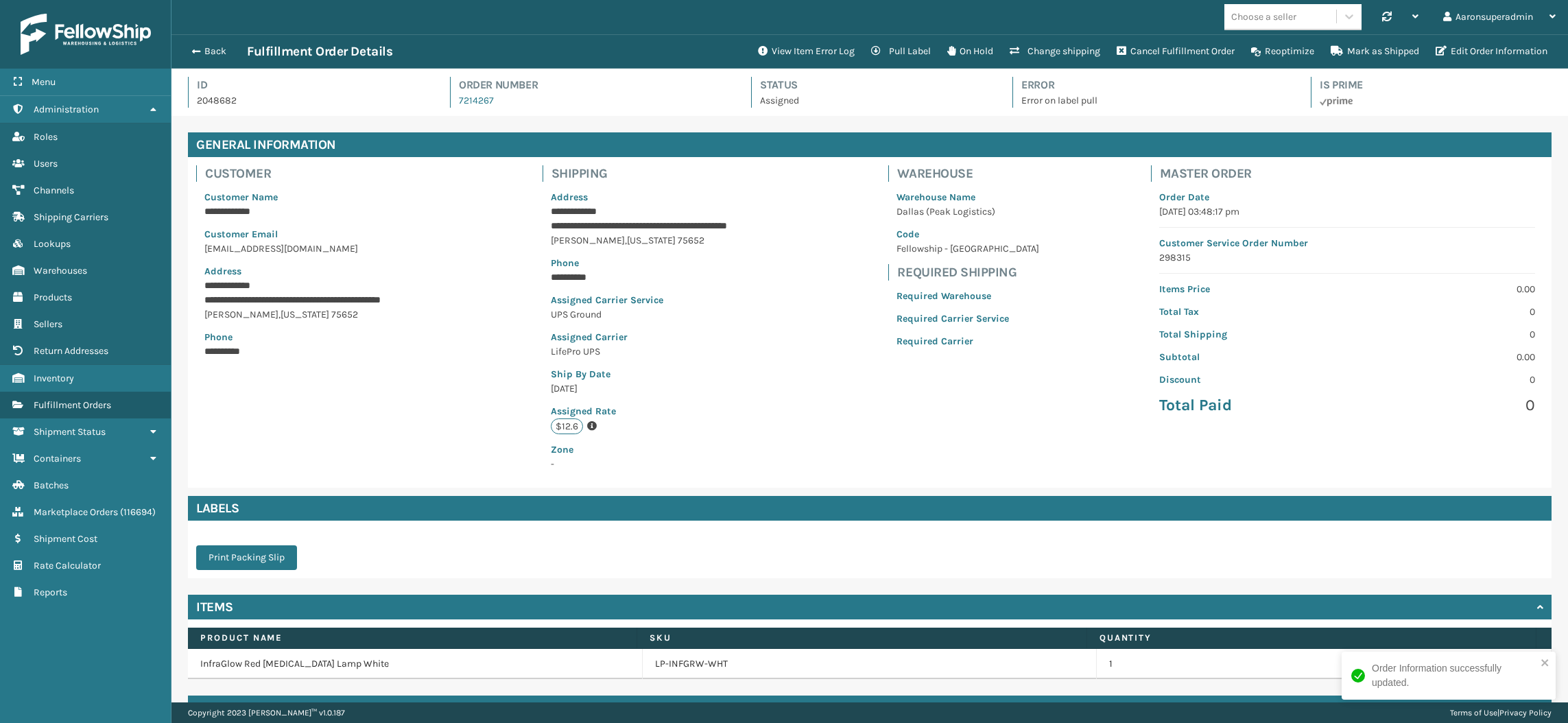
scroll to position [32, 1395]
click at [1465, 49] on button "Edit Order Information" at bounding box center [1491, 51] width 128 height 27
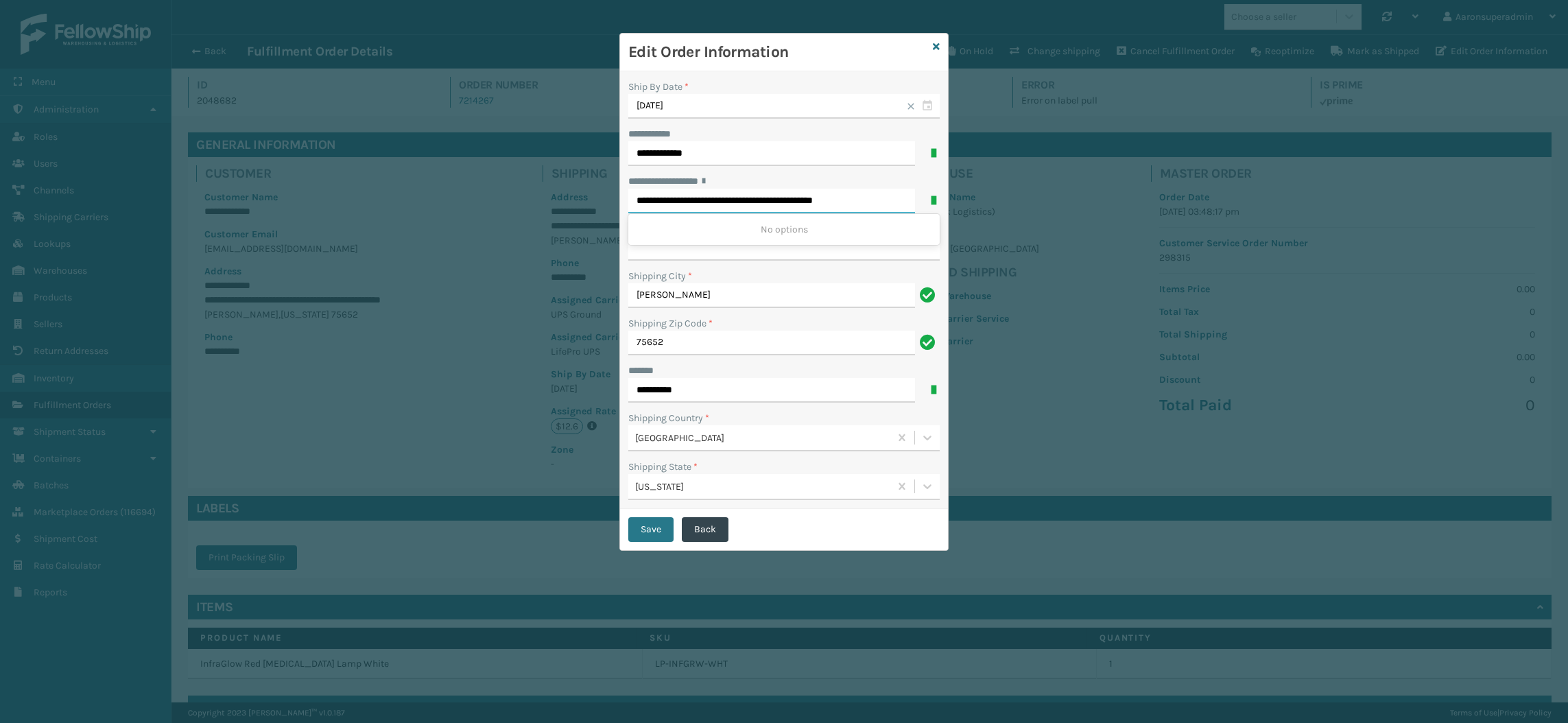
drag, startPoint x: 761, startPoint y: 201, endPoint x: 933, endPoint y: 210, distance: 172.2
click at [933, 210] on div "**********" at bounding box center [784, 201] width 311 height 25
type input "**********"
click at [637, 531] on button "Save" at bounding box center [650, 529] width 45 height 25
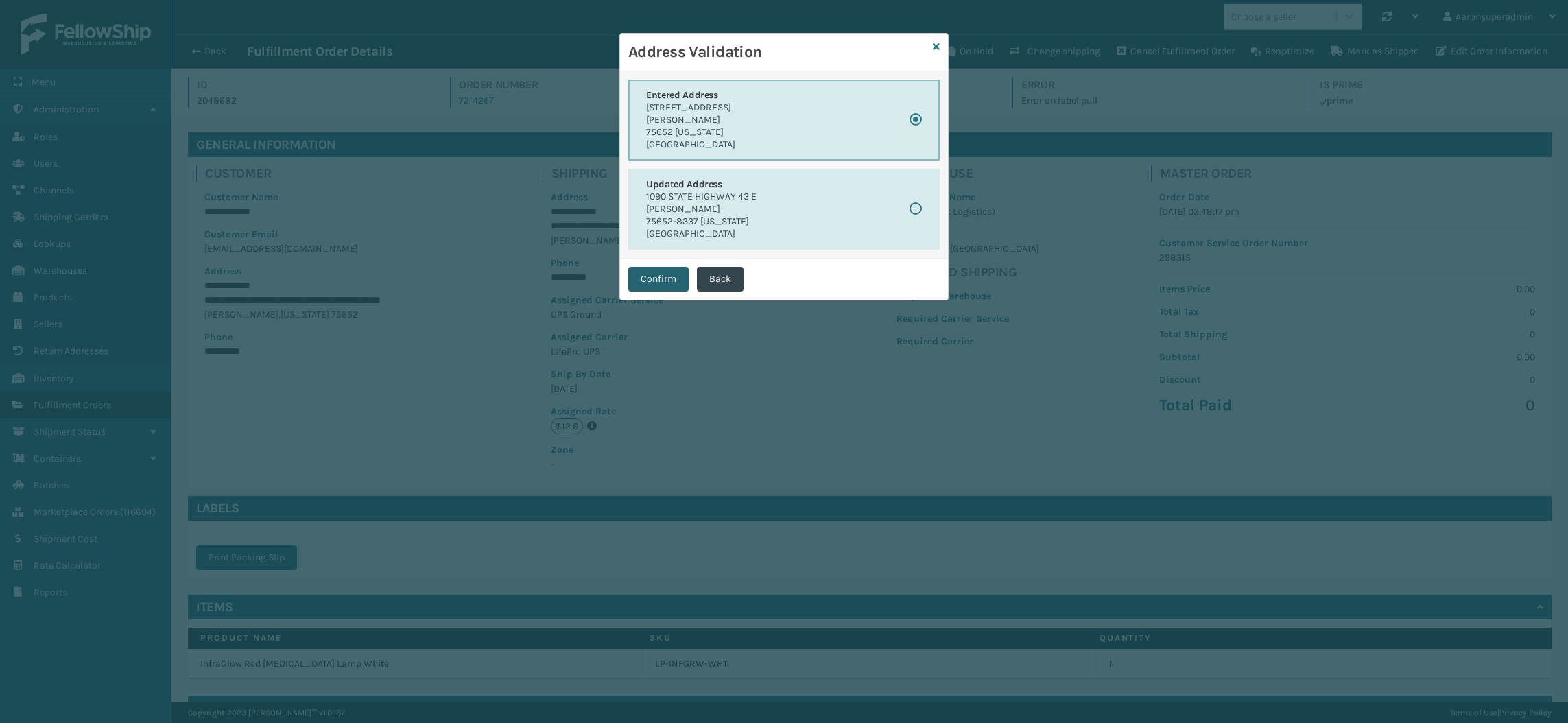
click at [668, 274] on button "Confirm" at bounding box center [658, 279] width 60 height 25
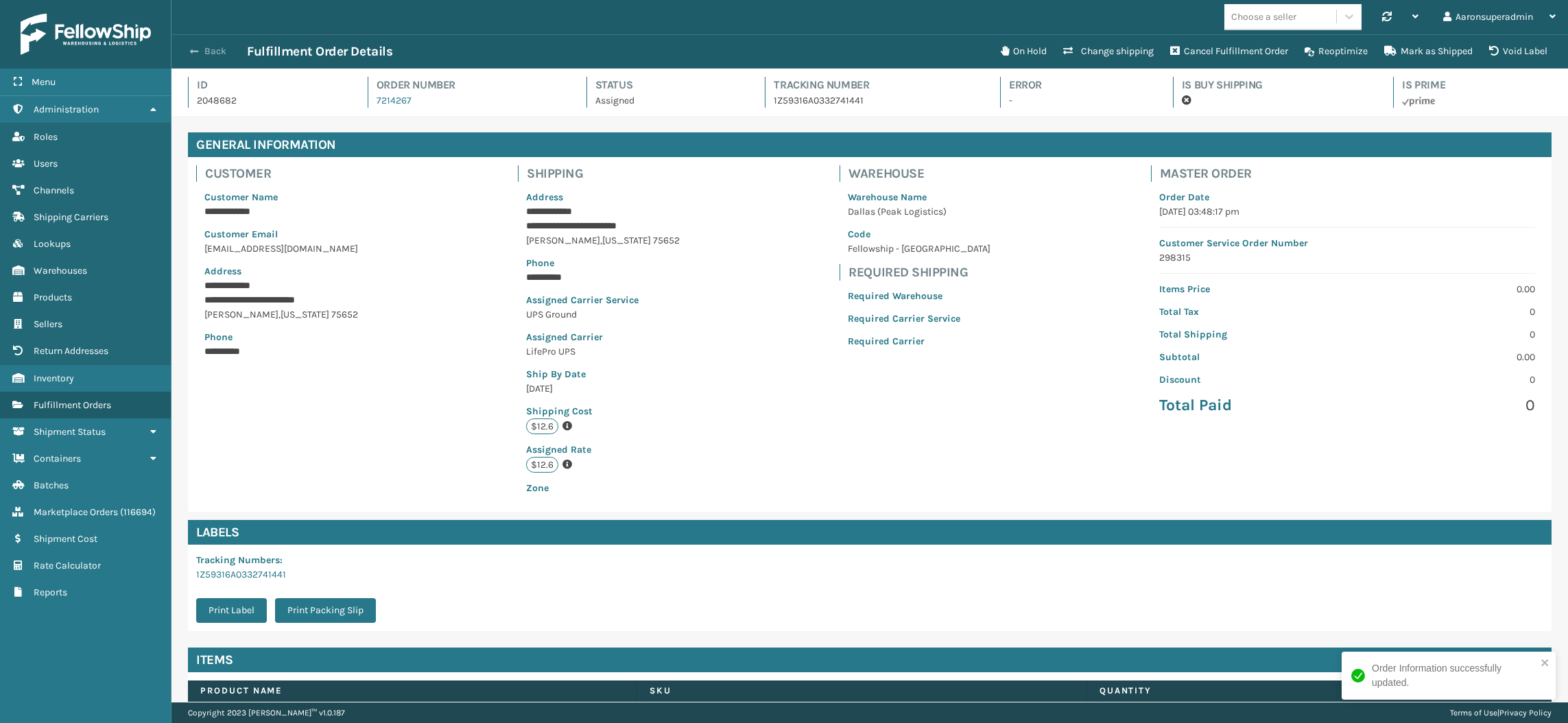
click at [196, 49] on span "button" at bounding box center [194, 52] width 8 height 10
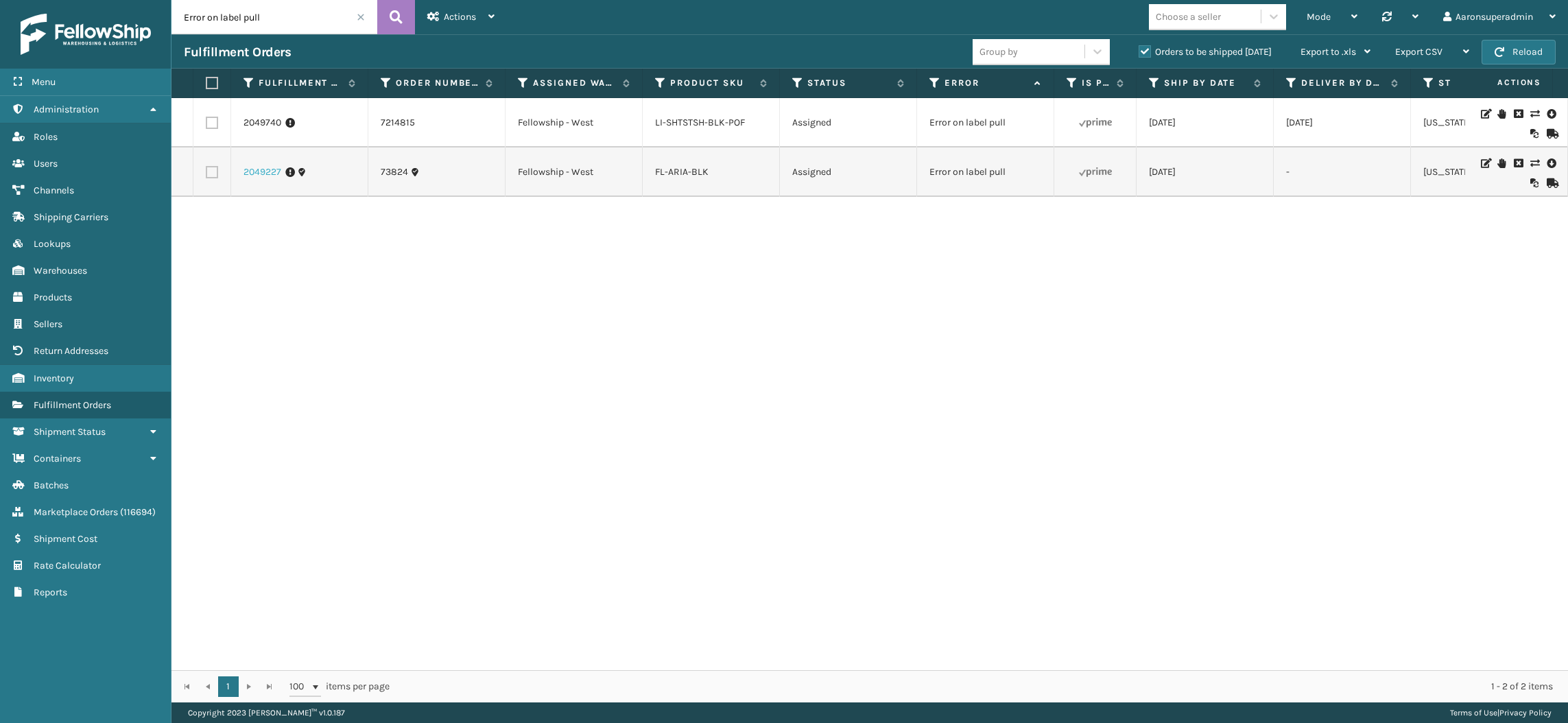
click at [272, 175] on link "2049227" at bounding box center [262, 173] width 38 height 14
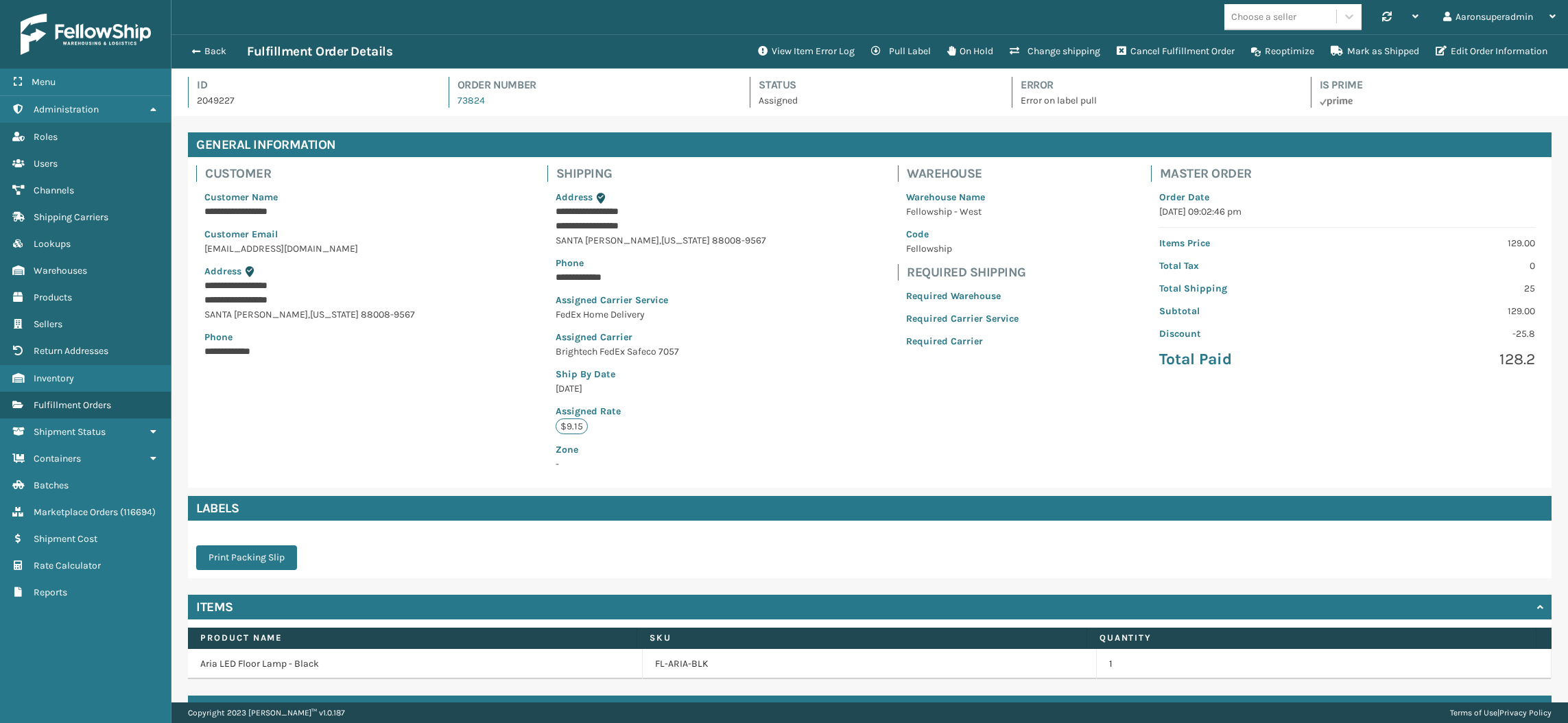
scroll to position [32, 1395]
click at [773, 45] on button "View Item Error Log" at bounding box center [805, 51] width 113 height 27
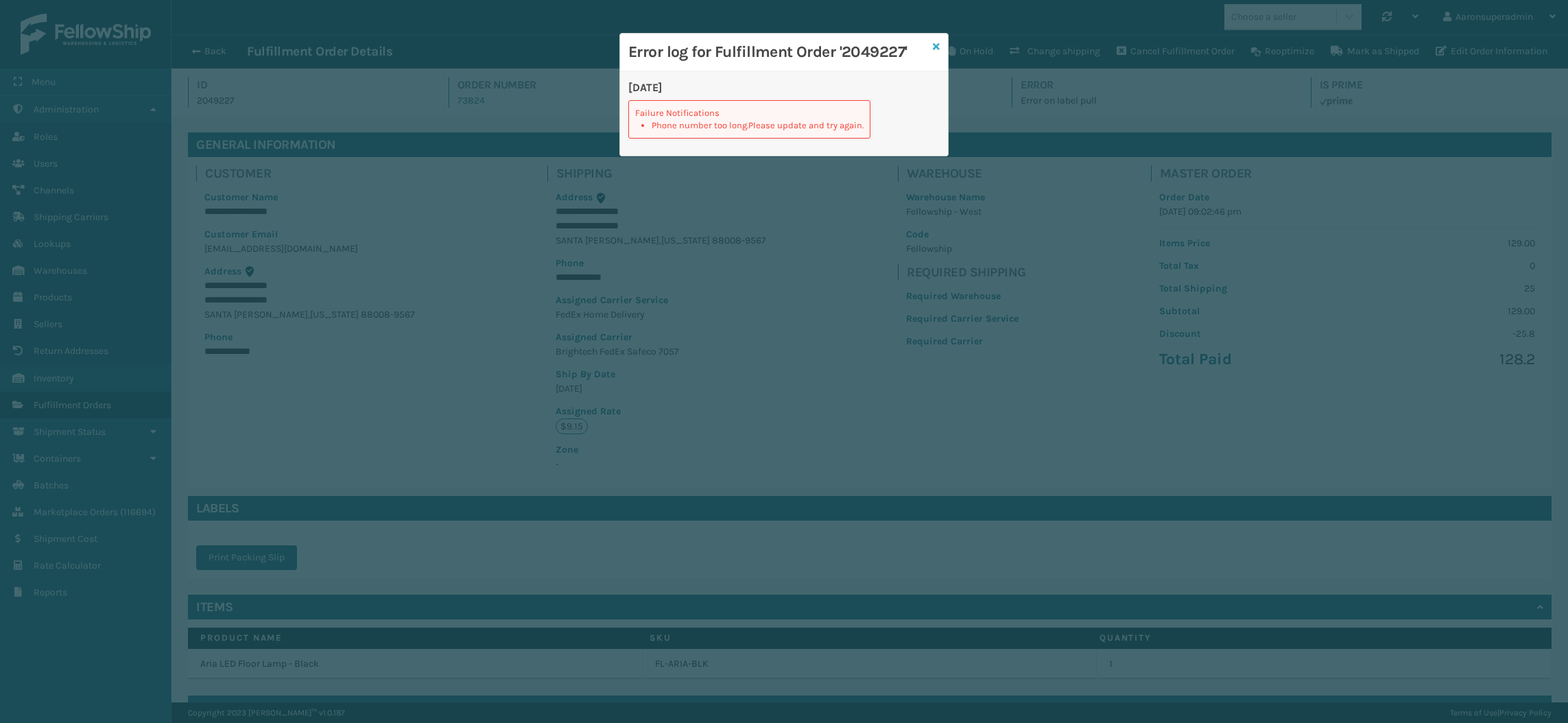
click at [932, 44] on icon at bounding box center [935, 47] width 7 height 10
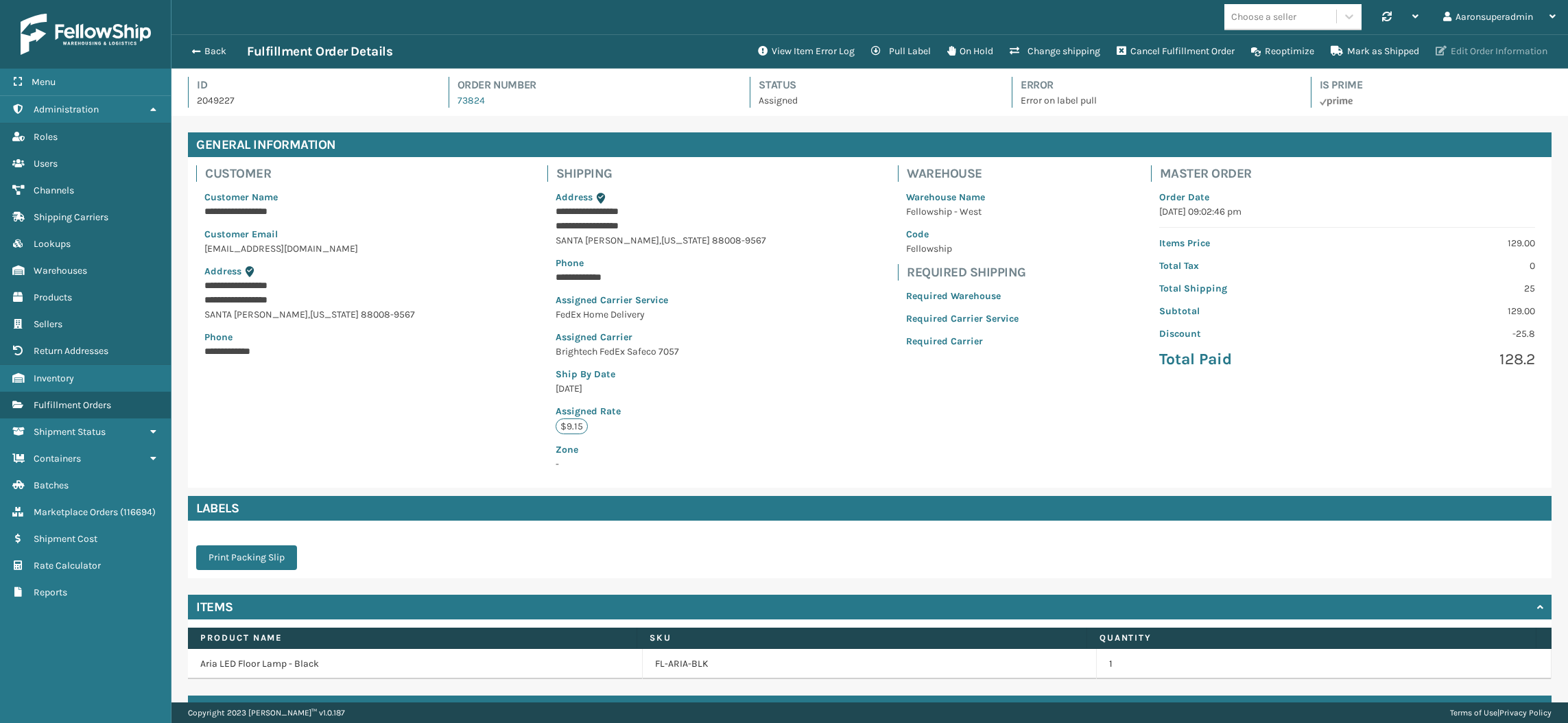
click at [1517, 52] on button "Edit Order Information" at bounding box center [1491, 51] width 128 height 27
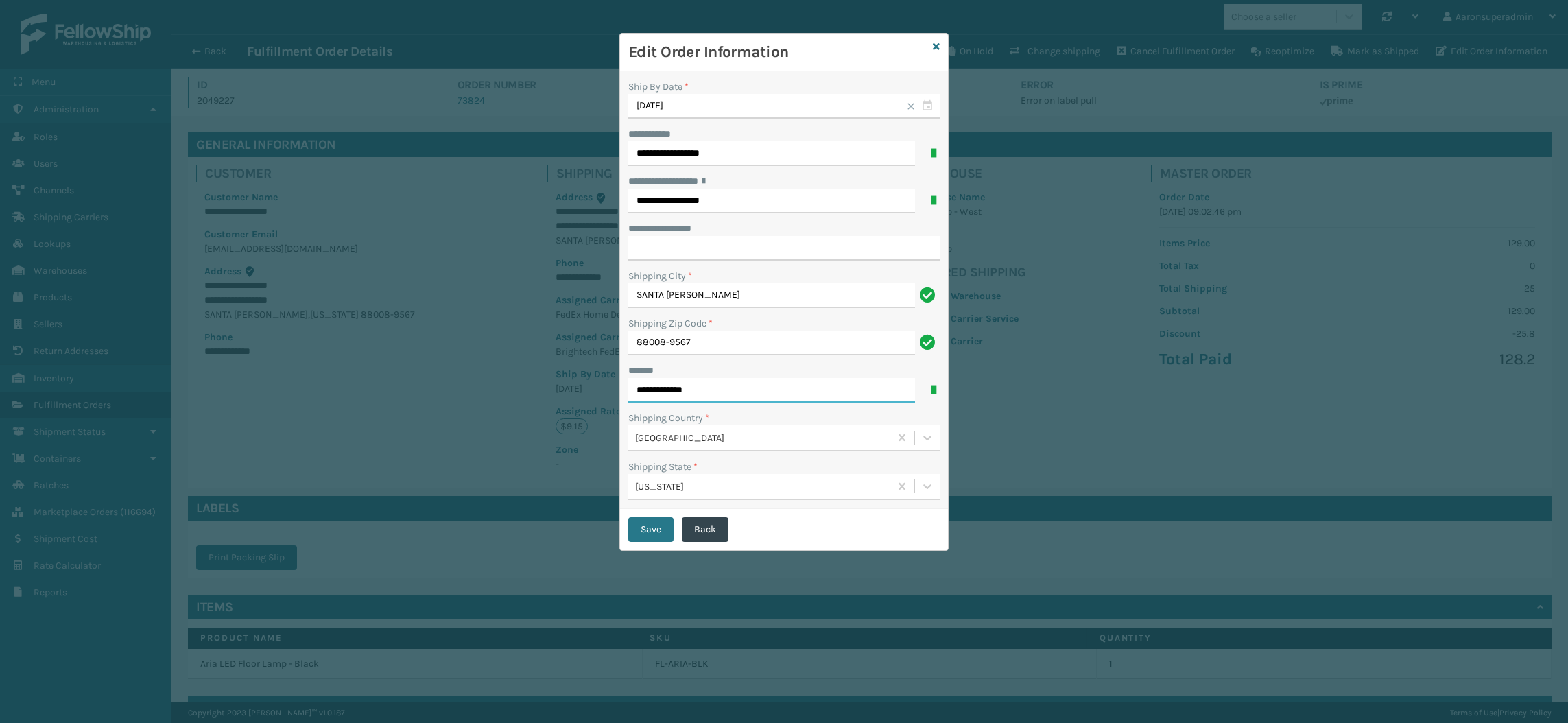
click at [735, 391] on input "**********" at bounding box center [771, 390] width 286 height 25
type input "**********"
click at [656, 530] on button "Save" at bounding box center [650, 529] width 45 height 25
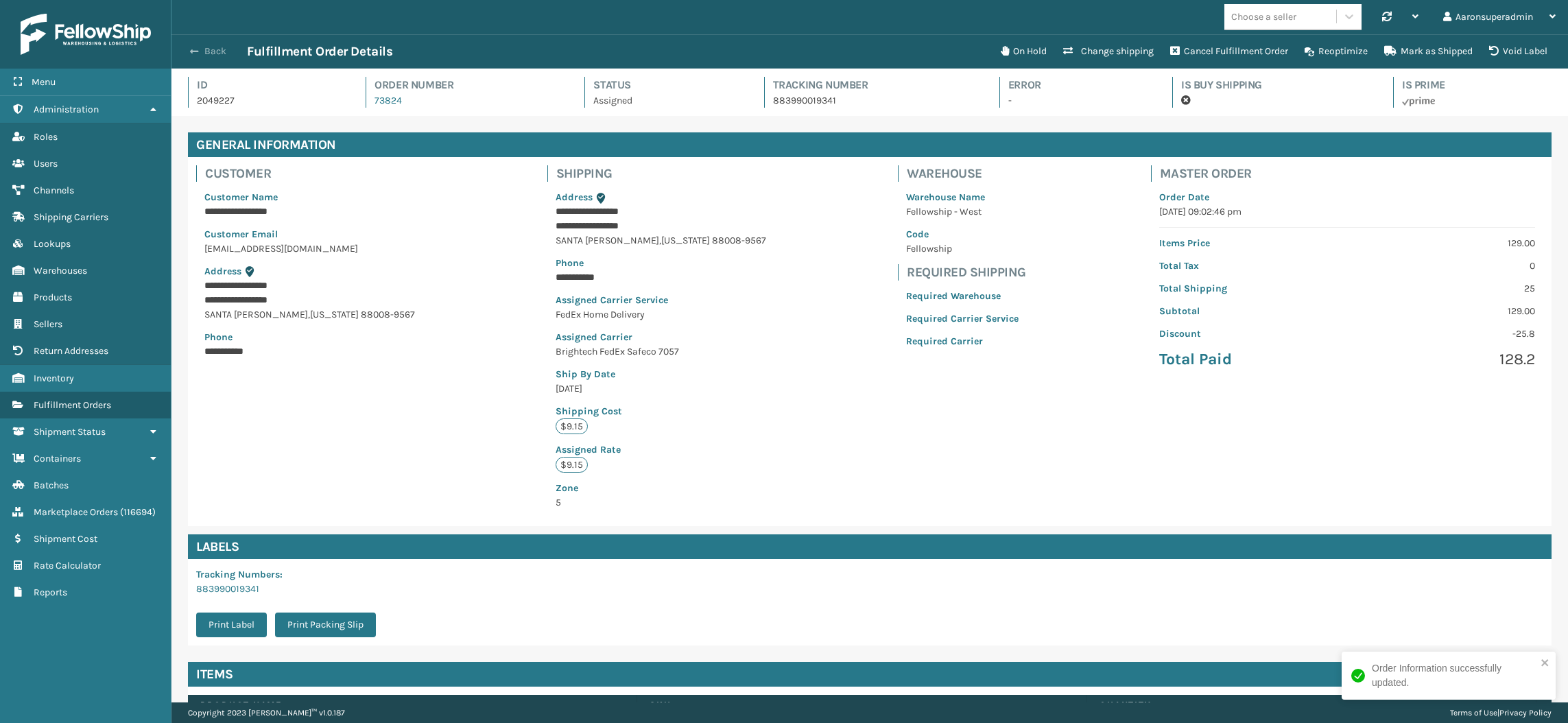
click at [210, 52] on button "Back" at bounding box center [215, 51] width 63 height 12
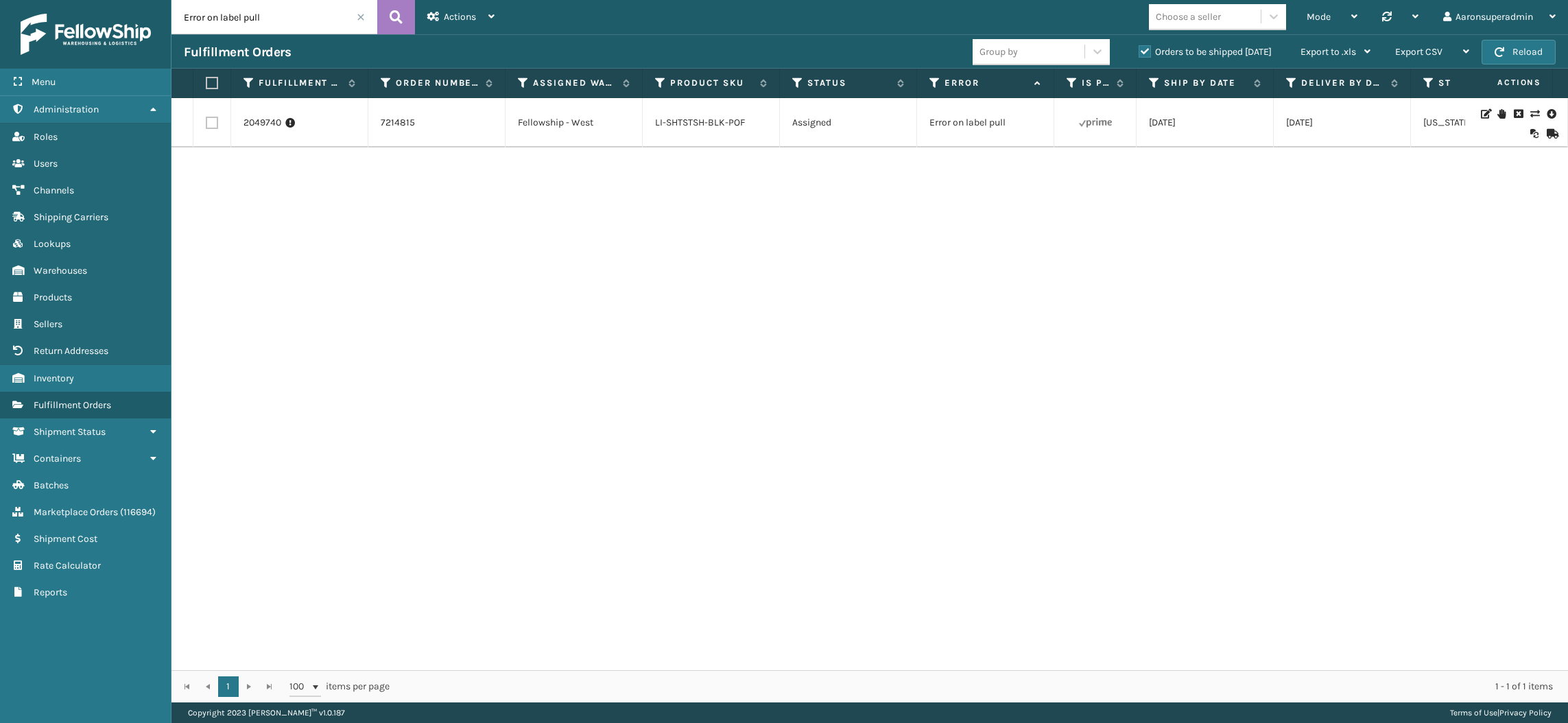
click at [359, 18] on span at bounding box center [360, 17] width 8 height 8
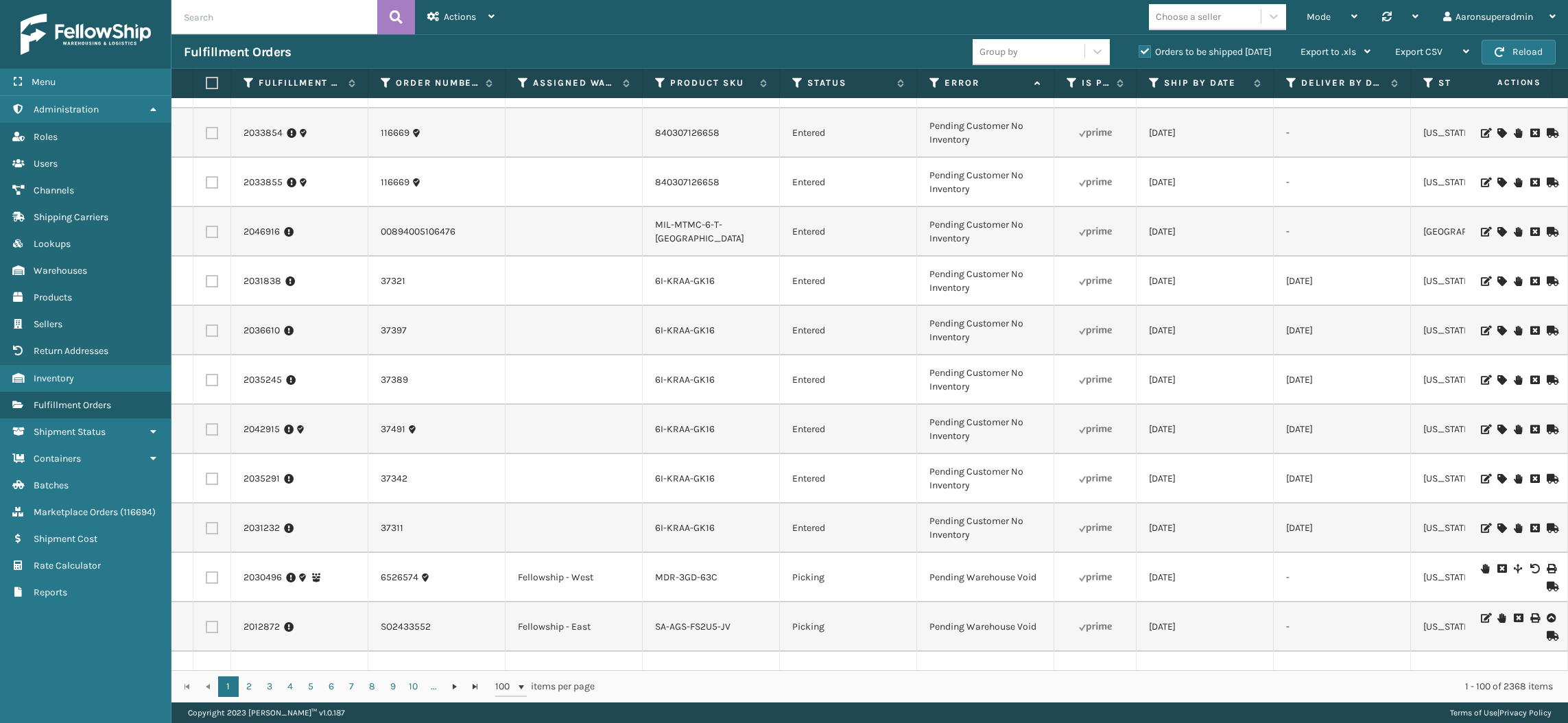
scroll to position [4391, 0]
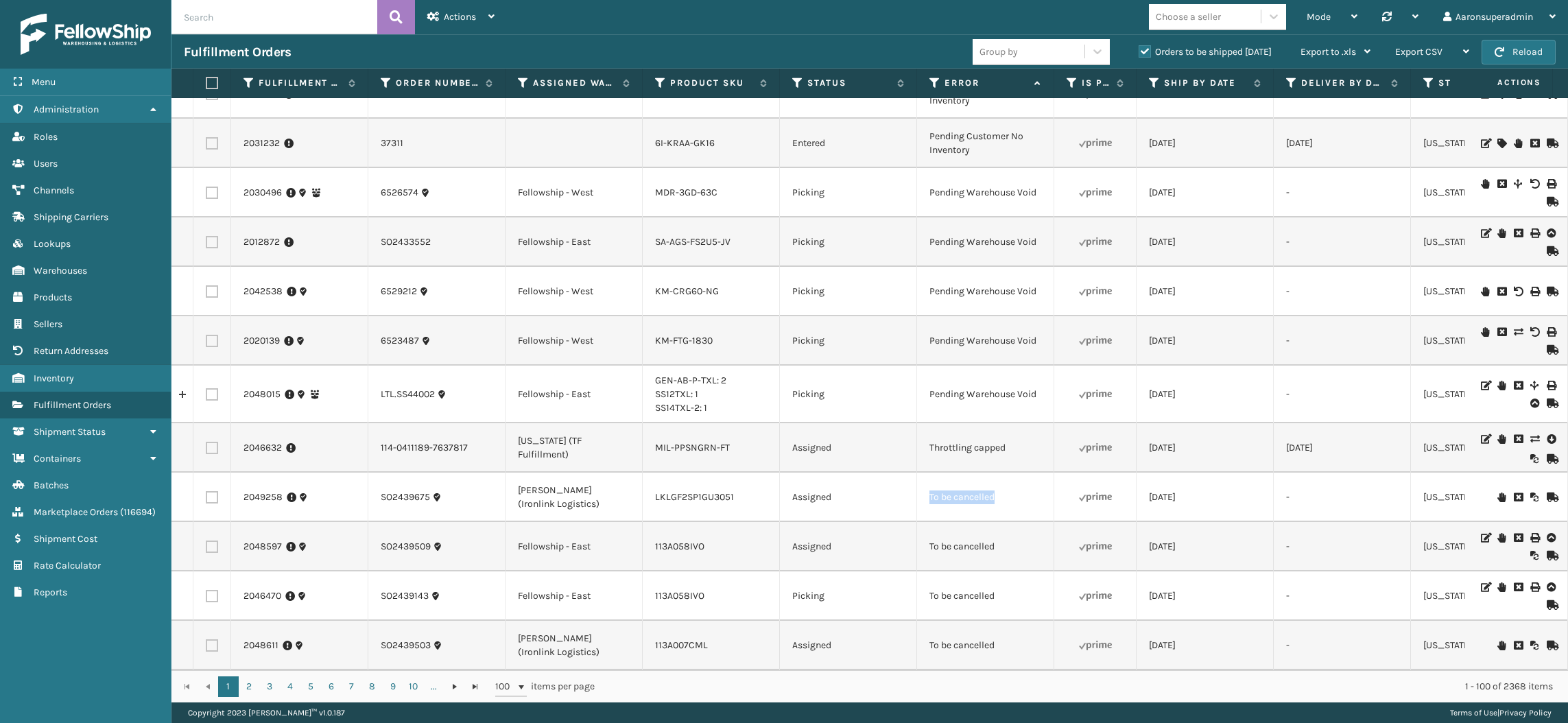
drag, startPoint x: 1024, startPoint y: 497, endPoint x: 895, endPoint y: 468, distance: 132.2
copy tr "To be cancelled"
click at [368, 12] on input "text" at bounding box center [274, 17] width 206 height 34
paste input "To be cancelled"
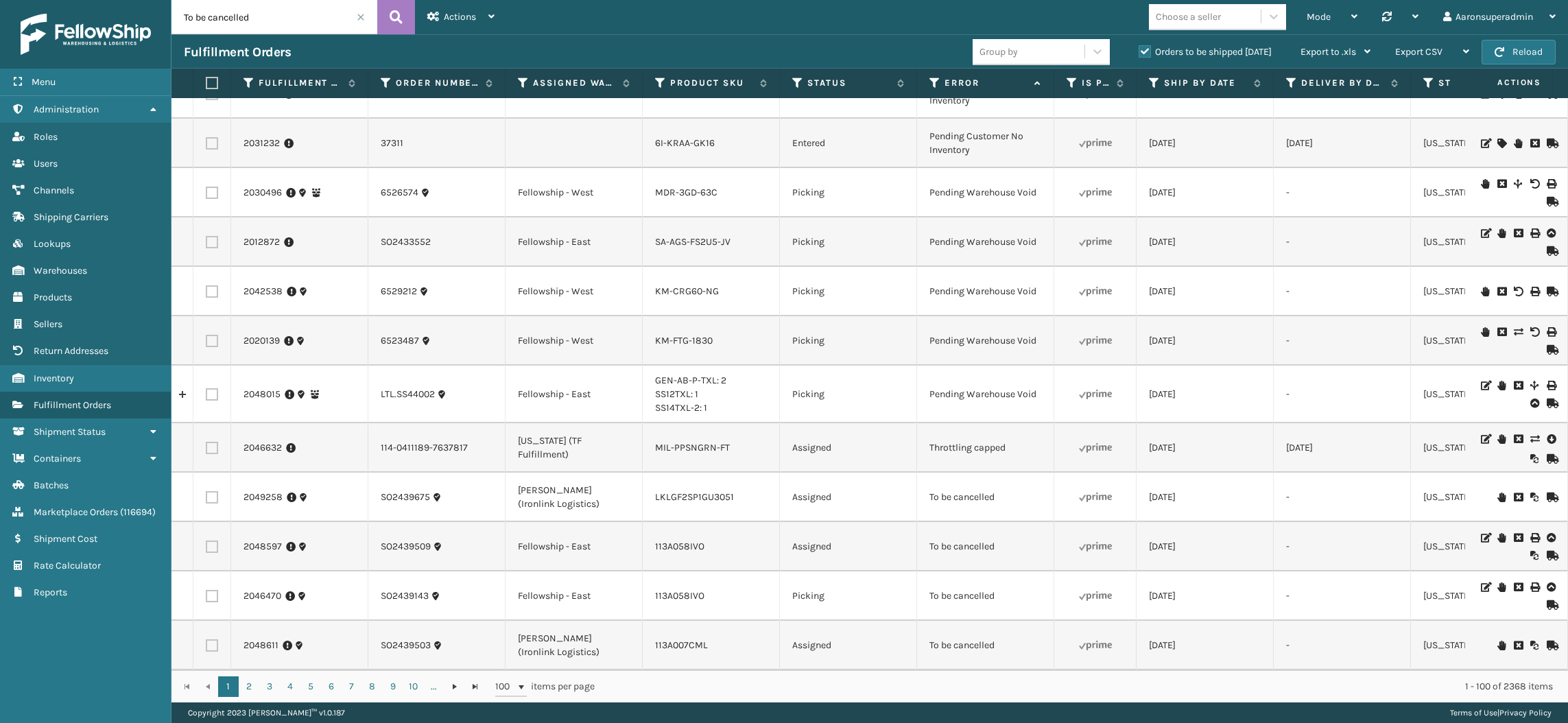
type input "To be cancelled"
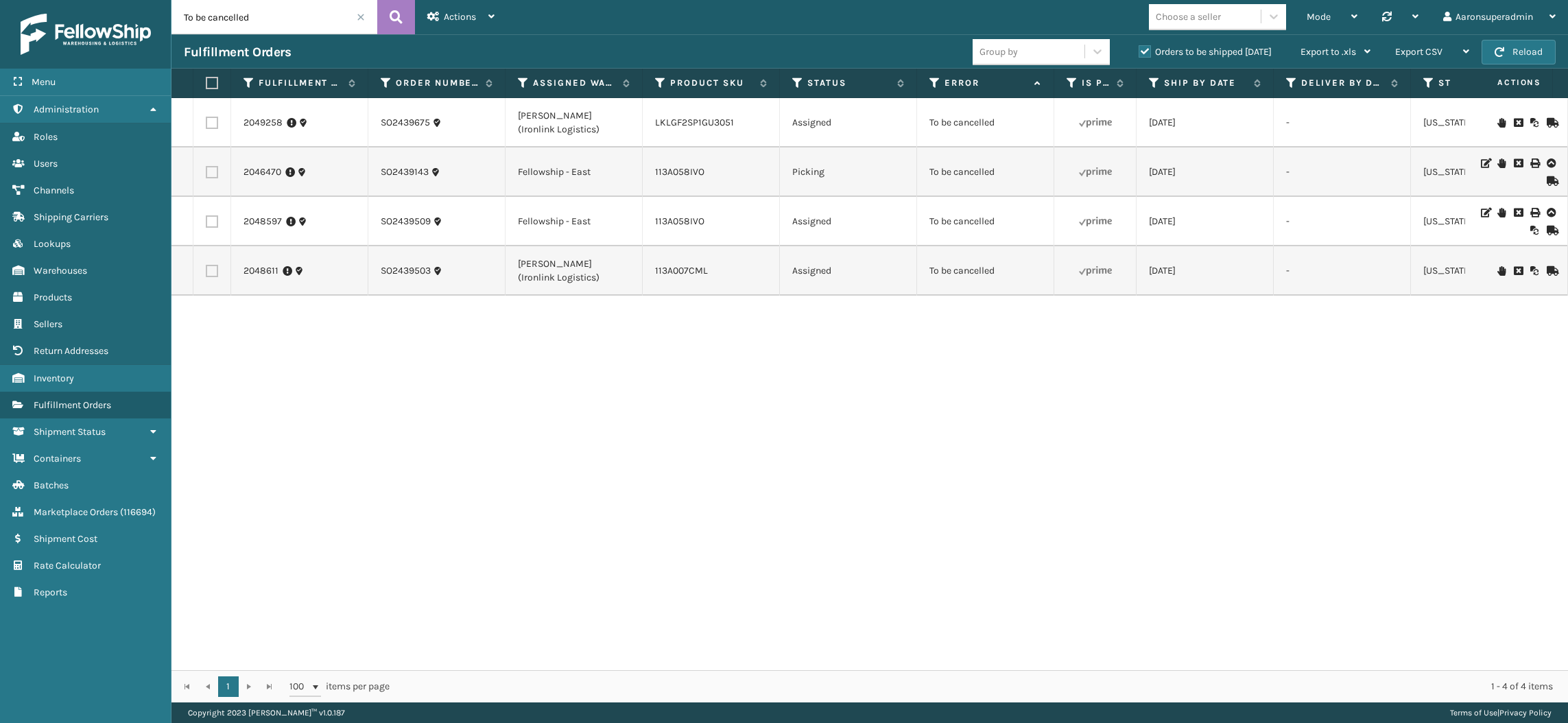
click at [207, 85] on label at bounding box center [210, 83] width 8 height 12
click at [207, 85] on input "checkbox" at bounding box center [206, 83] width 1 height 9
checkbox input "true"
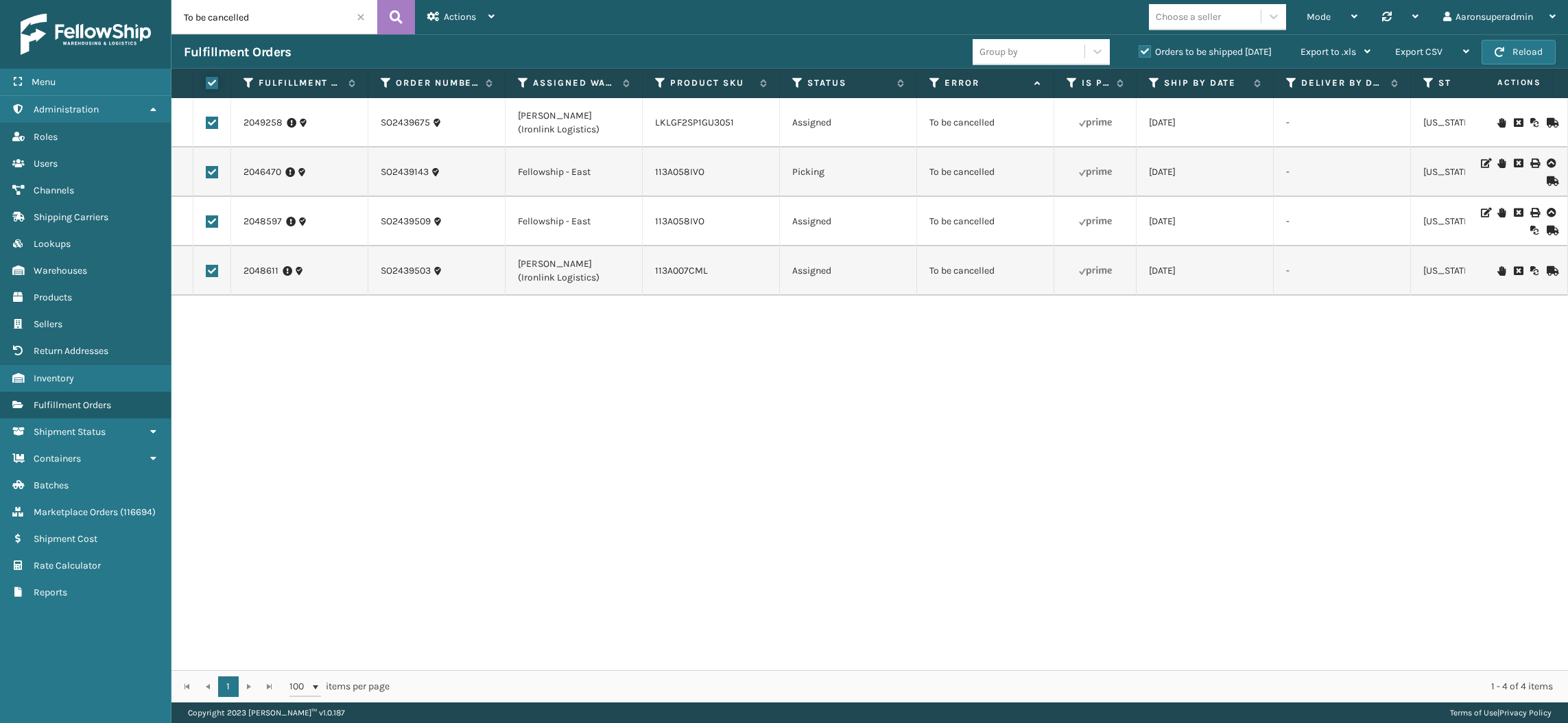
checkbox input "true"
click at [1033, 67] on div "Bulk Actions" at bounding box center [1073, 52] width 81 height 34
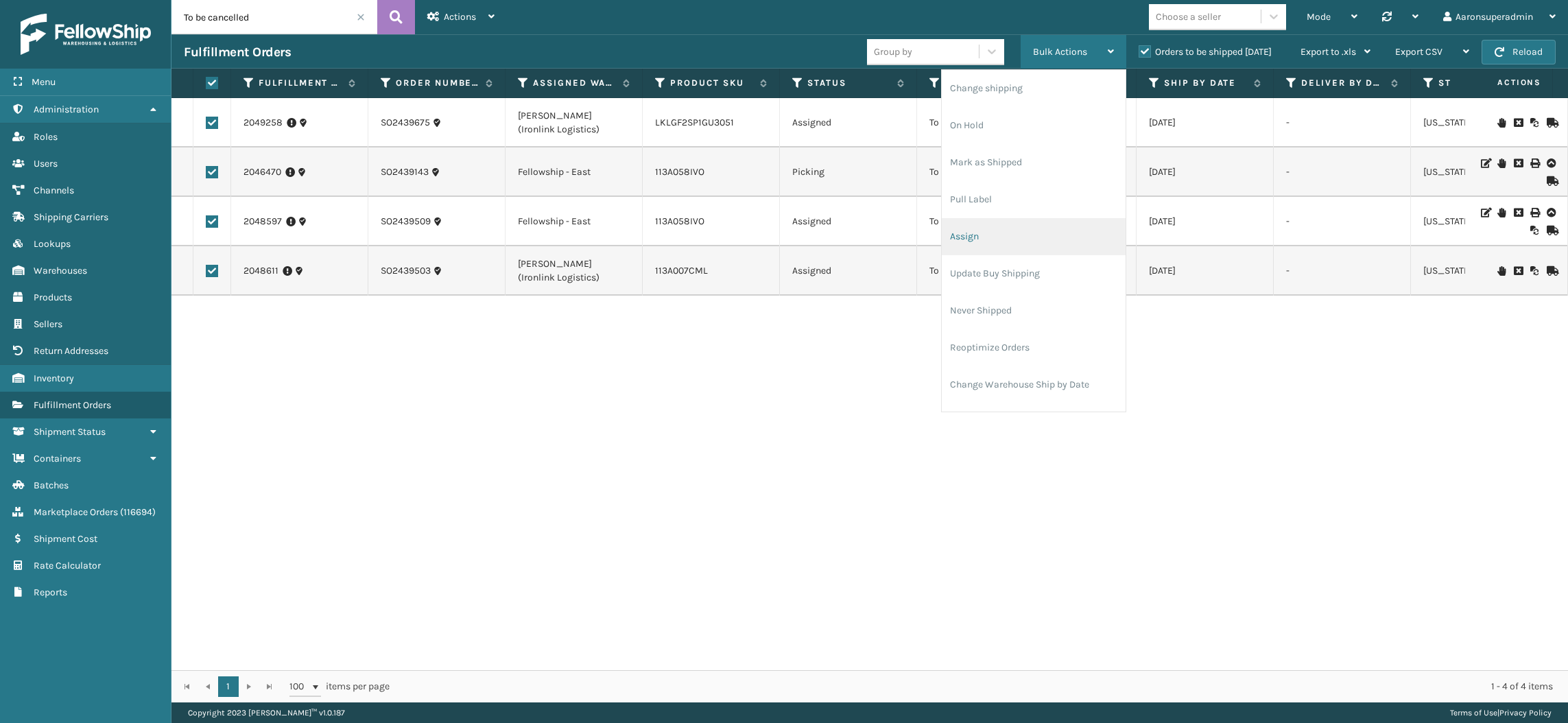
scroll to position [65, 0]
click at [1002, 353] on li "Cancel Fulfillment Orders" at bounding box center [1033, 357] width 184 height 37
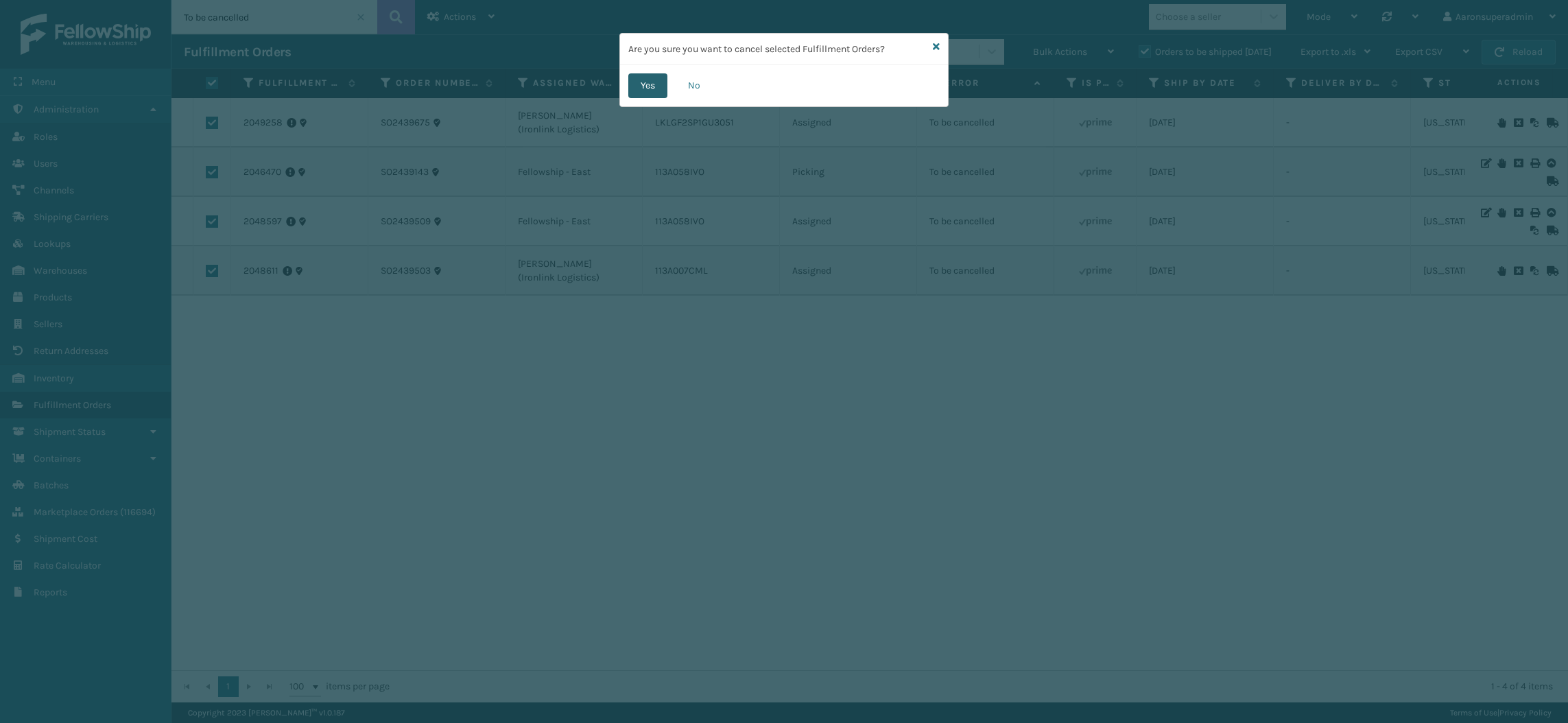
click at [639, 77] on button "Yes" at bounding box center [647, 86] width 39 height 25
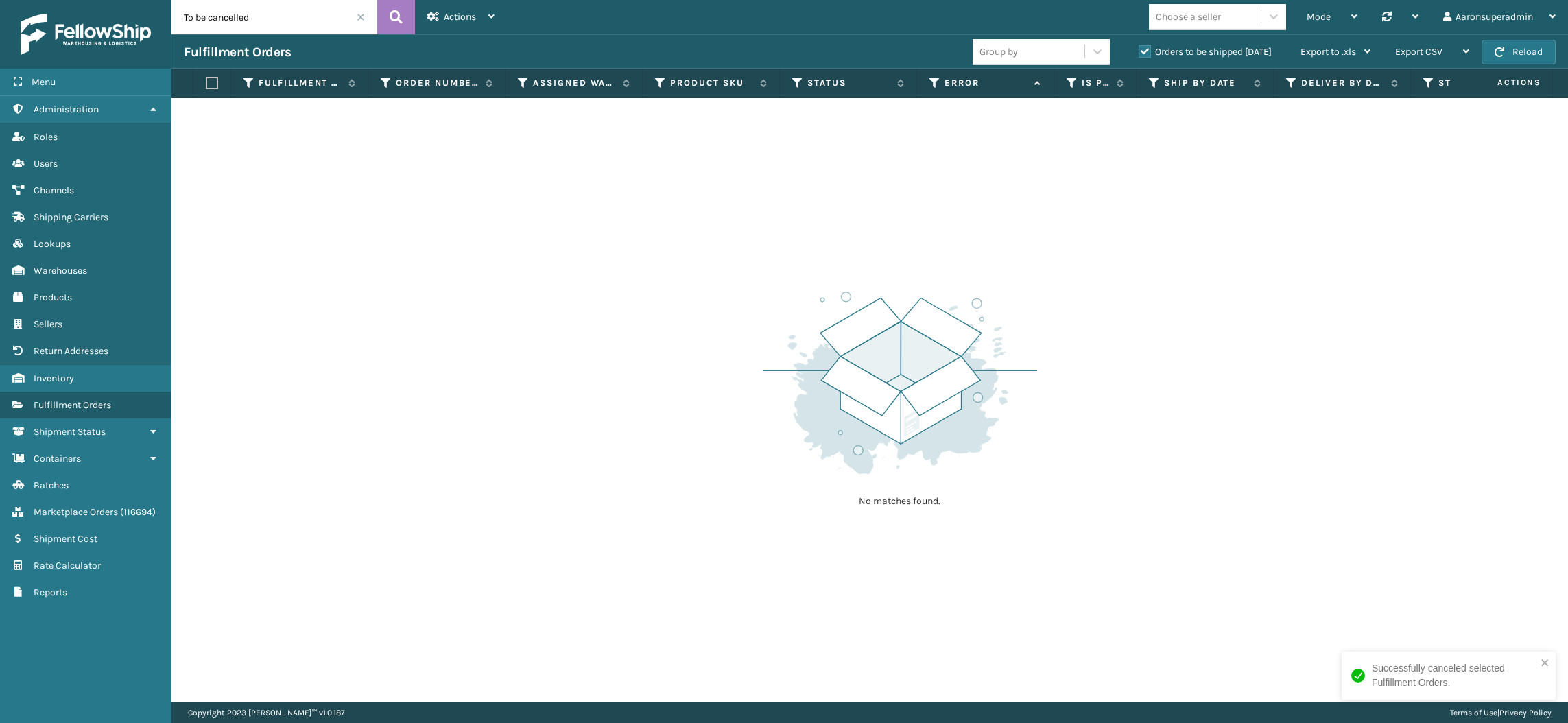
click at [360, 16] on span at bounding box center [360, 17] width 8 height 8
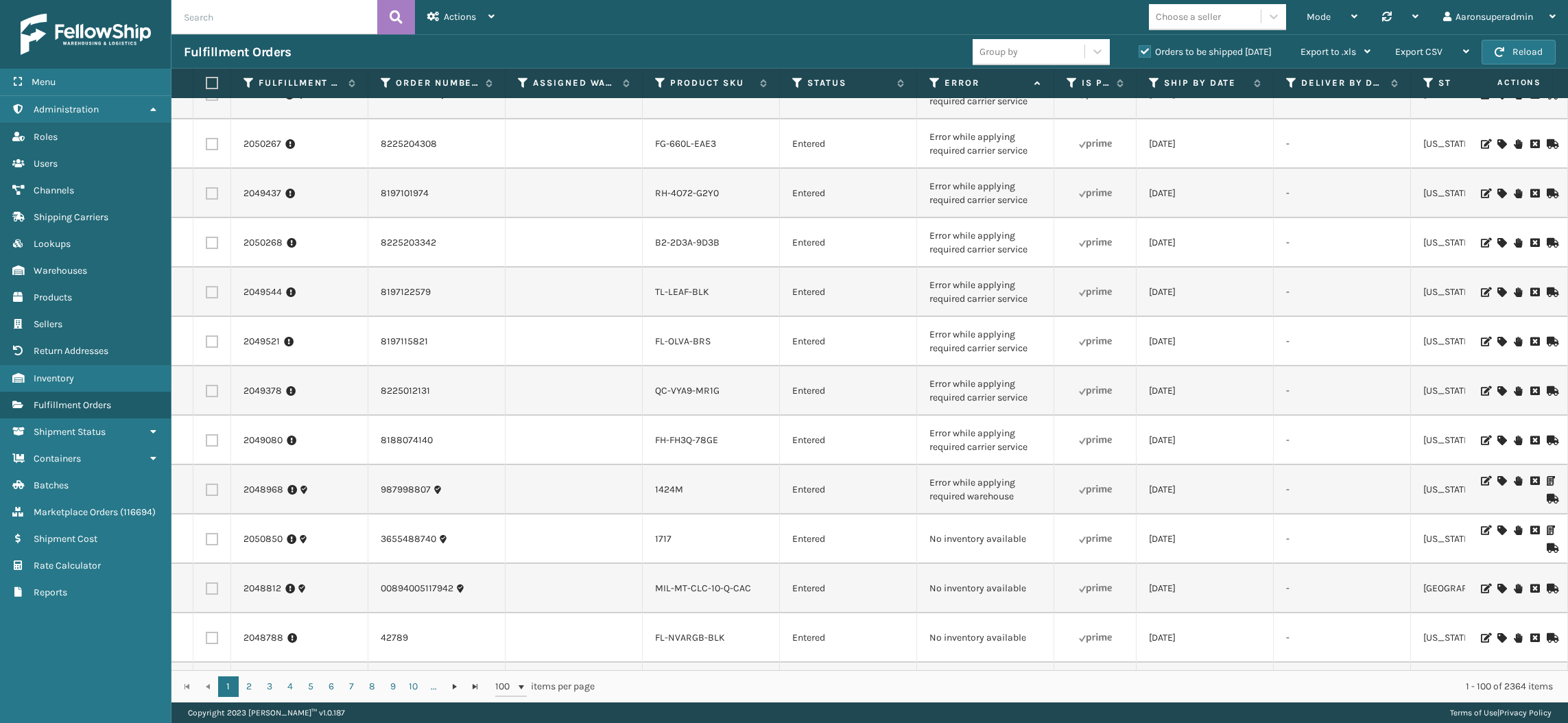
scroll to position [672, 0]
drag, startPoint x: 1040, startPoint y: 456, endPoint x: 920, endPoint y: 430, distance: 122.8
click at [920, 430] on td "Error while applying required carrier service" at bounding box center [985, 437] width 137 height 49
copy td "Error while applying required carrier service"
click at [347, 23] on input "text" at bounding box center [274, 17] width 206 height 34
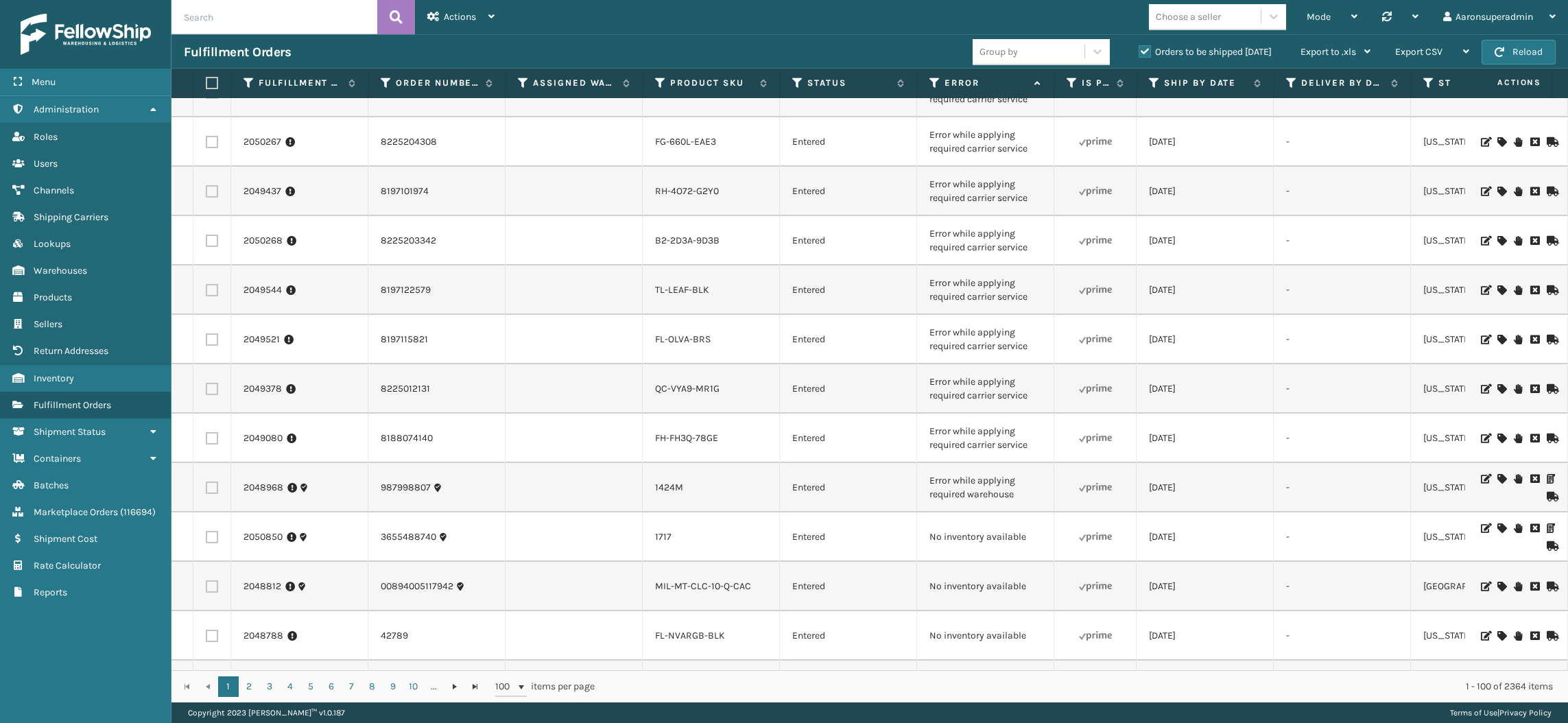
paste input "Error while applying required carrier service"
type input "Error while applying required carrier service"
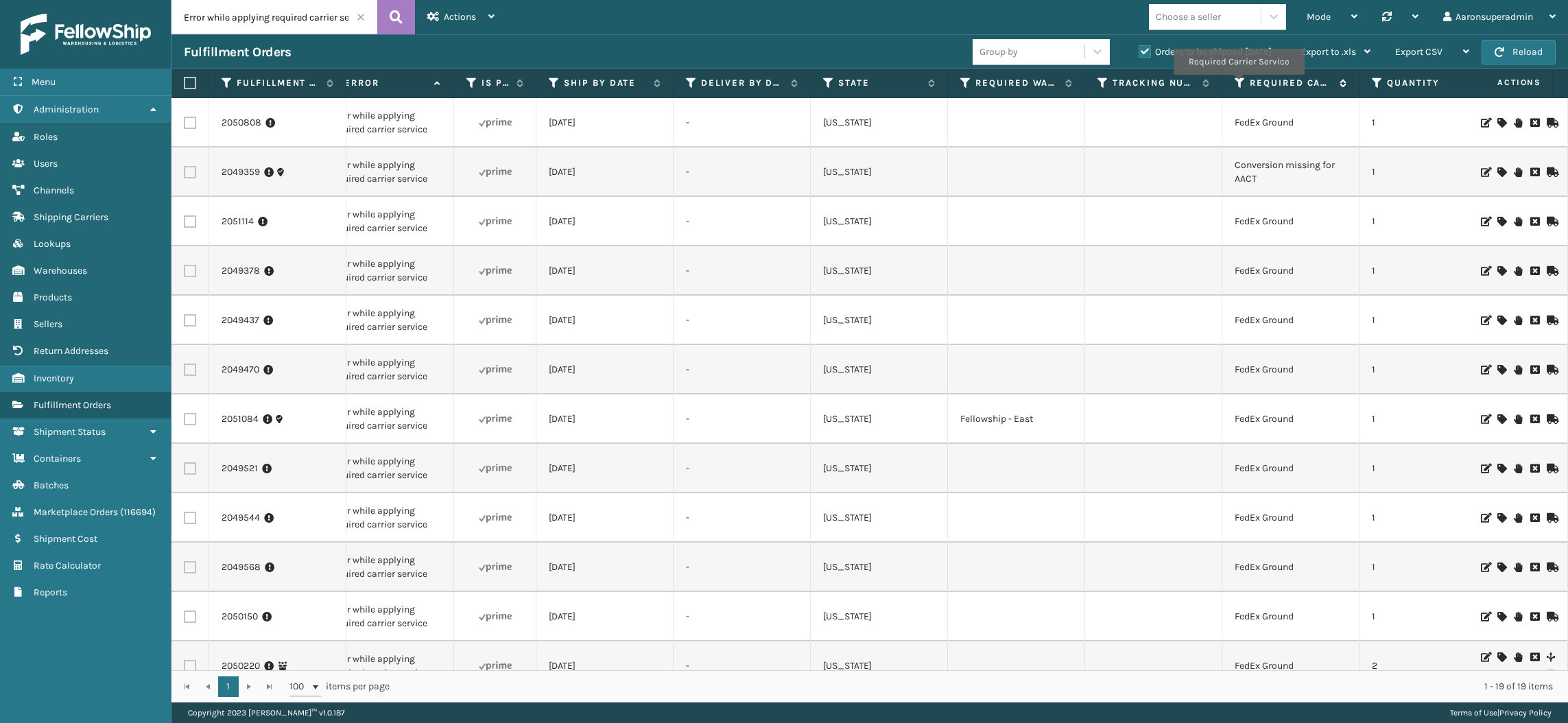
click at [1237, 85] on icon at bounding box center [1240, 83] width 11 height 12
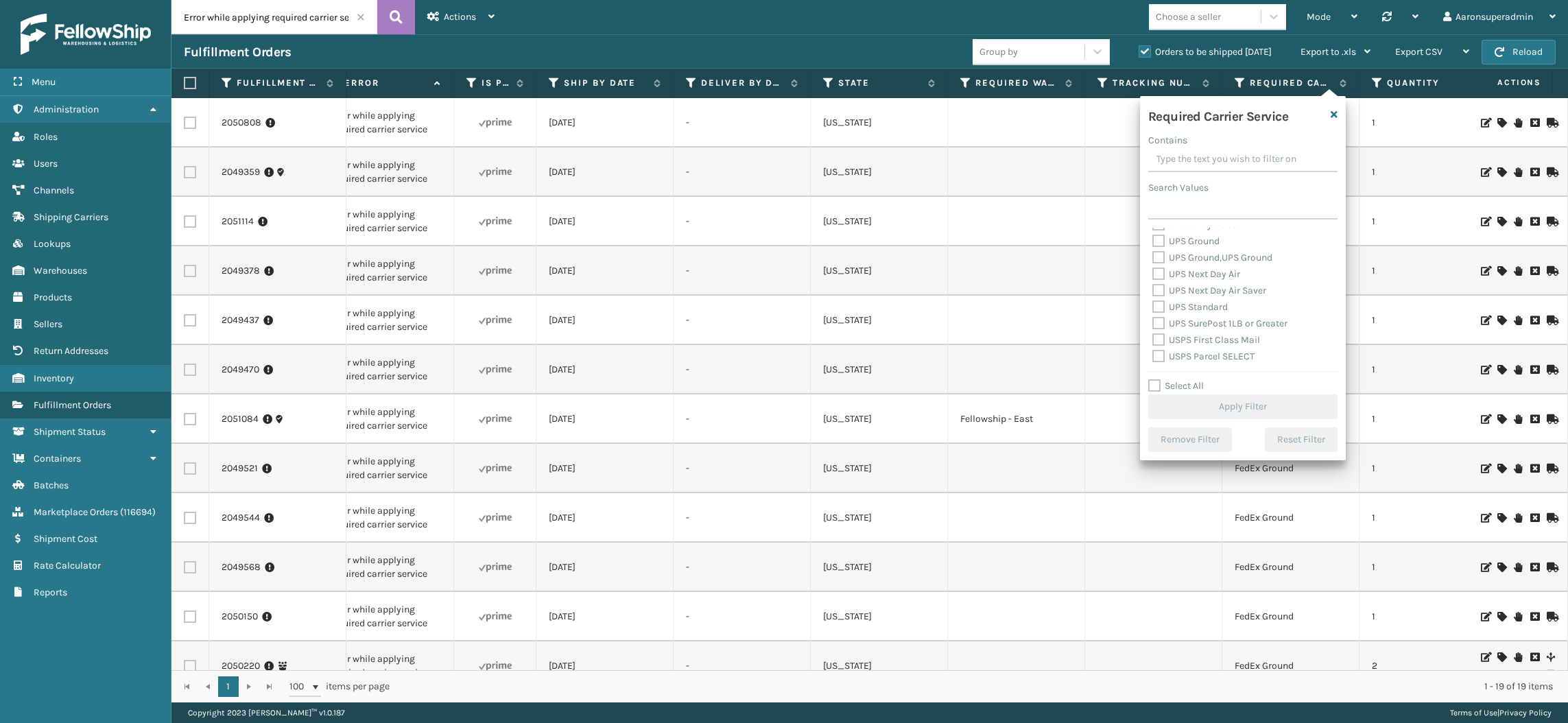
scroll to position [1876, 0]
click at [1196, 66] on label "FedEx Ground" at bounding box center [1190, 60] width 76 height 12
click at [1153, 61] on input "FedEx Ground" at bounding box center [1152, 56] width 1 height 9
checkbox input "true"
click at [1211, 402] on button "Apply Filter" at bounding box center [1243, 406] width 190 height 25
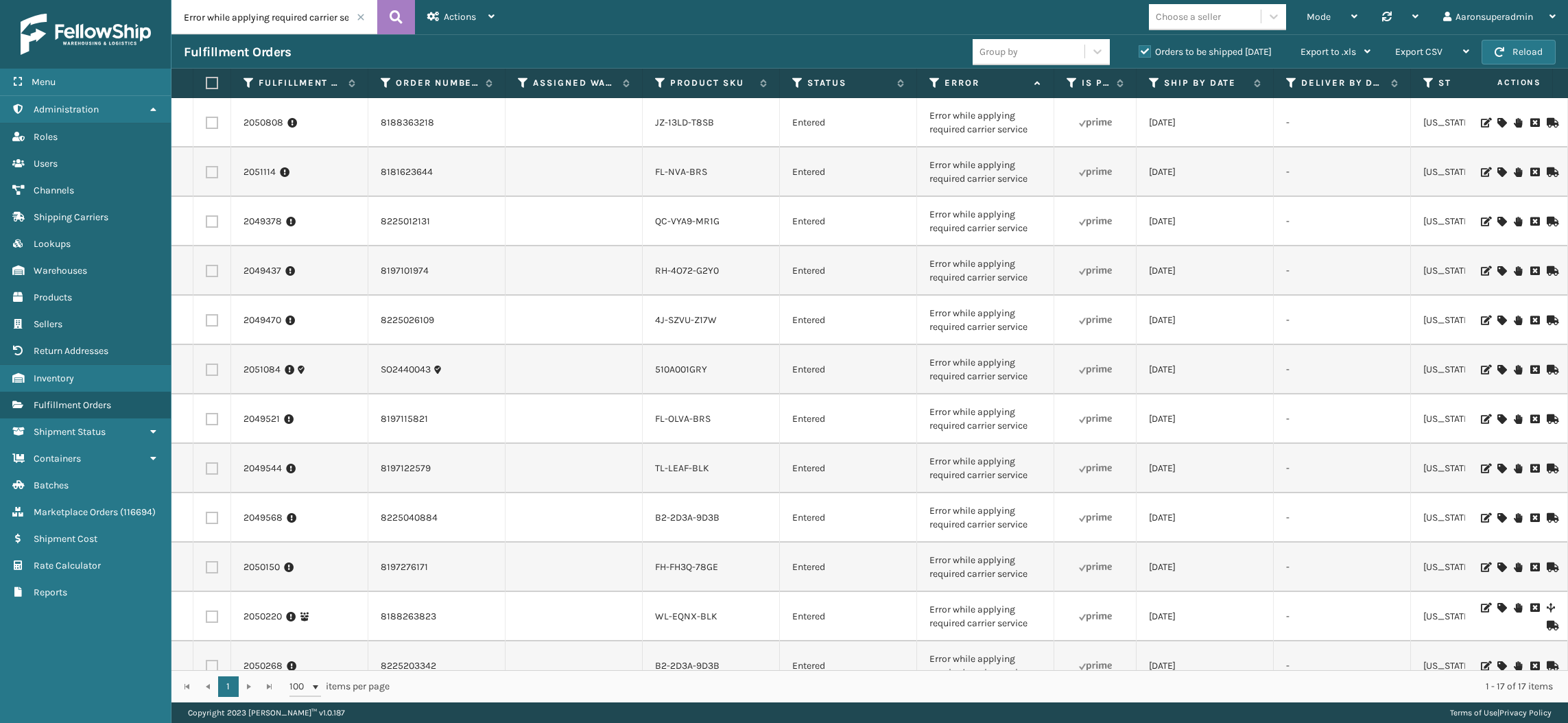
click at [211, 90] on th at bounding box center [213, 84] width 38 height 30
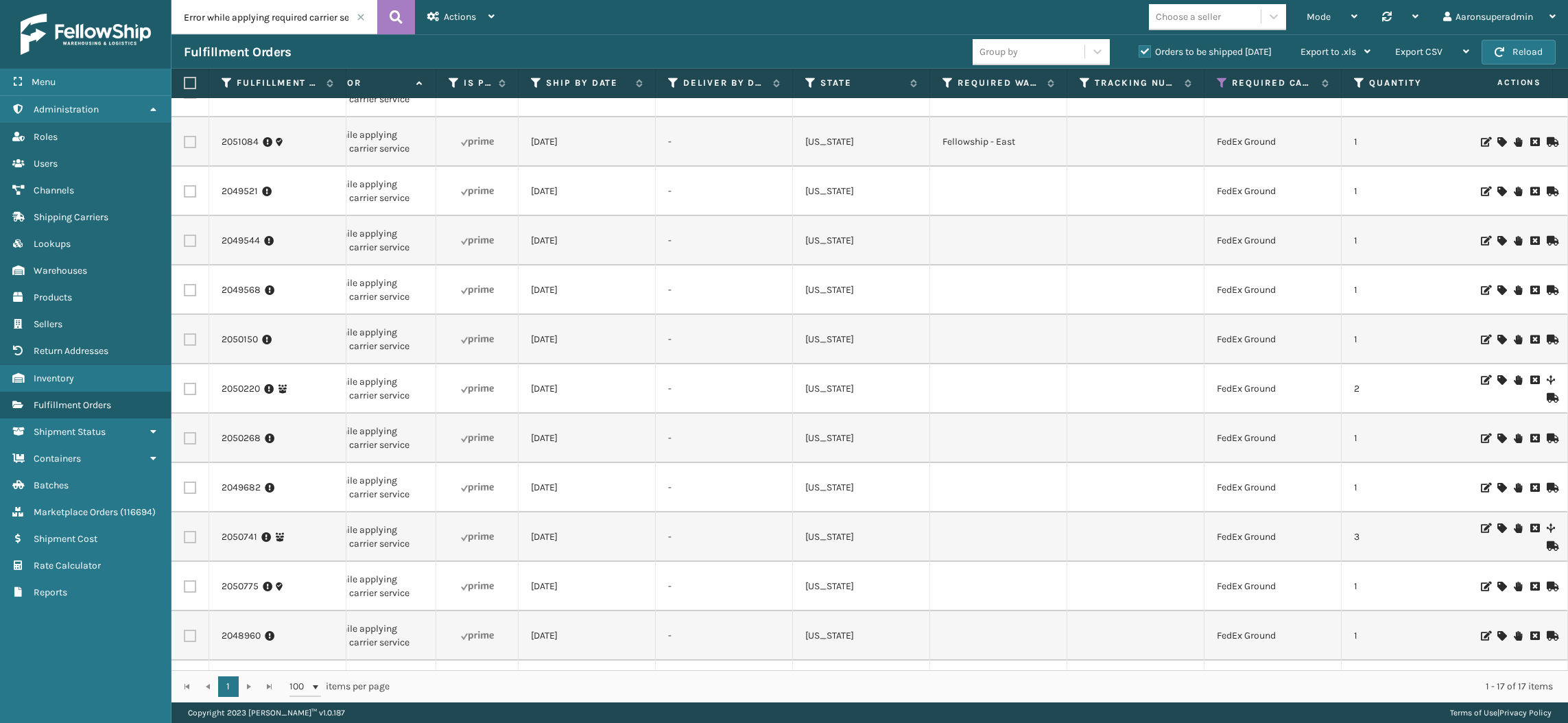
scroll to position [0, 0]
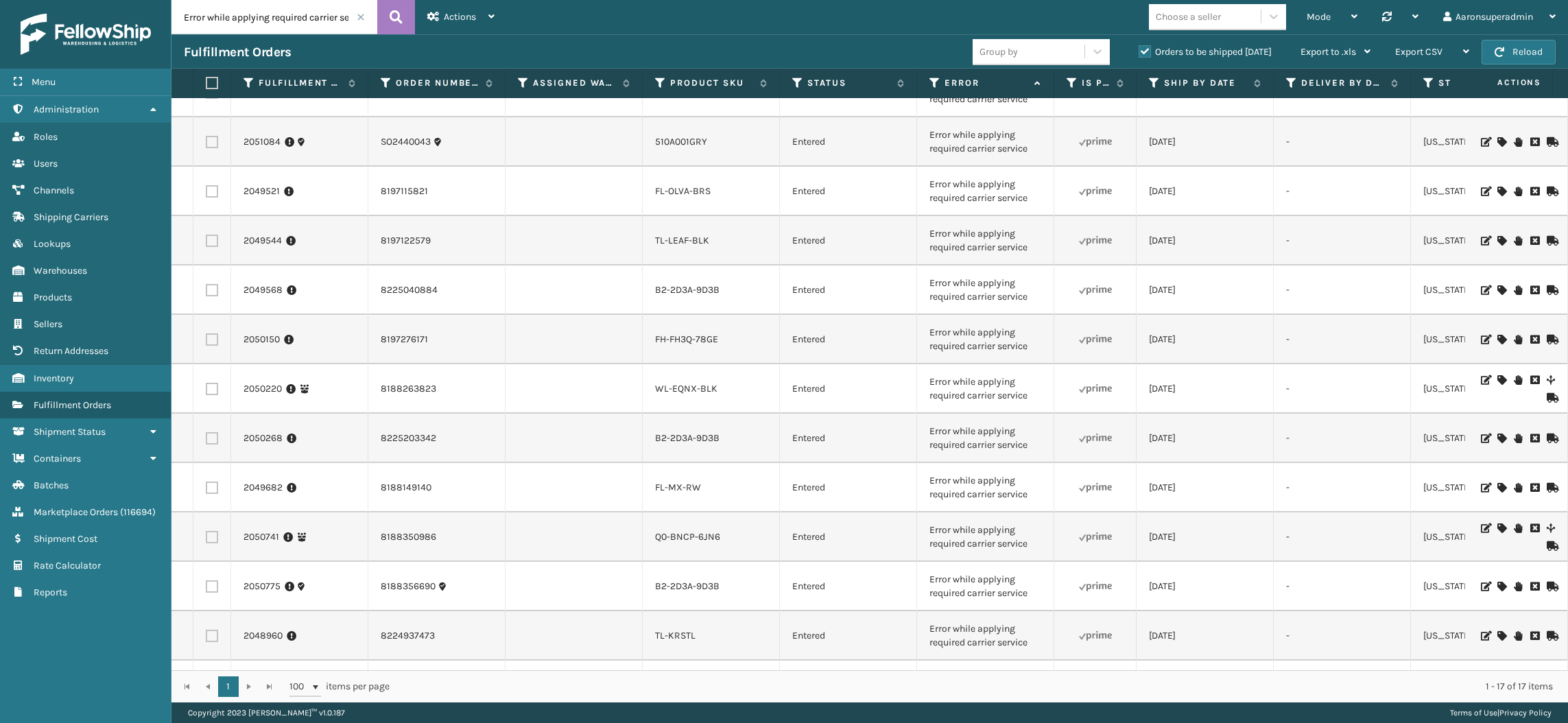
click at [213, 85] on label at bounding box center [210, 83] width 8 height 12
click at [207, 85] on input "checkbox" at bounding box center [206, 83] width 1 height 9
checkbox input "true"
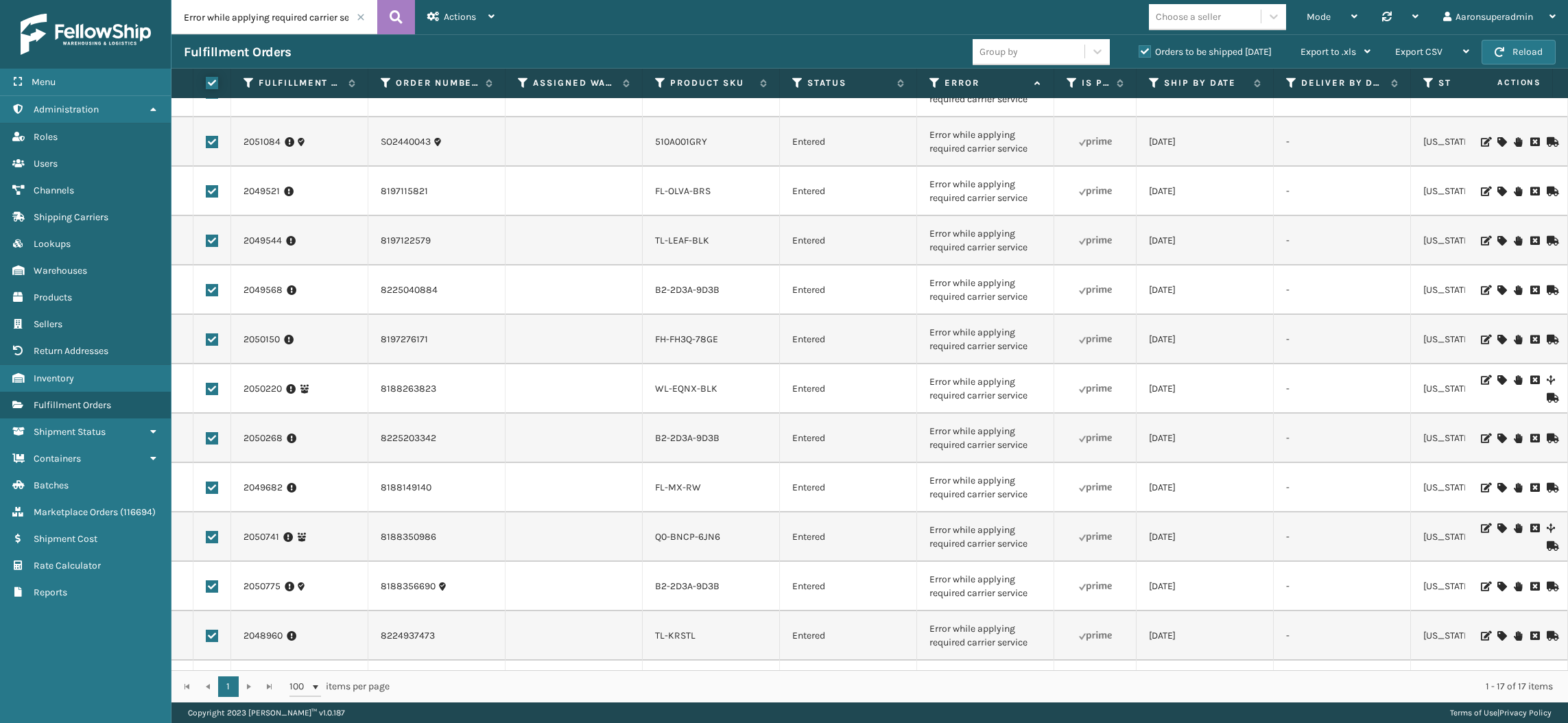
checkbox input "true"
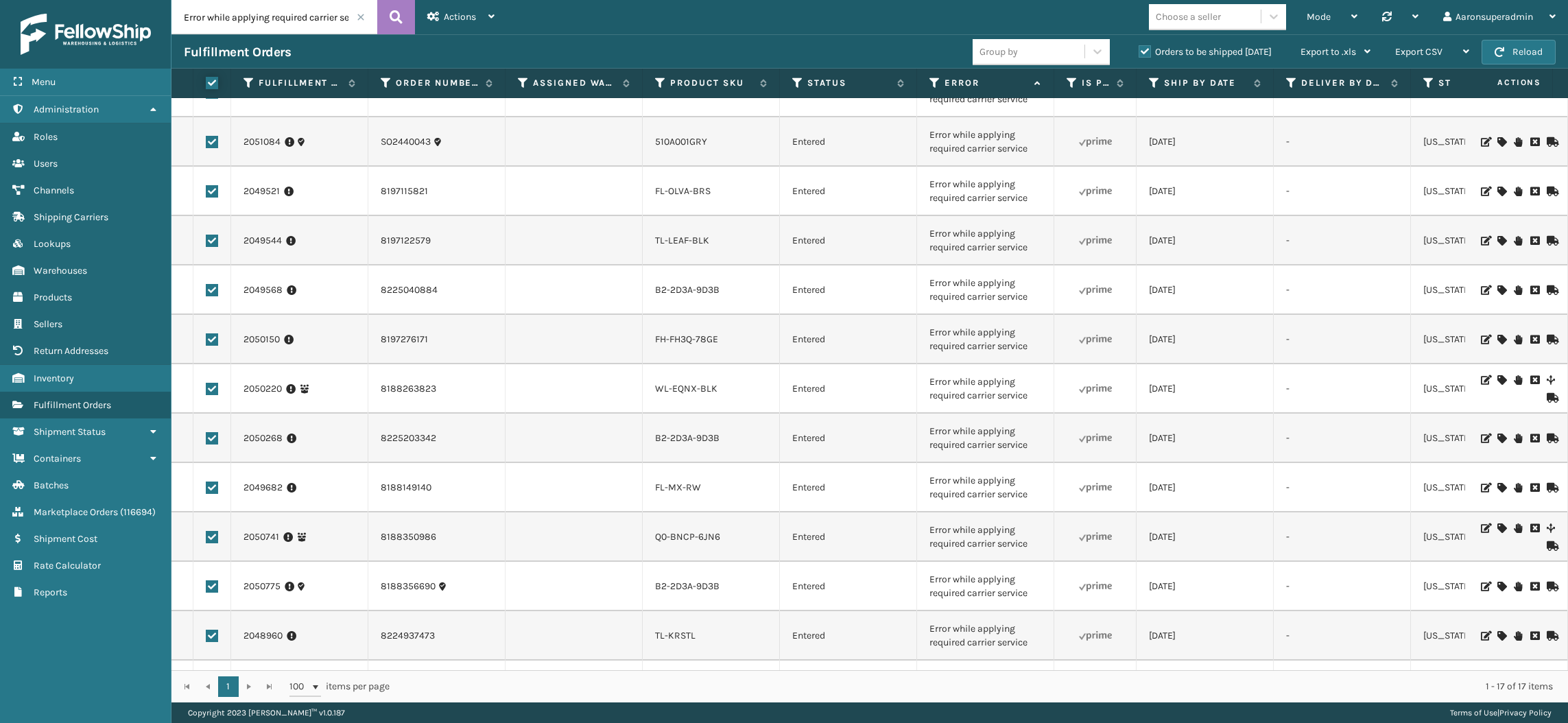
checkbox input "true"
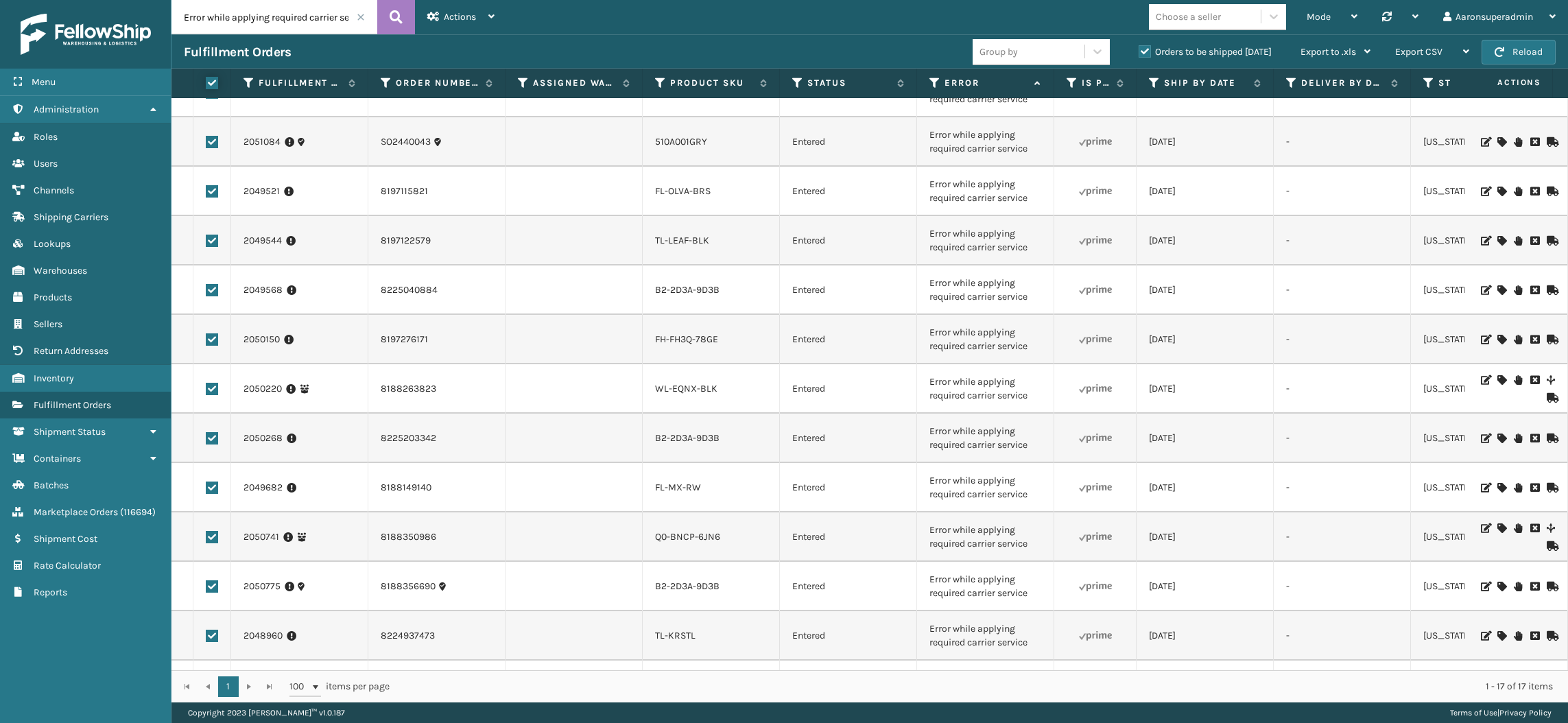
checkbox input "true"
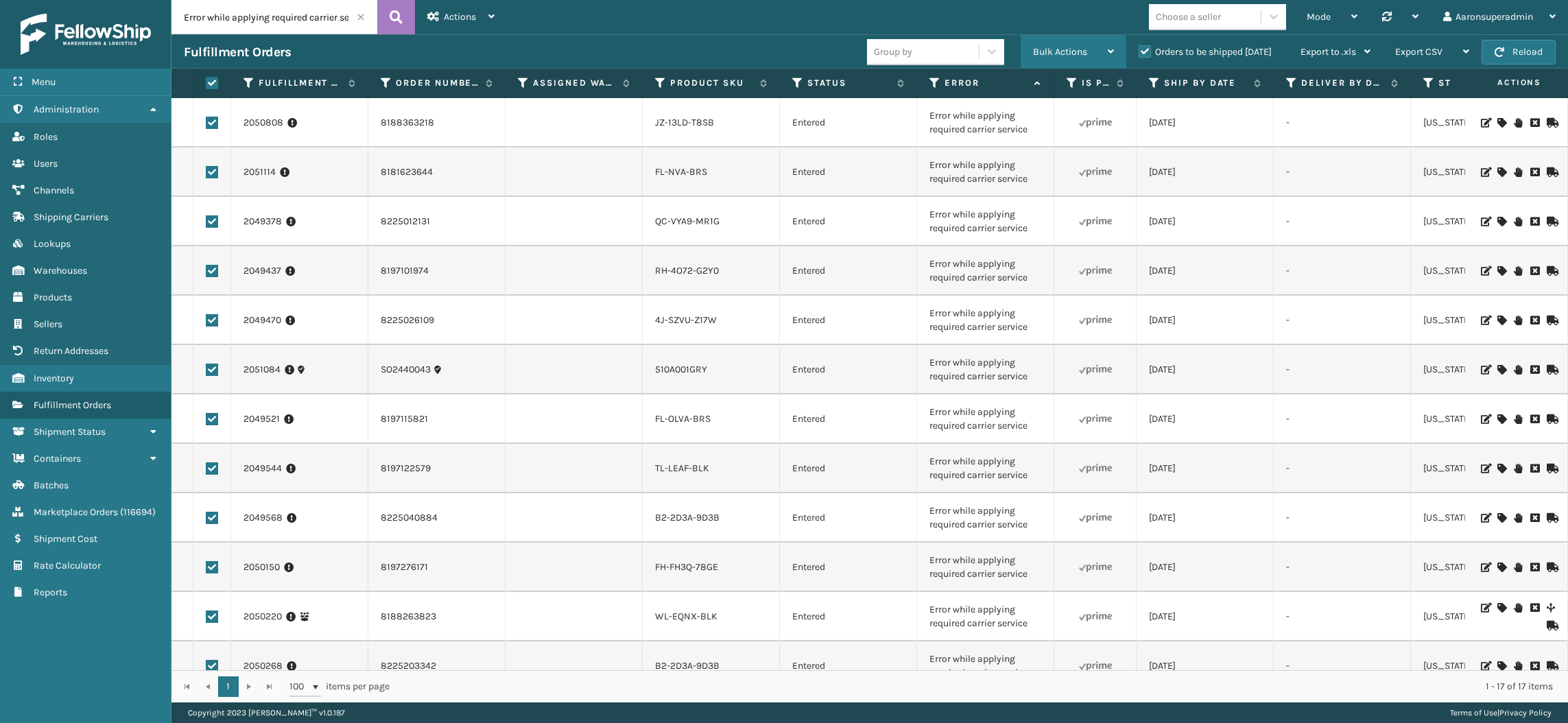
click at [1091, 48] on div "Bulk Actions" at bounding box center [1073, 52] width 81 height 34
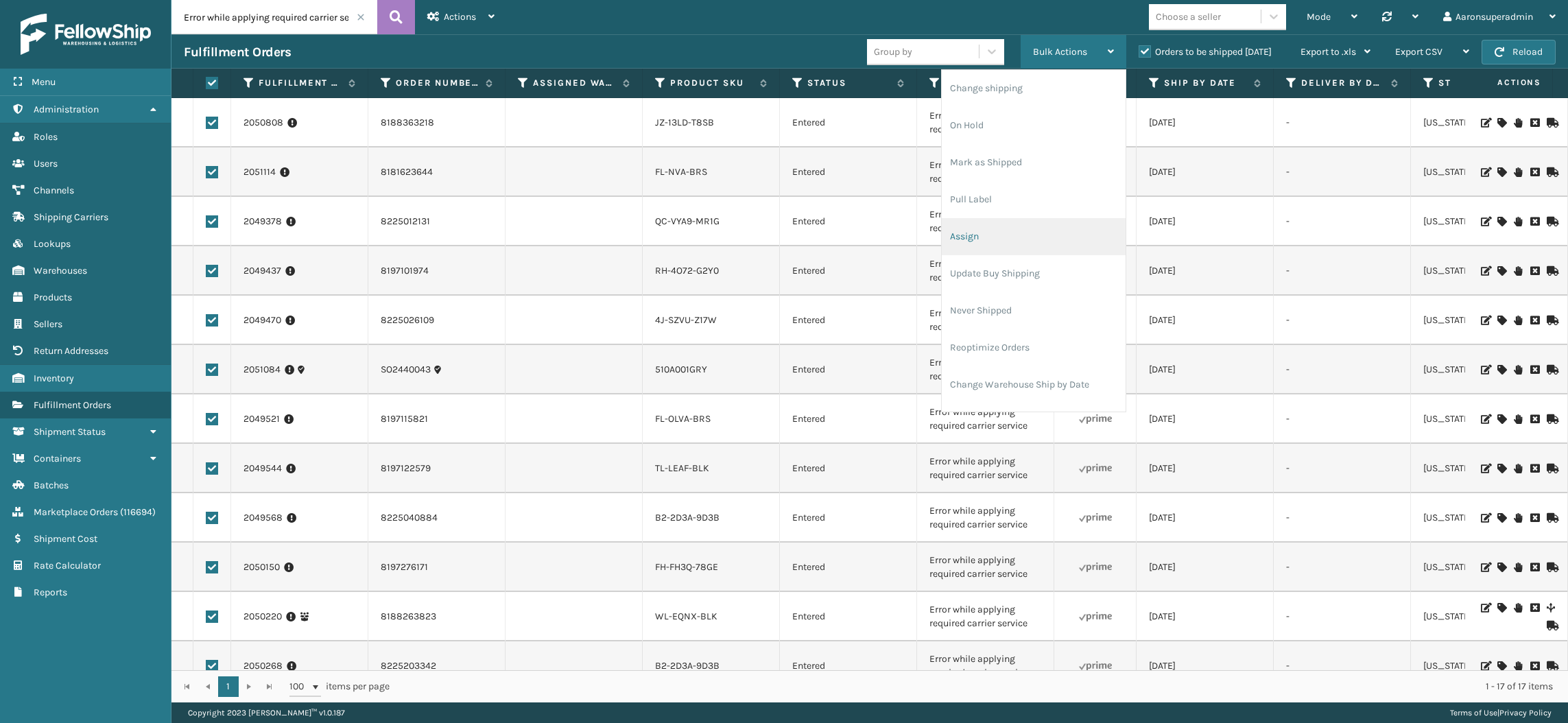
click at [978, 236] on li "Assign" at bounding box center [1033, 236] width 184 height 37
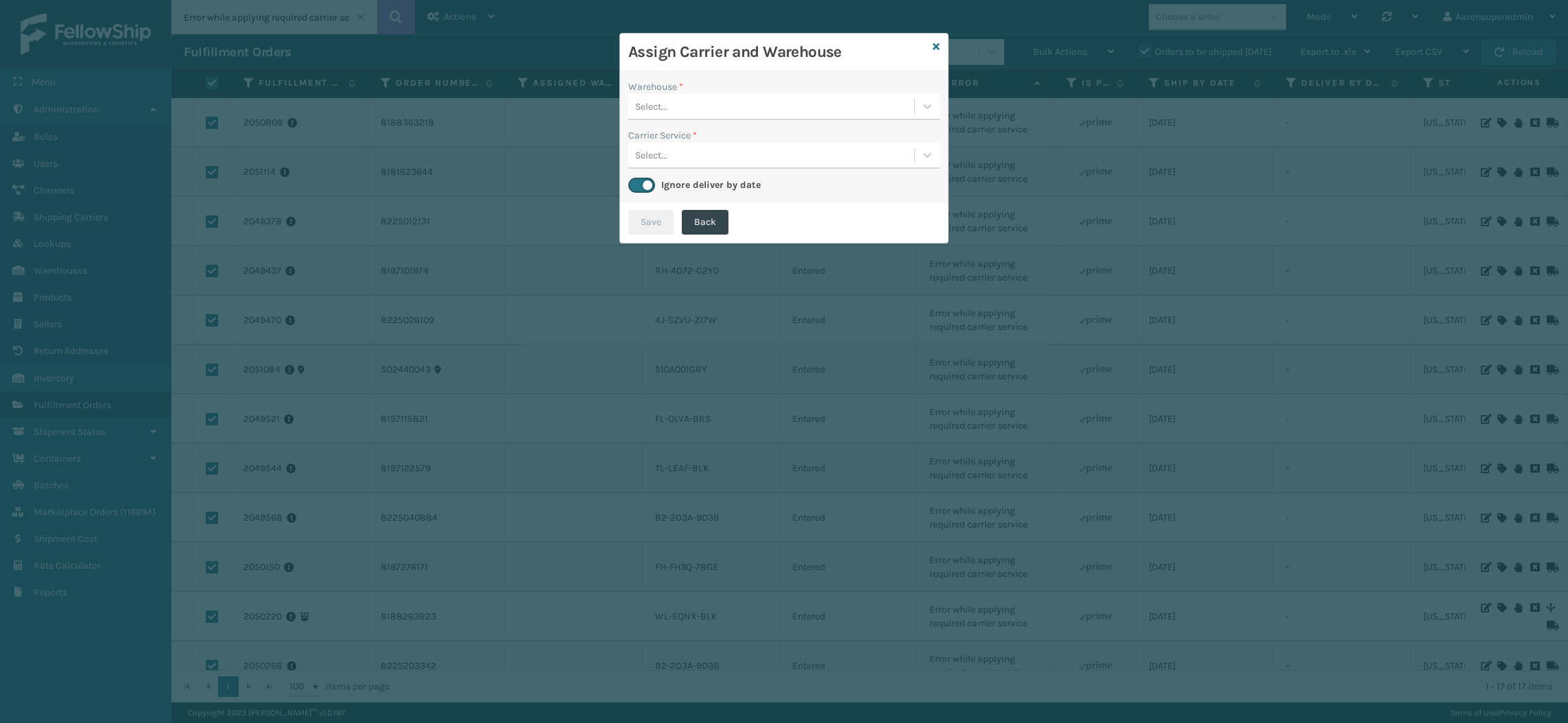
click at [681, 109] on div "Select..." at bounding box center [771, 106] width 285 height 23
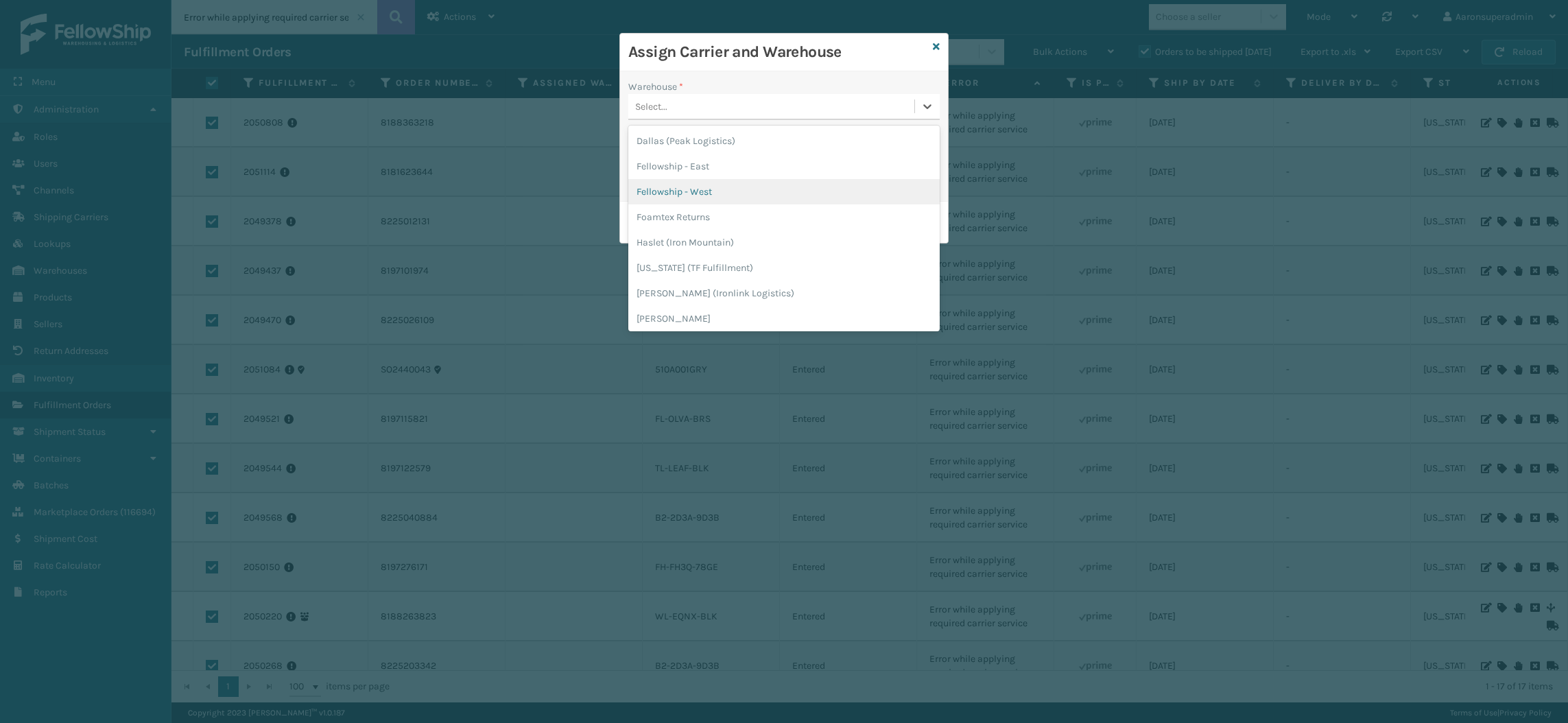
click at [714, 194] on div "Fellowship - West" at bounding box center [784, 191] width 311 height 25
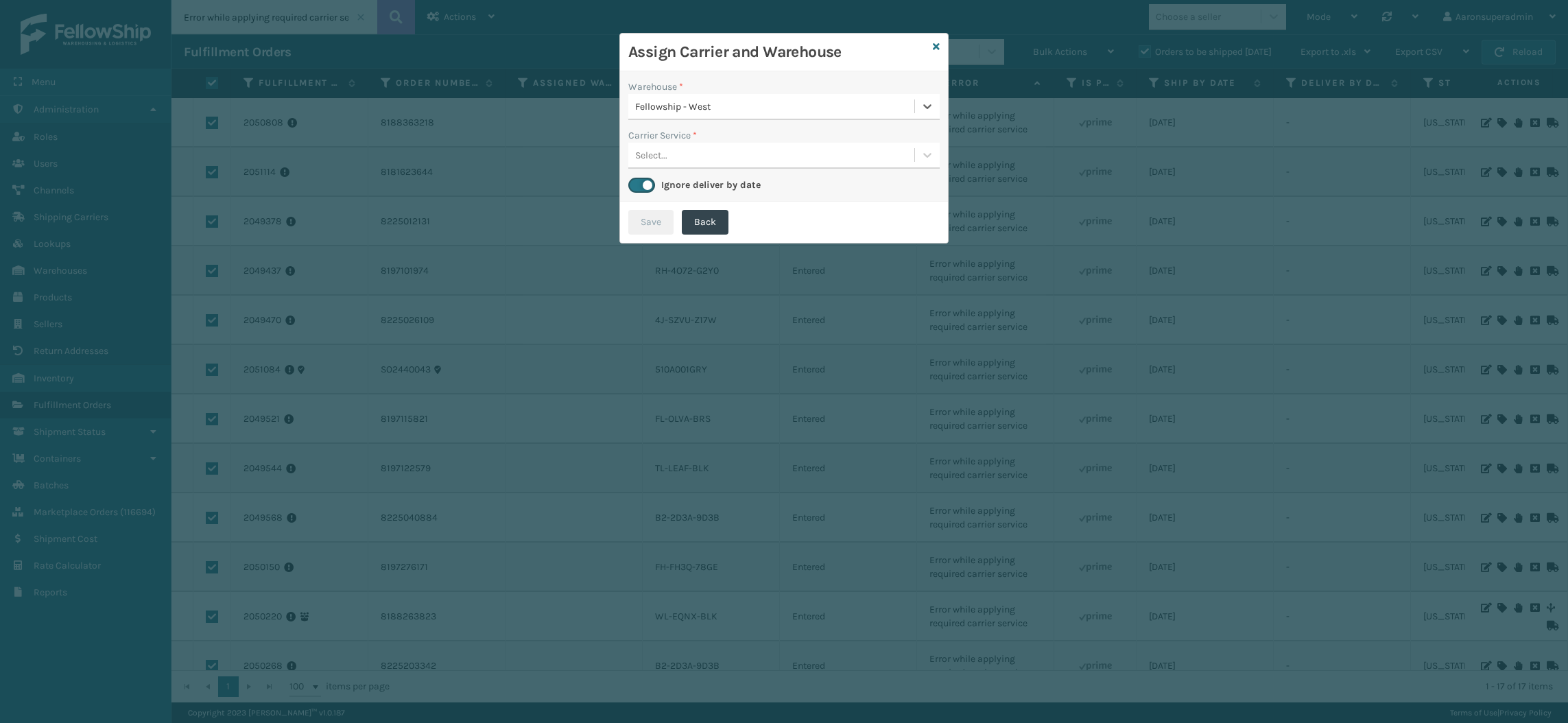
click at [687, 146] on div "Select..." at bounding box center [771, 155] width 285 height 23
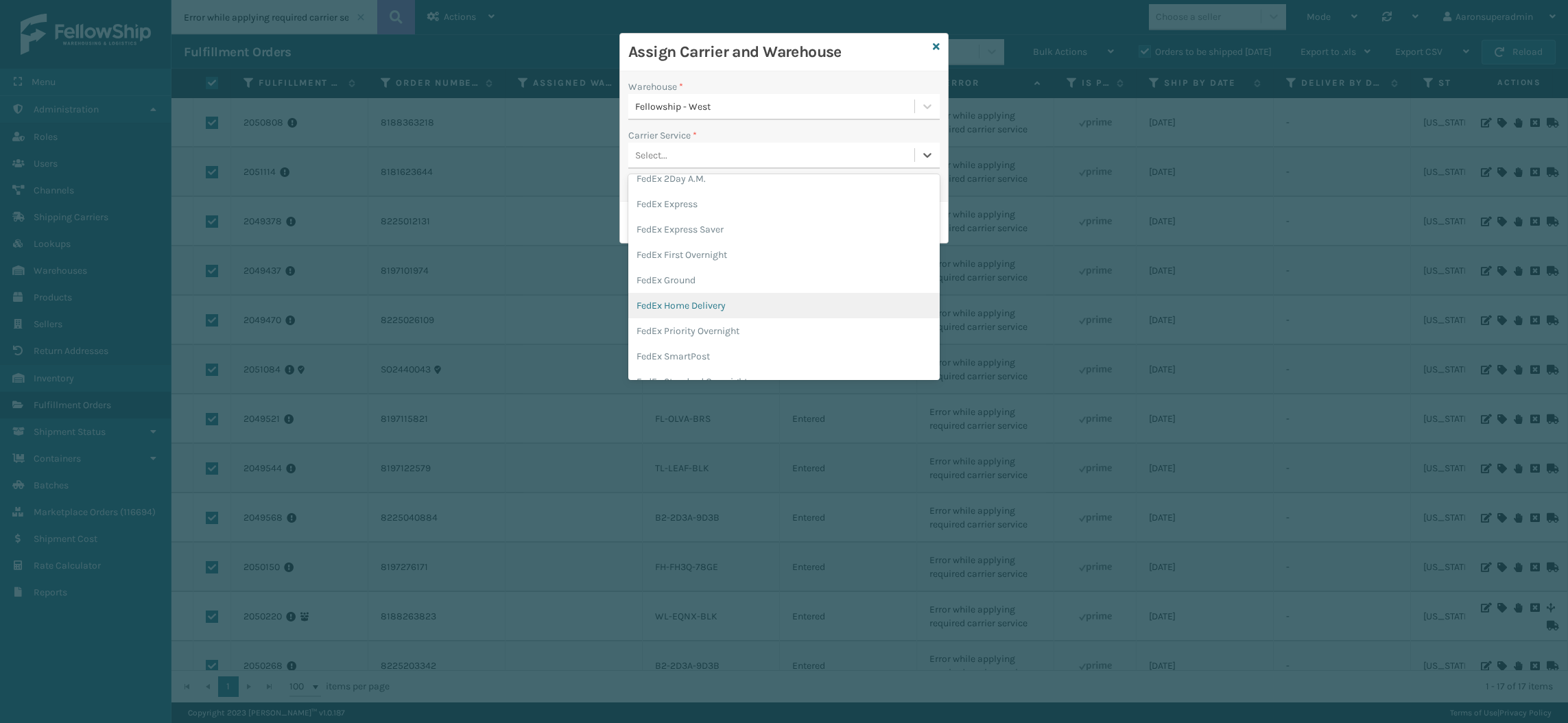
click at [692, 300] on div "FedEx Home Delivery" at bounding box center [784, 305] width 311 height 25
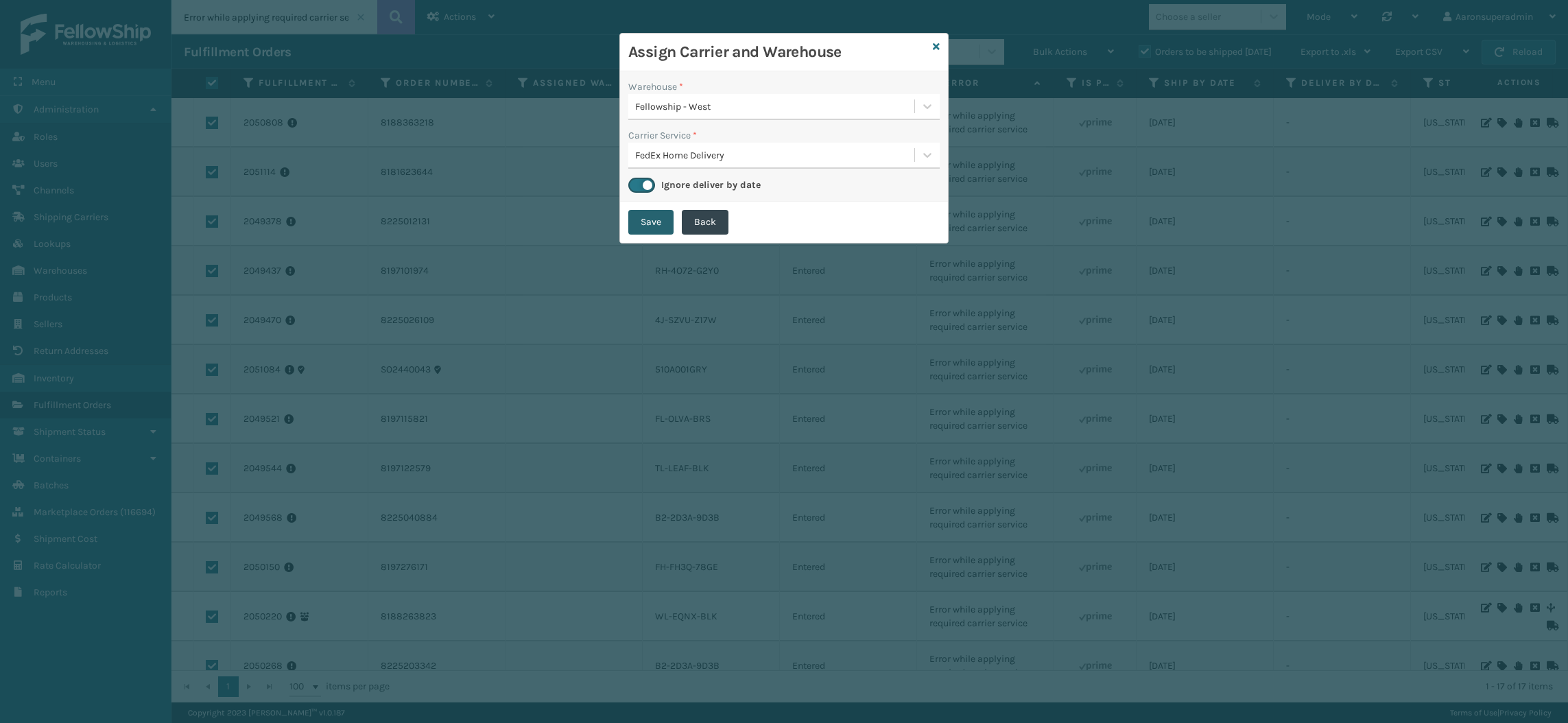
click at [645, 224] on button "Save" at bounding box center [650, 222] width 45 height 25
checkbox input "false"
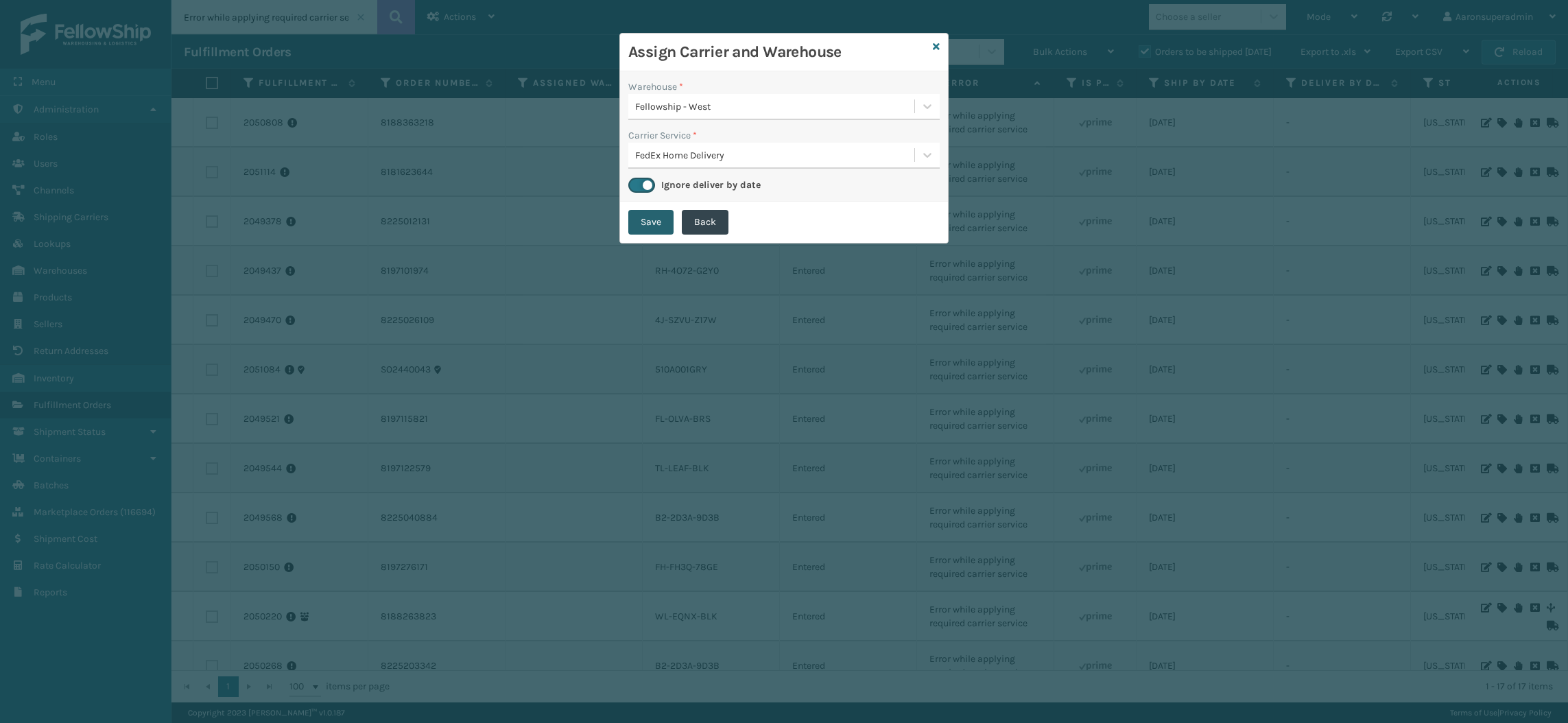
checkbox input "false"
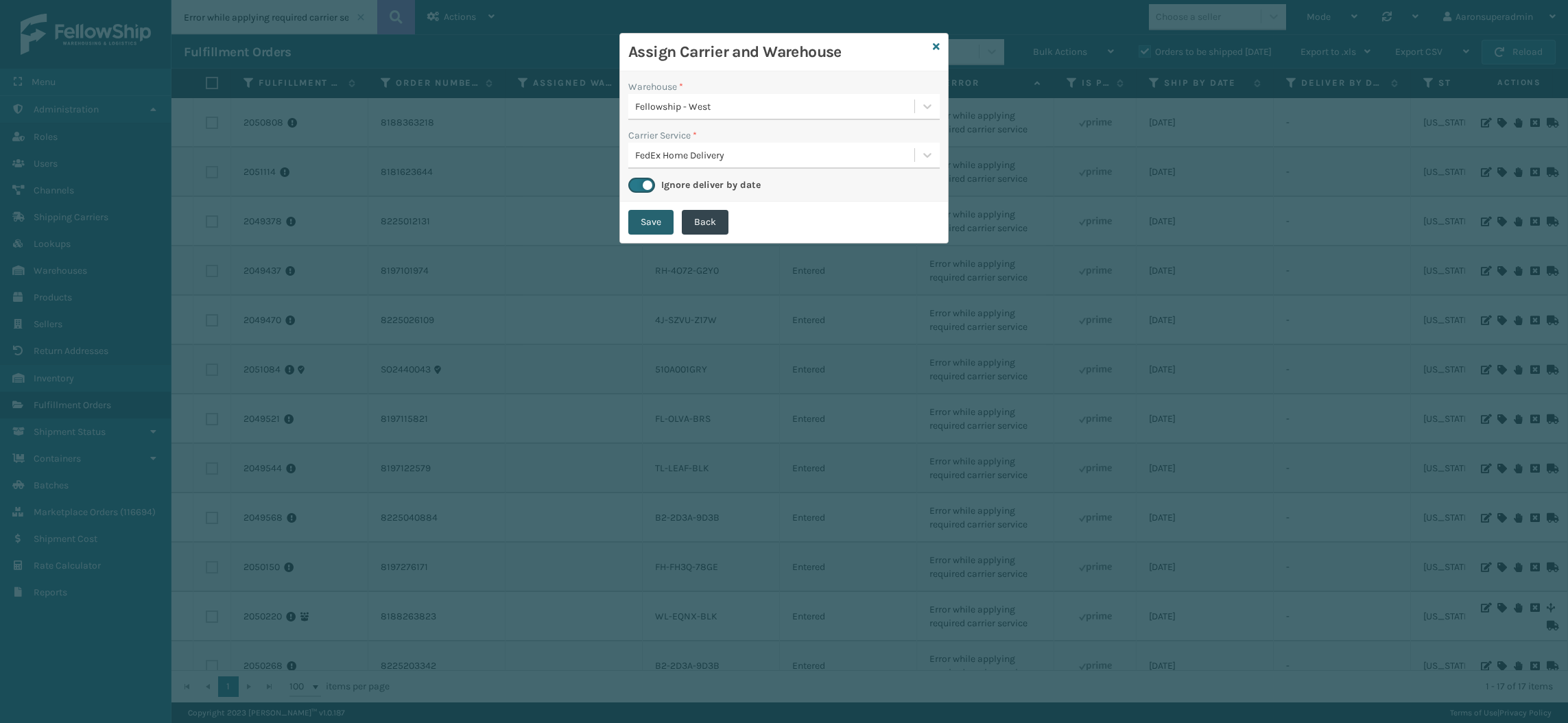
checkbox input "false"
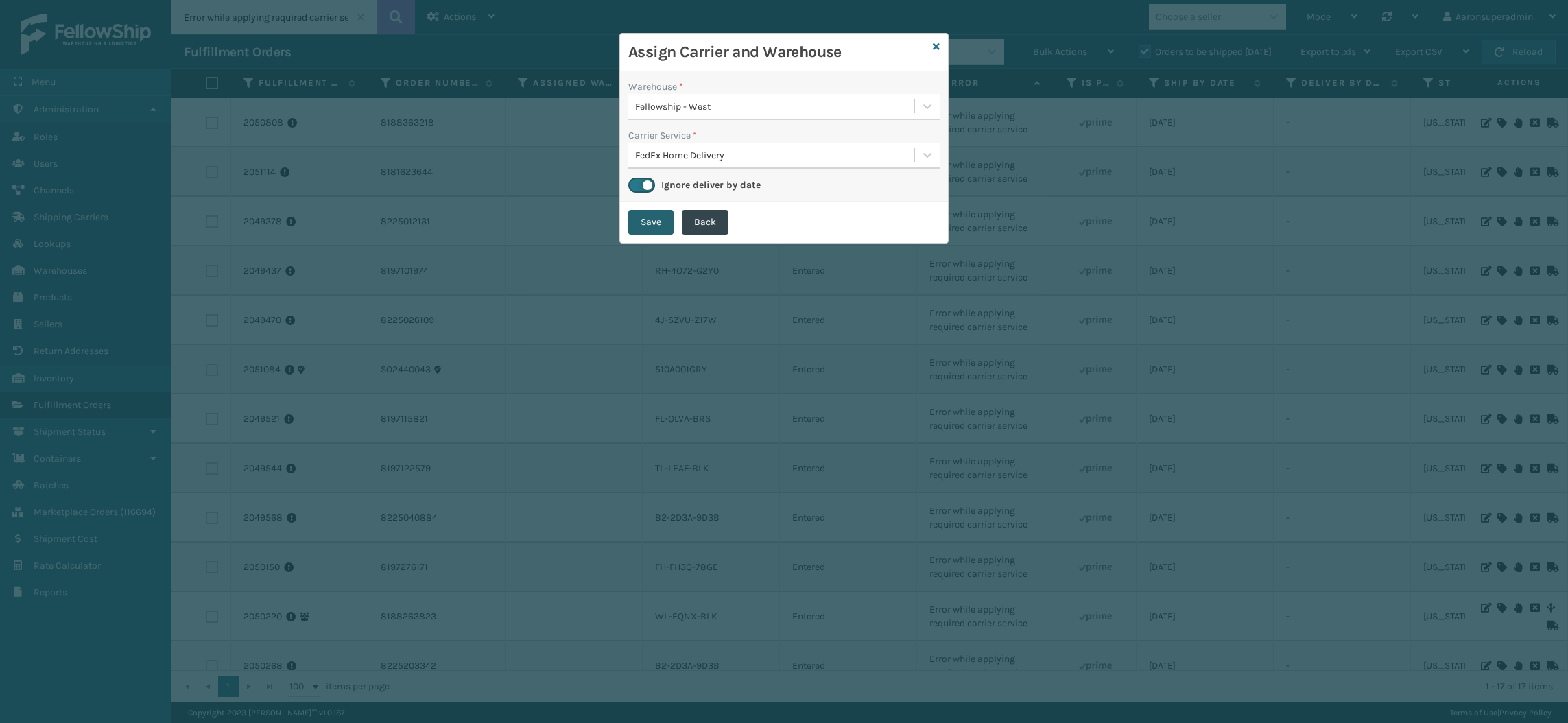
checkbox input "false"
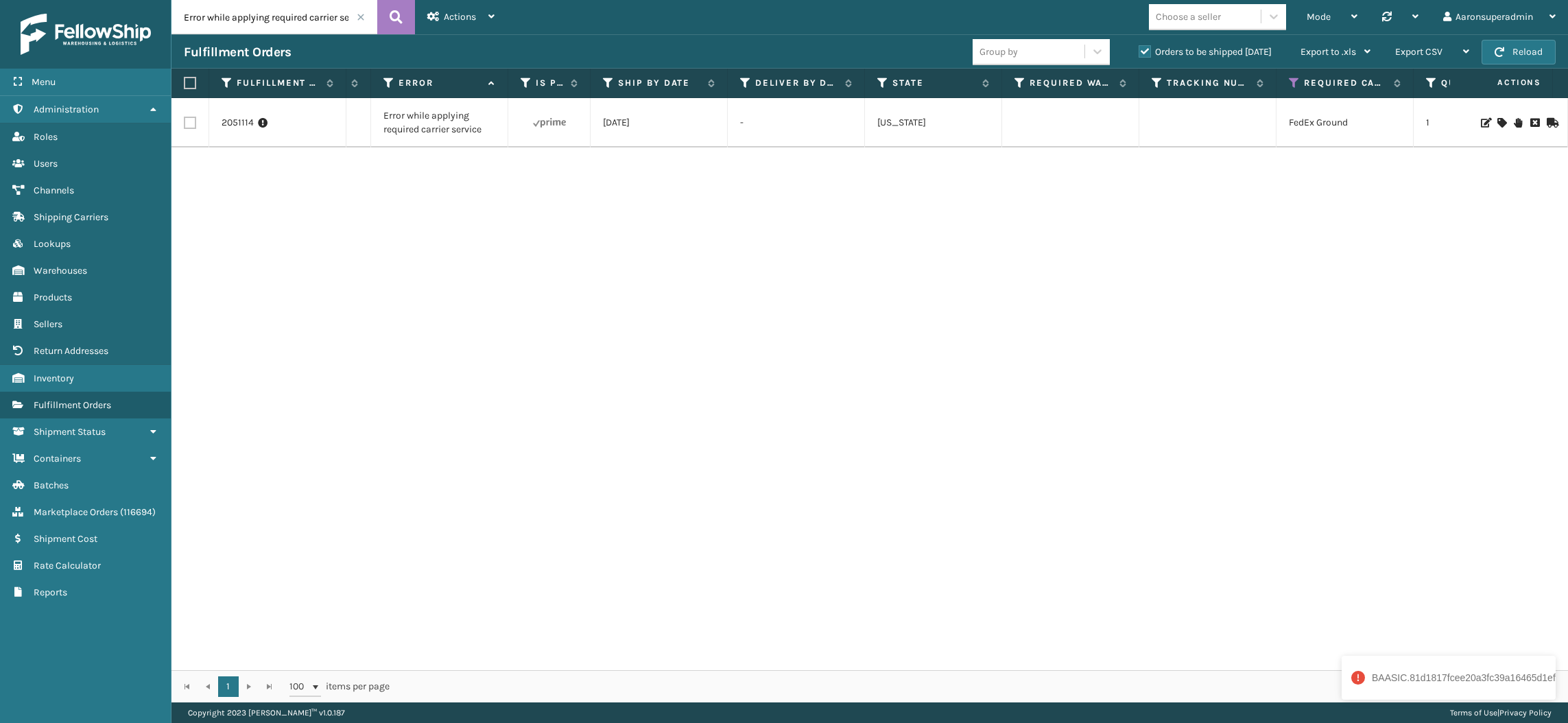
scroll to position [0, 547]
click at [1497, 122] on icon at bounding box center [1501, 123] width 8 height 10
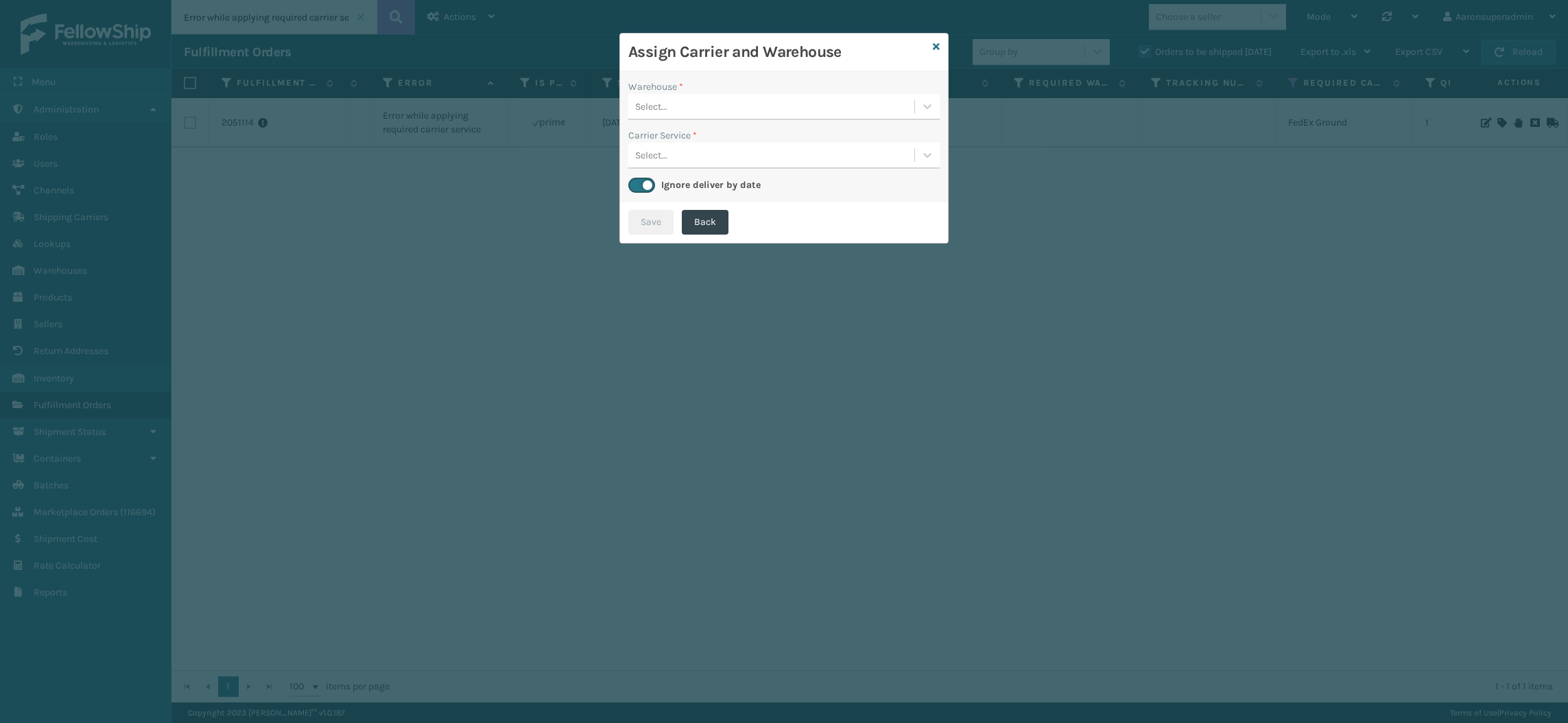
click at [672, 110] on div "Select..." at bounding box center [771, 106] width 285 height 23
click at [673, 142] on div "Fellowship - West" at bounding box center [784, 140] width 311 height 25
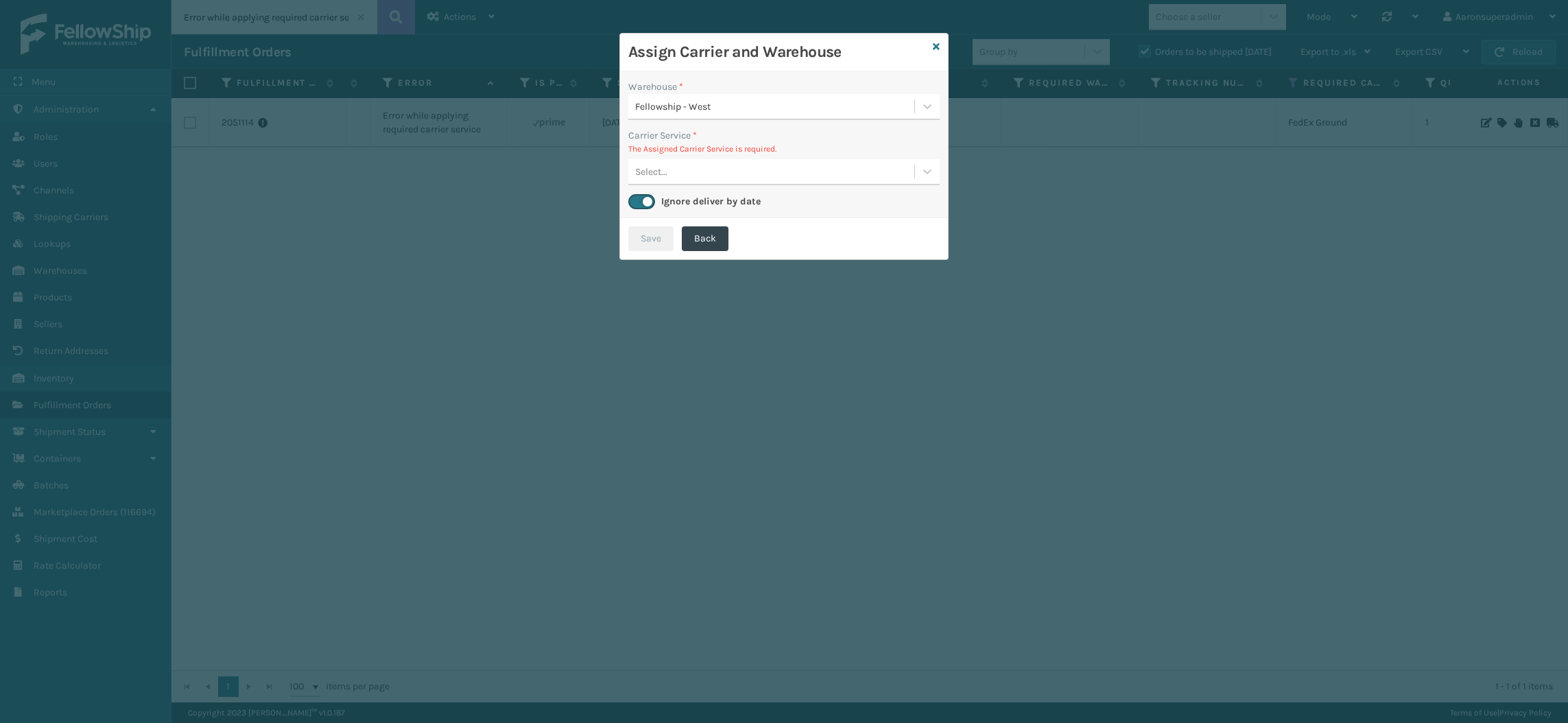
click at [692, 165] on div "Select..." at bounding box center [771, 172] width 285 height 23
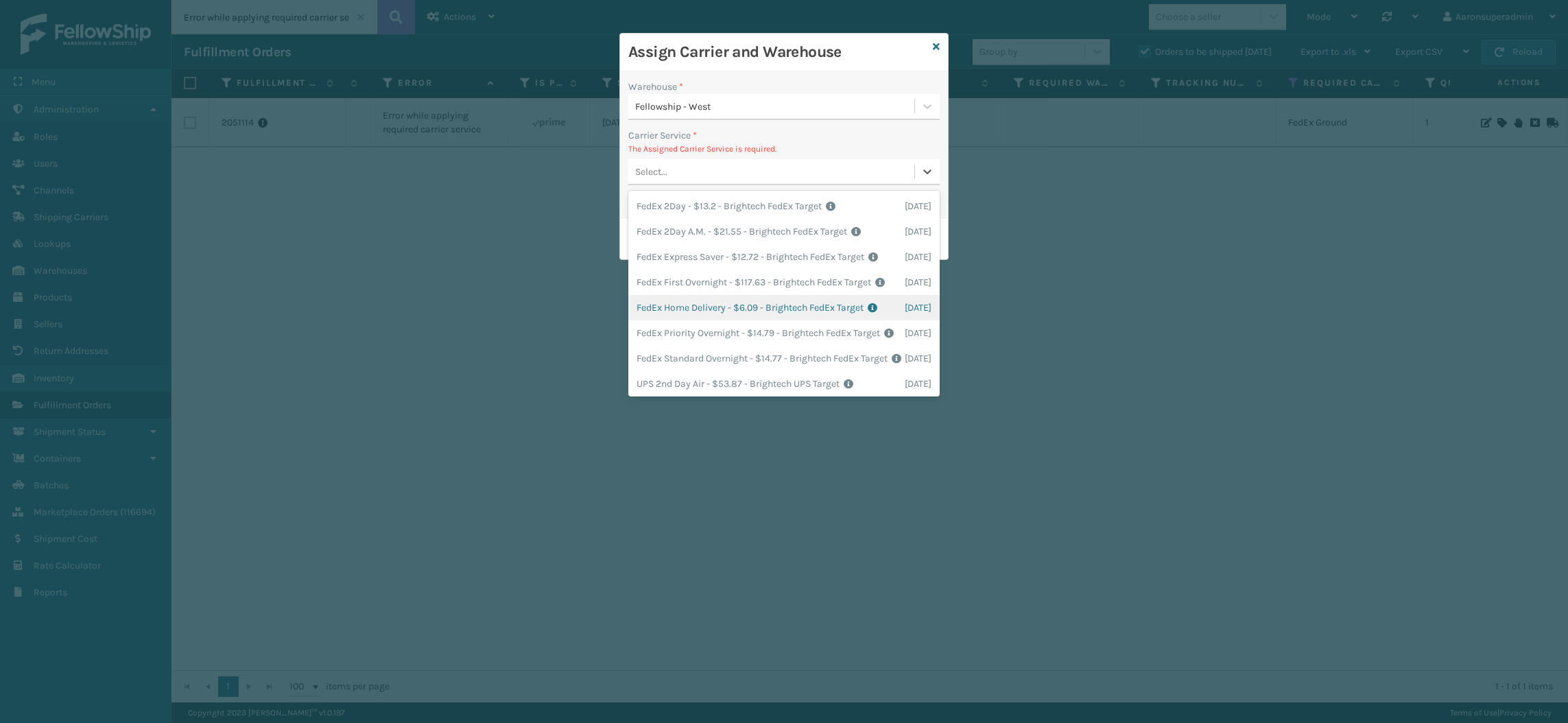
click at [720, 321] on div "FedEx Home Delivery - $6.09 - Brightech FedEx Target Shipping Cost $6.09 Surplu…" at bounding box center [784, 307] width 311 height 25
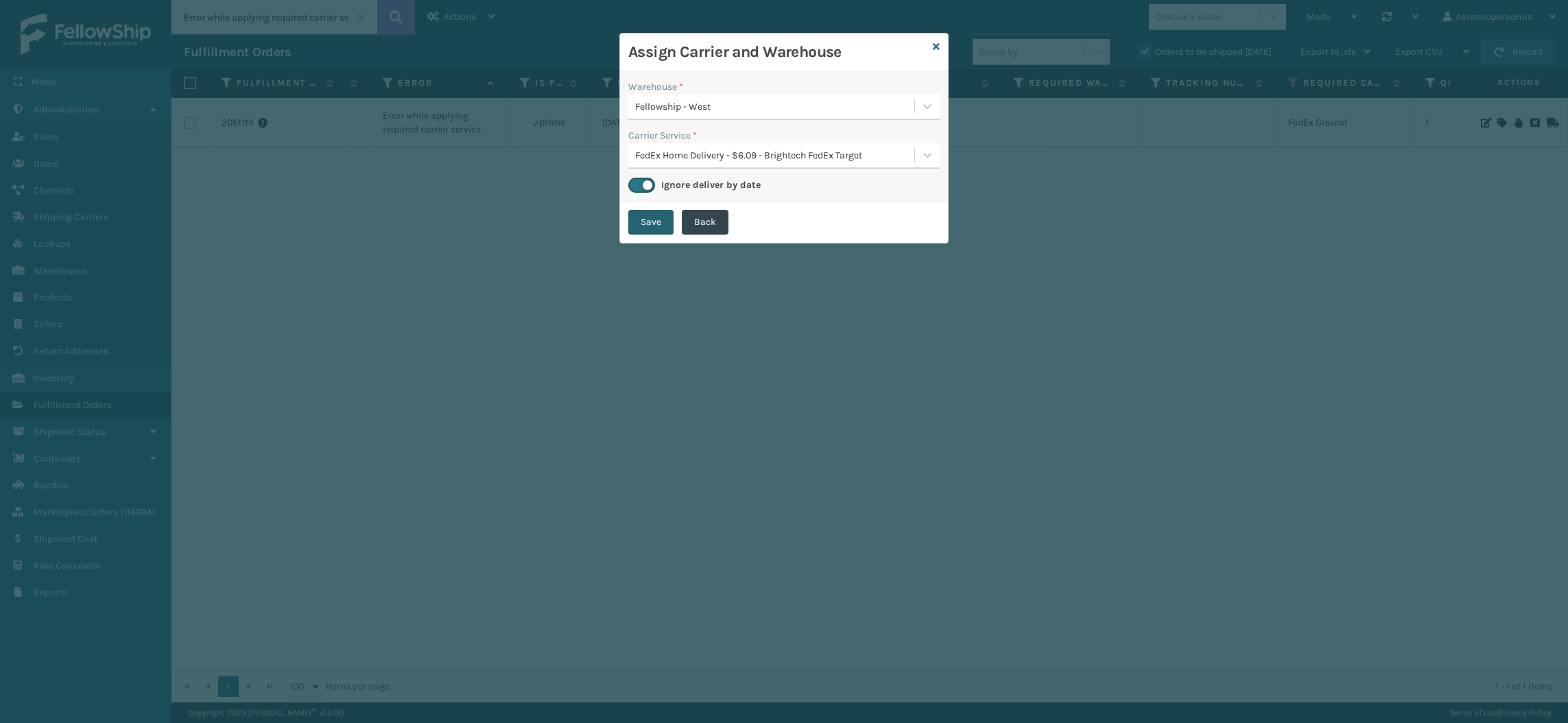
click at [654, 223] on button "Save" at bounding box center [650, 222] width 45 height 25
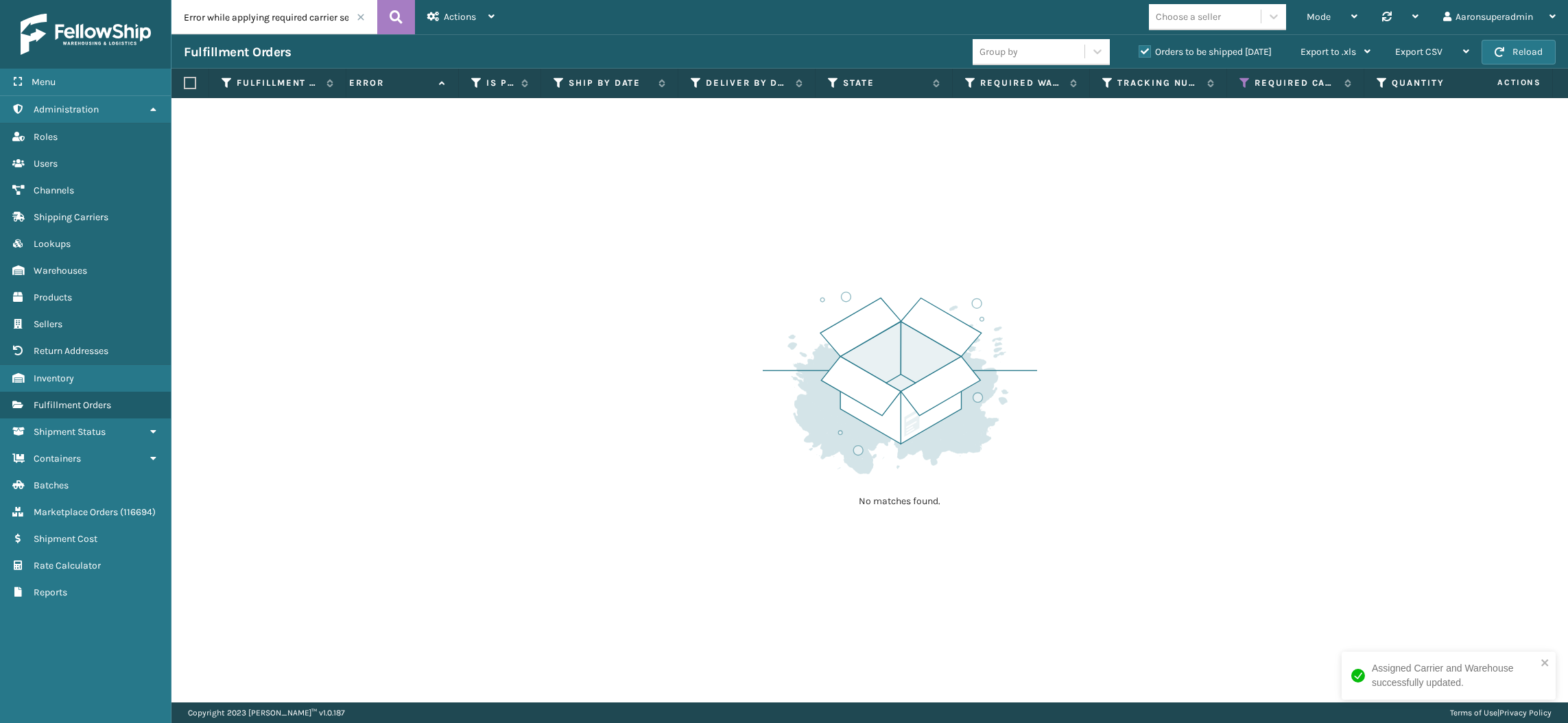
scroll to position [0, 596]
click at [1244, 85] on icon at bounding box center [1244, 83] width 11 height 12
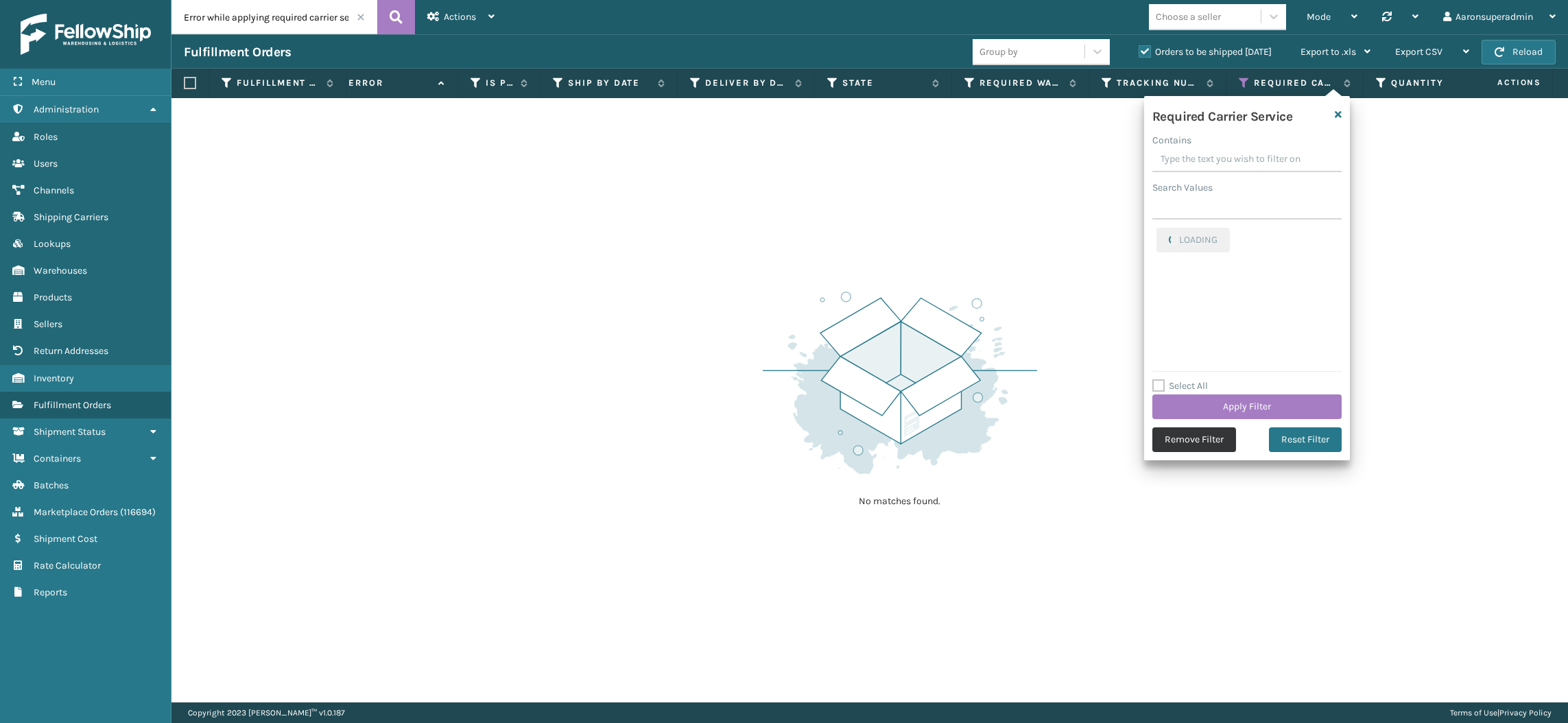
click at [1165, 439] on button "Remove Filter" at bounding box center [1194, 439] width 84 height 25
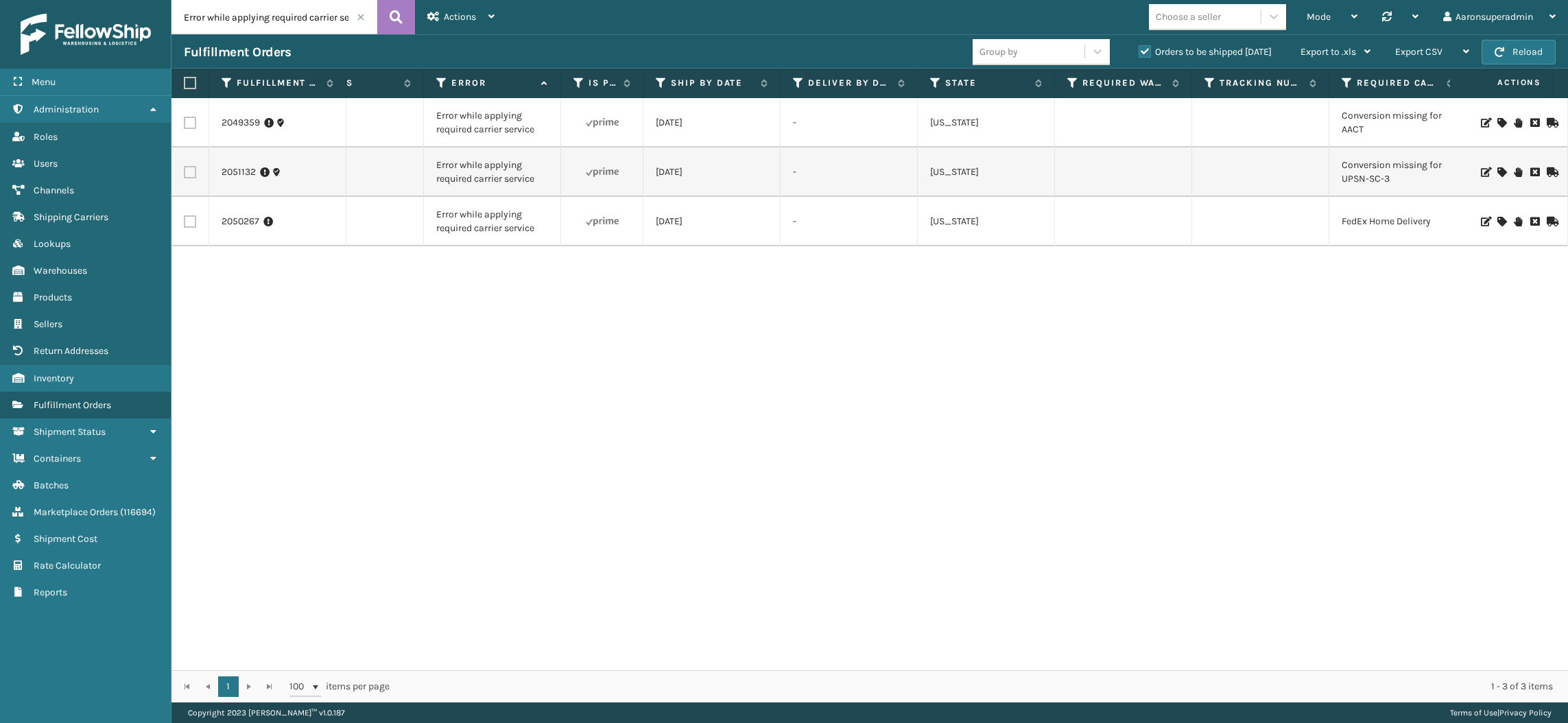
scroll to position [0, 811]
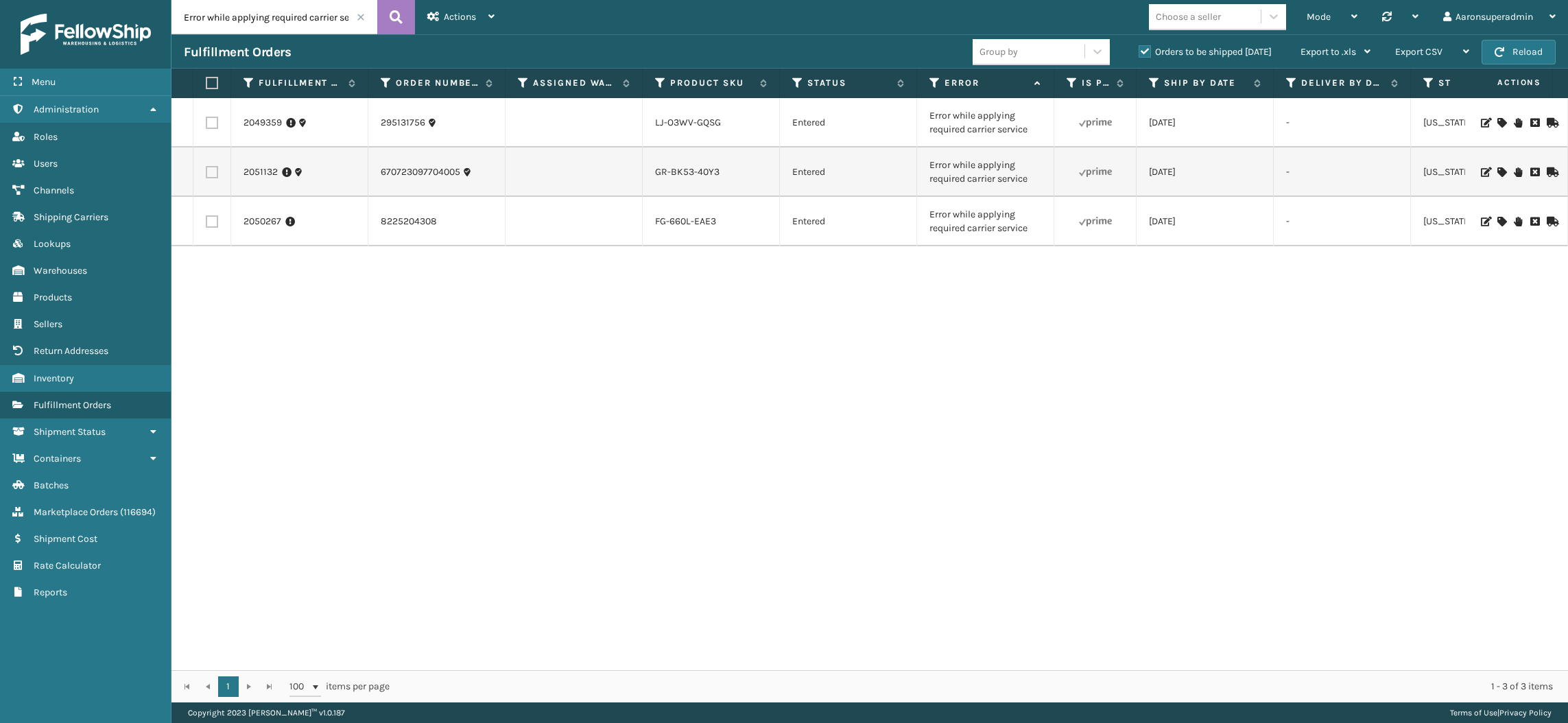
click at [1497, 120] on icon at bounding box center [1501, 123] width 8 height 10
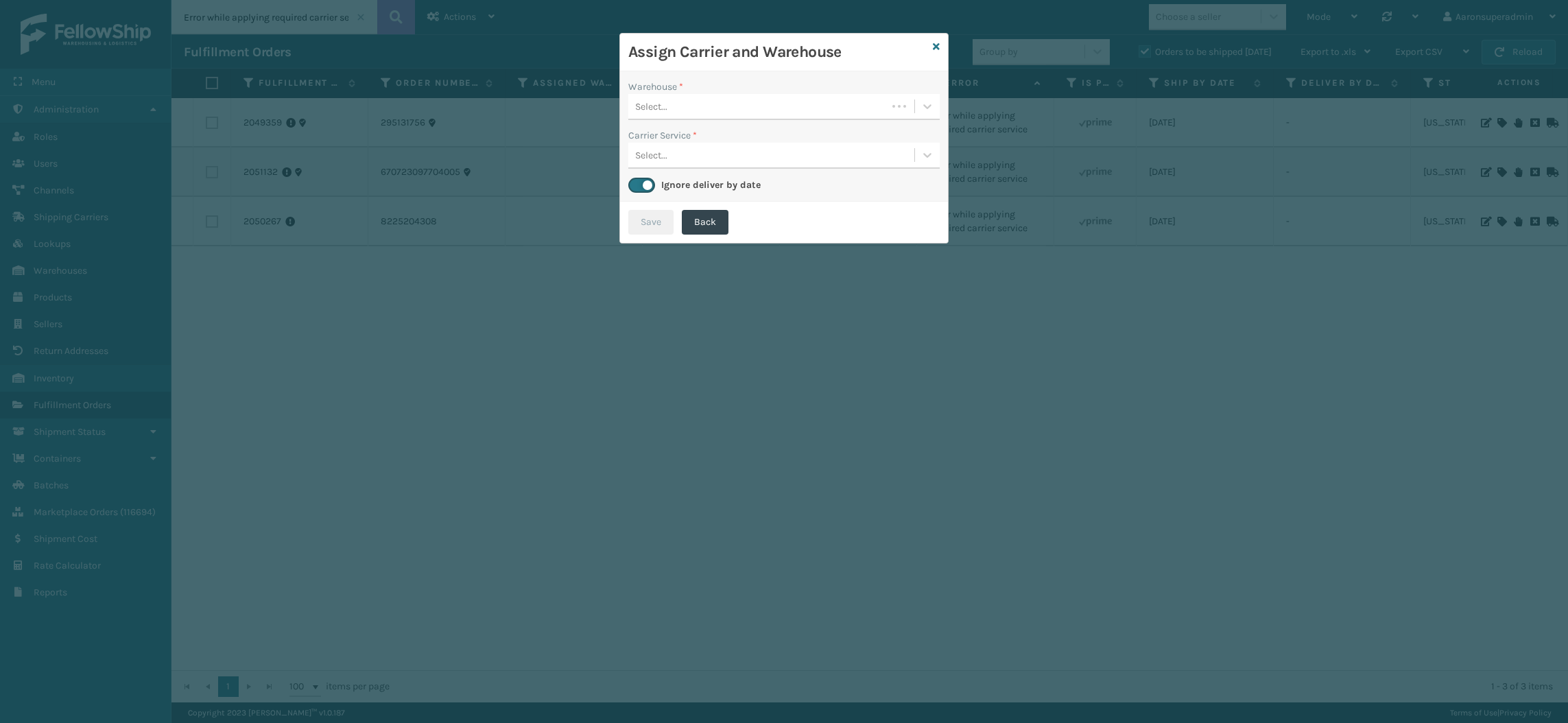
click at [834, 106] on div "Select..." at bounding box center [757, 106] width 259 height 23
click at [740, 142] on div "Fellowship - West" at bounding box center [784, 140] width 311 height 25
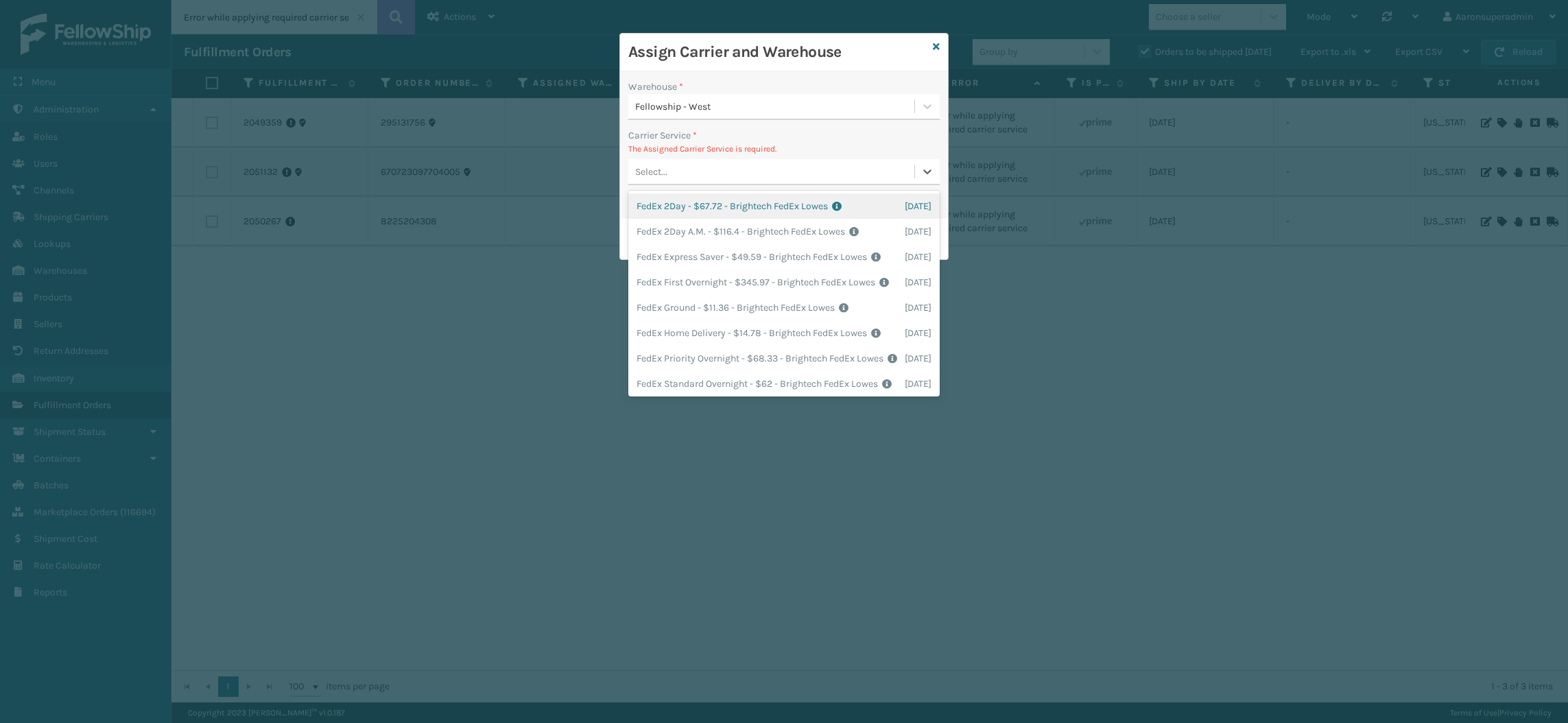
click at [656, 170] on div "Select..." at bounding box center [651, 172] width 32 height 14
click at [694, 293] on div "FedEx Ground - $11.36 - Brightech FedEx Lowes Shipping Cost $11.36 Surplus Cost…" at bounding box center [784, 305] width 311 height 25
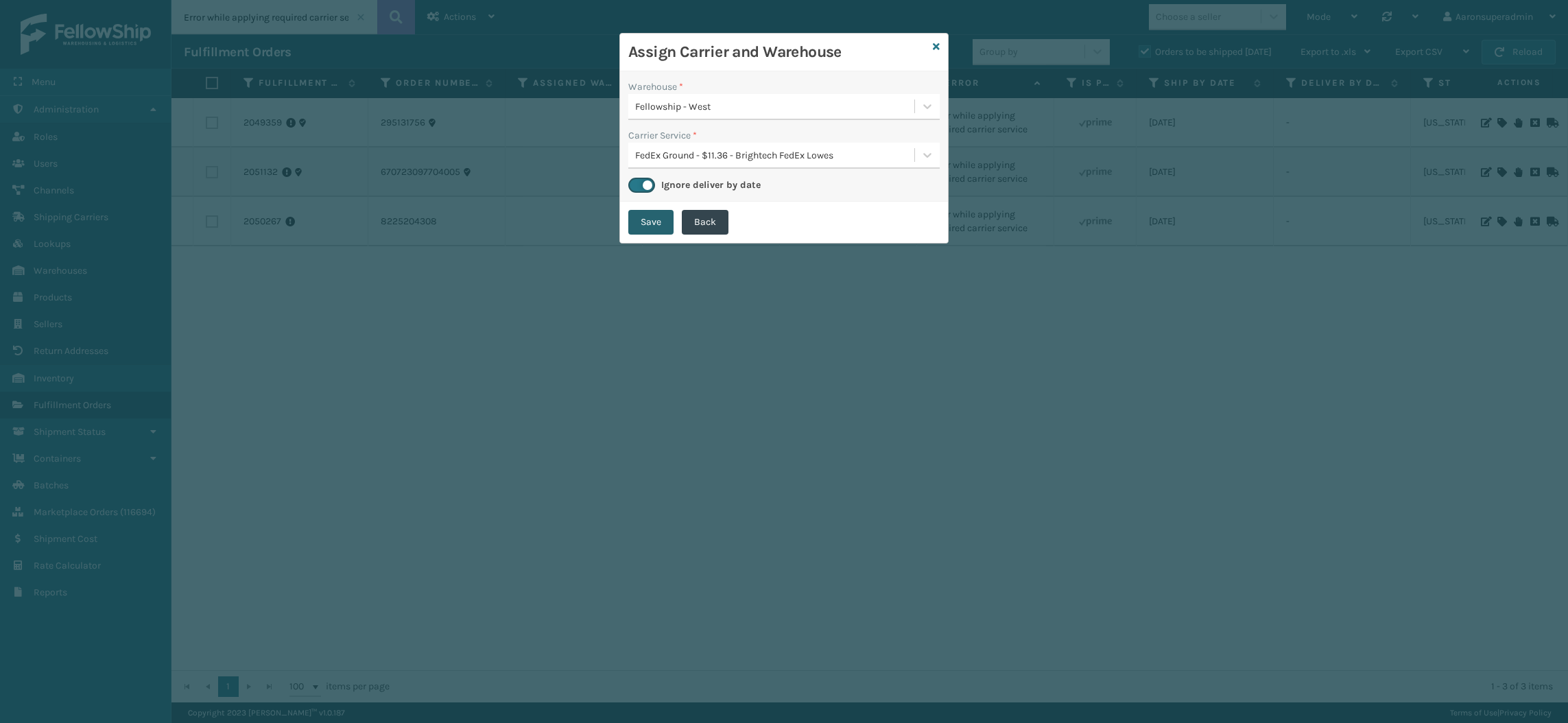
click at [643, 221] on button "Save" at bounding box center [650, 222] width 45 height 25
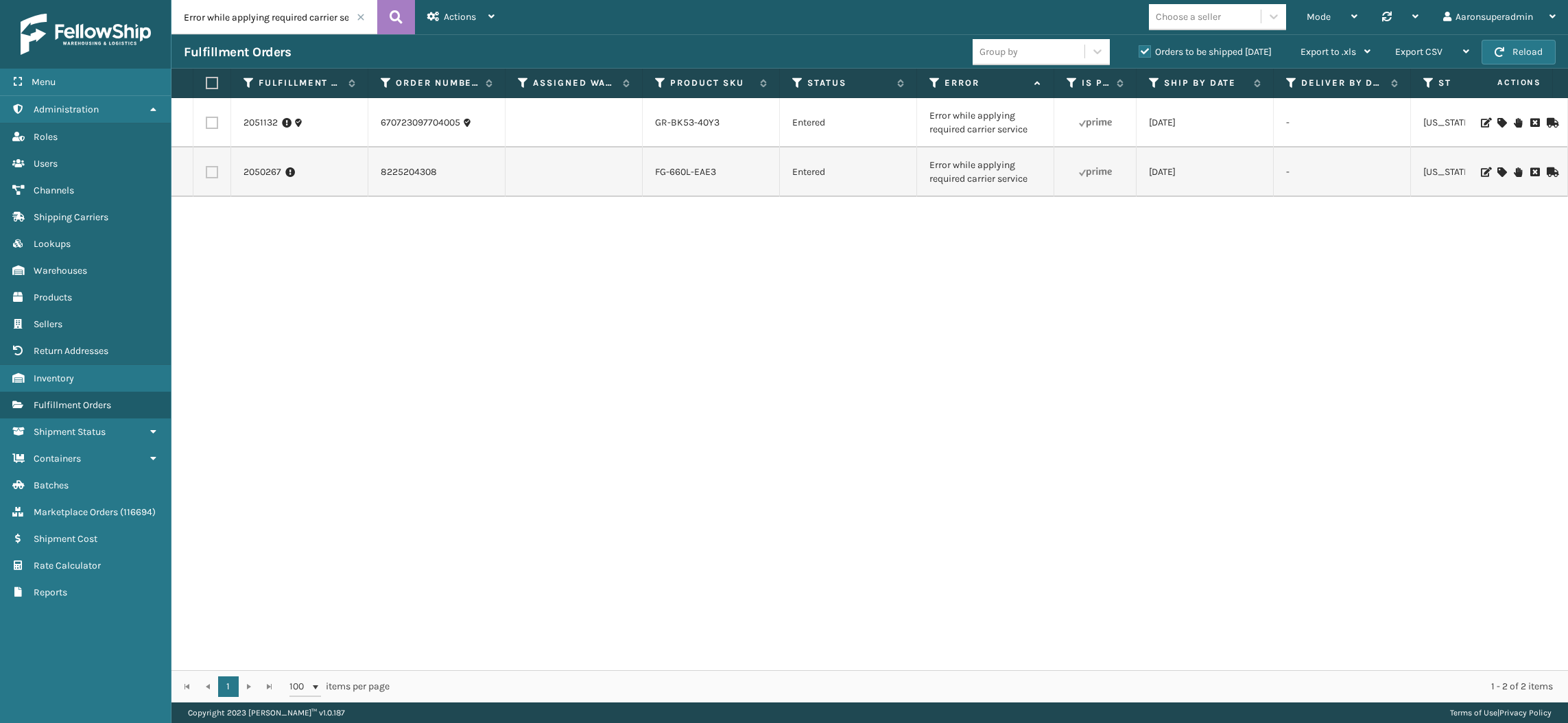
click at [1497, 170] on icon at bounding box center [1501, 173] width 8 height 10
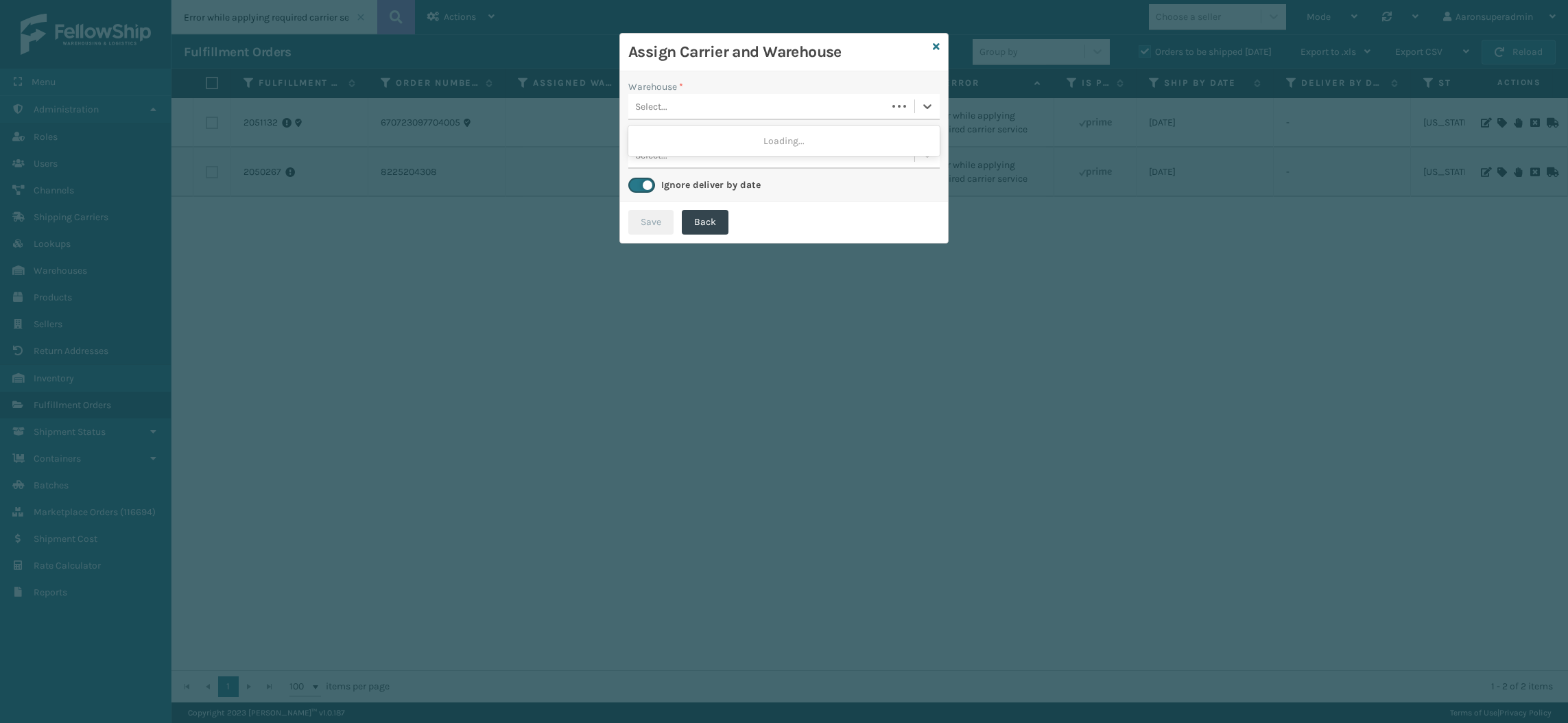
click at [662, 106] on div "Select..." at bounding box center [651, 107] width 32 height 14
click at [669, 155] on div "Fellowship - West" at bounding box center [784, 141] width 311 height 31
click at [669, 138] on div "Fellowship - West" at bounding box center [784, 140] width 311 height 25
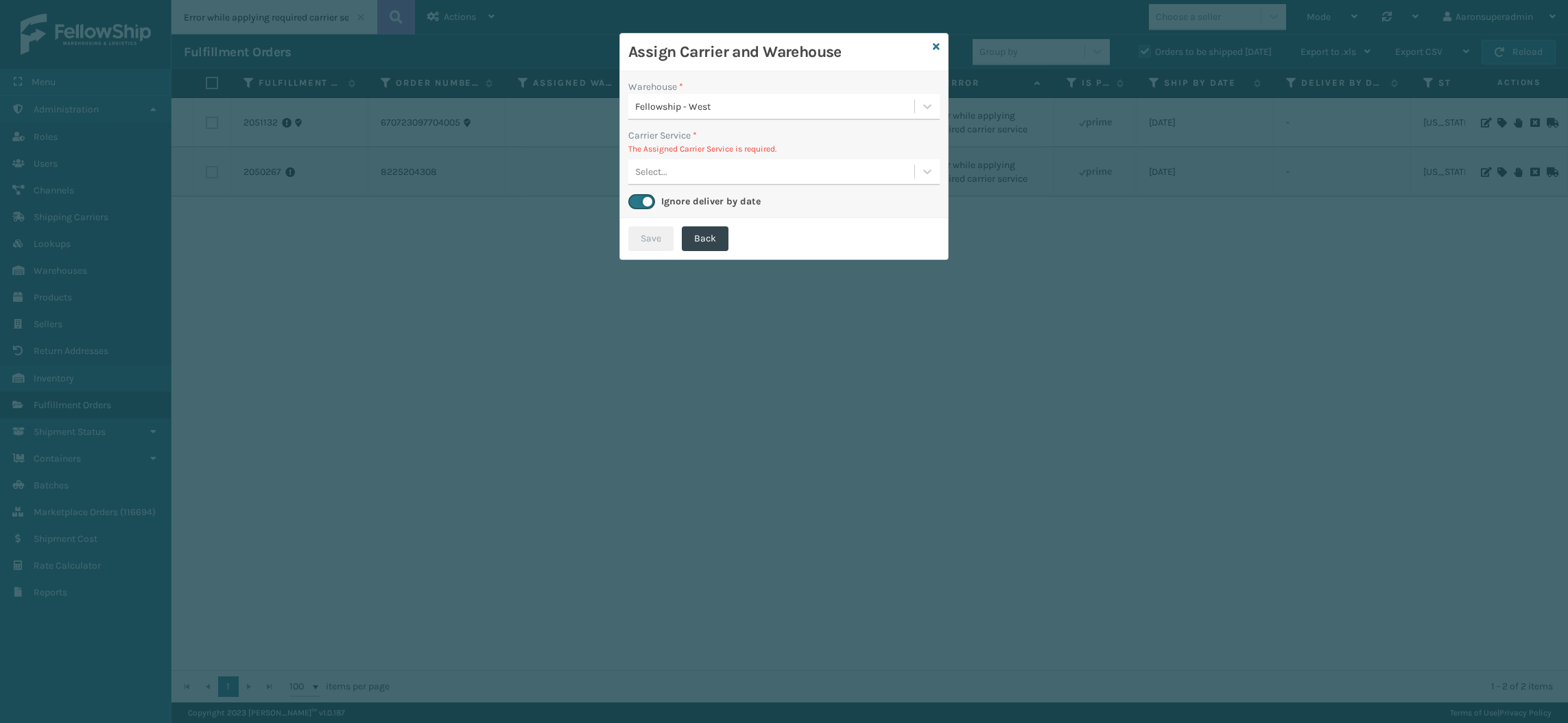
click at [705, 167] on div "Select..." at bounding box center [771, 172] width 285 height 23
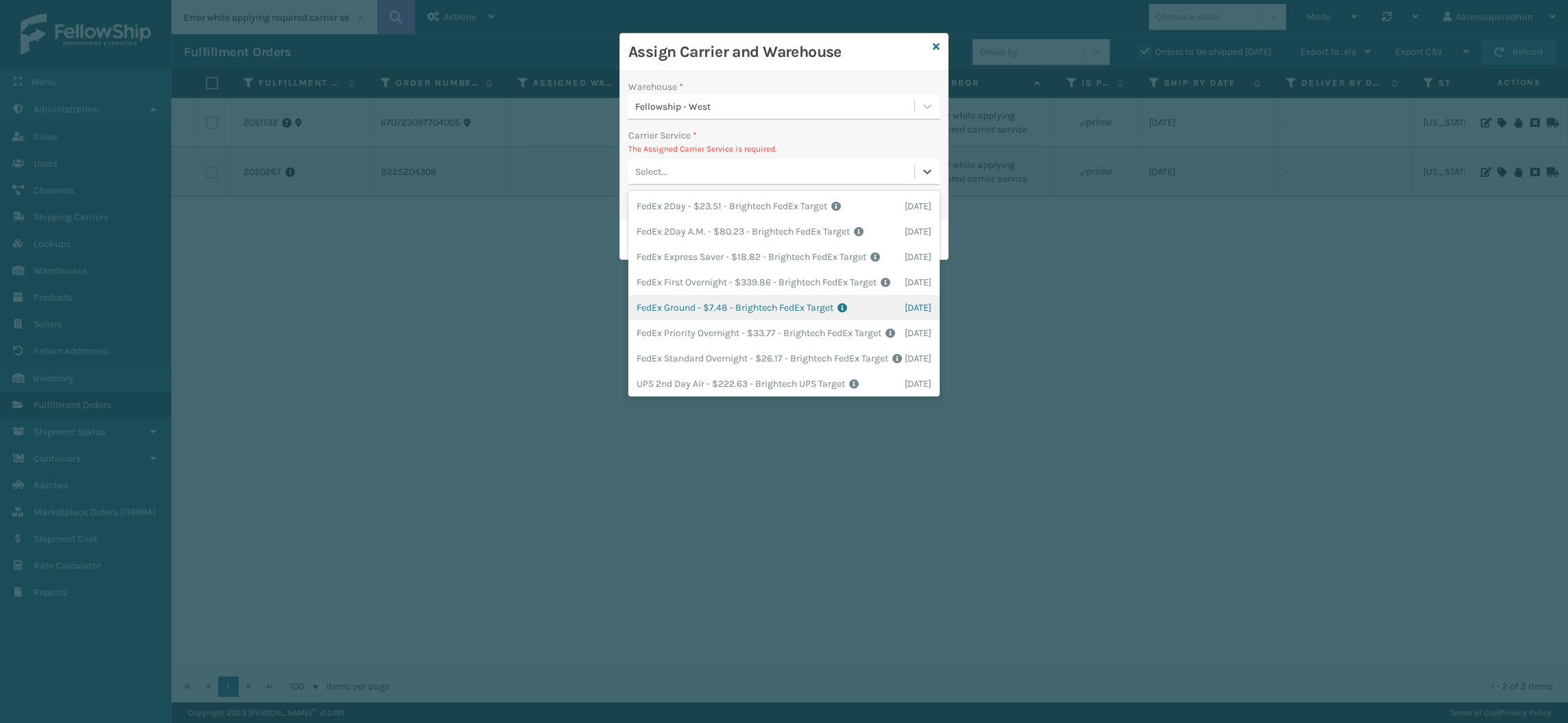
click at [677, 321] on div "FedEx Ground - $7.48 - Brightech FedEx Target Shipping Cost $7.48 Surplus Cost …" at bounding box center [784, 307] width 311 height 25
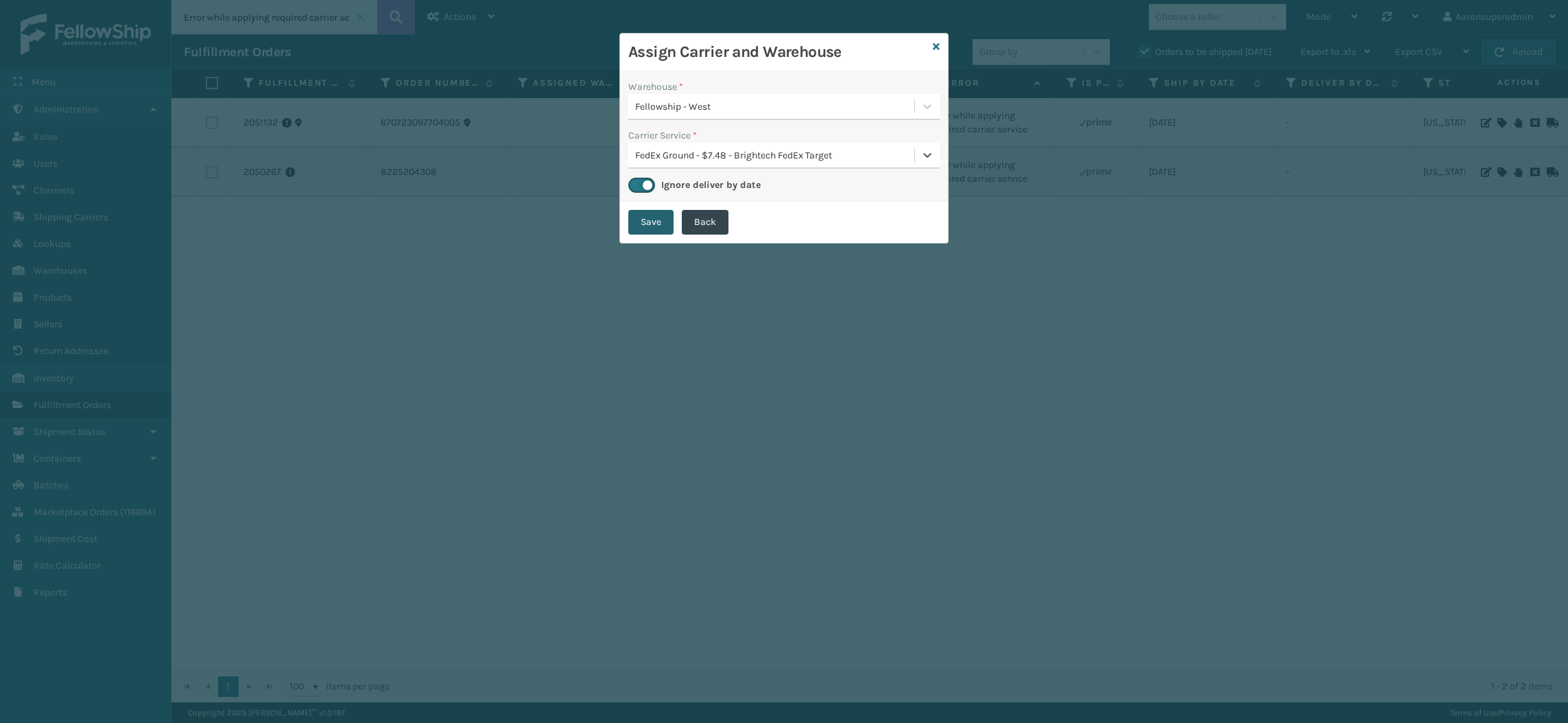
click at [647, 225] on button "Save" at bounding box center [650, 222] width 45 height 25
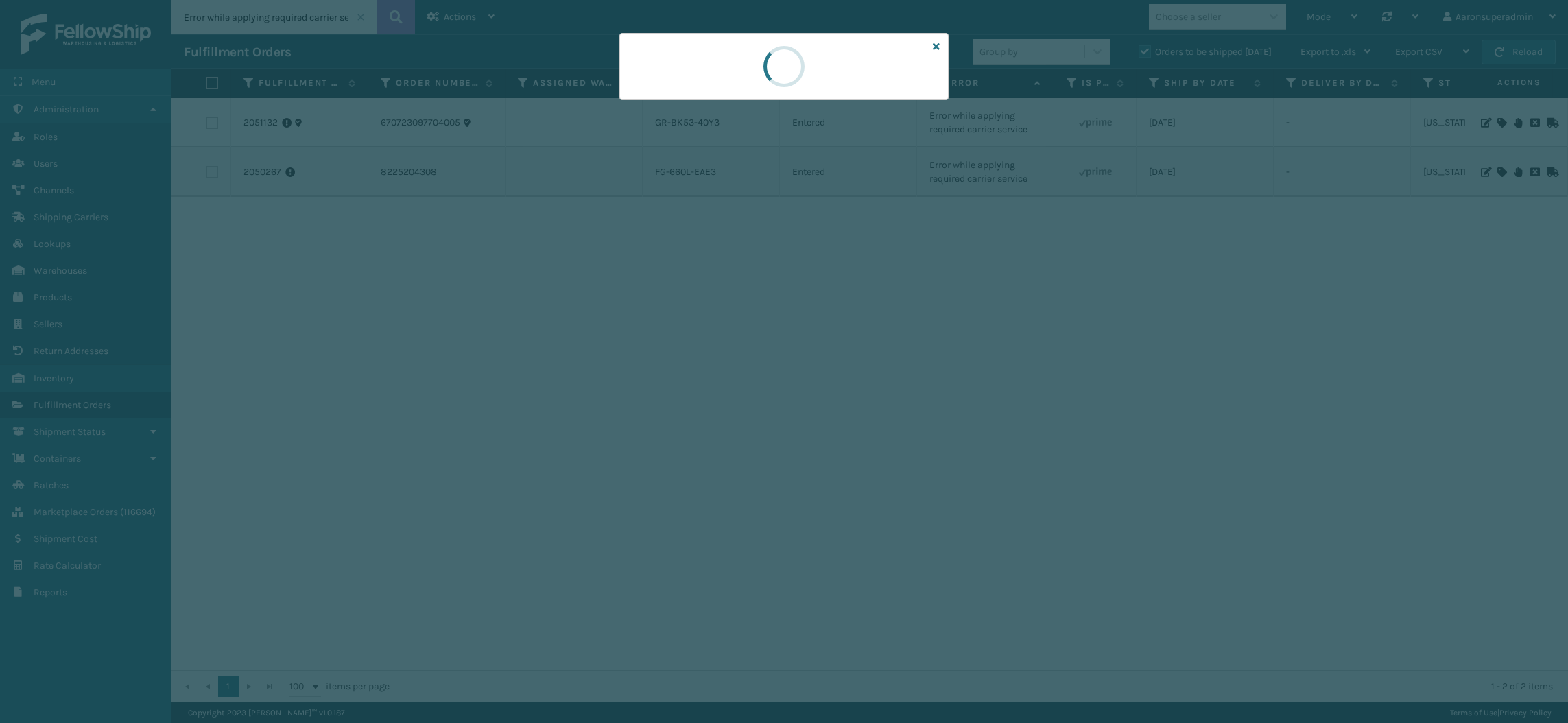
click at [647, 225] on div at bounding box center [784, 362] width 1568 height 723
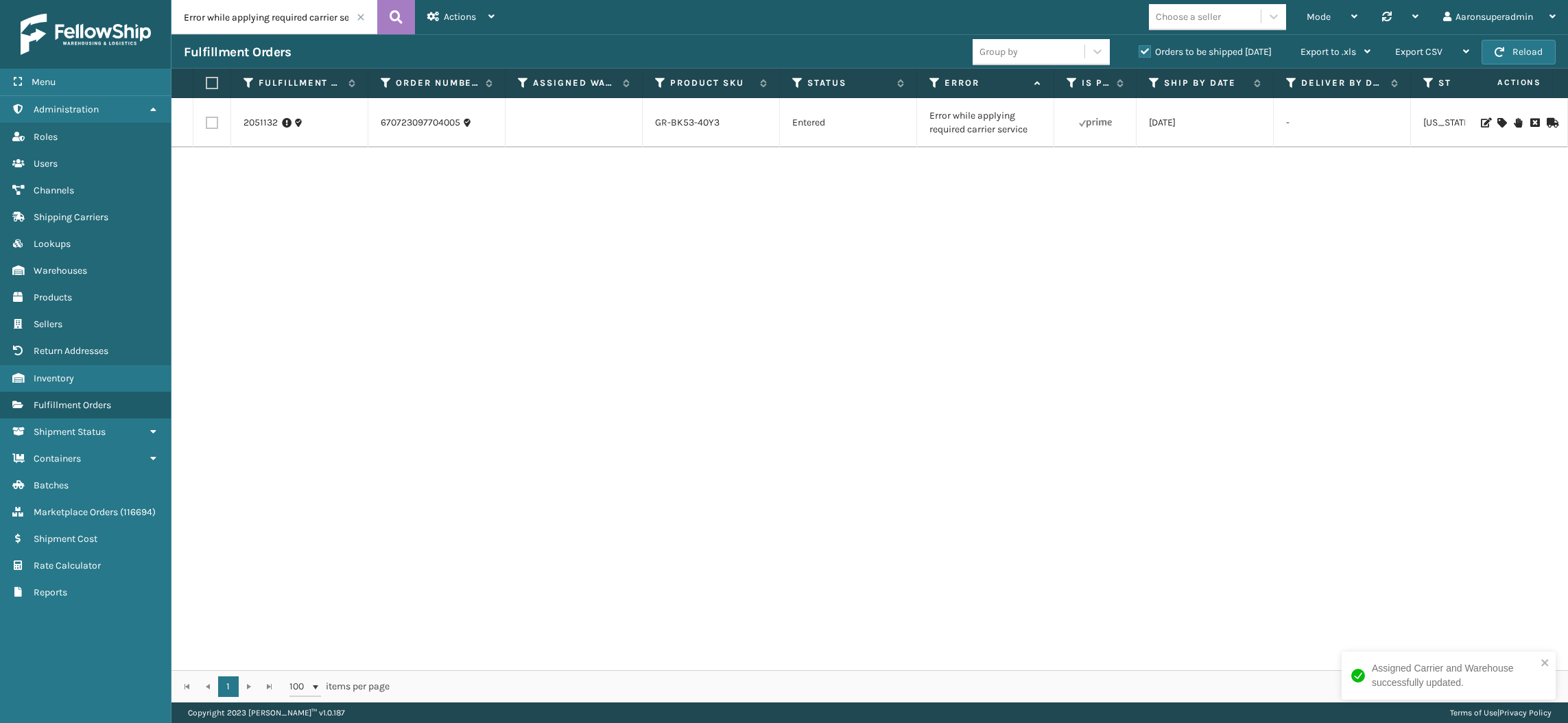
click at [1497, 124] on icon at bounding box center [1501, 123] width 8 height 10
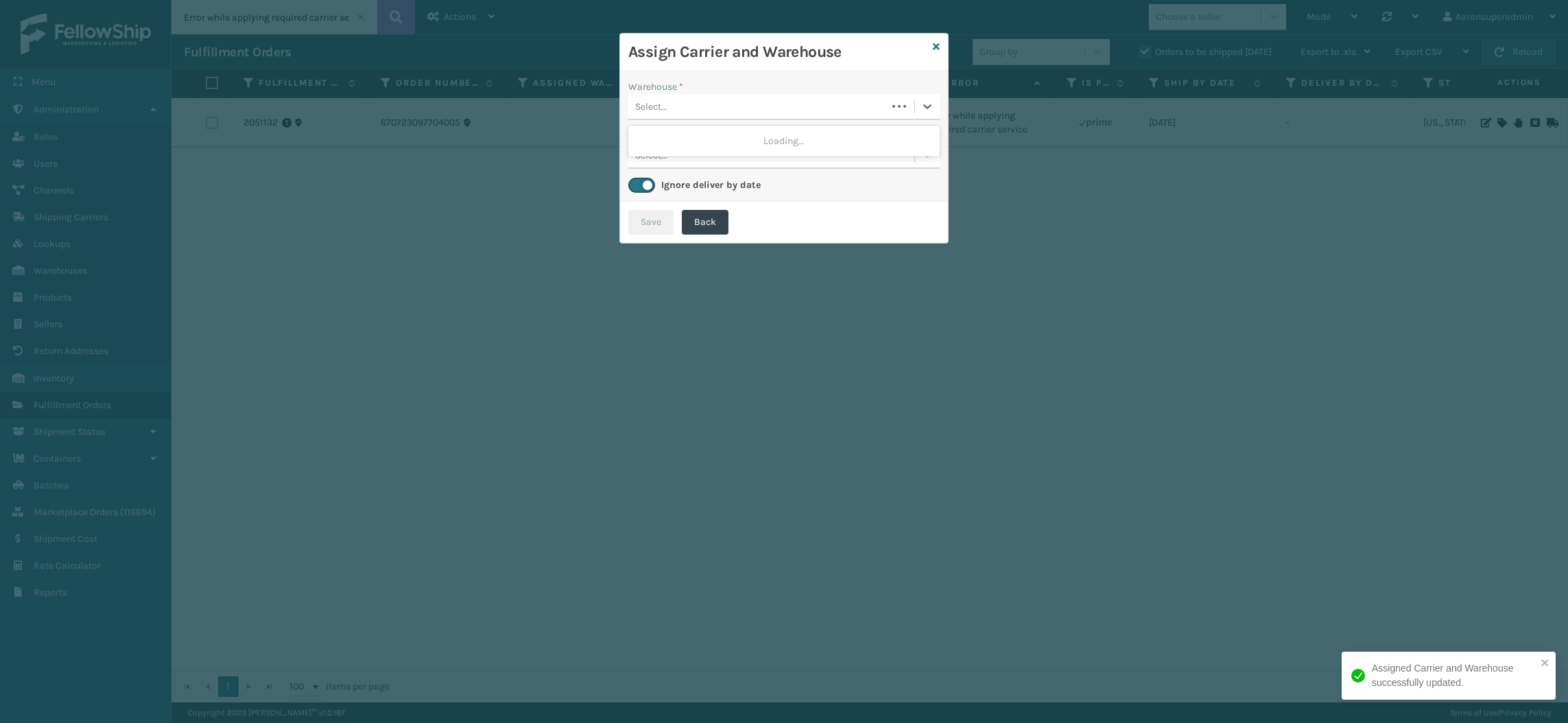
click at [723, 114] on div "Select..." at bounding box center [757, 106] width 259 height 23
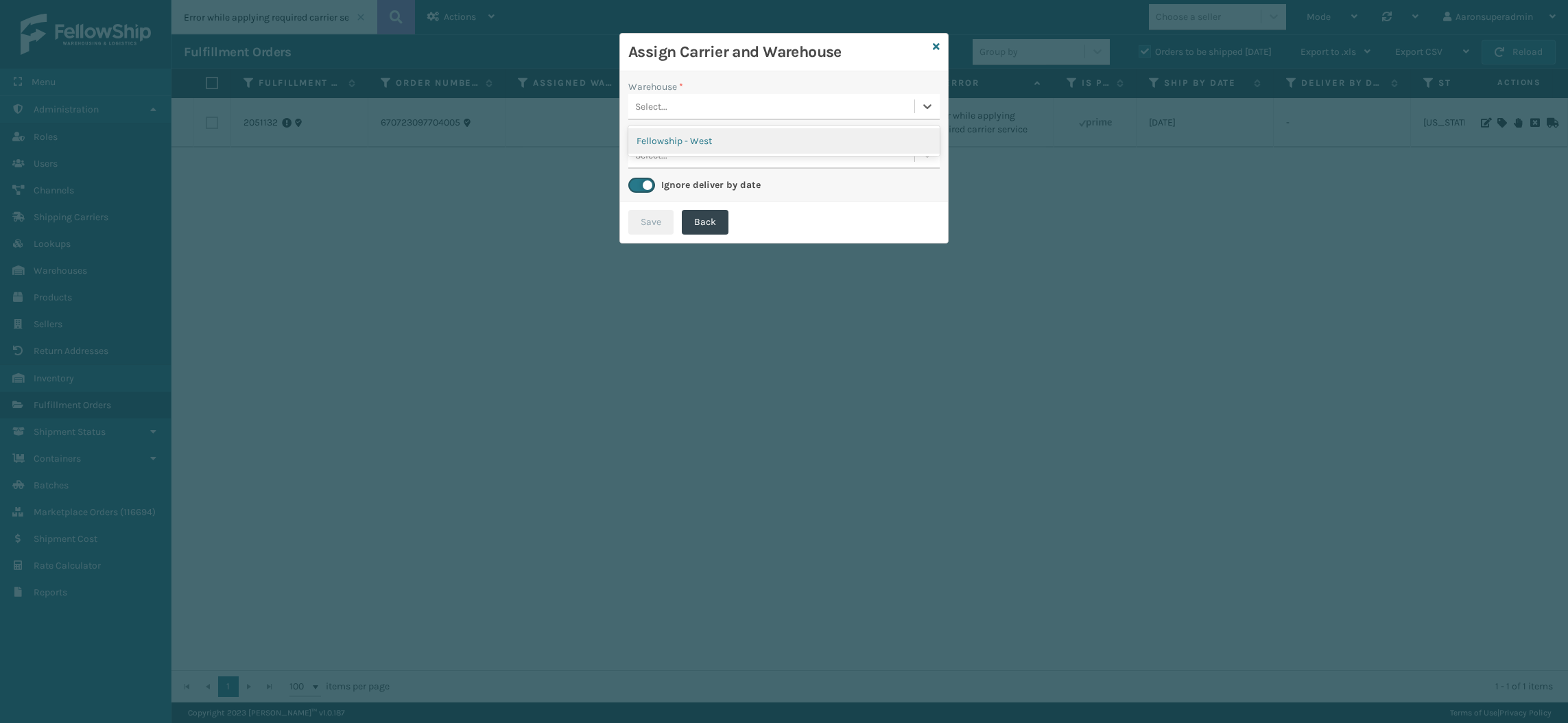
click at [717, 135] on div "Fellowship - West" at bounding box center [784, 140] width 311 height 25
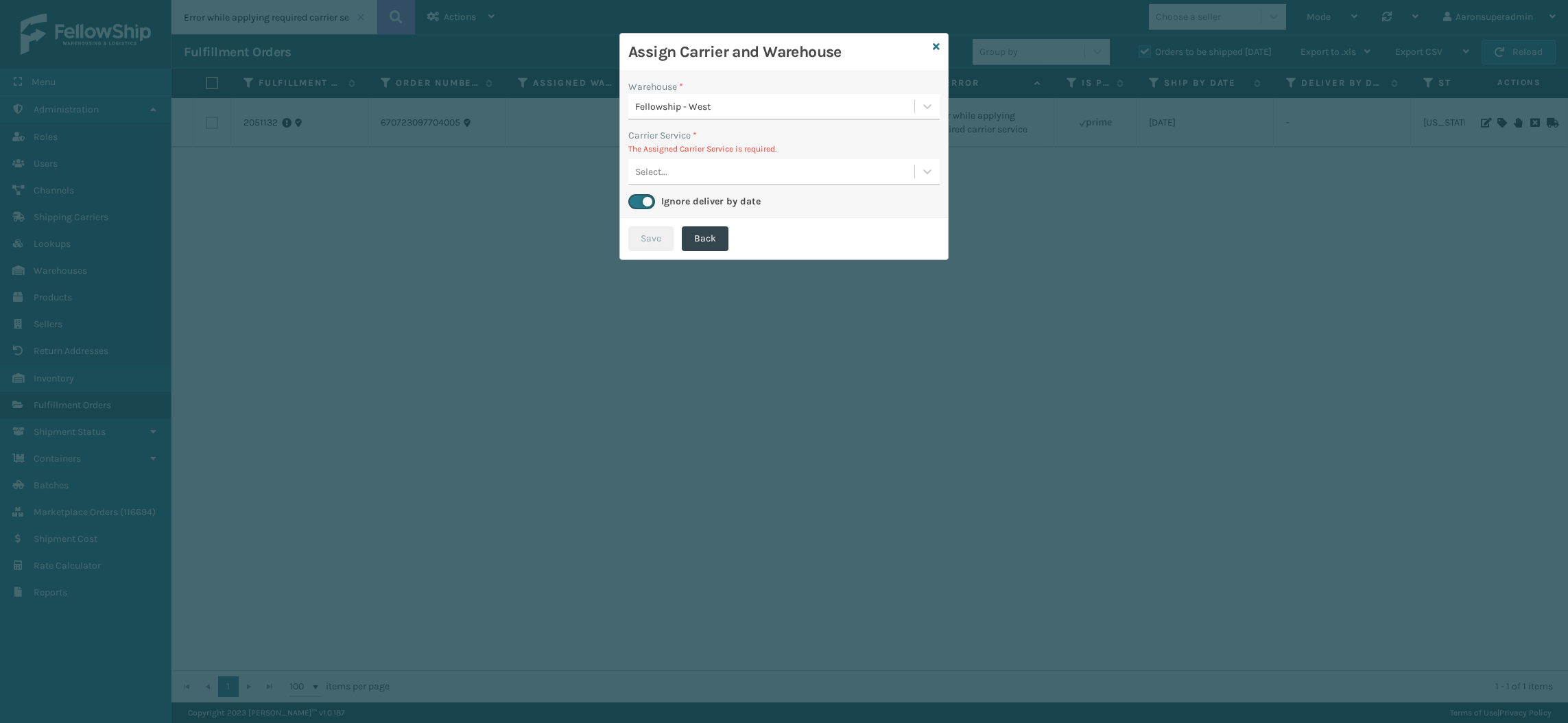
click at [694, 172] on div "Select..." at bounding box center [771, 172] width 285 height 23
click at [936, 48] on icon at bounding box center [935, 47] width 7 height 10
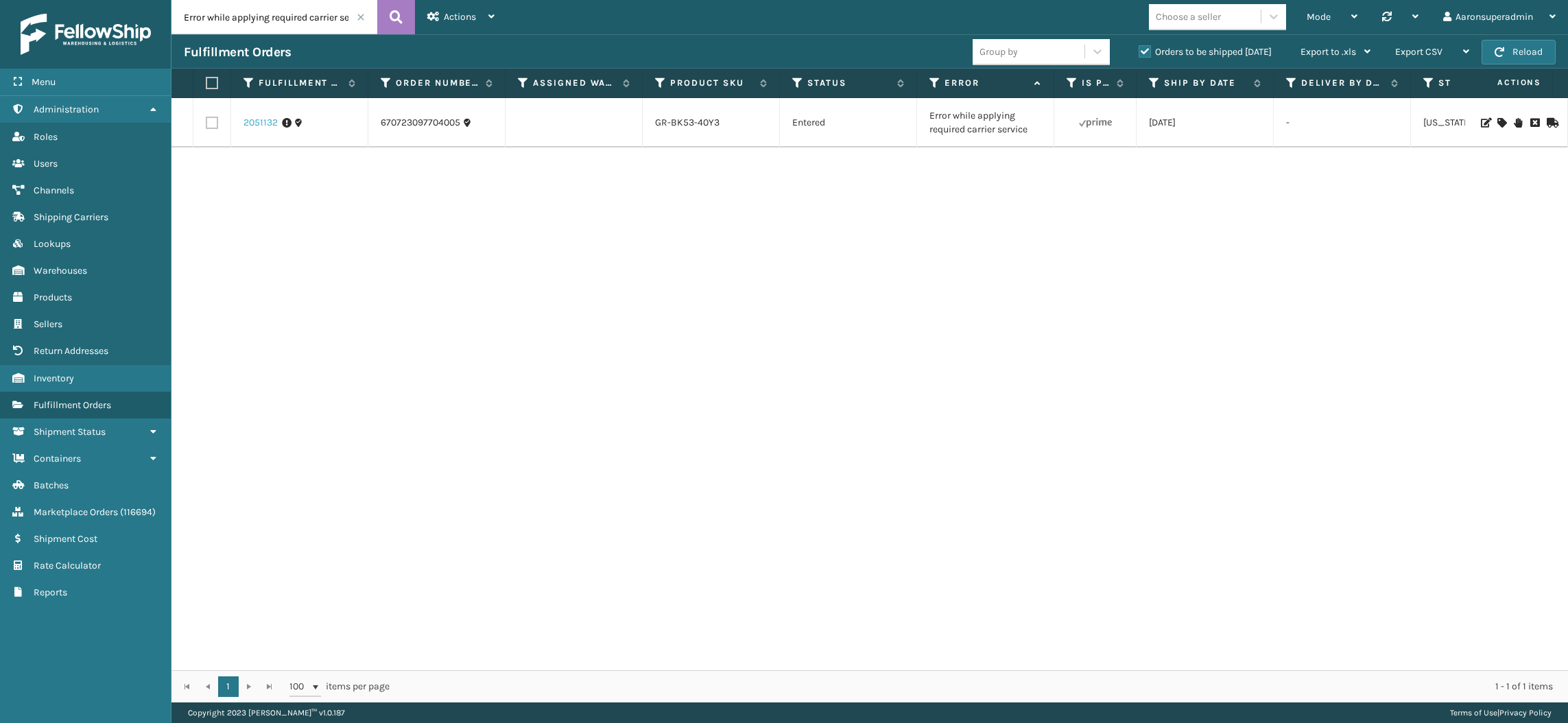
click at [251, 125] on link "2051132" at bounding box center [261, 123] width 34 height 14
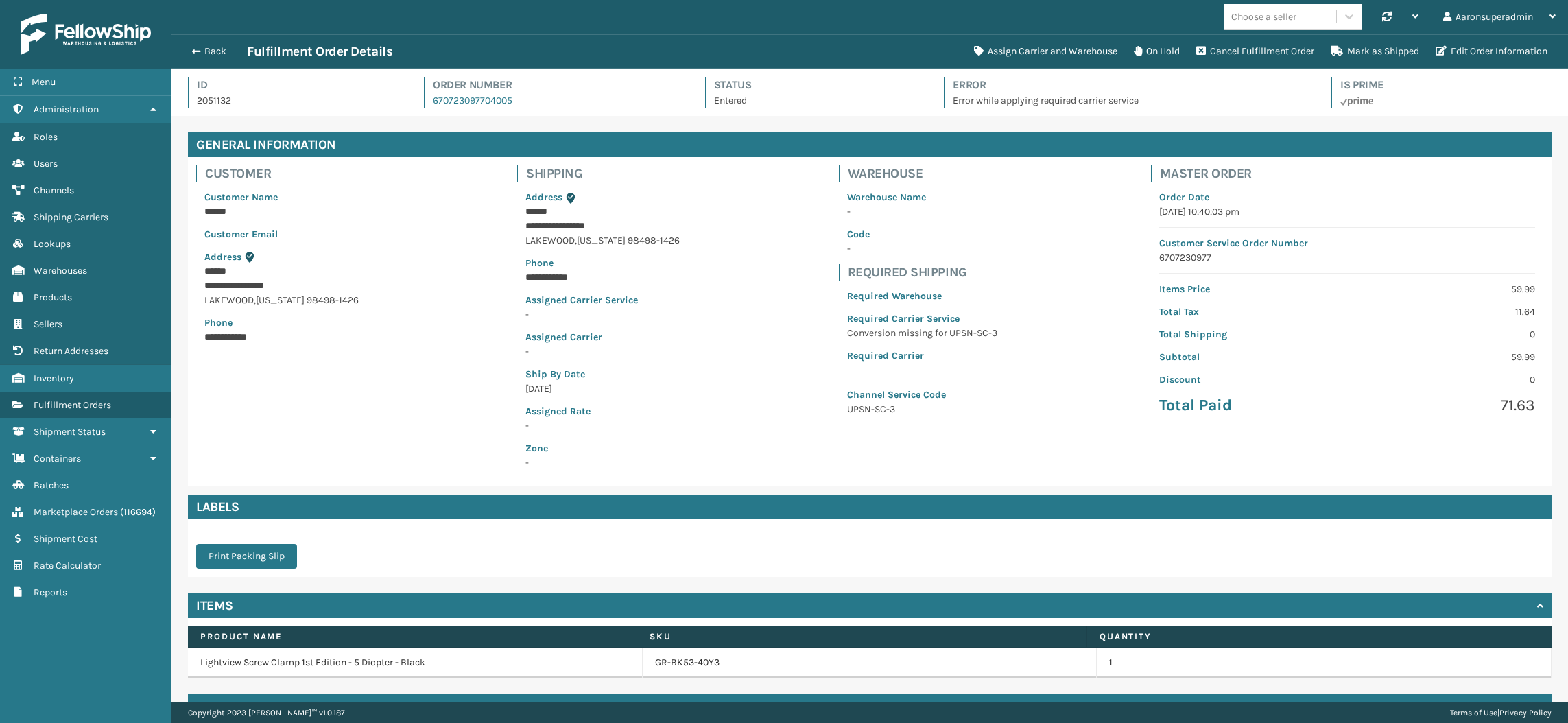
scroll to position [32, 1395]
click at [208, 44] on div "Back Fulfillment Order Details" at bounding box center [574, 51] width 782 height 16
click at [208, 48] on button "Back" at bounding box center [215, 51] width 63 height 12
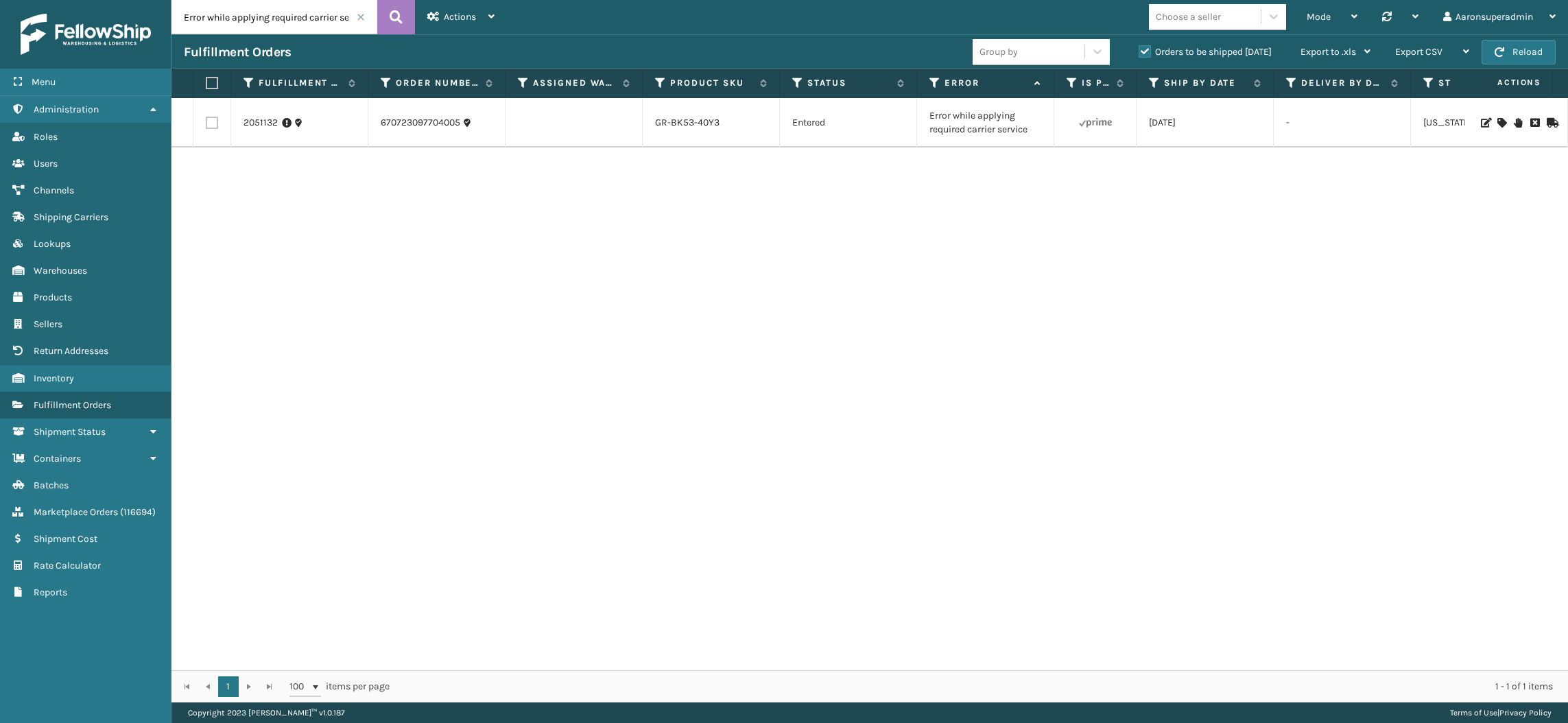
click at [360, 18] on span at bounding box center [360, 17] width 8 height 8
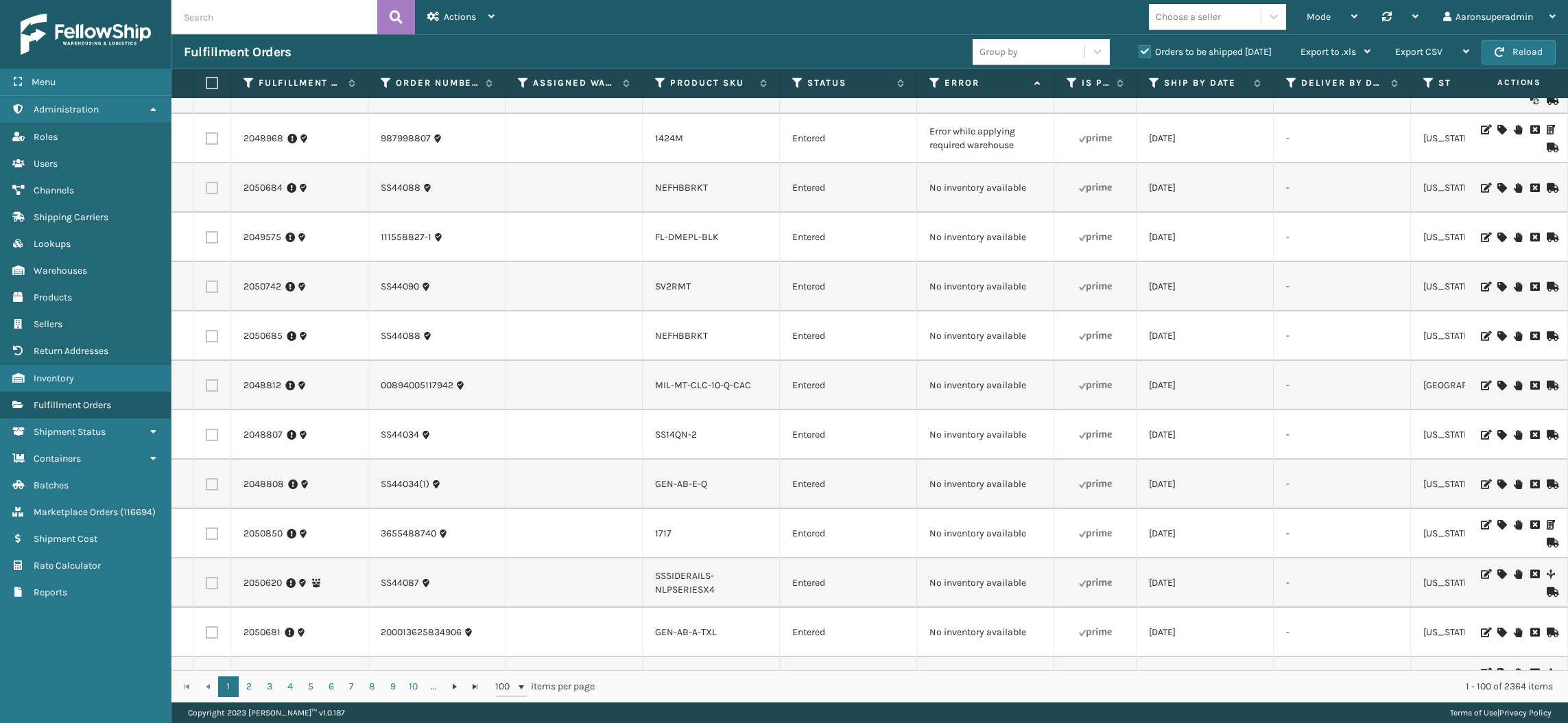
scroll to position [184, 0]
drag, startPoint x: 1039, startPoint y: 191, endPoint x: 911, endPoint y: 194, distance: 128.0
copy tr "No inventory available"
click at [299, 22] on input "text" at bounding box center [274, 17] width 206 height 34
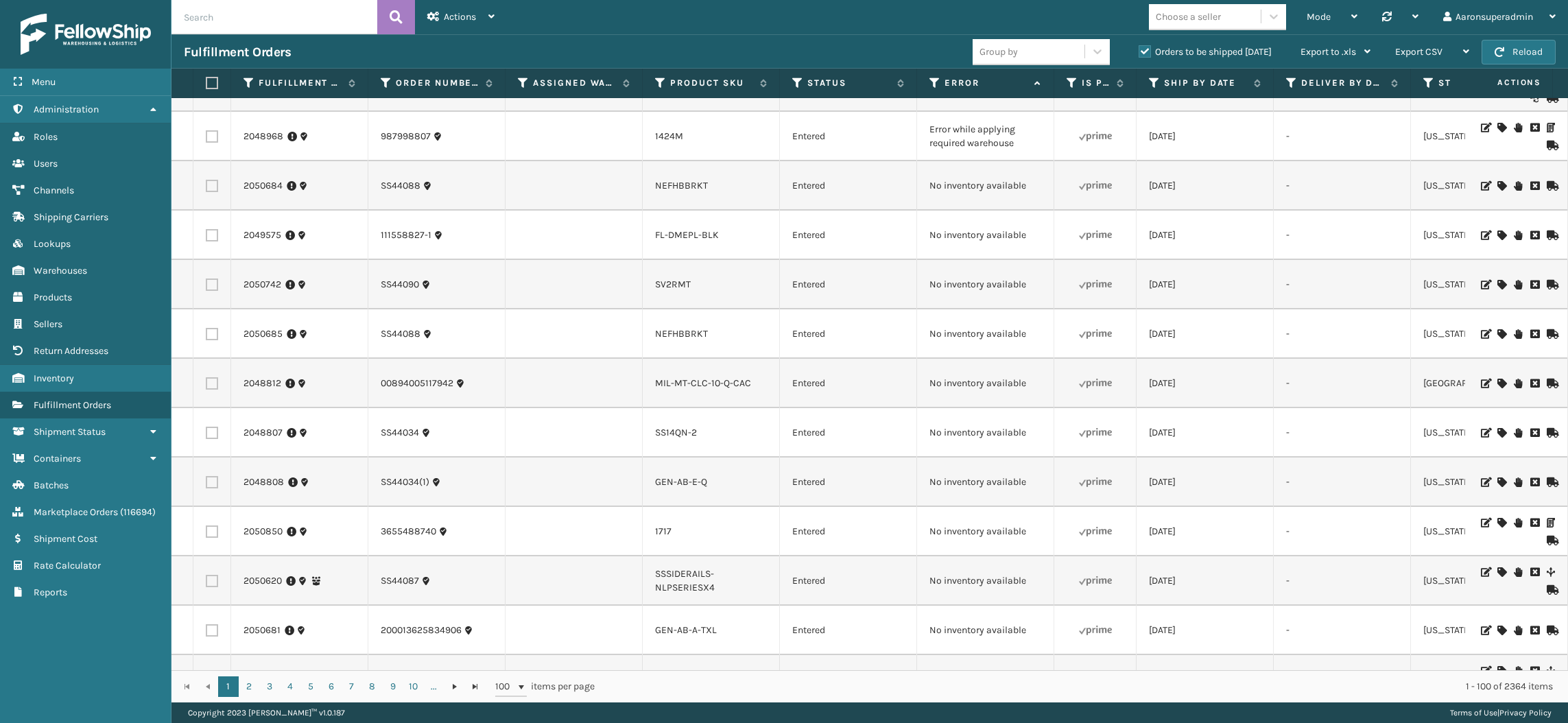
paste input "No inventory available"
type input "No inventory available"
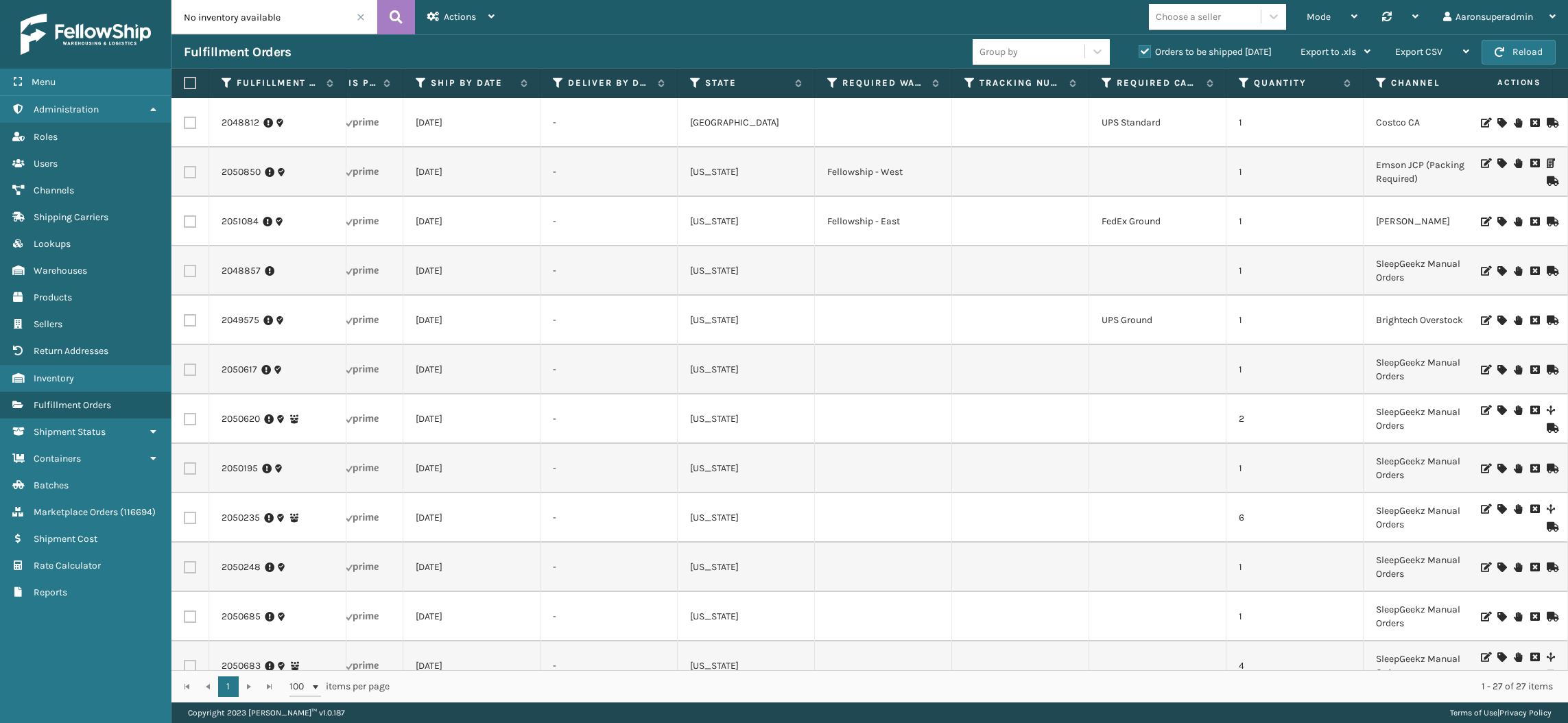
scroll to position [0, 1134]
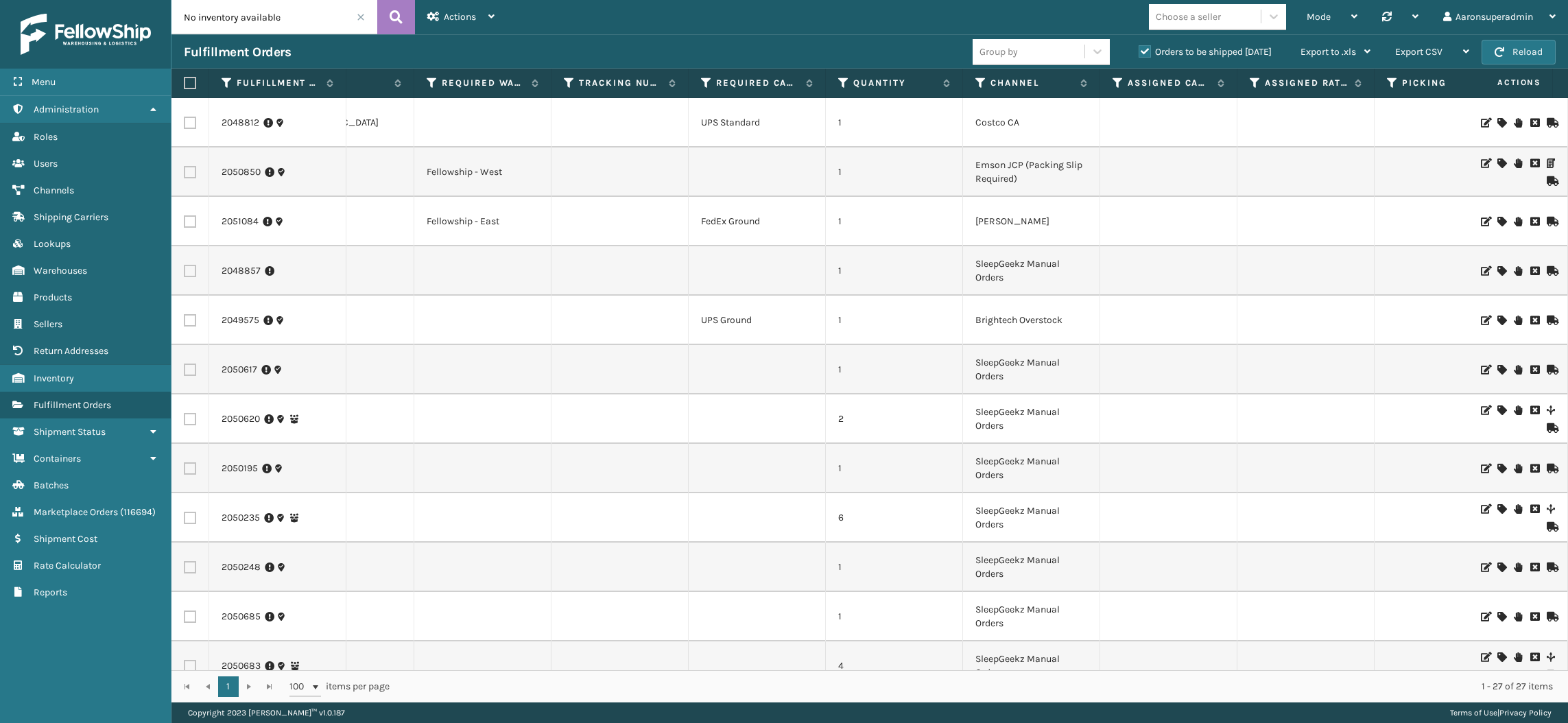
click at [1204, 19] on div "Choose a seller" at bounding box center [1188, 17] width 65 height 14
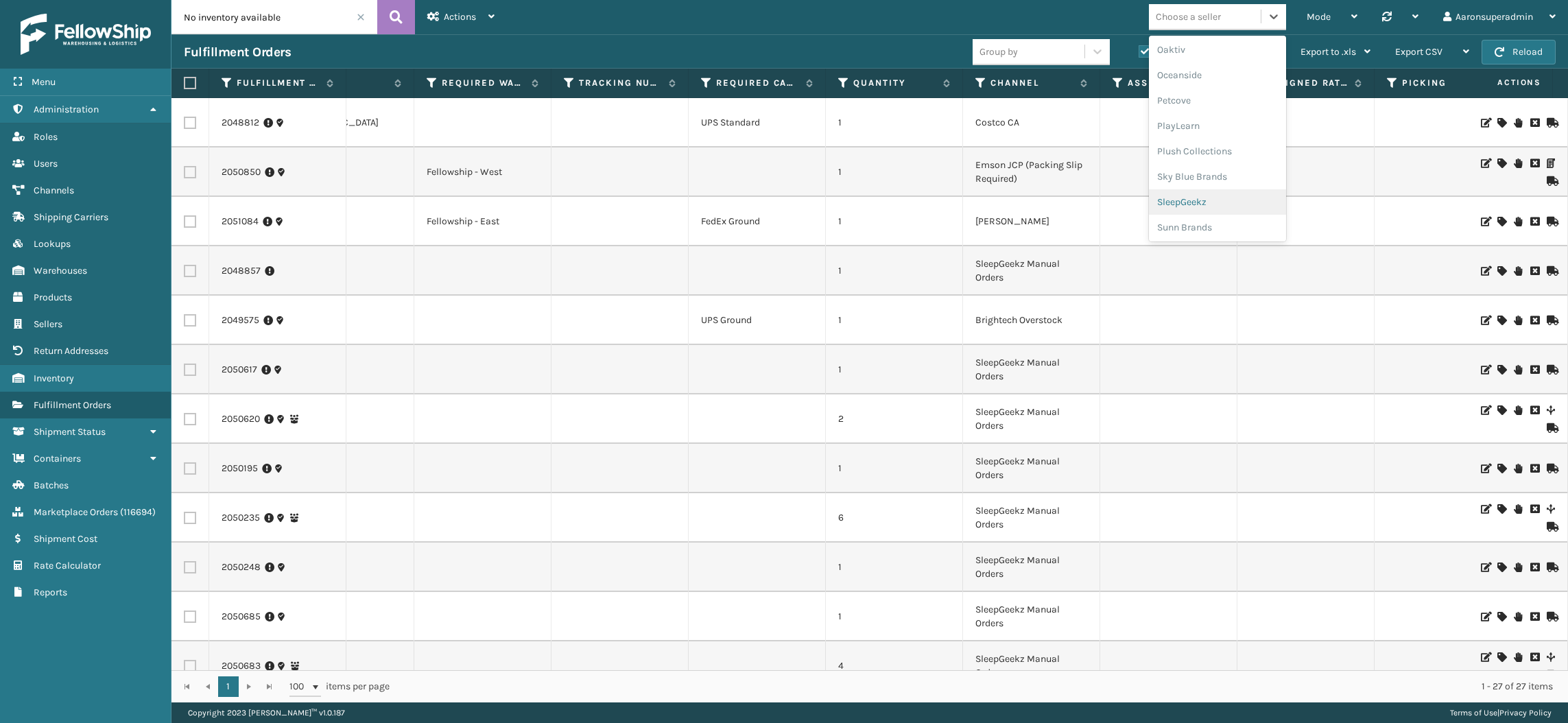
click at [1187, 191] on div "SleepGeekz" at bounding box center [1217, 202] width 137 height 25
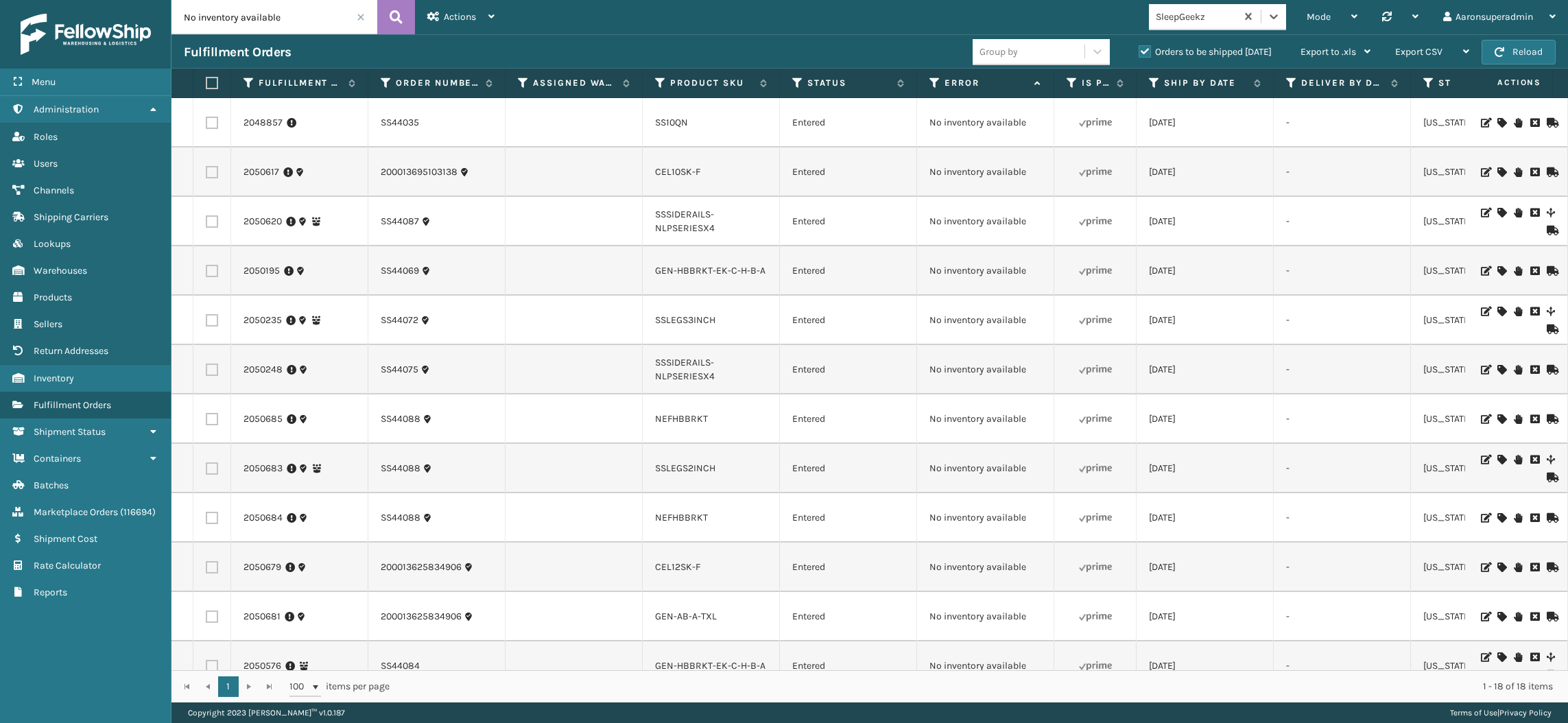
click at [1497, 123] on icon at bounding box center [1501, 123] width 8 height 10
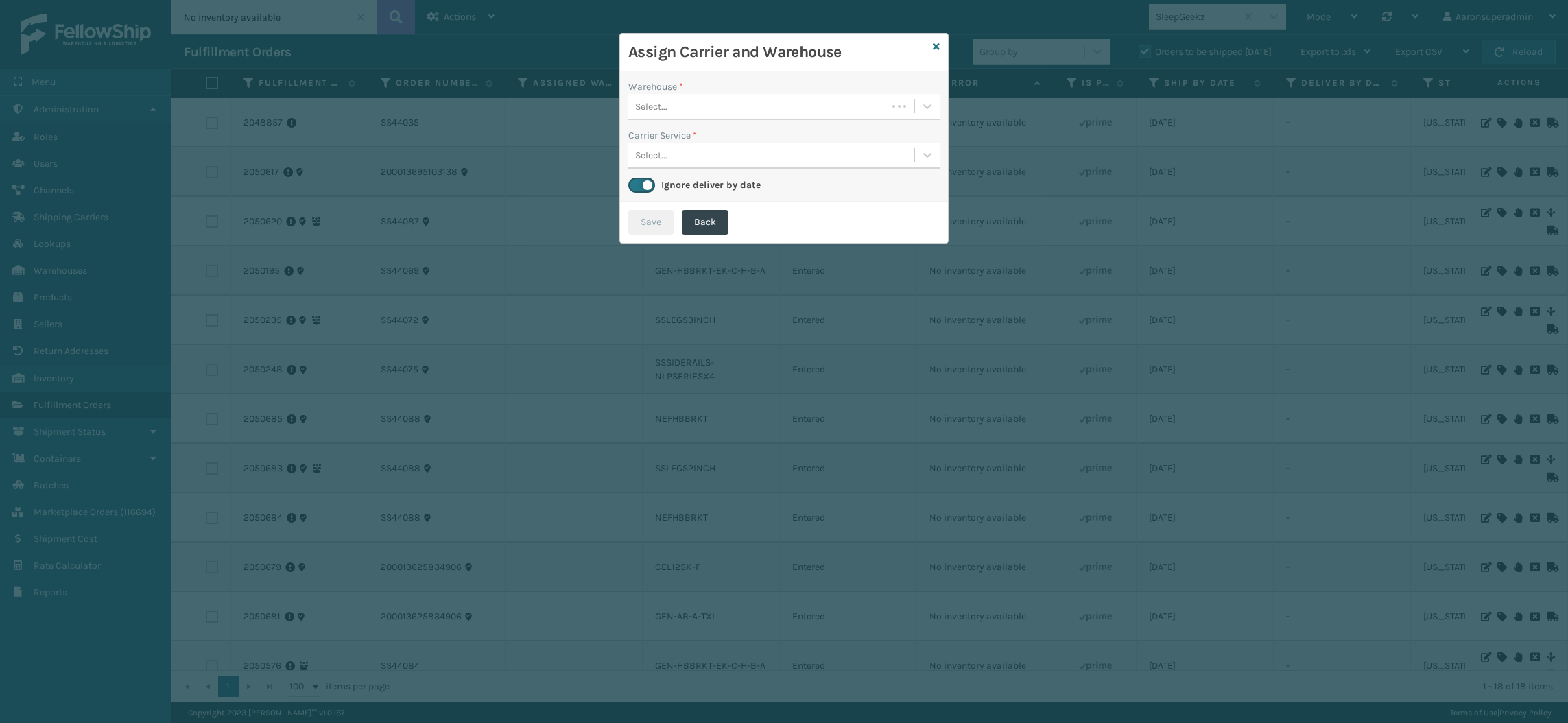
click at [854, 107] on div "Select..." at bounding box center [757, 106] width 259 height 23
click at [934, 48] on icon at bounding box center [935, 47] width 7 height 10
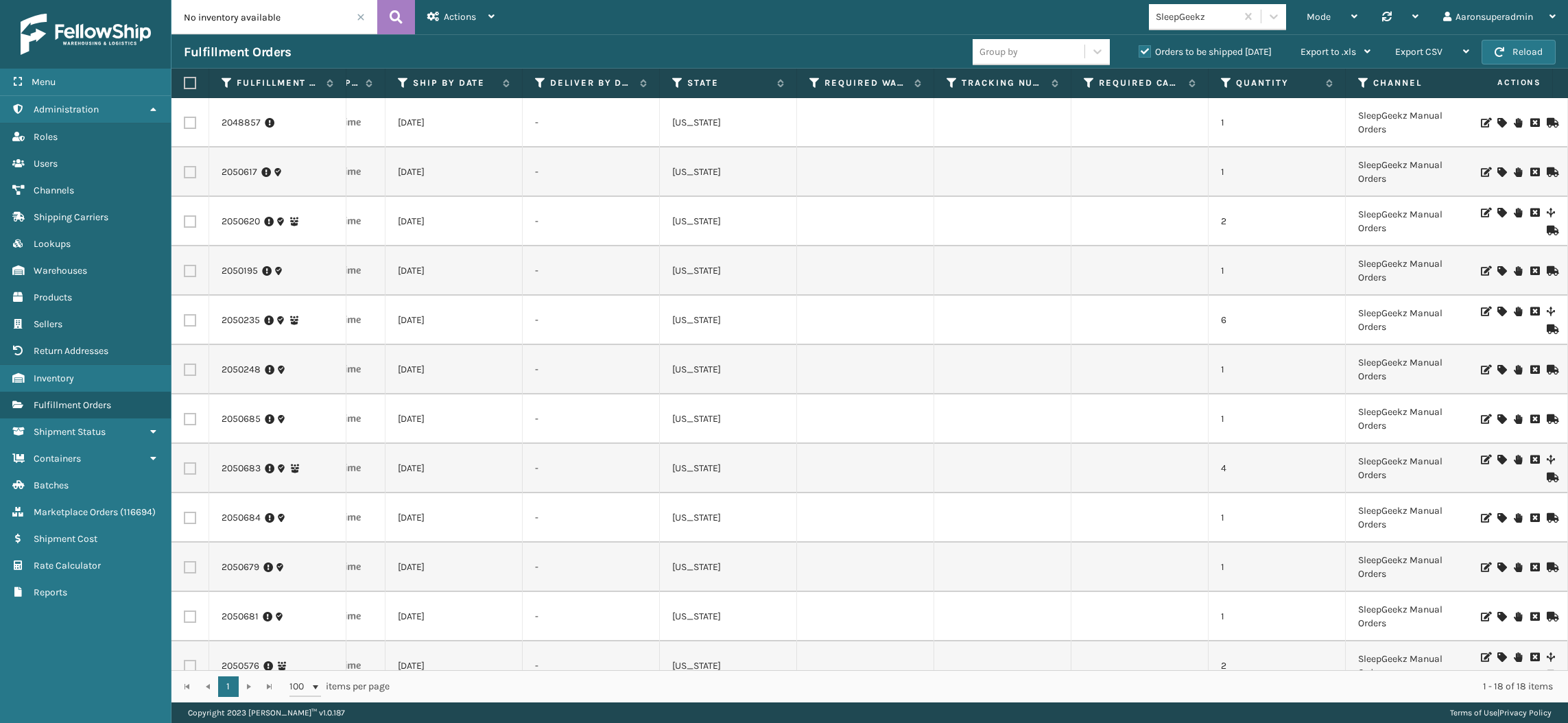
click at [1497, 118] on icon at bounding box center [1501, 123] width 8 height 10
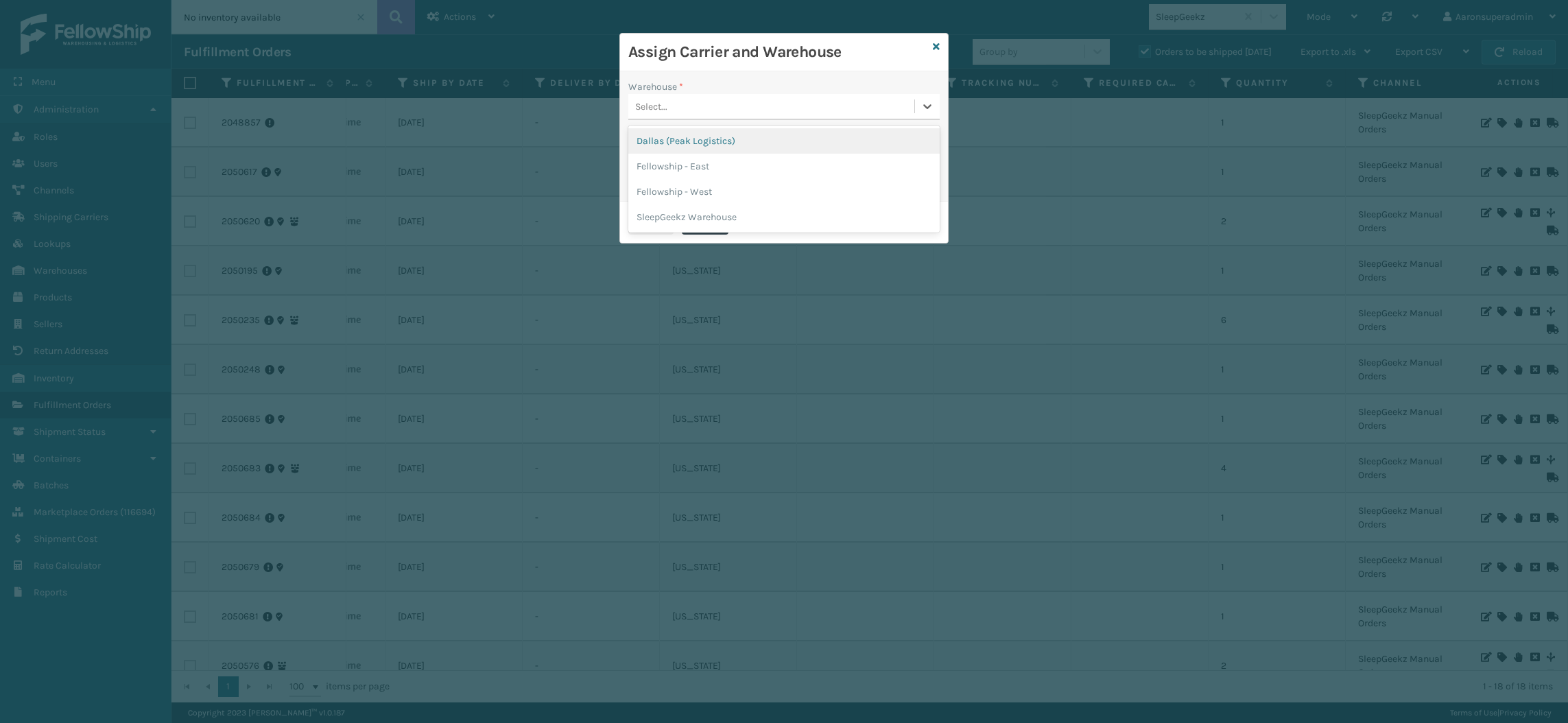
click at [877, 104] on div "Select..." at bounding box center [771, 106] width 285 height 23
click at [786, 135] on div "Dallas (Peak Logistics)" at bounding box center [784, 140] width 311 height 25
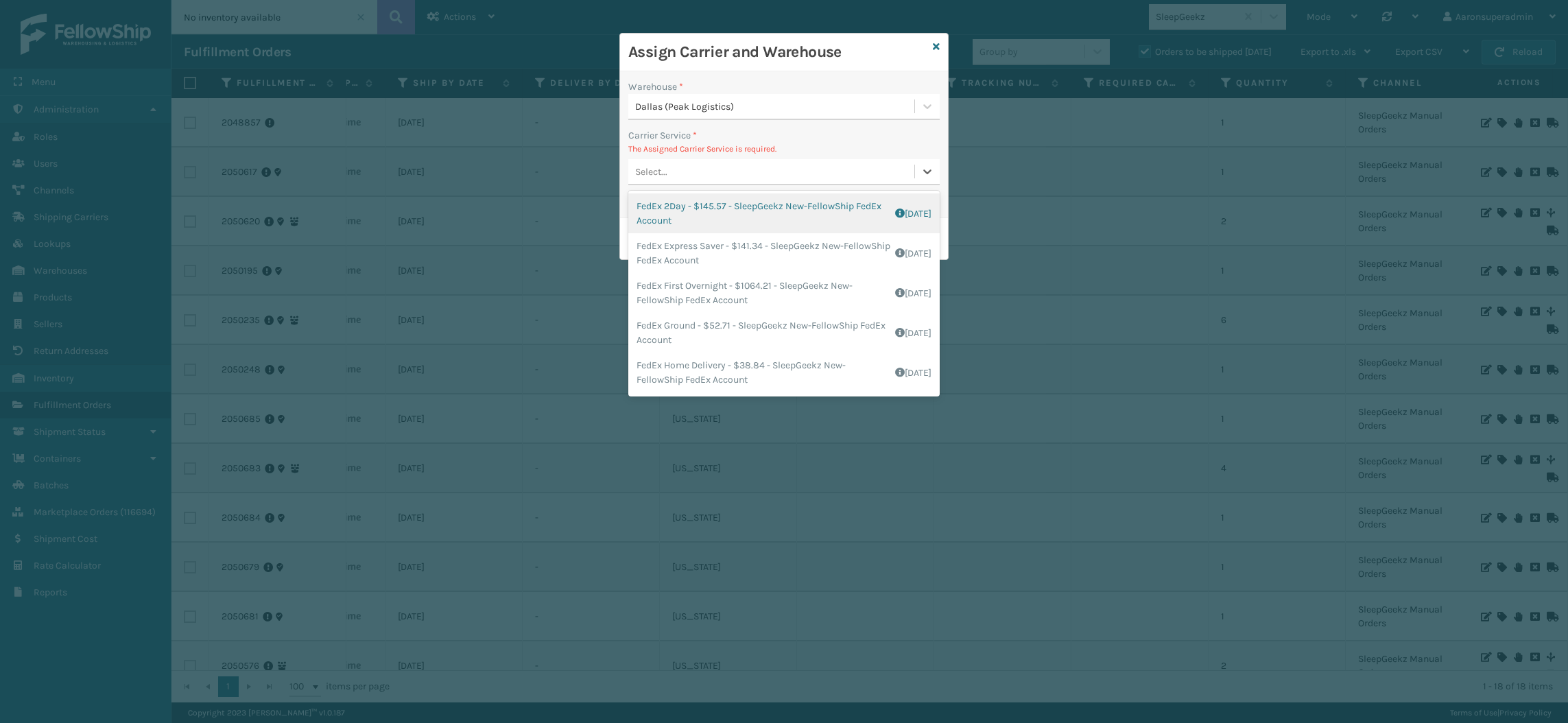
click at [656, 170] on div "Select..." at bounding box center [651, 172] width 32 height 14
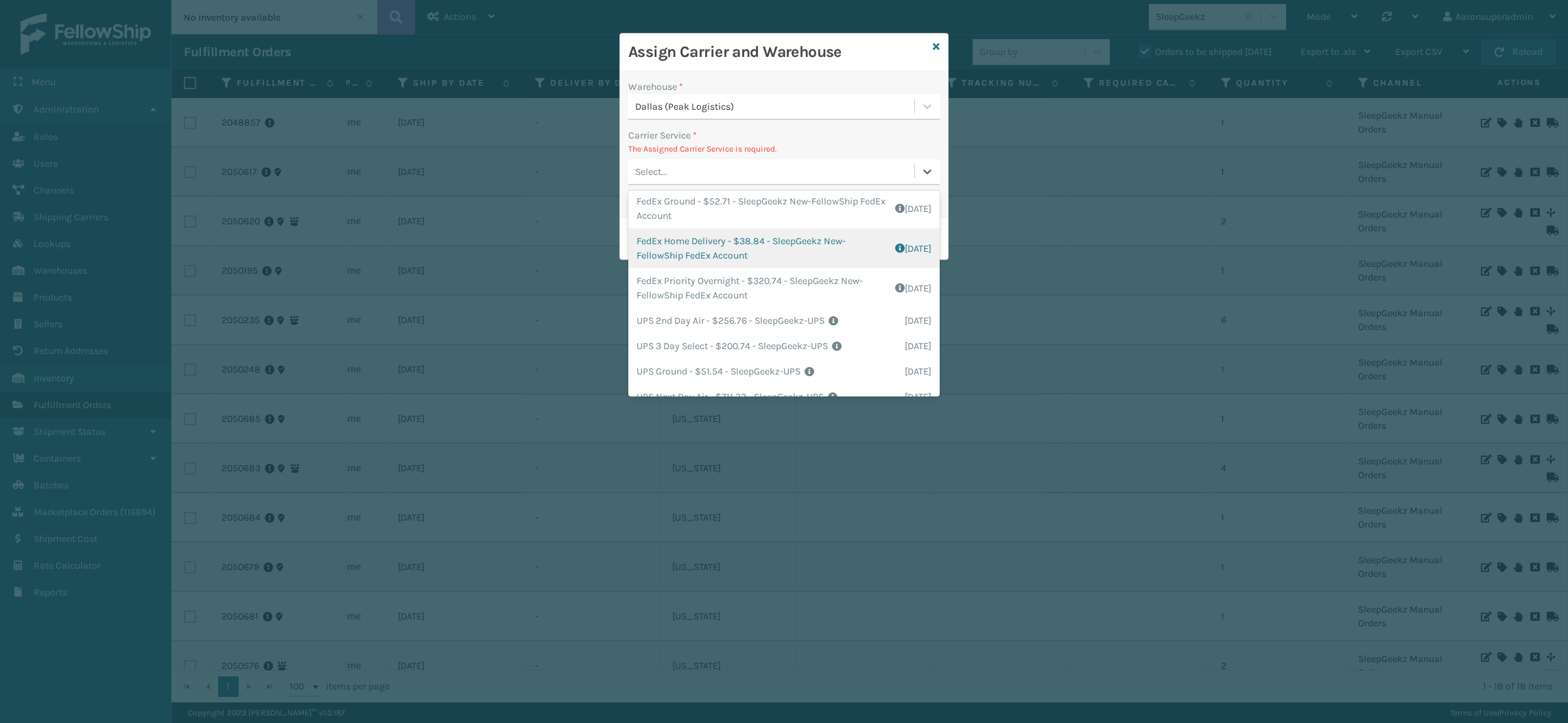
click at [687, 243] on div "FedEx Home Delivery - $38.84 - SleepGeekz New-FellowShip FedEx Account Shipping…" at bounding box center [784, 249] width 311 height 40
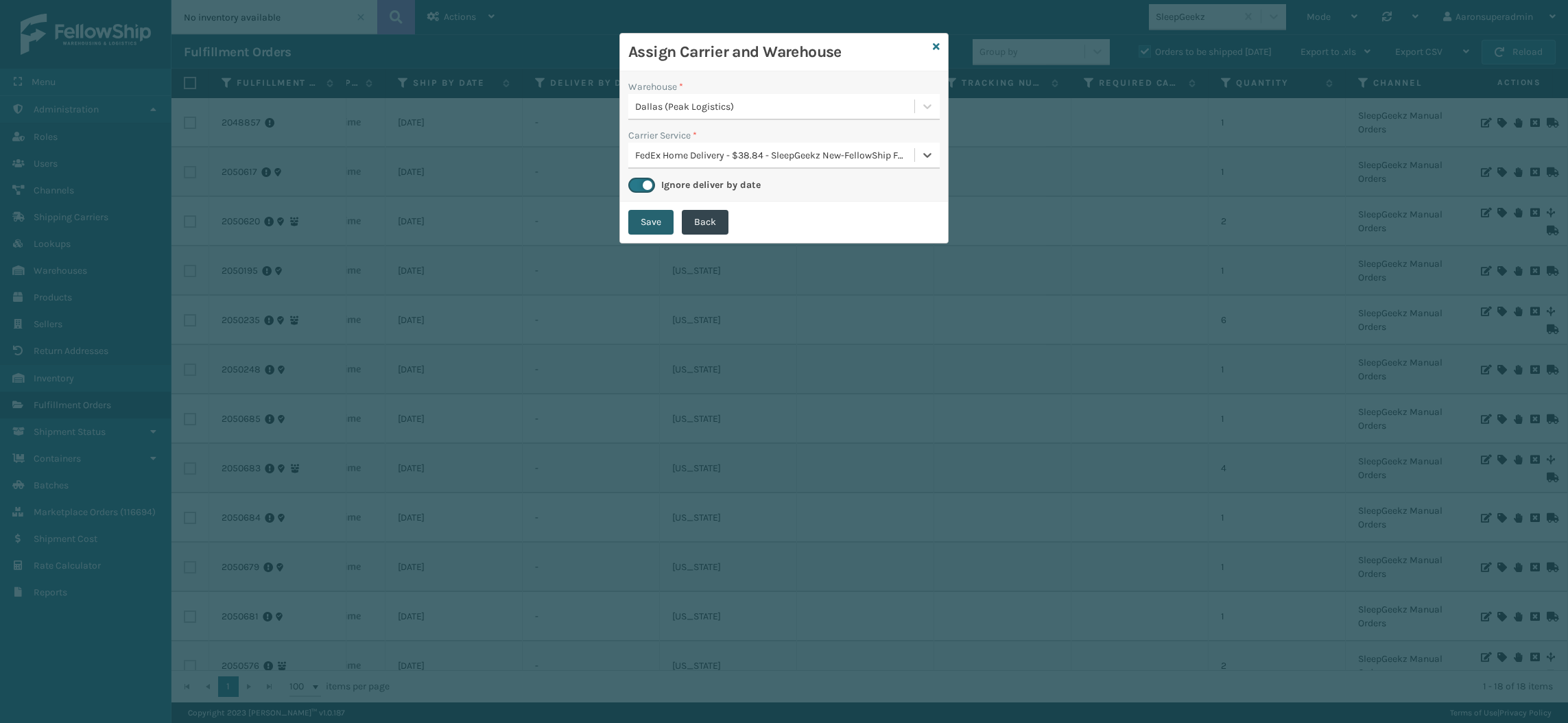
click at [637, 229] on button "Save" at bounding box center [650, 222] width 45 height 25
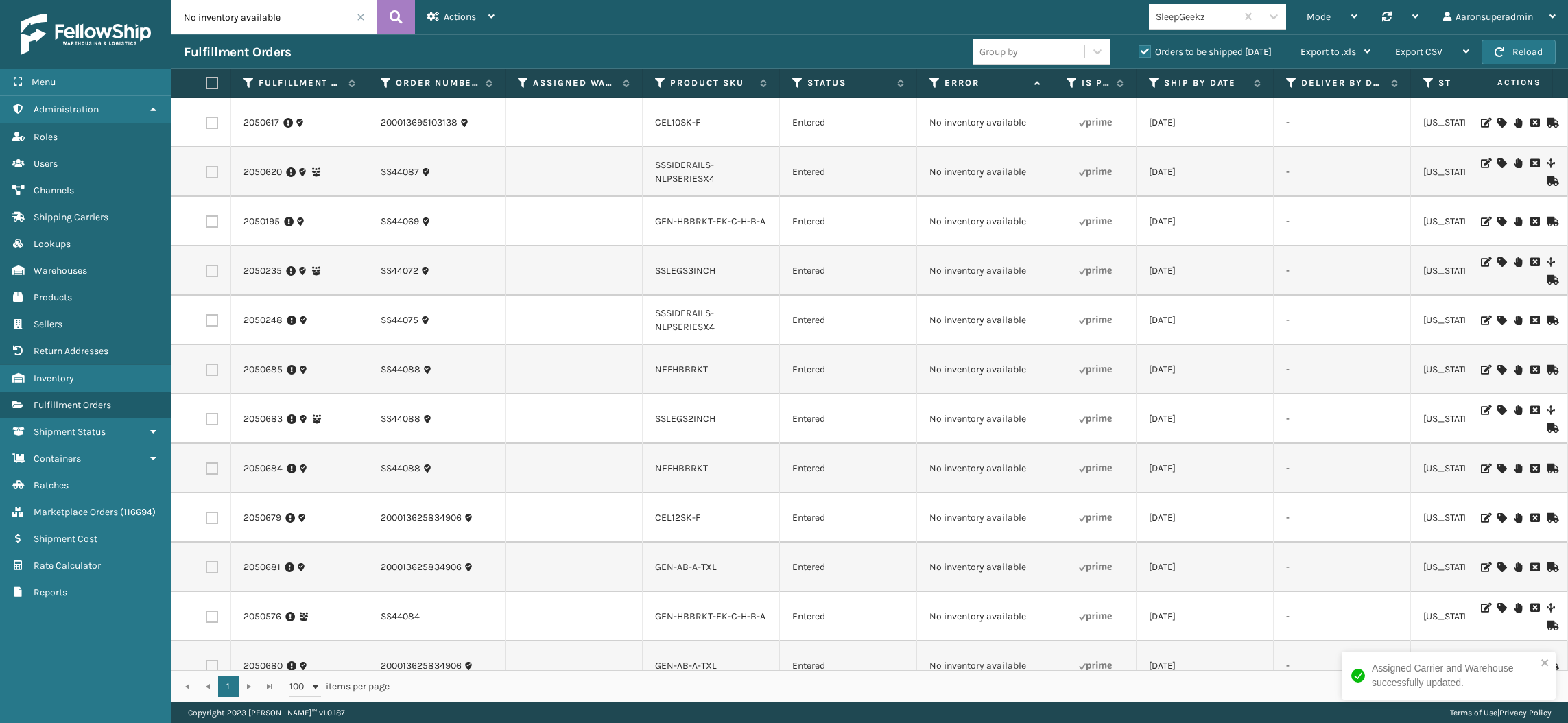
click at [1497, 118] on icon at bounding box center [1501, 123] width 8 height 10
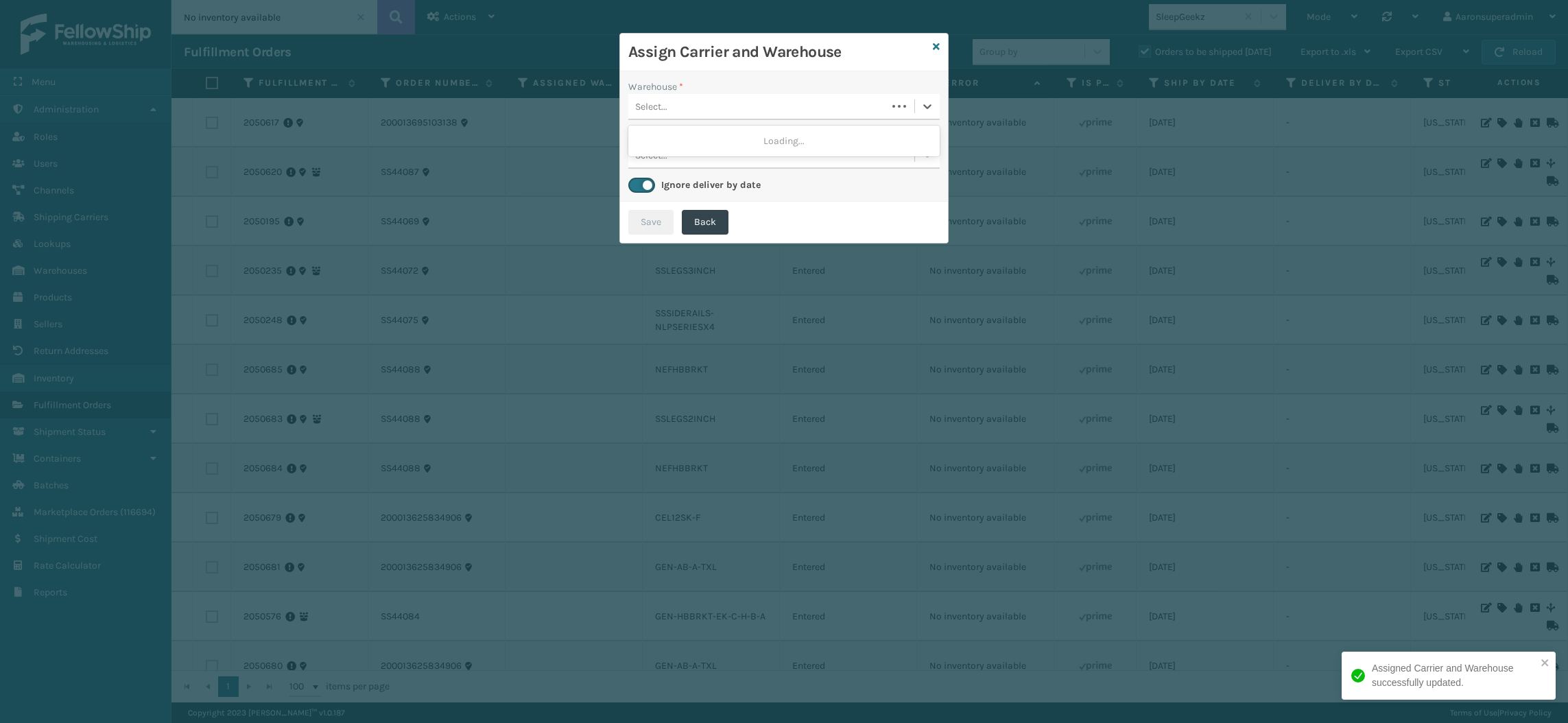
click at [875, 110] on div "Select..." at bounding box center [757, 106] width 259 height 23
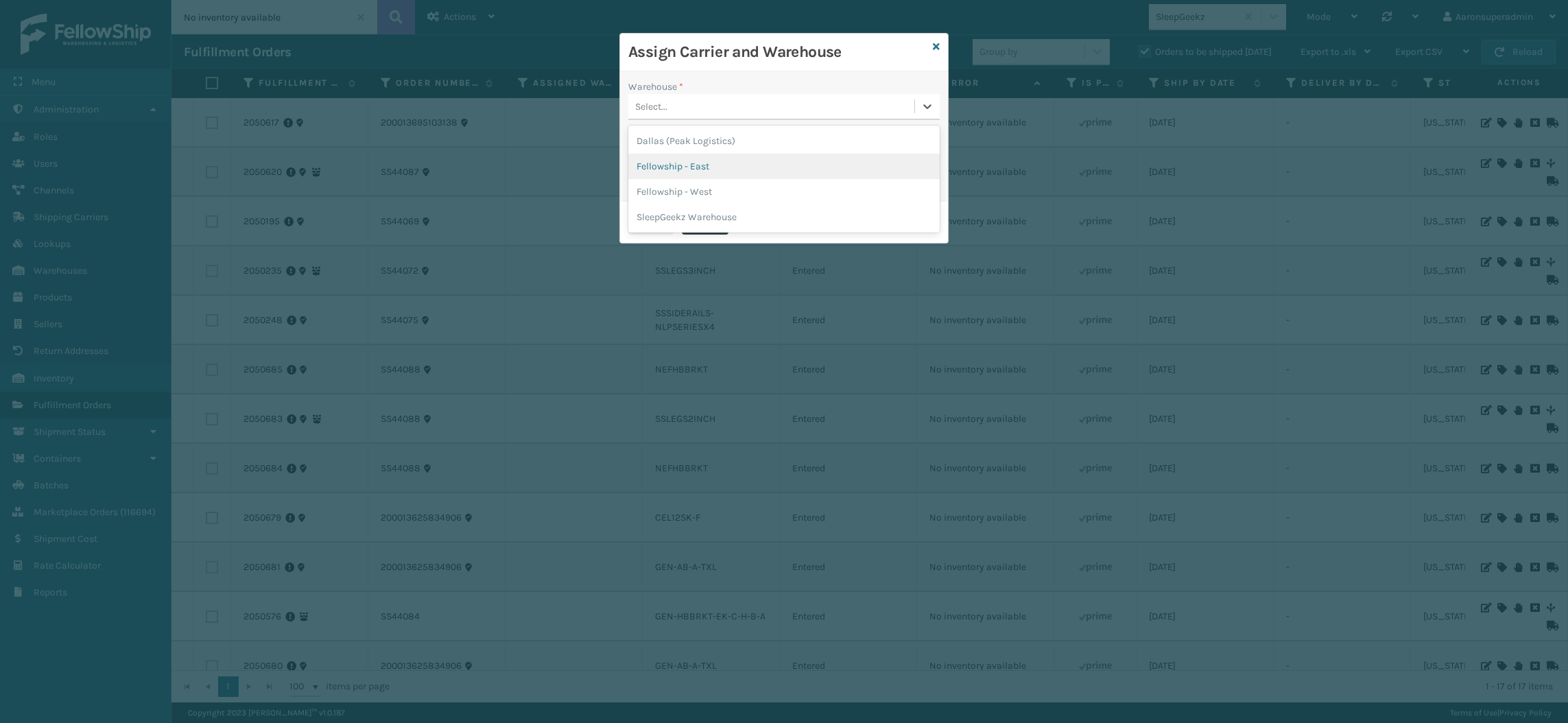
click at [713, 173] on div "Fellowship - East" at bounding box center [784, 166] width 311 height 25
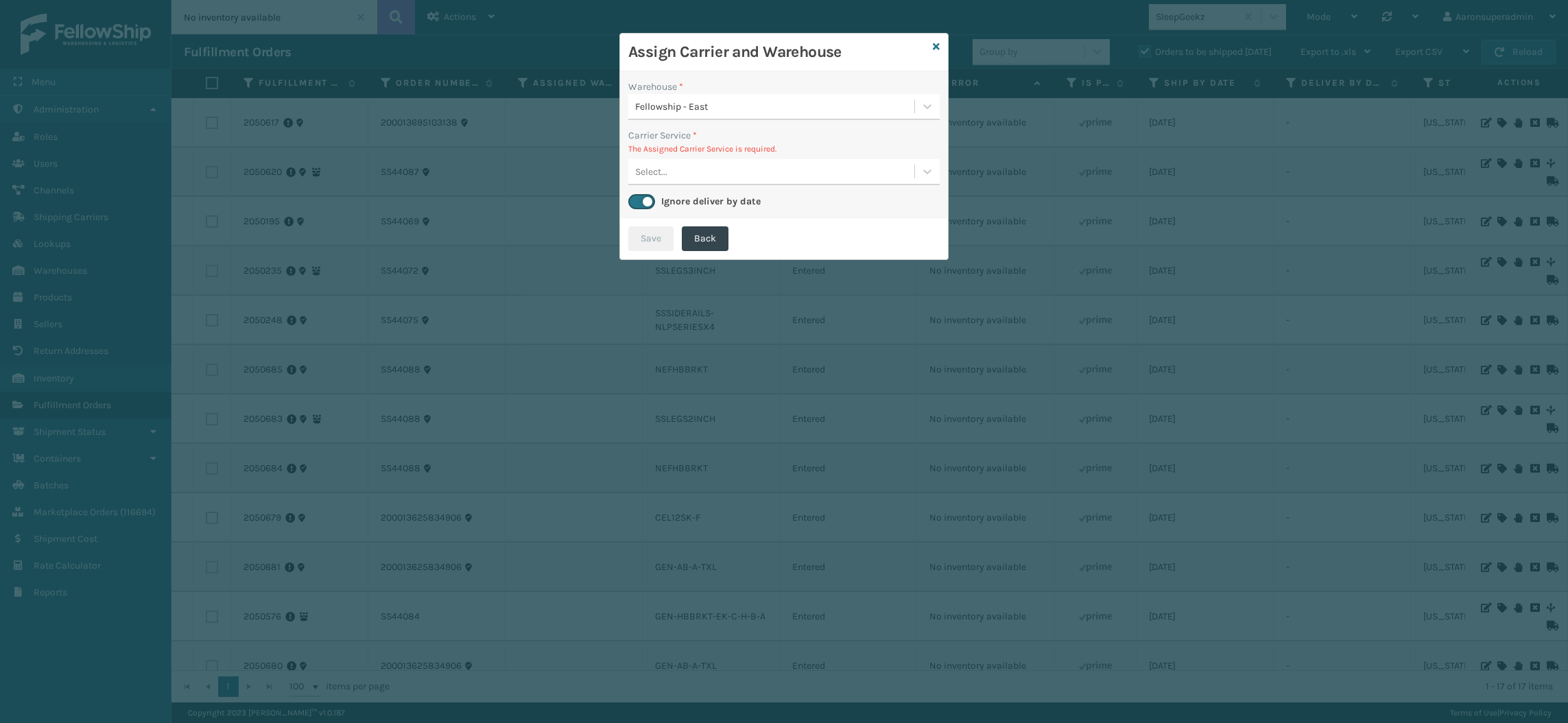
click at [681, 165] on div "Select..." at bounding box center [771, 172] width 285 height 23
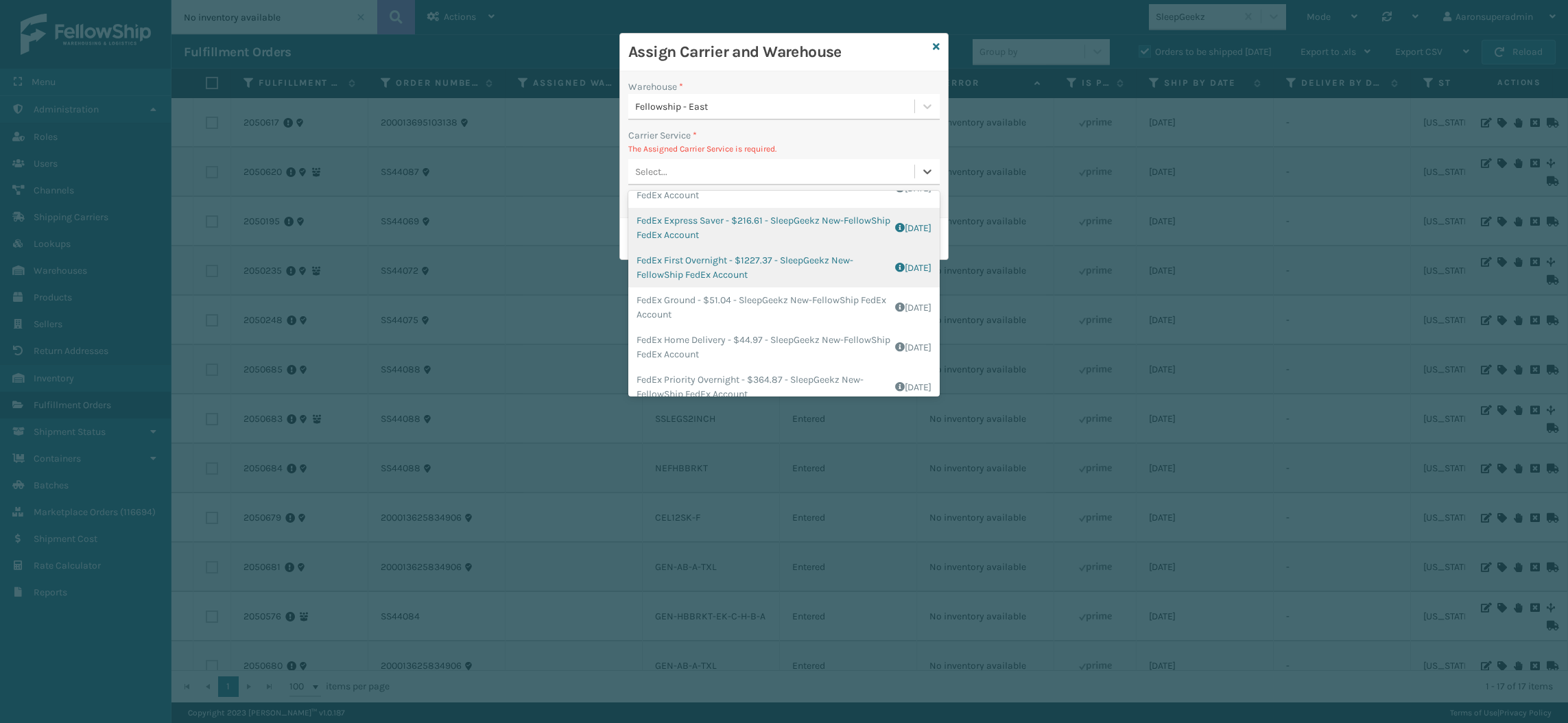
scroll to position [61, 0]
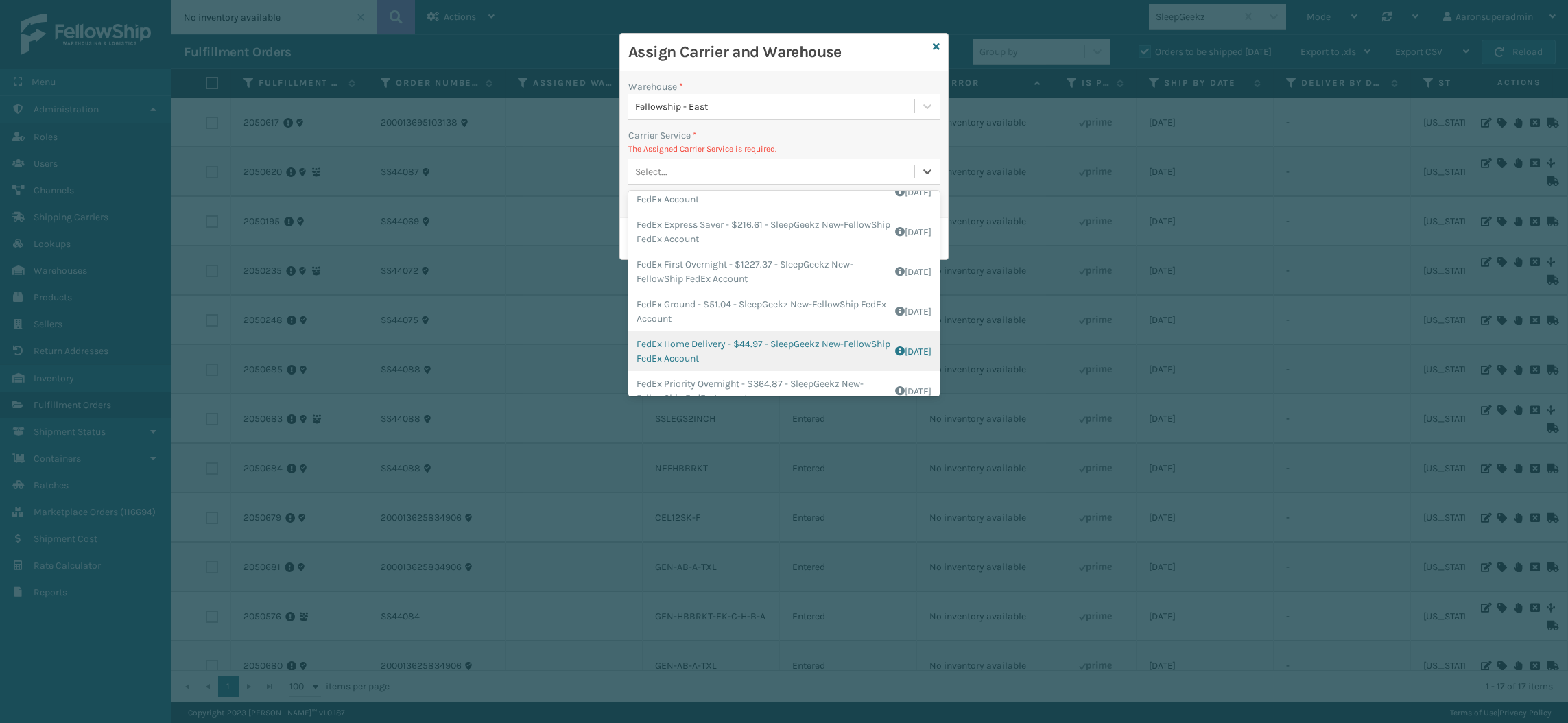
click at [733, 361] on div "FedEx Home Delivery - $44.97 - SleepGeekz New-FellowShip FedEx Account Shipping…" at bounding box center [784, 352] width 311 height 40
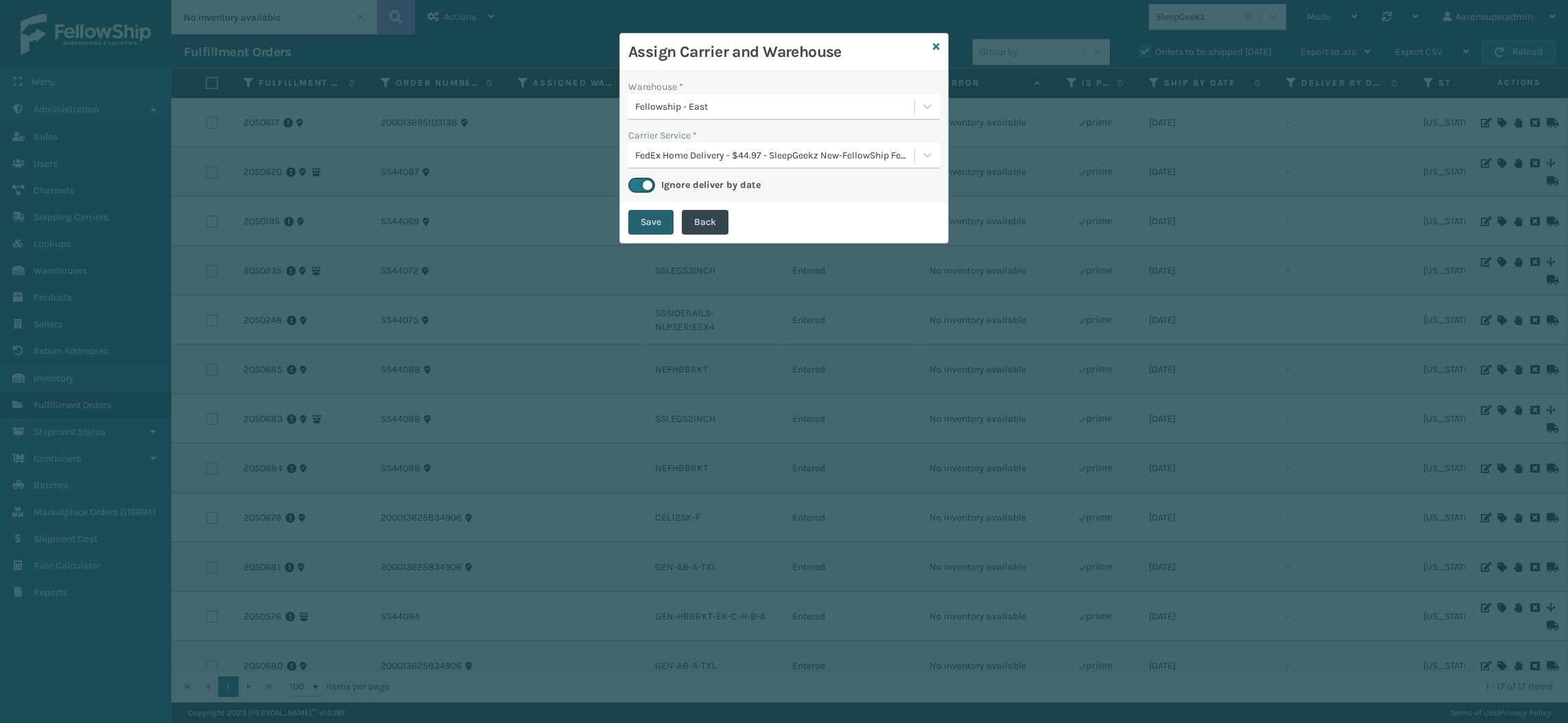
click at [641, 225] on button "Save" at bounding box center [650, 222] width 45 height 25
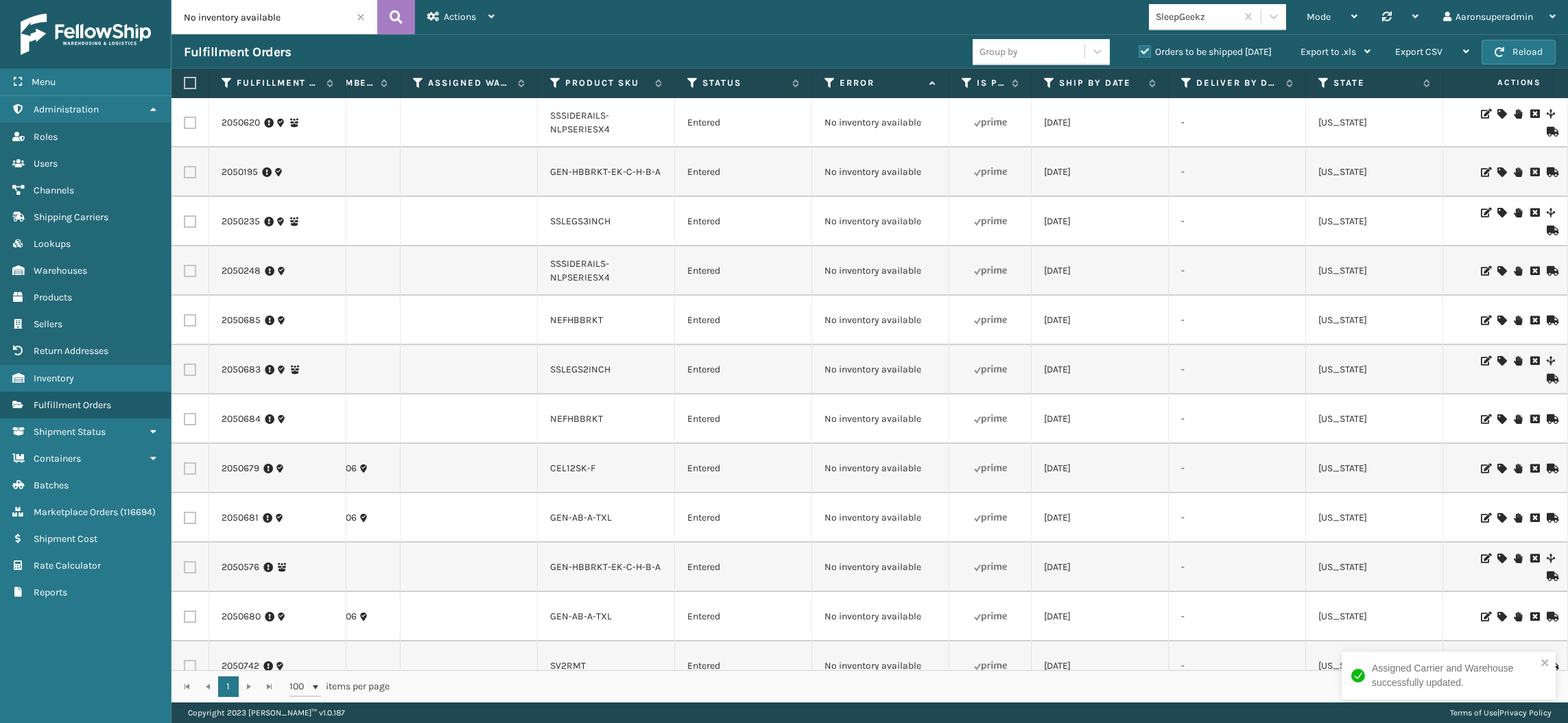
scroll to position [0, 106]
click at [1497, 113] on icon at bounding box center [1501, 114] width 8 height 10
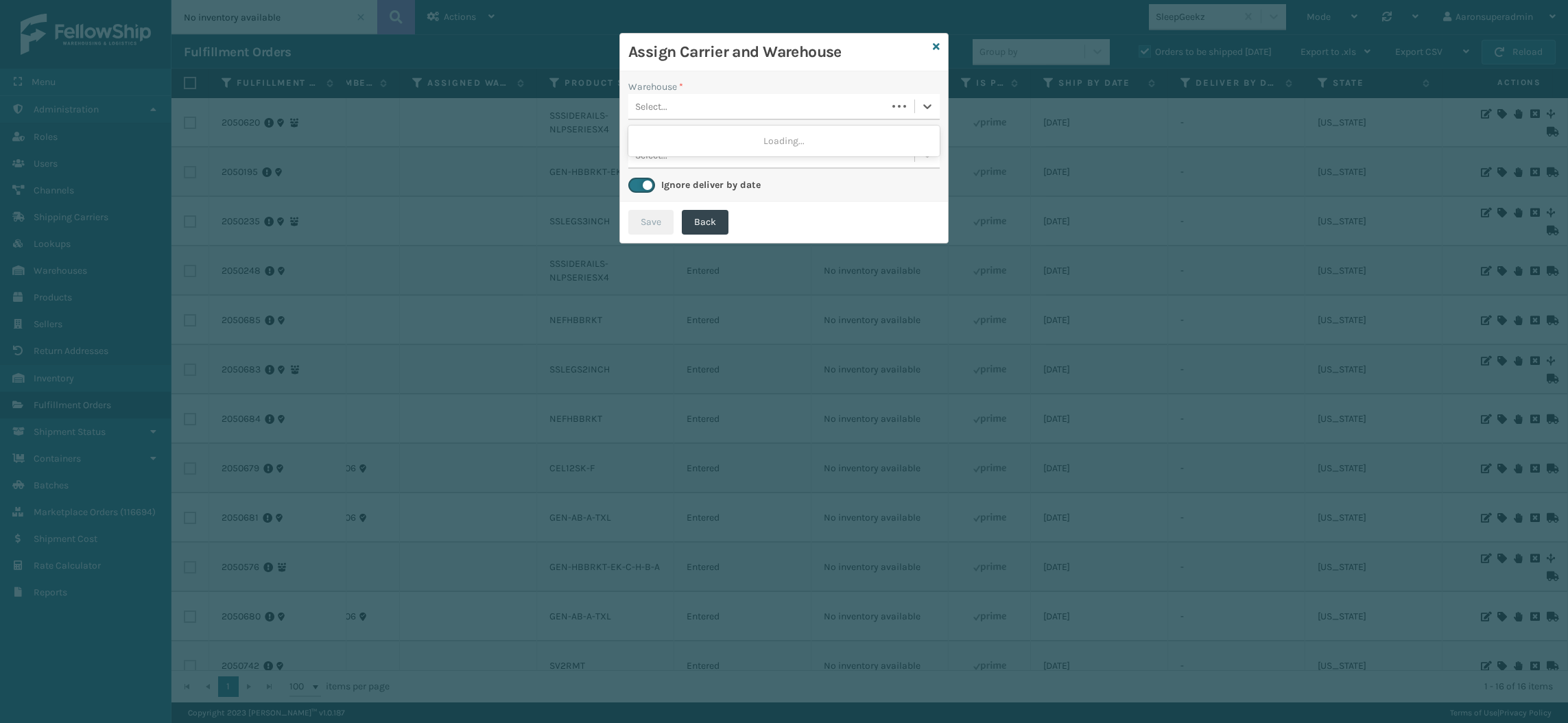
click at [837, 115] on div "Select..." at bounding box center [757, 106] width 259 height 23
click at [787, 137] on div "SleepGeekz Warehouse" at bounding box center [784, 140] width 311 height 25
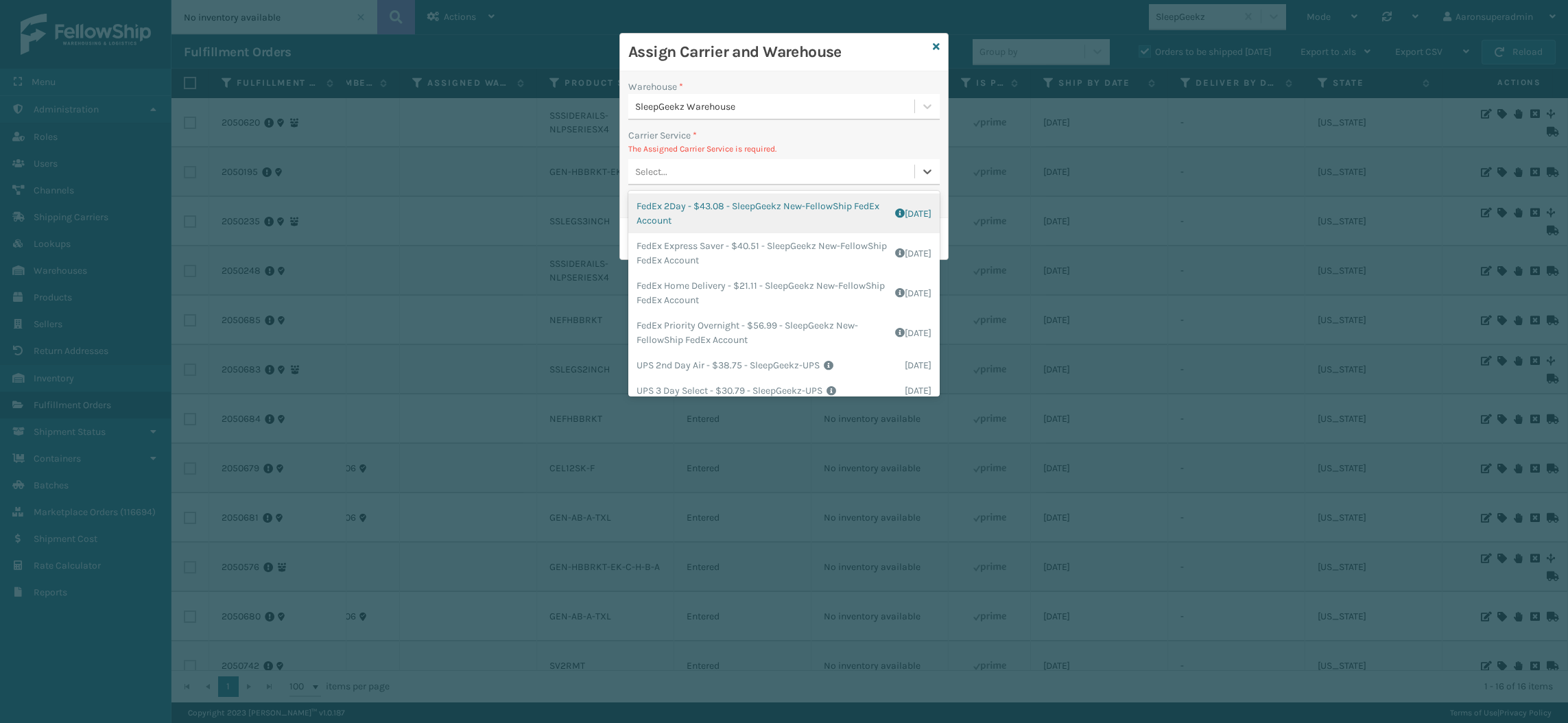
click at [738, 172] on div "Select..." at bounding box center [771, 172] width 285 height 23
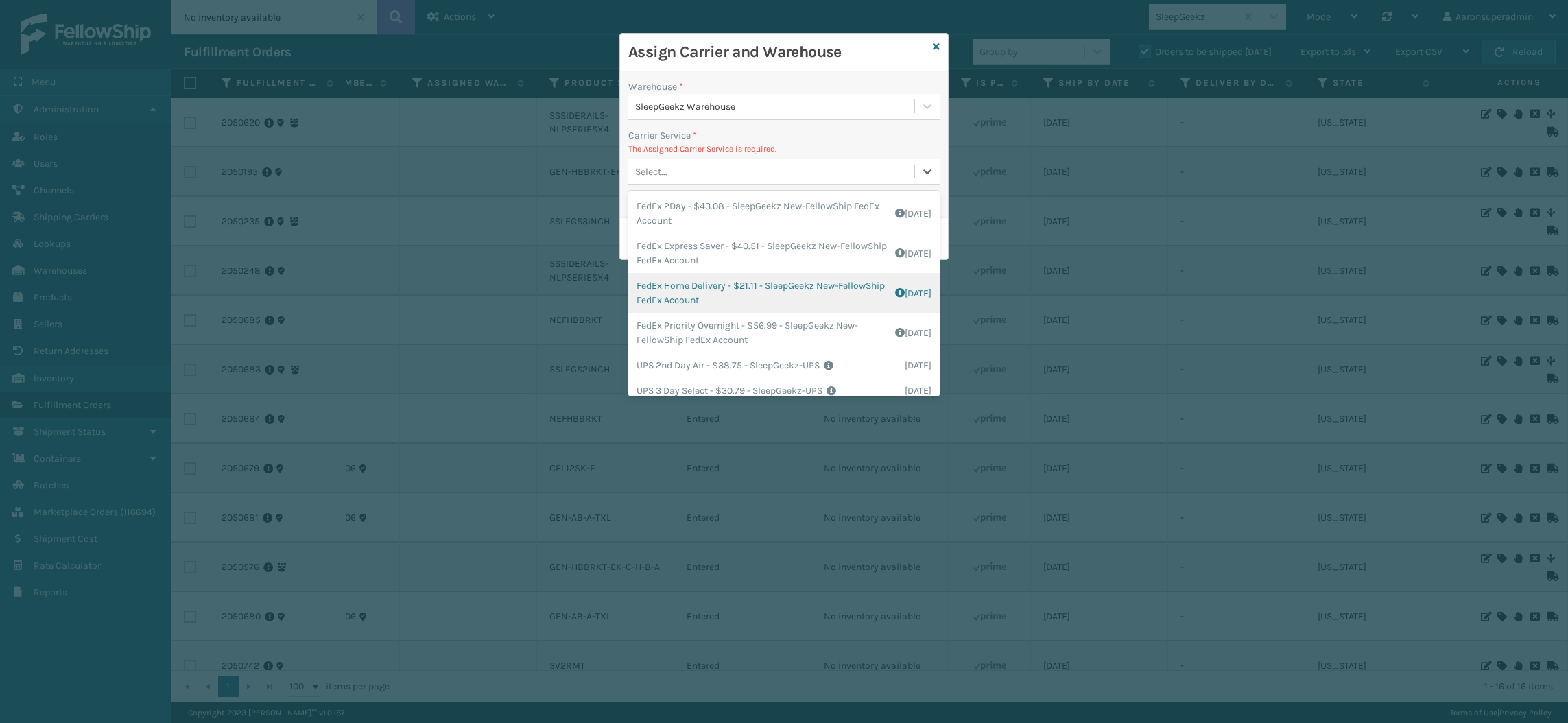
click at [699, 300] on div "FedEx Home Delivery - $21.11 - SleepGeekz New-FellowShip FedEx Account Shipping…" at bounding box center [784, 293] width 311 height 40
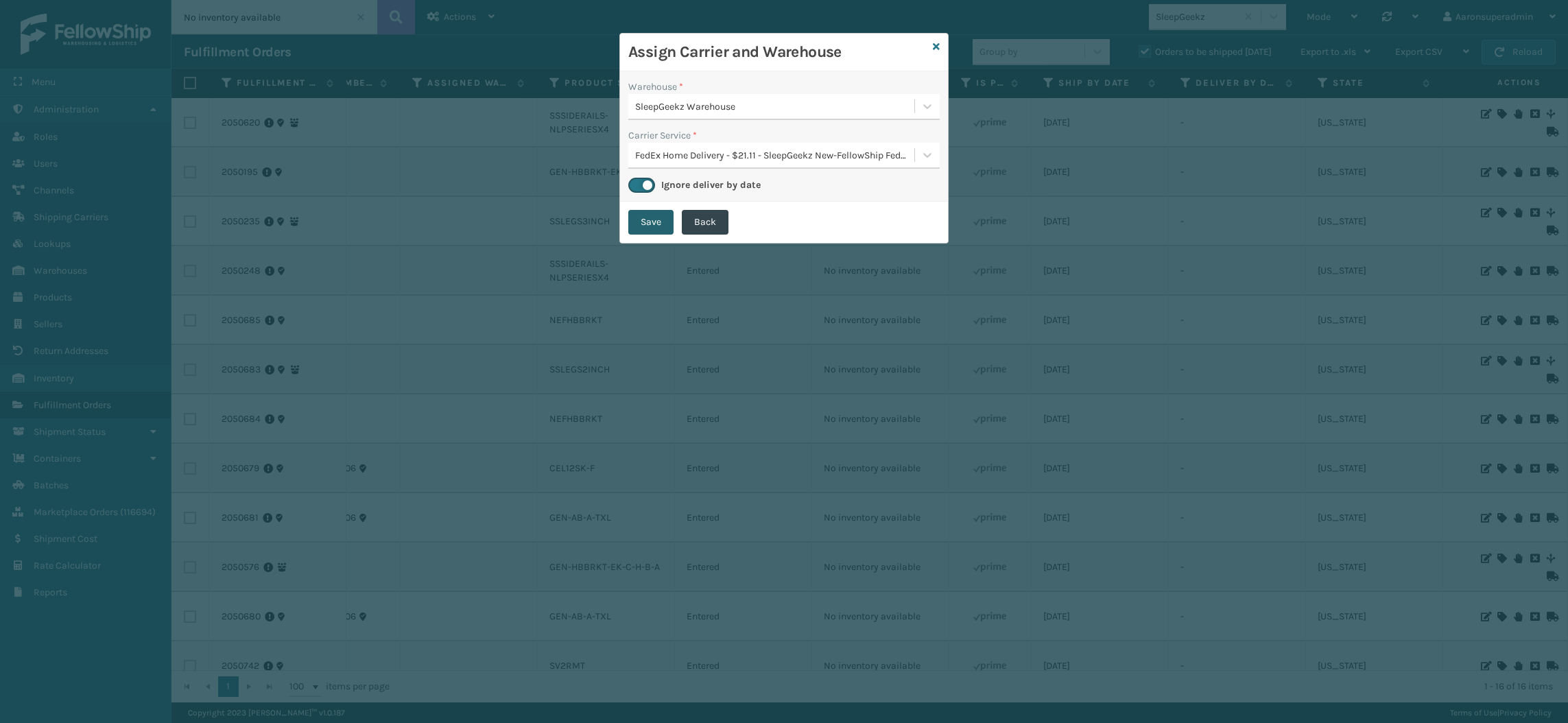
click at [654, 218] on button "Save" at bounding box center [650, 222] width 45 height 25
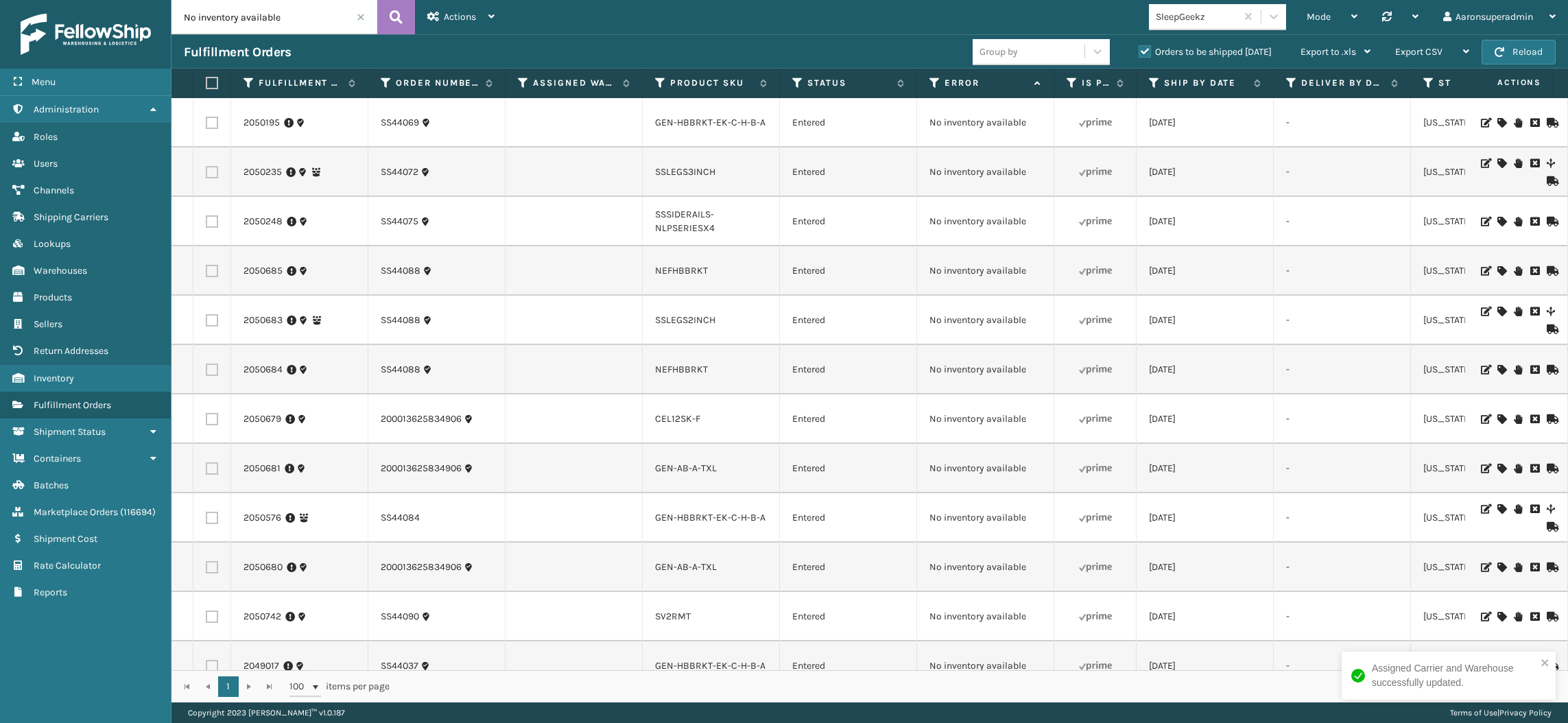
click at [1497, 123] on icon at bounding box center [1501, 123] width 8 height 10
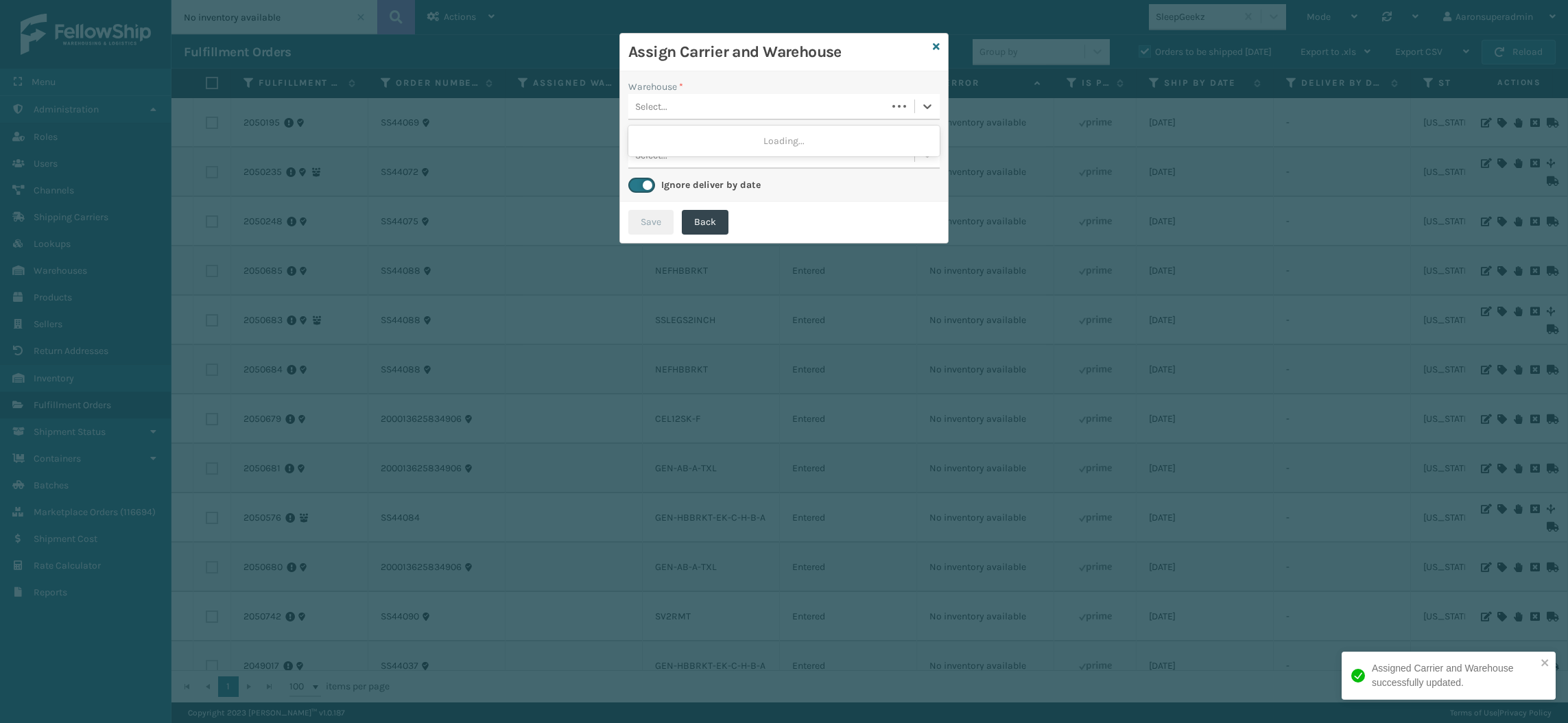
click at [720, 103] on div "Select..." at bounding box center [757, 106] width 259 height 23
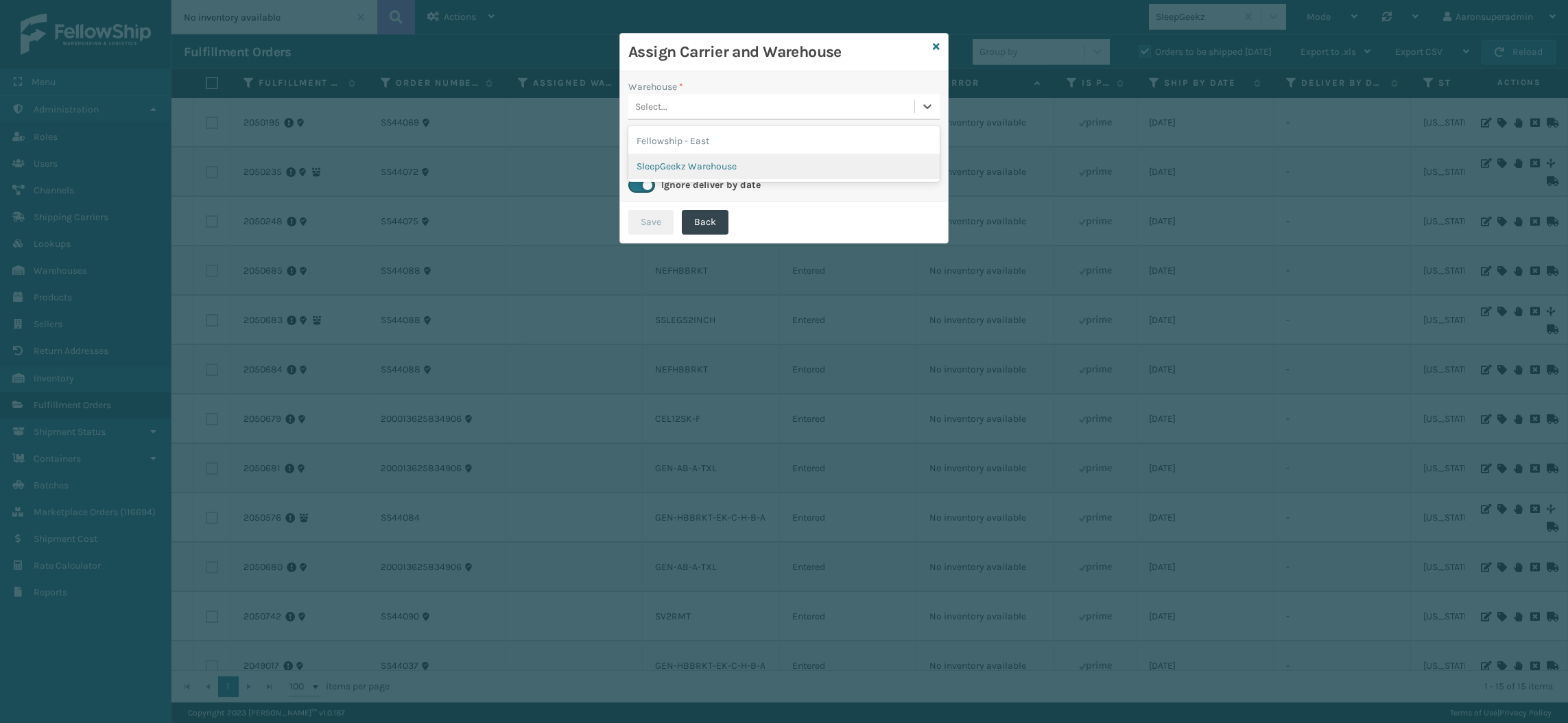
click at [684, 168] on div "SleepGeekz Warehouse" at bounding box center [784, 166] width 311 height 25
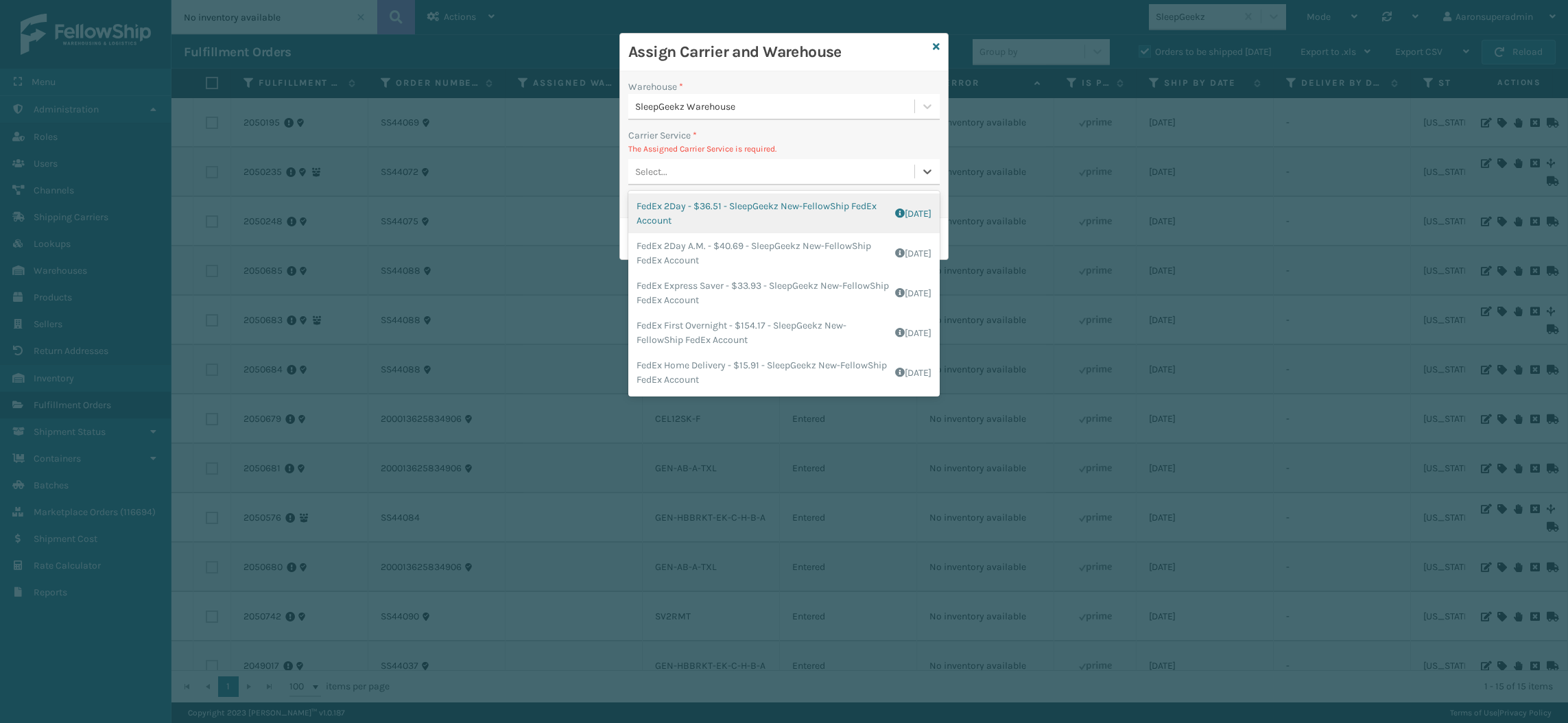
click at [684, 168] on div "Select..." at bounding box center [771, 172] width 285 height 23
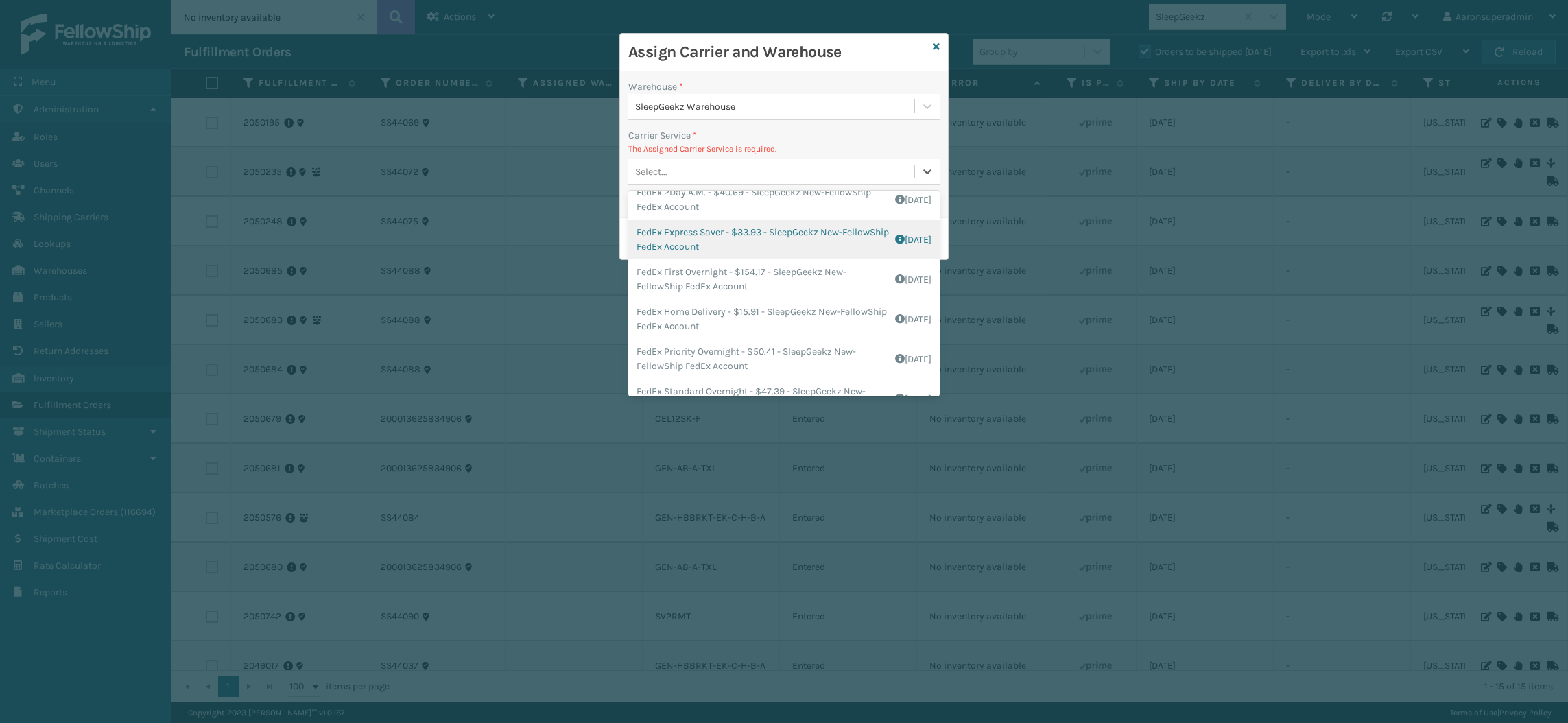
scroll to position [52, 0]
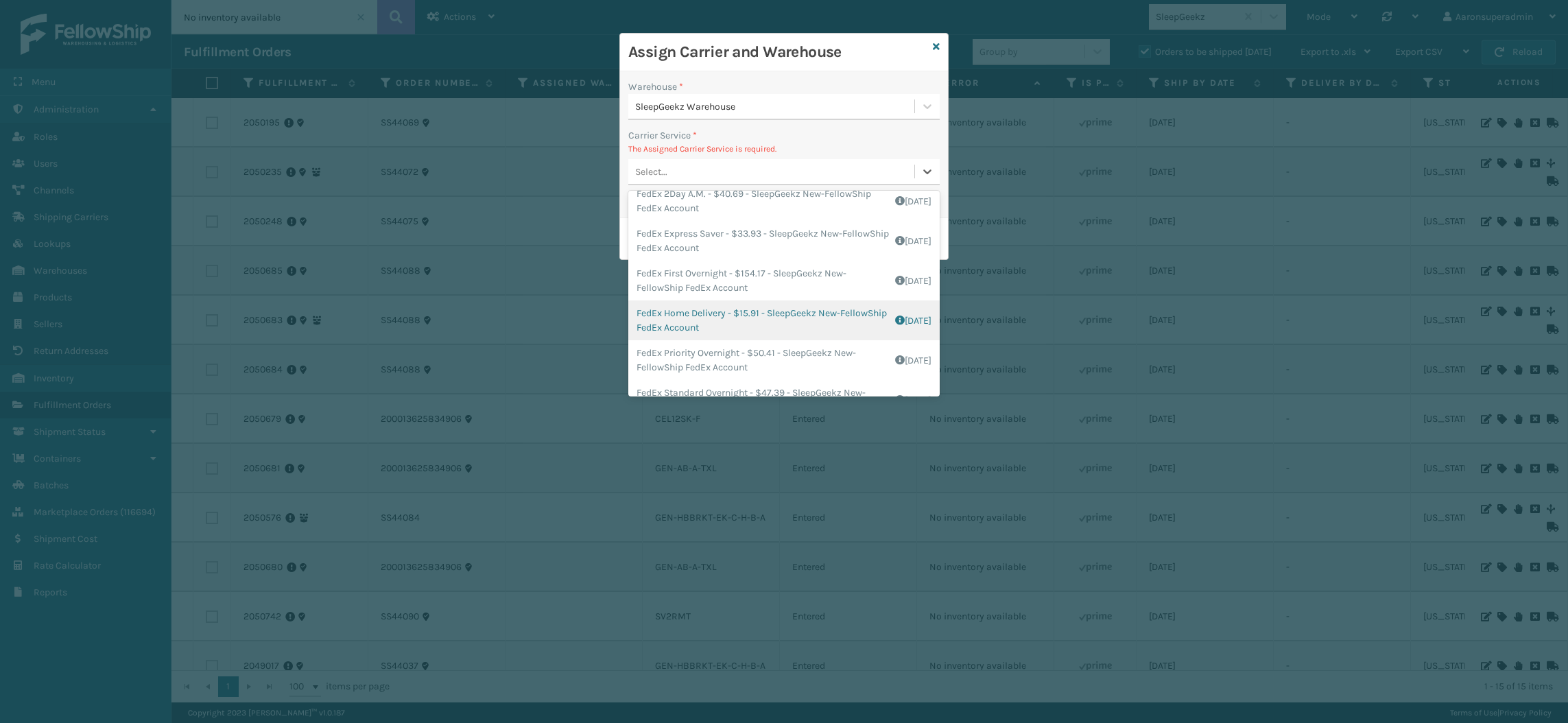
click at [677, 319] on div "FedEx Home Delivery - $15.91 - SleepGeekz New-FellowShip FedEx Account Shipping…" at bounding box center [784, 321] width 311 height 40
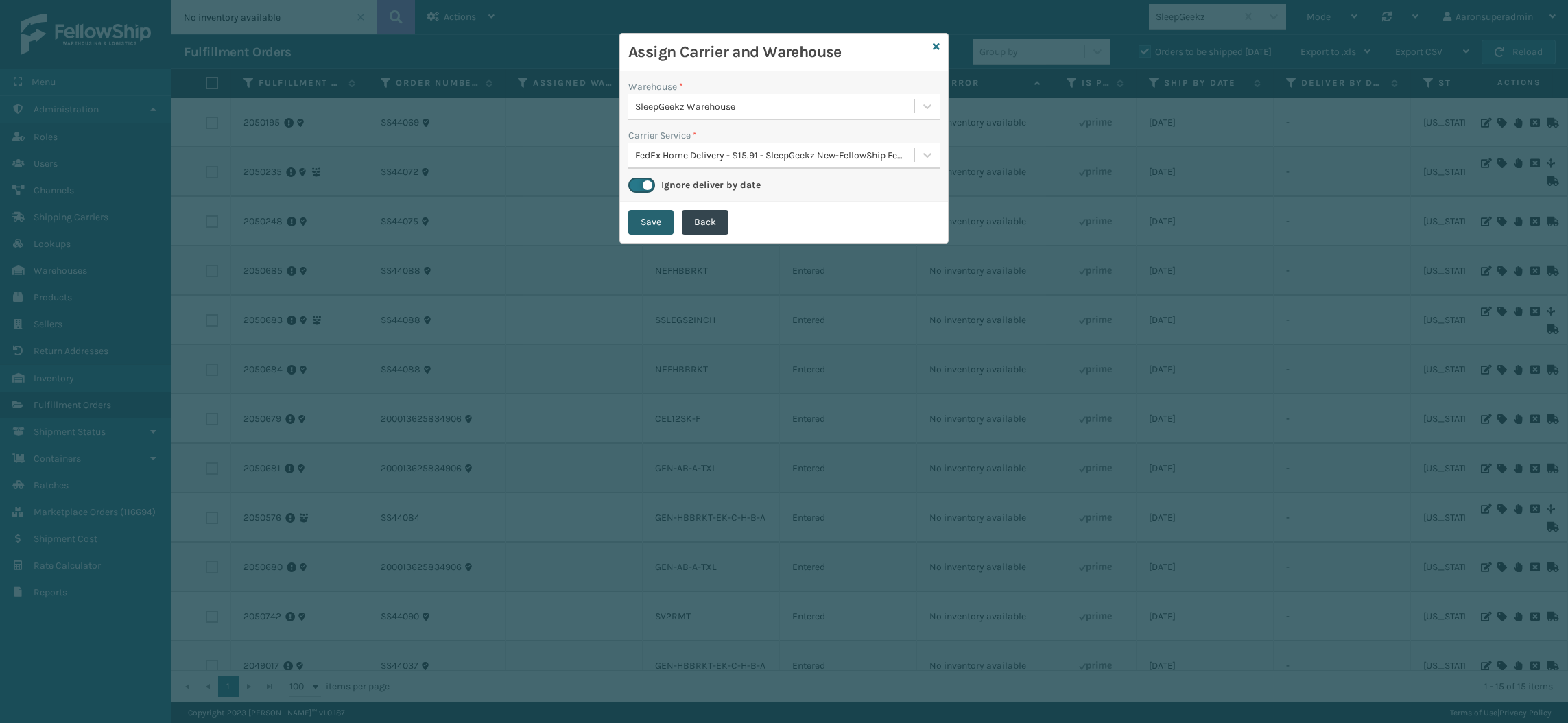
click at [639, 226] on button "Save" at bounding box center [650, 222] width 45 height 25
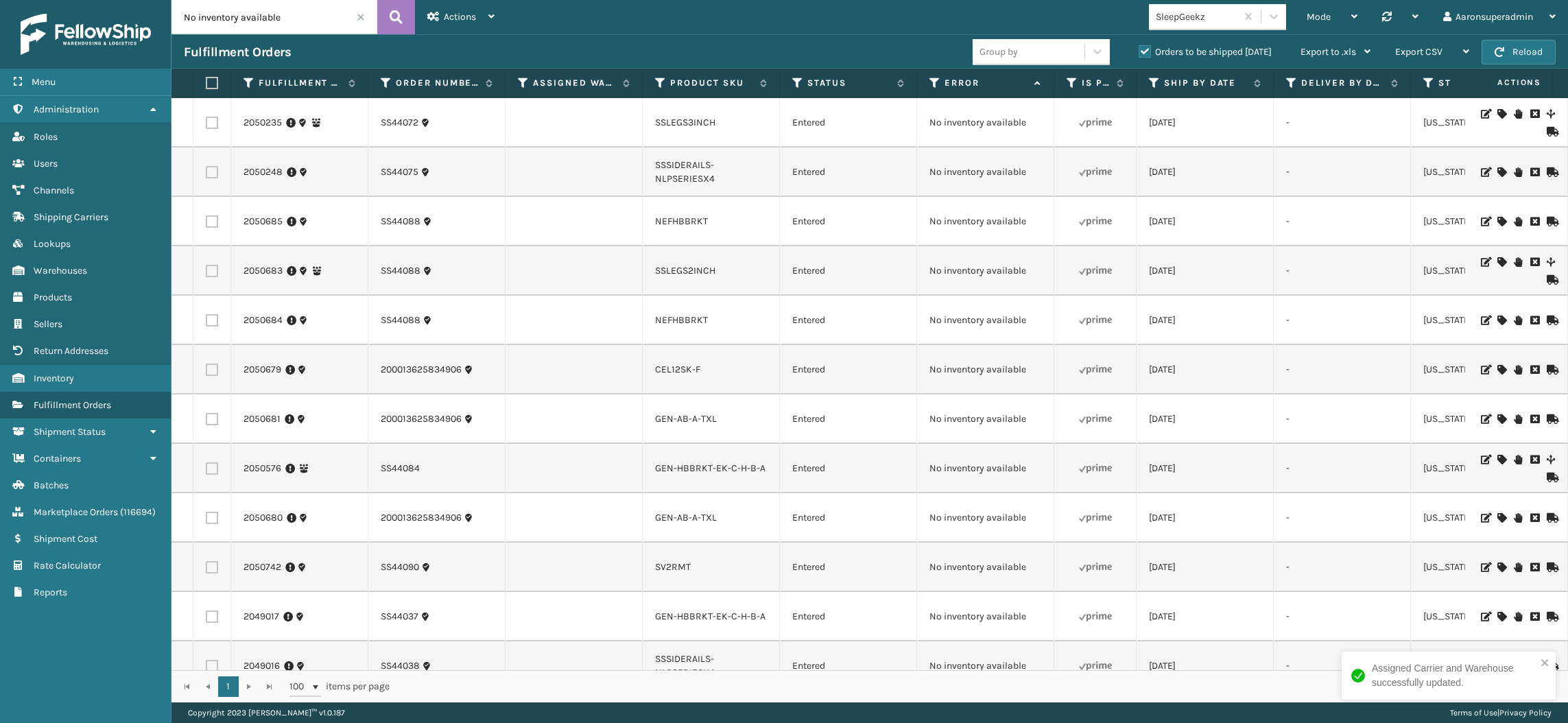
click at [1497, 111] on icon at bounding box center [1501, 114] width 8 height 10
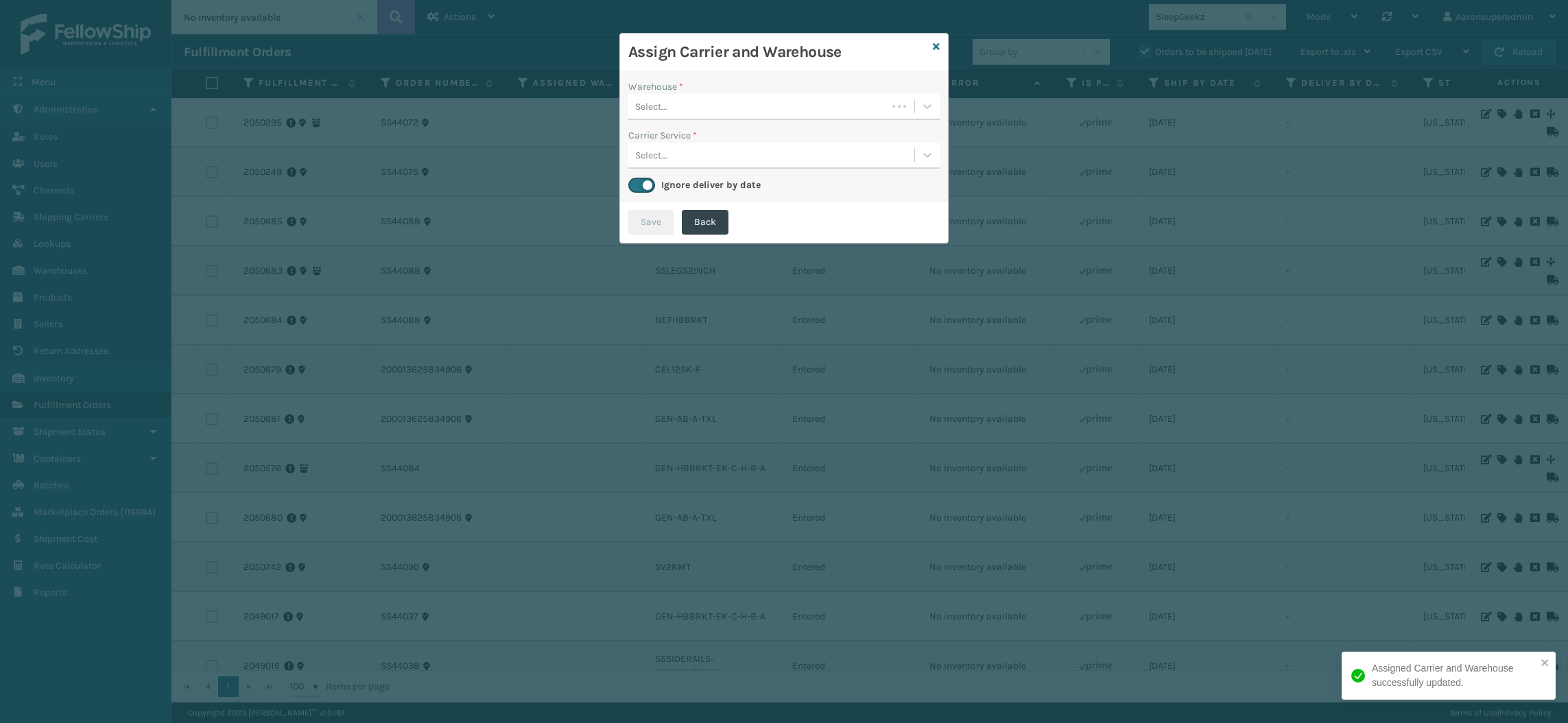
click at [653, 111] on div "Select..." at bounding box center [651, 107] width 32 height 14
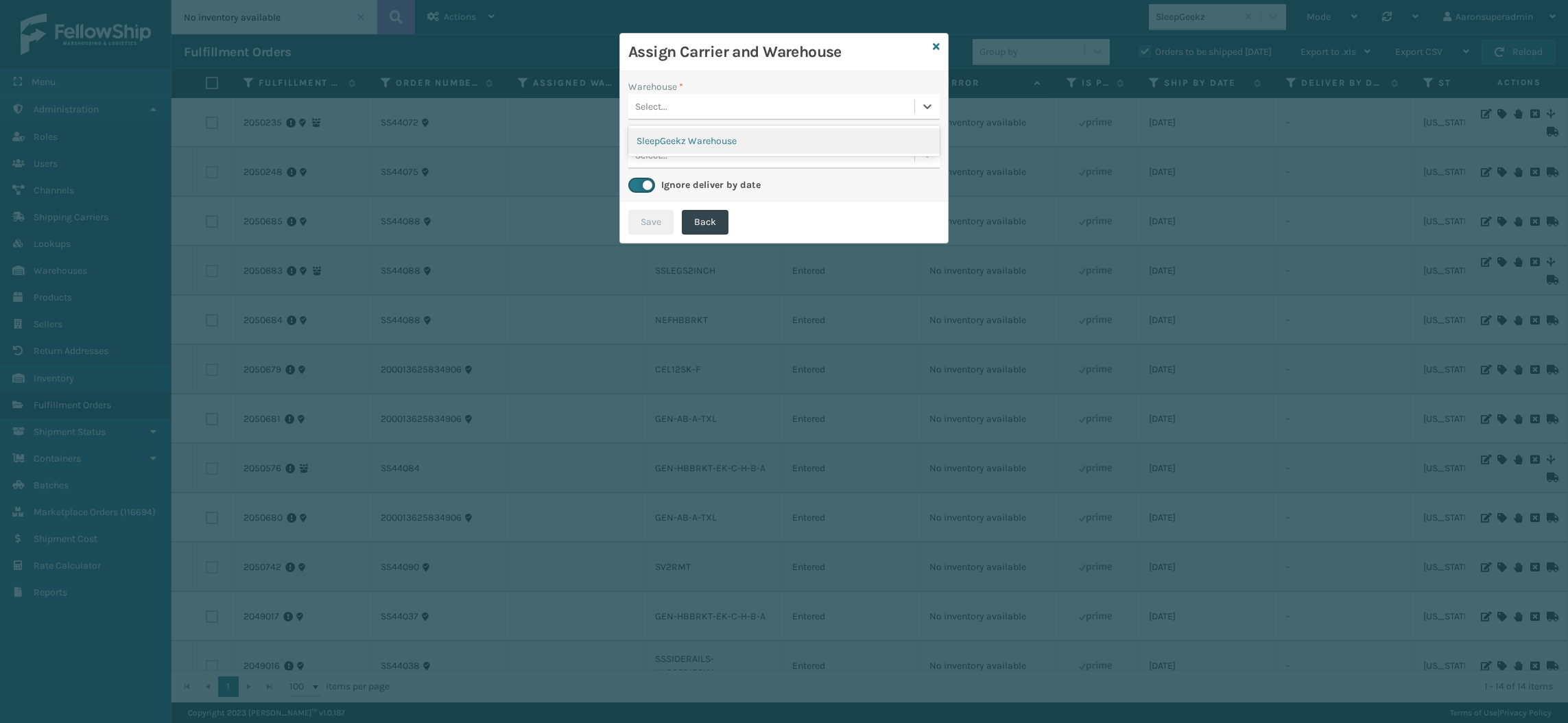
click at [670, 130] on div "SleepGeekz Warehouse" at bounding box center [784, 140] width 311 height 25
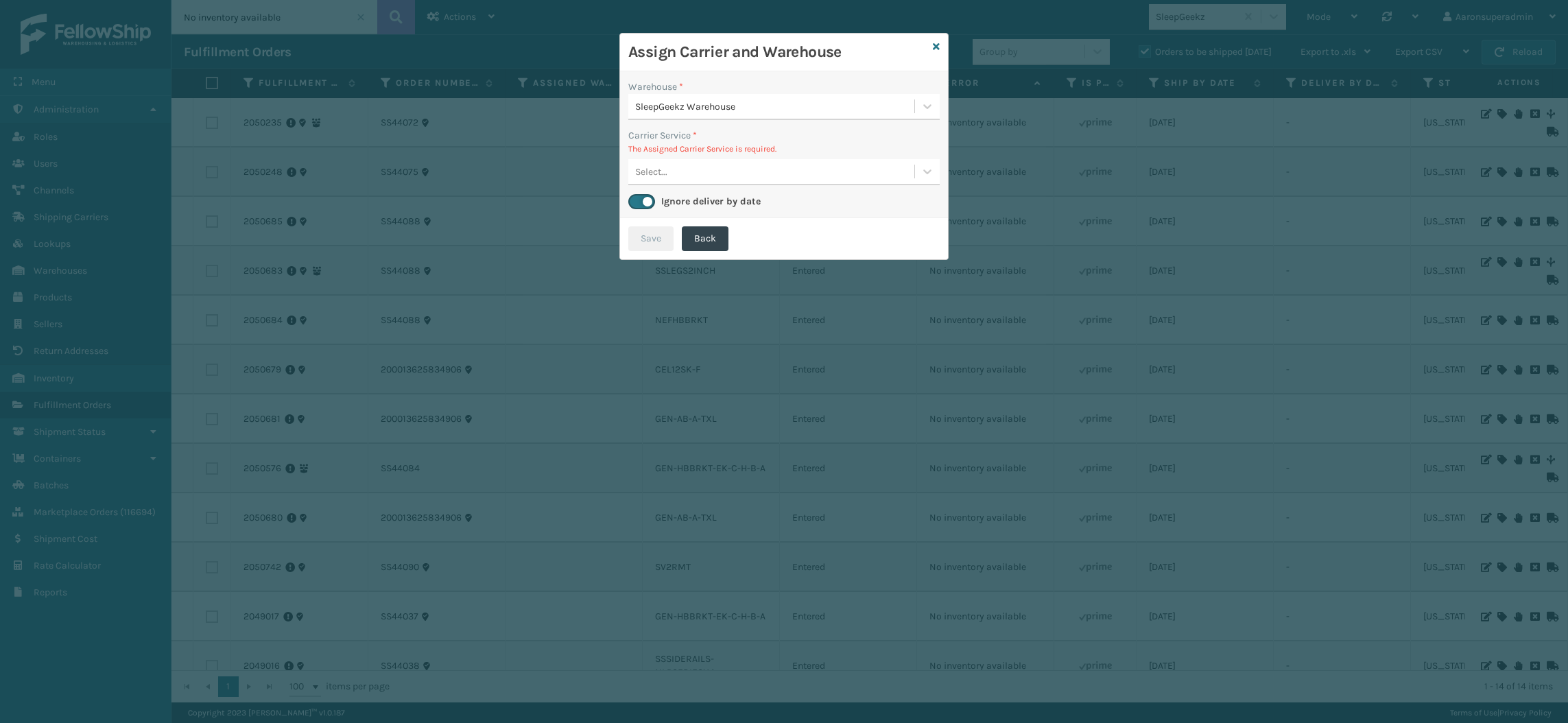
click at [649, 171] on div "Select..." at bounding box center [651, 172] width 32 height 14
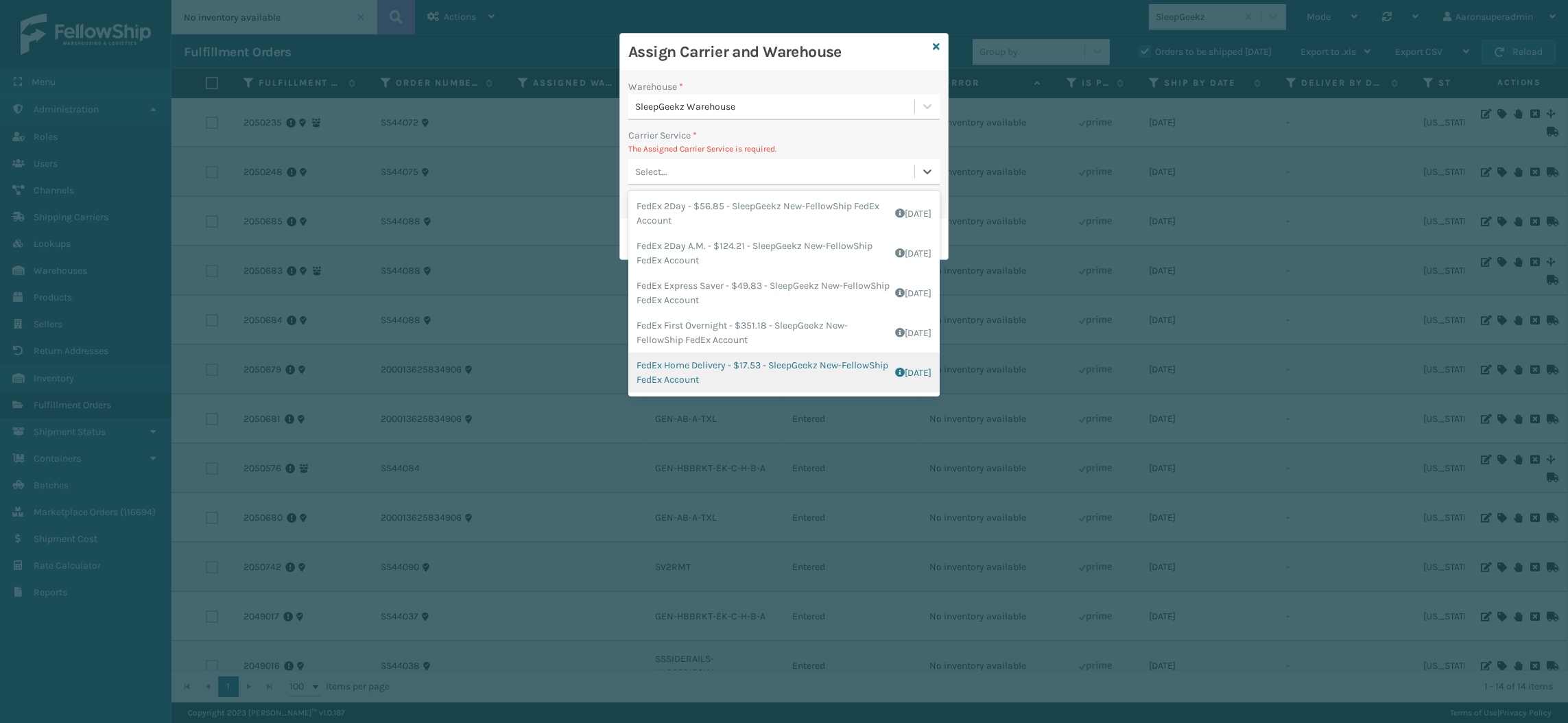
click at [709, 364] on div "FedEx Home Delivery - $17.53 - SleepGeekz New-FellowShip FedEx Account Shipping…" at bounding box center [784, 372] width 311 height 40
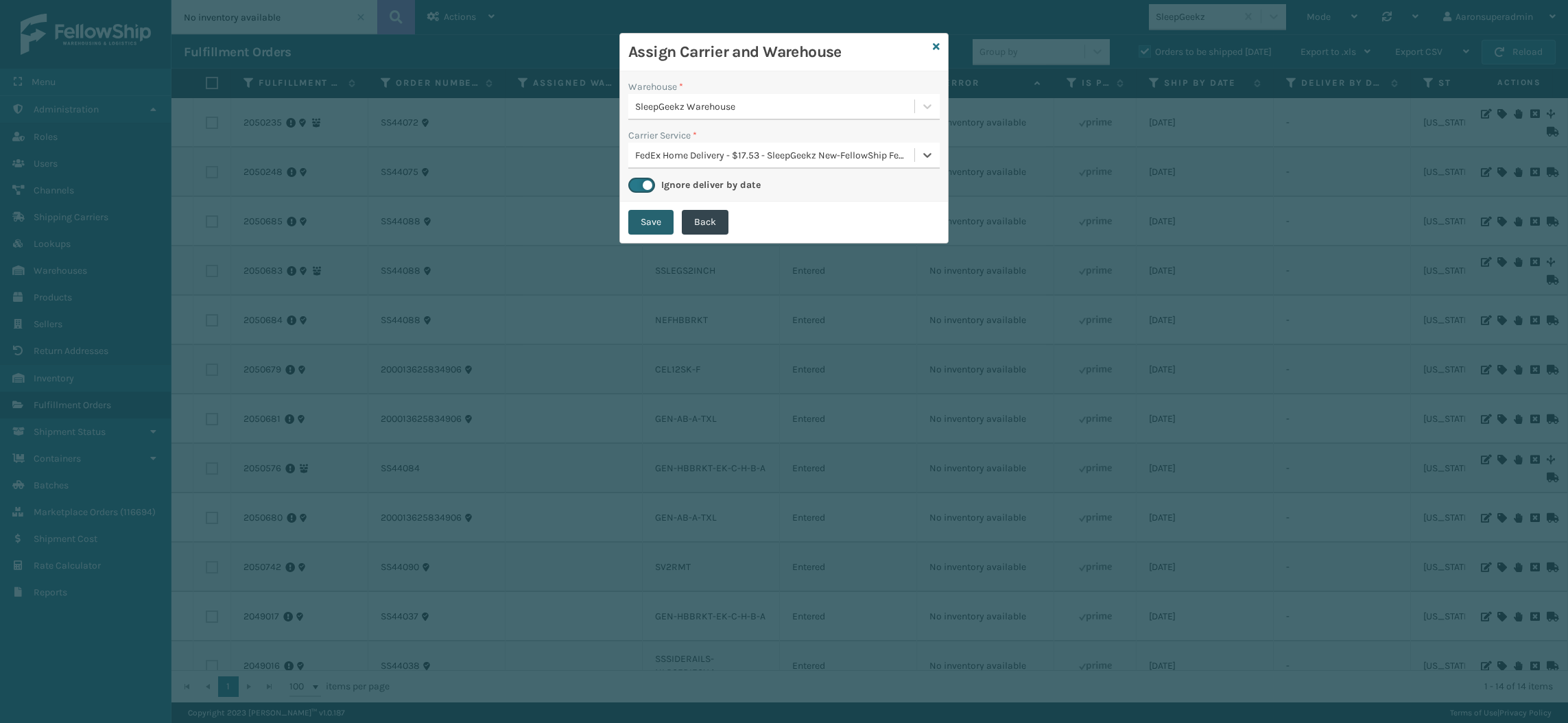
click at [645, 222] on button "Save" at bounding box center [650, 222] width 45 height 25
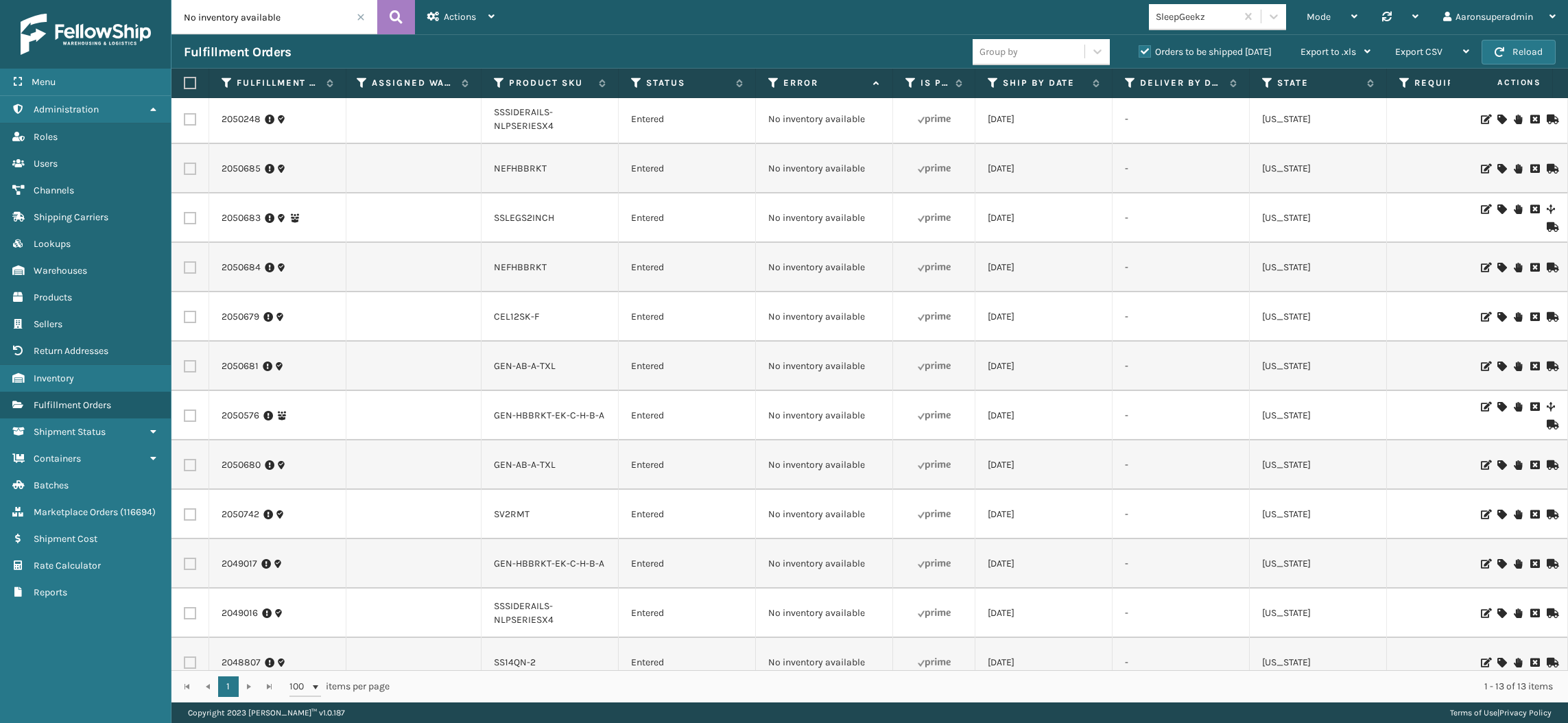
scroll to position [0, 166]
click at [1497, 115] on icon at bounding box center [1501, 120] width 8 height 10
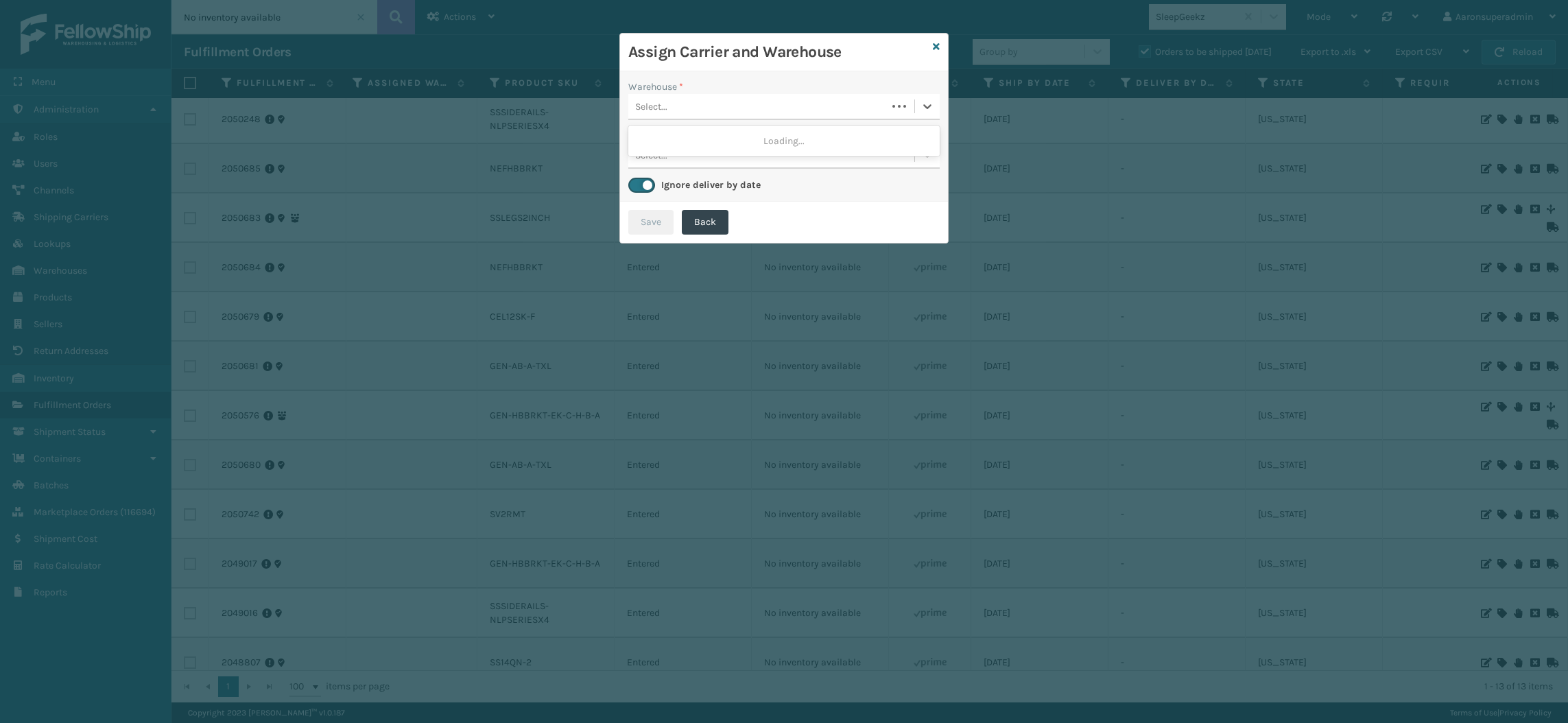
click at [784, 97] on div "Select..." at bounding box center [757, 106] width 259 height 23
click at [700, 142] on div "SleepGeekz Warehouse" at bounding box center [784, 140] width 311 height 25
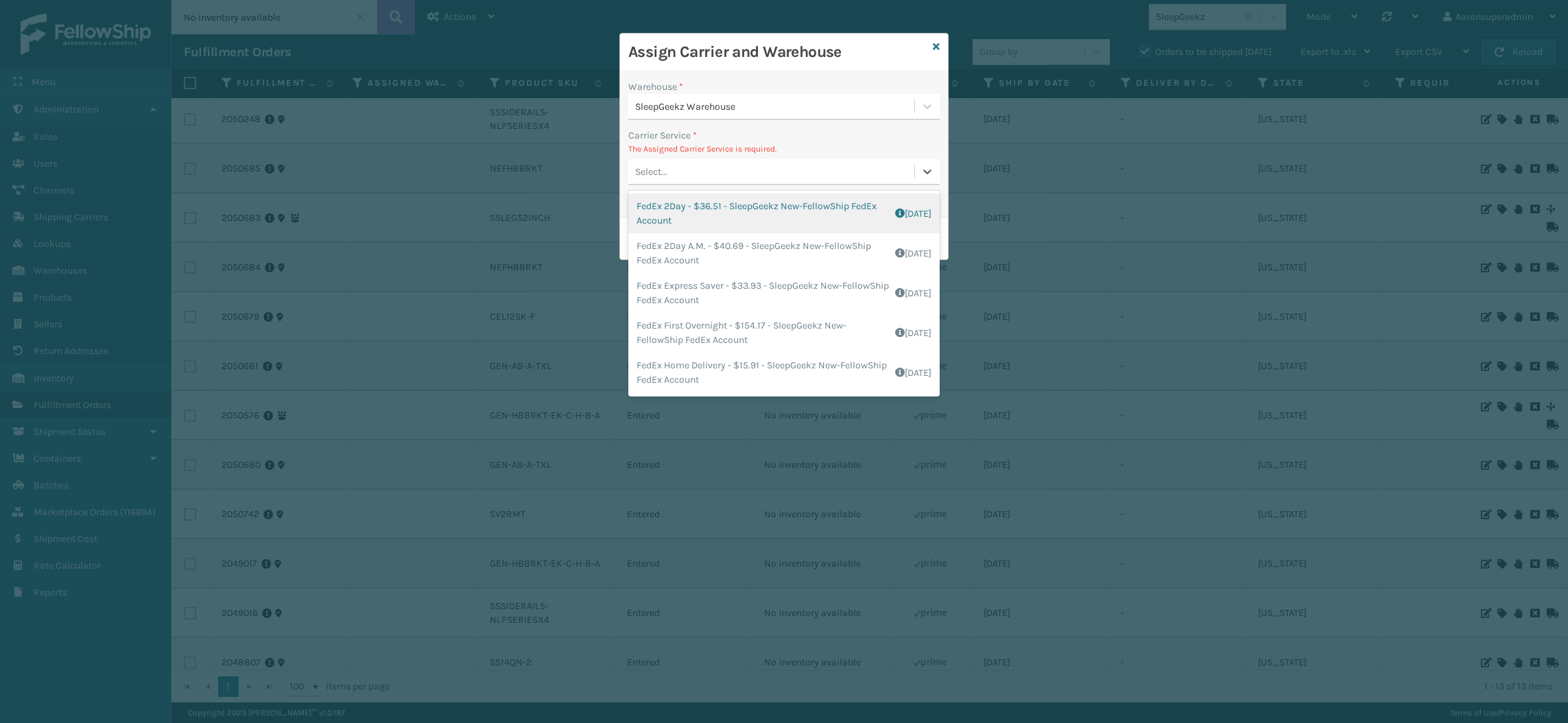
click at [689, 168] on div "Select..." at bounding box center [771, 172] width 285 height 23
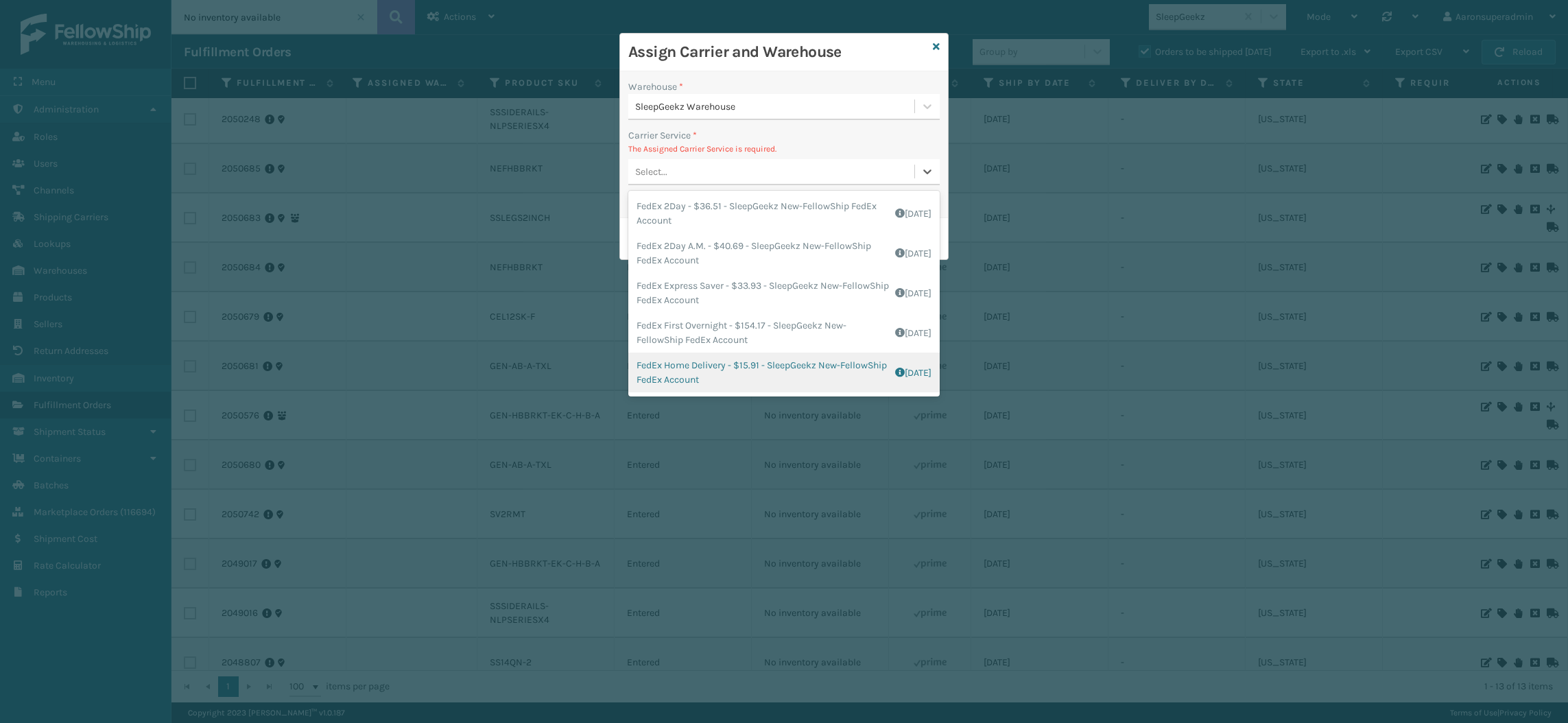
click at [690, 376] on div "FedEx Home Delivery - $15.91 - SleepGeekz New-FellowShip FedEx Account Shipping…" at bounding box center [784, 372] width 311 height 40
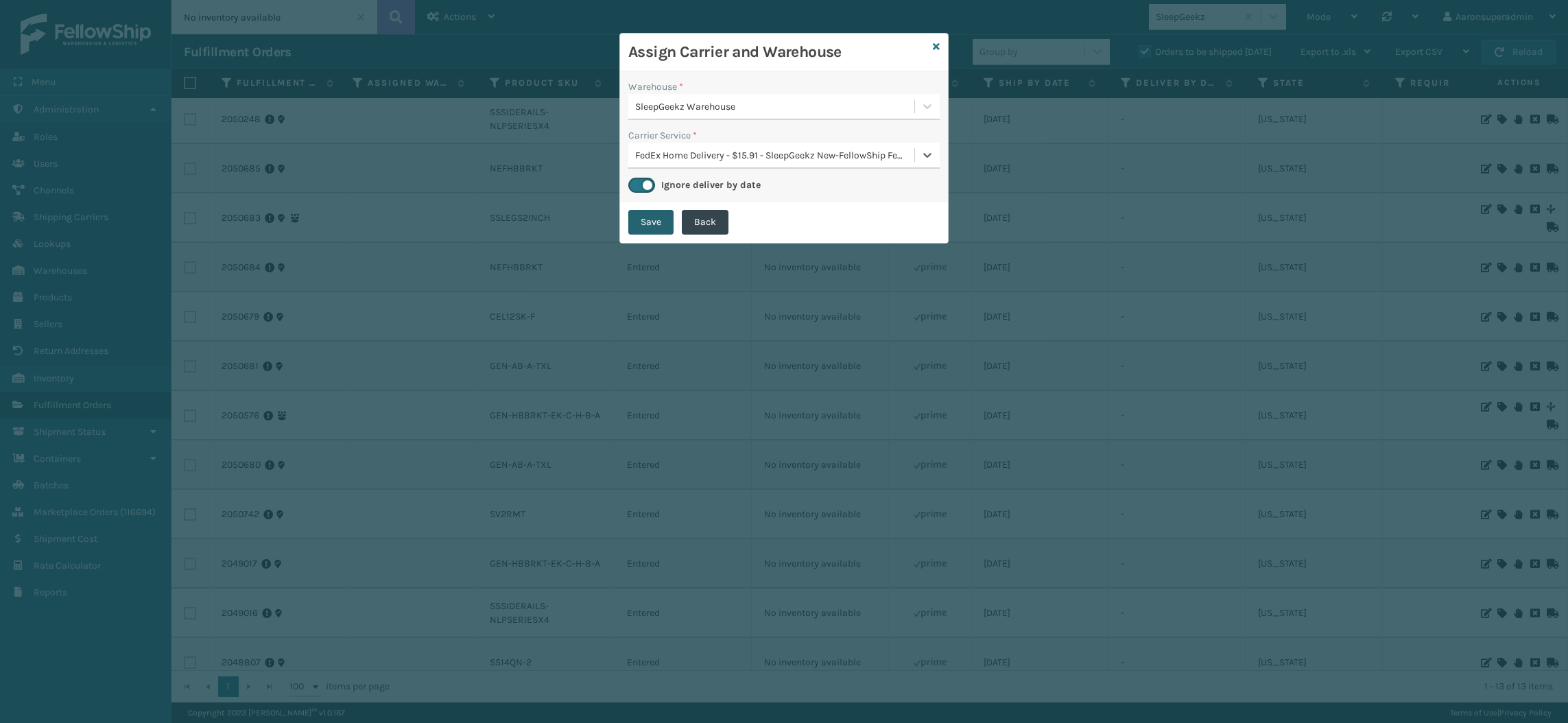
click at [644, 218] on button "Save" at bounding box center [650, 222] width 45 height 25
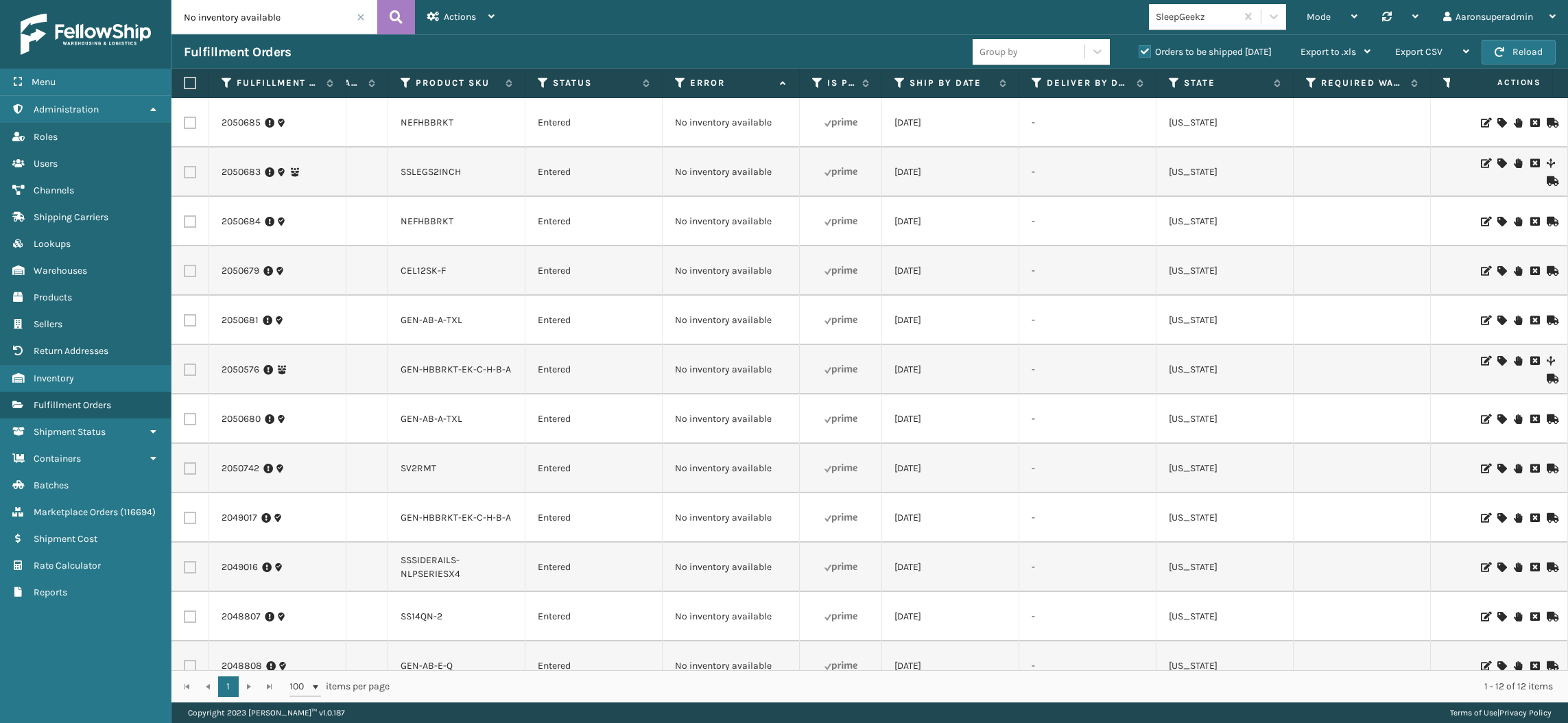
scroll to position [0, 258]
click at [1497, 122] on icon at bounding box center [1501, 123] width 8 height 10
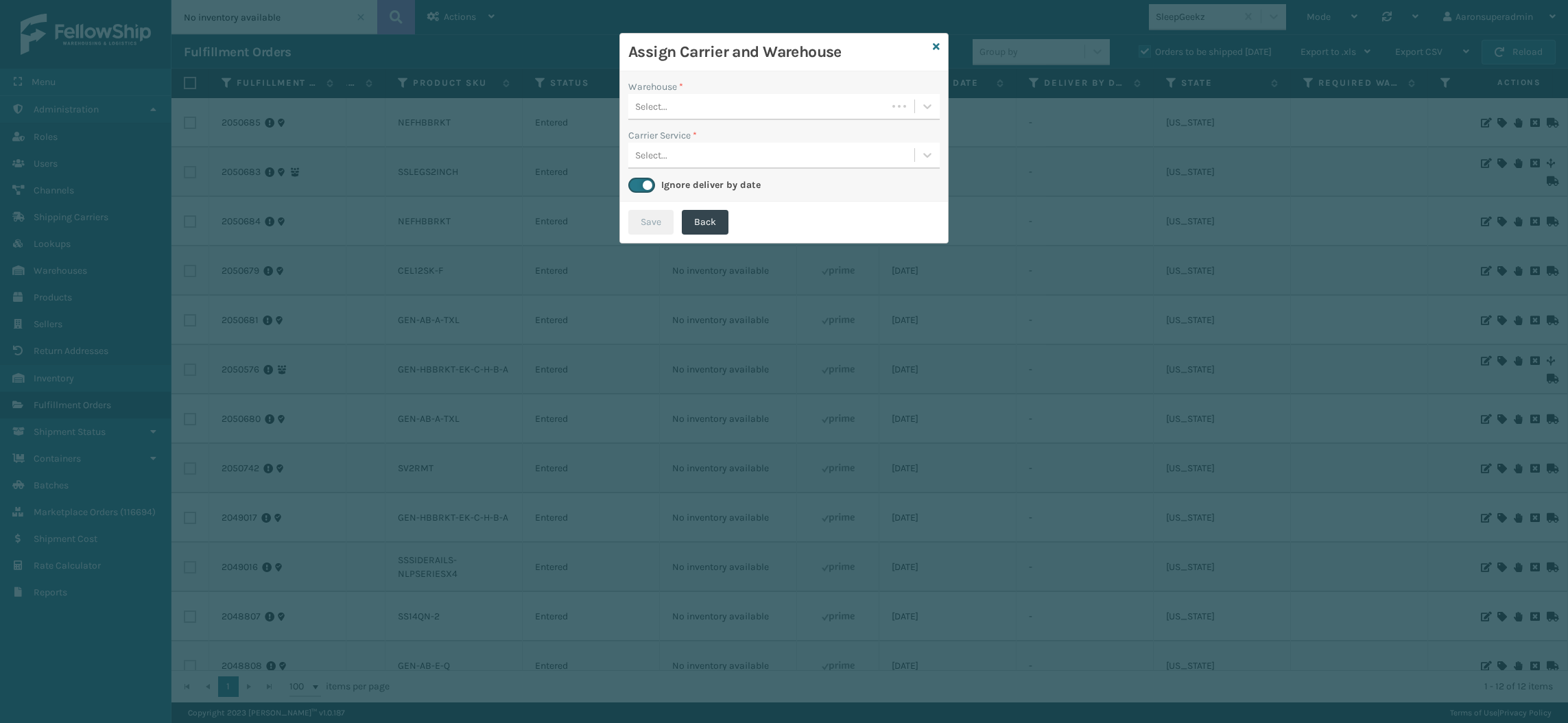
click at [786, 117] on div "Select..." at bounding box center [757, 106] width 259 height 23
click at [760, 143] on div "SleepGeekz Warehouse" at bounding box center [784, 140] width 311 height 25
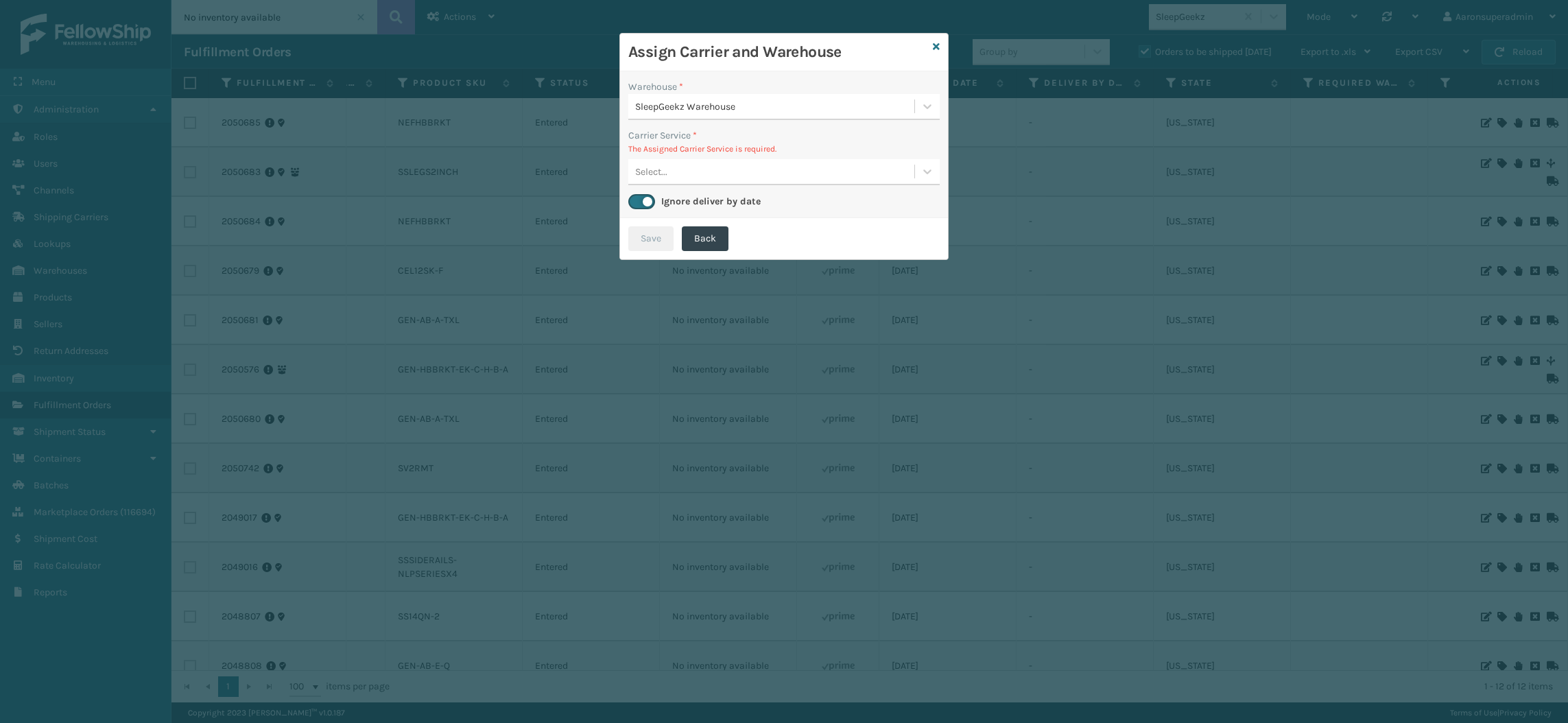
click at [699, 164] on div "Select..." at bounding box center [771, 172] width 285 height 23
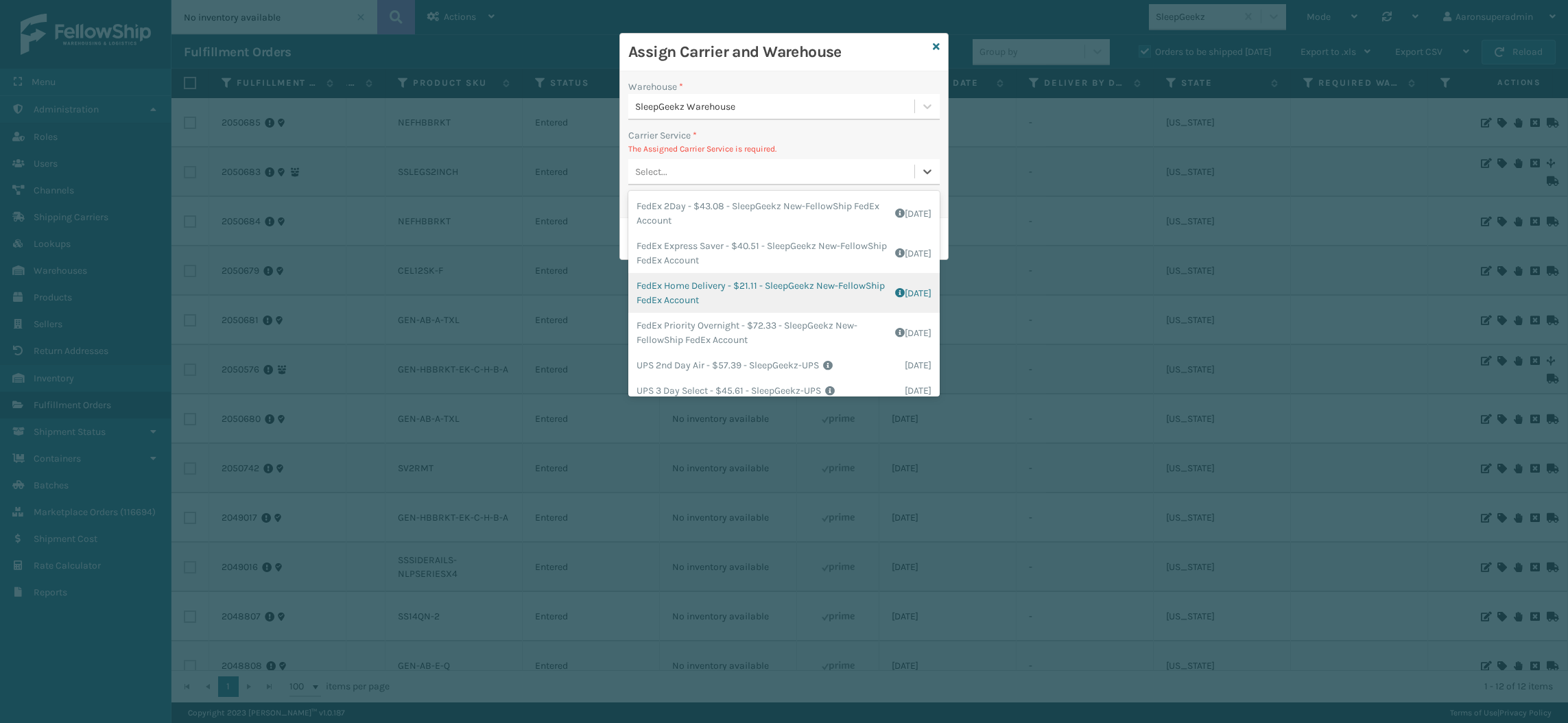
click at [678, 280] on div "FedEx Home Delivery - $21.11 - SleepGeekz New-FellowShip FedEx Account Shipping…" at bounding box center [784, 293] width 311 height 40
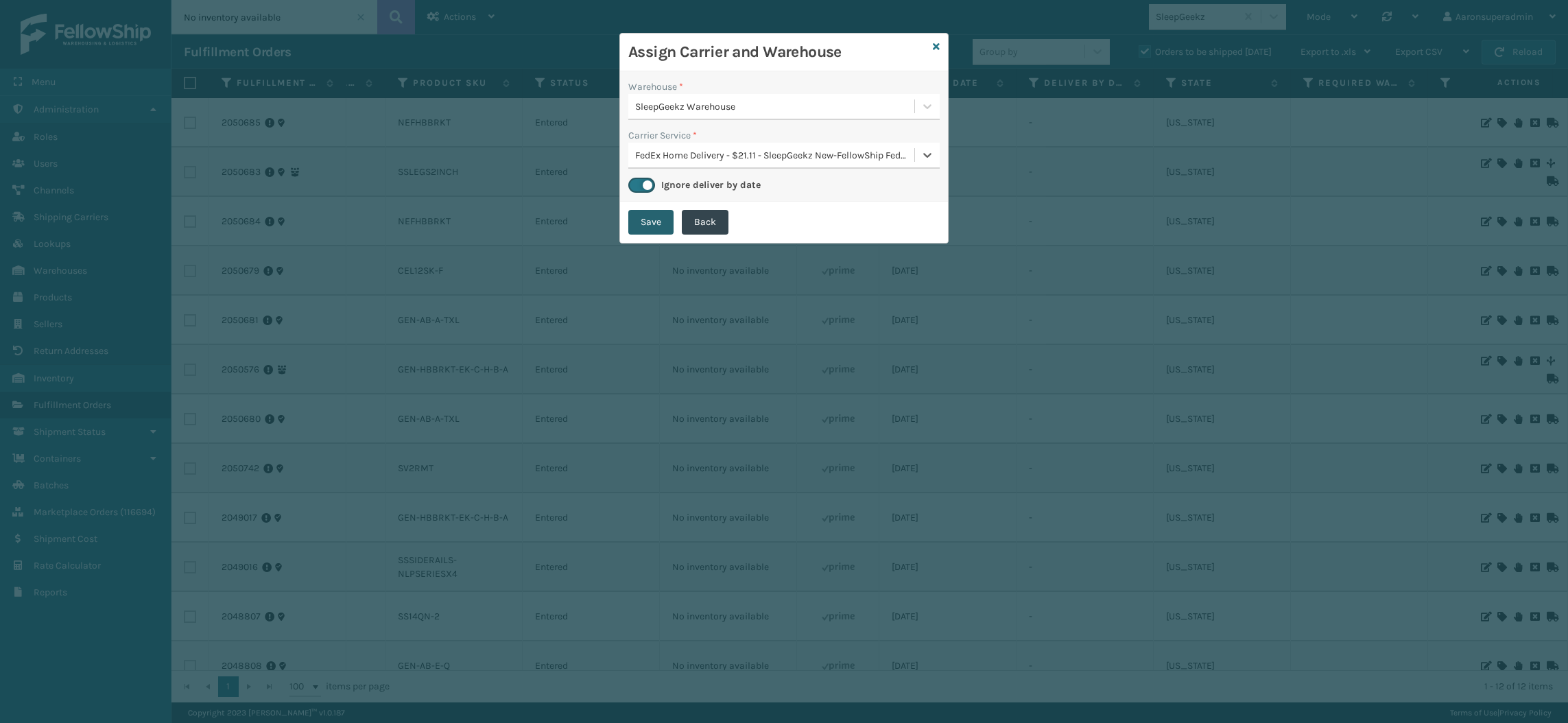
click at [643, 225] on button "Save" at bounding box center [650, 222] width 45 height 25
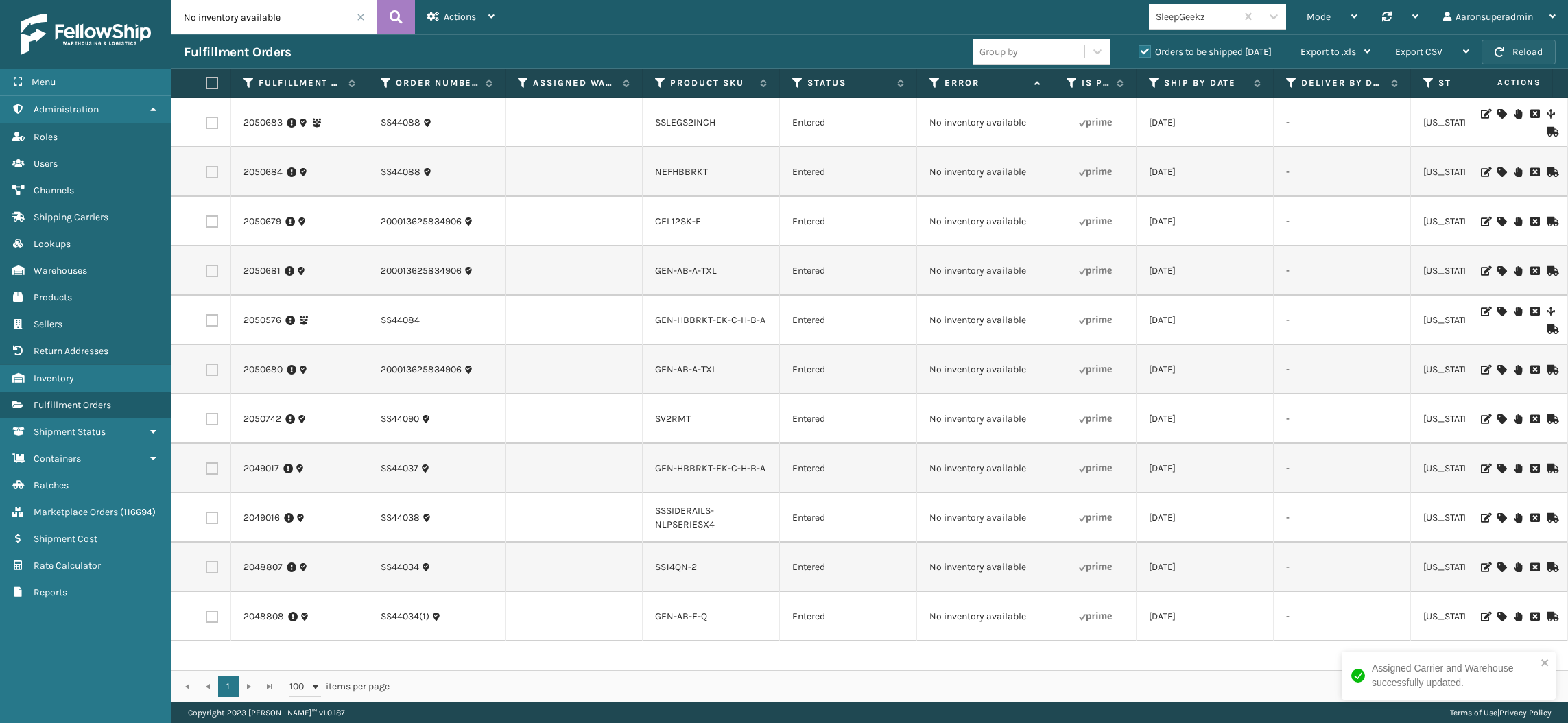
click at [1512, 47] on button "Reload" at bounding box center [1518, 52] width 74 height 25
click at [1497, 113] on icon at bounding box center [1501, 114] width 8 height 10
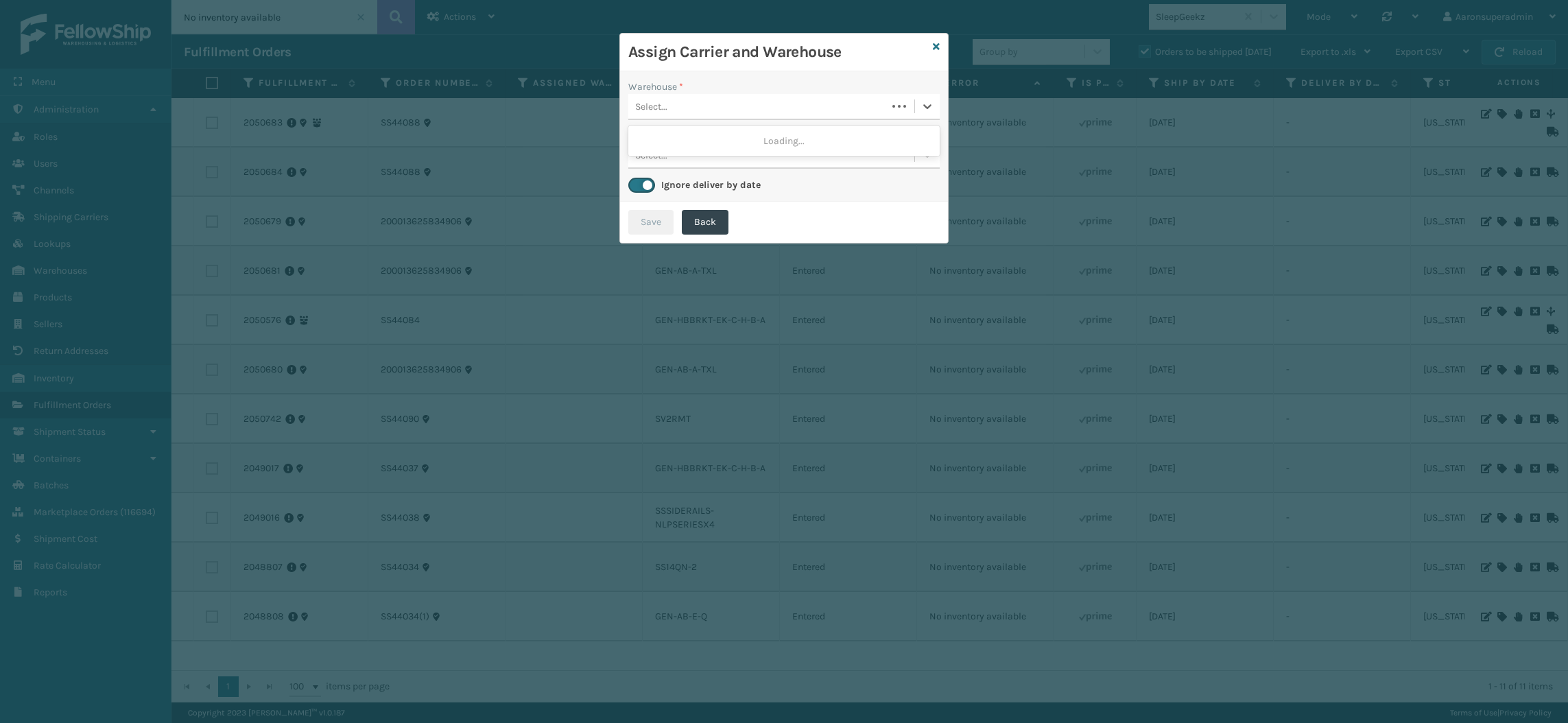
click at [731, 102] on div "Select..." at bounding box center [757, 106] width 259 height 23
click at [676, 110] on div "Select..." at bounding box center [771, 106] width 285 height 23
click at [678, 143] on div "SleepGeekz Warehouse" at bounding box center [784, 140] width 311 height 25
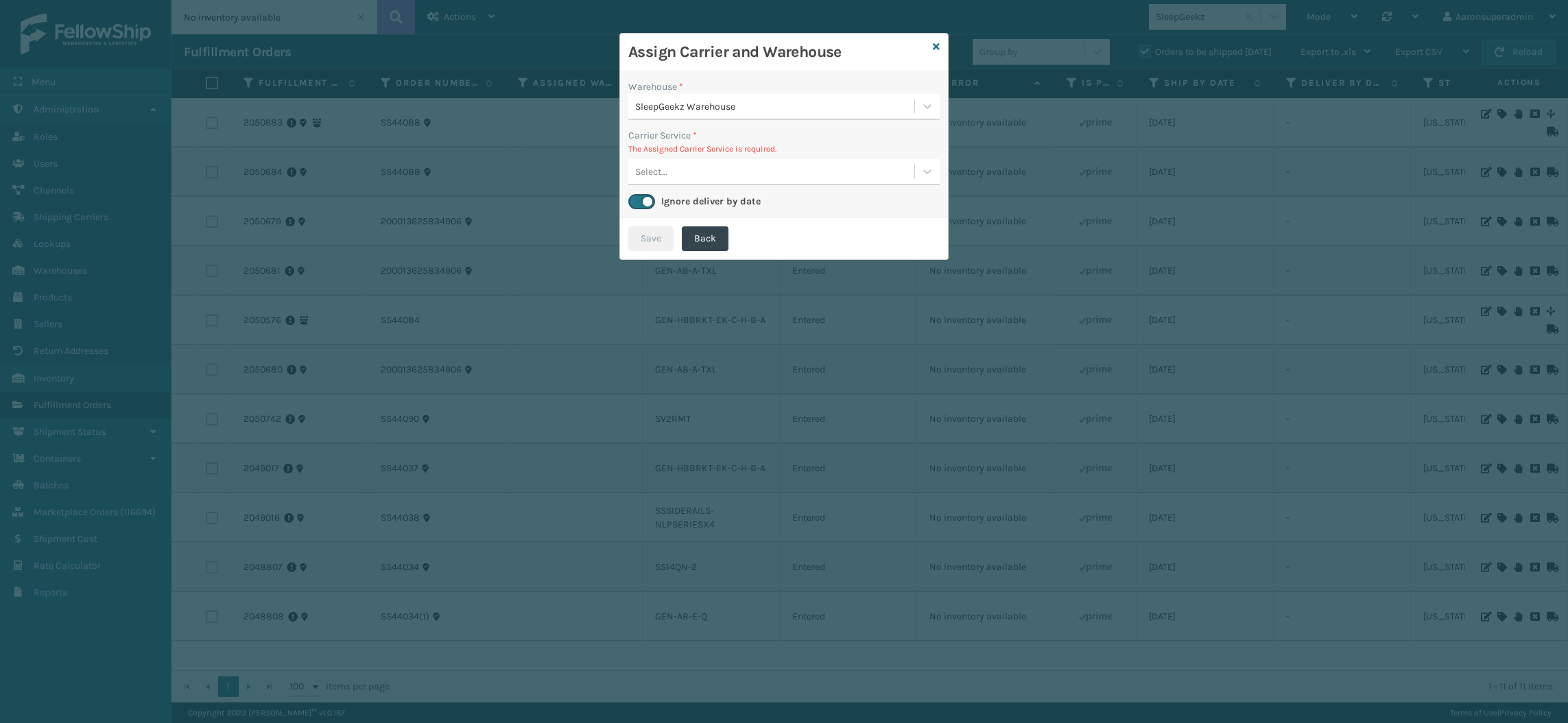
click at [700, 169] on div "Select..." at bounding box center [771, 172] width 285 height 23
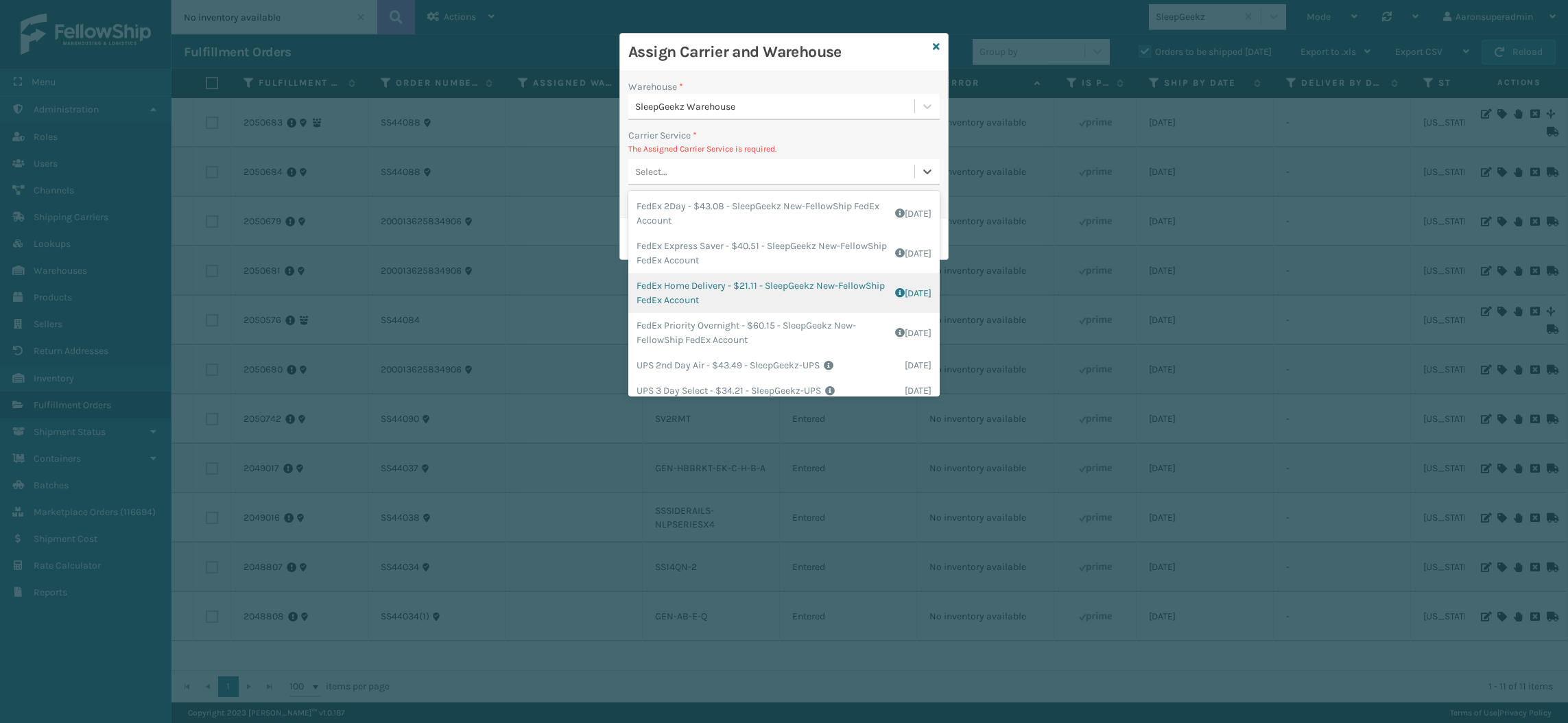
click at [694, 298] on div "FedEx Home Delivery - $21.11 - SleepGeekz New-FellowShip FedEx Account Shipping…" at bounding box center [784, 293] width 311 height 40
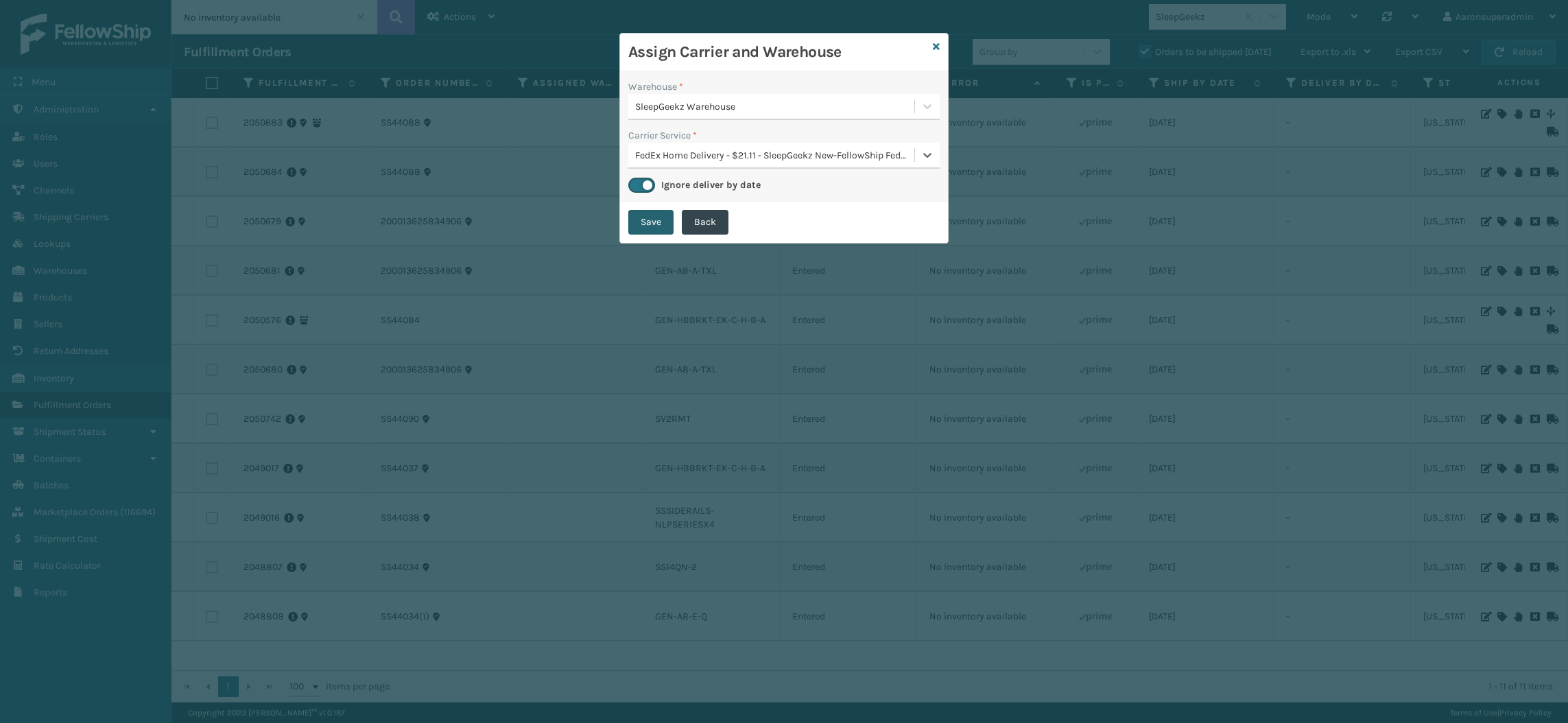
click at [643, 225] on button "Save" at bounding box center [650, 222] width 45 height 25
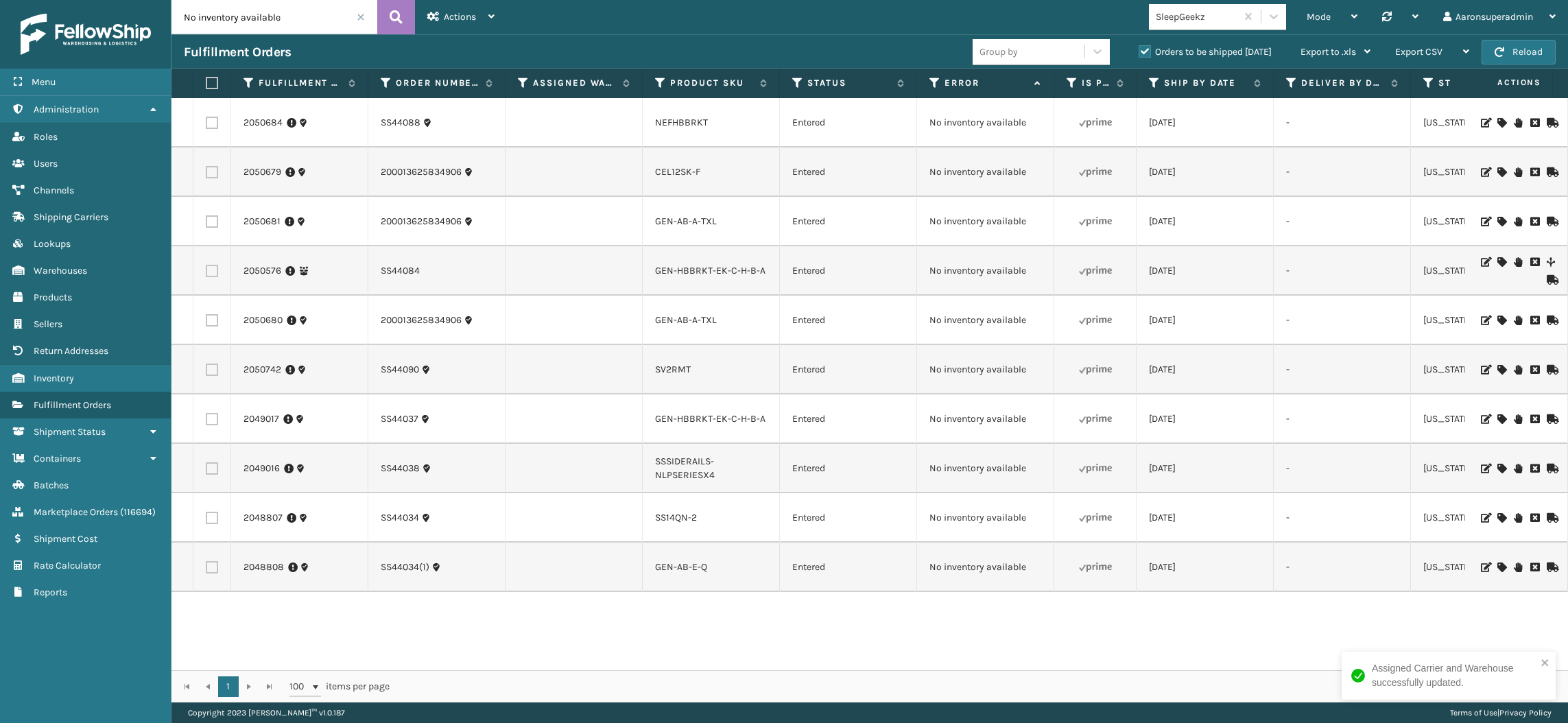
click at [1497, 170] on icon at bounding box center [1501, 173] width 8 height 10
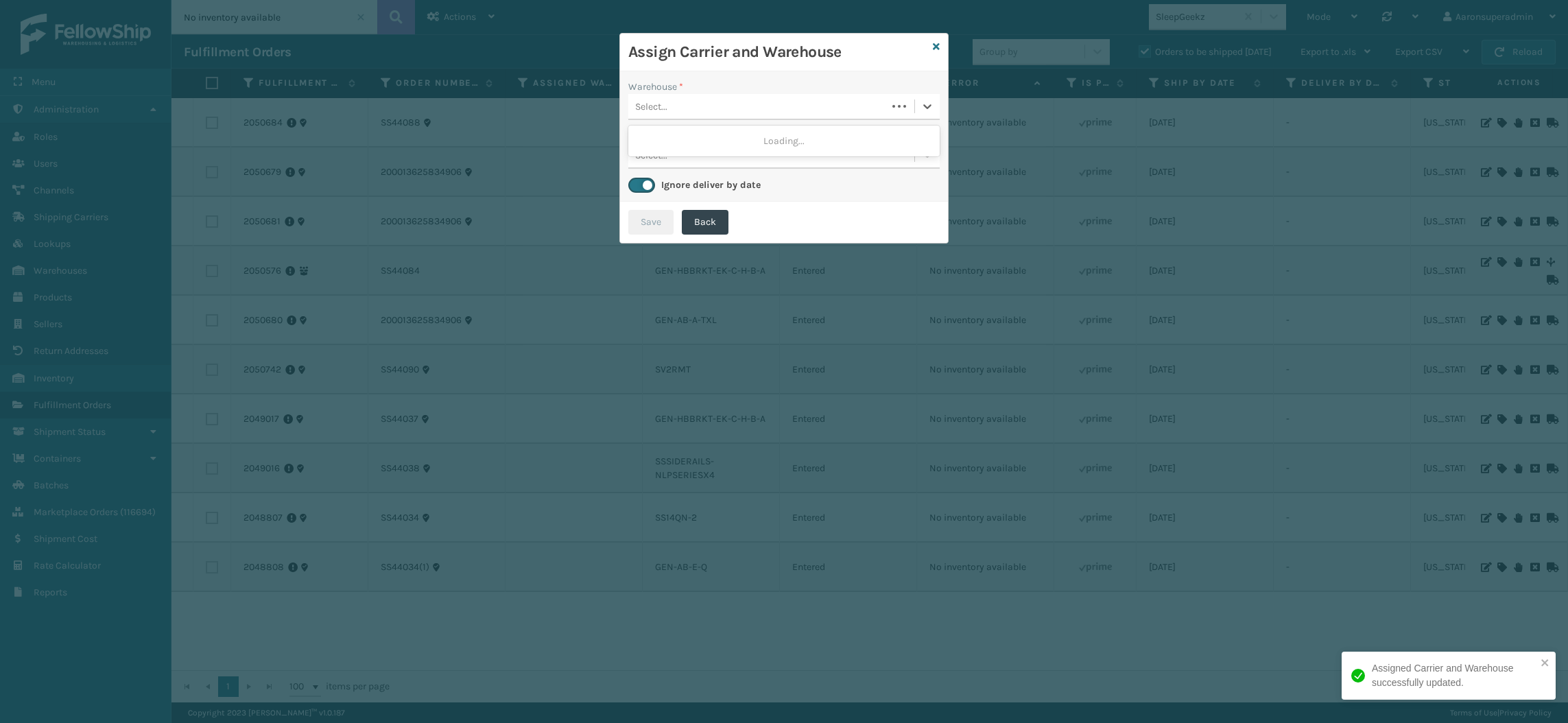
click at [740, 106] on div "Select..." at bounding box center [757, 106] width 259 height 23
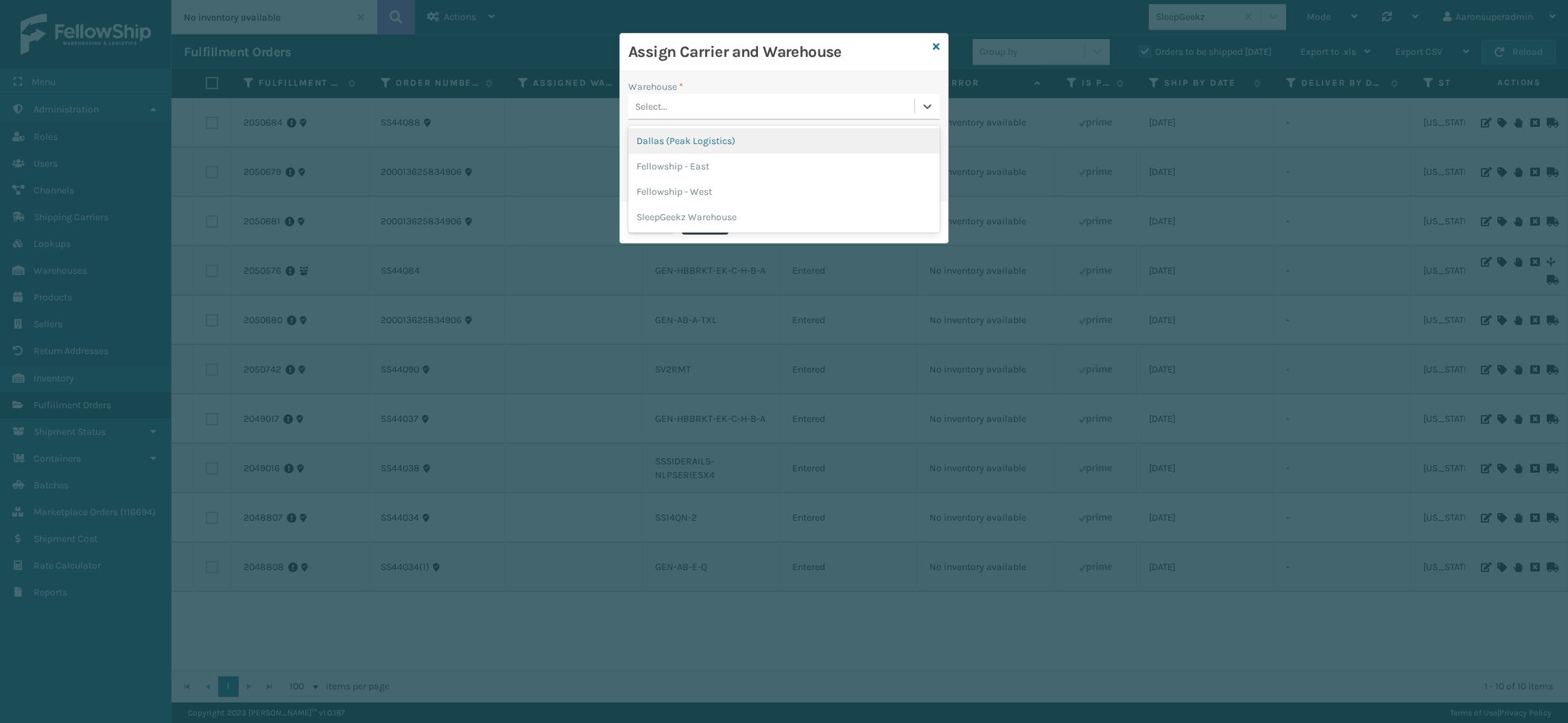
click at [639, 104] on div "Select..." at bounding box center [651, 107] width 32 height 14
click at [670, 147] on div "Dallas (Peak Logistics)" at bounding box center [784, 140] width 311 height 25
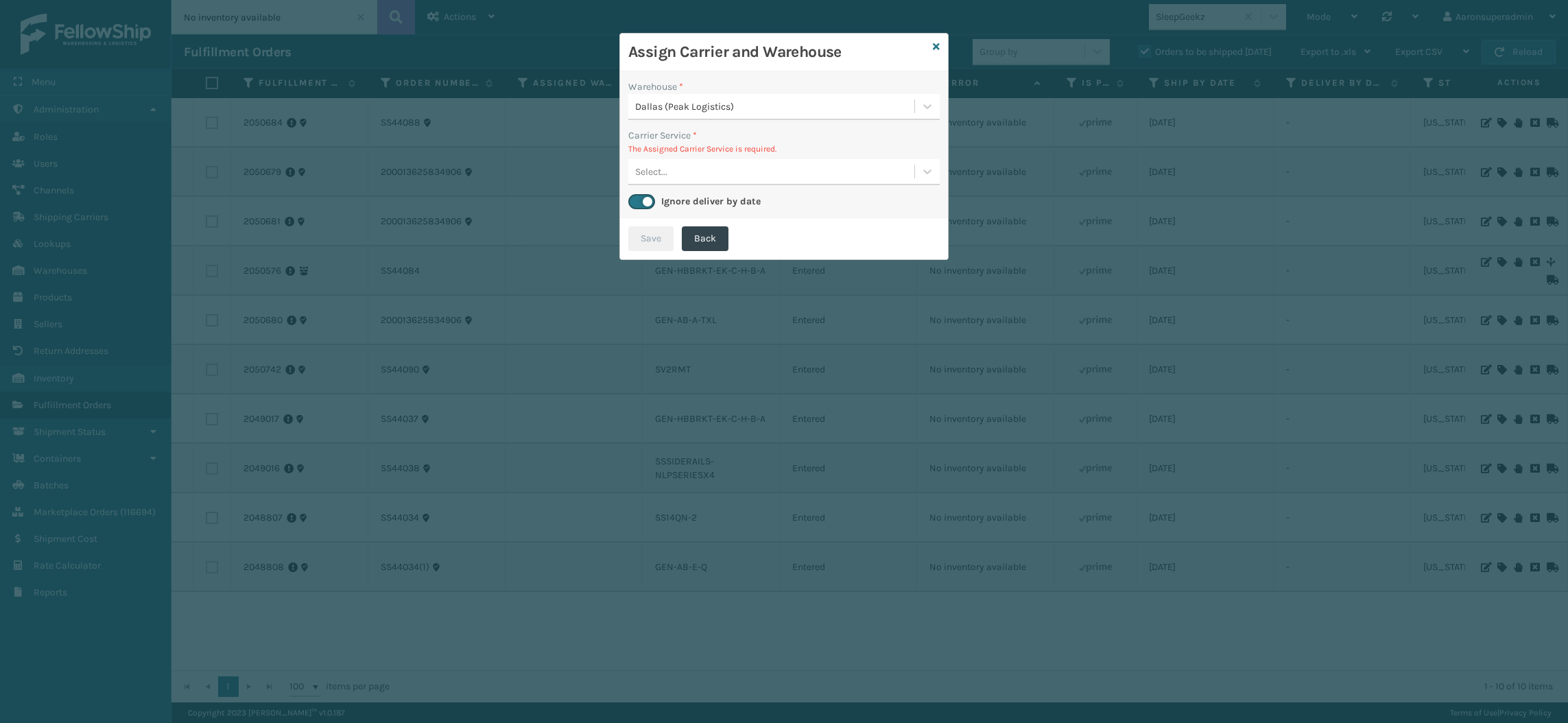
click at [658, 179] on div "Select..." at bounding box center [771, 172] width 285 height 23
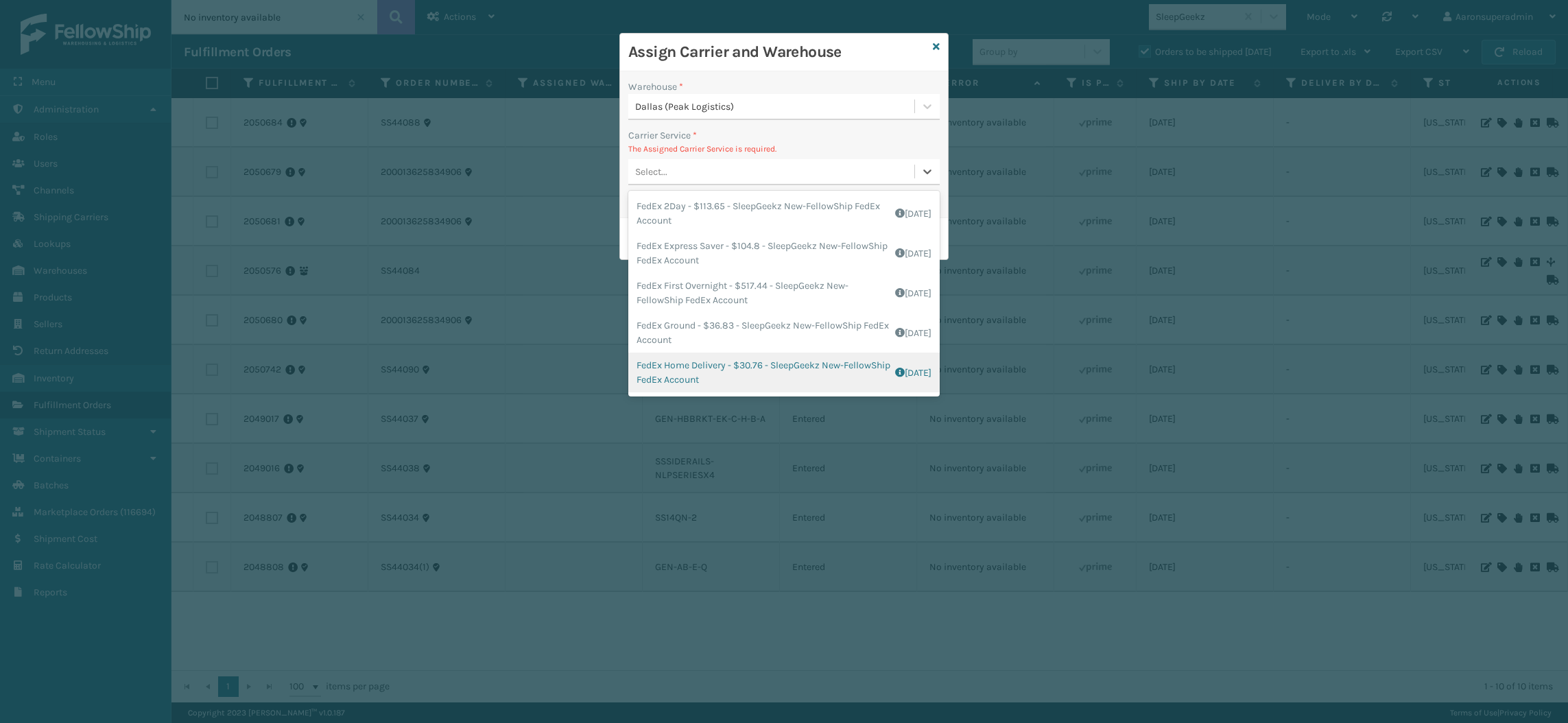
click at [681, 363] on div "FedEx Home Delivery - $30.76 - SleepGeekz New-FellowShip FedEx Account Shipping…" at bounding box center [784, 372] width 311 height 40
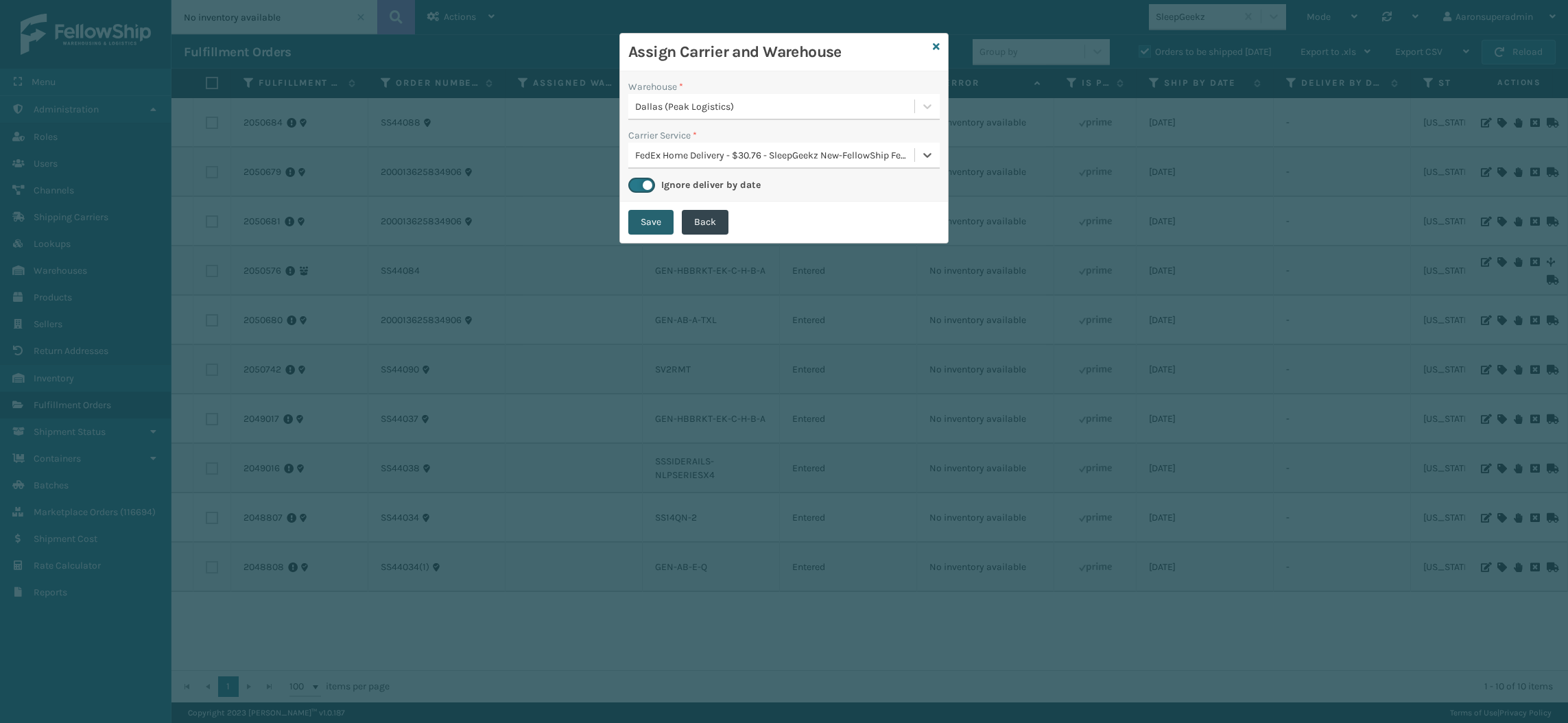
click at [640, 223] on button "Save" at bounding box center [650, 222] width 45 height 25
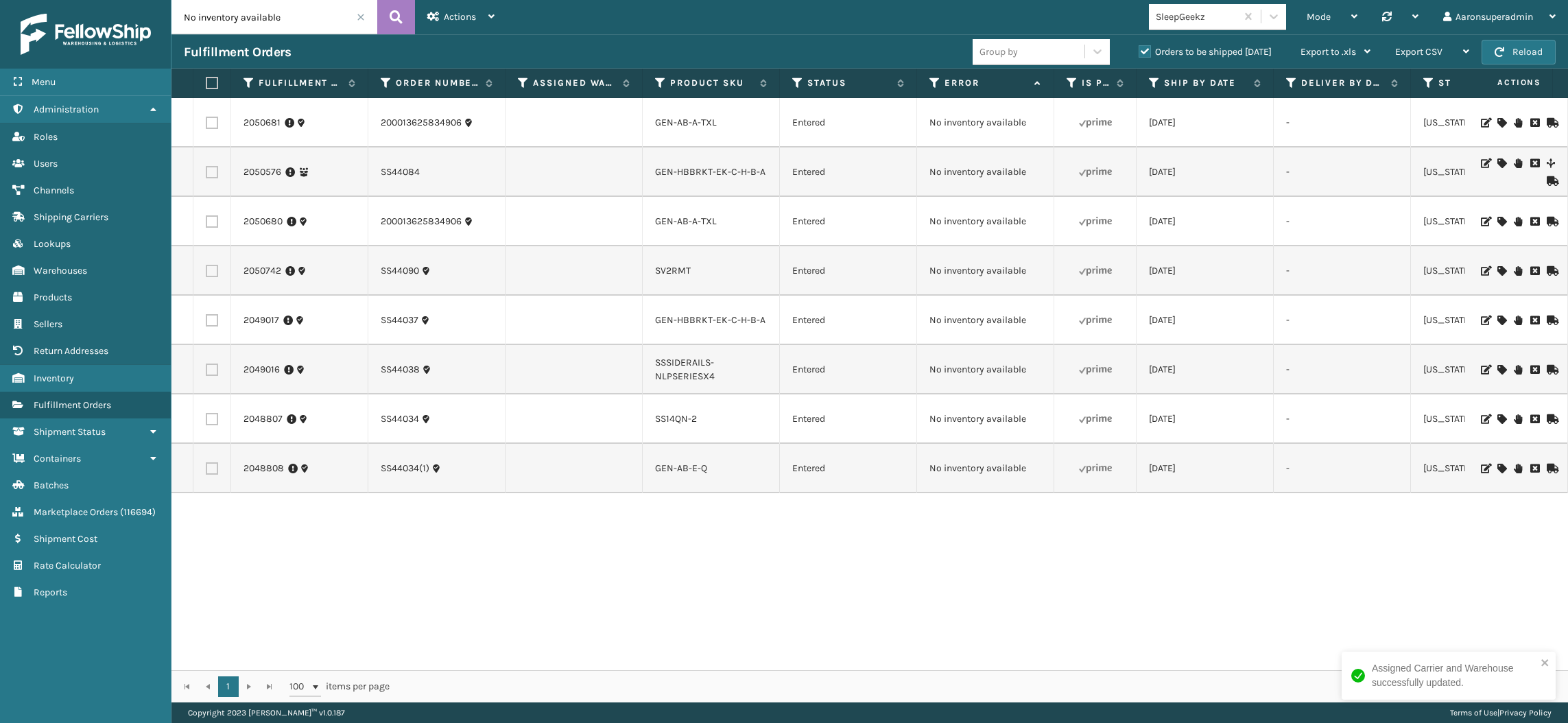
click at [1497, 271] on icon at bounding box center [1501, 272] width 8 height 10
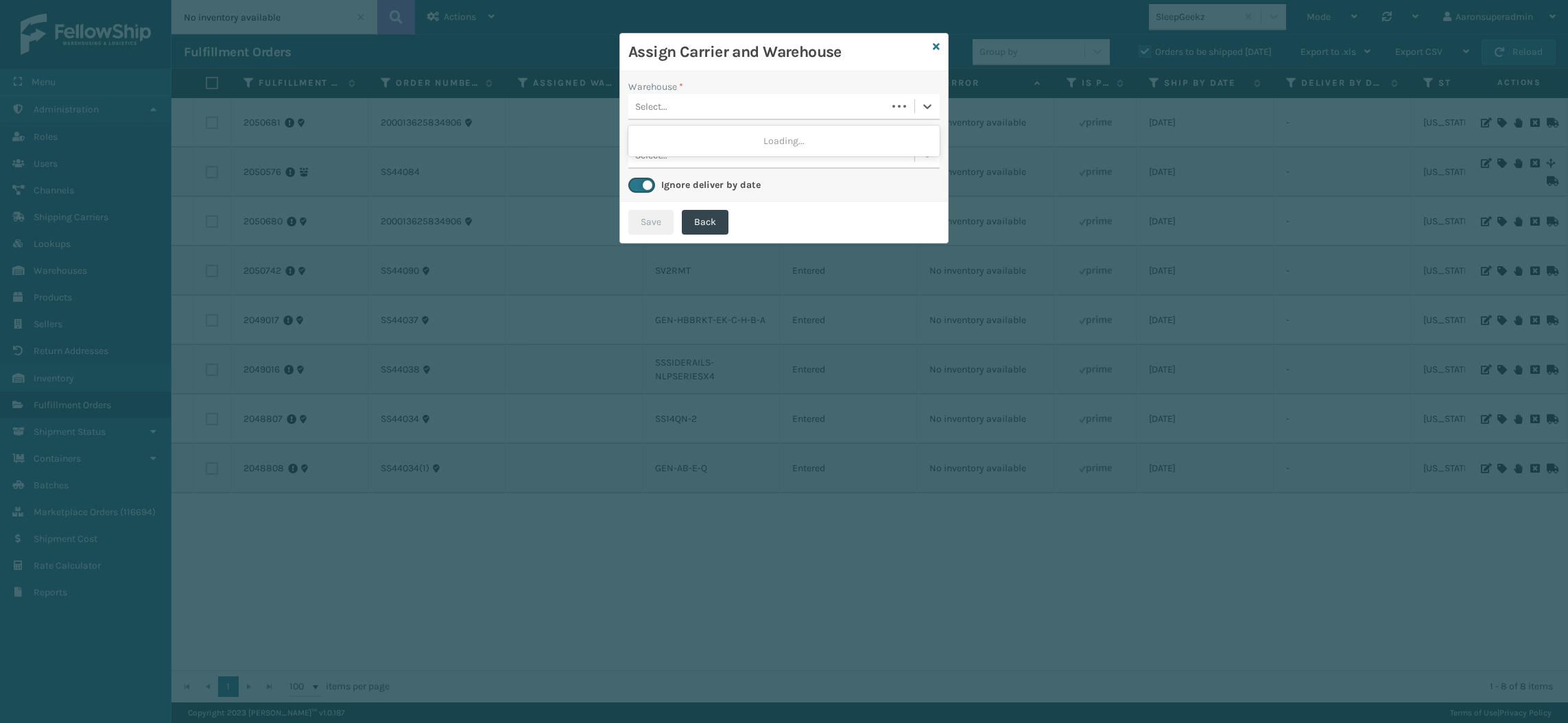
click at [713, 106] on div "Select..." at bounding box center [757, 106] width 259 height 23
click at [698, 150] on div "SleepGeekz Warehouse" at bounding box center [784, 140] width 311 height 25
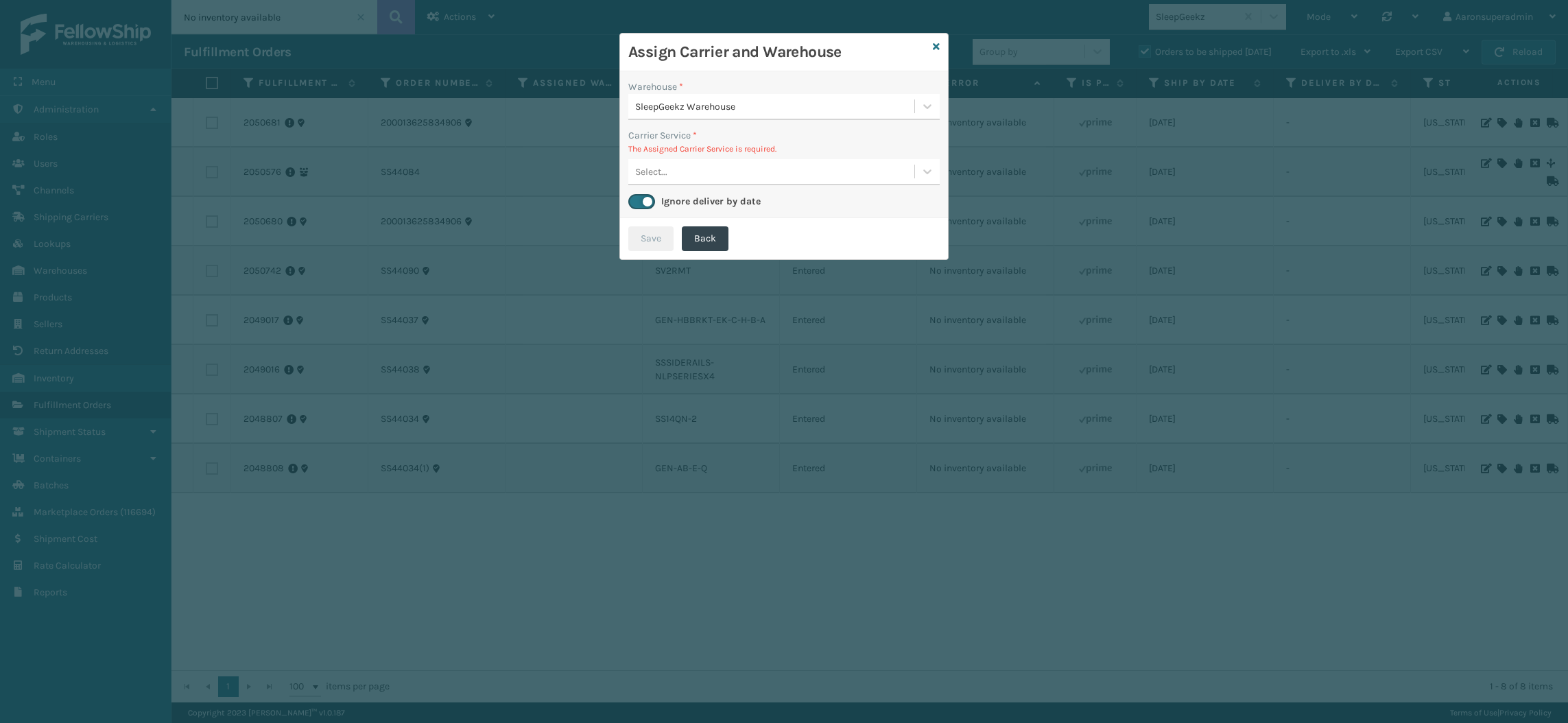
click at [663, 172] on div "Select..." at bounding box center [651, 172] width 32 height 14
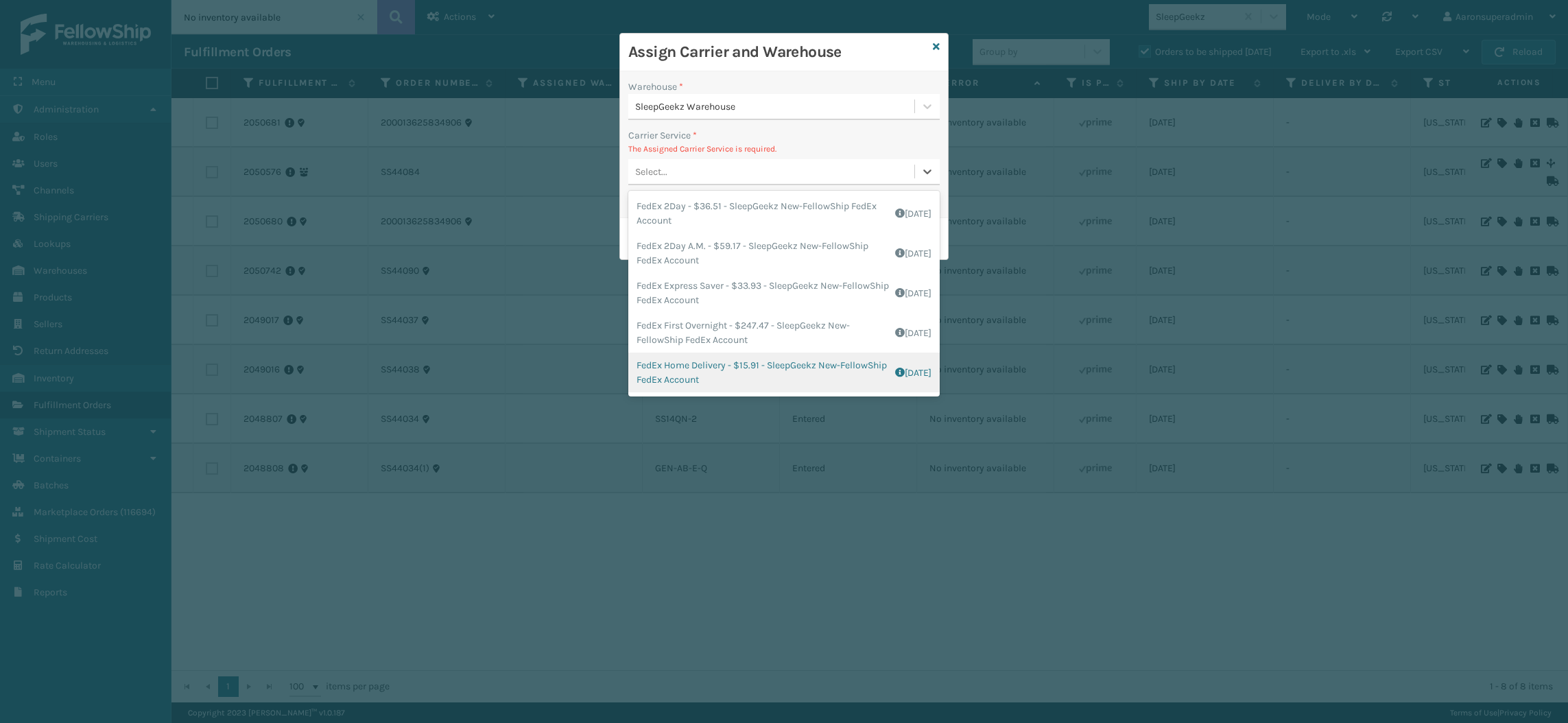
click at [681, 363] on div "FedEx Home Delivery - $15.91 - SleepGeekz New-FellowShip FedEx Account Shipping…" at bounding box center [784, 372] width 311 height 40
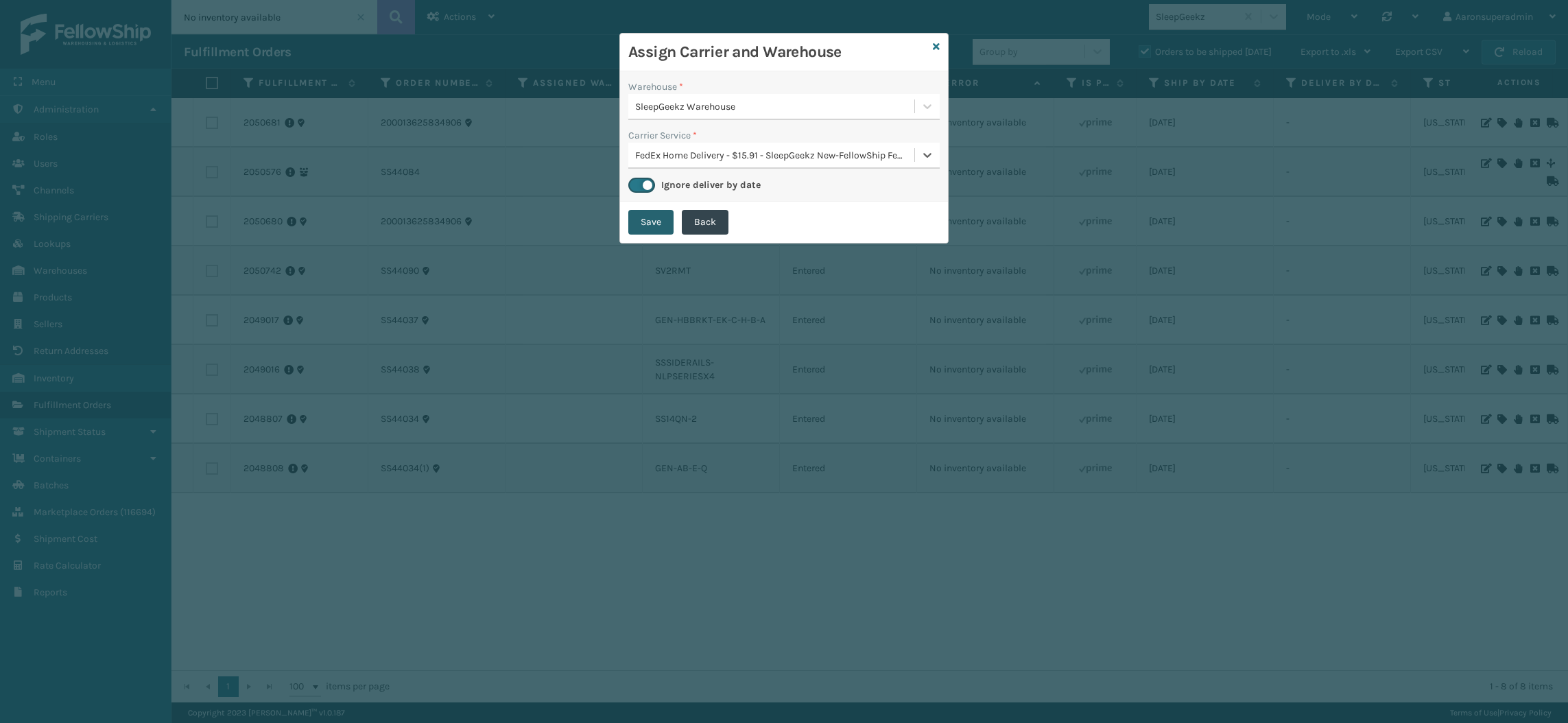
click at [652, 216] on button "Save" at bounding box center [650, 222] width 45 height 25
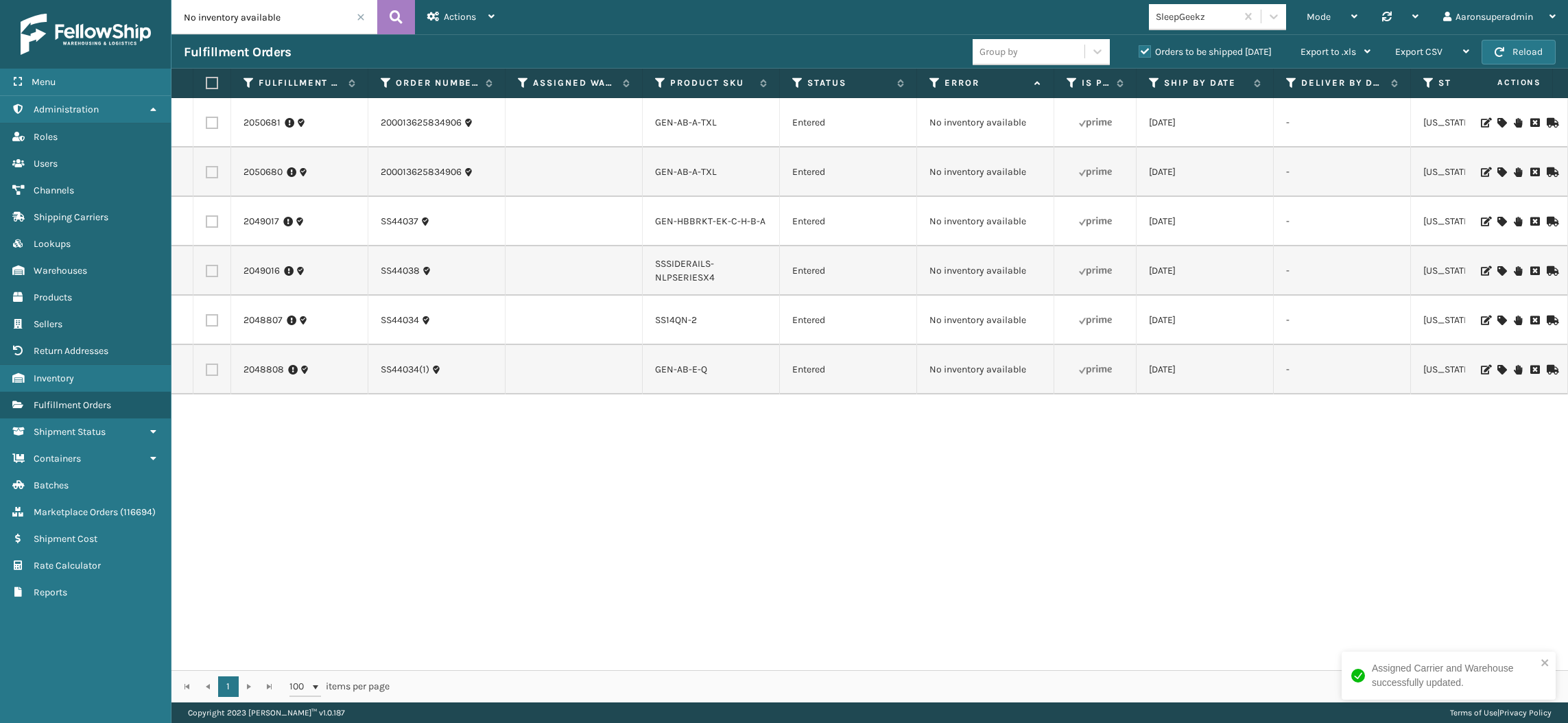
click at [1497, 173] on icon at bounding box center [1501, 173] width 8 height 10
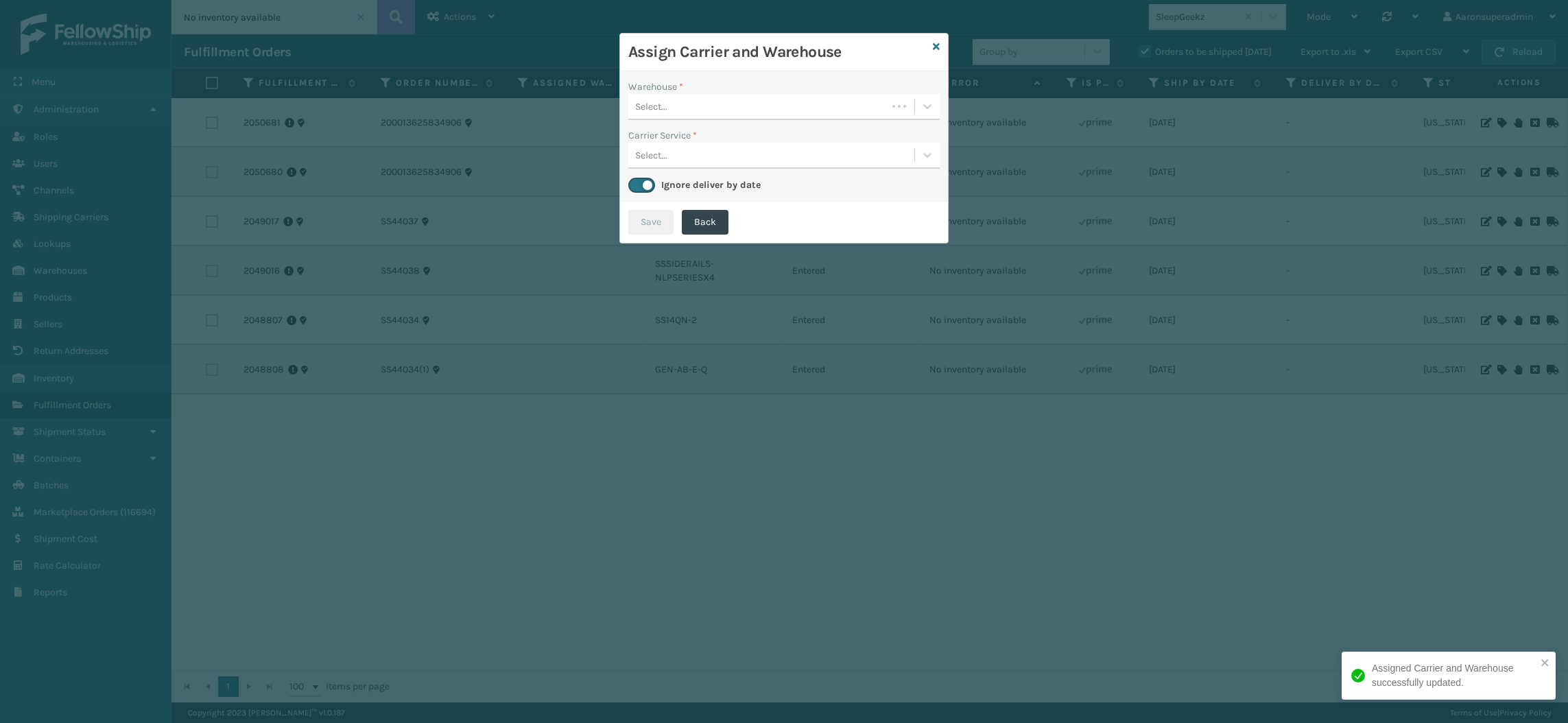
click at [765, 113] on div "Select..." at bounding box center [757, 106] width 259 height 23
click at [710, 109] on div "Select..." at bounding box center [771, 106] width 285 height 23
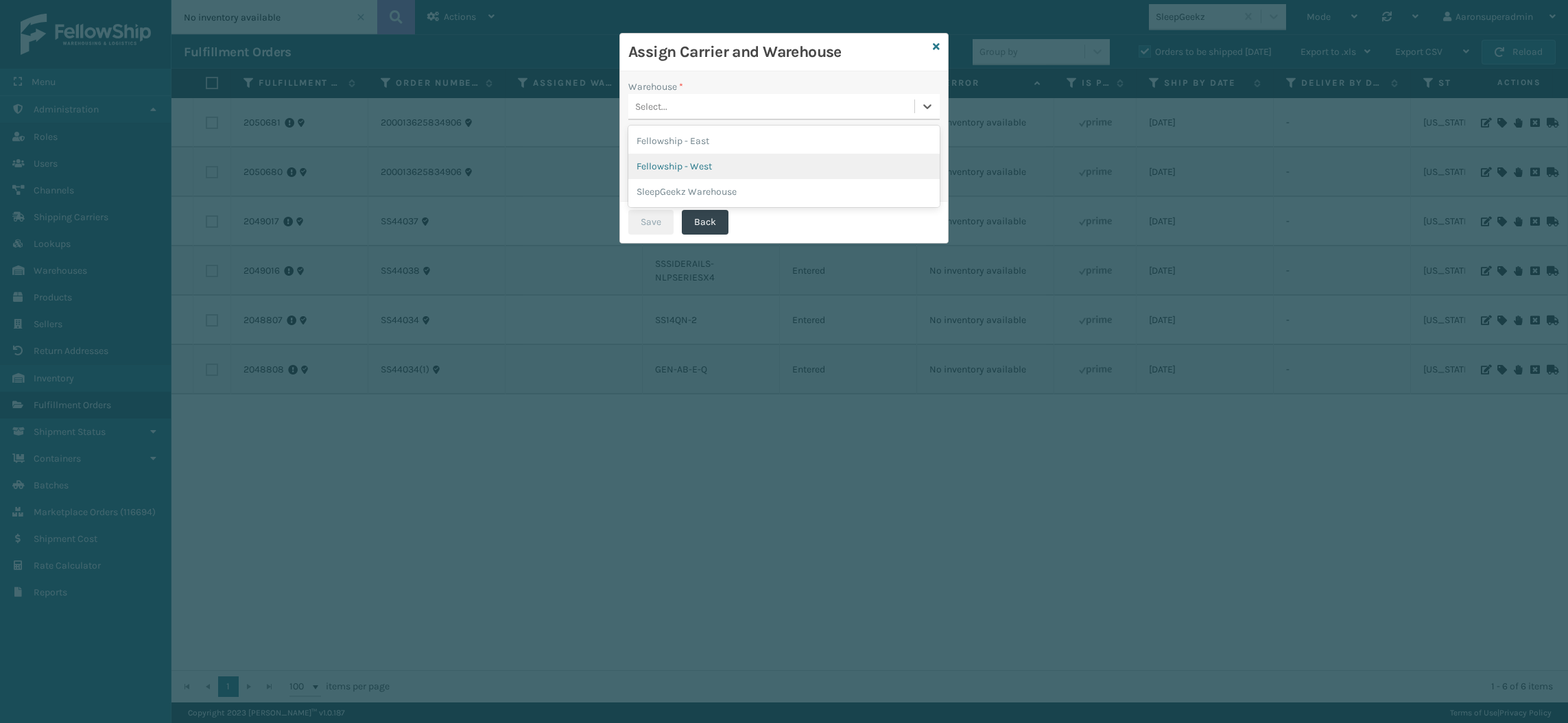
click at [680, 171] on div "Fellowship - West" at bounding box center [784, 166] width 311 height 25
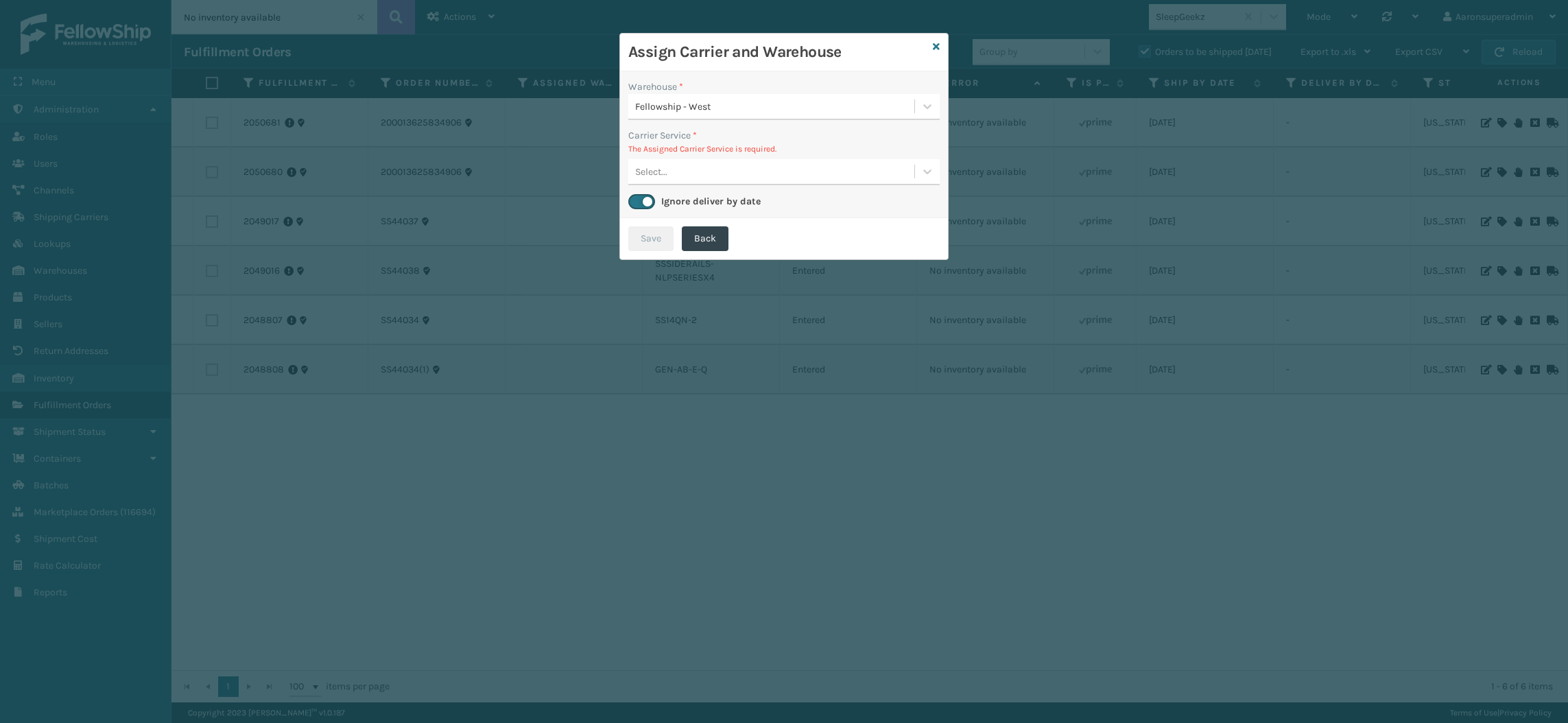
click at [676, 171] on div "Select..." at bounding box center [771, 172] width 285 height 23
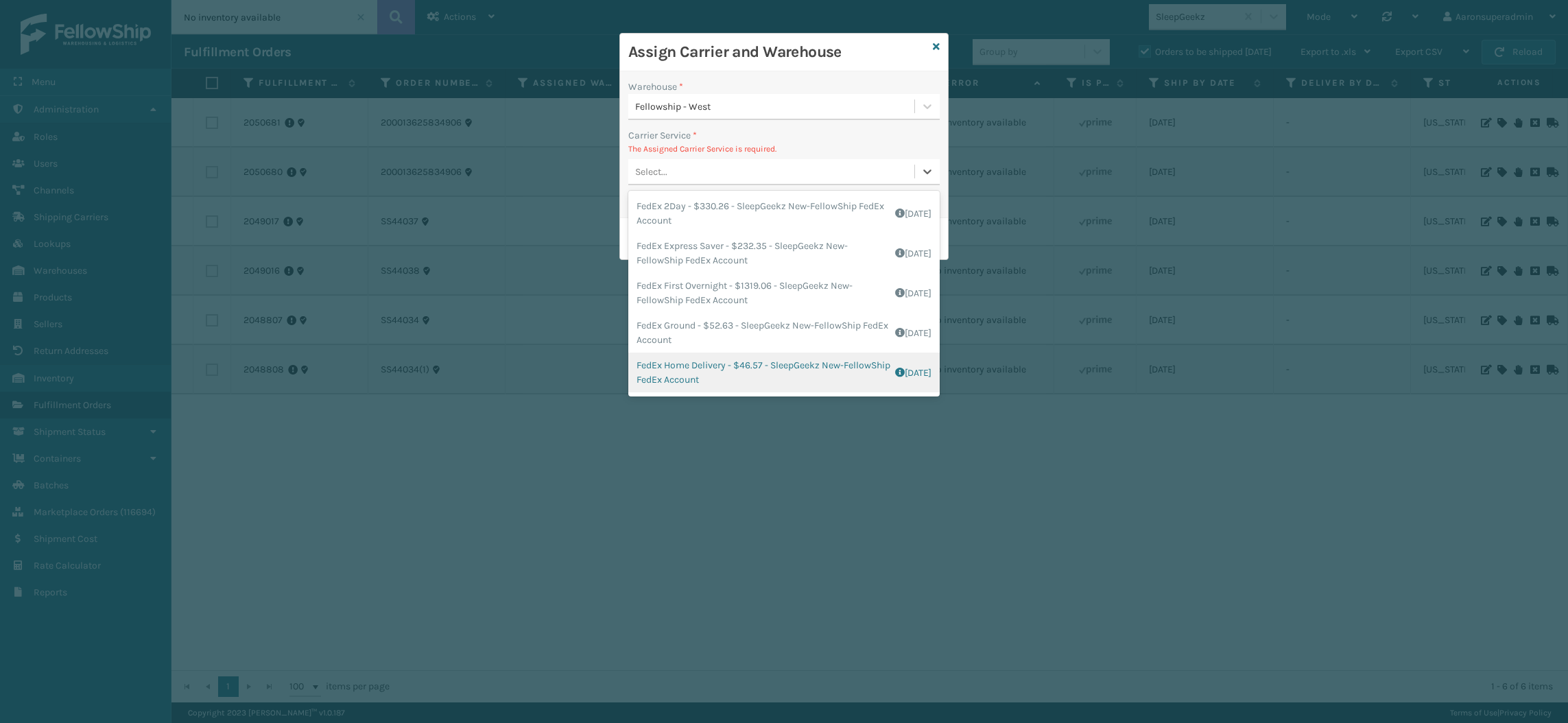
click at [663, 364] on div "FedEx Home Delivery - $46.57 - SleepGeekz New-FellowShip FedEx Account Shipping…" at bounding box center [784, 372] width 311 height 40
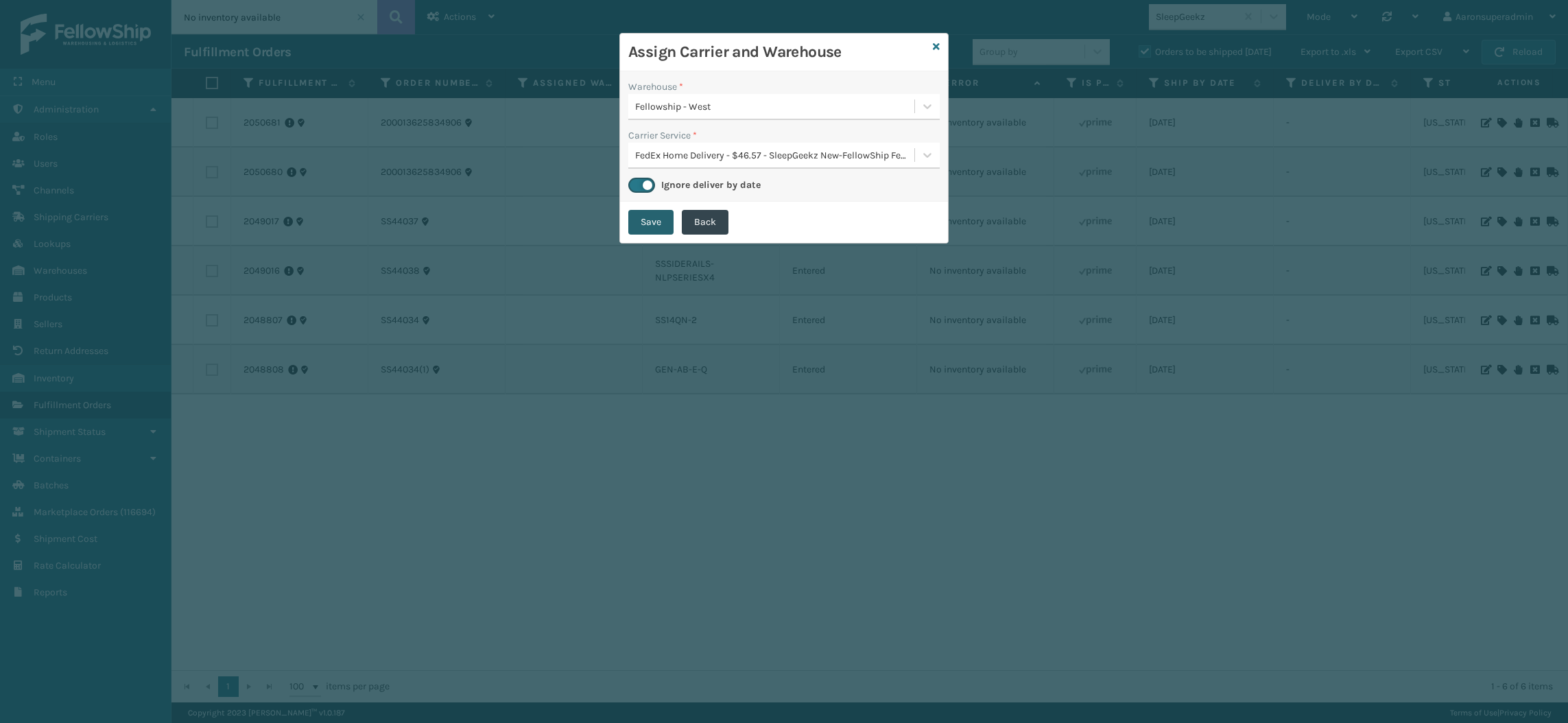
click at [660, 228] on button "Save" at bounding box center [650, 222] width 45 height 25
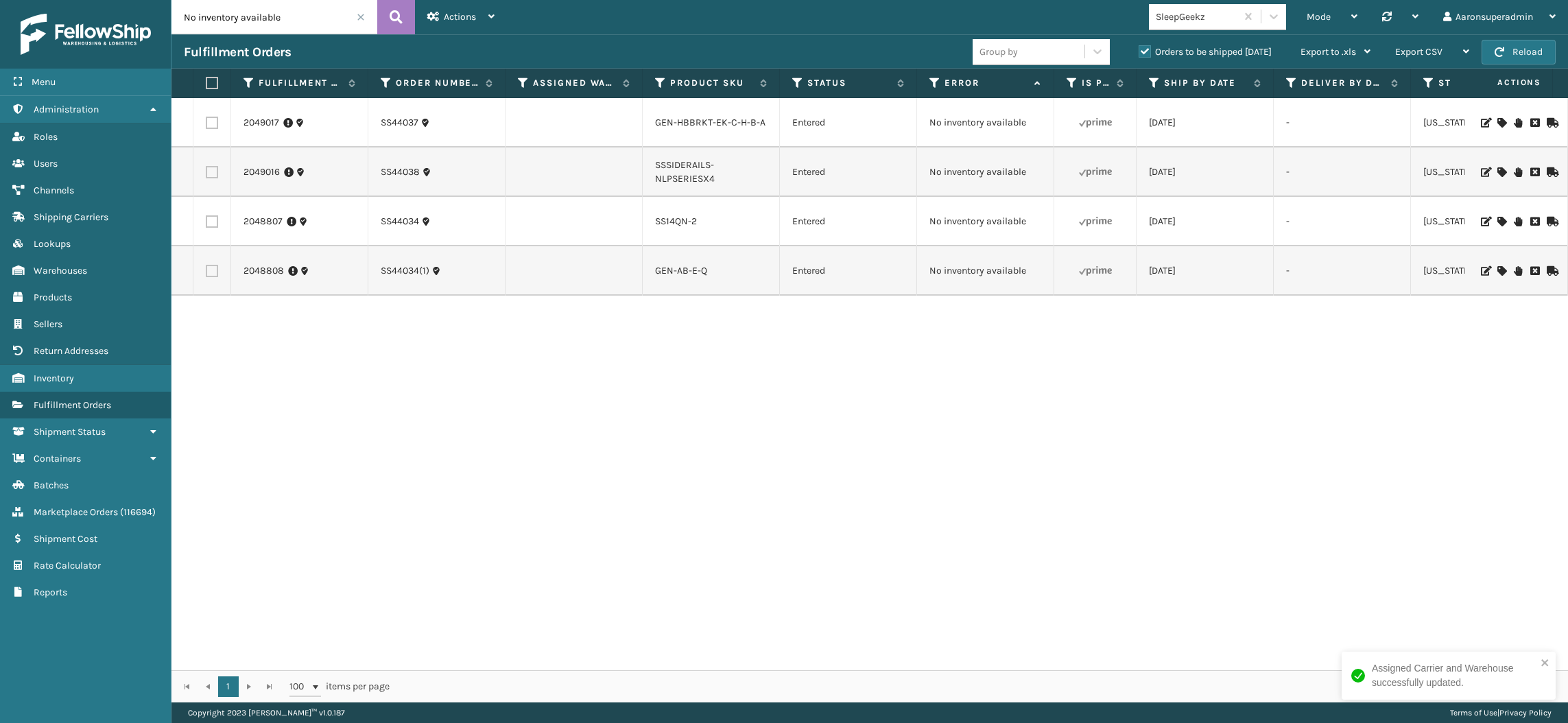
click at [1491, 218] on div at bounding box center [1516, 222] width 78 height 10
click at [1497, 125] on icon at bounding box center [1501, 123] width 8 height 10
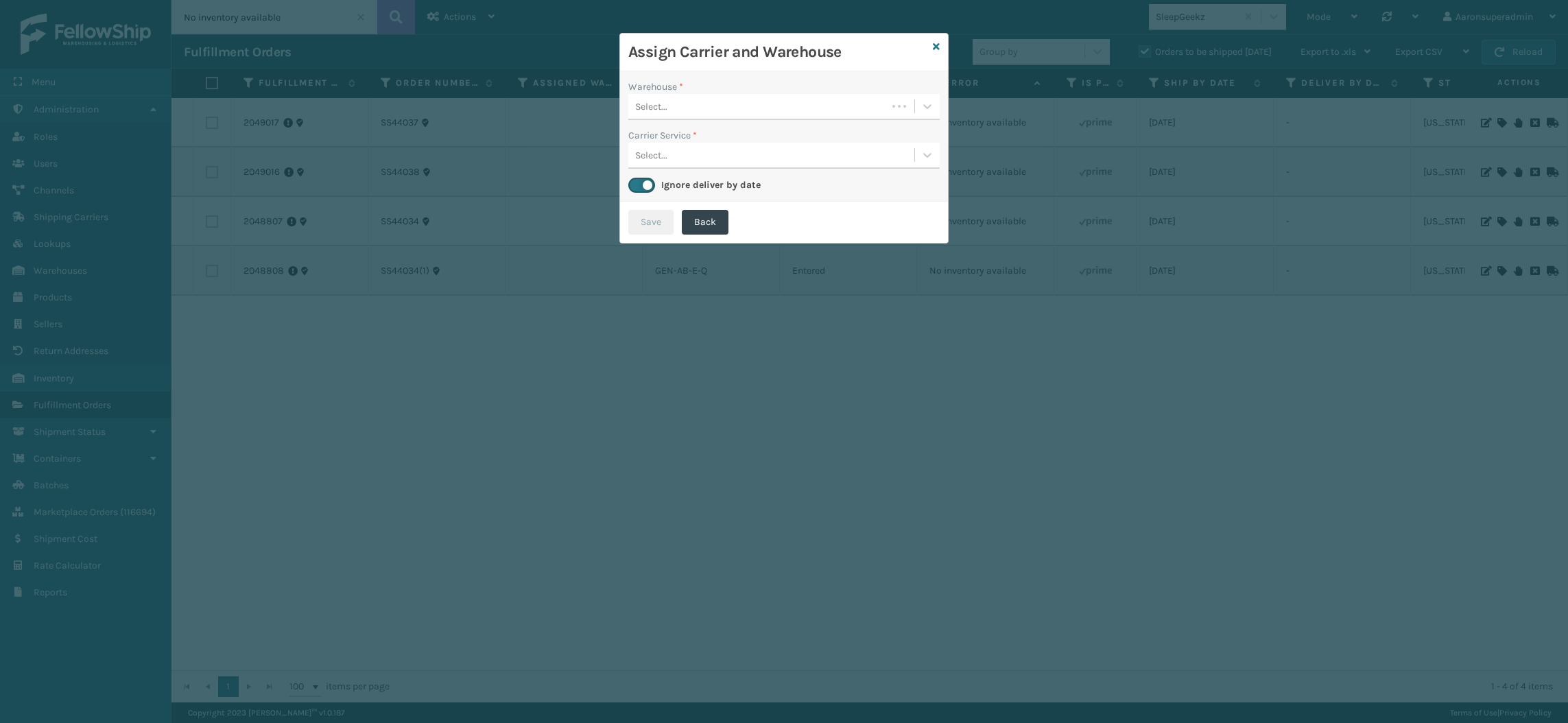
click at [721, 105] on div "Select..." at bounding box center [757, 106] width 259 height 23
click at [699, 106] on div "Select..." at bounding box center [771, 106] width 285 height 23
click at [678, 143] on div "Fellowship - East" at bounding box center [784, 140] width 311 height 25
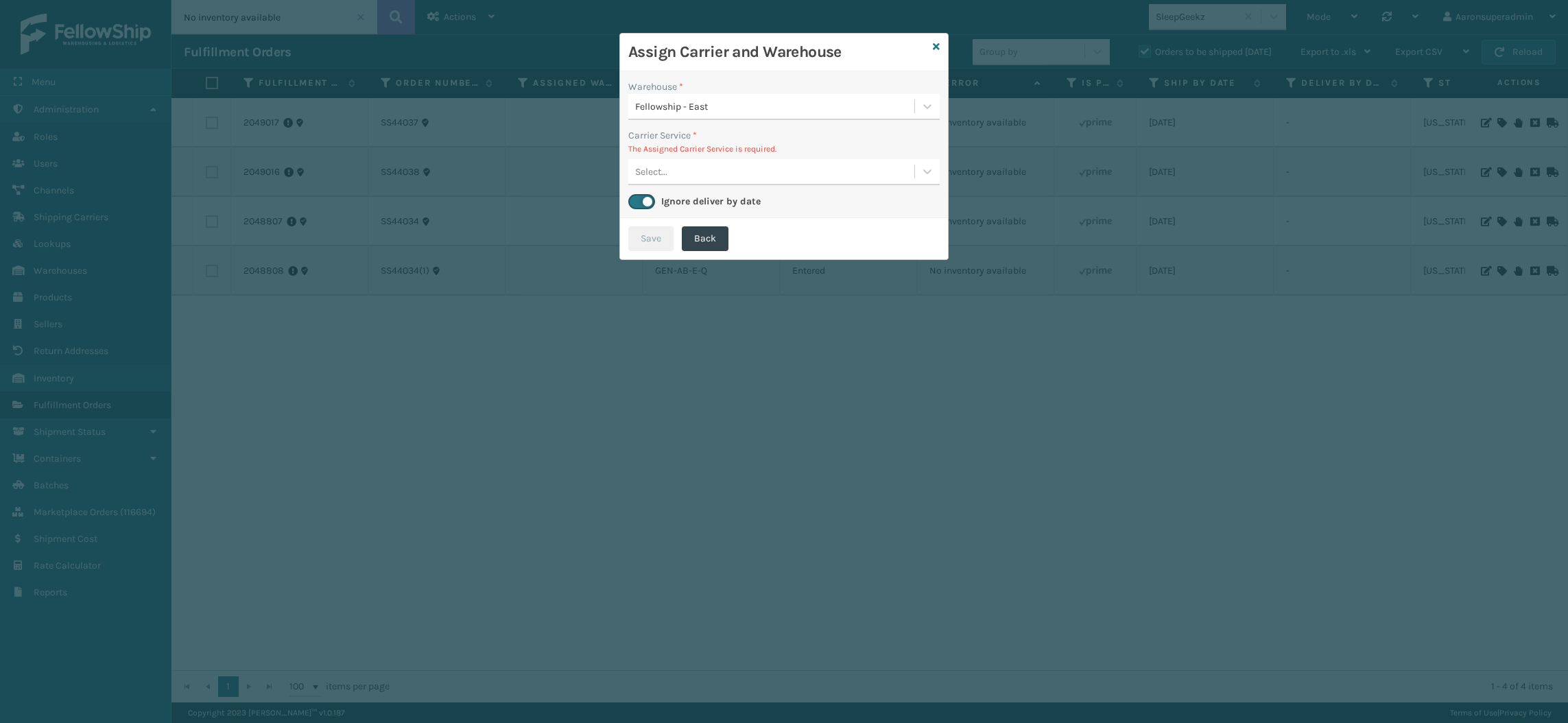
click at [690, 169] on div "Select..." at bounding box center [771, 172] width 285 height 23
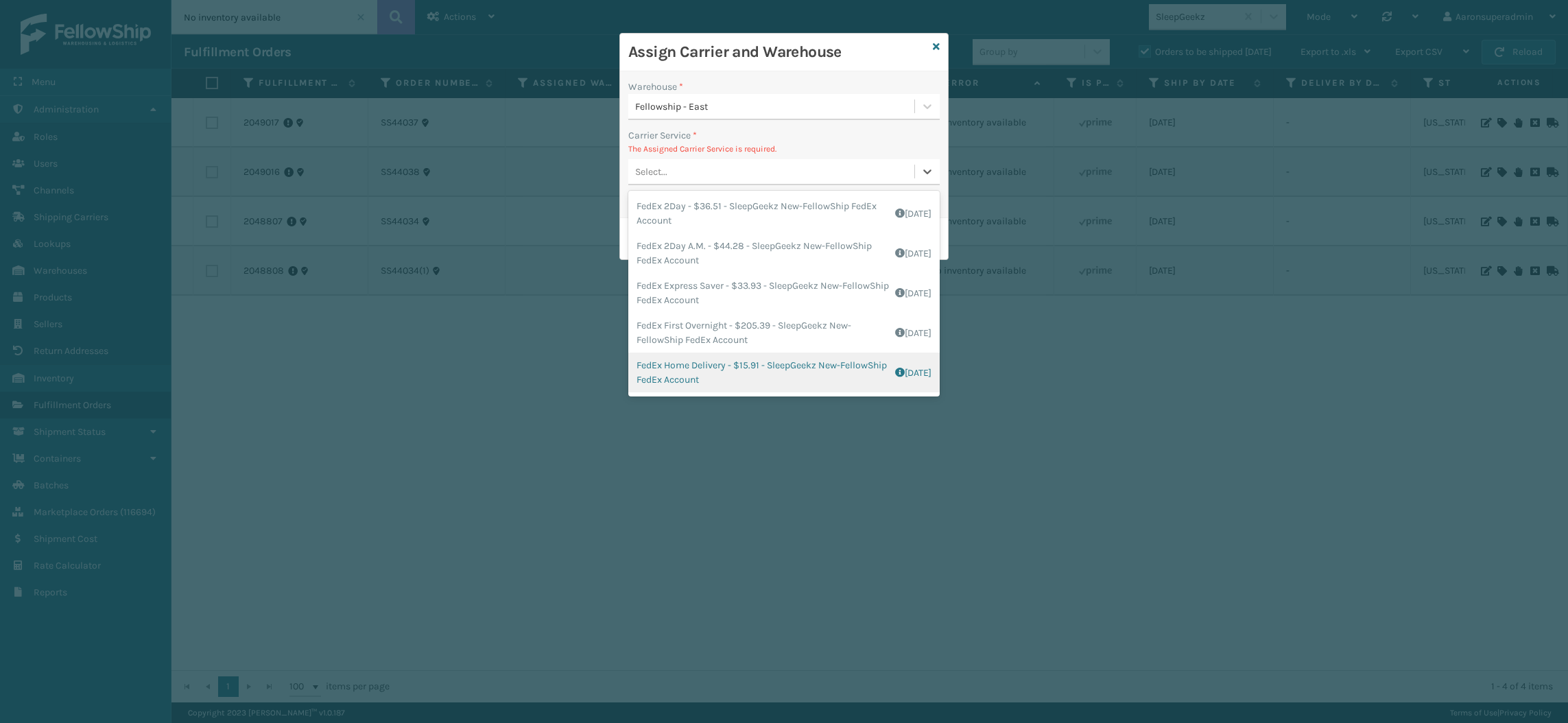
click at [678, 375] on div "FedEx Home Delivery - $15.91 - SleepGeekz New-FellowShip FedEx Account Shipping…" at bounding box center [784, 372] width 311 height 40
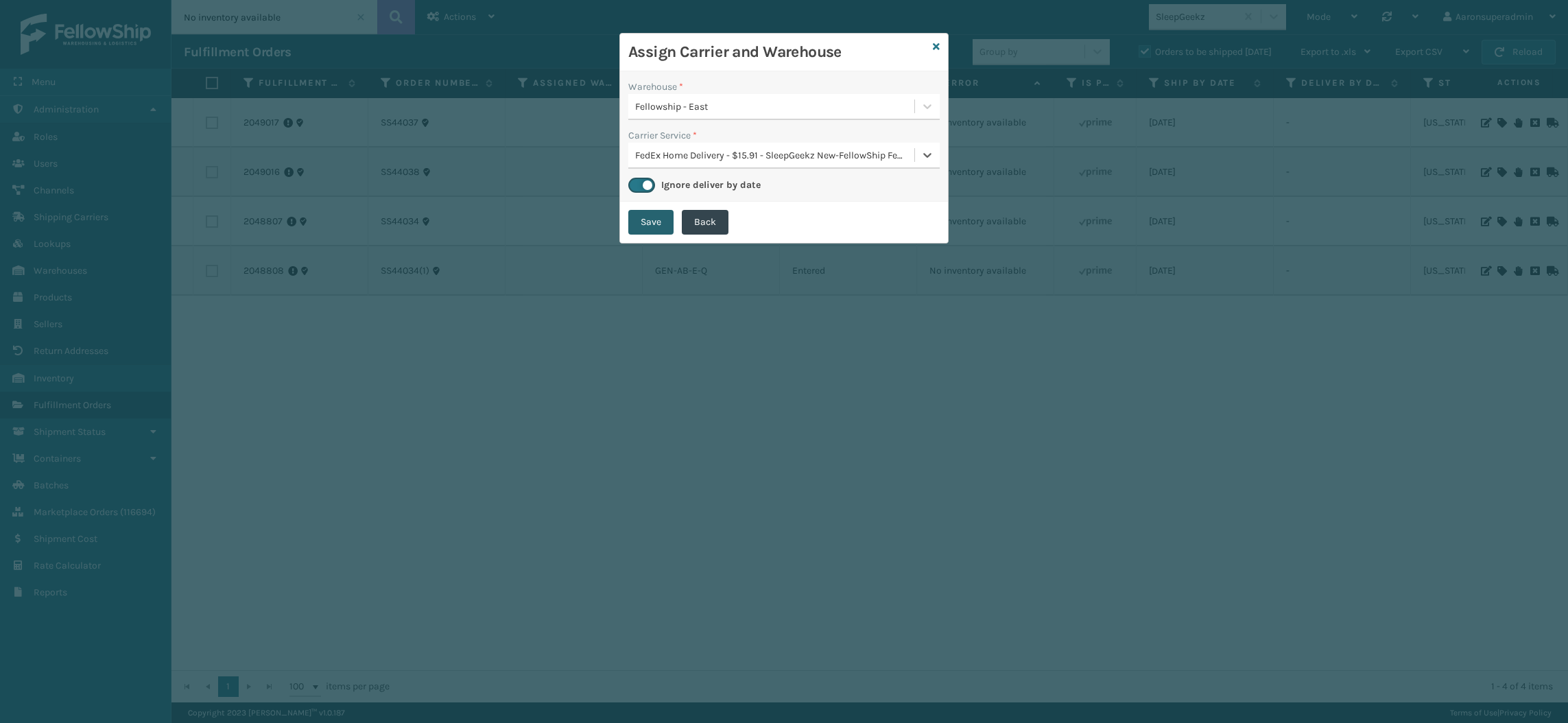
click at [645, 228] on button "Save" at bounding box center [650, 222] width 45 height 25
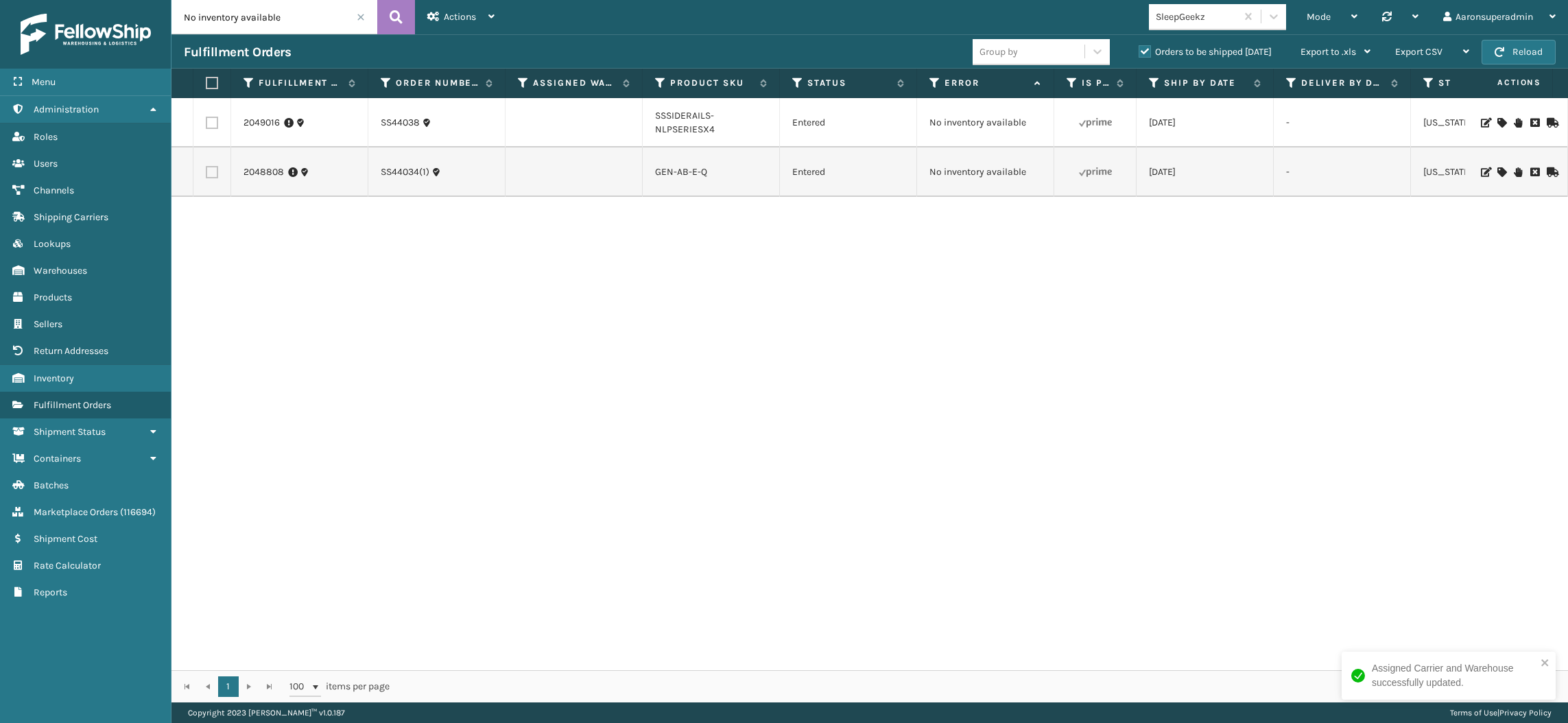
click at [1497, 122] on icon at bounding box center [1501, 123] width 8 height 10
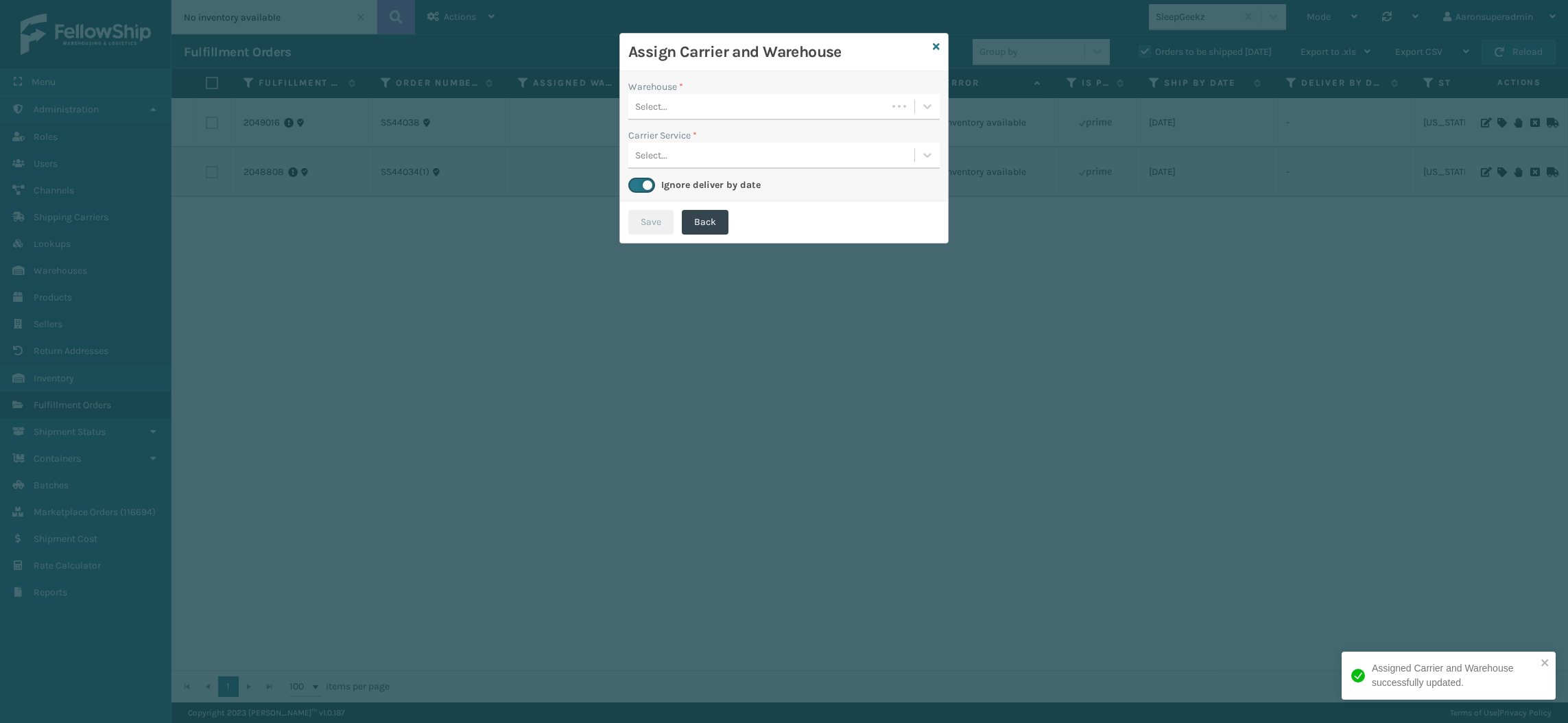
click at [797, 113] on div "Select..." at bounding box center [757, 106] width 259 height 23
click at [727, 146] on div "SleepGeekz Warehouse" at bounding box center [784, 140] width 311 height 25
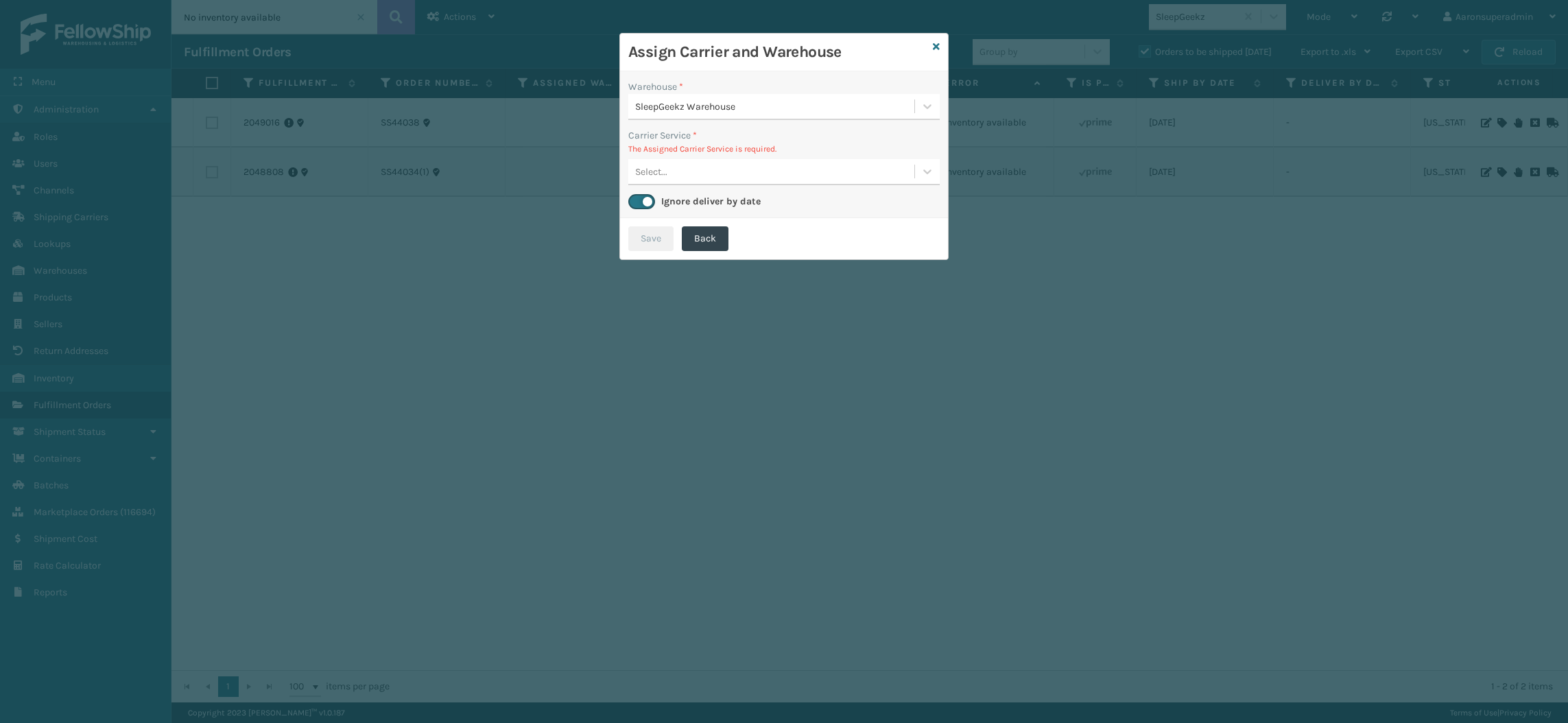
click at [655, 167] on div "Select..." at bounding box center [651, 172] width 32 height 14
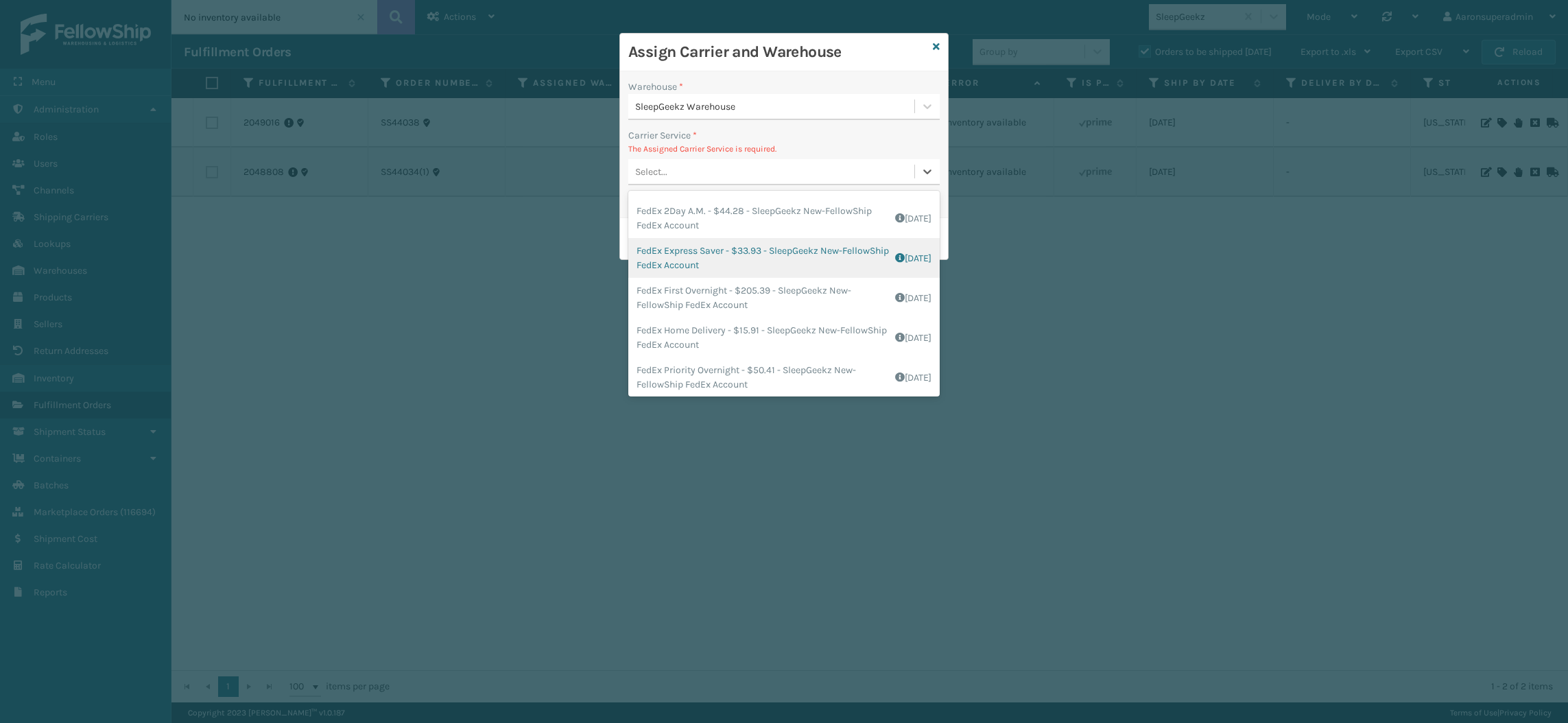
scroll to position [54, 0]
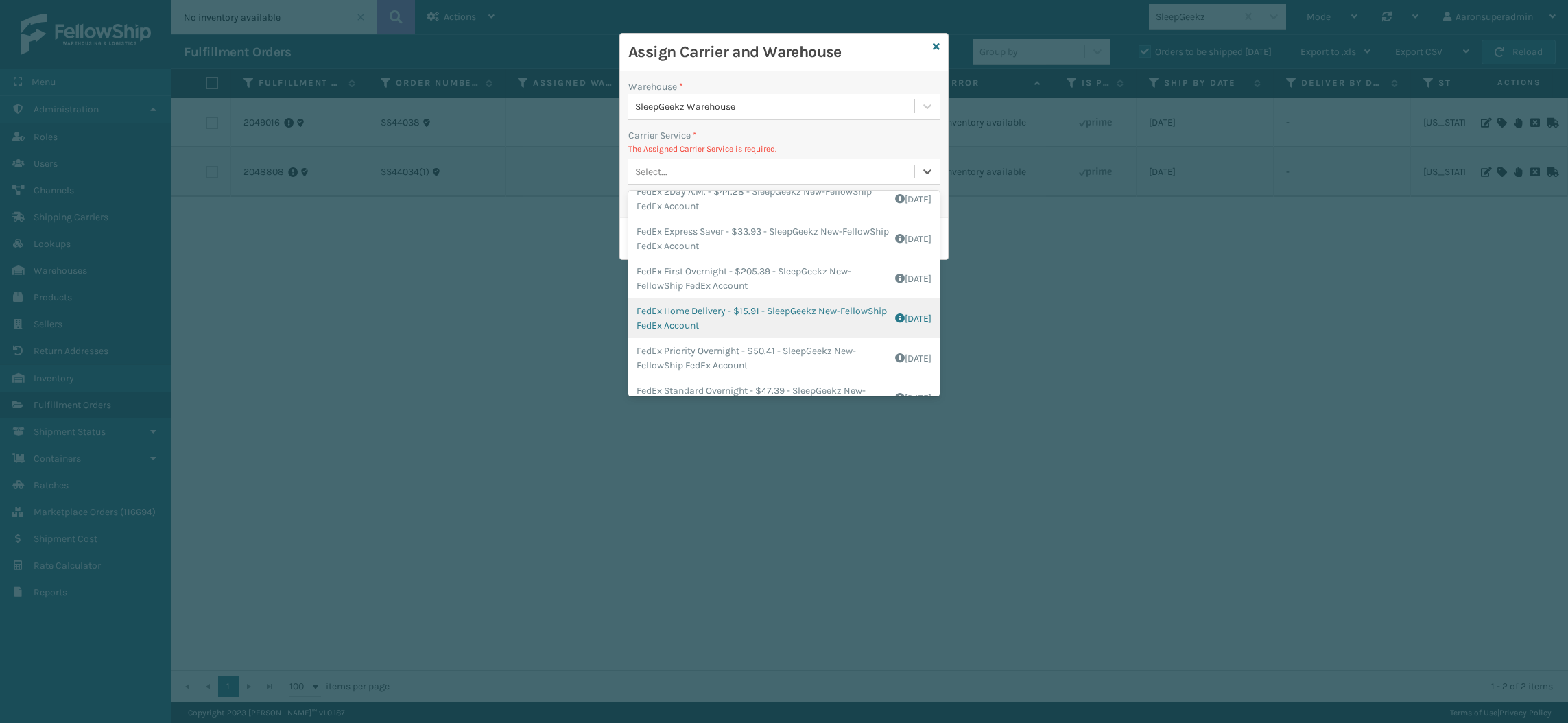
click at [699, 320] on div "FedEx Home Delivery - $15.91 - SleepGeekz New-FellowShip FedEx Account Shipping…" at bounding box center [784, 319] width 311 height 40
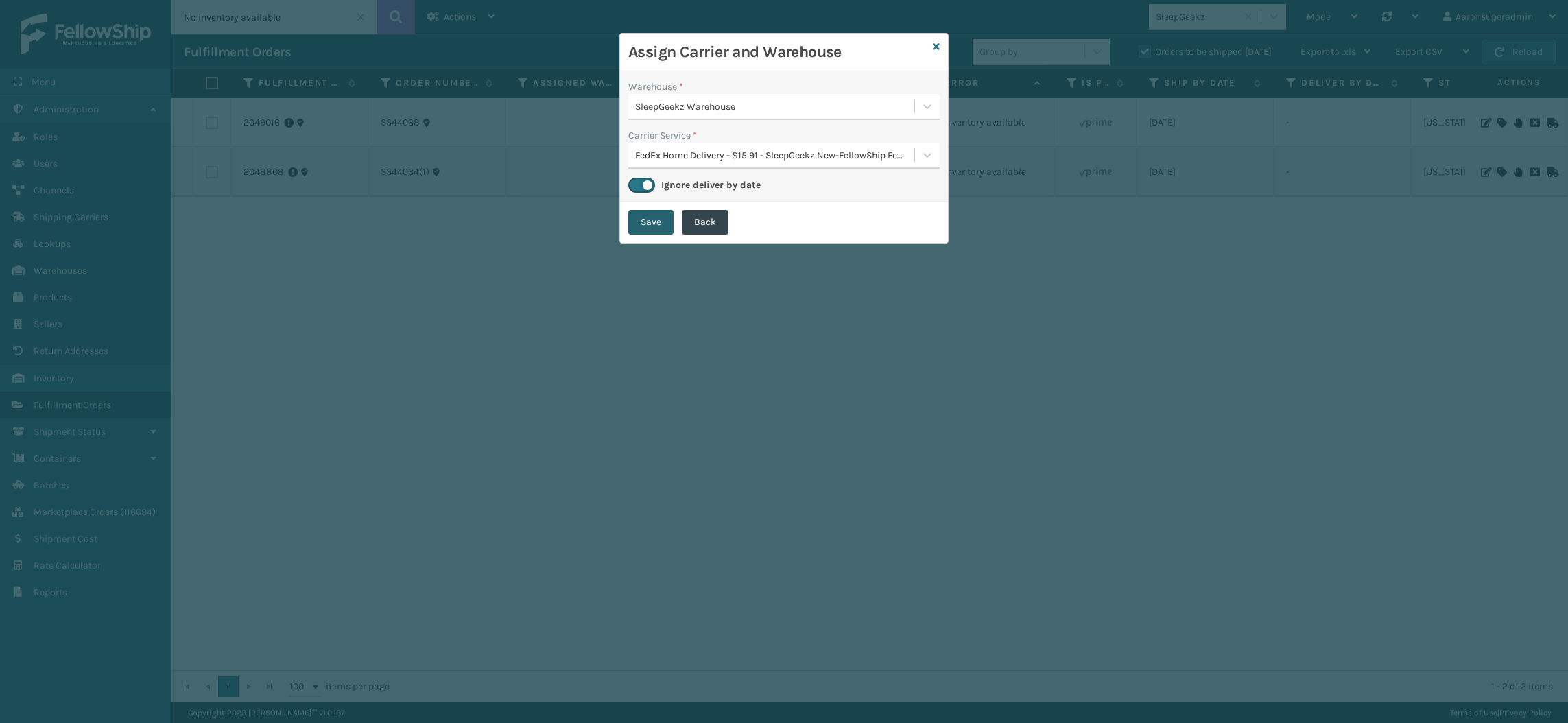
click at [653, 224] on button "Save" at bounding box center [650, 222] width 45 height 25
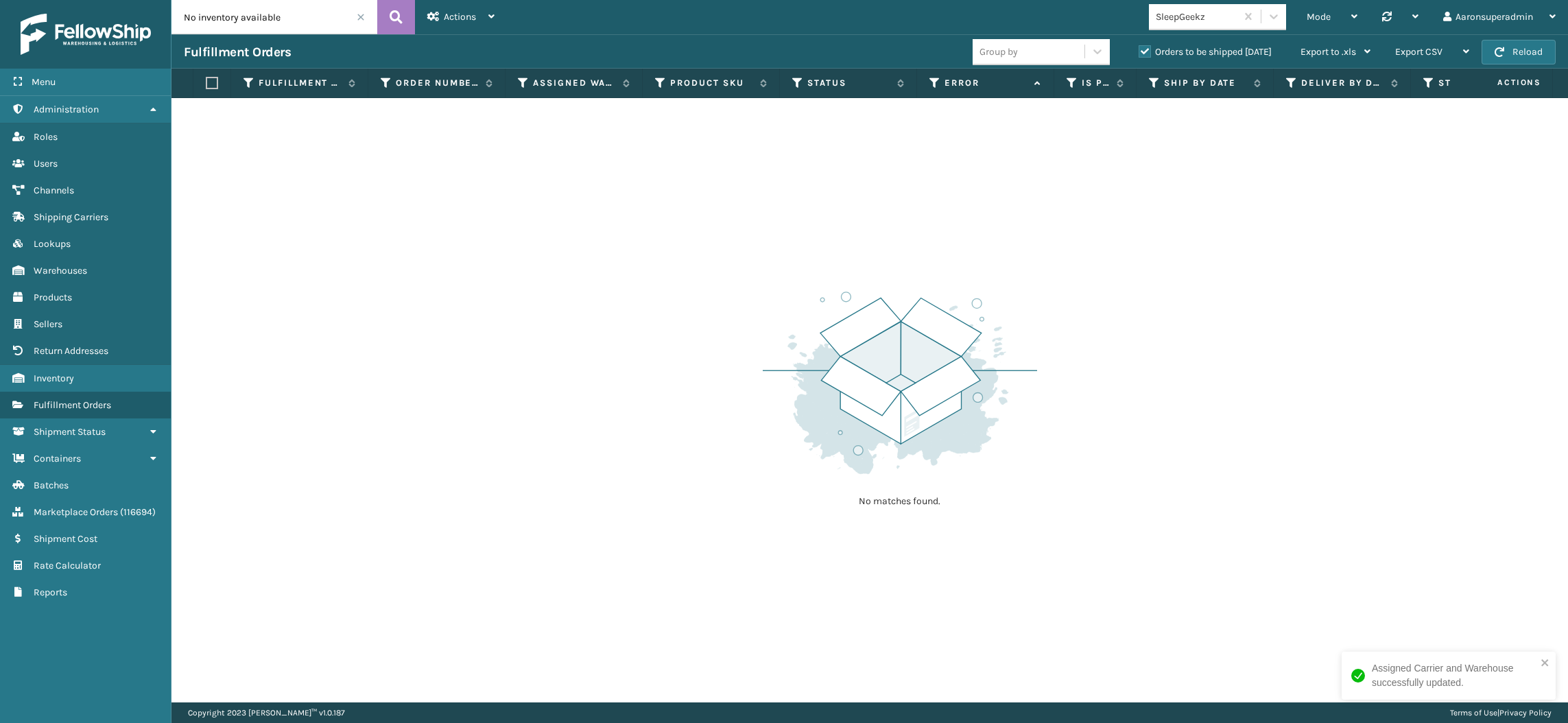
click at [360, 18] on span at bounding box center [360, 17] width 8 height 8
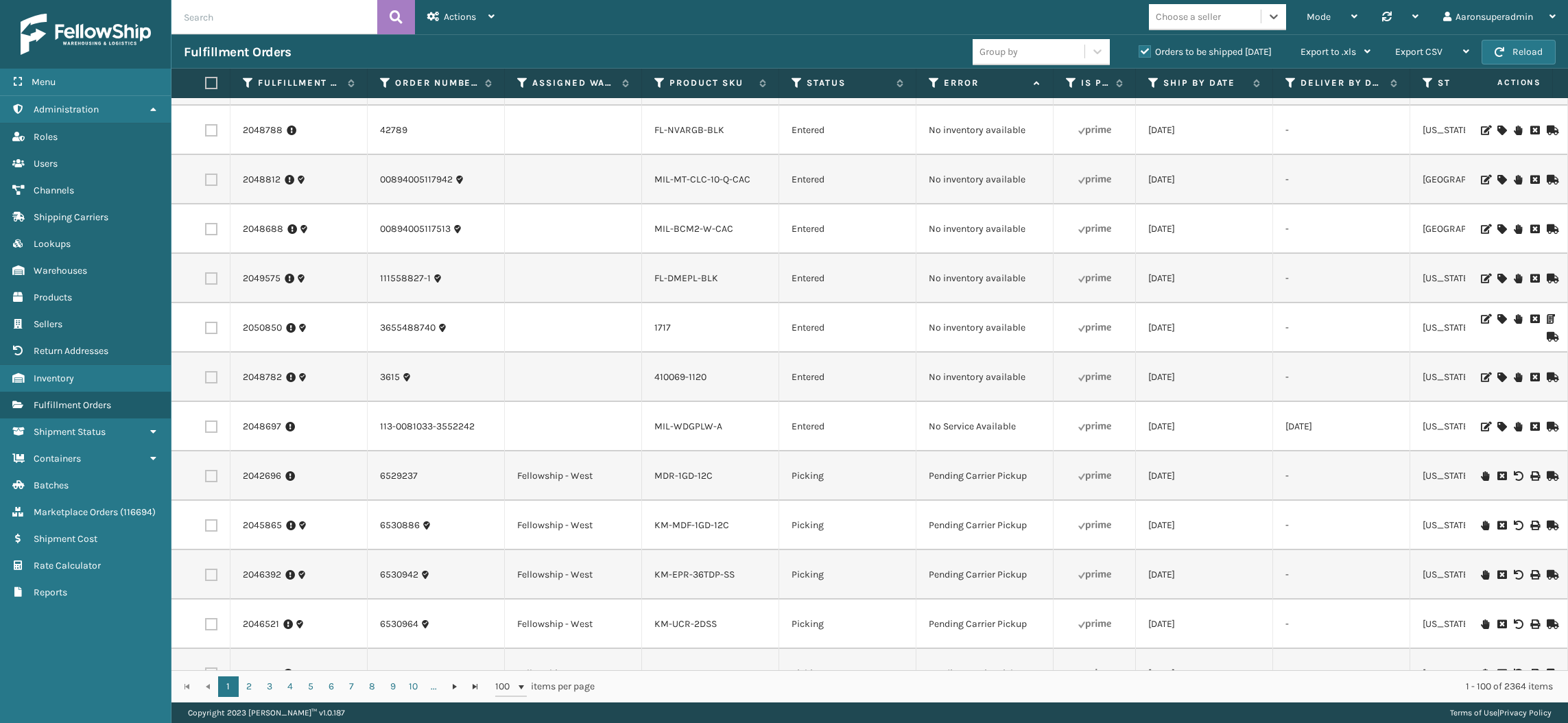
scroll to position [400, 1]
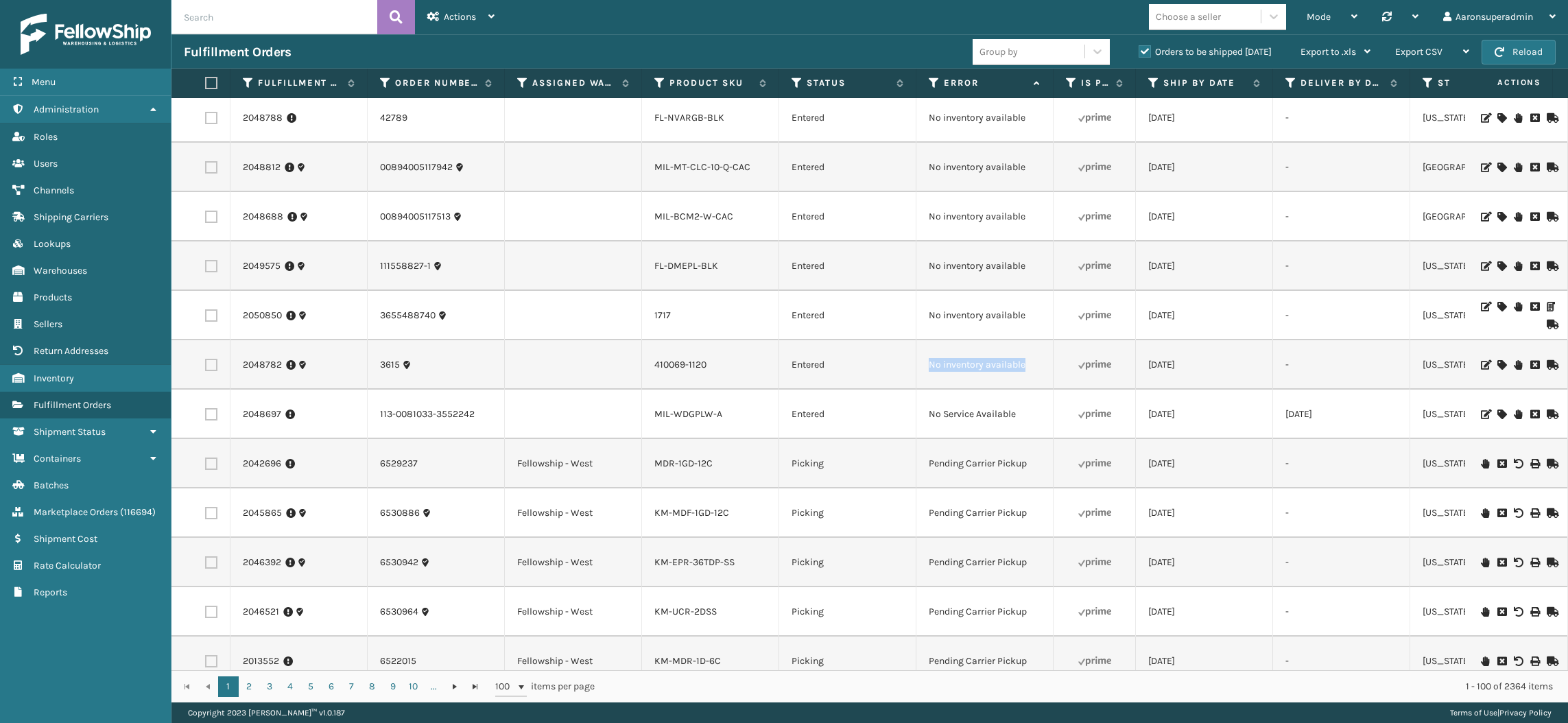
drag, startPoint x: 1048, startPoint y: 369, endPoint x: 911, endPoint y: 381, distance: 137.5
copy tr "No inventory available"
click at [266, 40] on div "Fulfillment Orders Group by Orders to be shipped today Export to .xls Use ship …" at bounding box center [869, 51] width 1396 height 34
click at [244, 14] on input "text" at bounding box center [274, 17] width 206 height 34
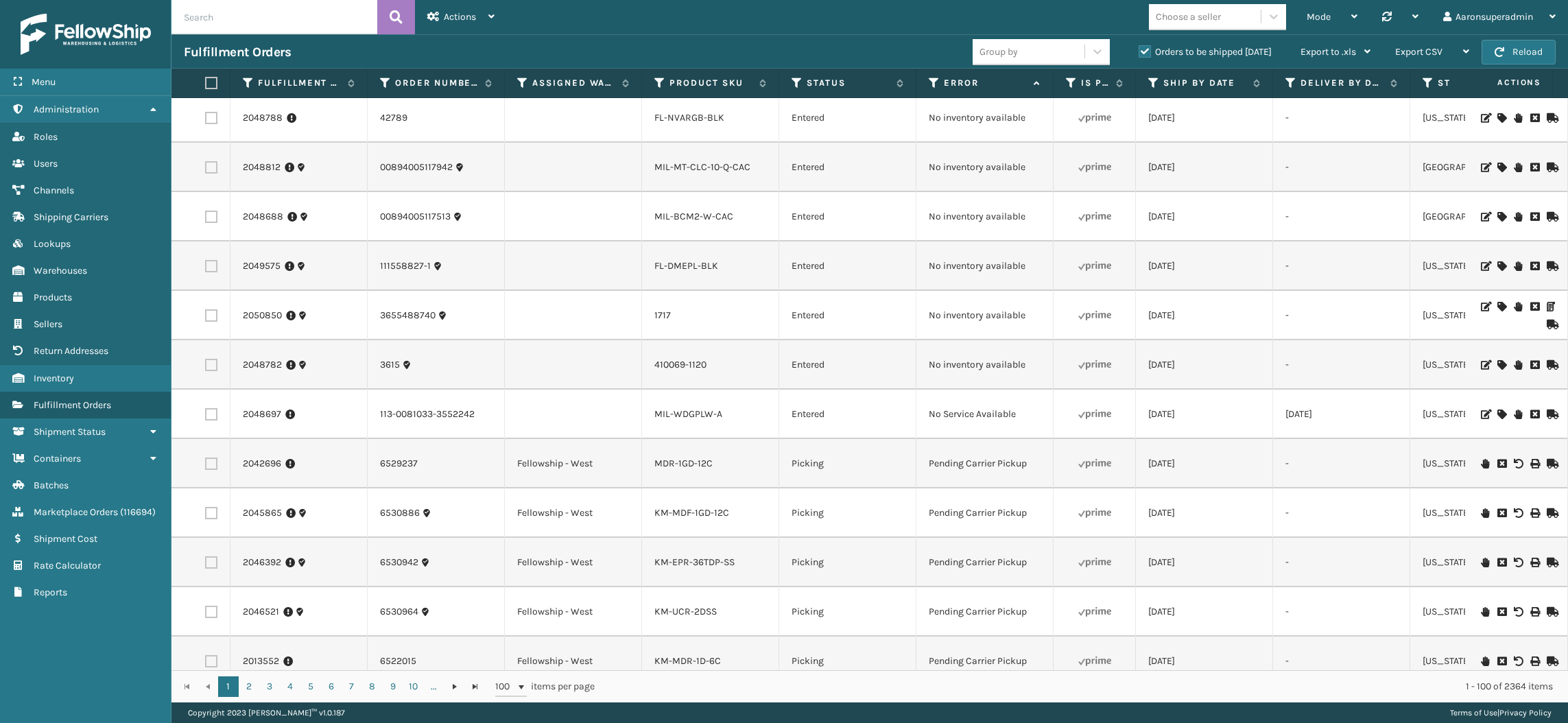
paste input "No inventory available"
type input "No inventory available"
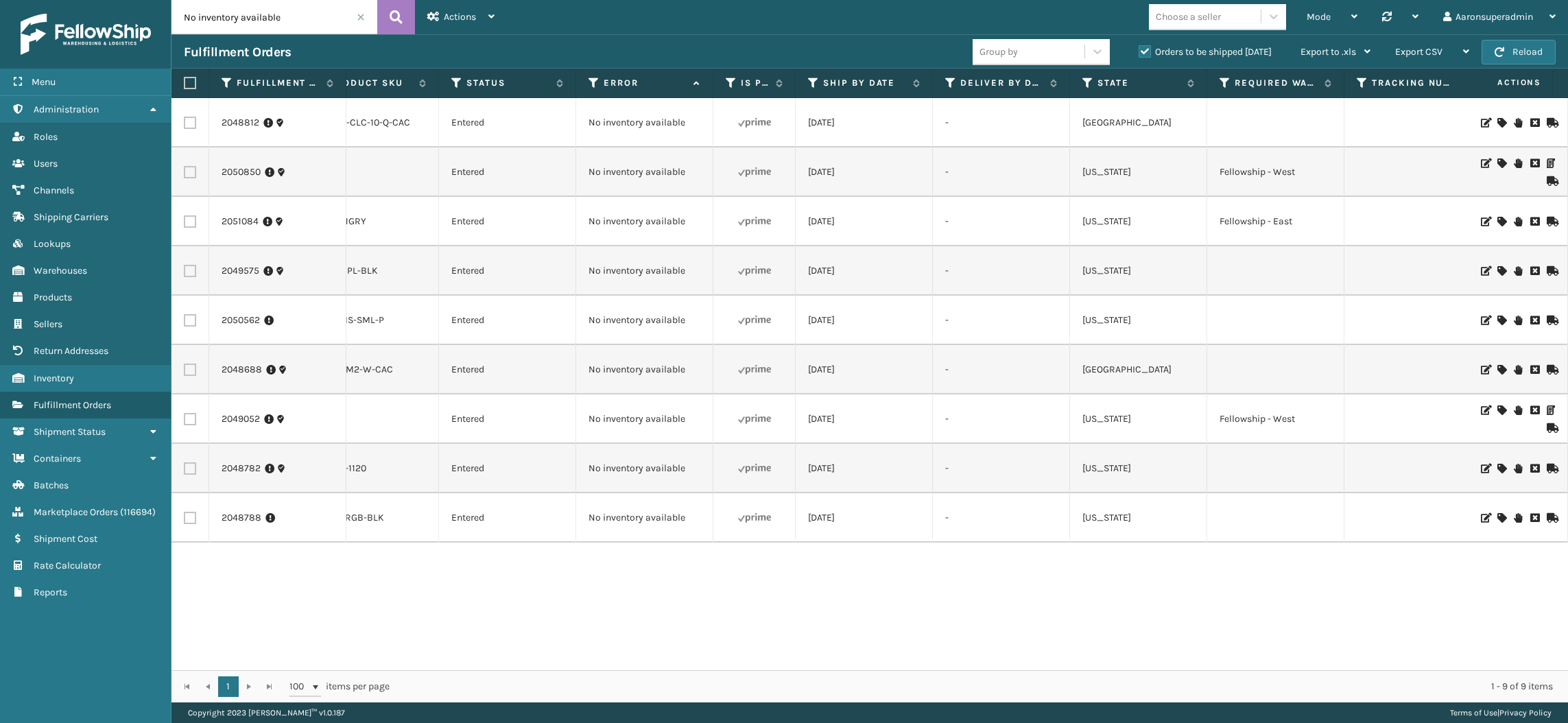
scroll to position [0, 340]
click at [1497, 469] on icon at bounding box center [1501, 468] width 8 height 10
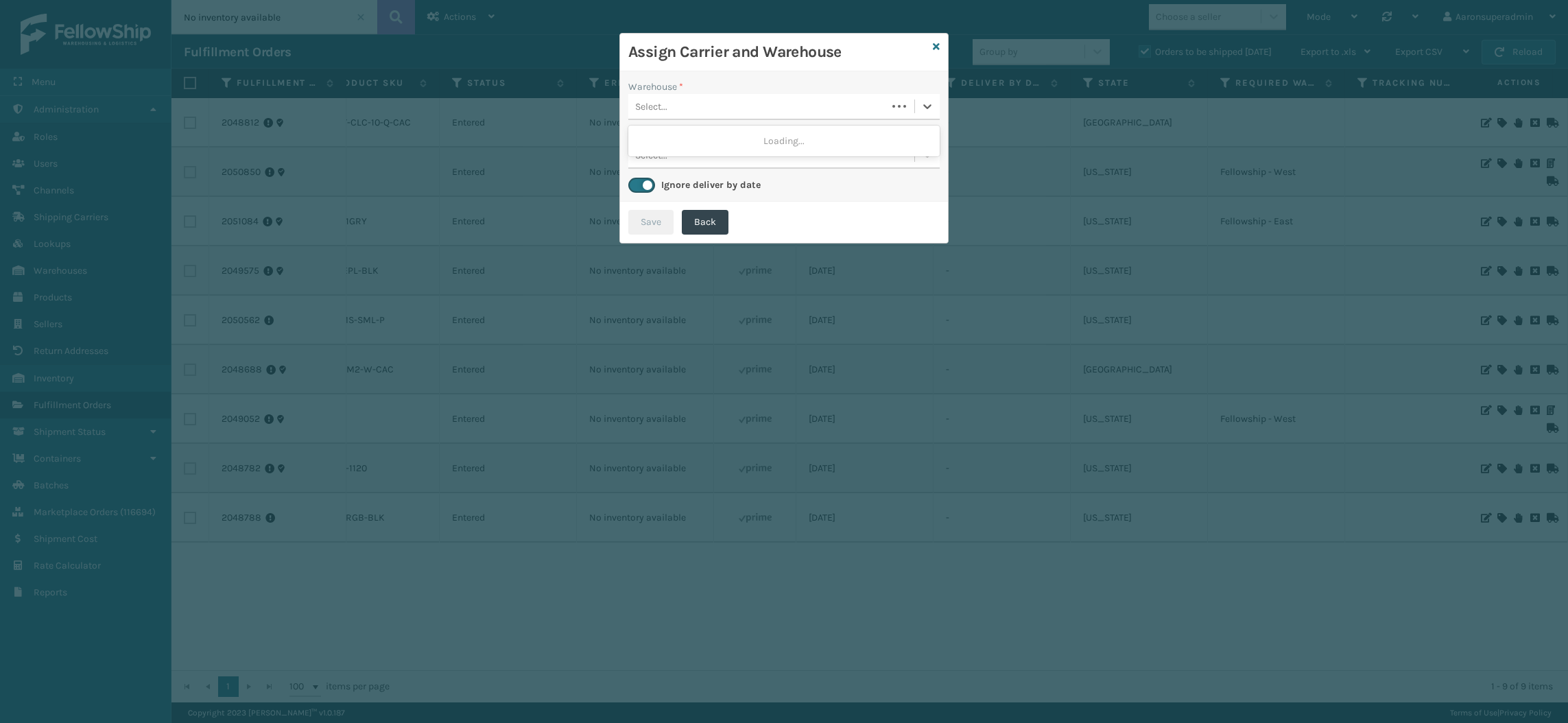
click at [775, 115] on div "Select..." at bounding box center [757, 106] width 259 height 23
click at [713, 165] on div "Fellowship - East" at bounding box center [784, 166] width 311 height 25
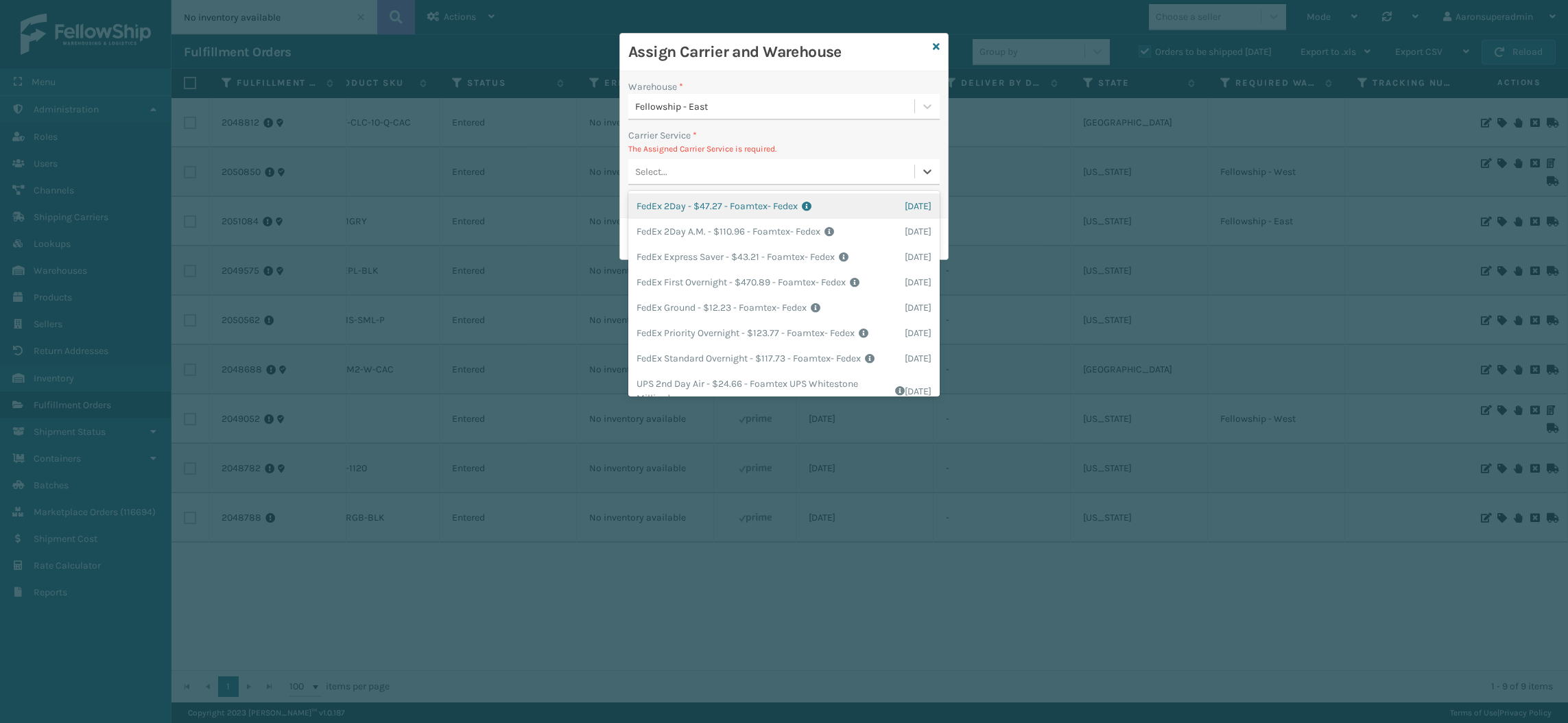
click at [690, 169] on div "Select..." at bounding box center [771, 172] width 285 height 23
click at [723, 321] on div "FedEx Ground - $12.23 - Foamtex- Fedex Shipping Cost $12.23 Surplus Cost $0 Tot…" at bounding box center [784, 307] width 311 height 25
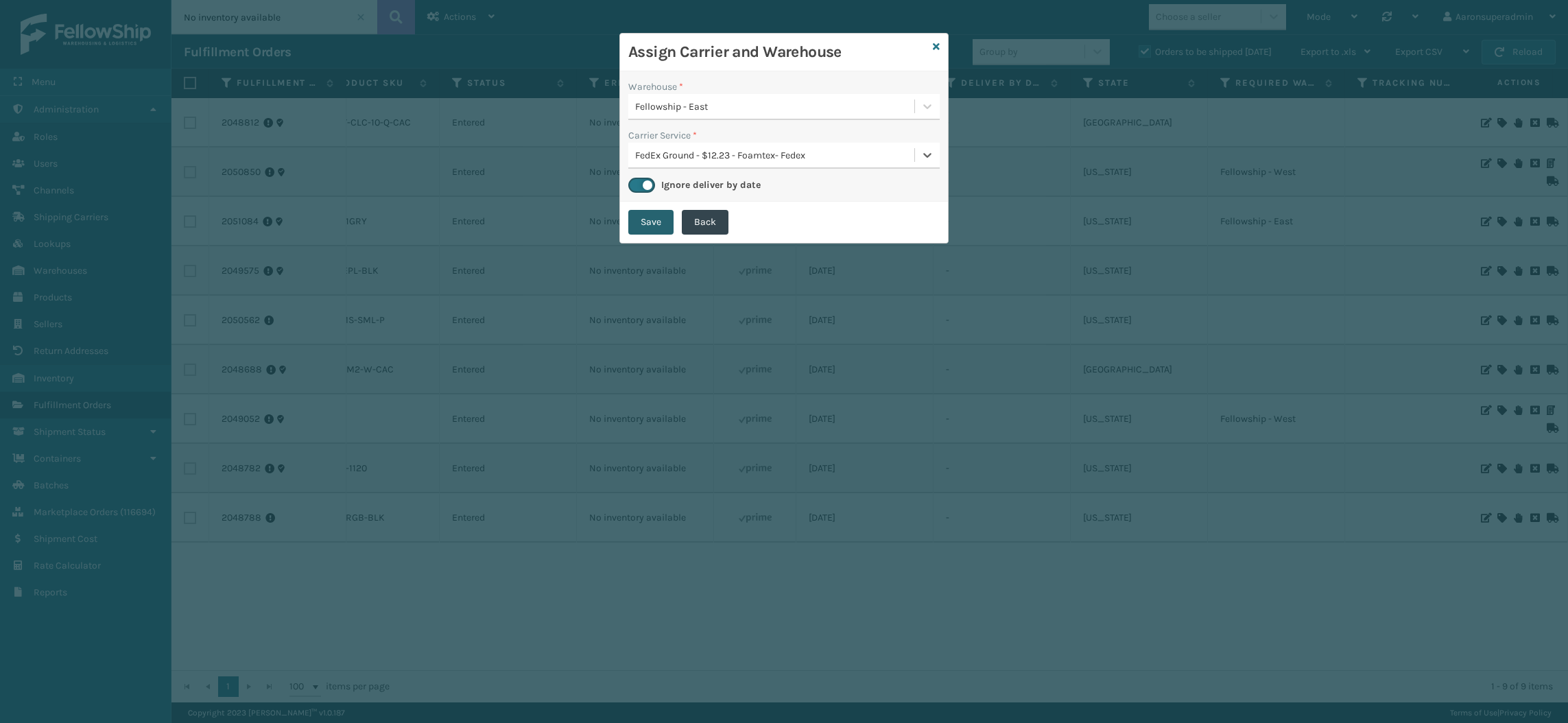
click at [639, 229] on button "Save" at bounding box center [650, 222] width 45 height 25
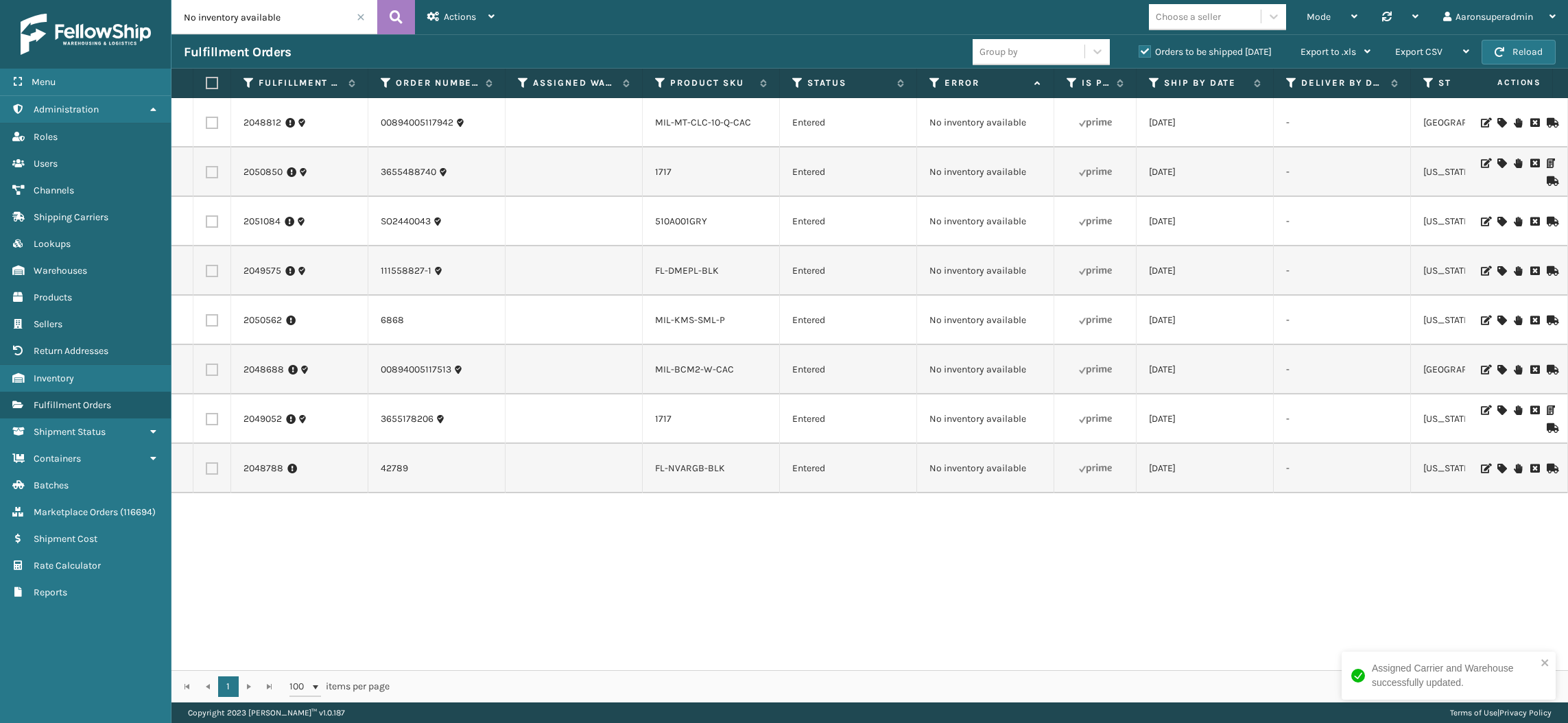
click at [1497, 468] on icon at bounding box center [1501, 468] width 8 height 10
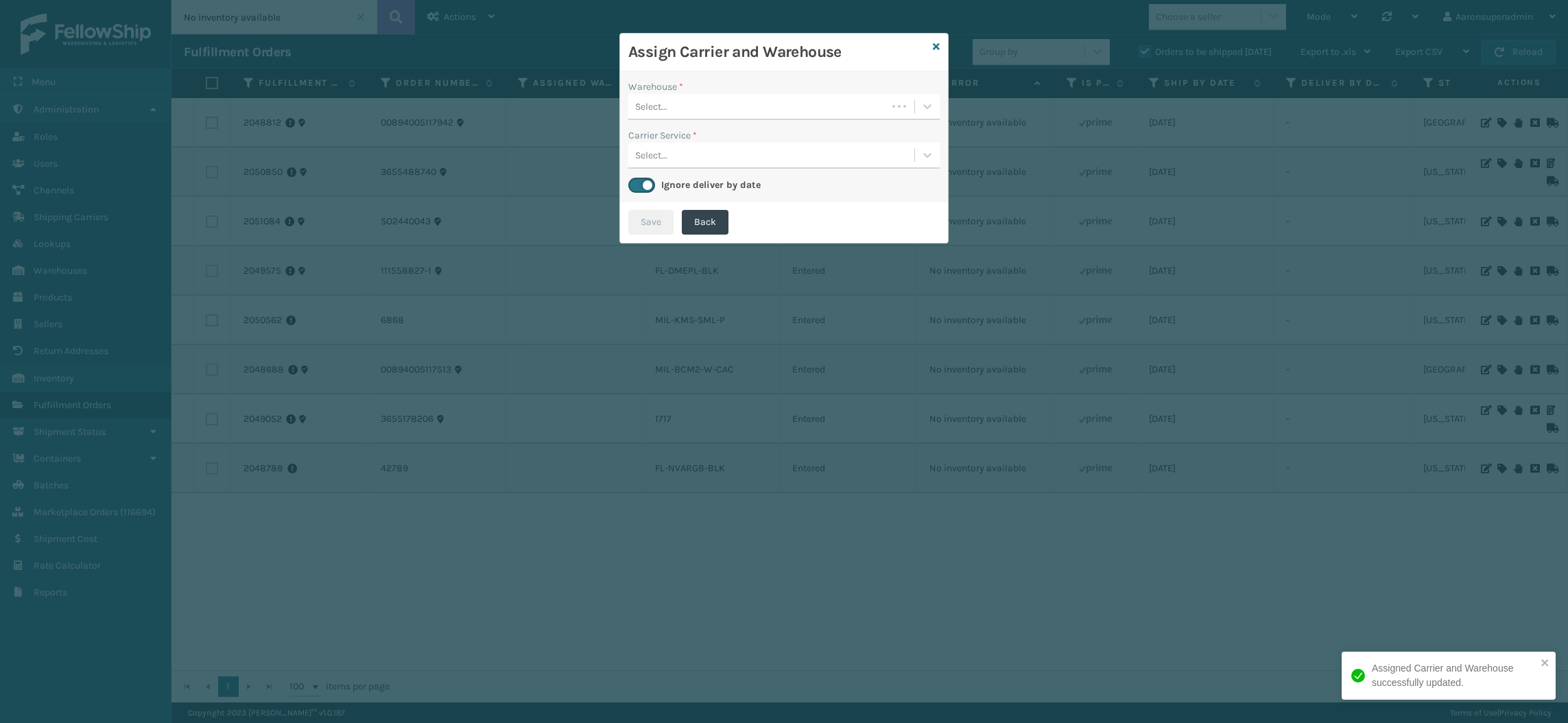
click at [678, 94] on div "Select..." at bounding box center [784, 107] width 311 height 26
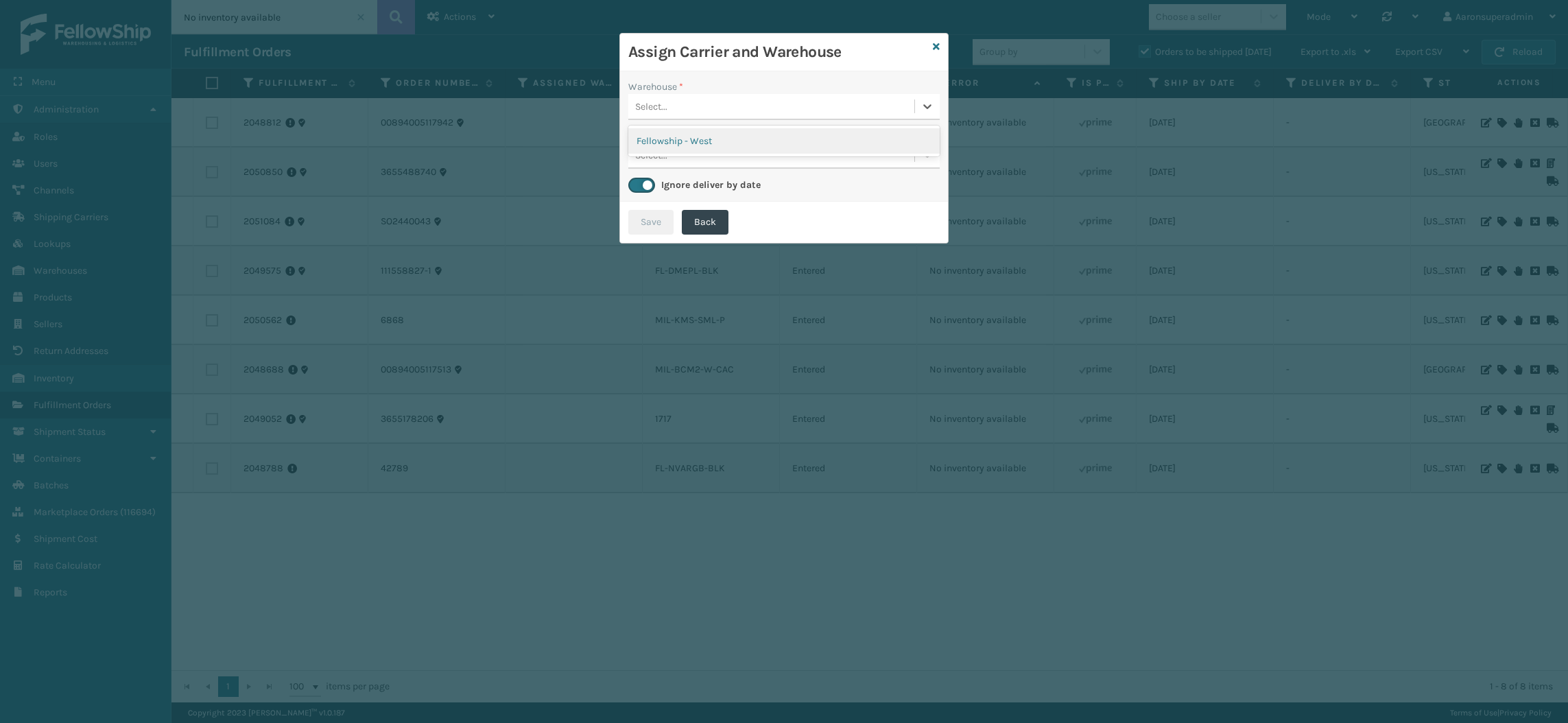
click at [672, 151] on div "Fellowship - West" at bounding box center [784, 140] width 311 height 25
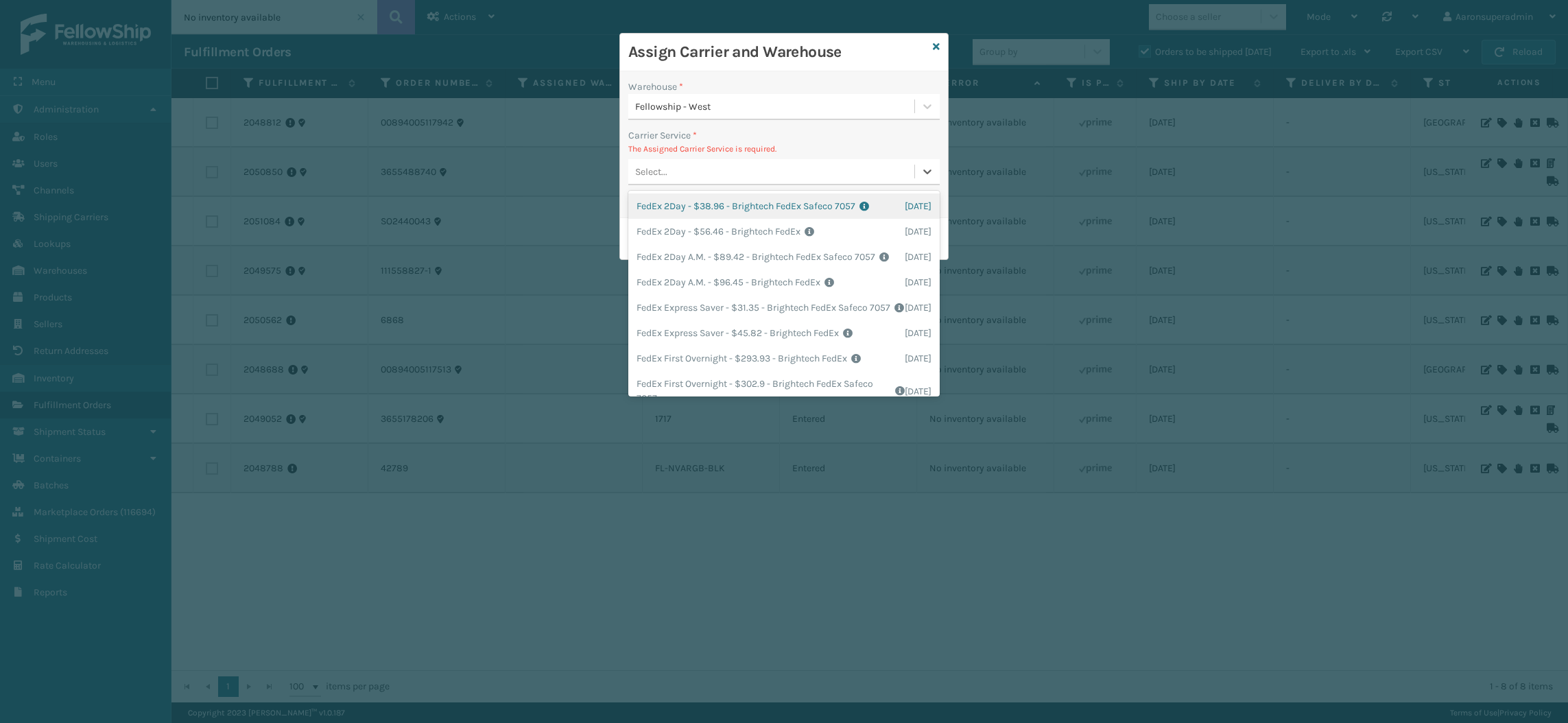
click at [699, 172] on div "Select..." at bounding box center [771, 172] width 285 height 23
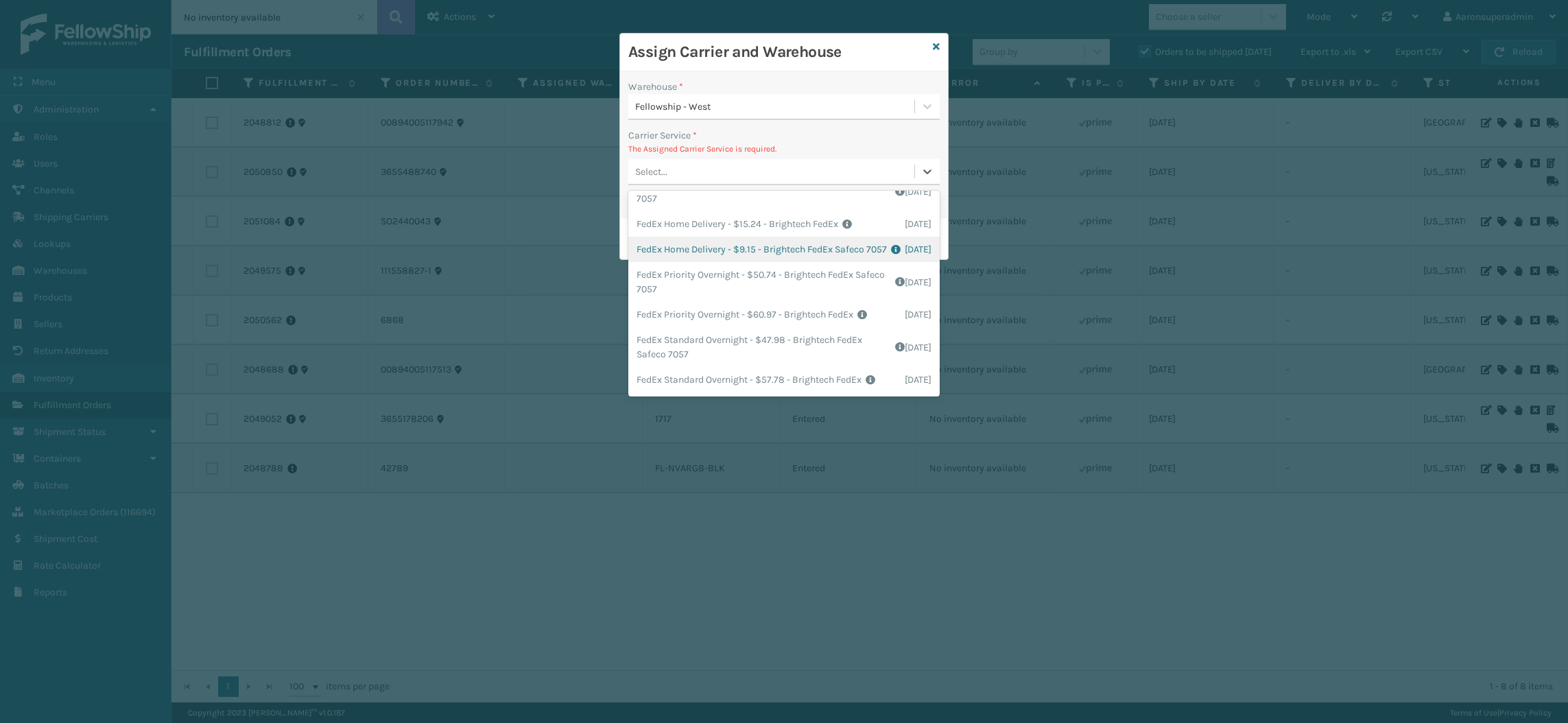
click at [656, 262] on div "FedEx Home Delivery - $9.15 - Brightech FedEx Safeco 7057 Shipping Cost $9.15 S…" at bounding box center [784, 249] width 311 height 25
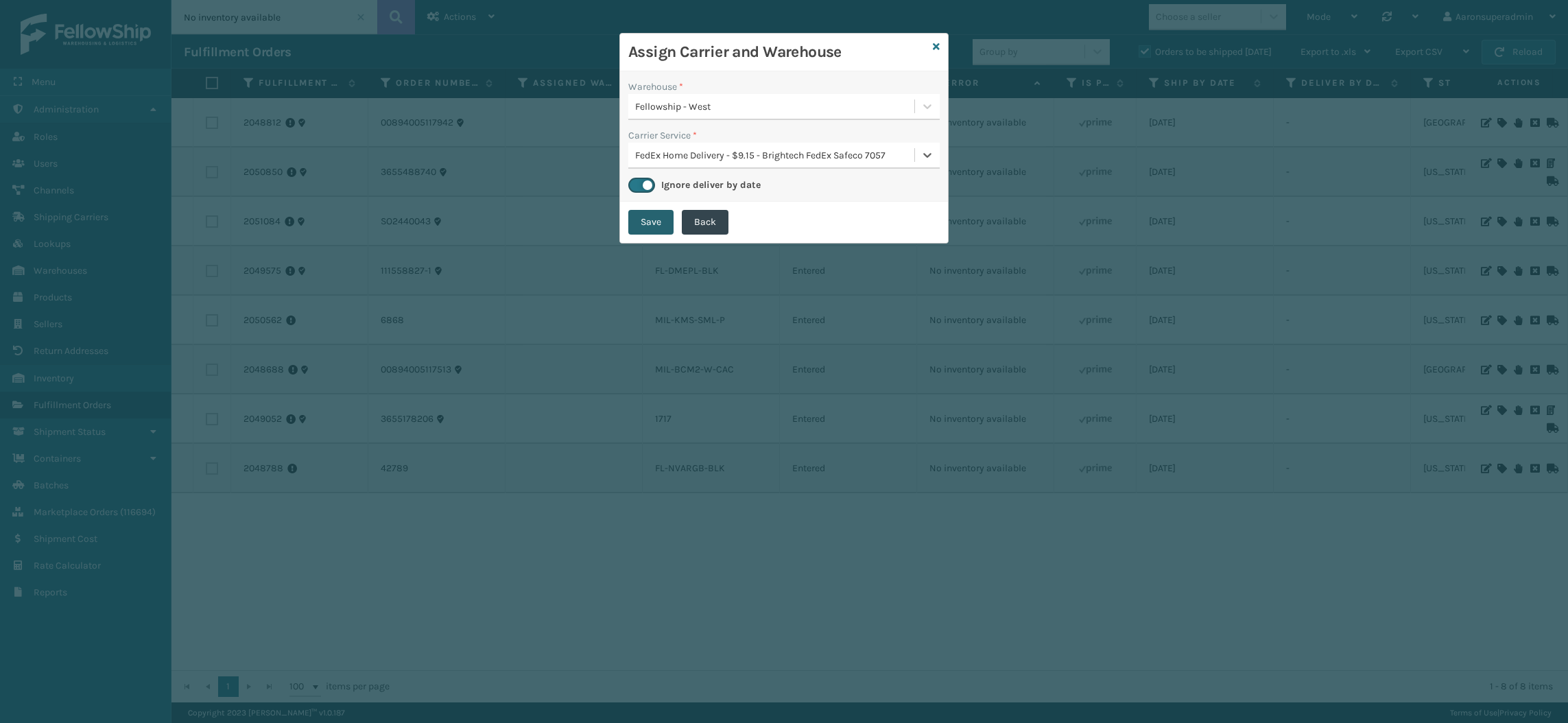
click at [643, 224] on button "Save" at bounding box center [650, 222] width 45 height 25
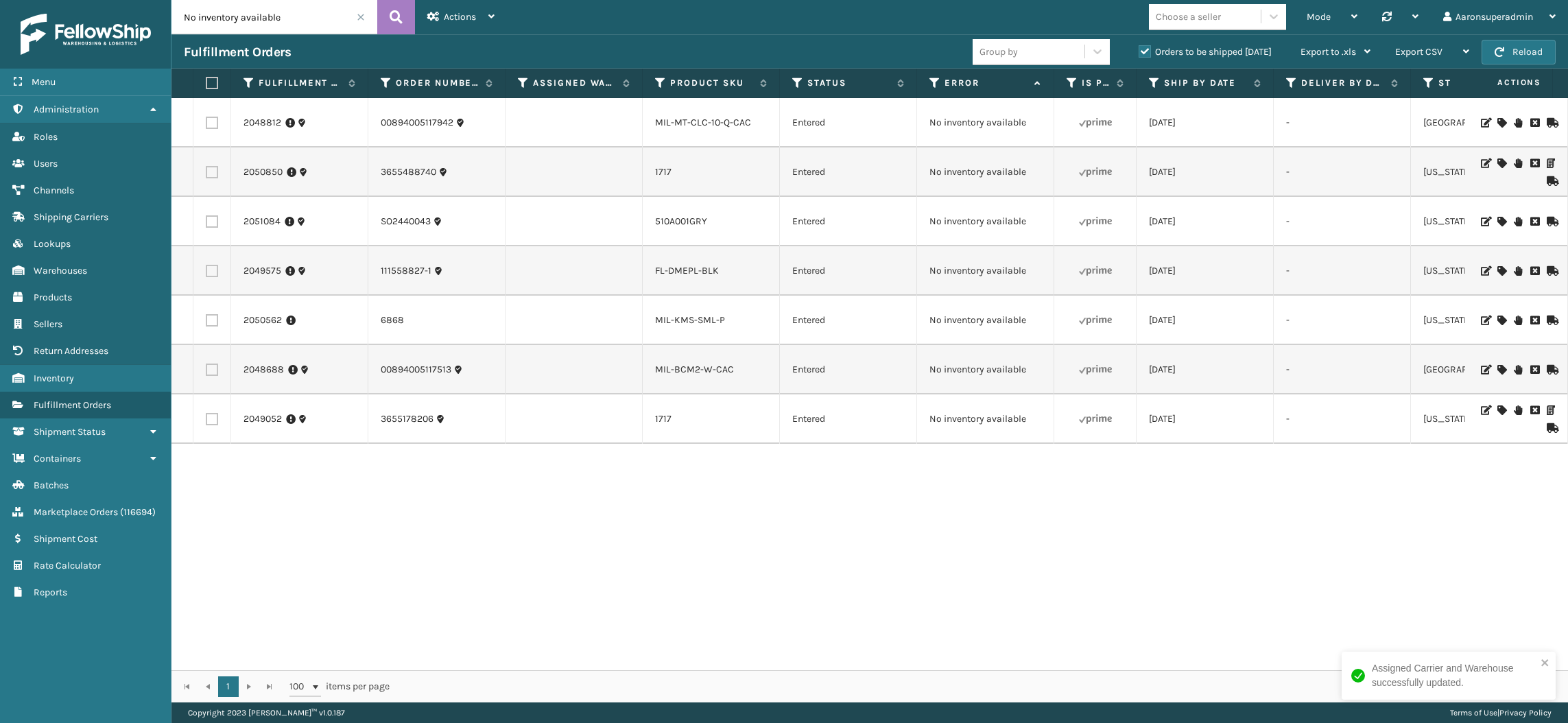
click at [1497, 123] on icon at bounding box center [1501, 123] width 8 height 10
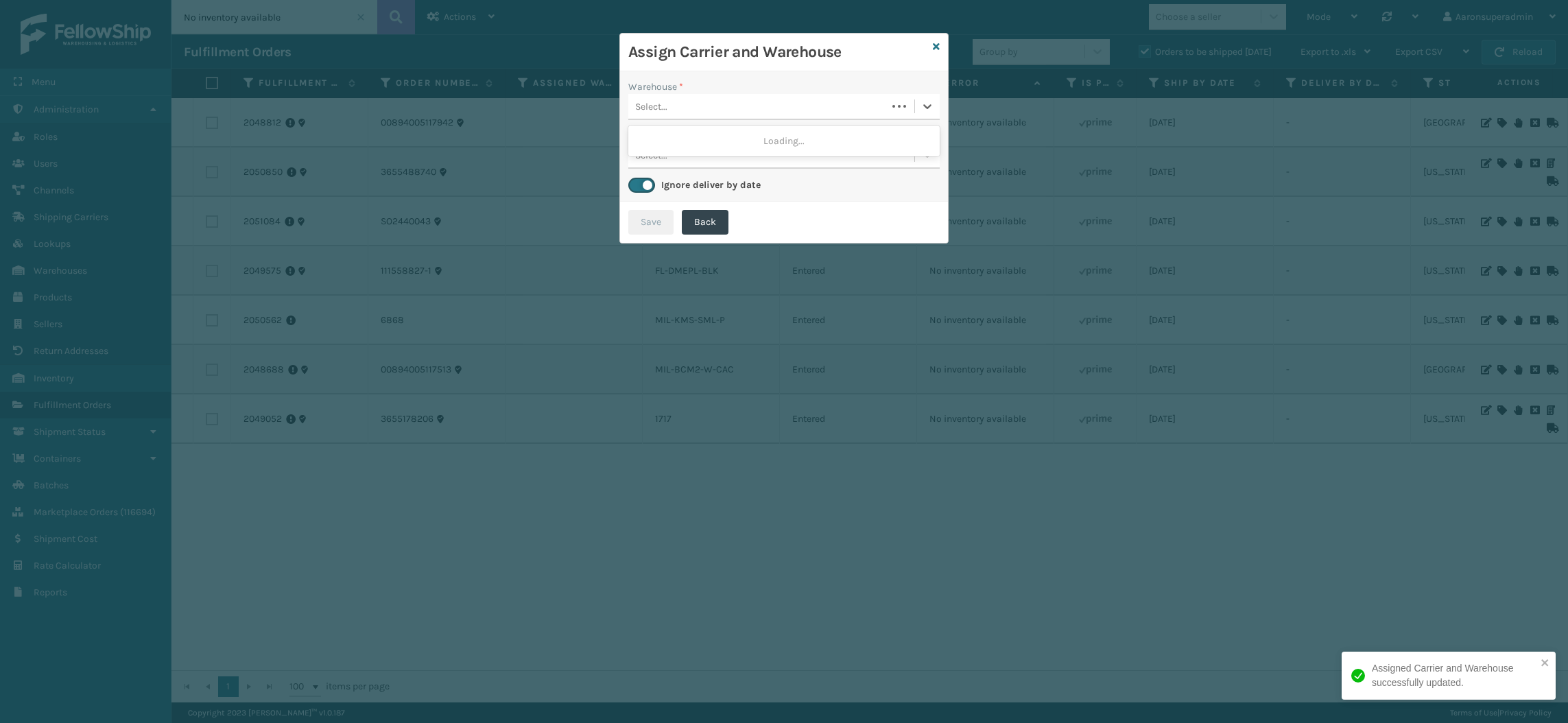
click at [775, 109] on div "Select..." at bounding box center [757, 106] width 259 height 23
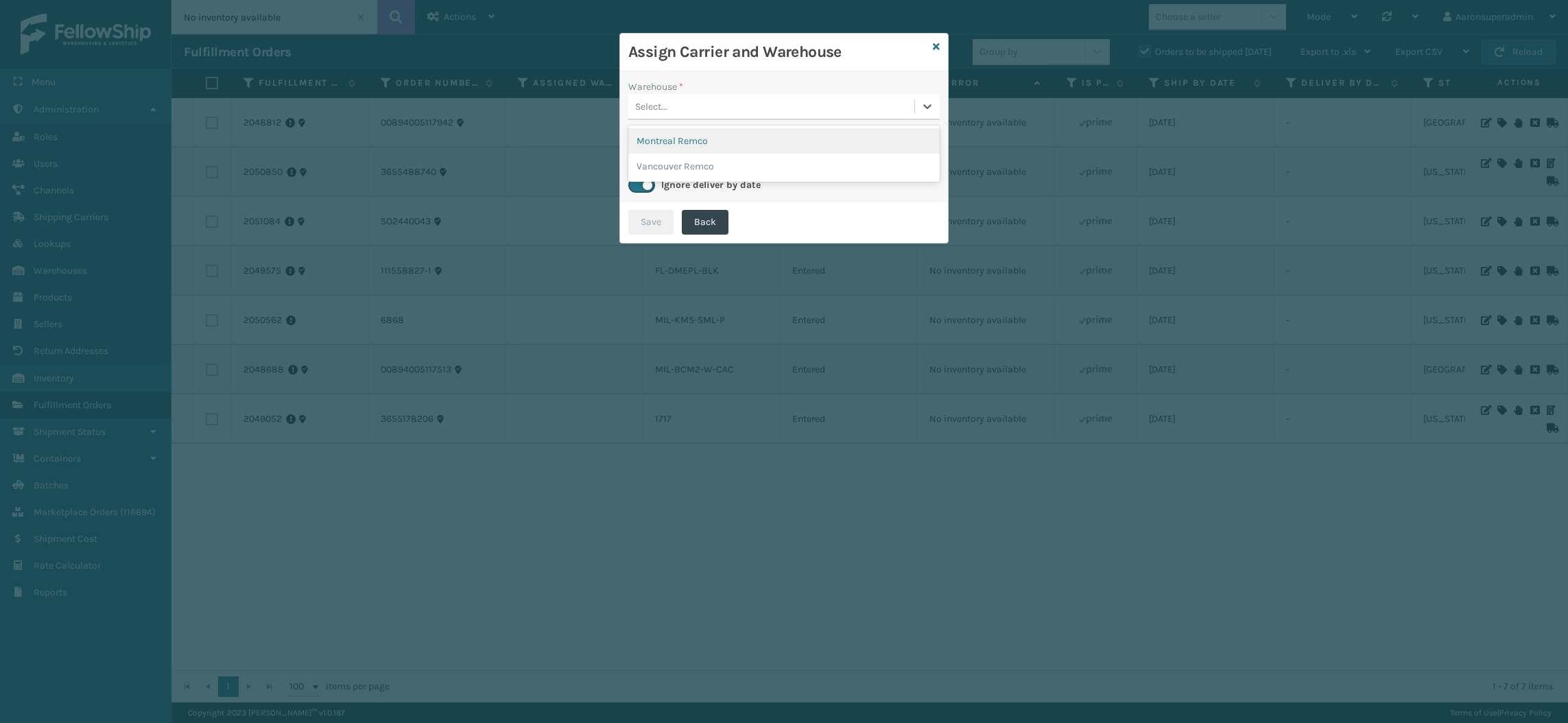
click at [682, 138] on div "Montreal Remco" at bounding box center [784, 140] width 311 height 25
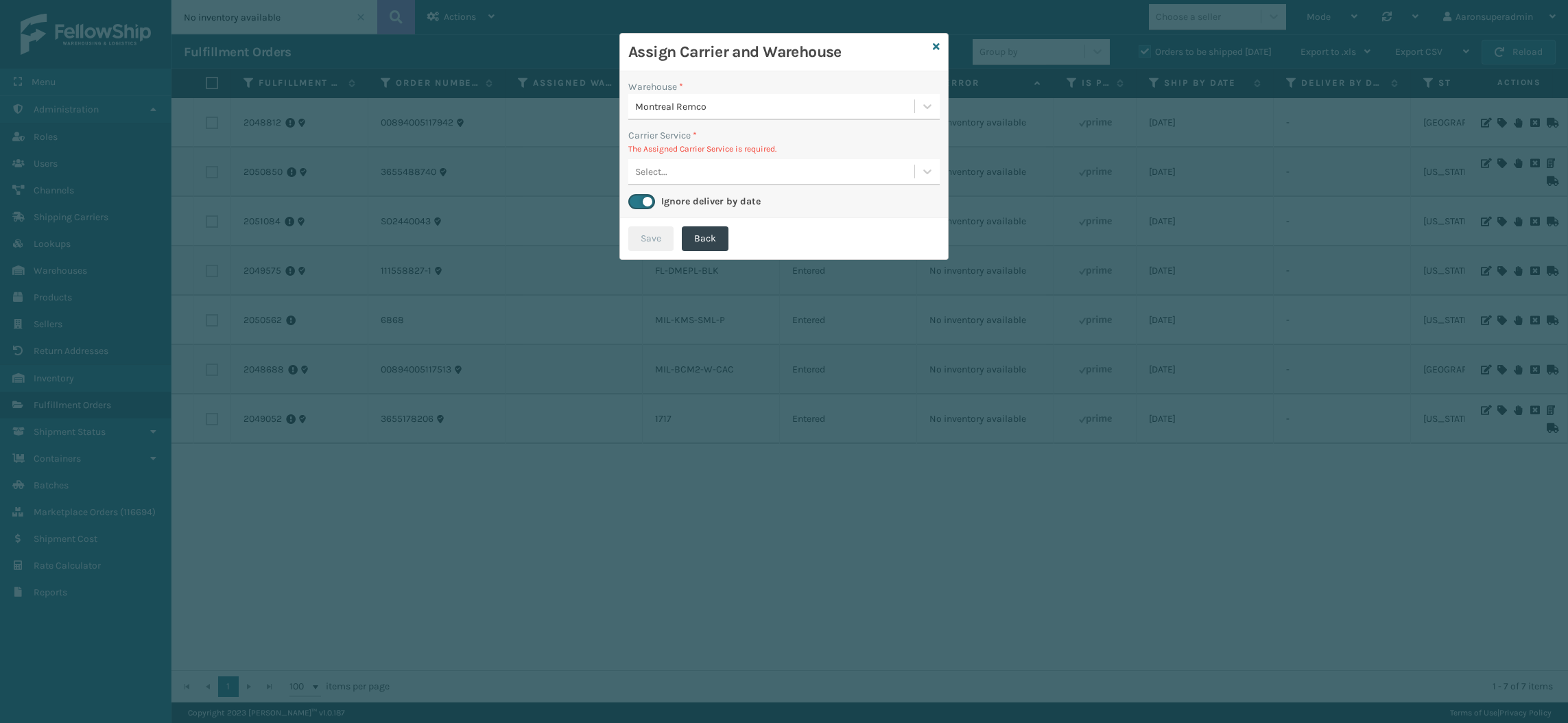
click at [665, 177] on div "Select..." at bounding box center [651, 172] width 32 height 14
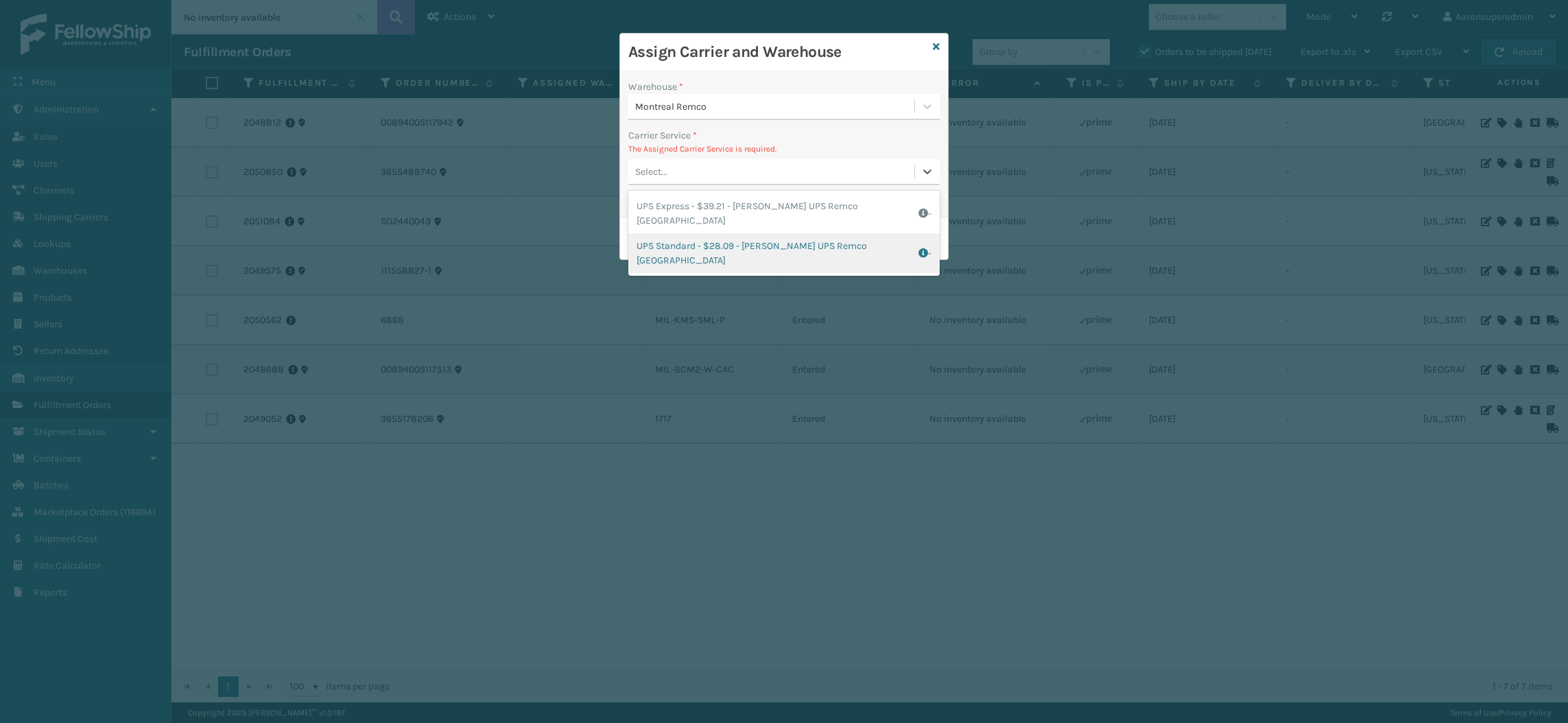
click at [655, 234] on div "UPS Standard - $28.09 - Milliard UPS Remco Montreal Shipping Cost $28.09 Surplu…" at bounding box center [784, 254] width 311 height 40
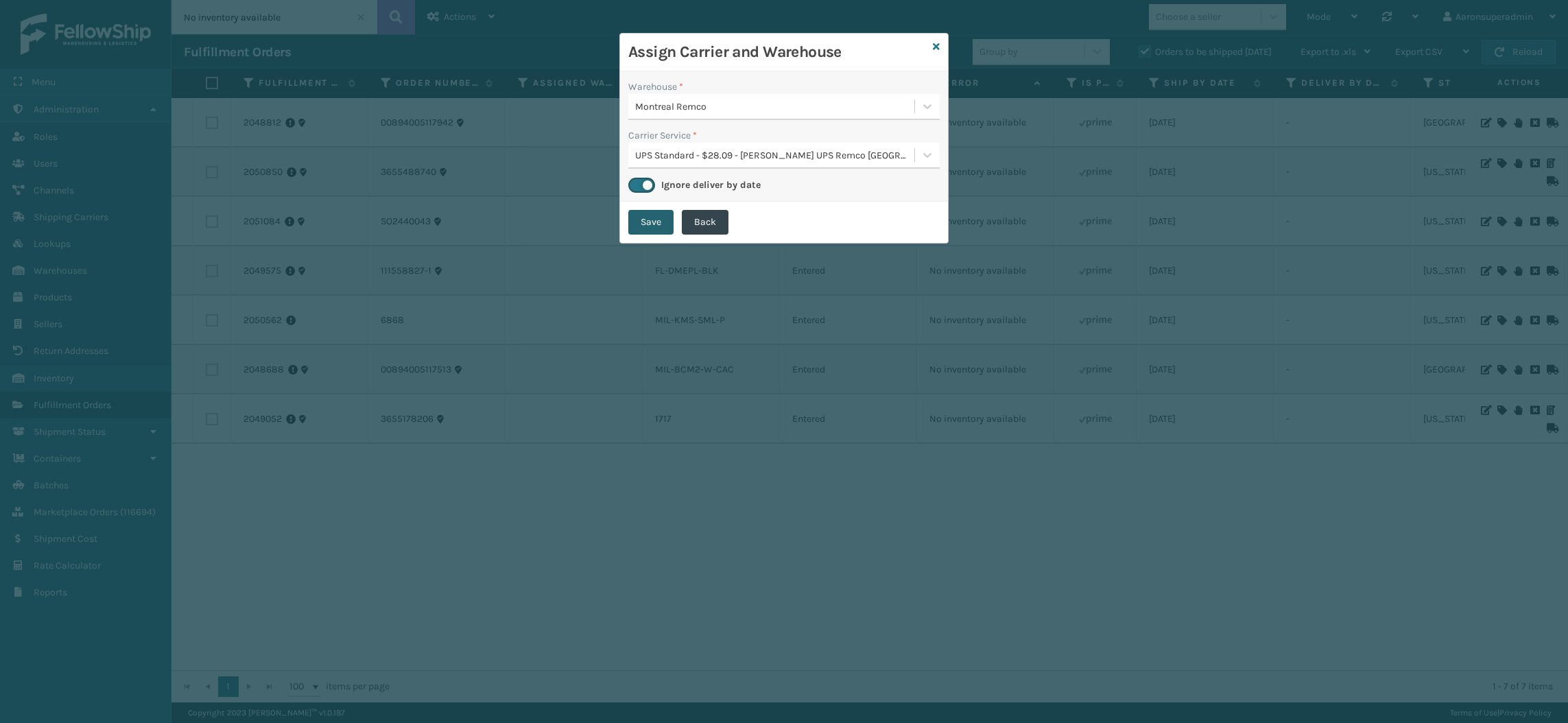
click at [641, 220] on button "Save" at bounding box center [650, 222] width 45 height 25
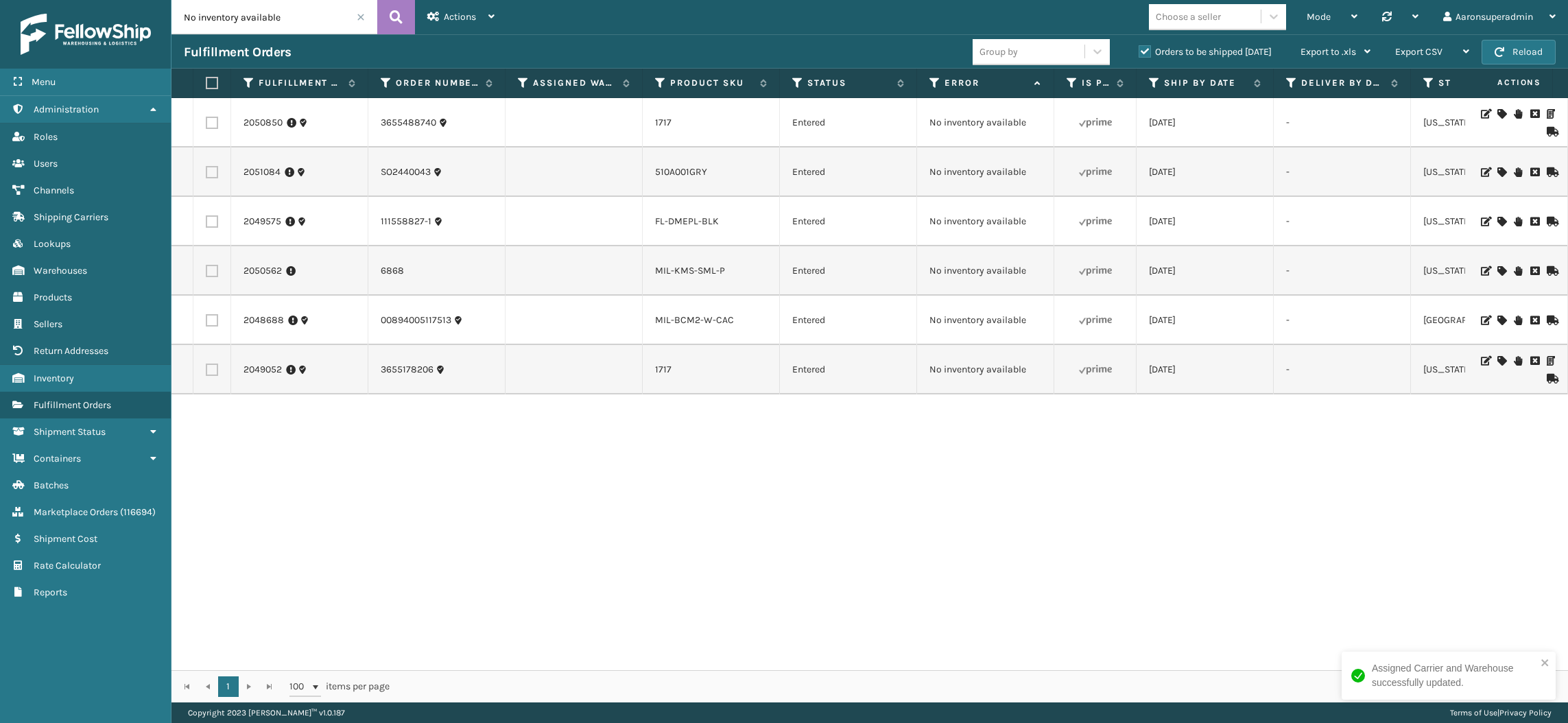
click at [1497, 111] on icon at bounding box center [1501, 114] width 8 height 10
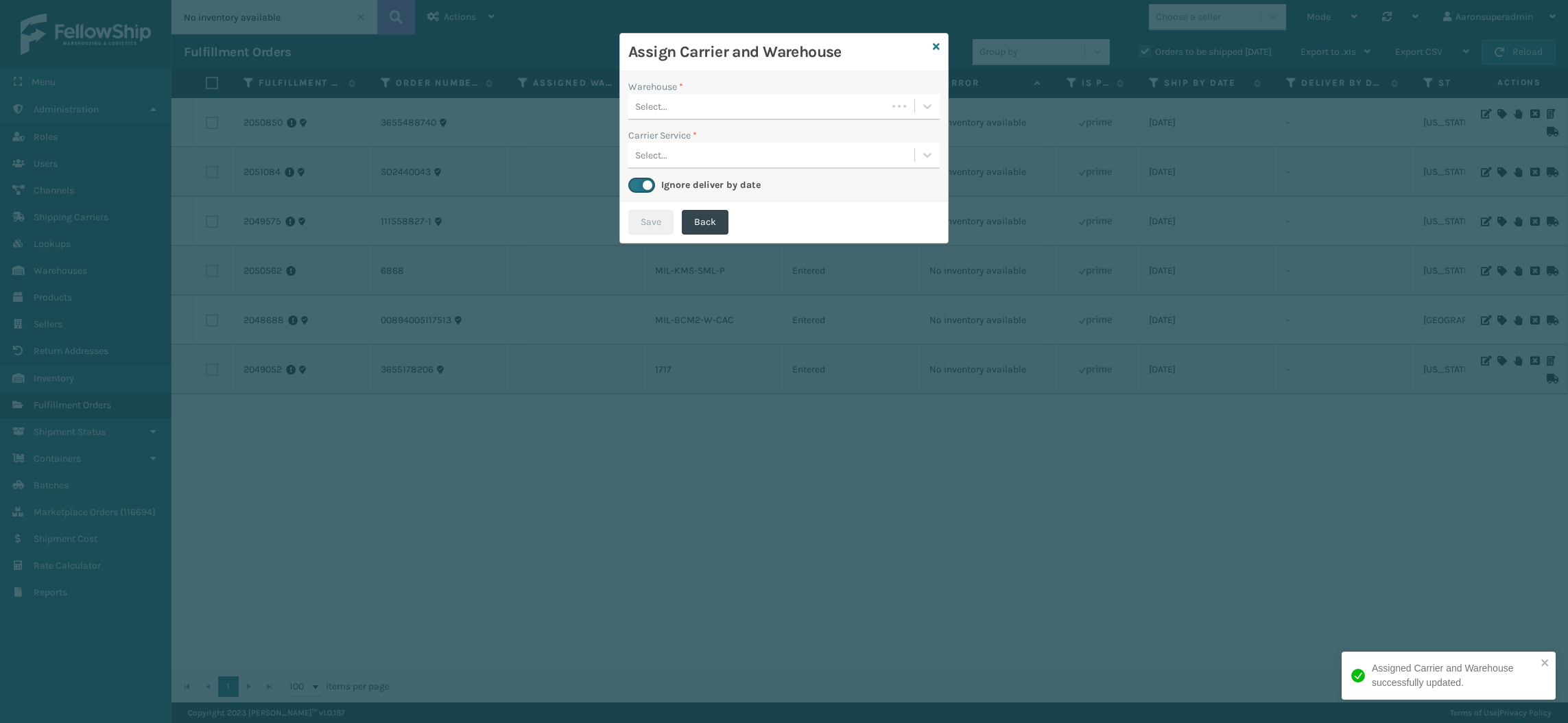
click at [742, 111] on div "Select..." at bounding box center [757, 106] width 259 height 23
click at [683, 151] on div "Fellowship - West" at bounding box center [784, 140] width 311 height 25
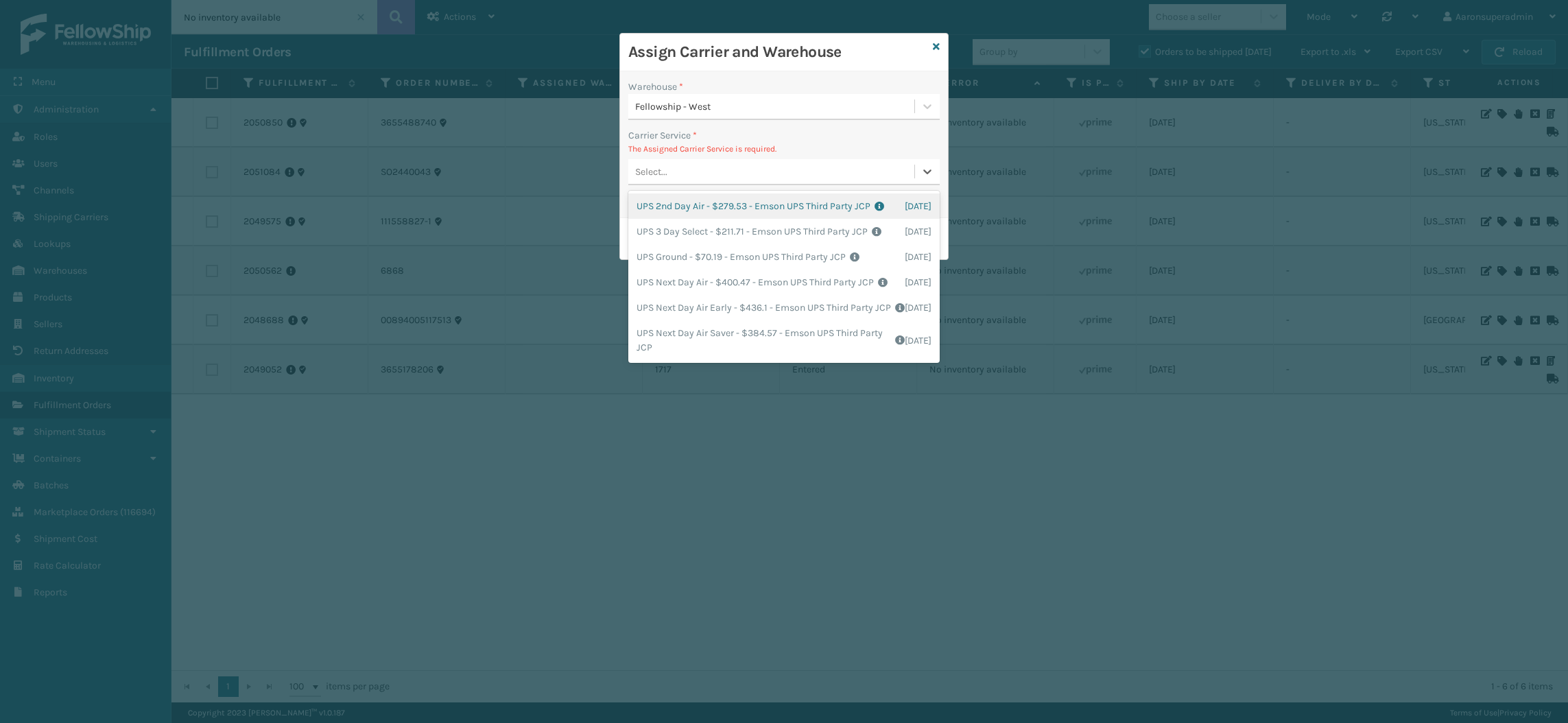
click at [645, 173] on div "Select..." at bounding box center [651, 172] width 32 height 14
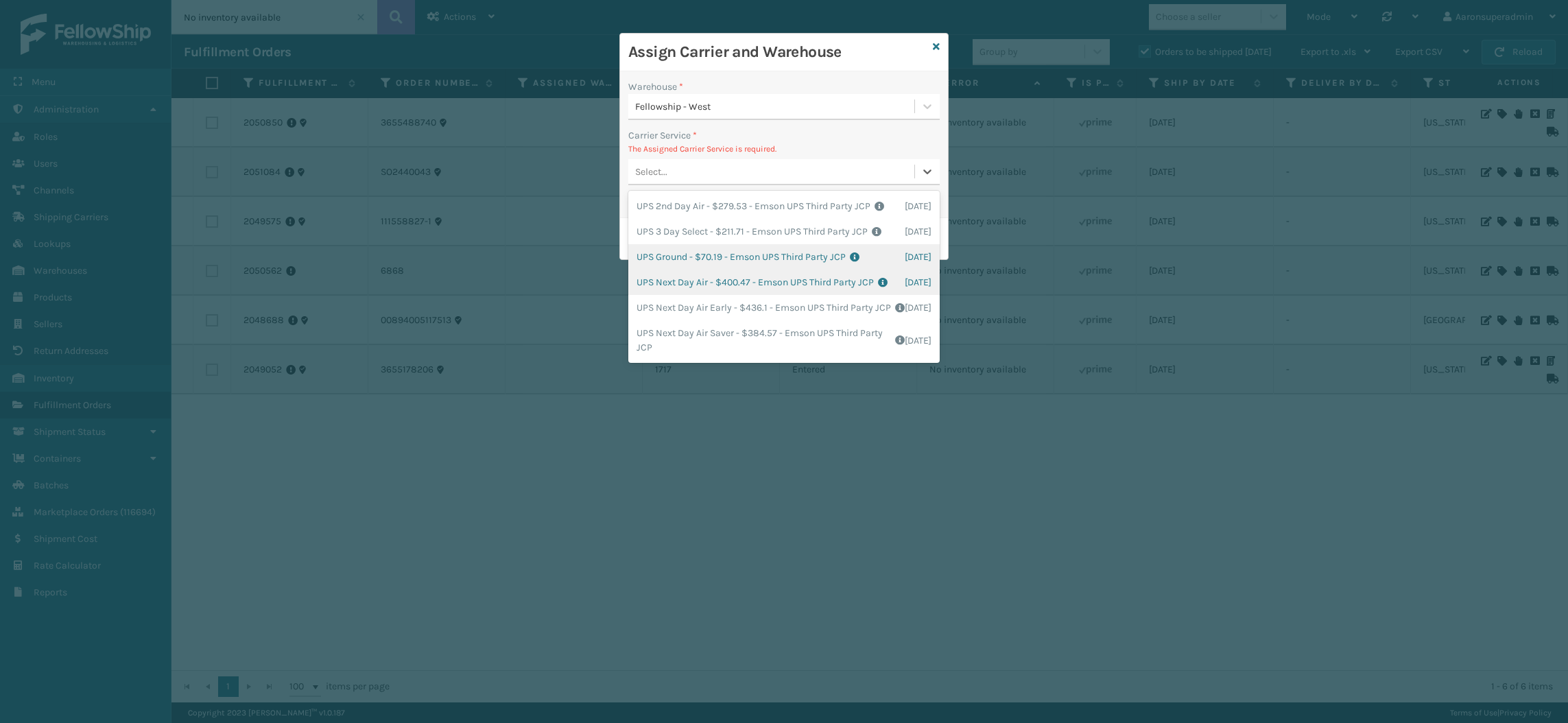
scroll to position [0, 0]
click at [703, 270] on div "UPS Ground - $70.19 - Emson UPS Third Party JCP Shipping Cost $70.19 Surplus Co…" at bounding box center [784, 257] width 311 height 25
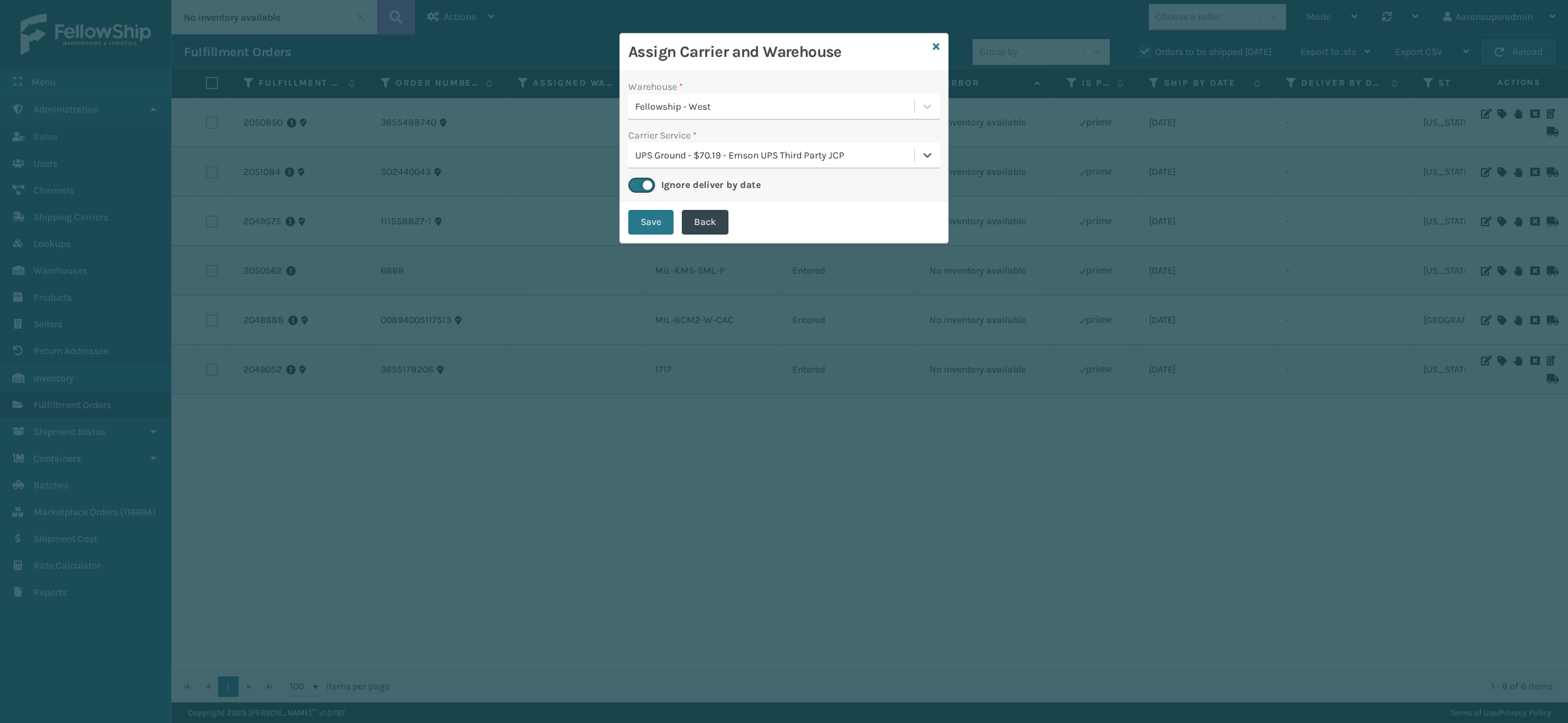
click at [651, 208] on div "Save Back" at bounding box center [784, 222] width 327 height 41
click at [640, 223] on button "Save" at bounding box center [650, 222] width 45 height 25
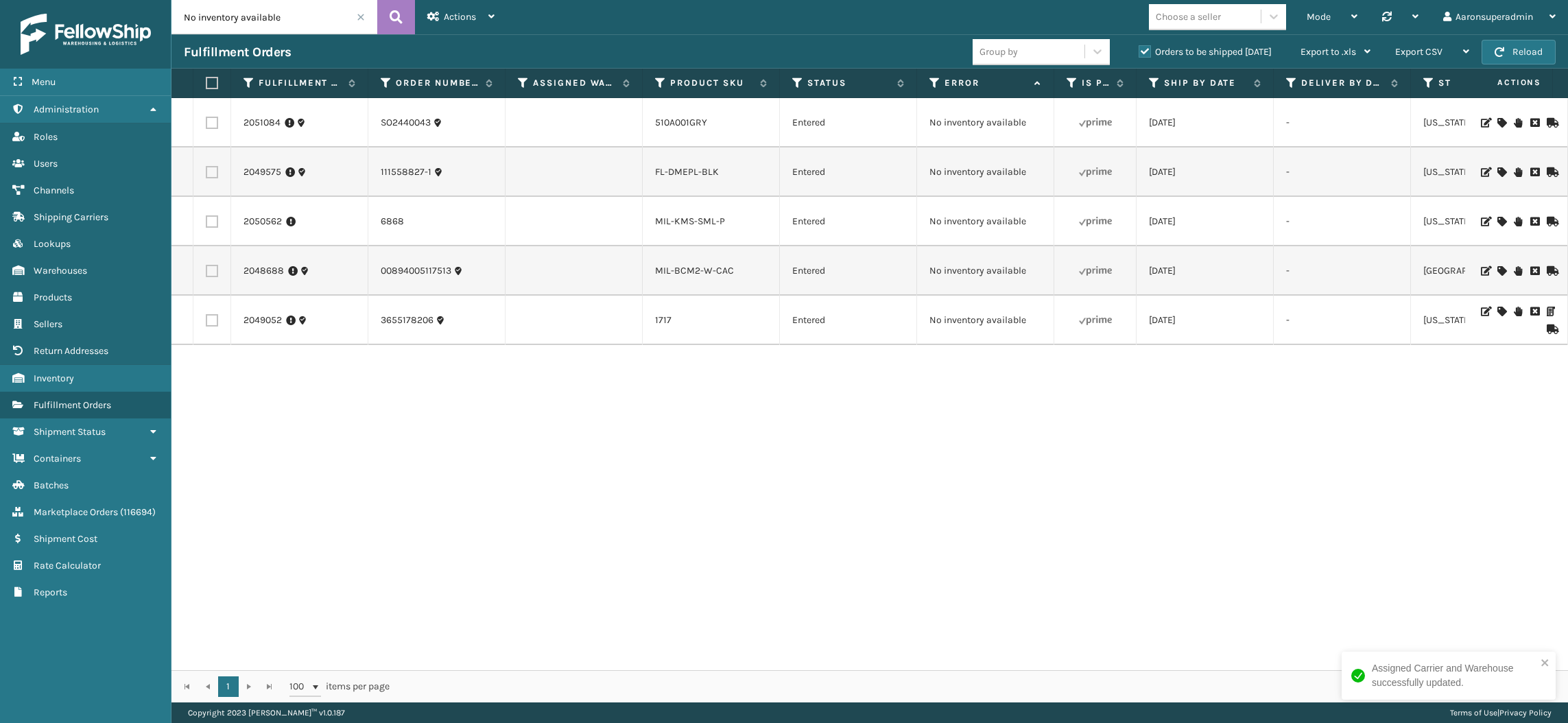
click at [1497, 120] on icon at bounding box center [1501, 123] width 8 height 10
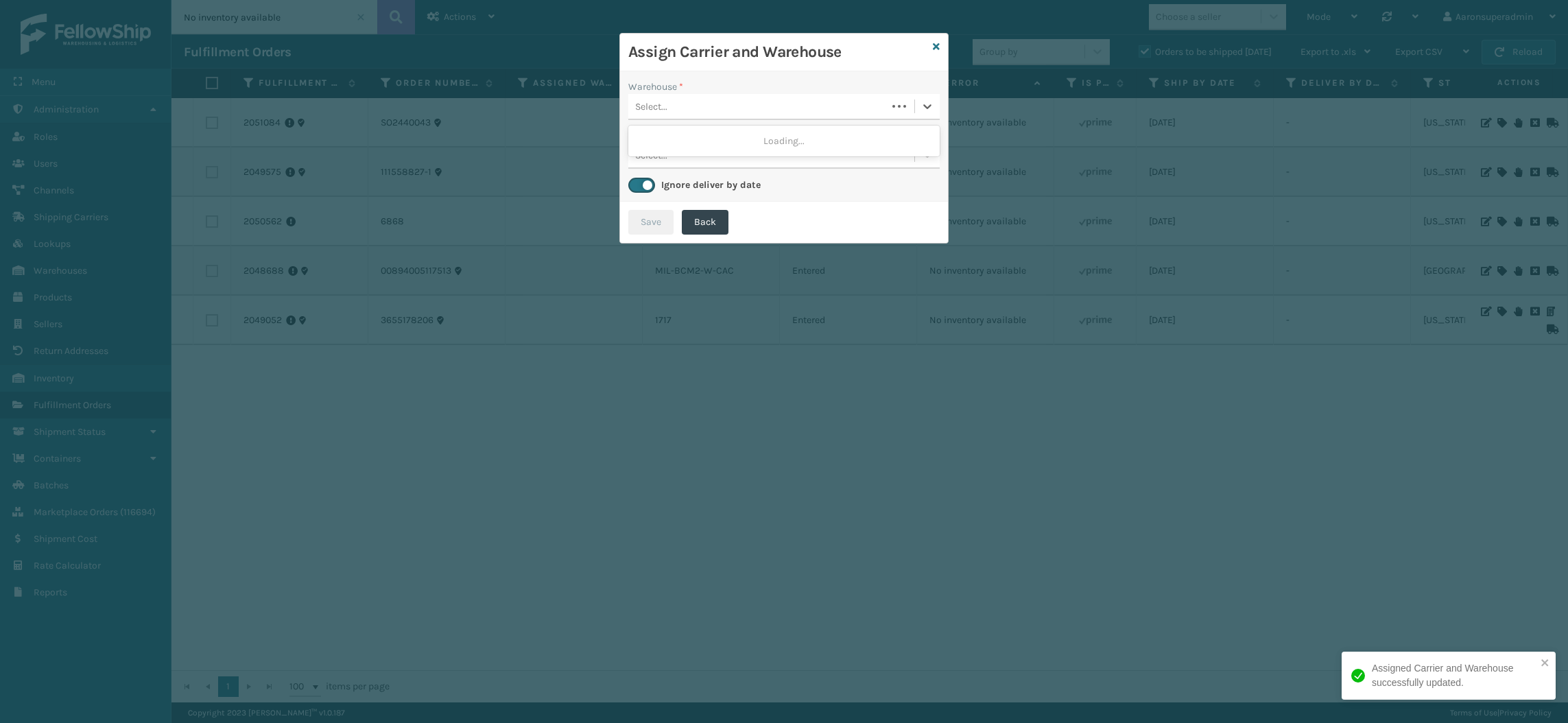
click at [749, 113] on div "Select..." at bounding box center [757, 106] width 259 height 23
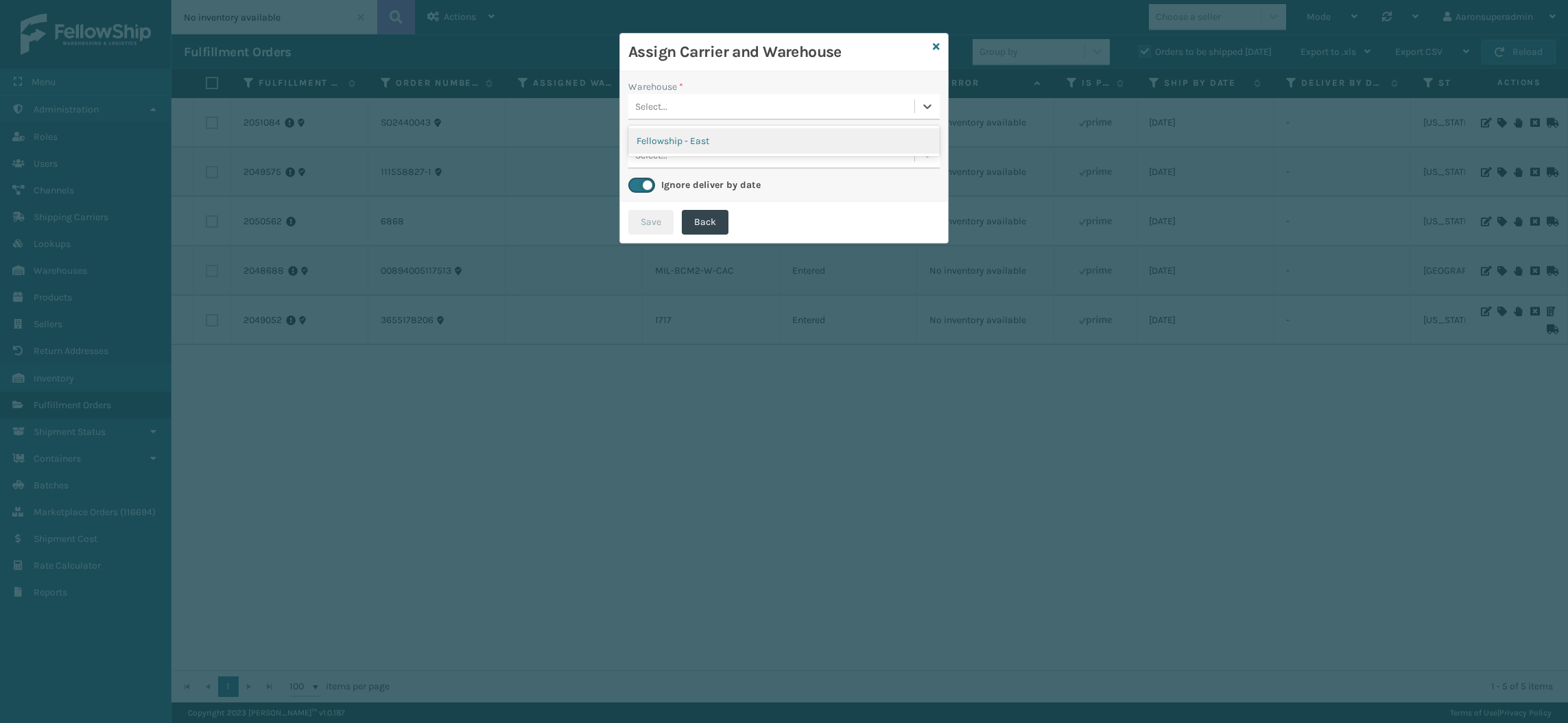
click at [743, 148] on div "Fellowship - East" at bounding box center [784, 140] width 311 height 25
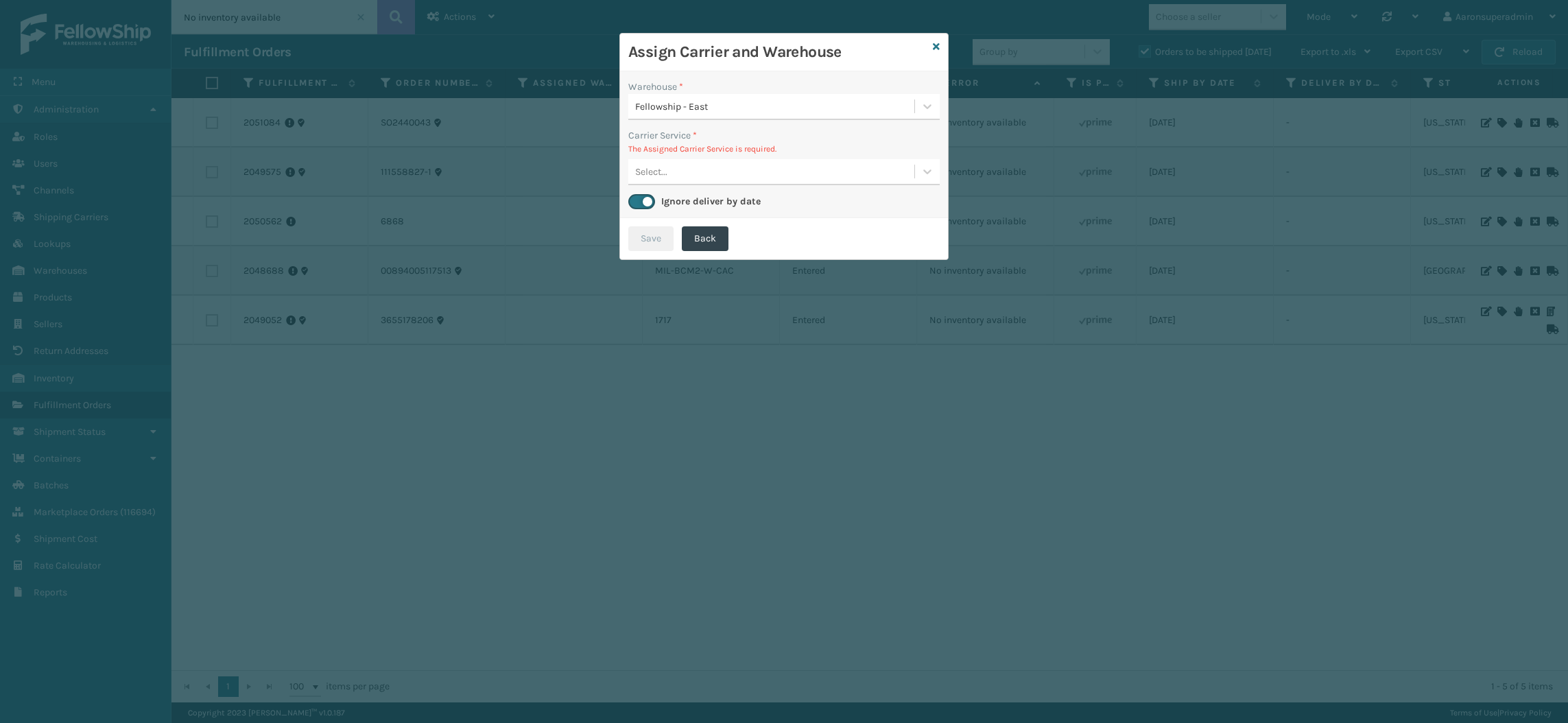
click at [702, 171] on div "Select..." at bounding box center [771, 172] width 285 height 23
click at [935, 47] on icon at bounding box center [935, 47] width 7 height 10
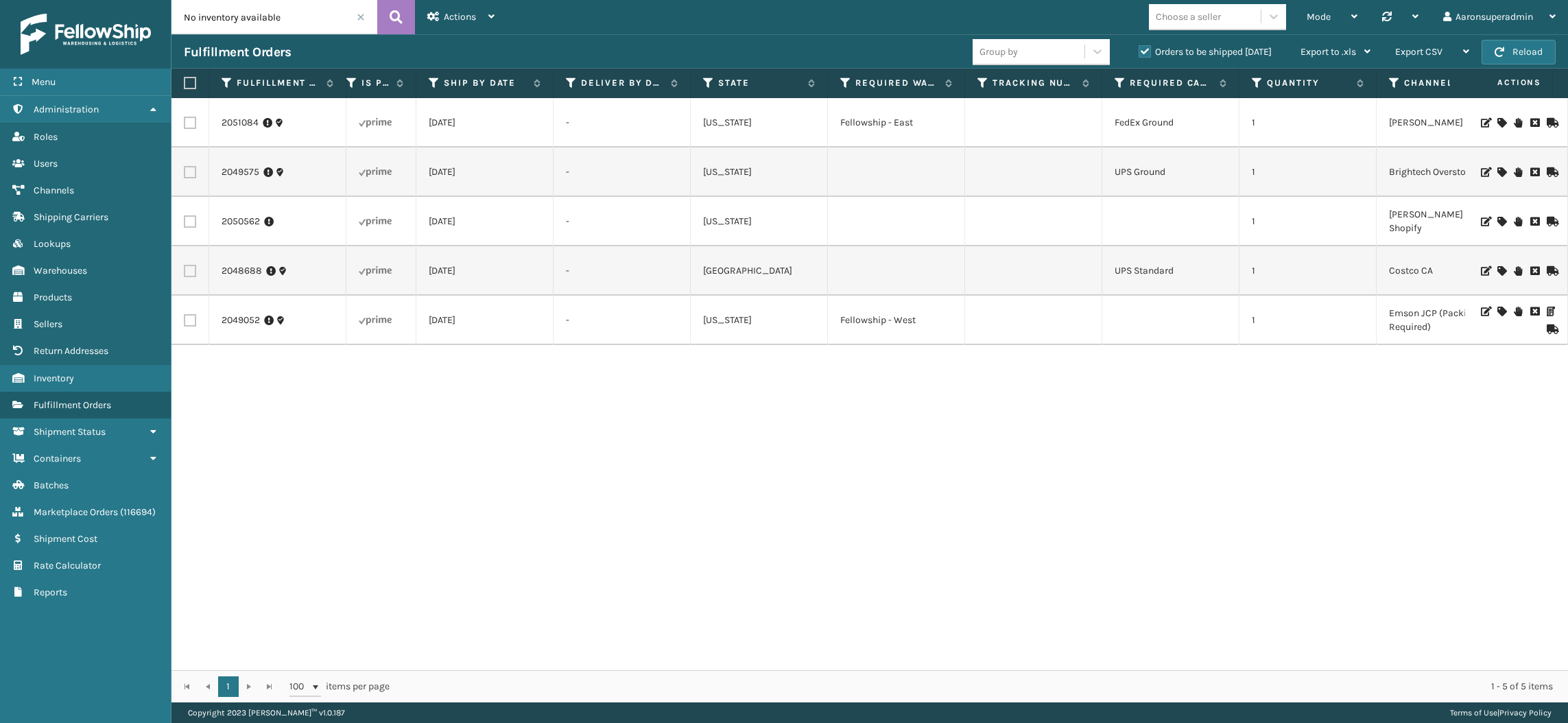
scroll to position [0, 233]
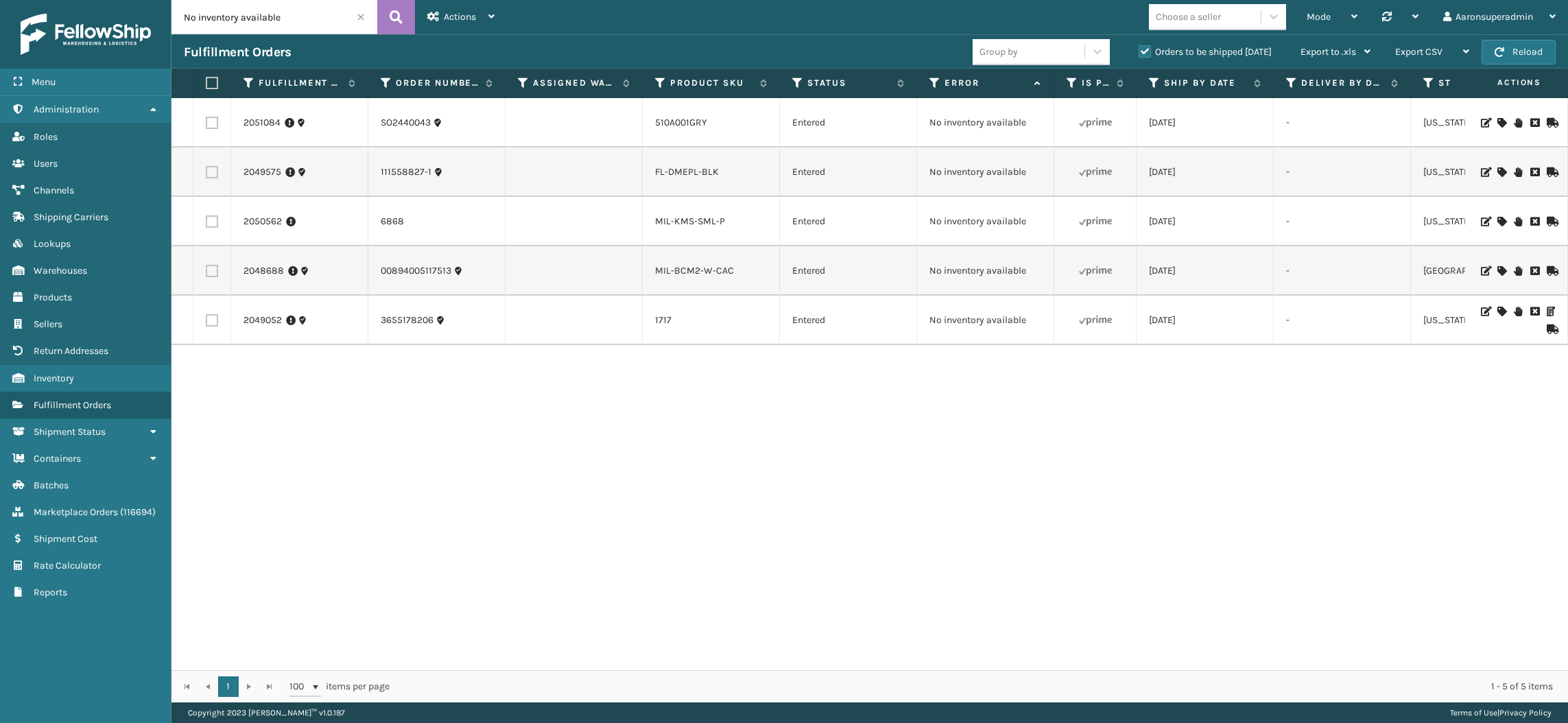
click at [1497, 168] on icon at bounding box center [1501, 173] width 8 height 10
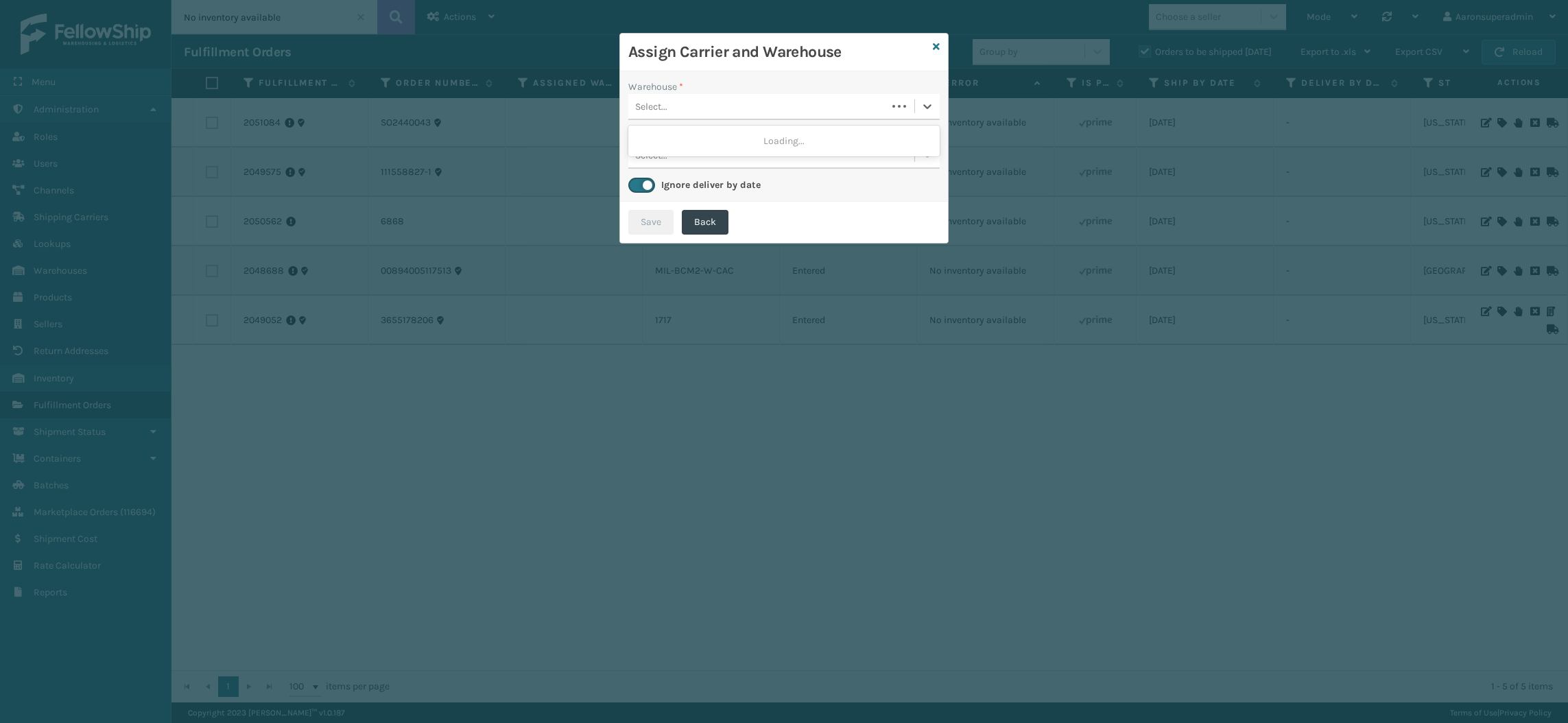
click at [681, 104] on div "Select..." at bounding box center [757, 106] width 259 height 23
click at [933, 47] on icon at bounding box center [935, 47] width 7 height 10
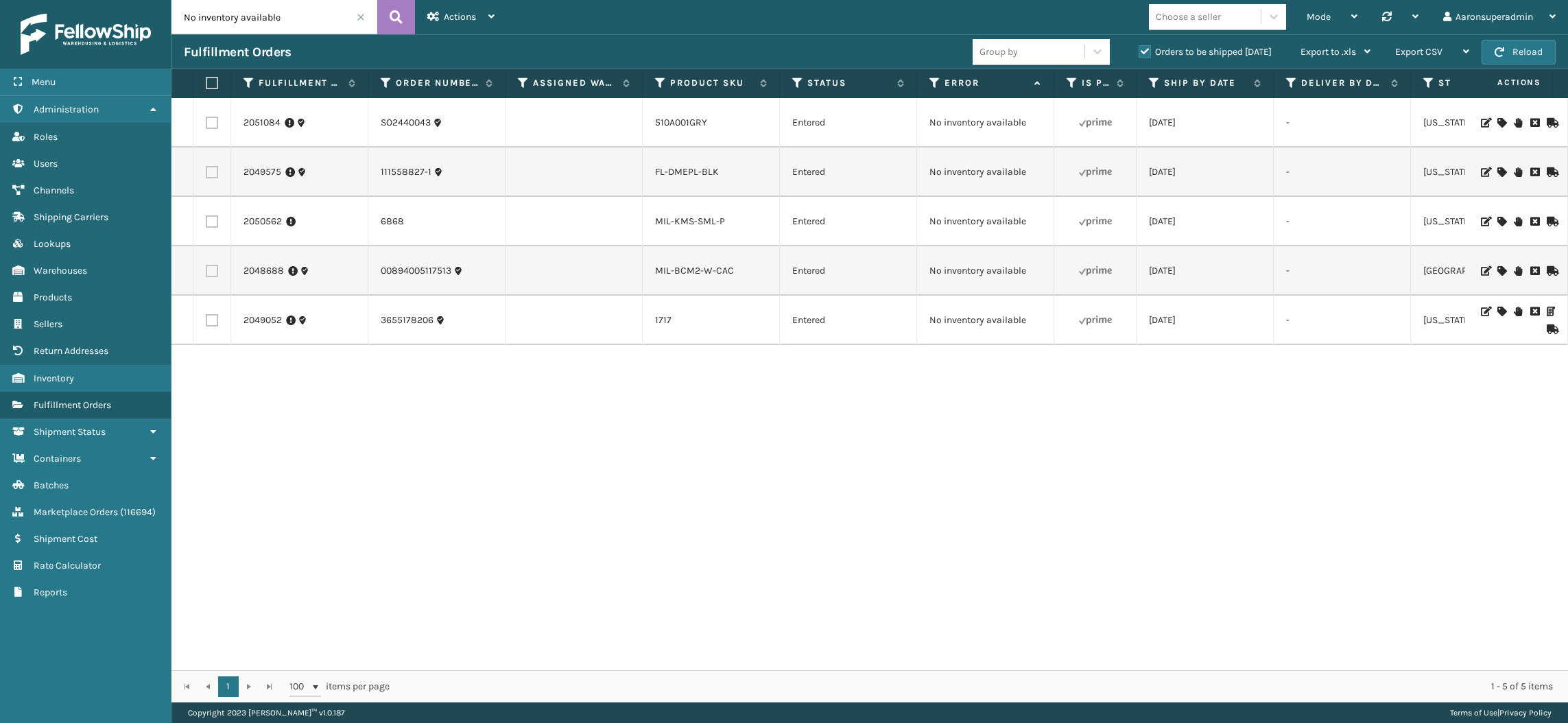
click at [1480, 218] on div at bounding box center [1516, 222] width 78 height 10
click at [1497, 221] on icon at bounding box center [1501, 222] width 8 height 10
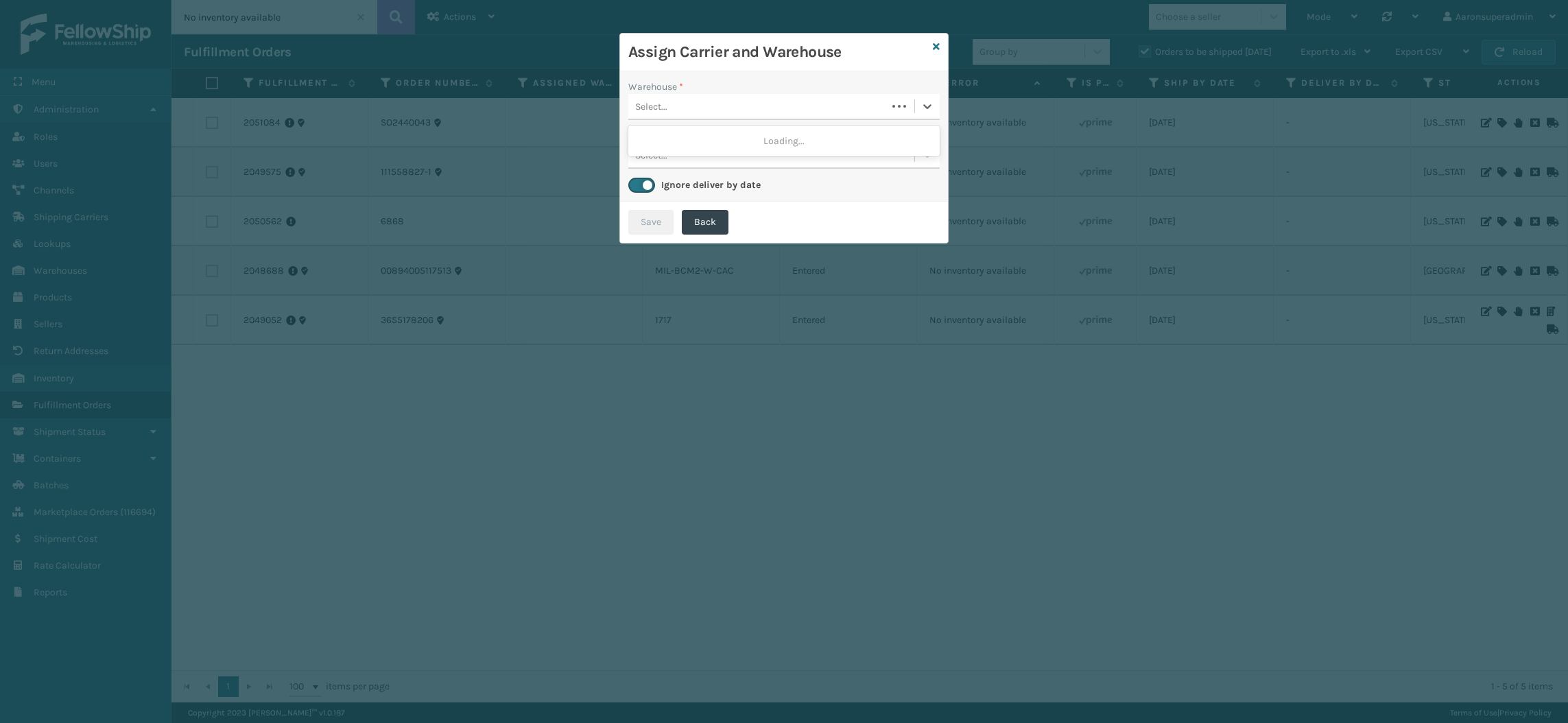
click at [685, 105] on div "Select..." at bounding box center [757, 106] width 259 height 23
click at [695, 144] on div "Fellowship - West" at bounding box center [784, 140] width 311 height 25
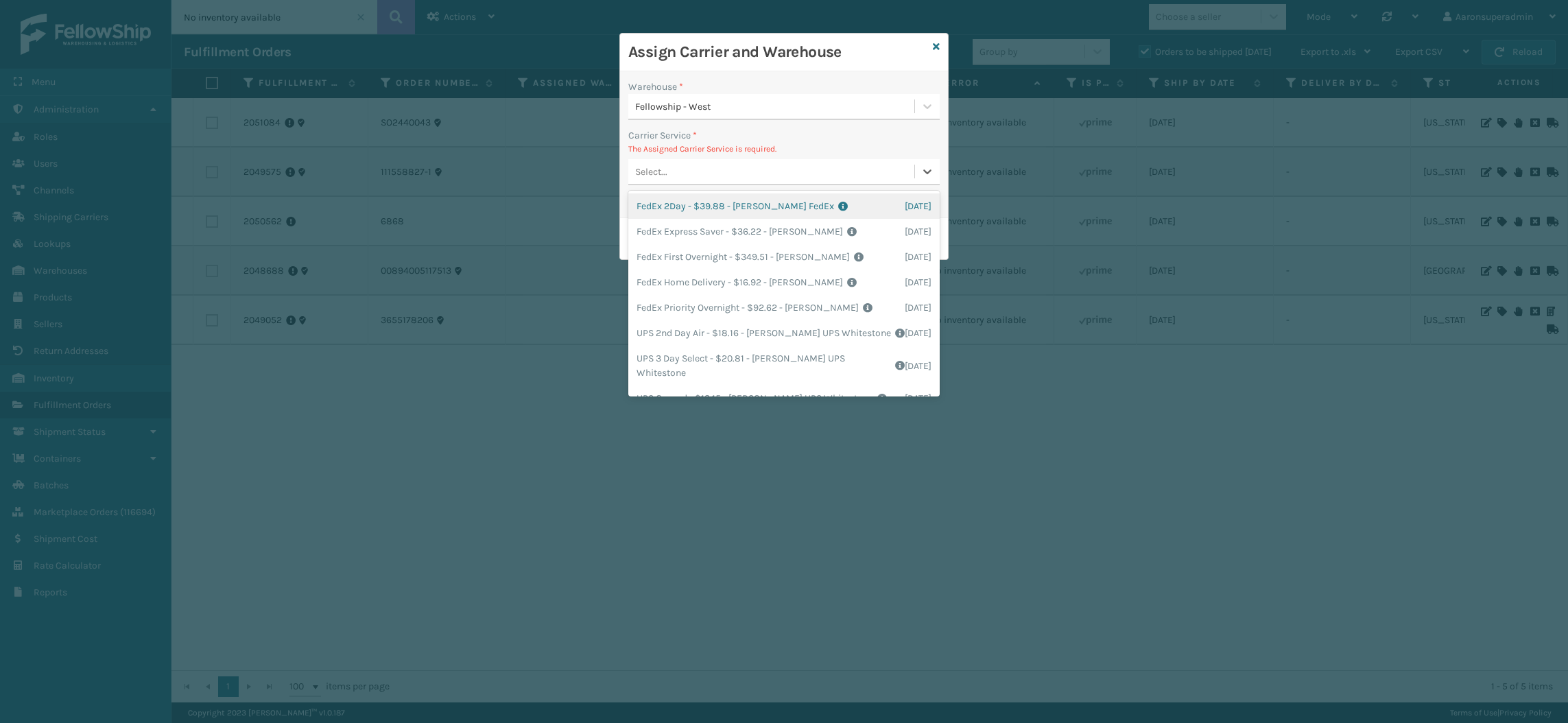
click at [685, 173] on div "Select..." at bounding box center [771, 172] width 285 height 23
click at [687, 287] on div "FedEx Home Delivery - $16.92 - Milliard FedEx Shipping Cost $14.84 Surplus Cost…" at bounding box center [784, 282] width 311 height 25
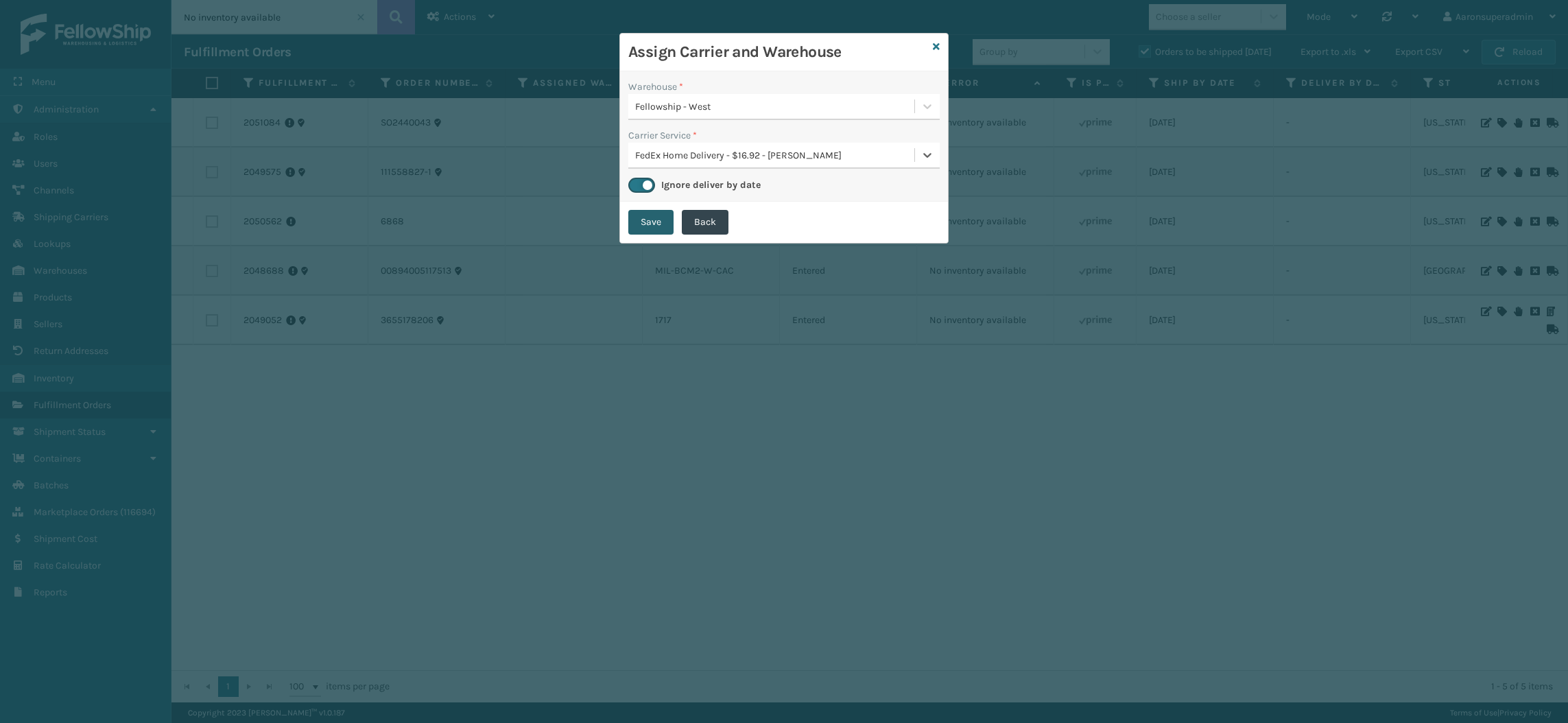
click at [643, 225] on button "Save" at bounding box center [650, 222] width 45 height 25
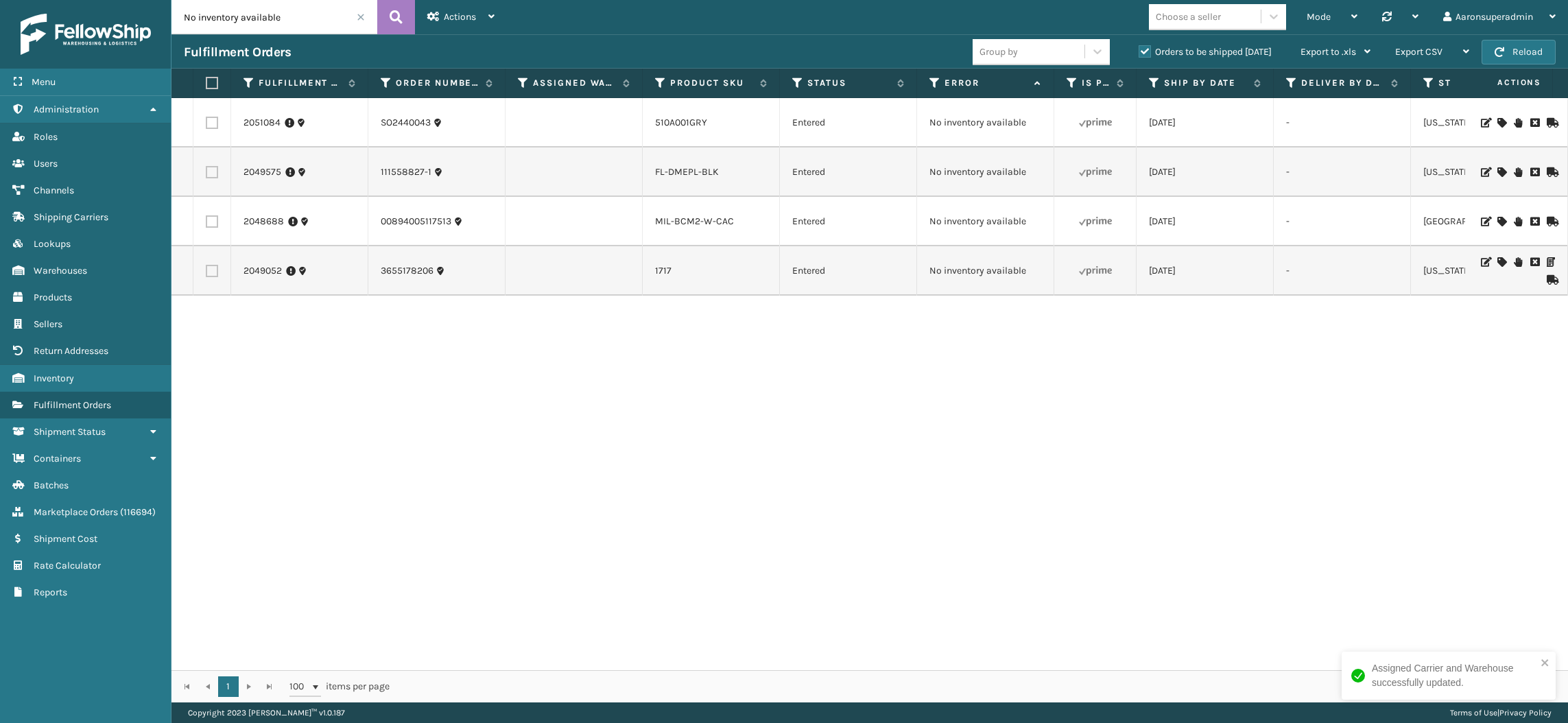
click at [1497, 223] on icon at bounding box center [1501, 222] width 8 height 10
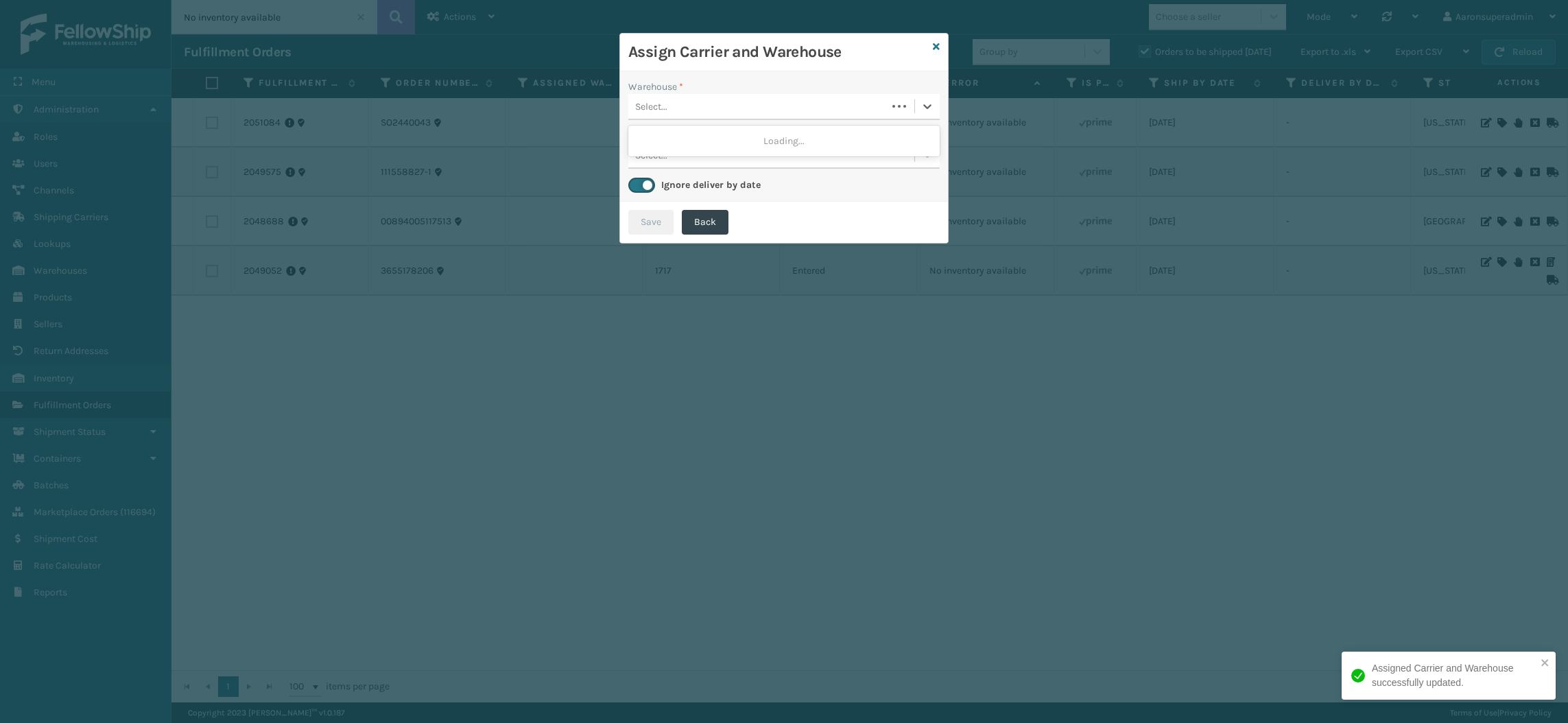
click at [749, 103] on div "Select..." at bounding box center [757, 106] width 259 height 23
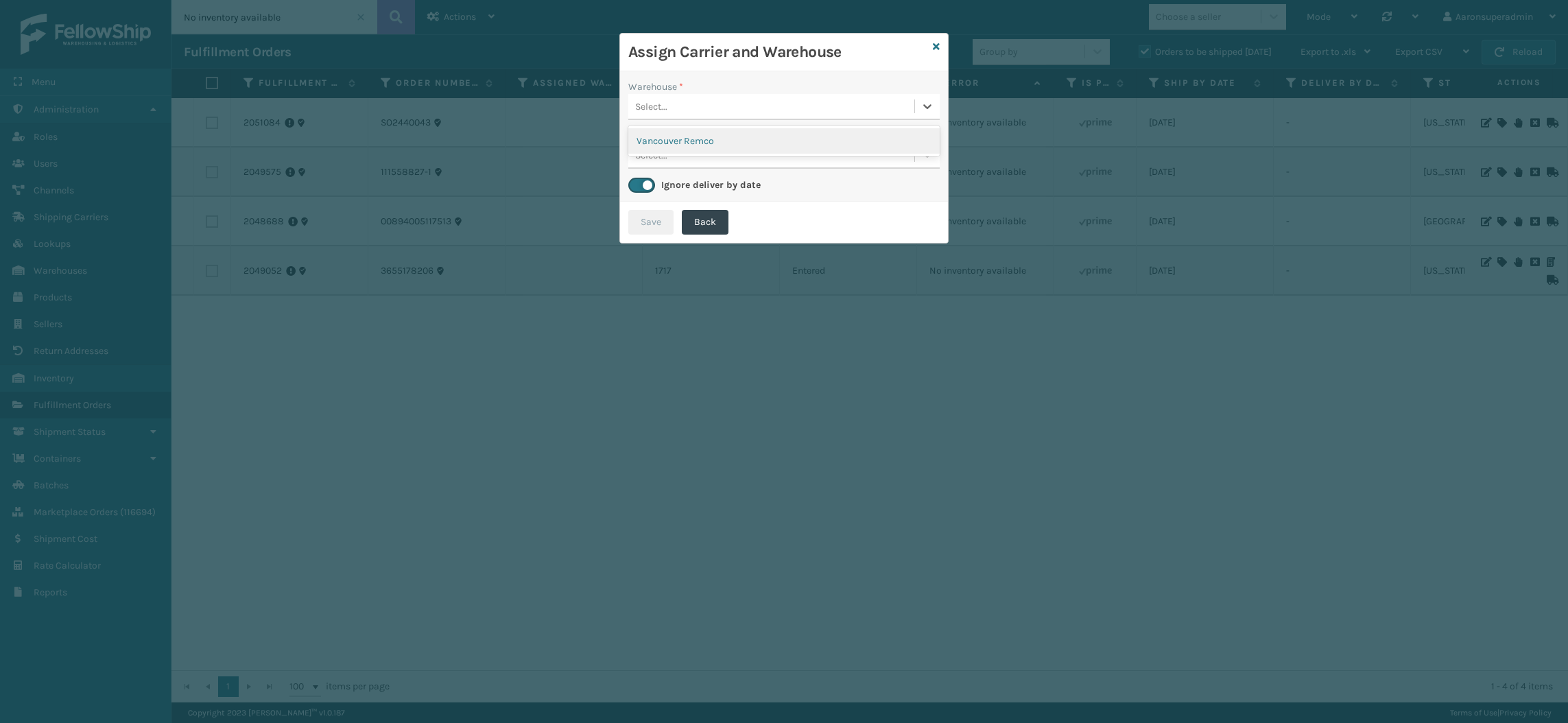
click at [700, 134] on div "Vancouver Remco" at bounding box center [784, 140] width 311 height 25
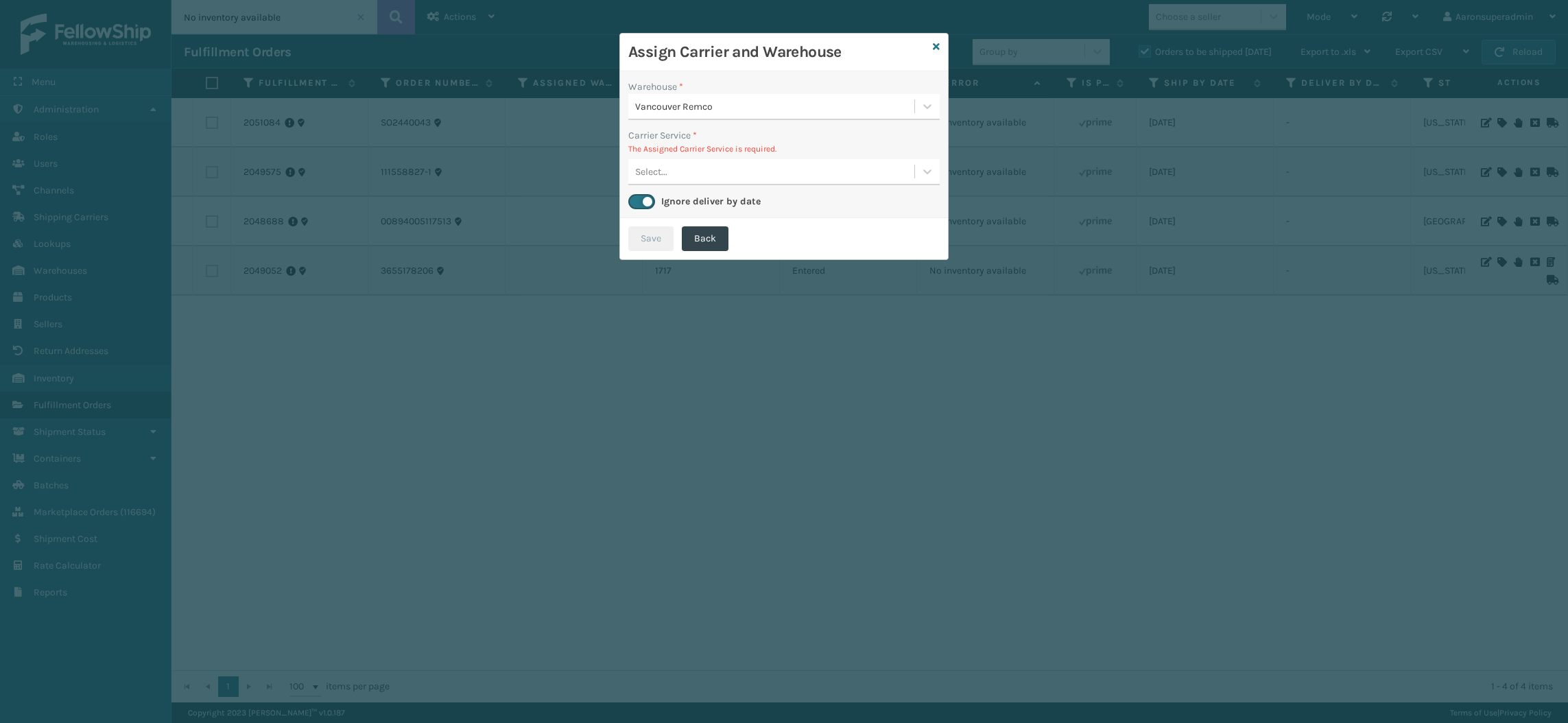
click at [683, 168] on div "Select..." at bounding box center [771, 172] width 285 height 23
click at [686, 243] on div "UPS Standard - $13.57 - UPS Costco CA Shipping Cost $13.57 Surplus Cost $0 Tota…" at bounding box center [784, 231] width 311 height 25
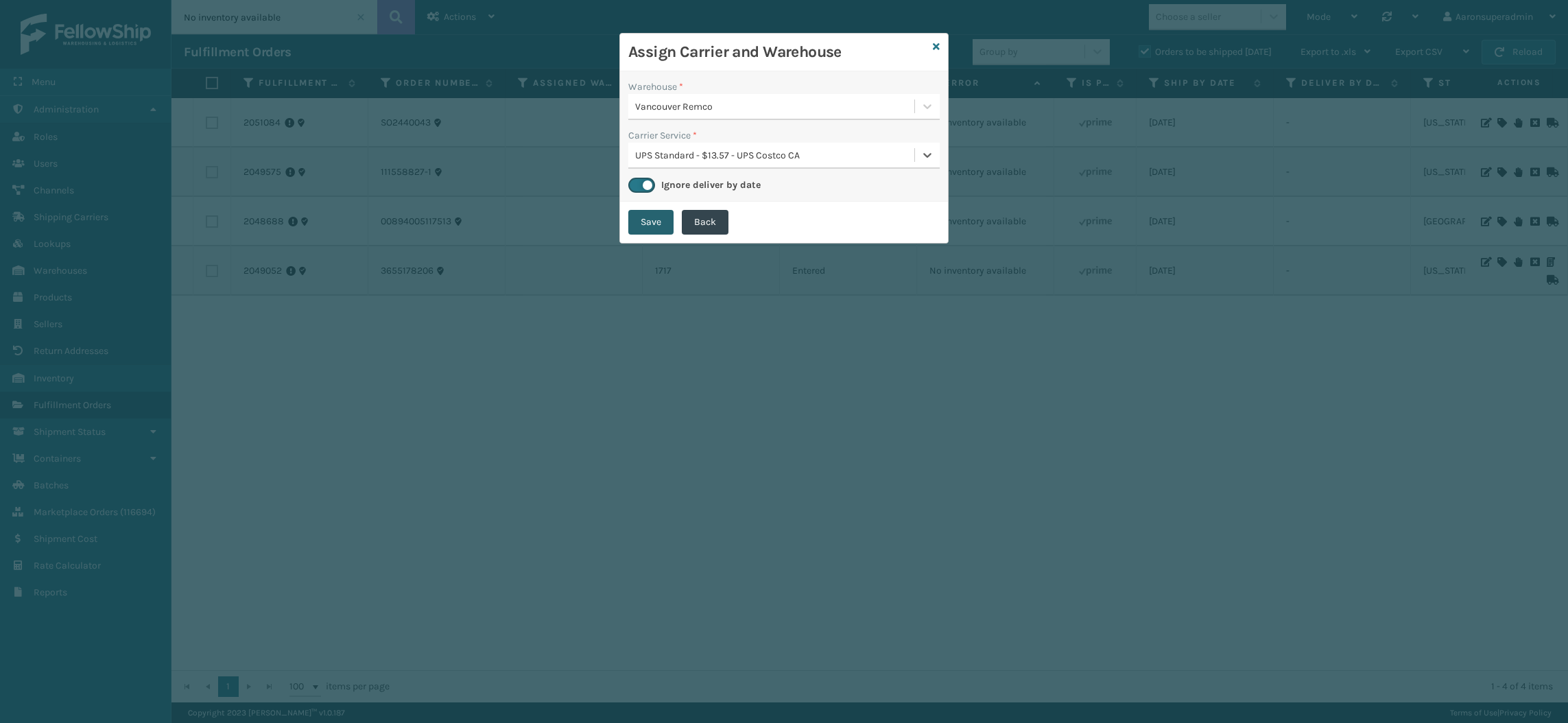
click at [647, 222] on button "Save" at bounding box center [650, 222] width 45 height 25
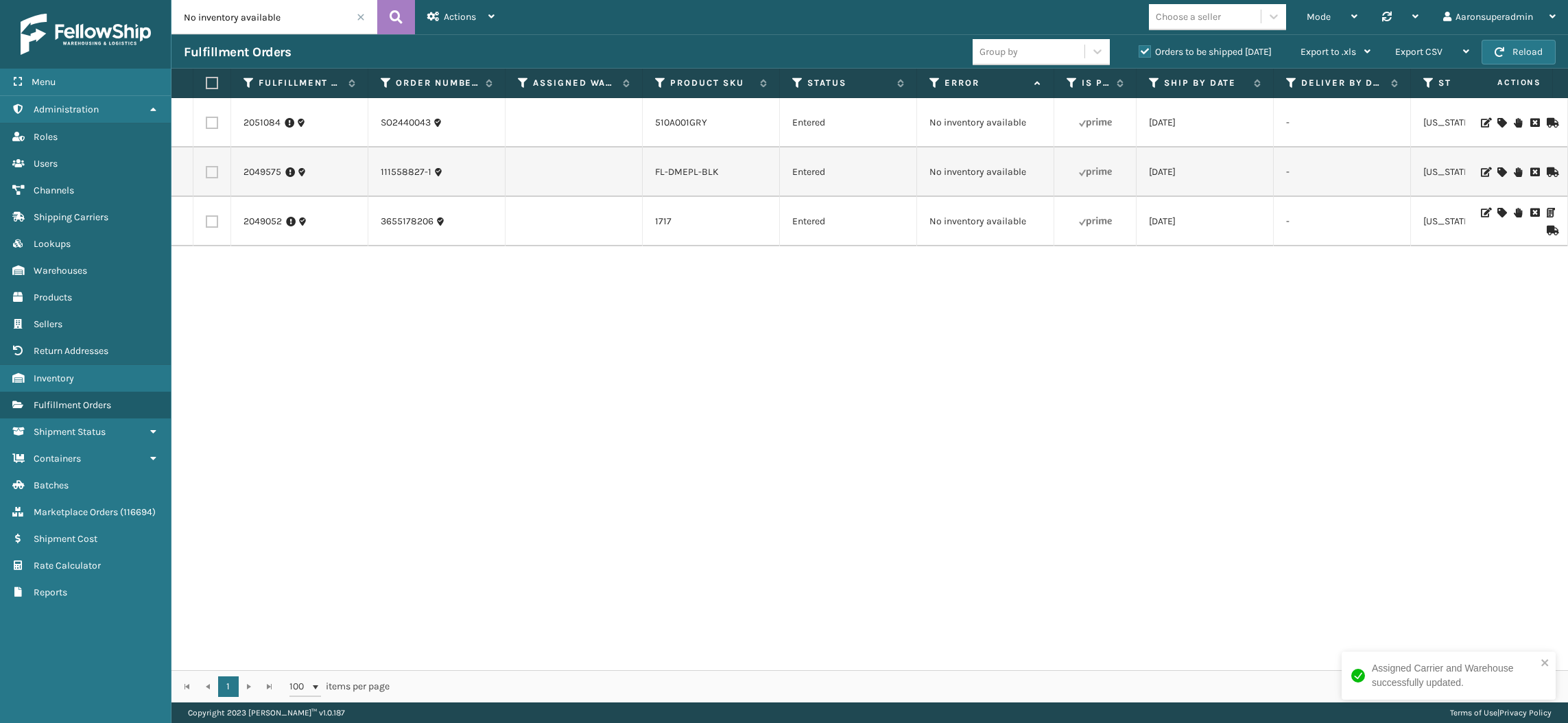
click at [1497, 212] on icon at bounding box center [1501, 213] width 8 height 10
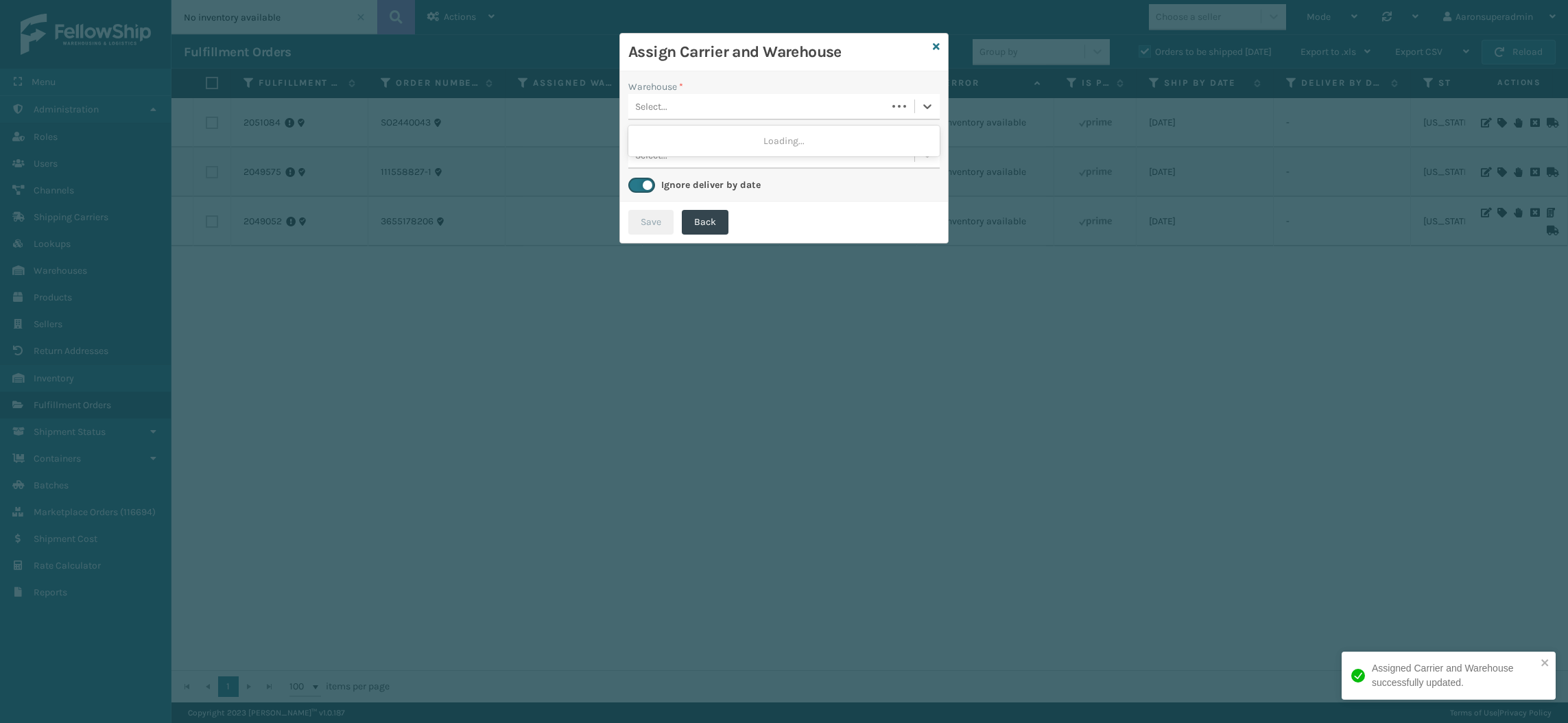
click at [842, 95] on div "Select..." at bounding box center [757, 106] width 259 height 23
click at [742, 152] on div "Fellowship - West" at bounding box center [784, 140] width 311 height 25
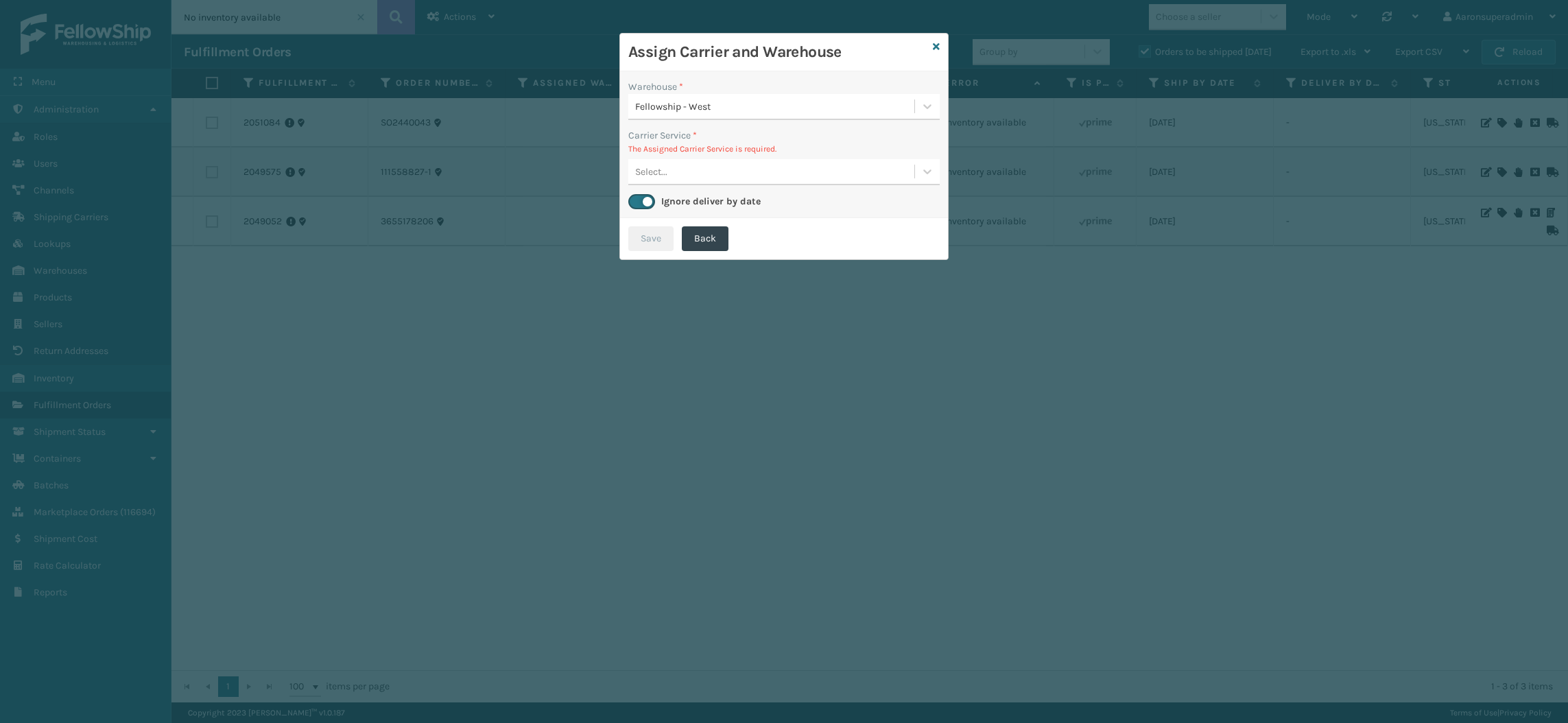
click at [663, 159] on div "Select..." at bounding box center [784, 172] width 311 height 26
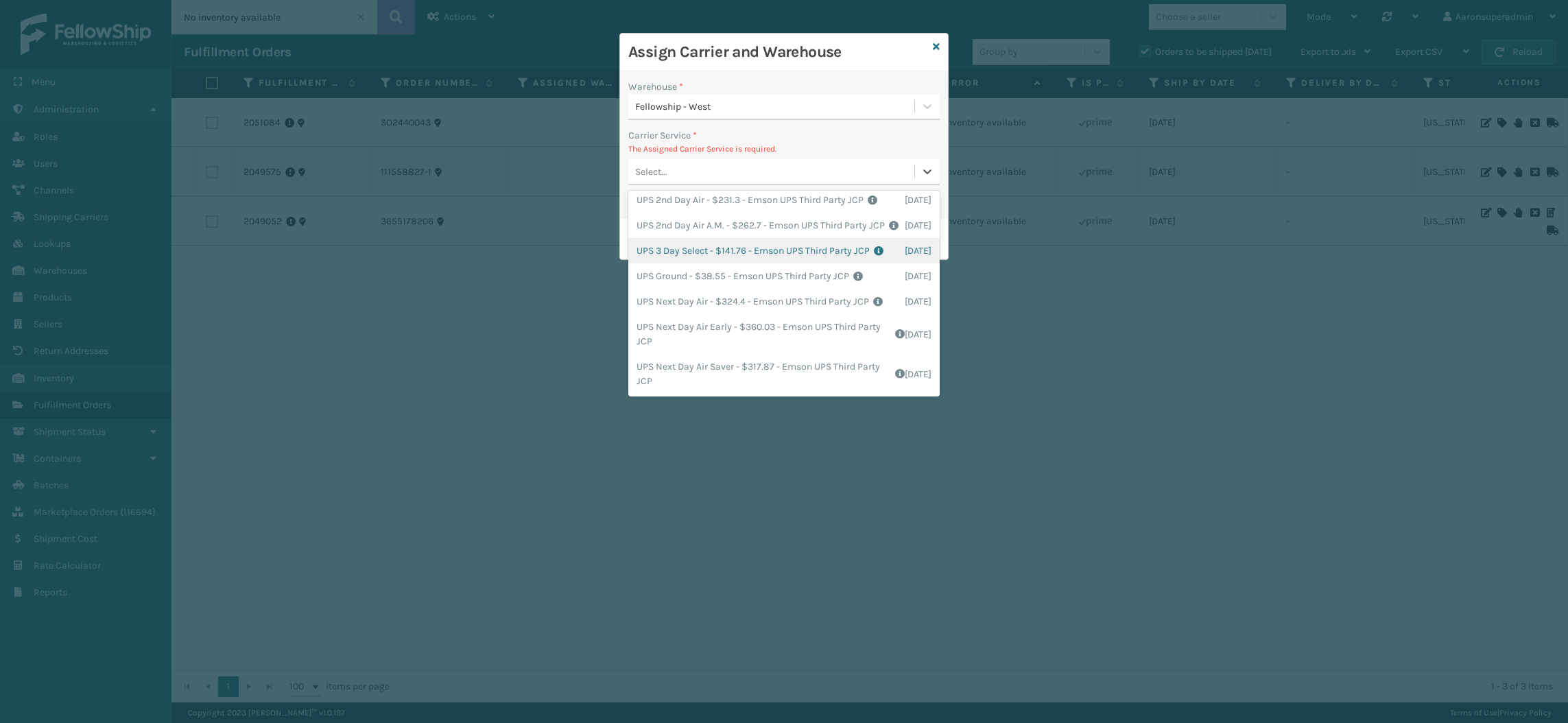
scroll to position [60, 0]
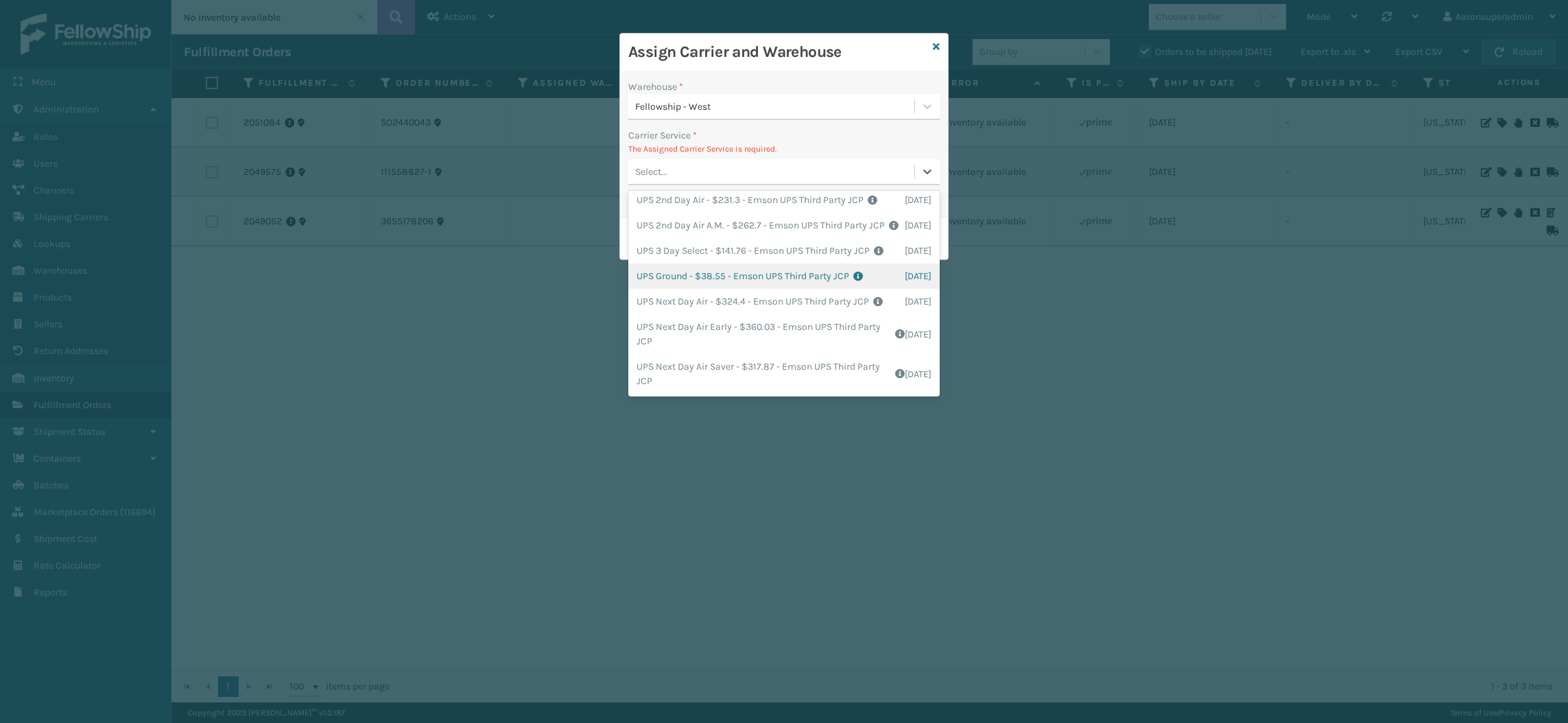
click at [685, 280] on div "UPS Ground - $38.55 - Emson UPS Third Party JCP Shipping Cost $38.55 Surplus Co…" at bounding box center [784, 276] width 311 height 25
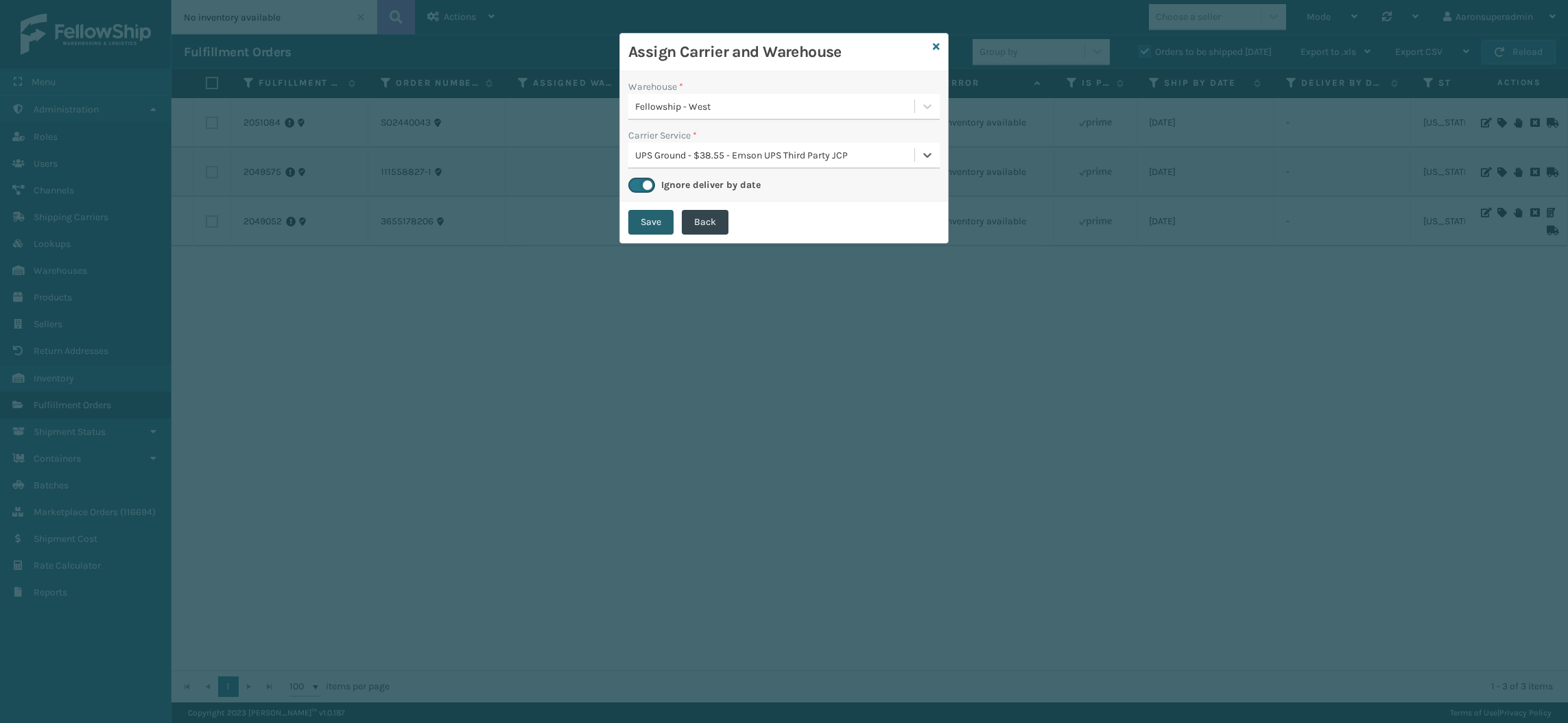
click at [648, 222] on button "Save" at bounding box center [650, 222] width 45 height 25
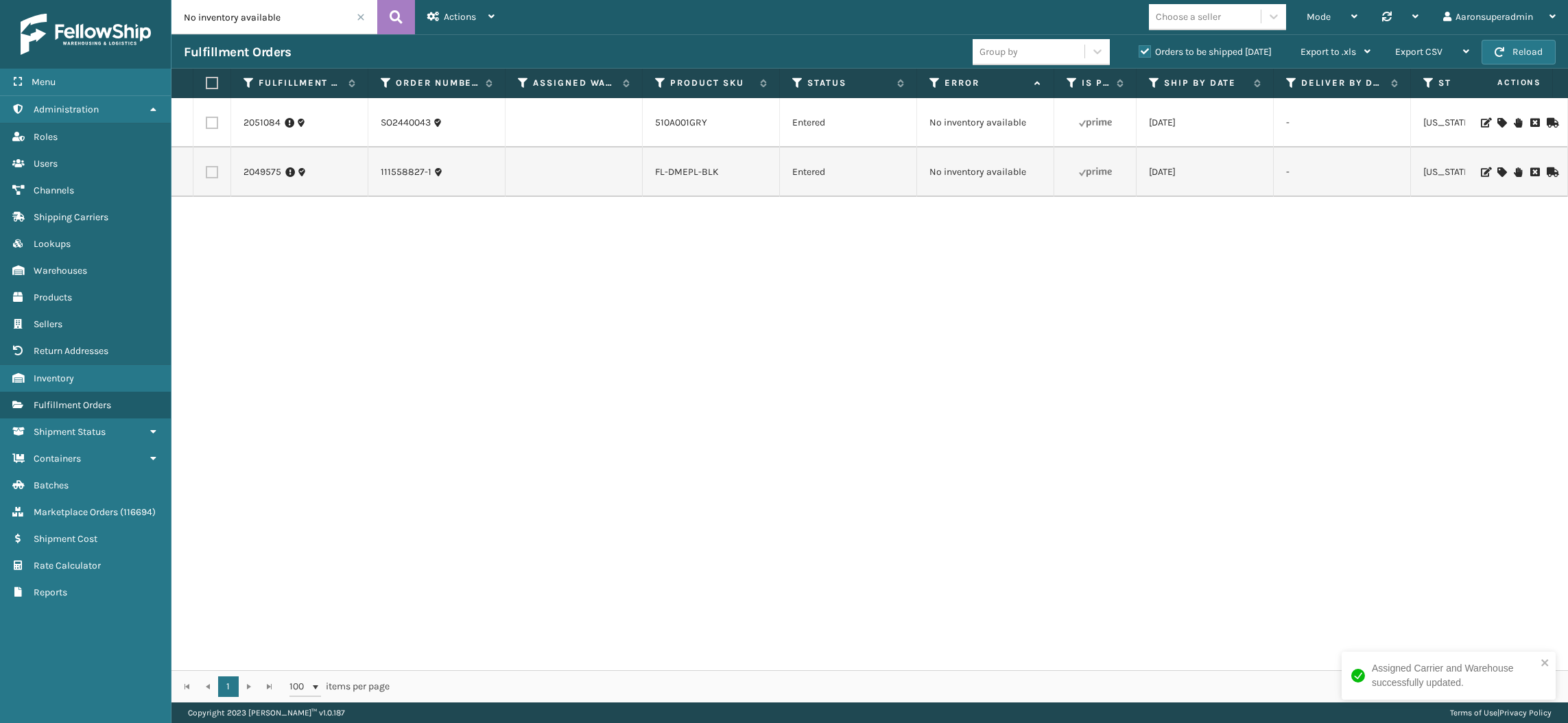
click at [363, 21] on span at bounding box center [360, 17] width 8 height 8
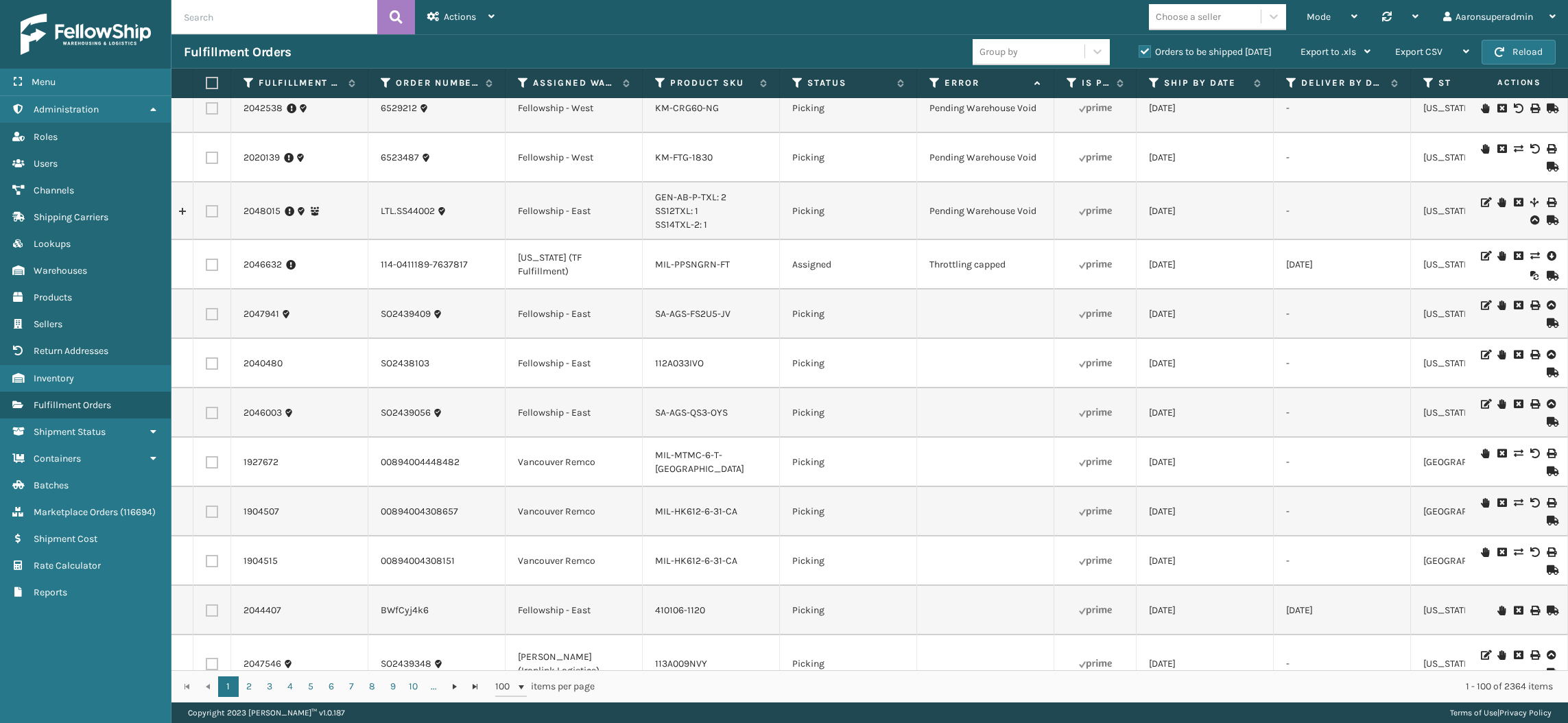
scroll to position [2541, 0]
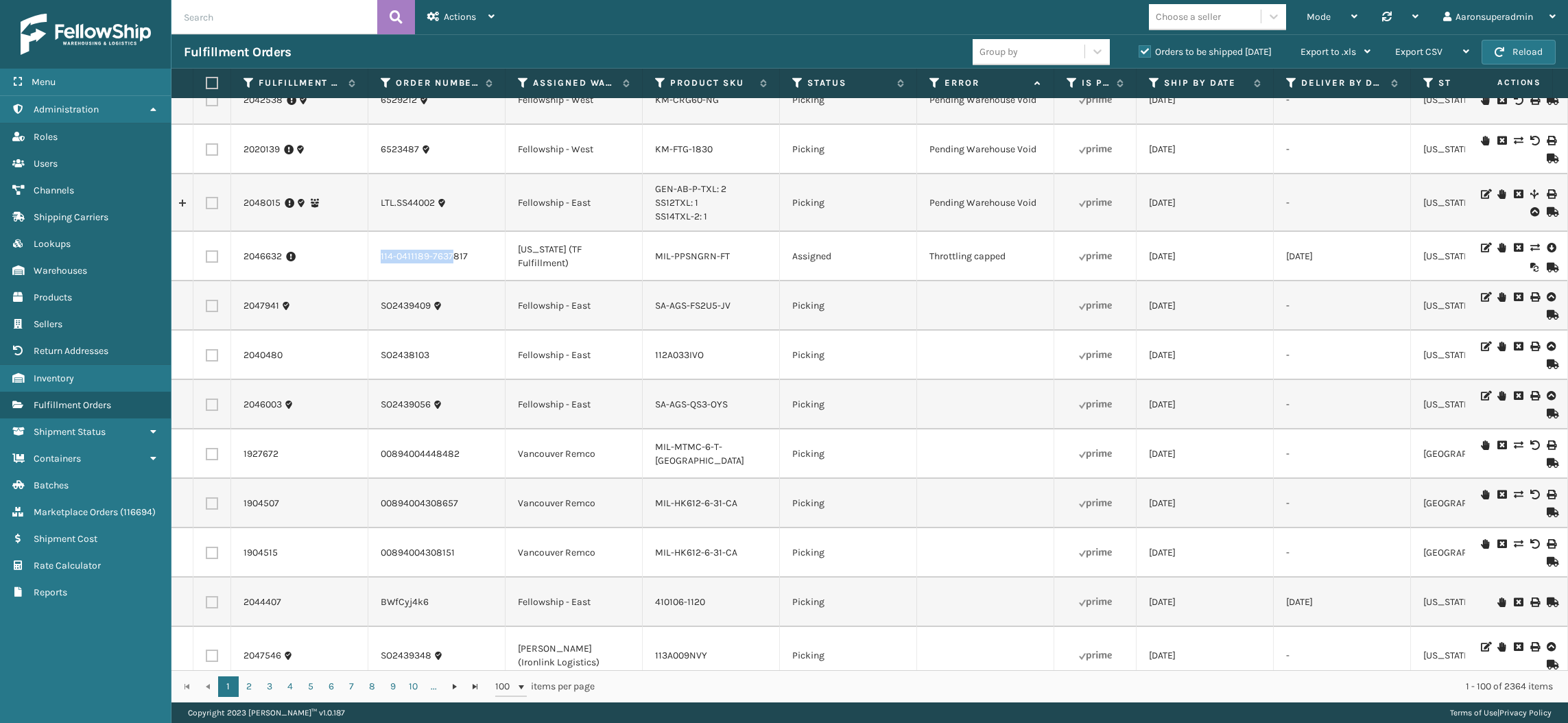
drag, startPoint x: 468, startPoint y: 267, endPoint x: 356, endPoint y: 265, distance: 112.0
click at [516, 282] on td "[US_STATE] (TF Fulfillment)" at bounding box center [573, 256] width 137 height 49
drag, startPoint x: 482, startPoint y: 271, endPoint x: 378, endPoint y: 278, distance: 104.2
click at [378, 278] on td "114-0411189-7637817" at bounding box center [436, 256] width 137 height 49
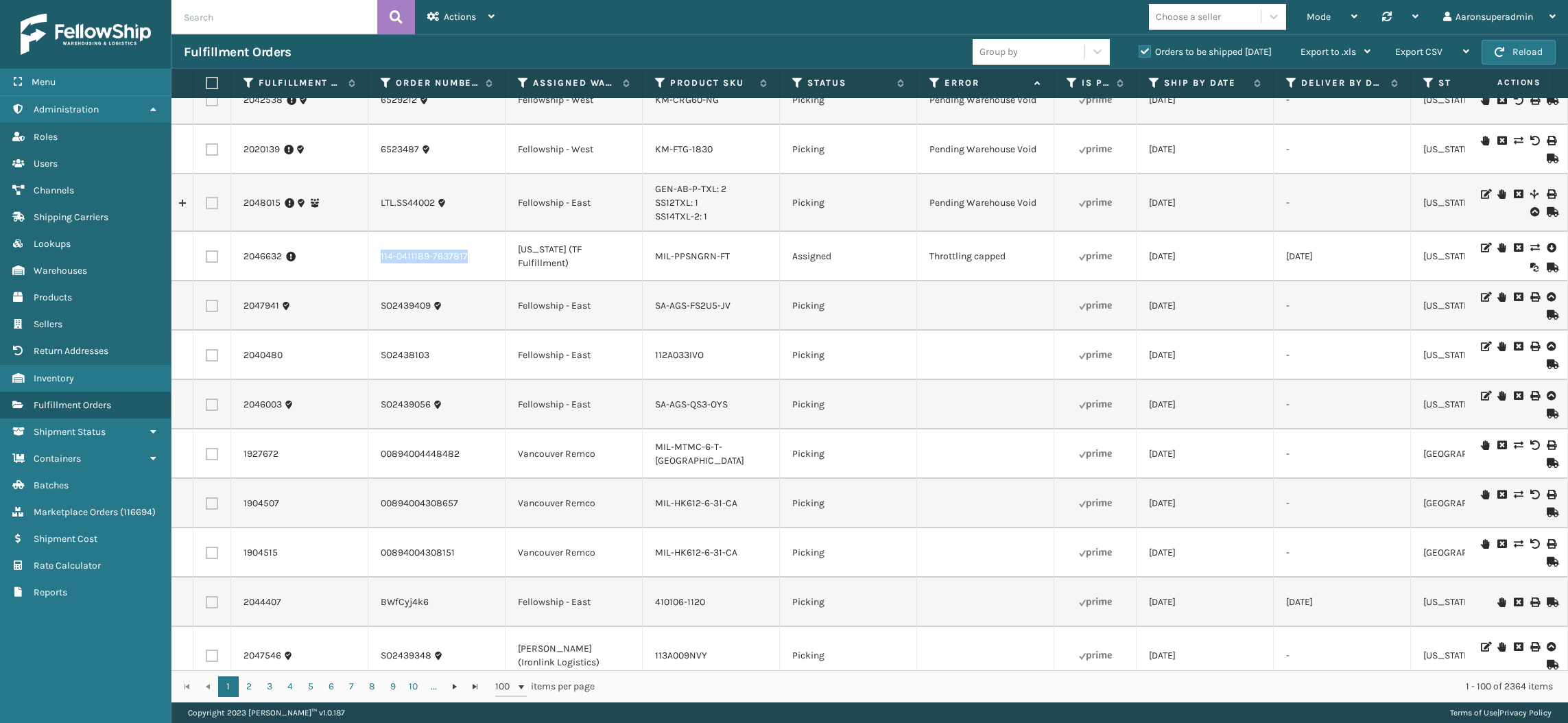
copy link "114-0411189-7637817"
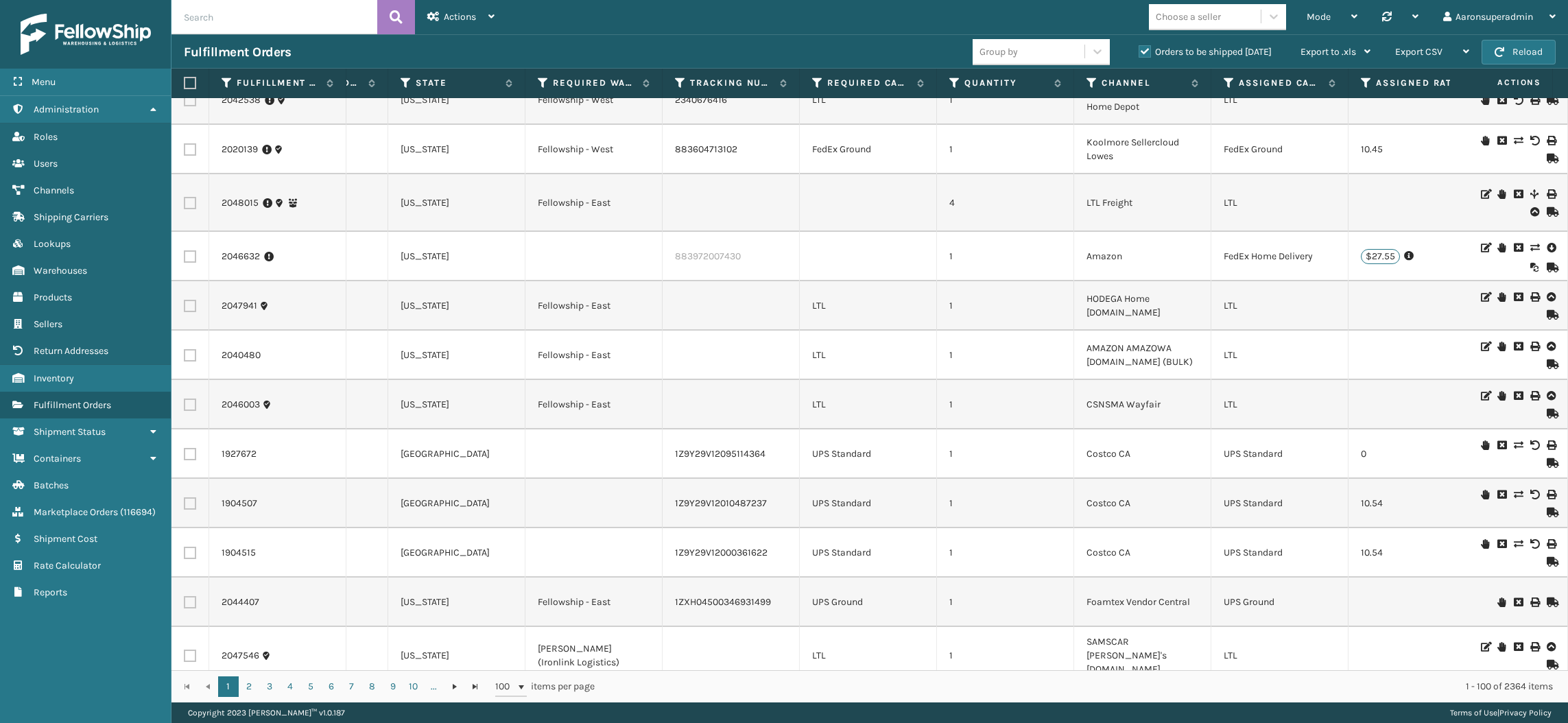
scroll to position [0, 1020]
click at [1517, 65] on div "Fulfillment Orders Group by Orders to be shipped today Export to .xls Use ship …" at bounding box center [869, 51] width 1396 height 34
click at [1506, 43] on button "Reload" at bounding box center [1518, 52] width 74 height 25
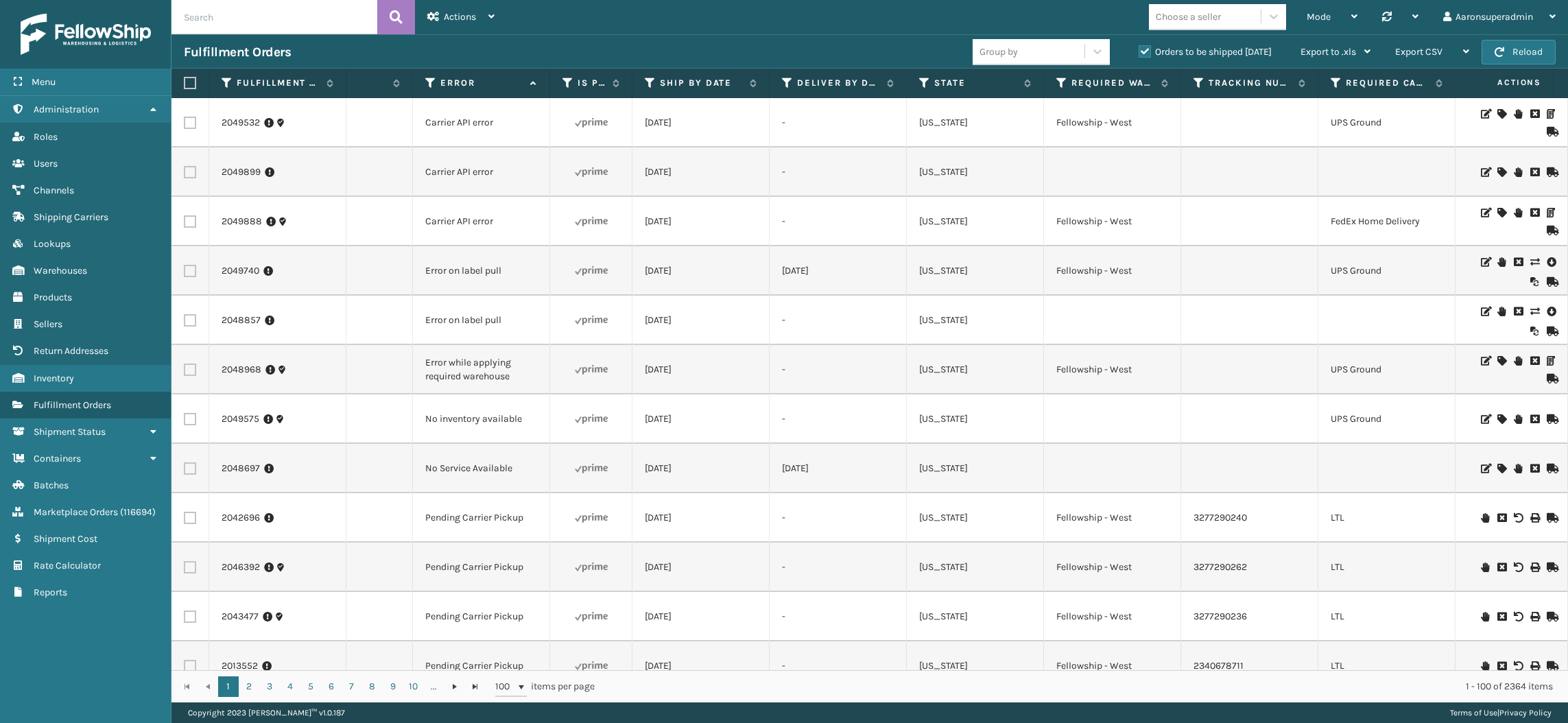
scroll to position [0, 0]
